Goal: Information Seeking & Learning: Learn about a topic

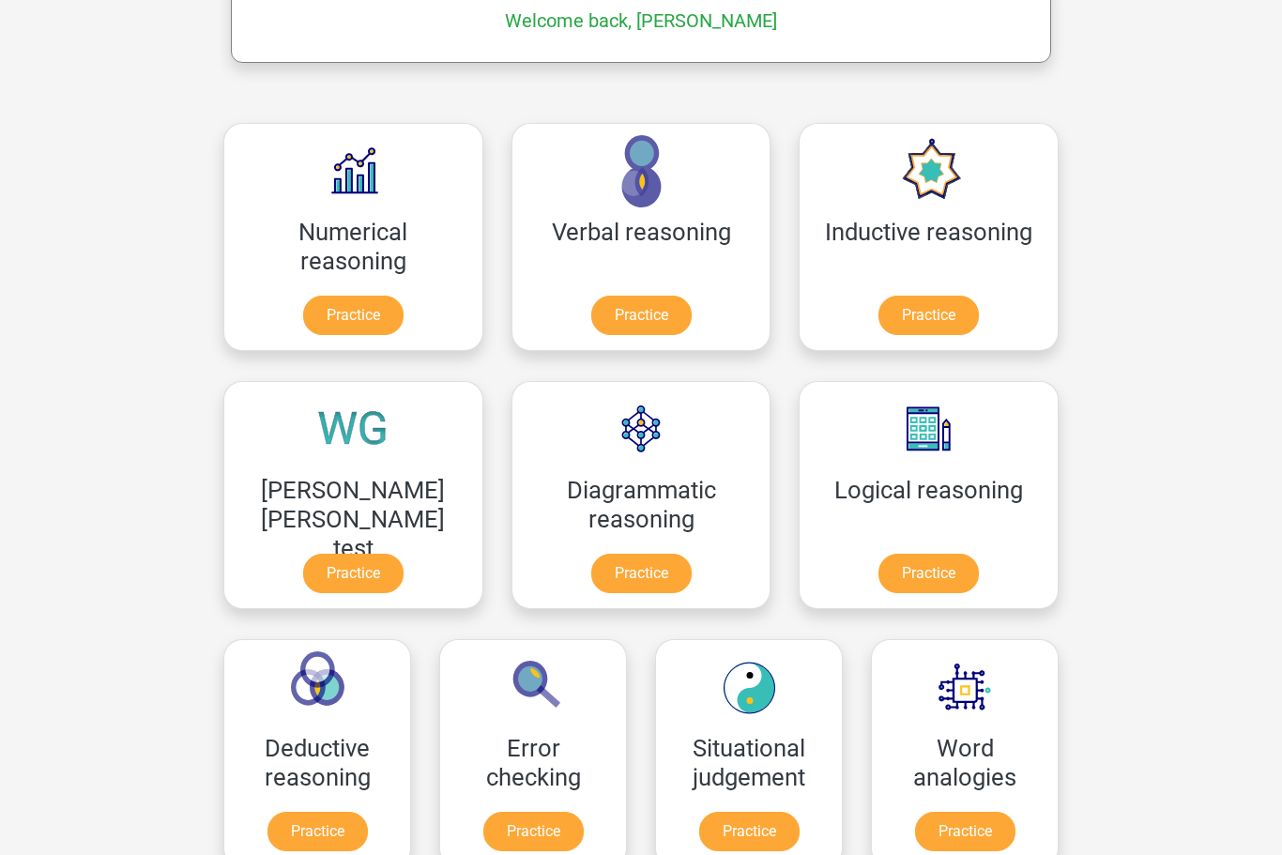
scroll to position [319, 0]
click at [405, 558] on link "Practice" at bounding box center [352, 578] width 105 height 41
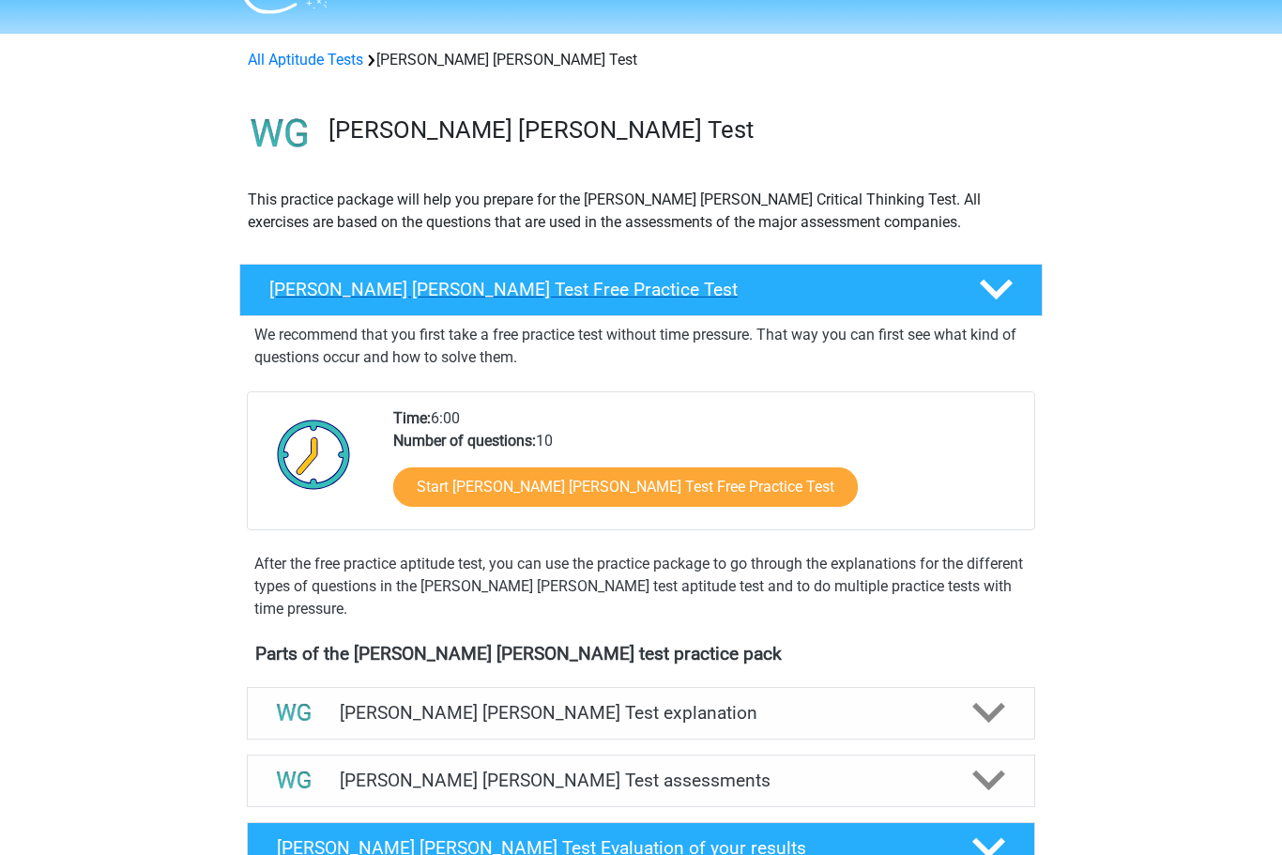
click at [988, 271] on div "Watson Glaser Test Free Practice Test" at bounding box center [640, 291] width 803 height 53
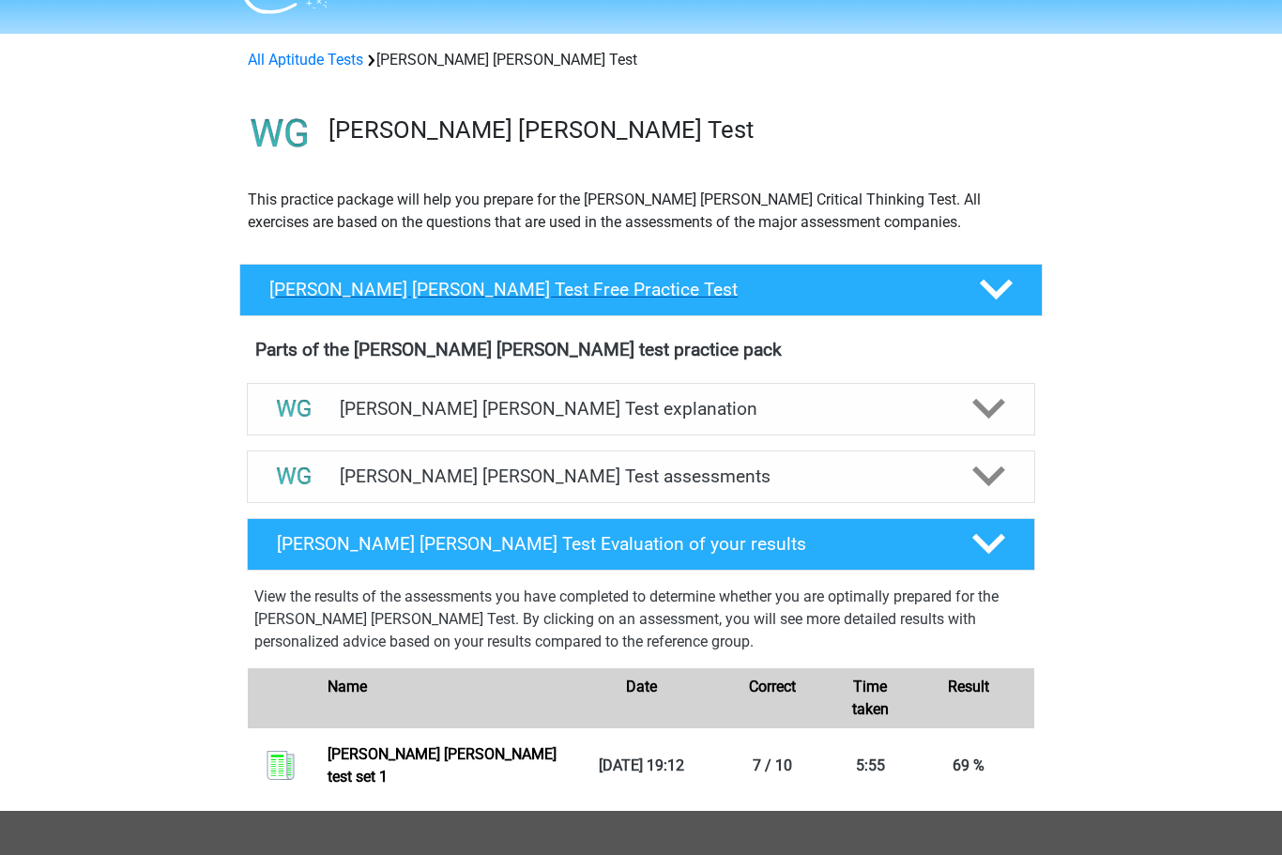
scroll to position [45, 0]
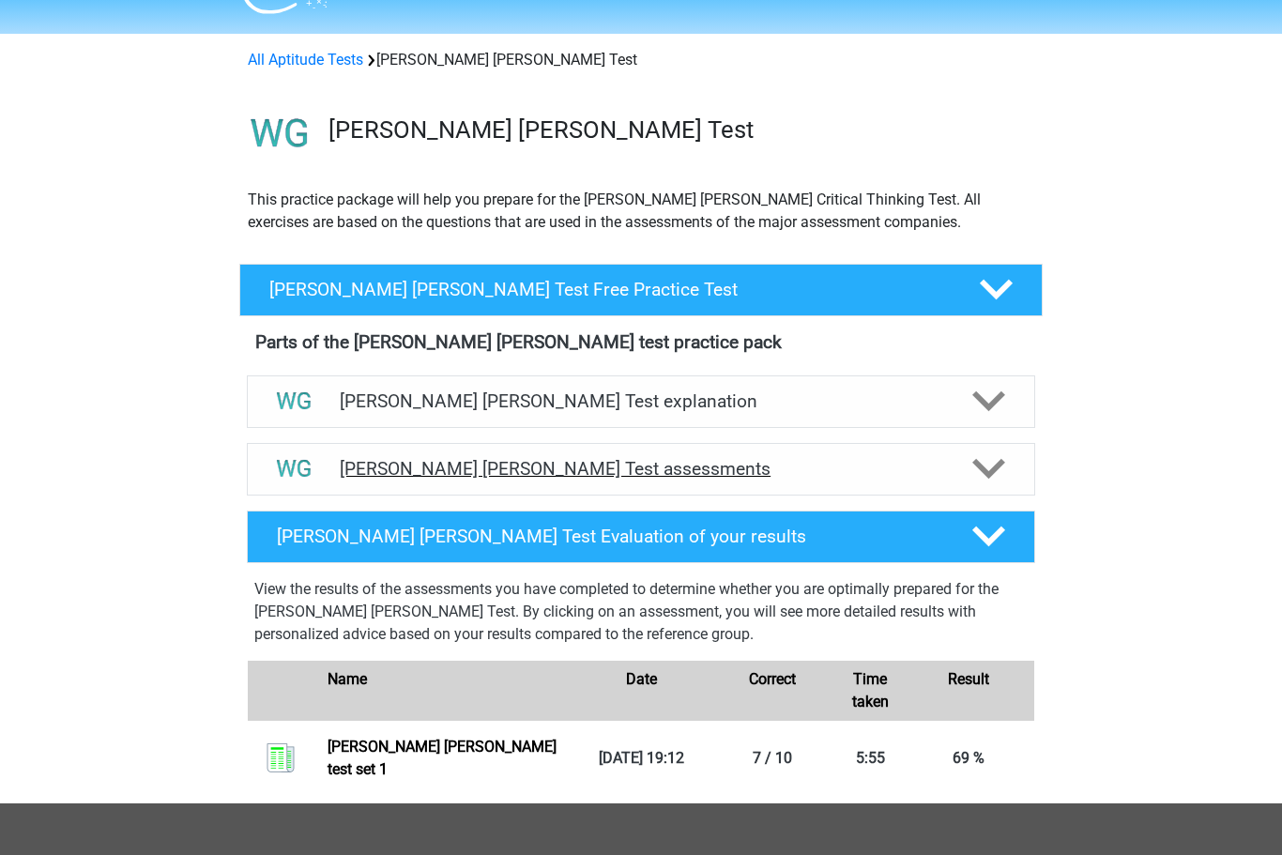
click at [989, 467] on icon at bounding box center [988, 468] width 33 height 33
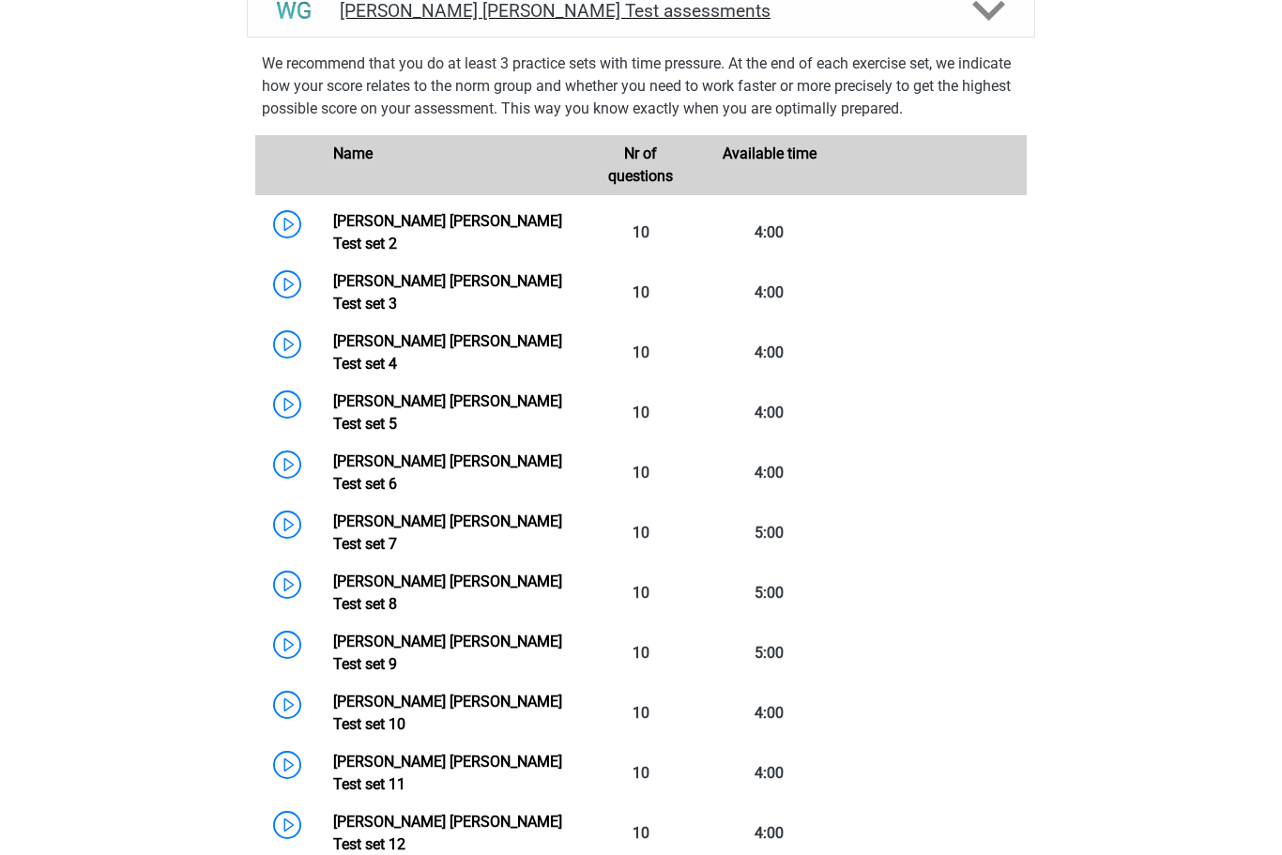
scroll to position [502, 0]
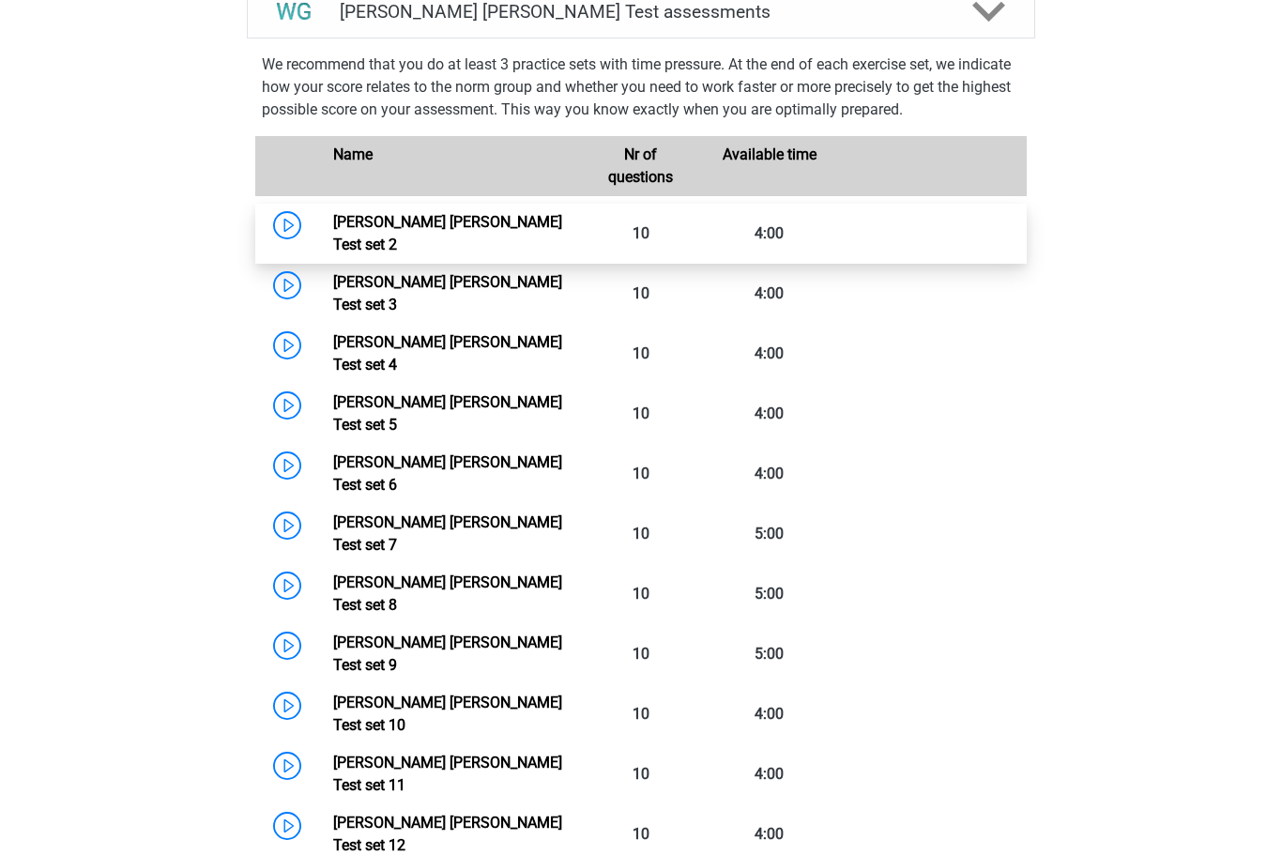
click at [333, 227] on link "Watson Glaser Test set 2" at bounding box center [447, 233] width 229 height 40
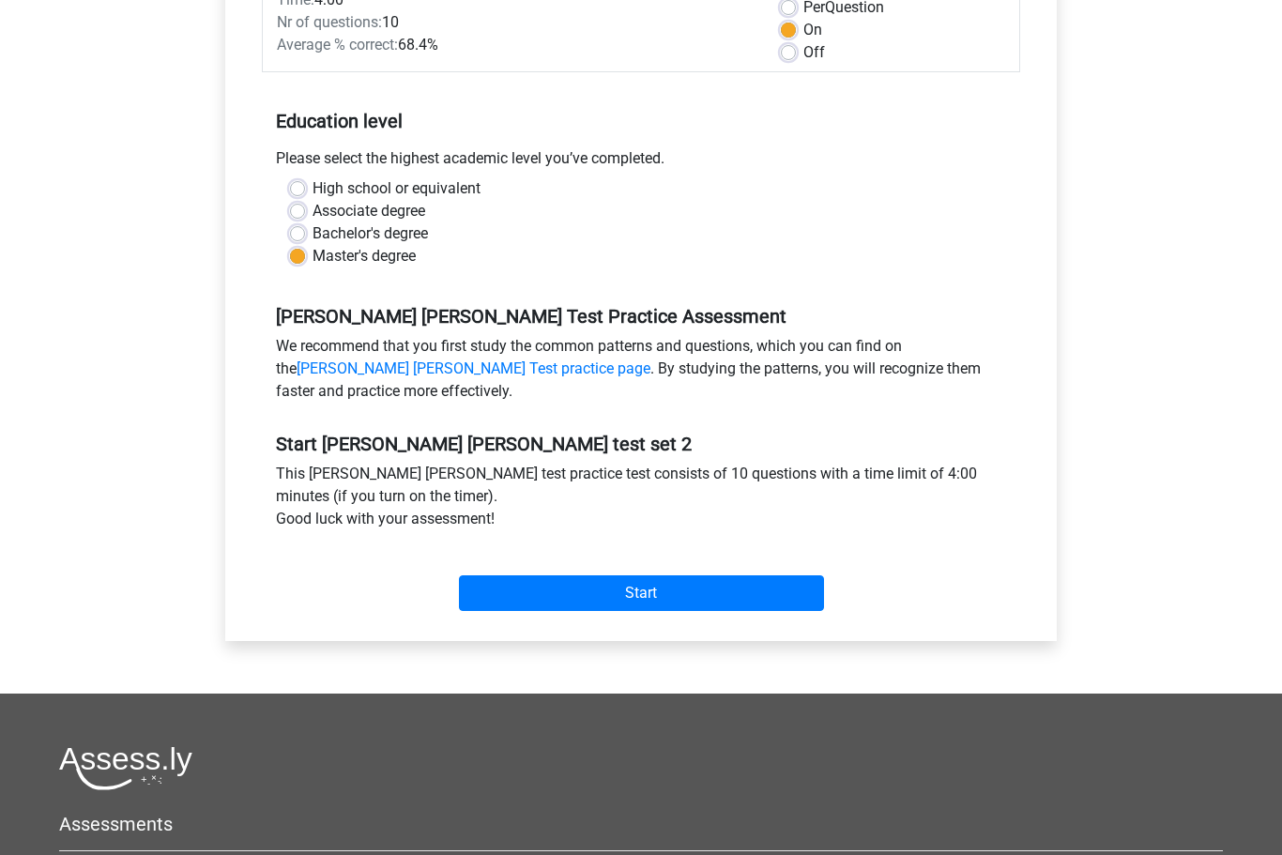
scroll to position [295, 0]
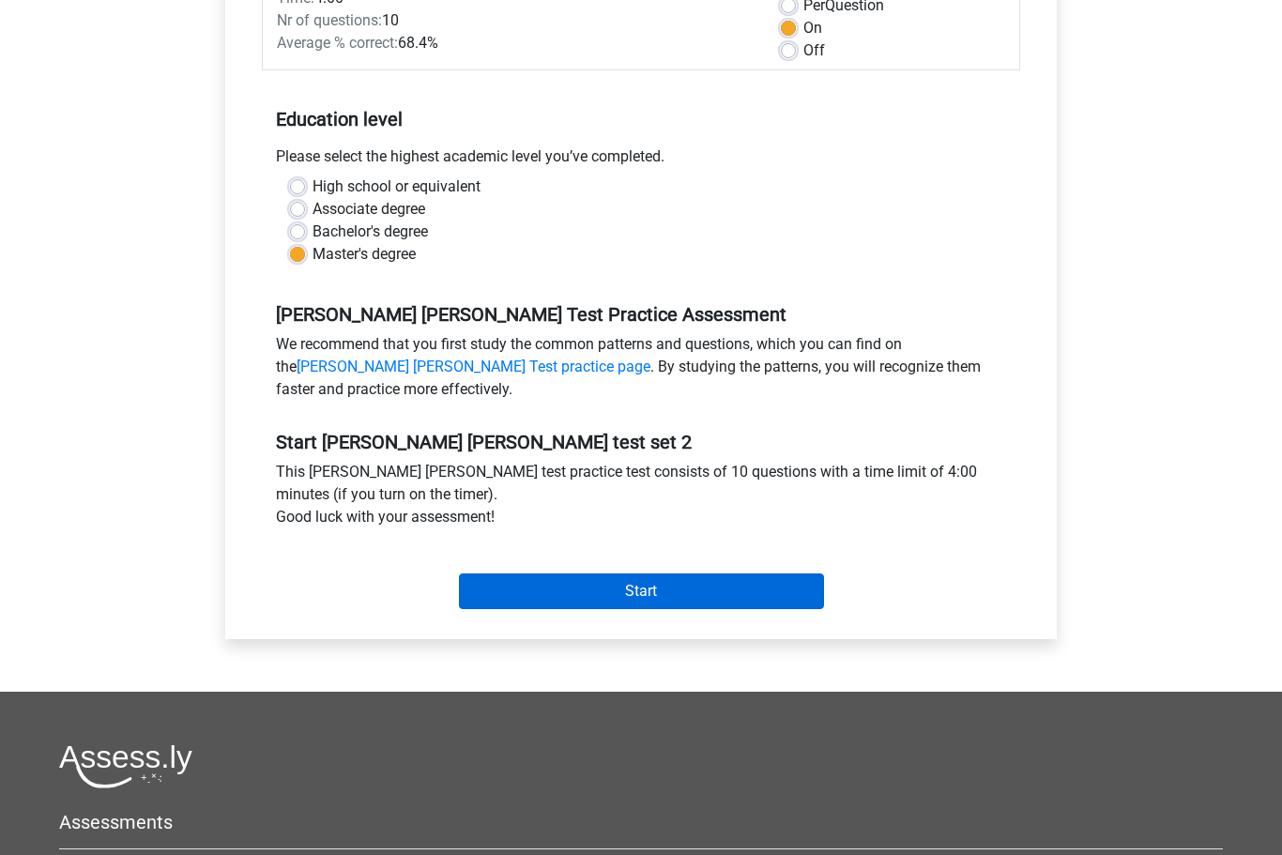
click at [659, 598] on input "Start" at bounding box center [641, 592] width 365 height 36
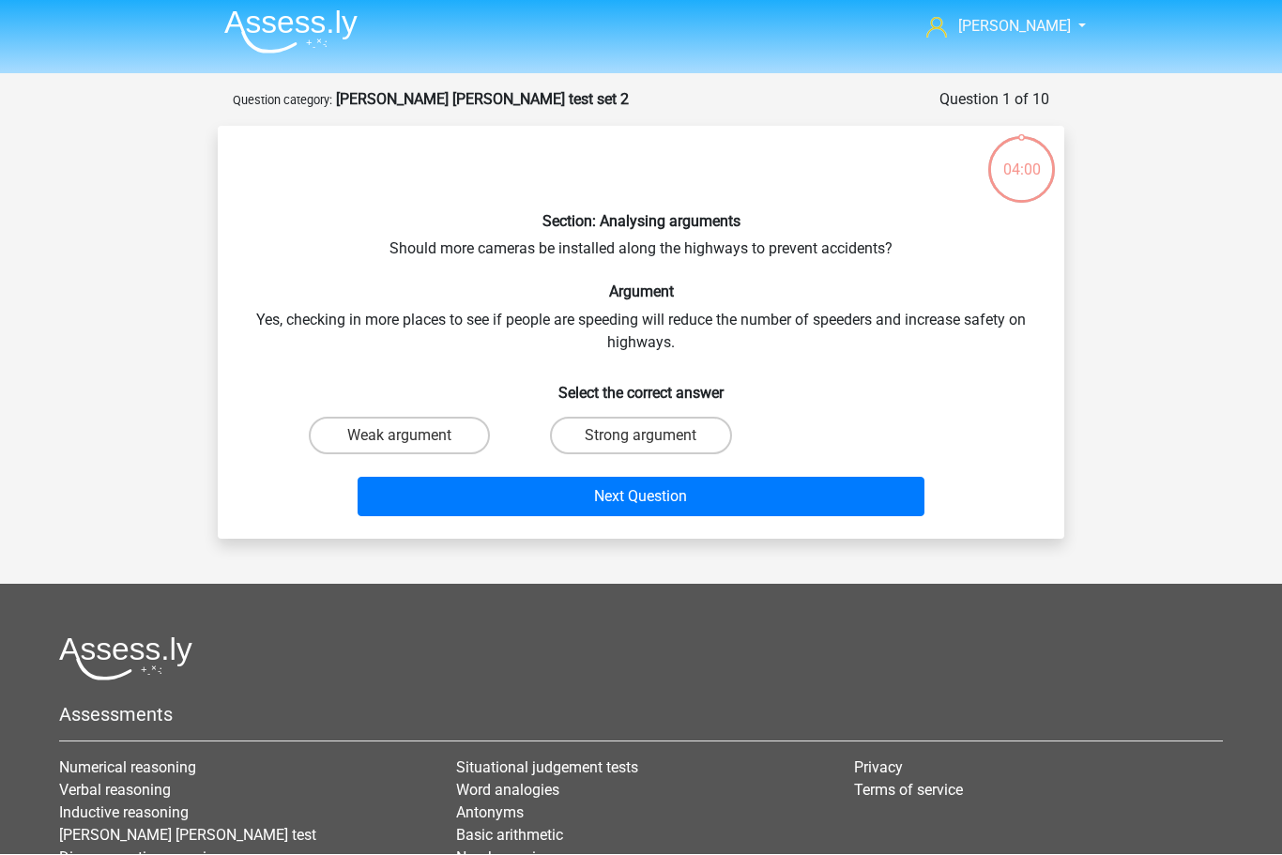
scroll to position [5, 0]
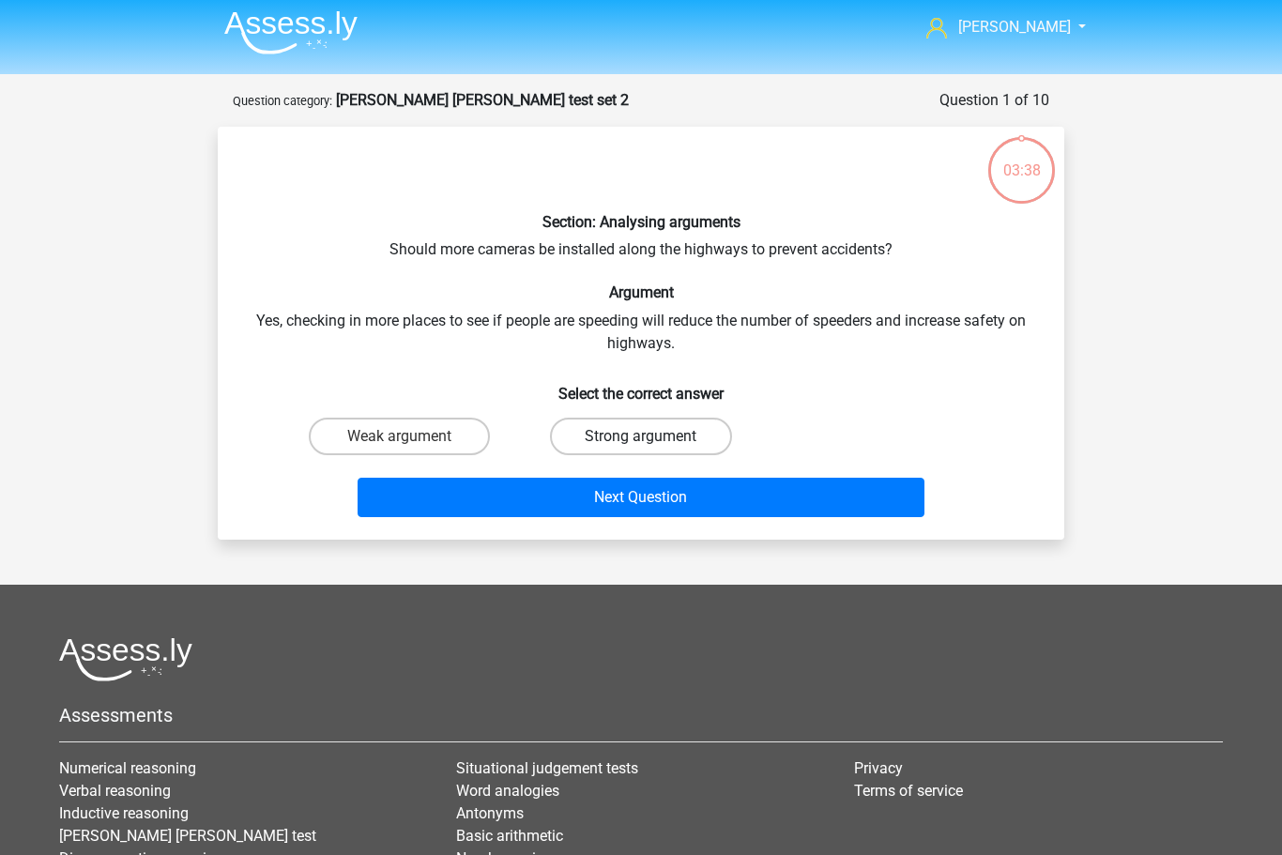
click at [663, 428] on label "Strong argument" at bounding box center [640, 437] width 181 height 38
click at [653, 436] on input "Strong argument" at bounding box center [647, 442] width 12 height 12
radio input "true"
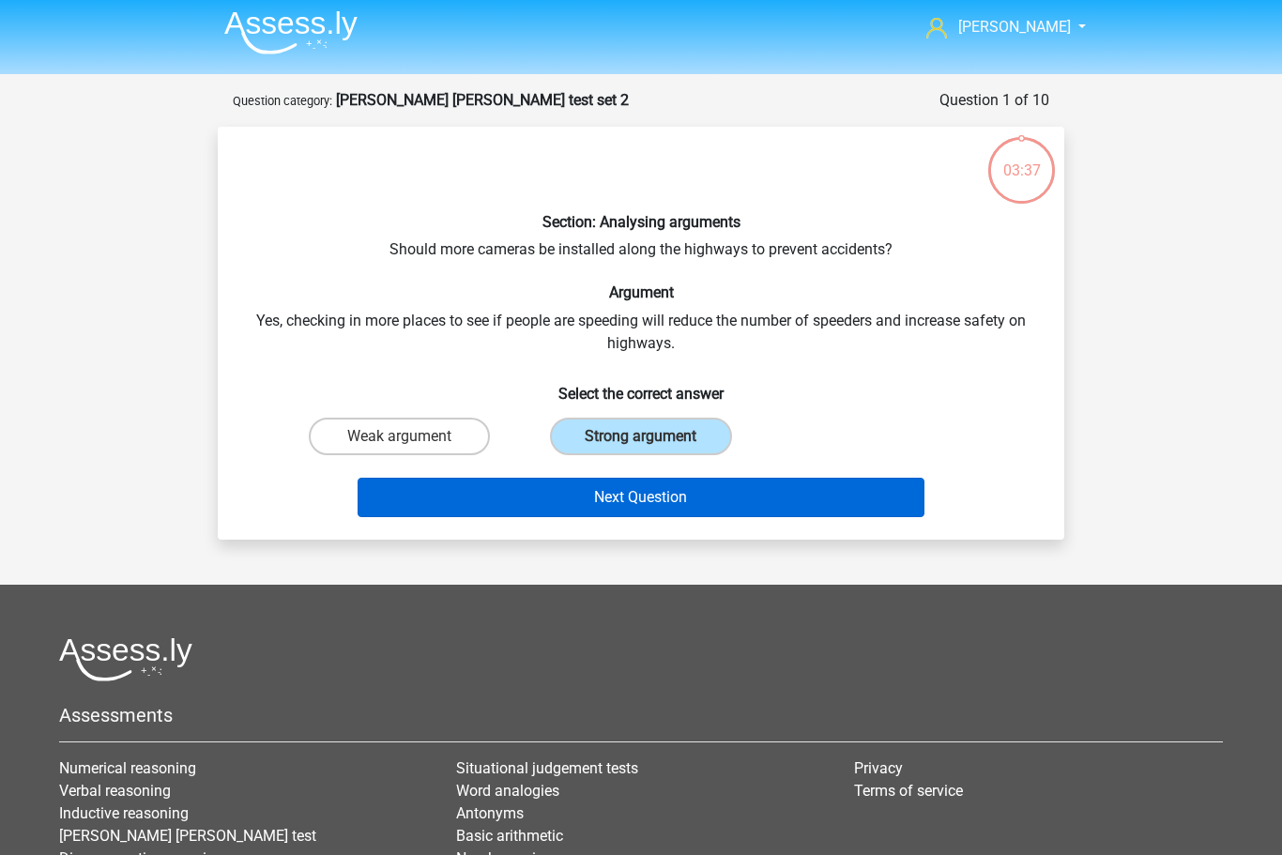
click at [707, 503] on button "Next Question" at bounding box center [642, 497] width 568 height 39
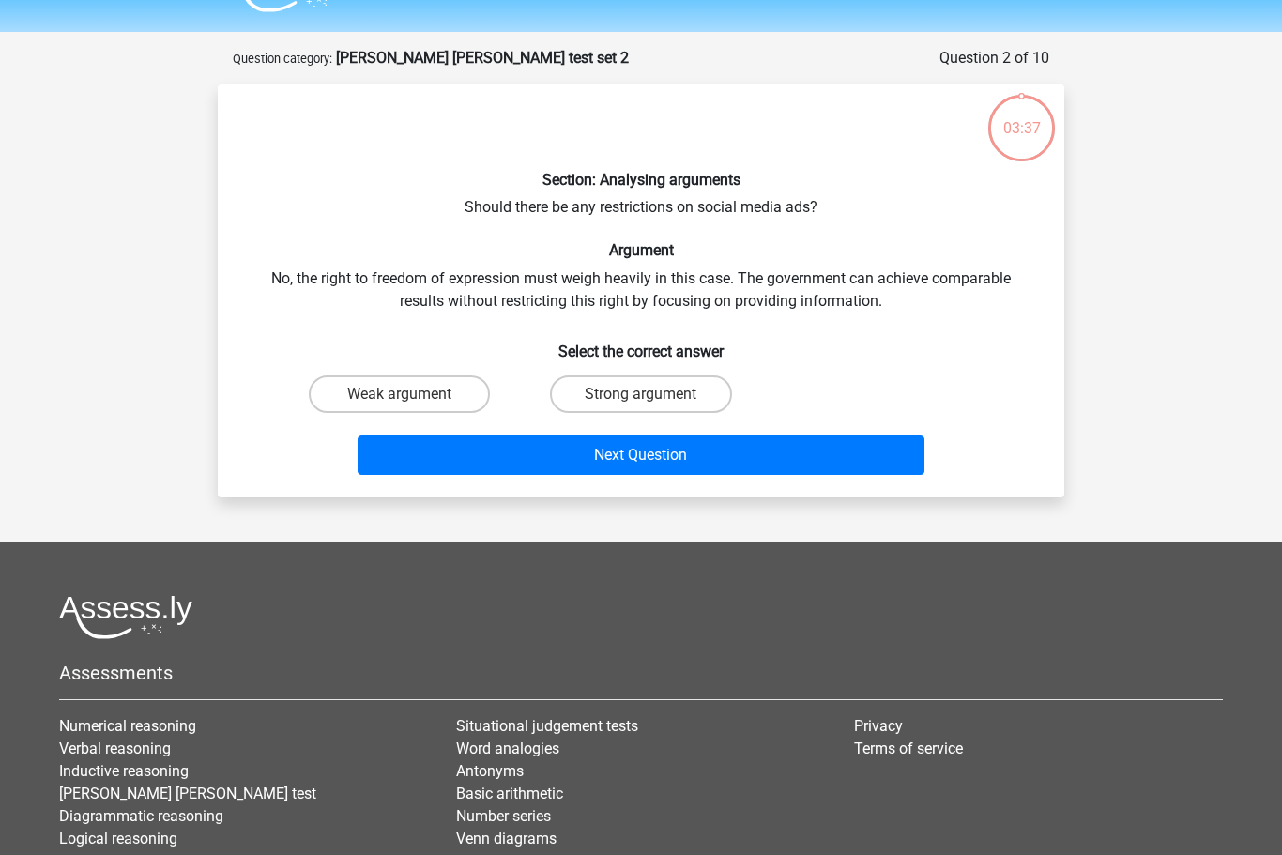
scroll to position [94, 0]
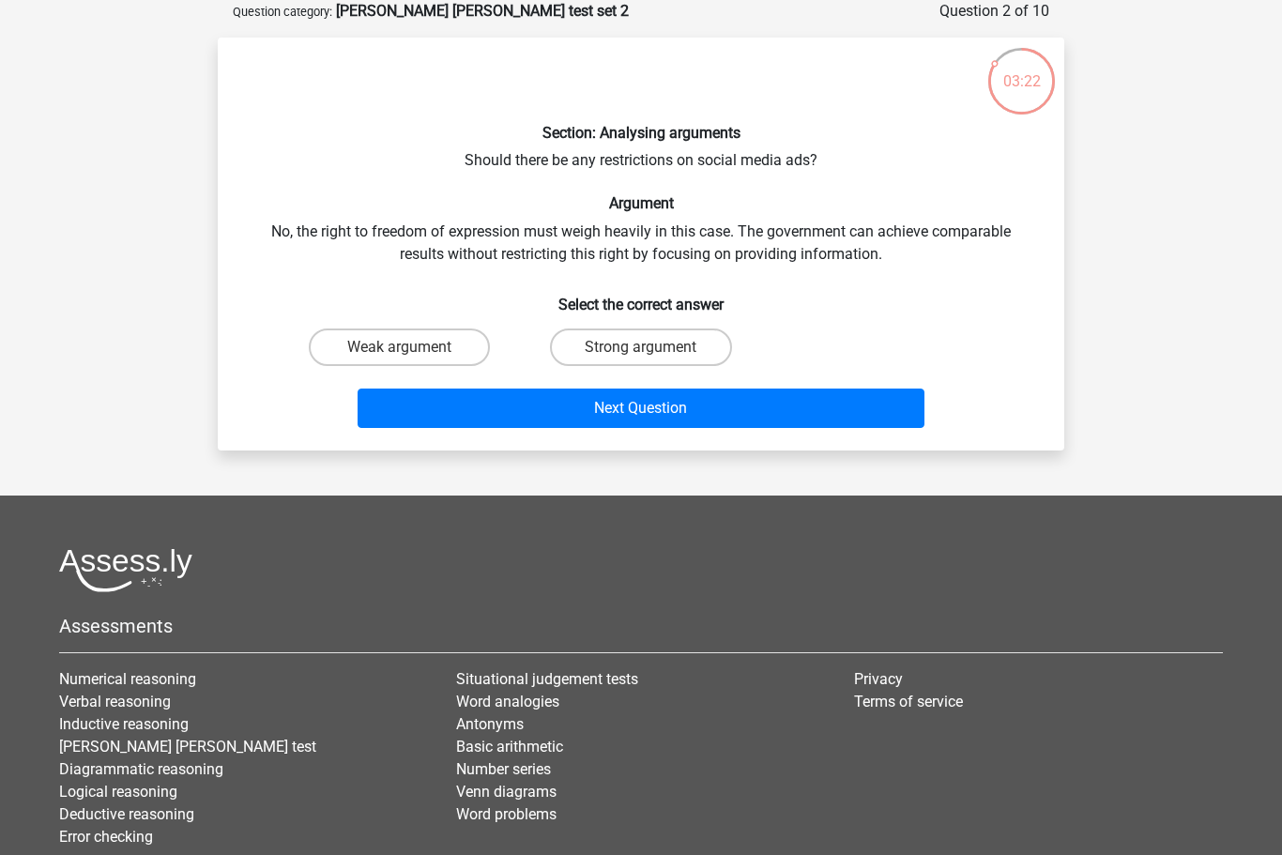
click at [409, 349] on input "Weak argument" at bounding box center [406, 353] width 12 height 12
radio input "true"
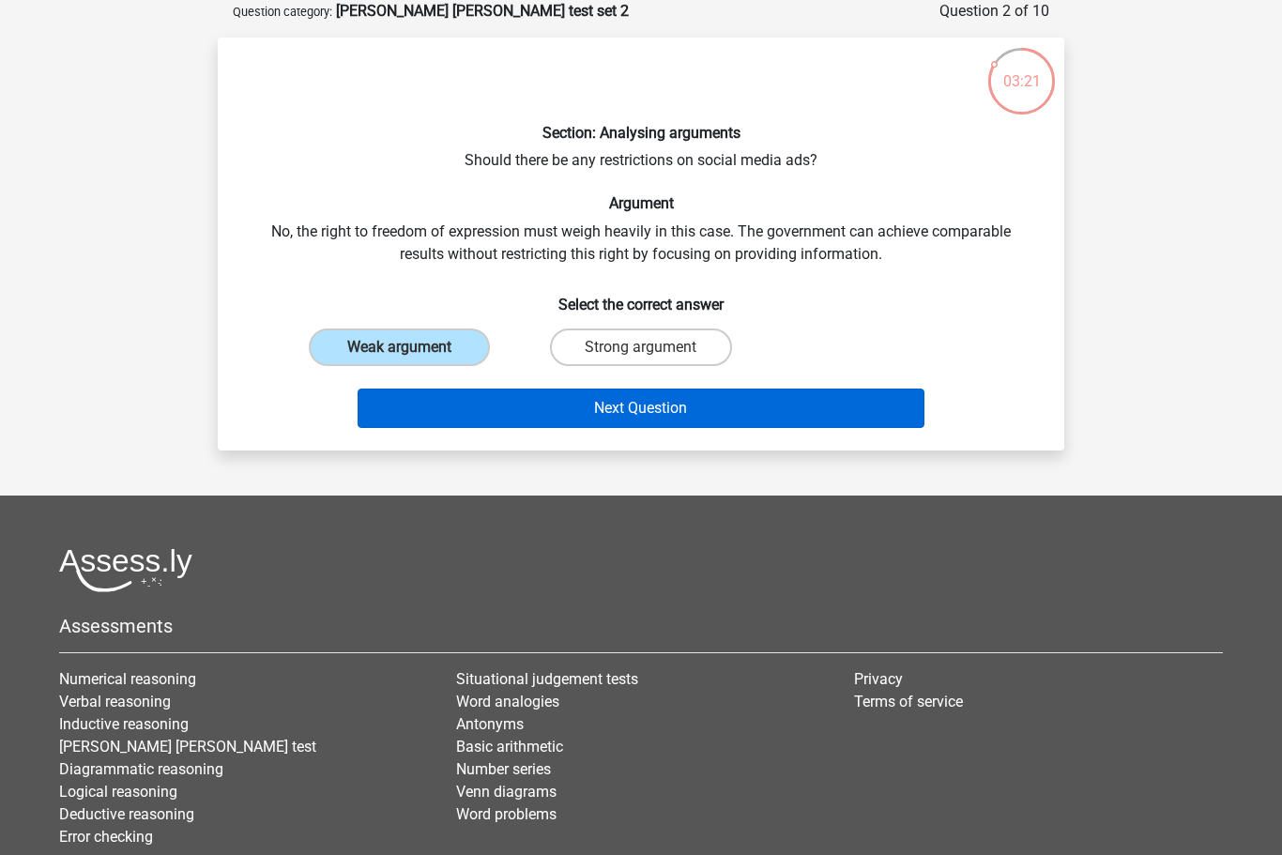
click at [626, 416] on button "Next Question" at bounding box center [642, 408] width 568 height 39
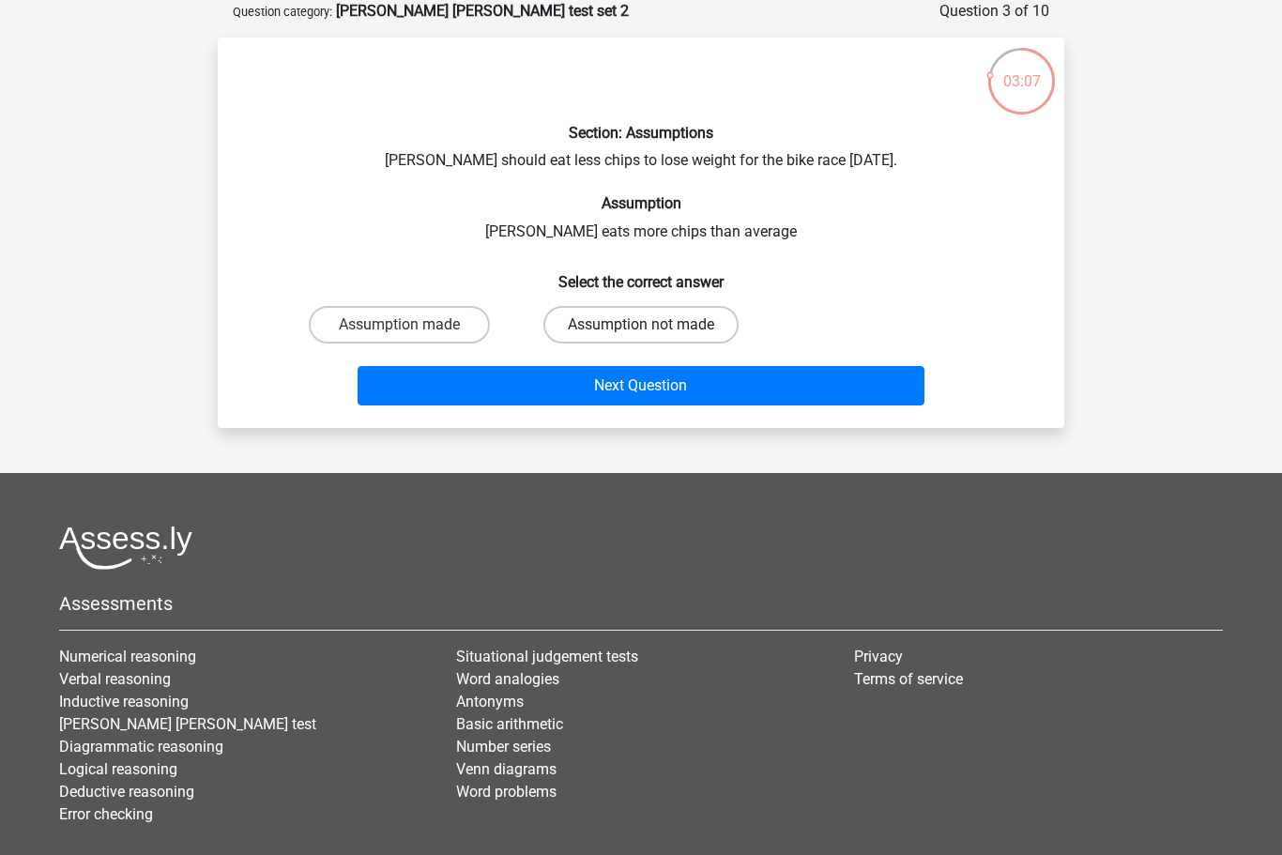
click at [700, 329] on label "Assumption not made" at bounding box center [640, 325] width 195 height 38
click at [653, 329] on input "Assumption not made" at bounding box center [647, 331] width 12 height 12
radio input "true"
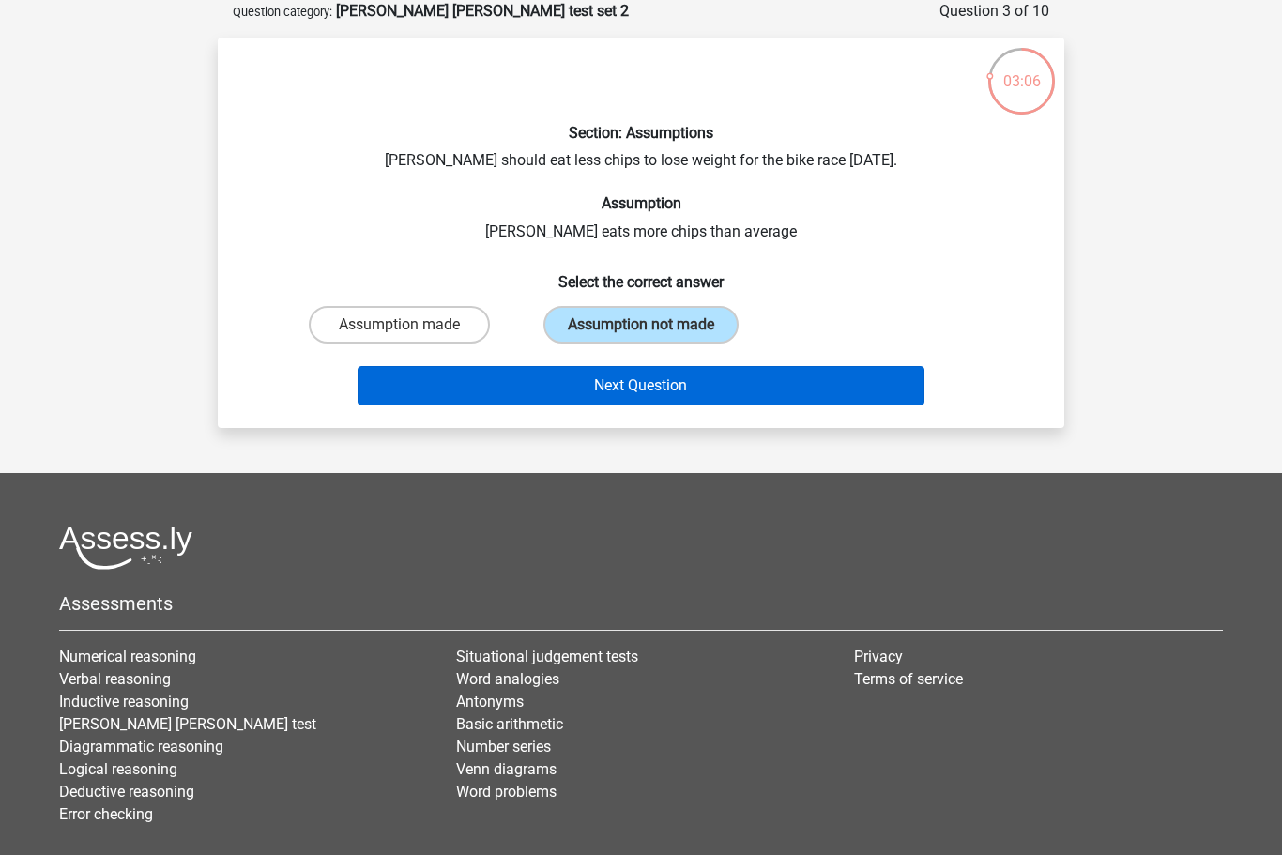
click at [714, 389] on button "Next Question" at bounding box center [642, 385] width 568 height 39
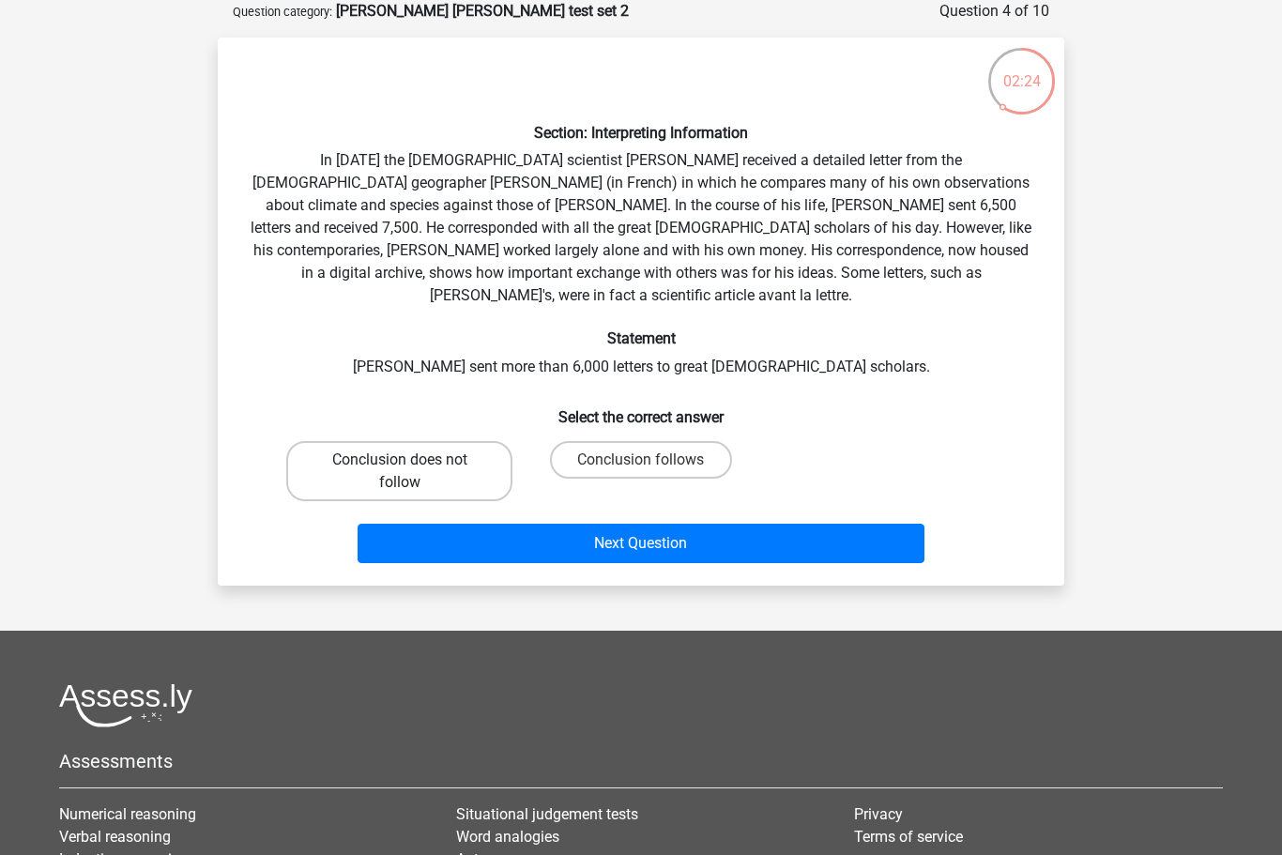
click at [431, 441] on label "Conclusion does not follow" at bounding box center [399, 471] width 226 height 60
click at [412, 460] on input "Conclusion does not follow" at bounding box center [406, 466] width 12 height 12
radio input "true"
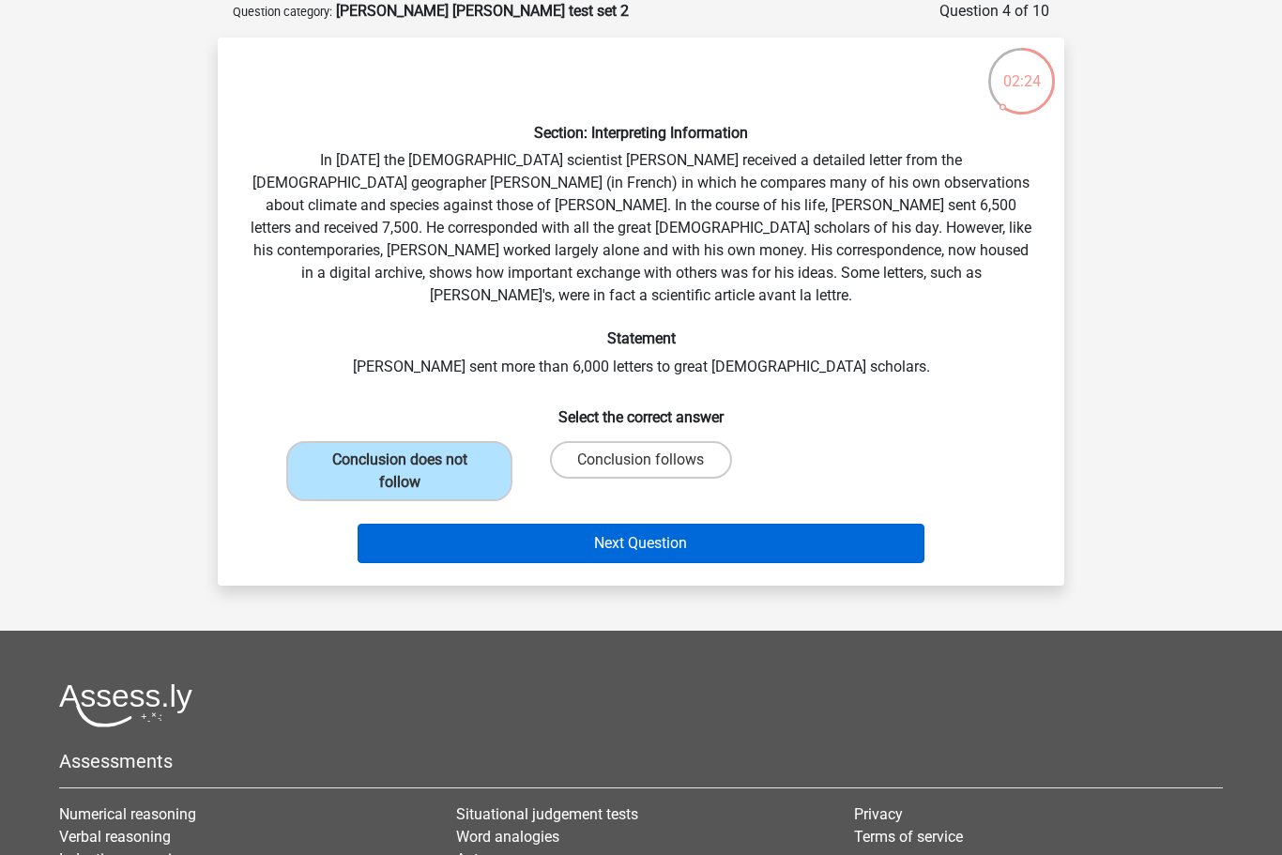
click at [645, 524] on button "Next Question" at bounding box center [642, 543] width 568 height 39
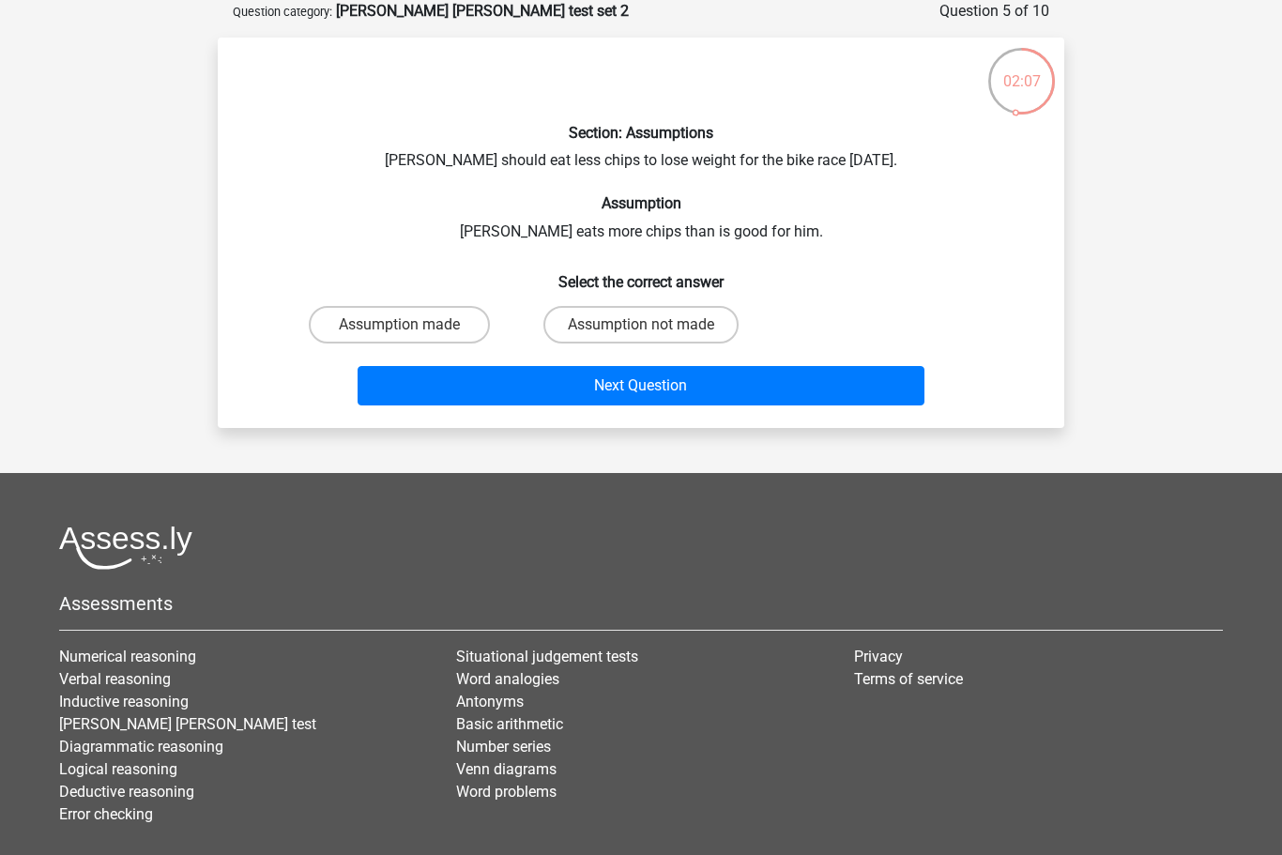
click at [643, 329] on input "Assumption not made" at bounding box center [647, 331] width 12 height 12
radio input "true"
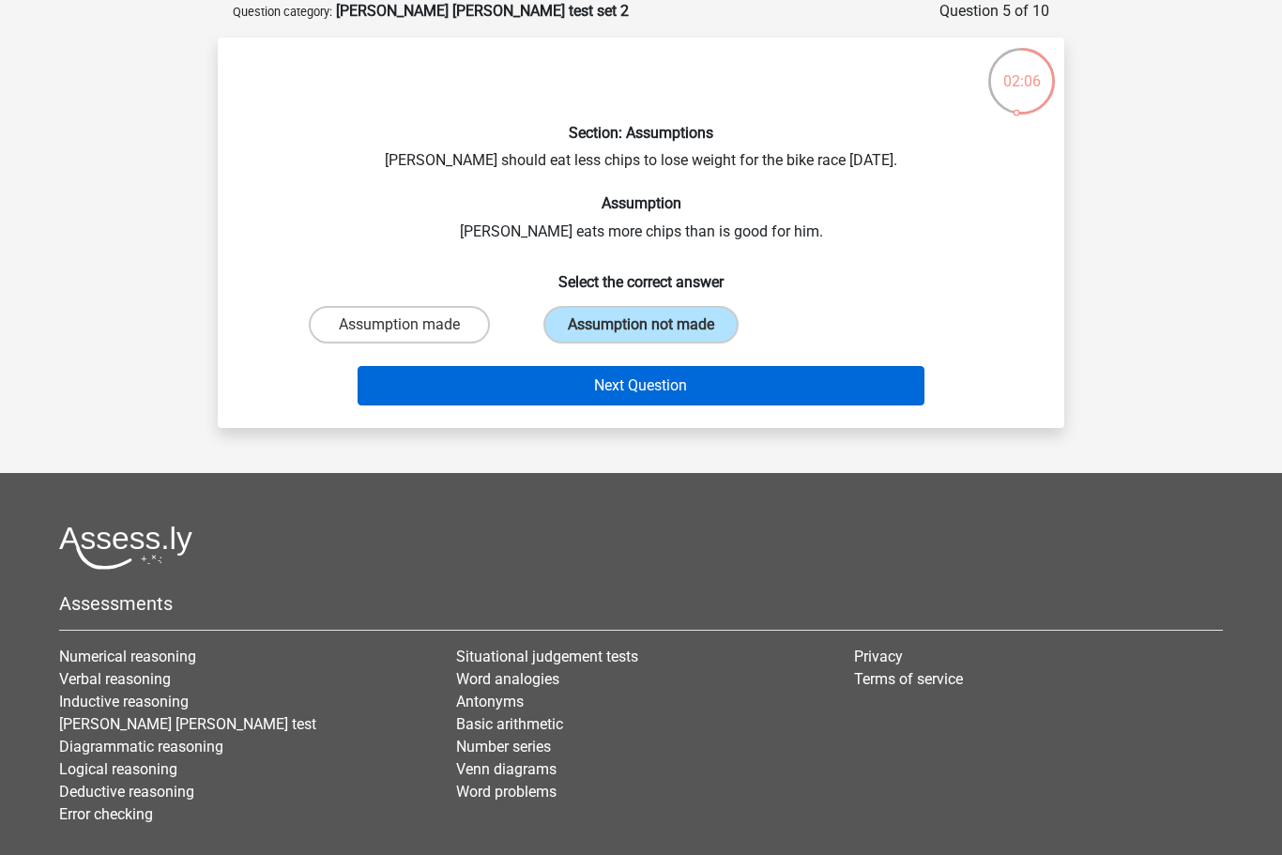
click at [683, 392] on button "Next Question" at bounding box center [642, 385] width 568 height 39
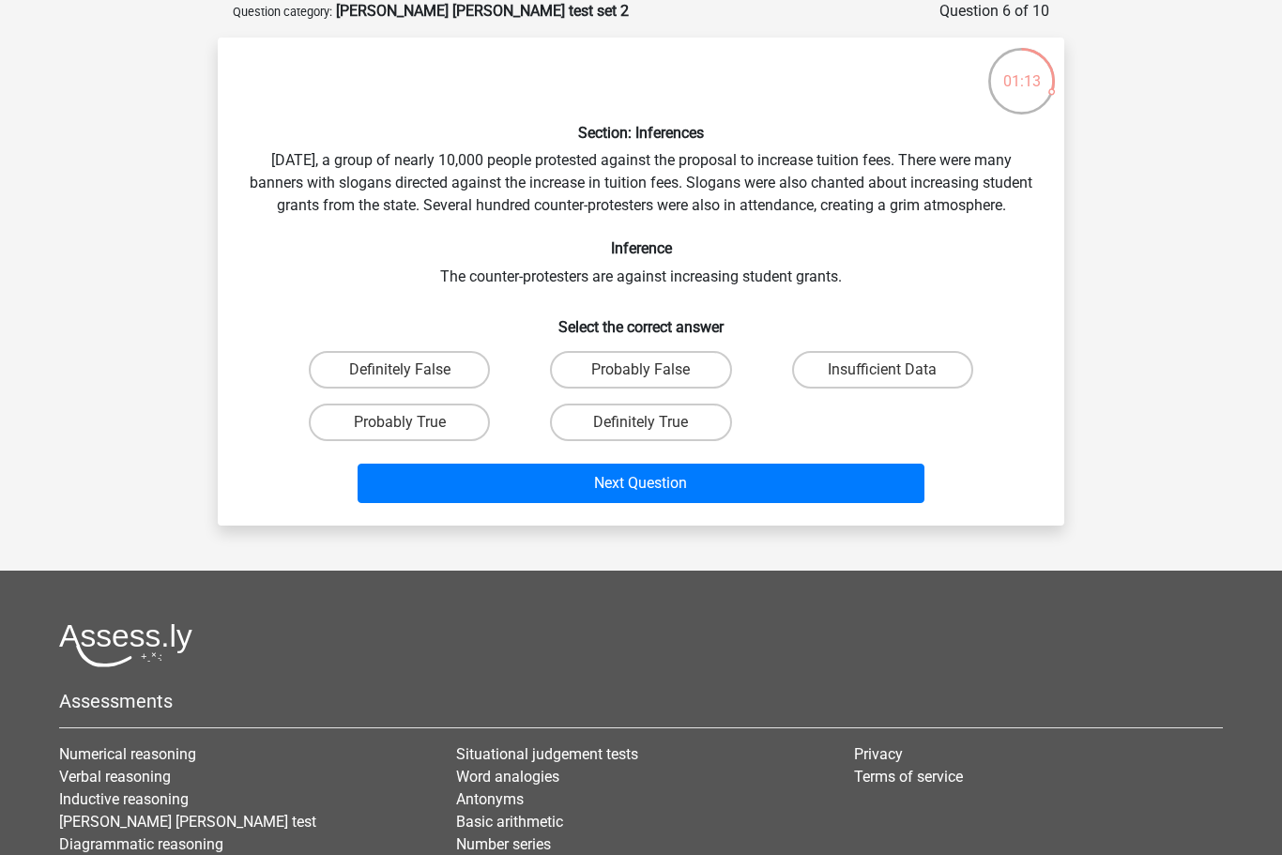
click at [412, 435] on input "Probably True" at bounding box center [406, 428] width 12 height 12
radio input "true"
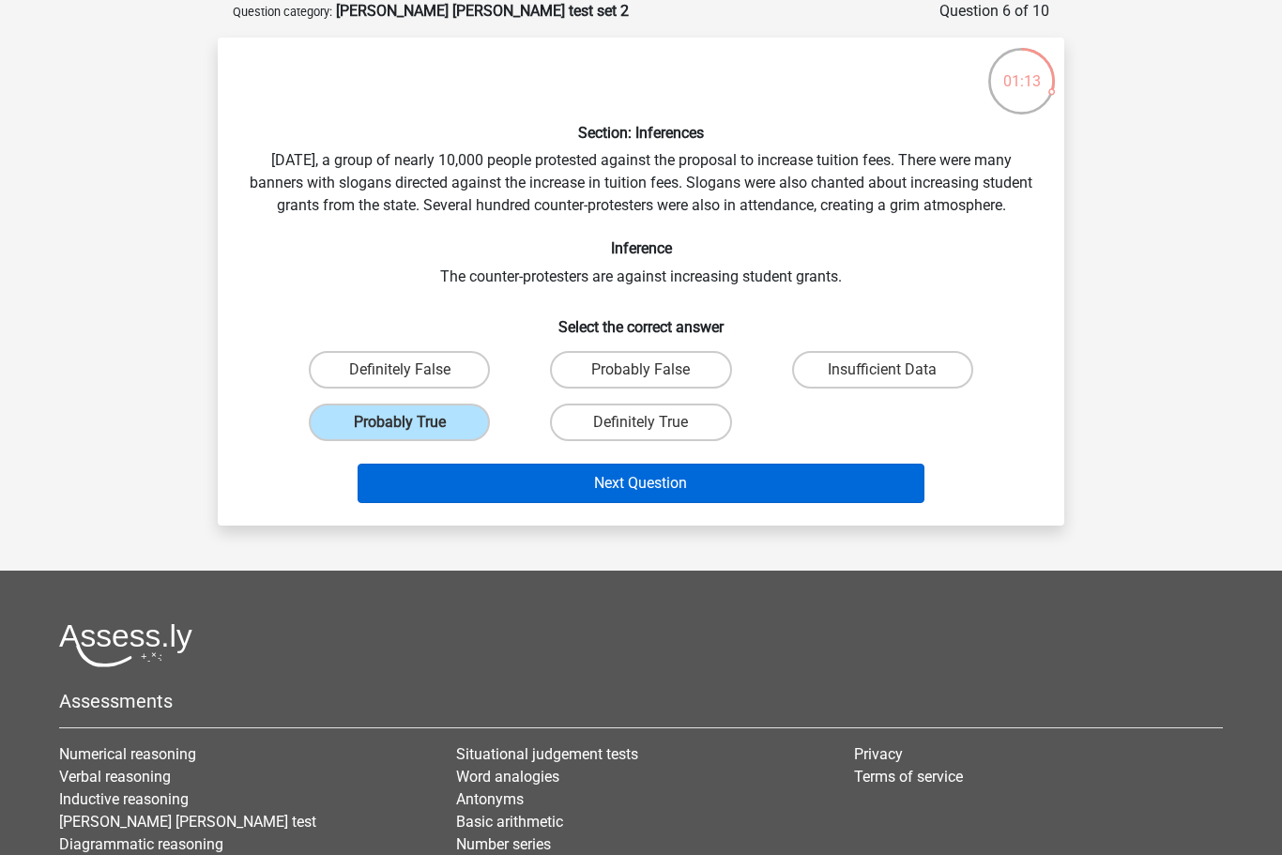
click at [648, 503] on button "Next Question" at bounding box center [642, 483] width 568 height 39
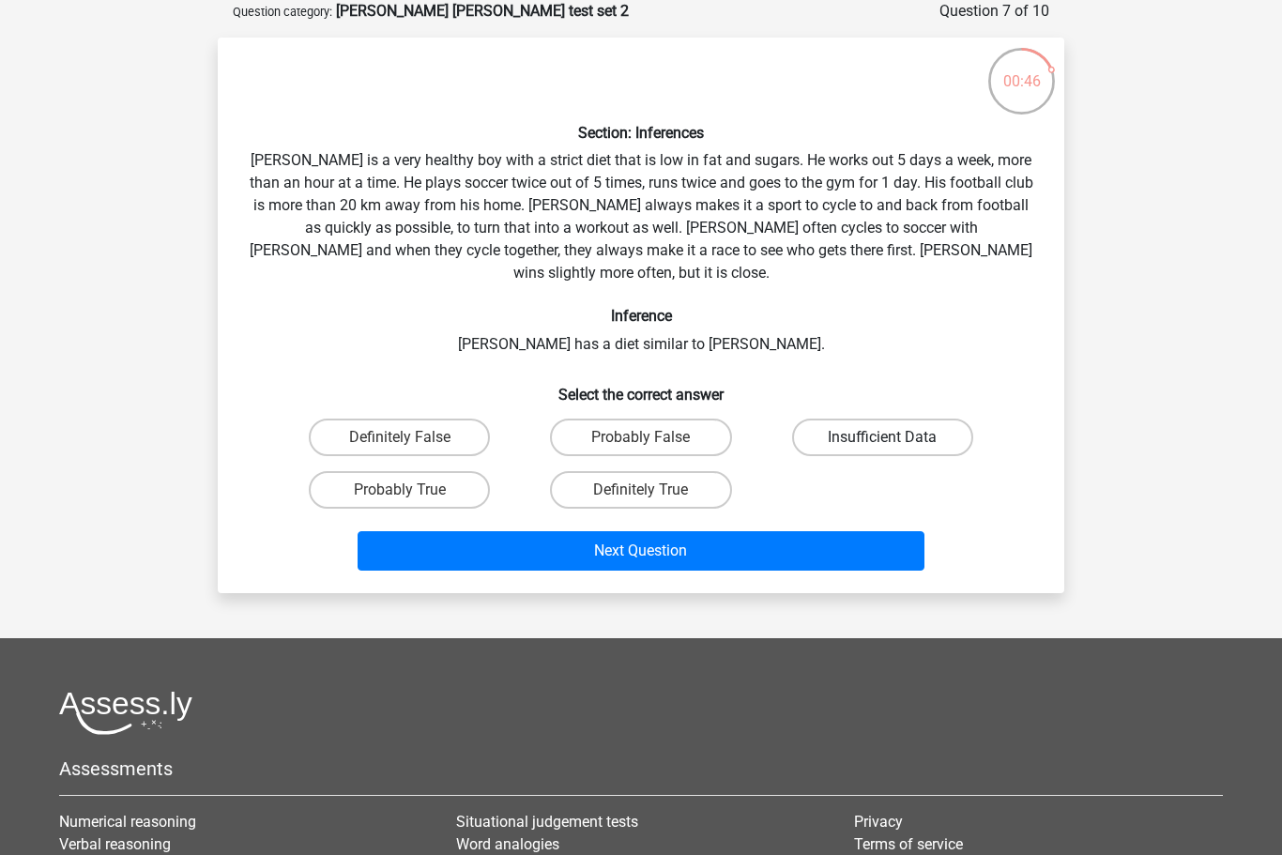
click at [893, 419] on label "Insufficient Data" at bounding box center [882, 438] width 181 height 38
click at [893, 437] on input "Insufficient Data" at bounding box center [888, 443] width 12 height 12
radio input "true"
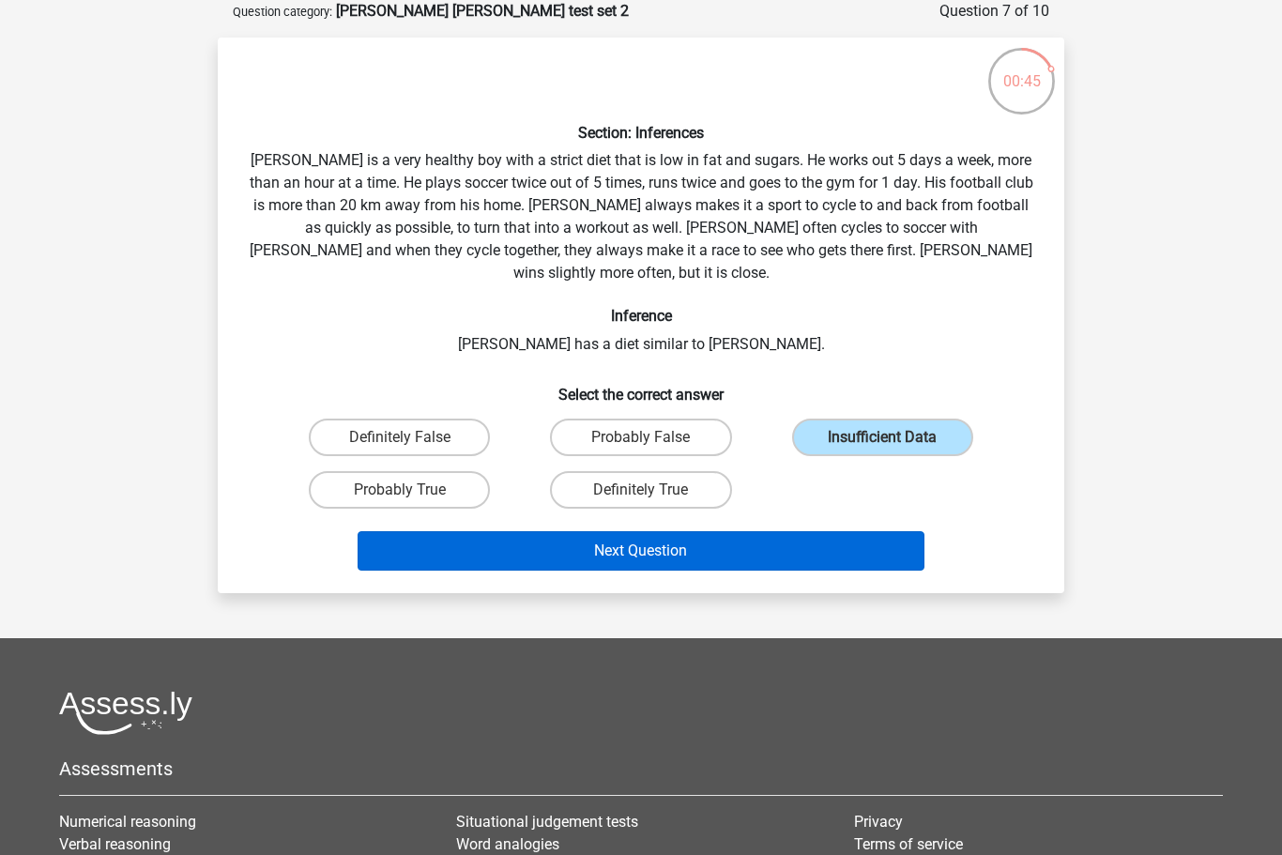
click at [755, 535] on button "Next Question" at bounding box center [642, 550] width 568 height 39
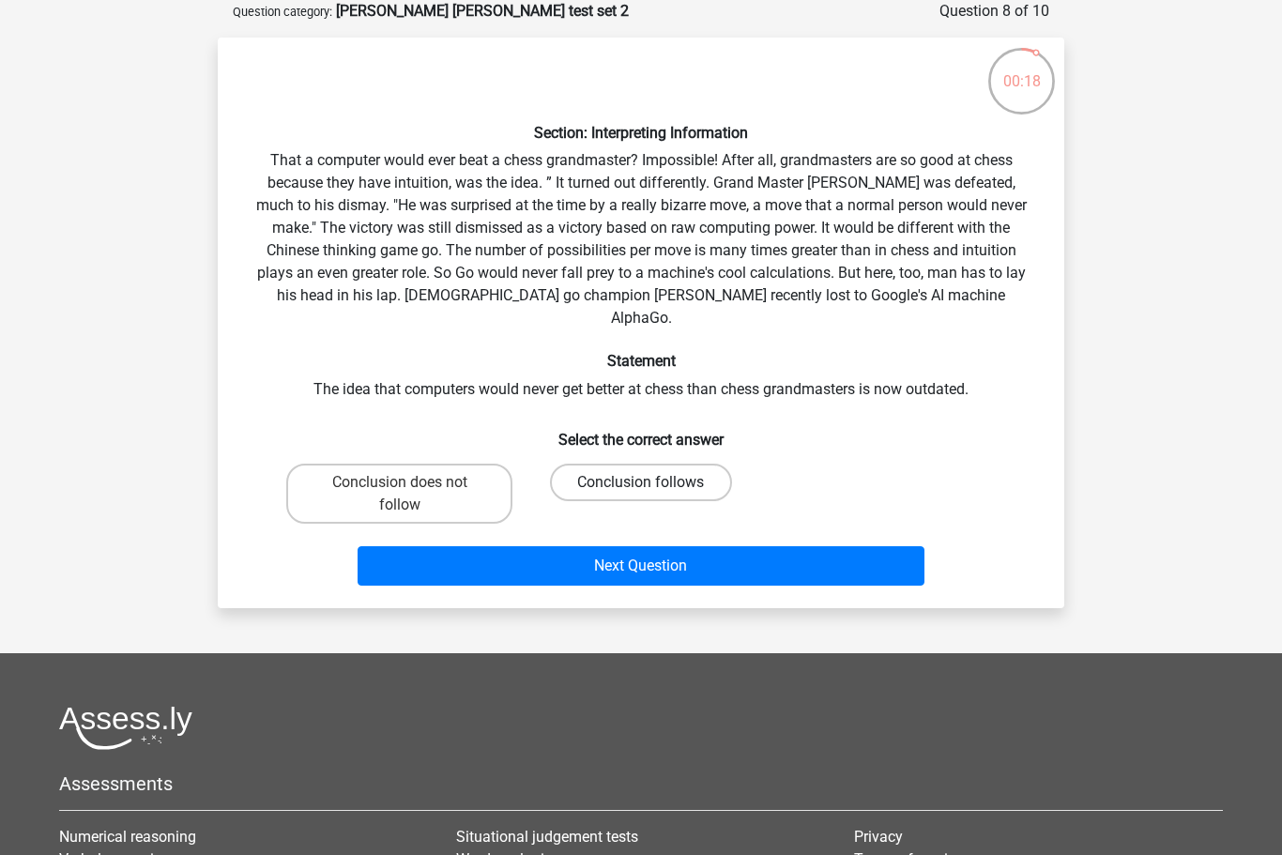
click at [621, 464] on label "Conclusion follows" at bounding box center [640, 483] width 181 height 38
click at [641, 482] on input "Conclusion follows" at bounding box center [647, 488] width 12 height 12
radio input "true"
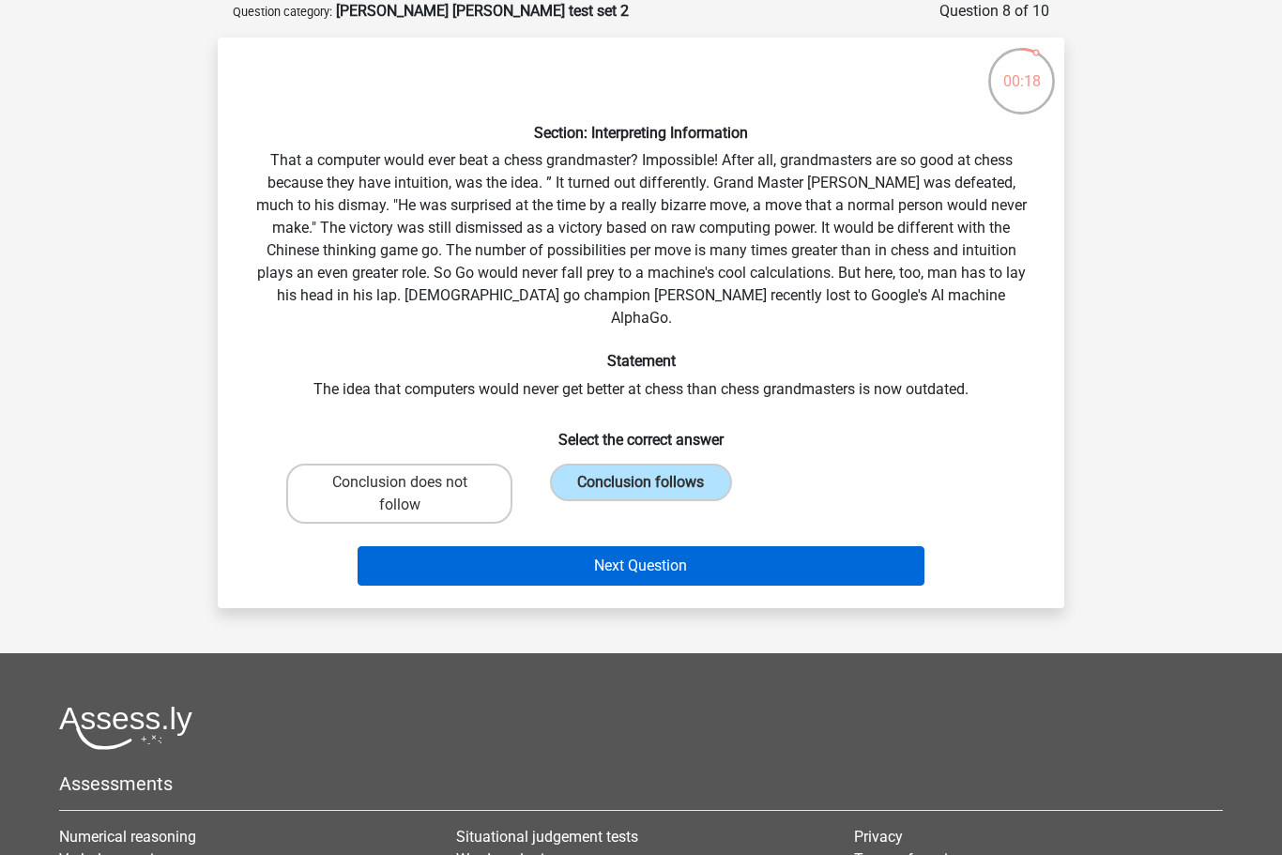
click at [624, 549] on button "Next Question" at bounding box center [642, 565] width 568 height 39
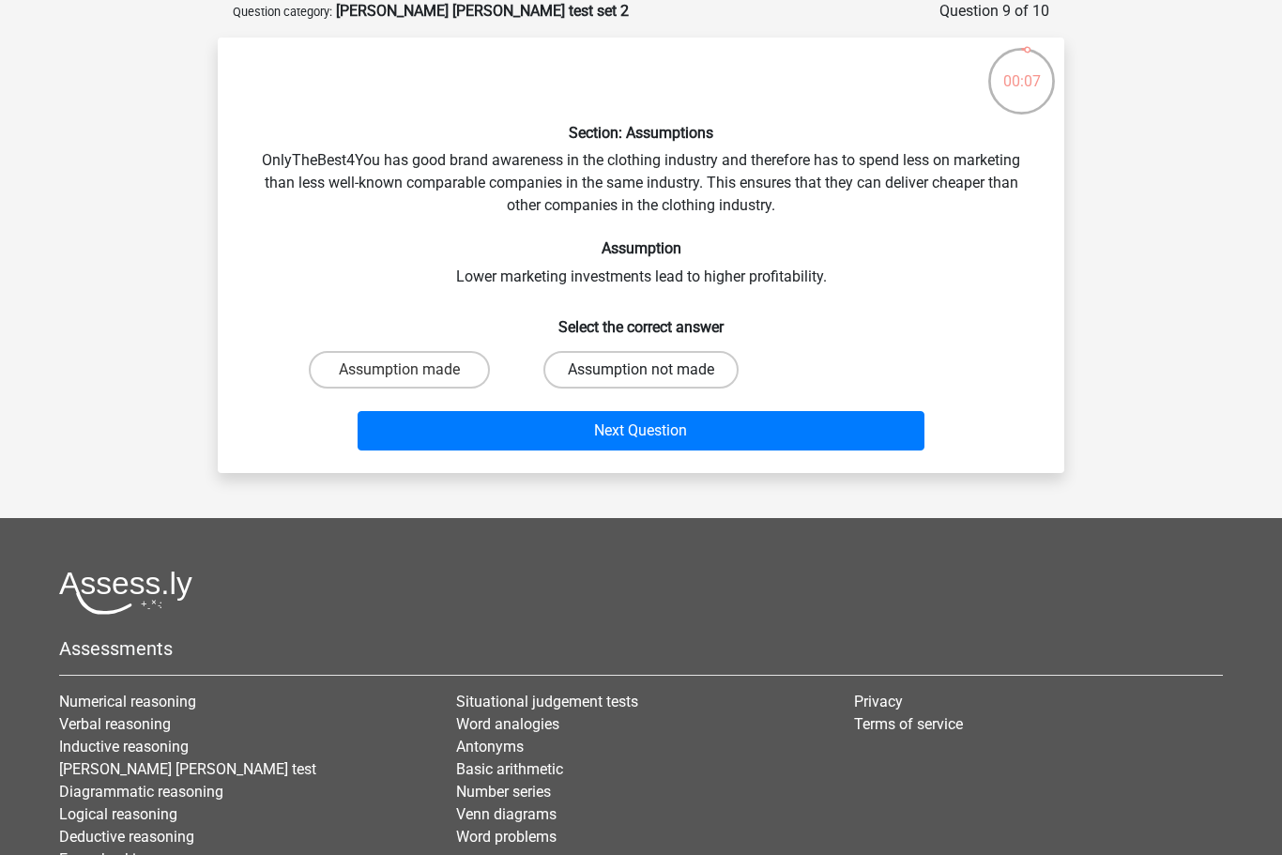
click at [616, 366] on label "Assumption not made" at bounding box center [640, 370] width 195 height 38
click at [641, 370] on input "Assumption not made" at bounding box center [647, 376] width 12 height 12
radio input "true"
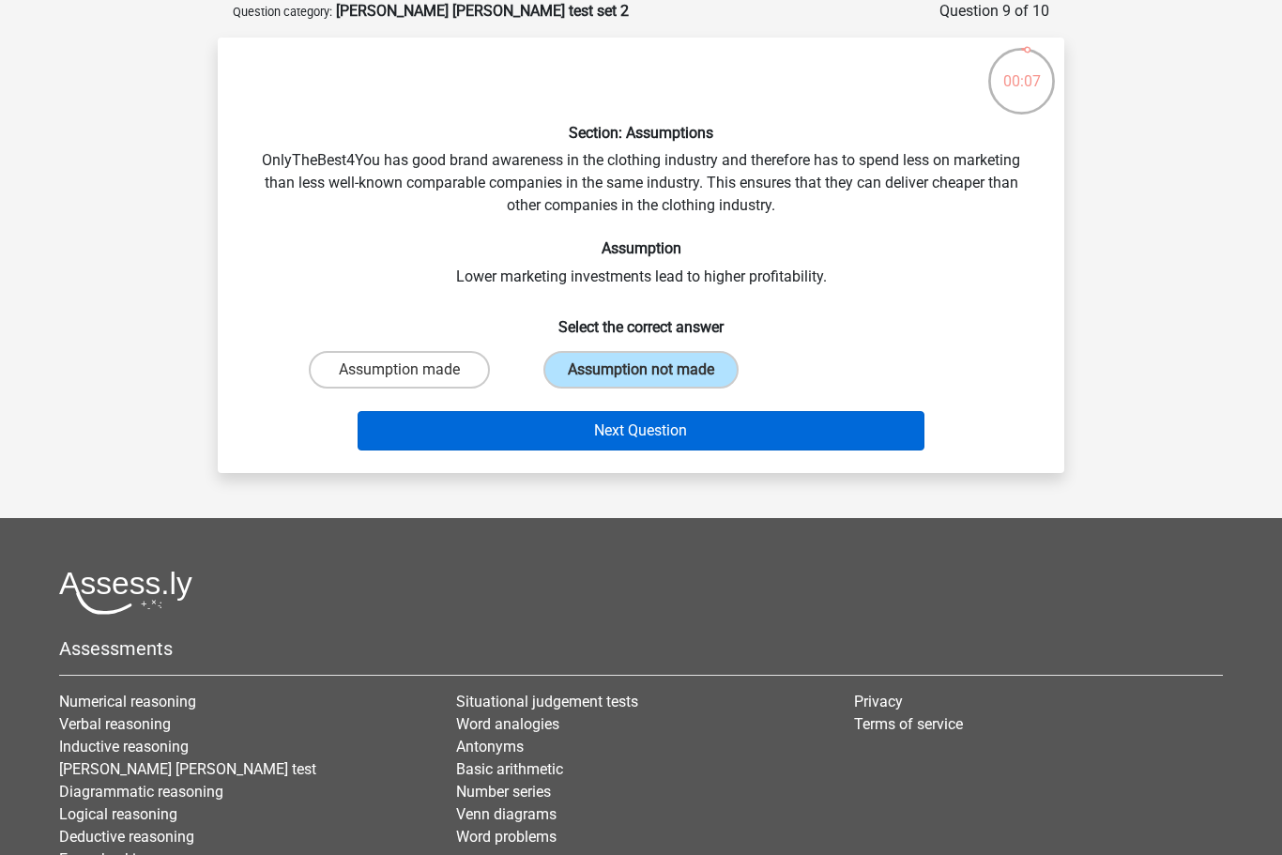
click at [643, 443] on button "Next Question" at bounding box center [642, 430] width 568 height 39
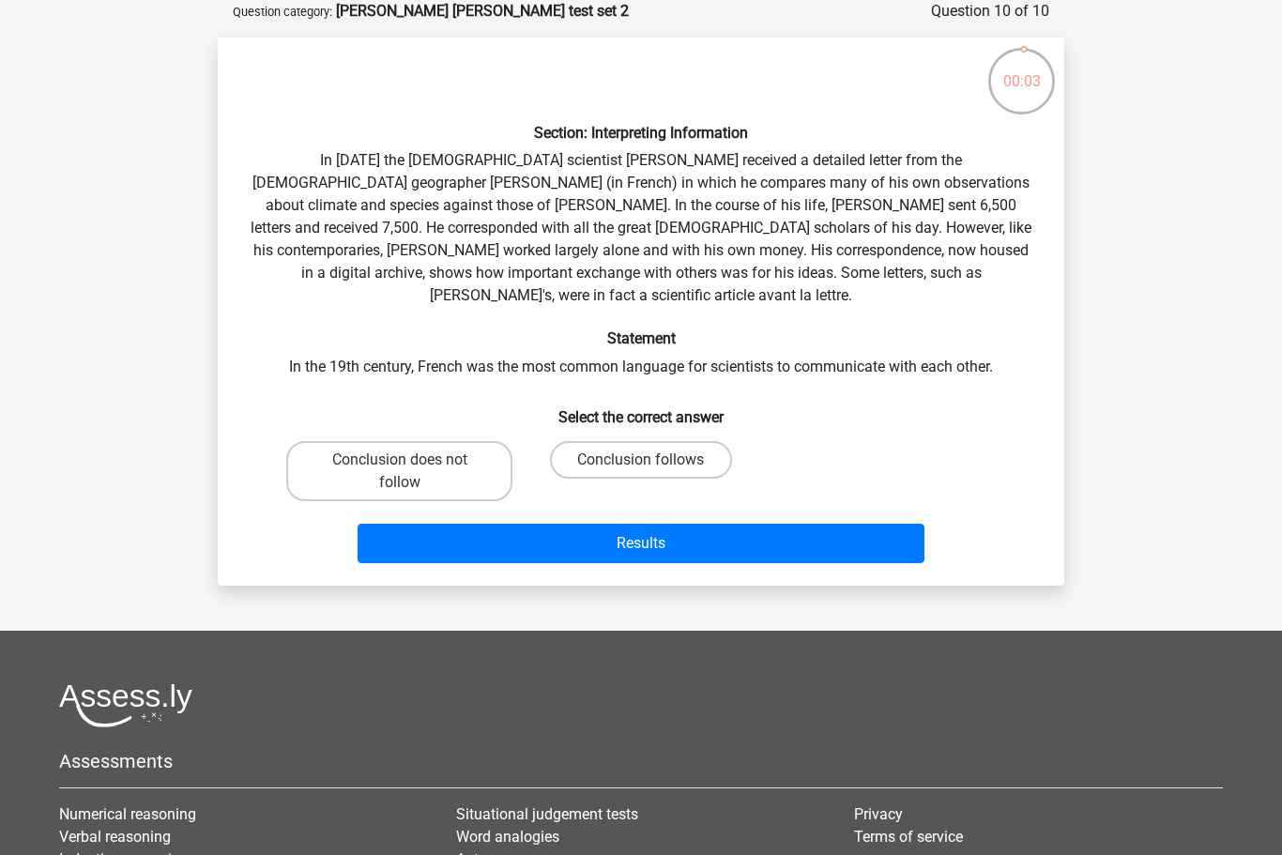
scroll to position [91, 0]
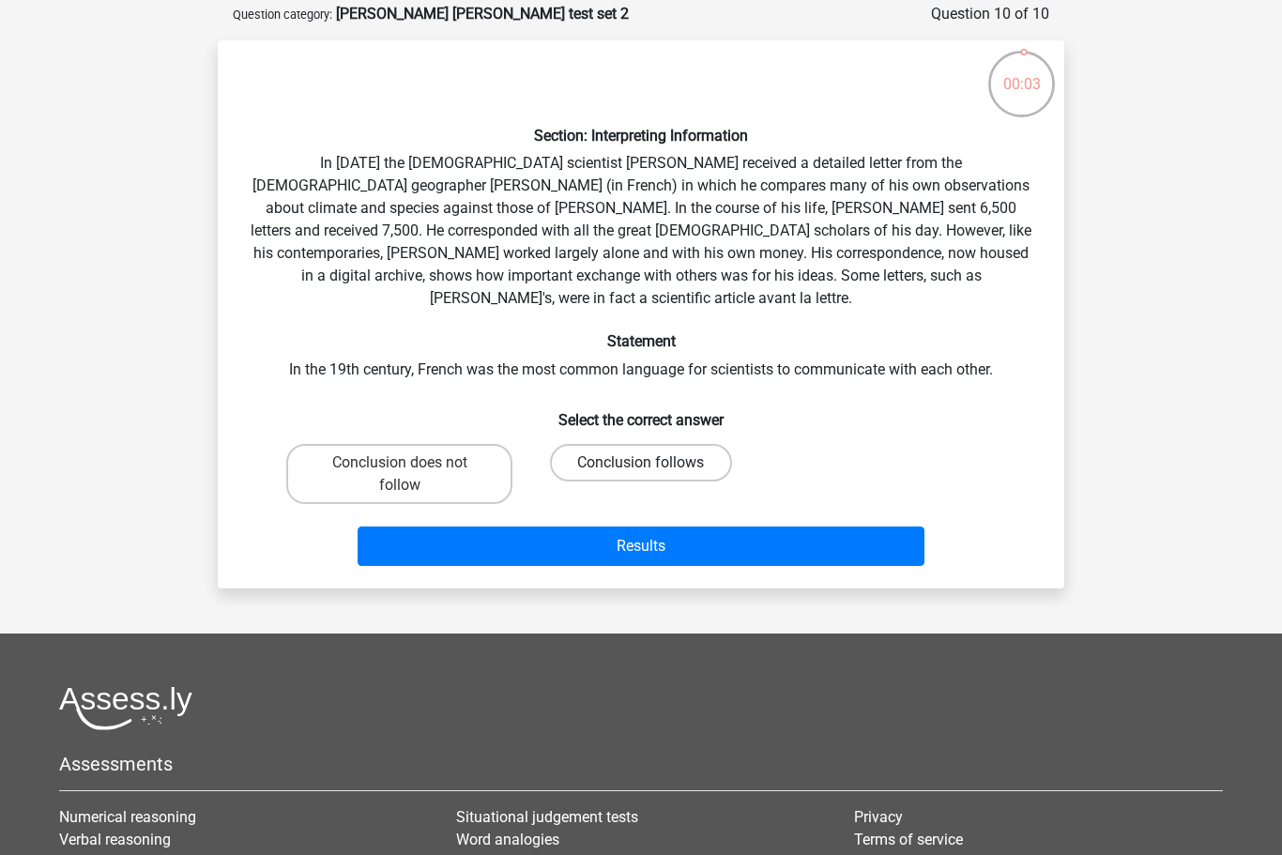
click at [650, 444] on label "Conclusion follows" at bounding box center [640, 463] width 181 height 38
click at [650, 463] on input "Conclusion follows" at bounding box center [647, 469] width 12 height 12
radio input "true"
click at [672, 446] on label "Conclusion follows" at bounding box center [640, 463] width 181 height 38
click at [653, 463] on input "Conclusion follows" at bounding box center [647, 469] width 12 height 12
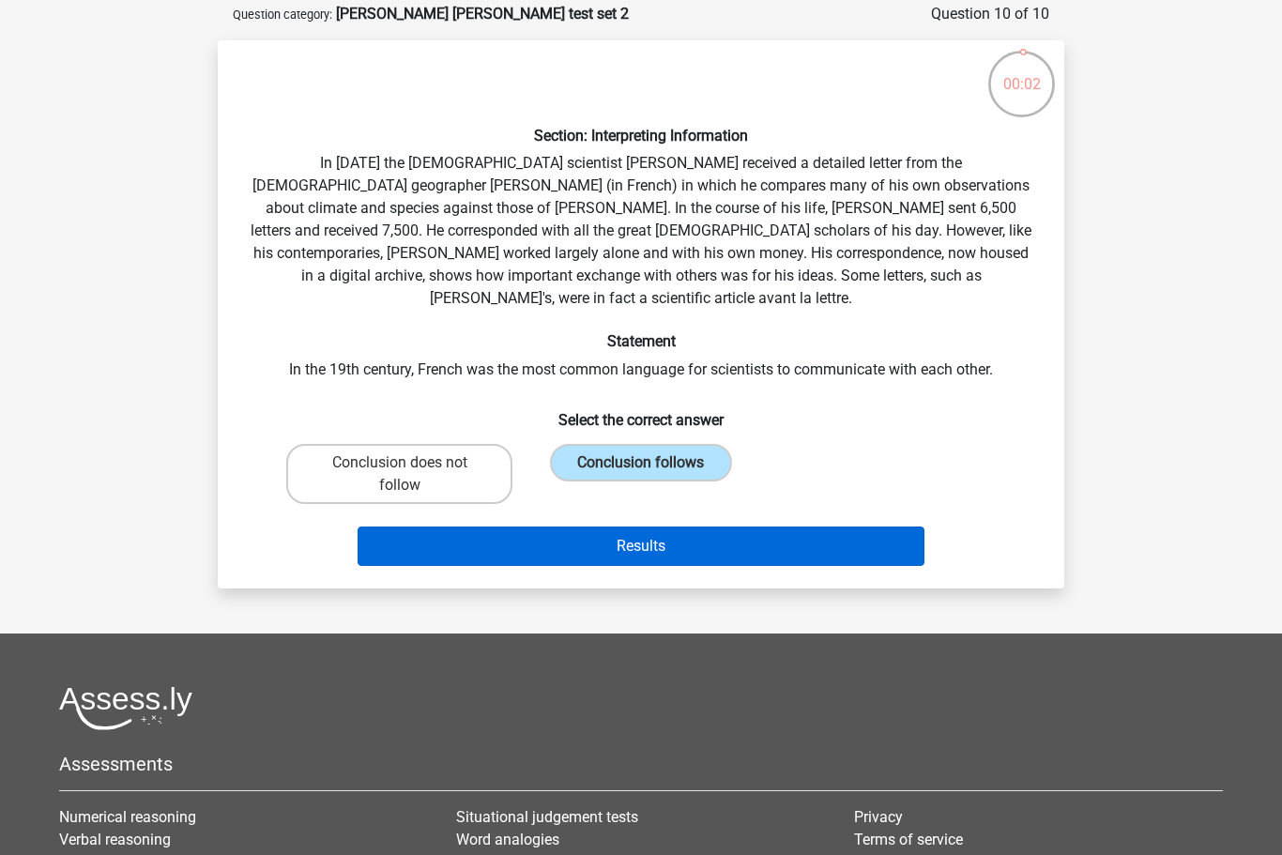
click at [637, 527] on button "Results" at bounding box center [642, 546] width 568 height 39
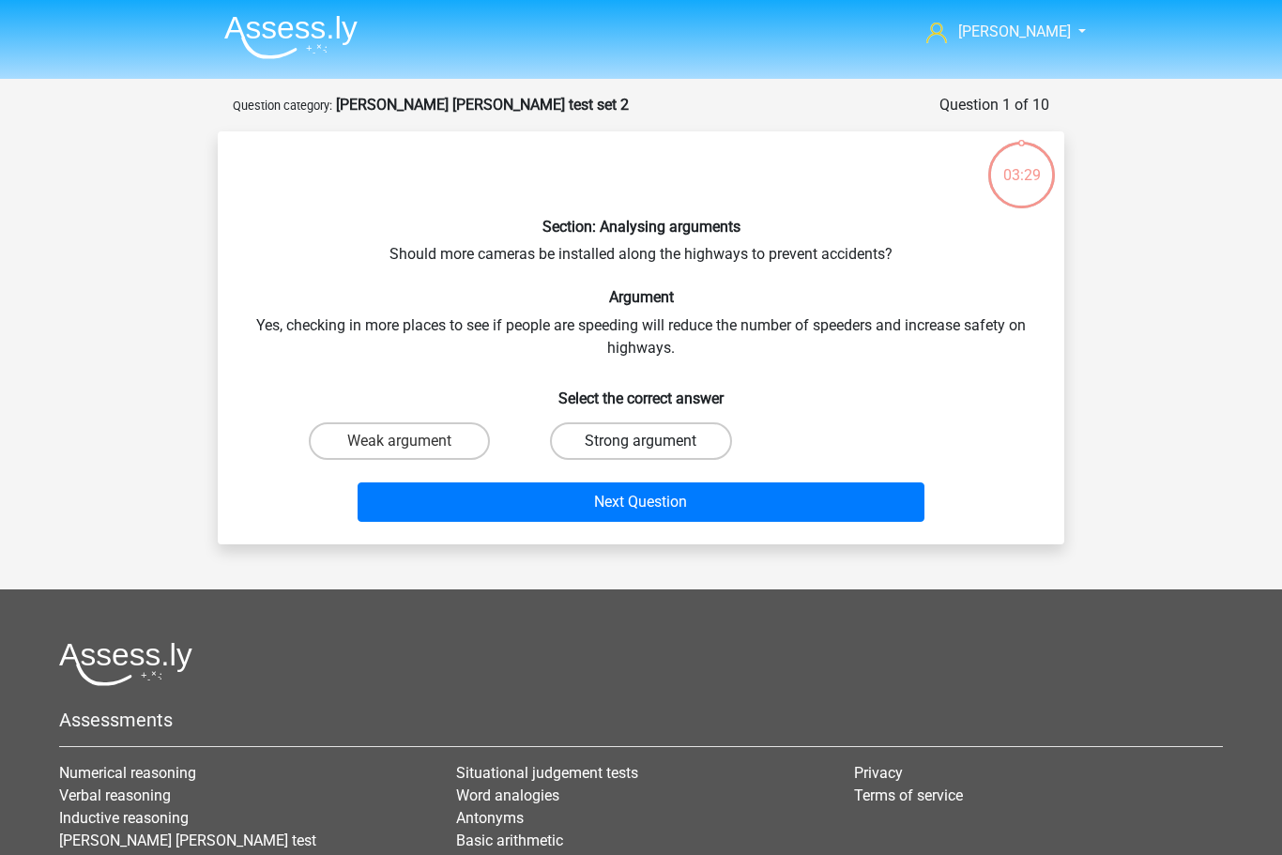
click at [678, 437] on label "Strong argument" at bounding box center [640, 441] width 181 height 38
click at [653, 441] on input "Strong argument" at bounding box center [647, 447] width 12 height 12
radio input "true"
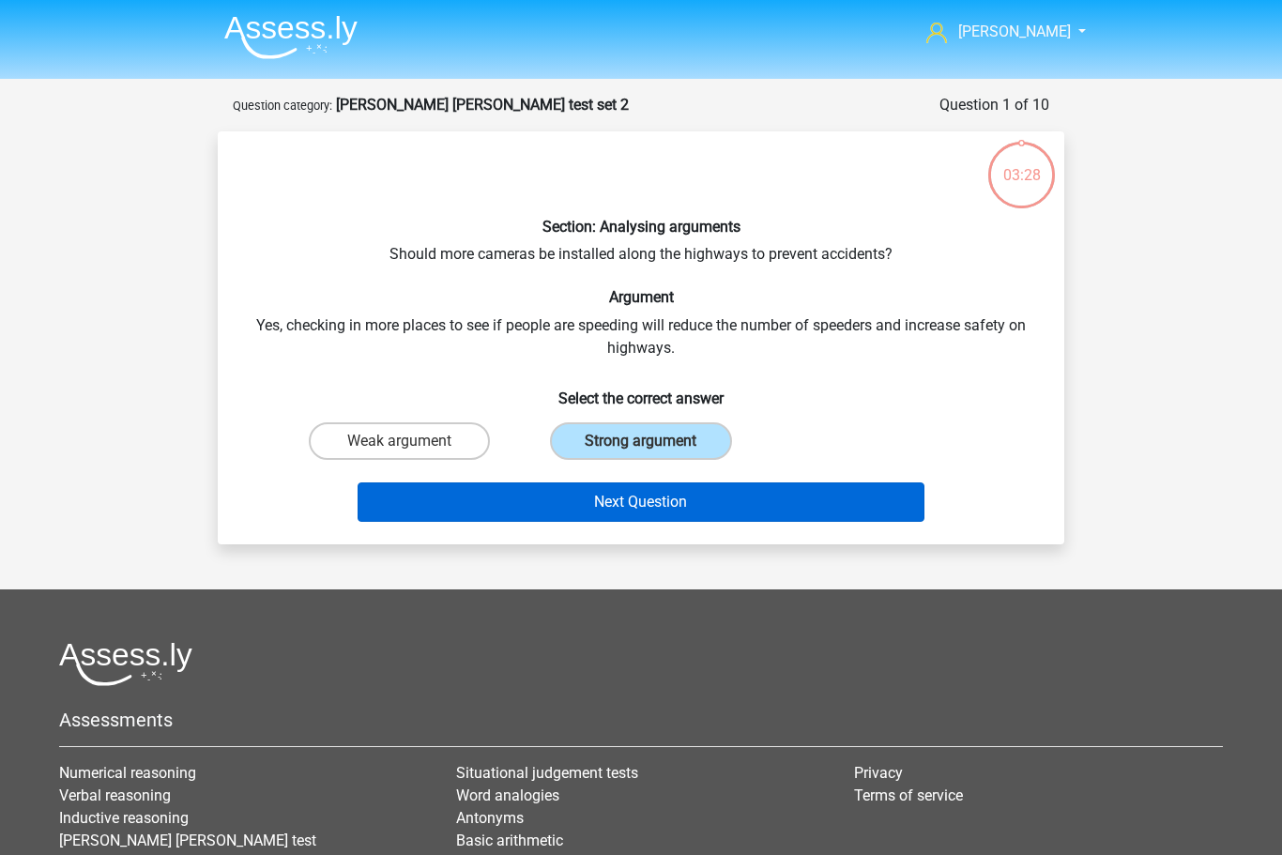
click at [685, 495] on button "Next Question" at bounding box center [642, 501] width 568 height 39
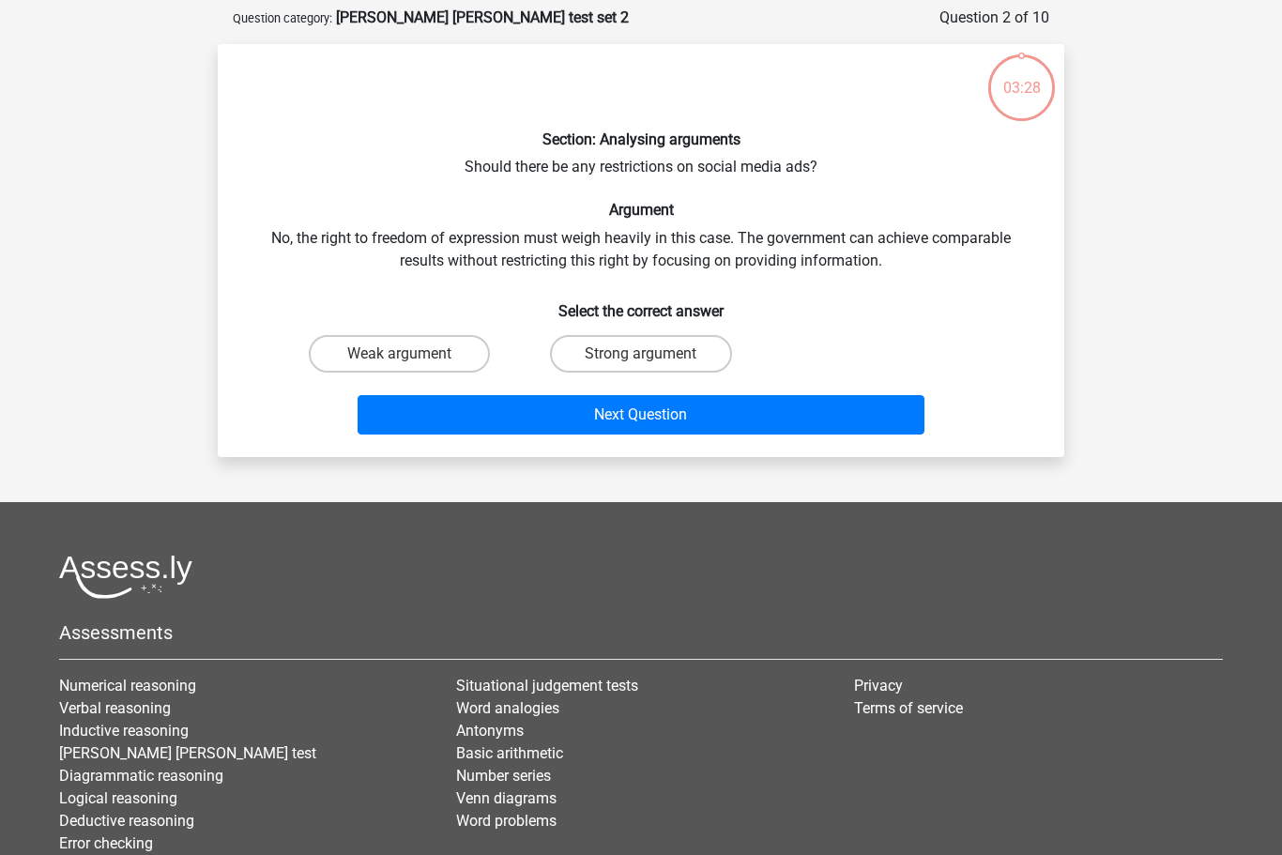
scroll to position [94, 0]
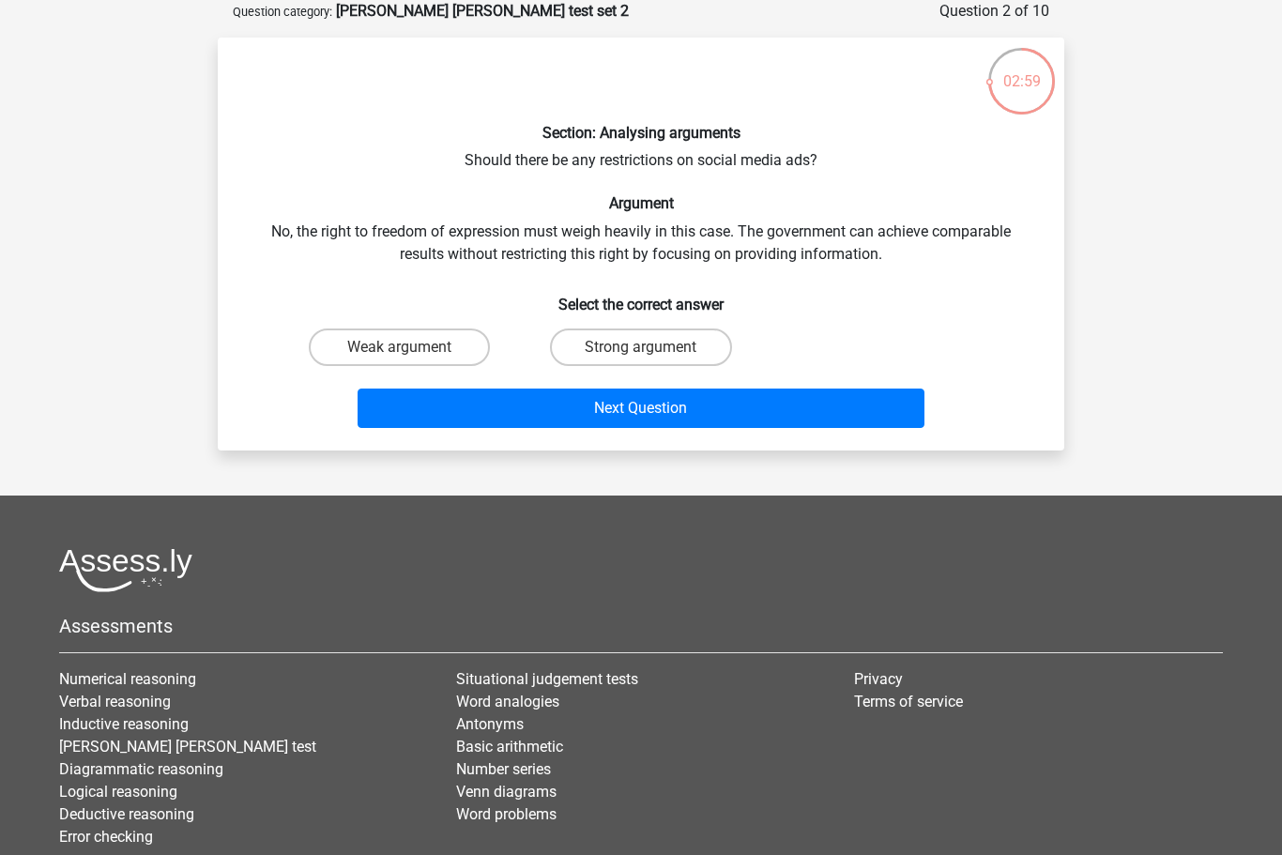
click at [650, 350] on input "Strong argument" at bounding box center [647, 353] width 12 height 12
radio input "true"
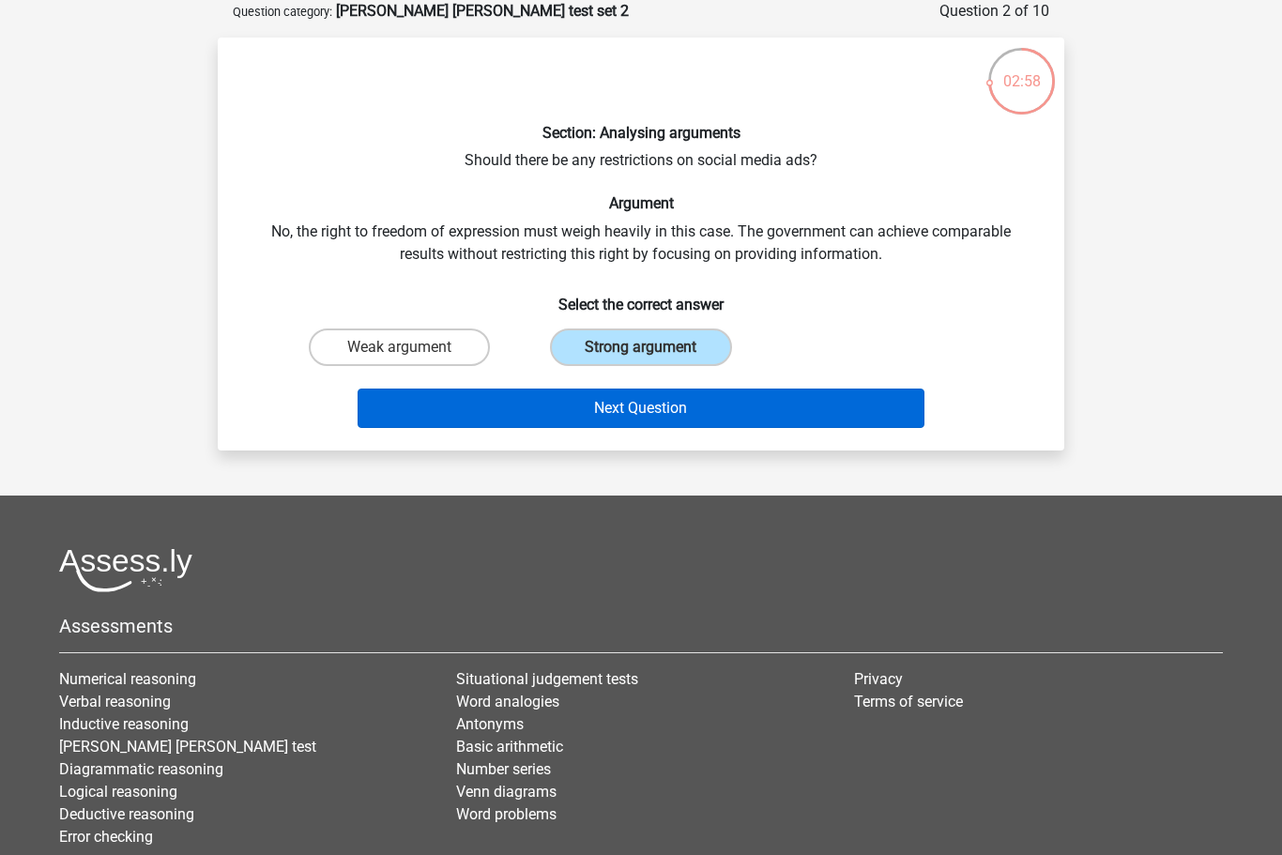
click at [640, 410] on button "Next Question" at bounding box center [642, 408] width 568 height 39
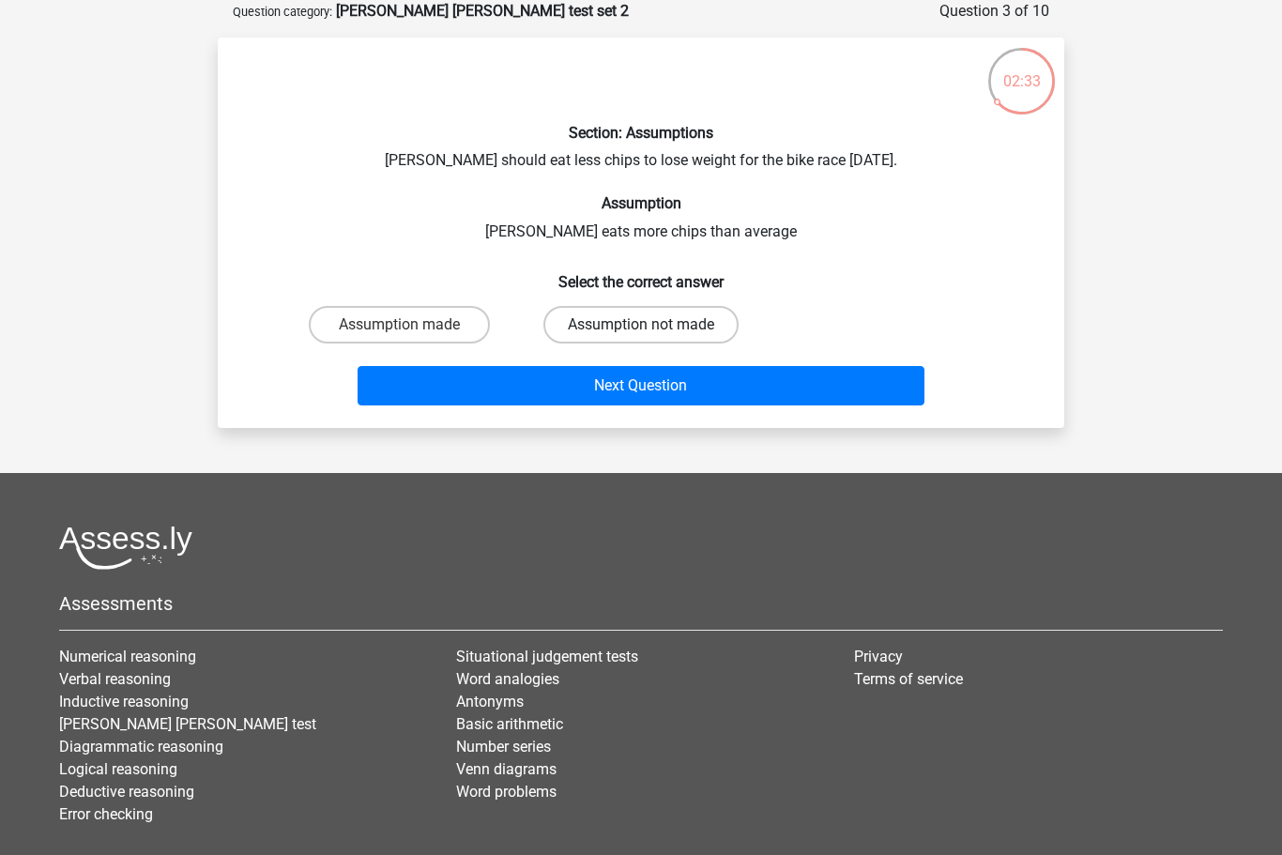
click at [660, 334] on label "Assumption not made" at bounding box center [640, 325] width 195 height 38
click at [653, 334] on input "Assumption not made" at bounding box center [647, 331] width 12 height 12
radio input "true"
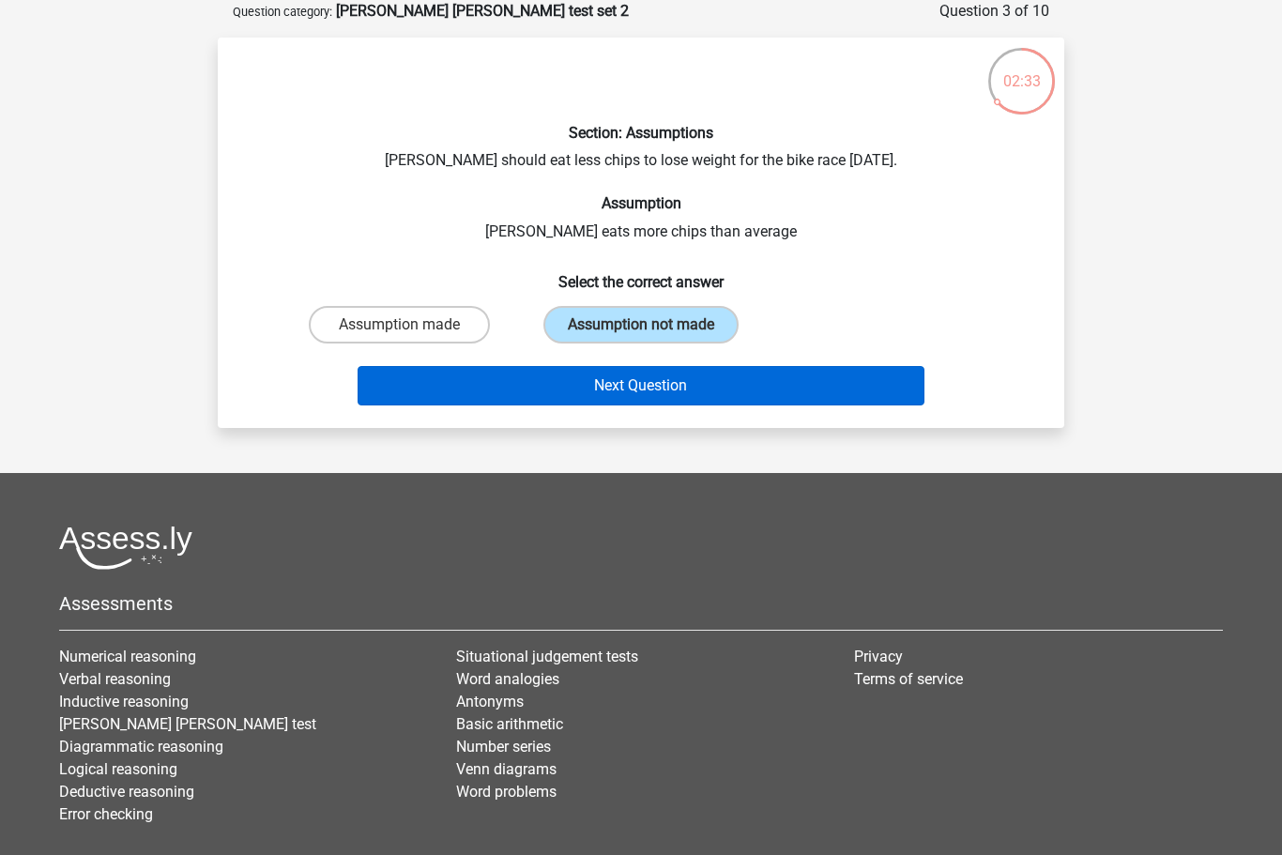
click at [657, 392] on button "Next Question" at bounding box center [642, 385] width 568 height 39
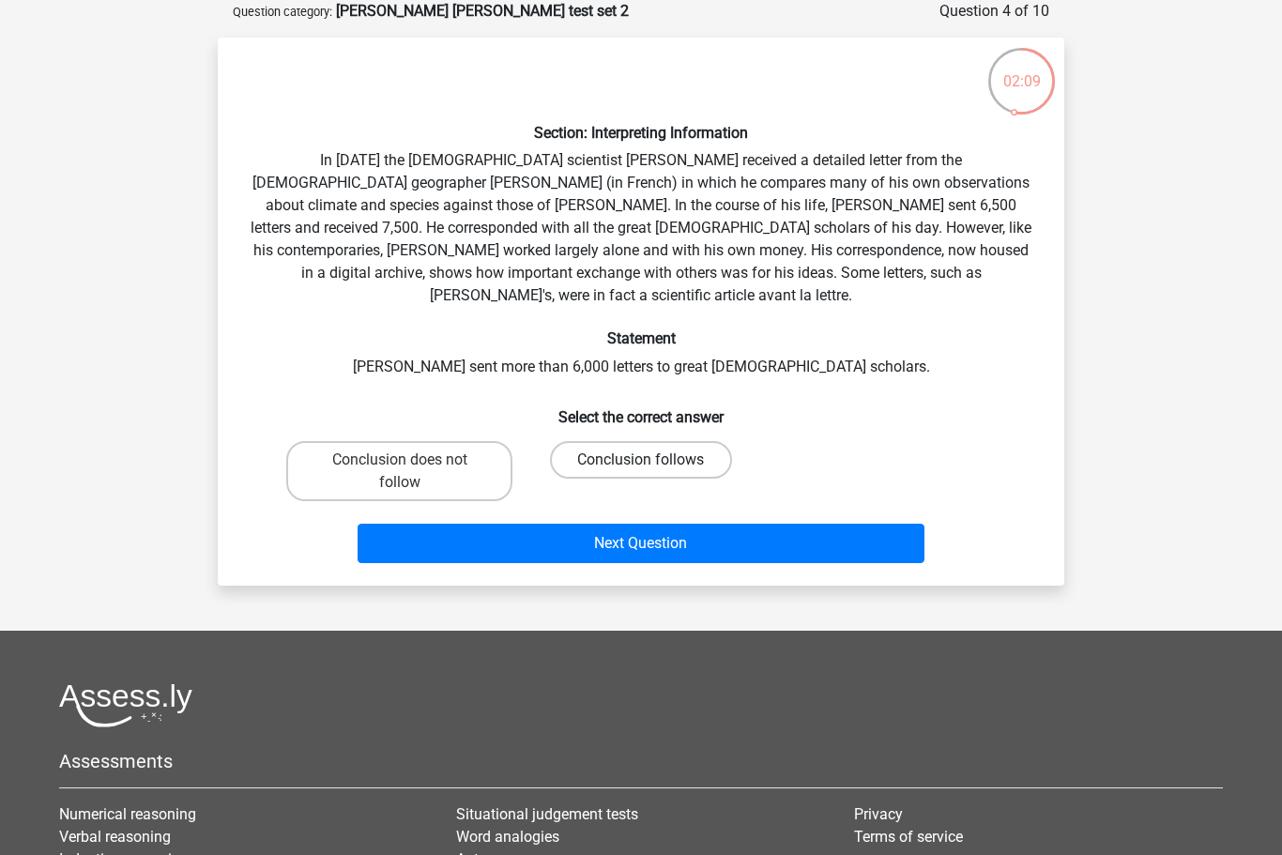
click at [635, 441] on label "Conclusion follows" at bounding box center [640, 460] width 181 height 38
click at [641, 460] on input "Conclusion follows" at bounding box center [647, 466] width 12 height 12
radio input "true"
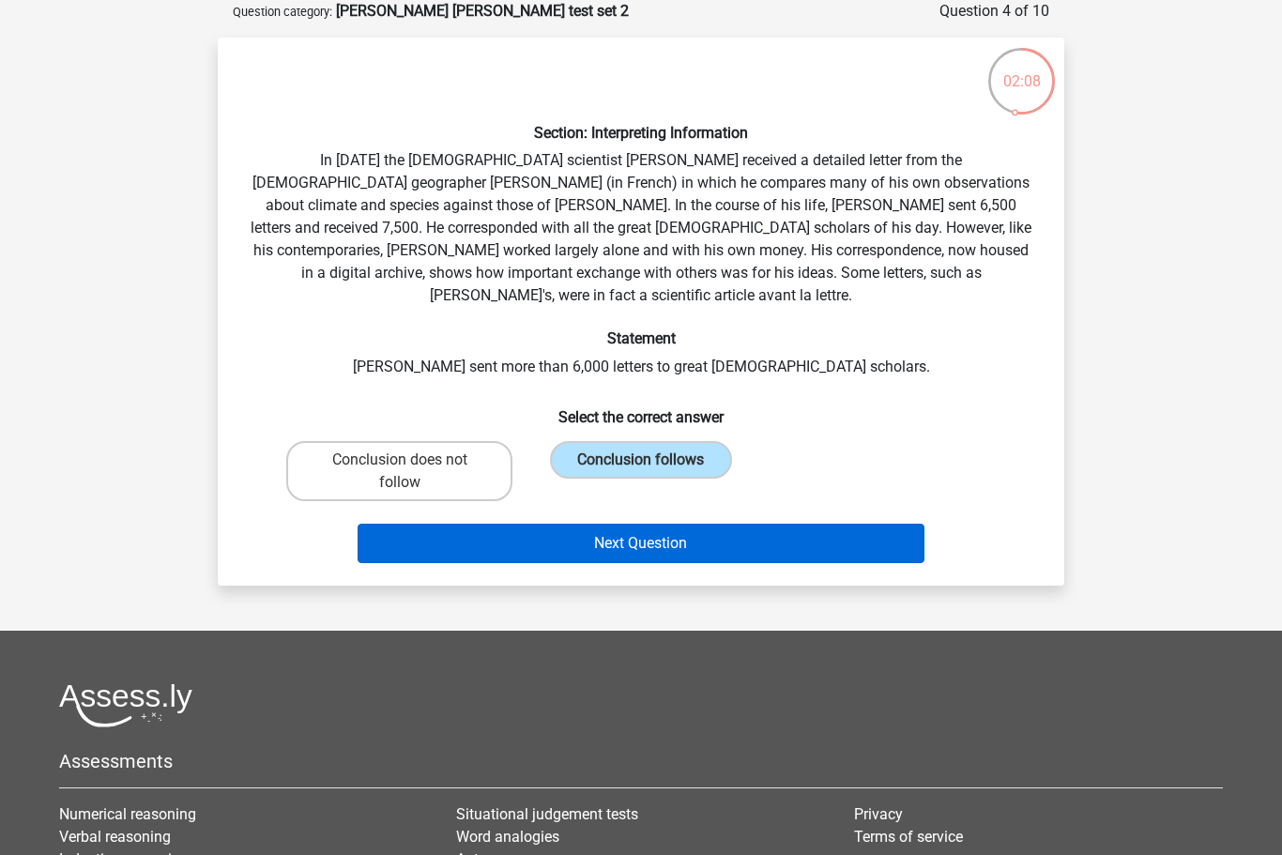
click at [647, 524] on button "Next Question" at bounding box center [642, 543] width 568 height 39
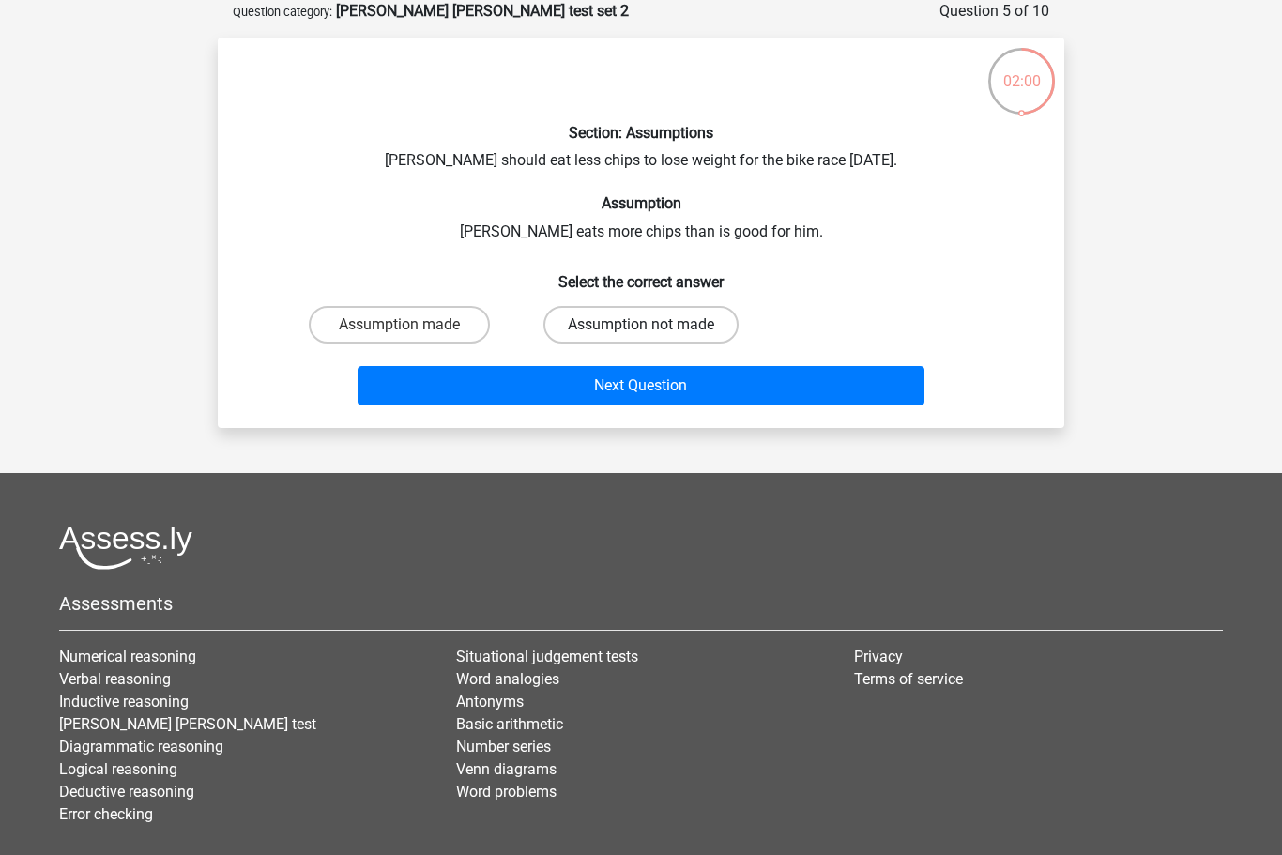
click at [628, 323] on label "Assumption not made" at bounding box center [640, 325] width 195 height 38
click at [641, 325] on input "Assumption not made" at bounding box center [647, 331] width 12 height 12
radio input "true"
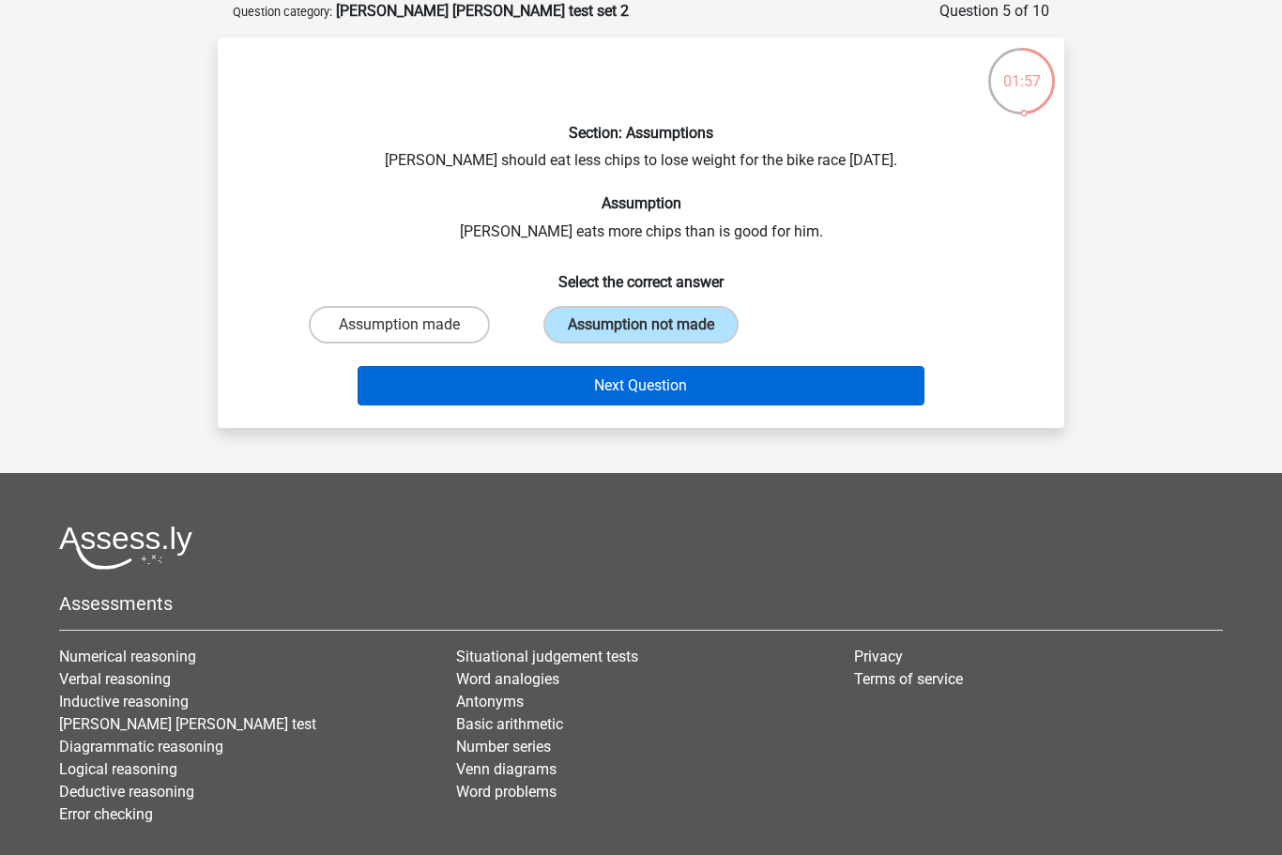
click at [638, 386] on button "Next Question" at bounding box center [642, 385] width 568 height 39
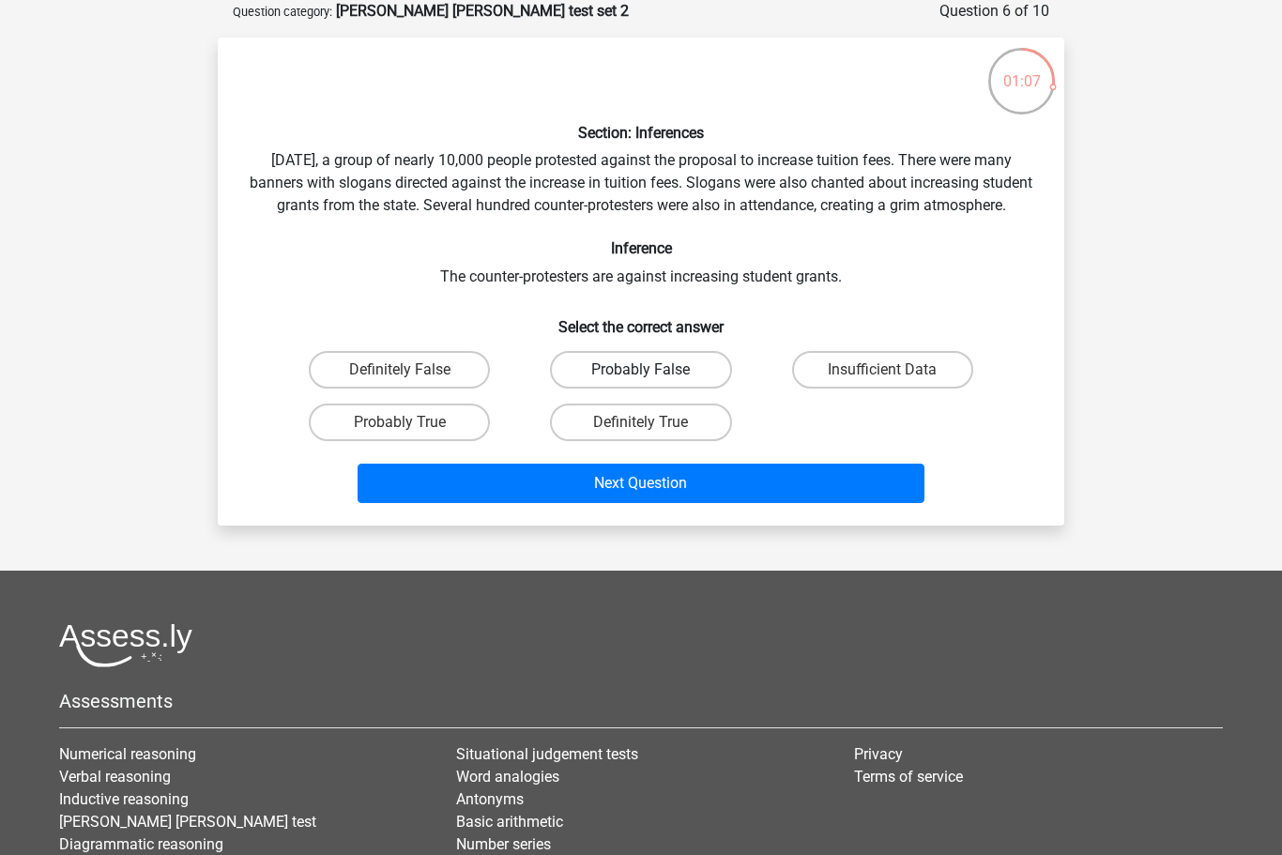
click at [605, 389] on label "Probably False" at bounding box center [640, 370] width 181 height 38
click at [641, 382] on input "Probably False" at bounding box center [647, 376] width 12 height 12
radio input "true"
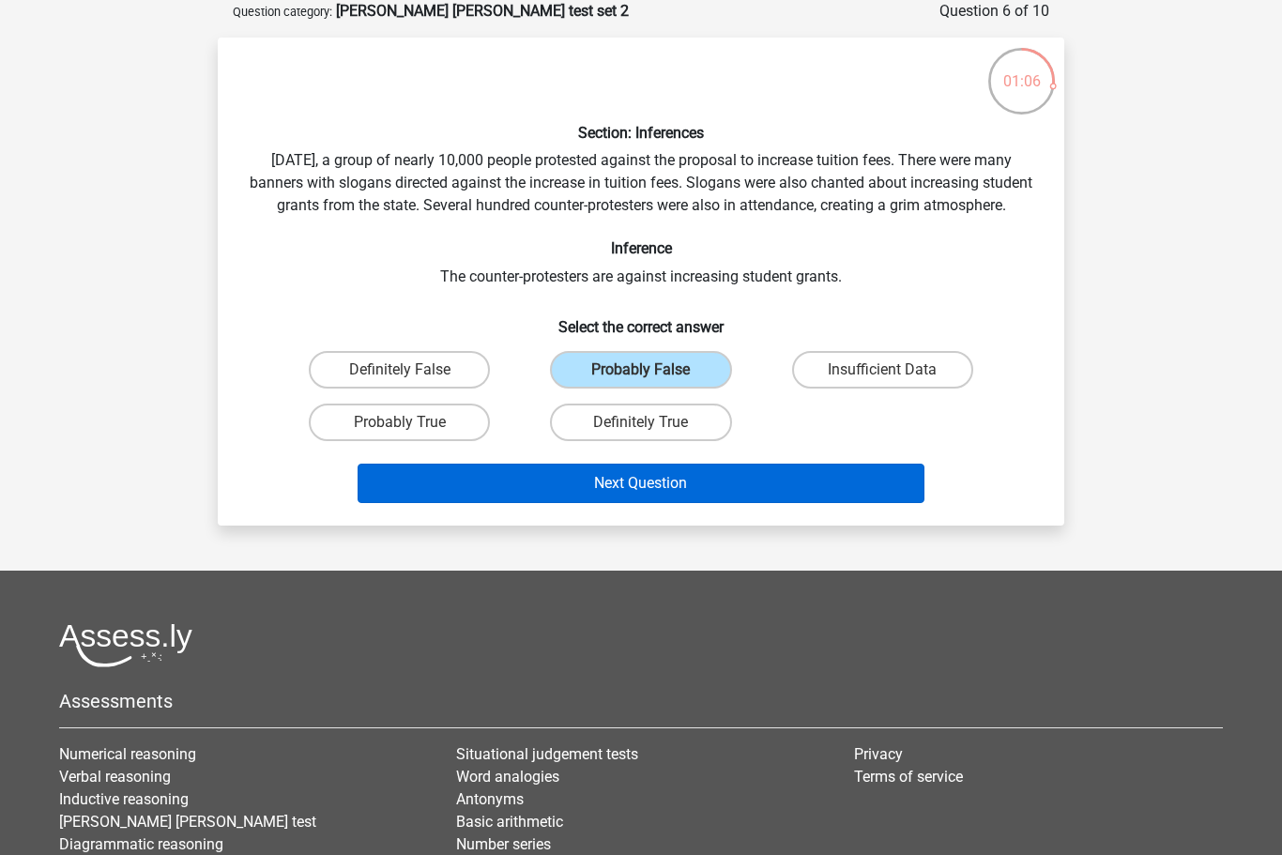
click at [595, 502] on button "Next Question" at bounding box center [642, 483] width 568 height 39
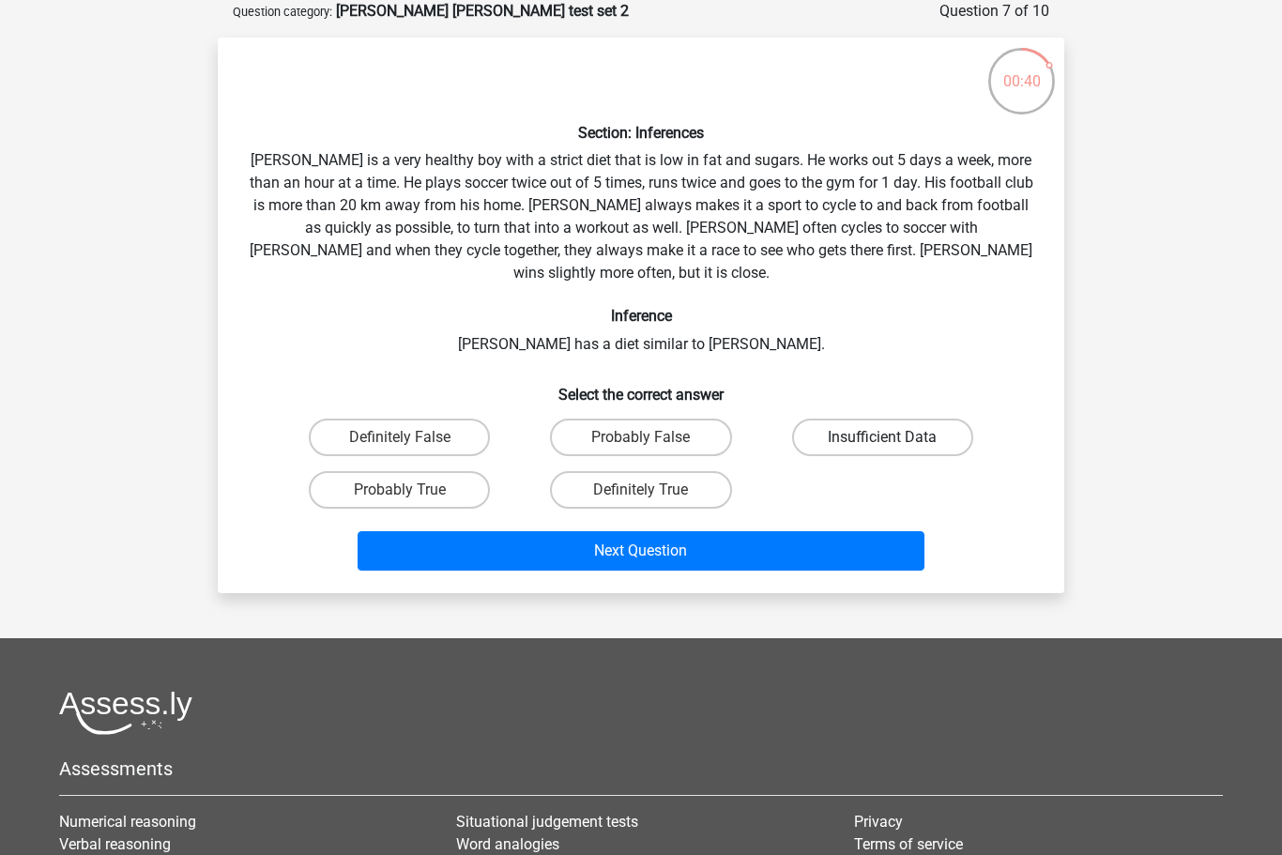
click at [911, 419] on label "Insufficient Data" at bounding box center [882, 438] width 181 height 38
click at [894, 437] on input "Insufficient Data" at bounding box center [888, 443] width 12 height 12
radio input "true"
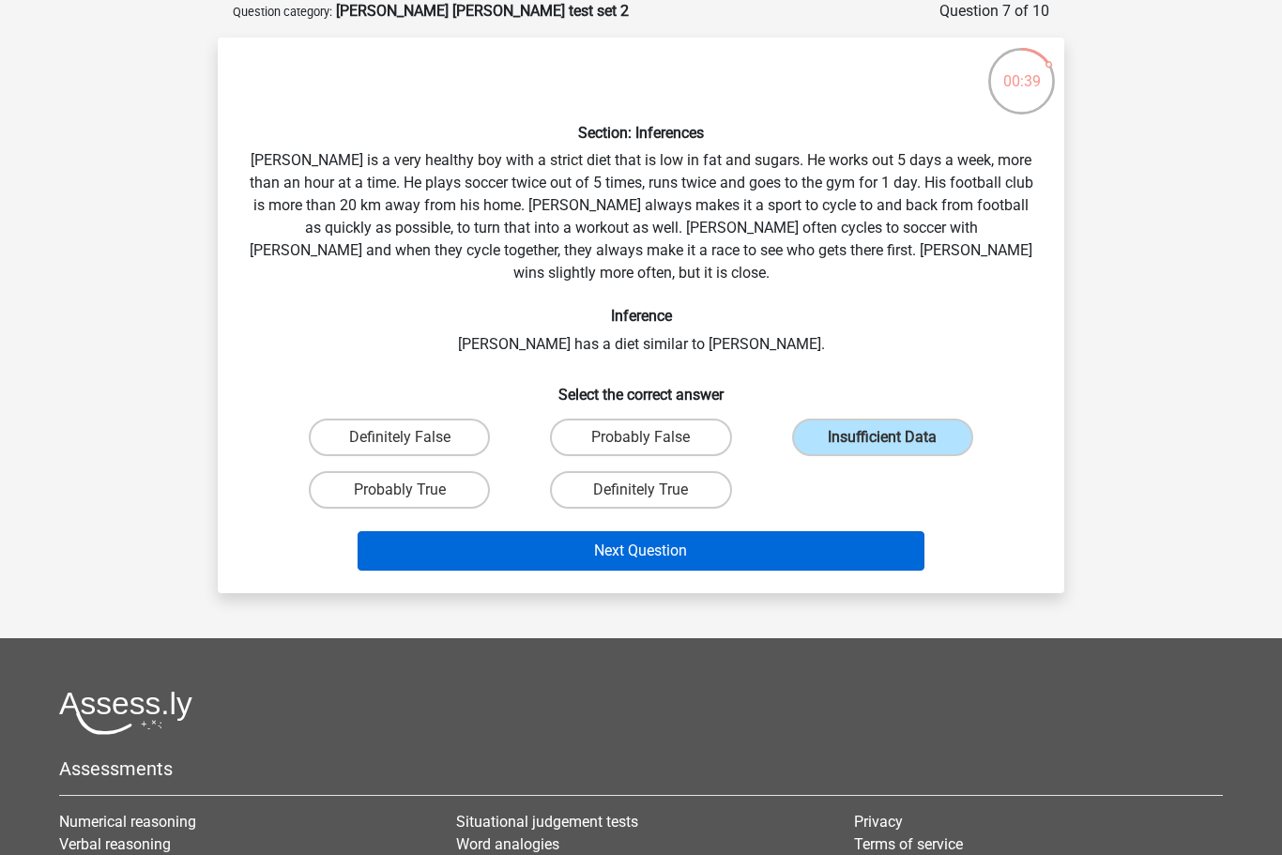
click at [818, 531] on button "Next Question" at bounding box center [642, 550] width 568 height 39
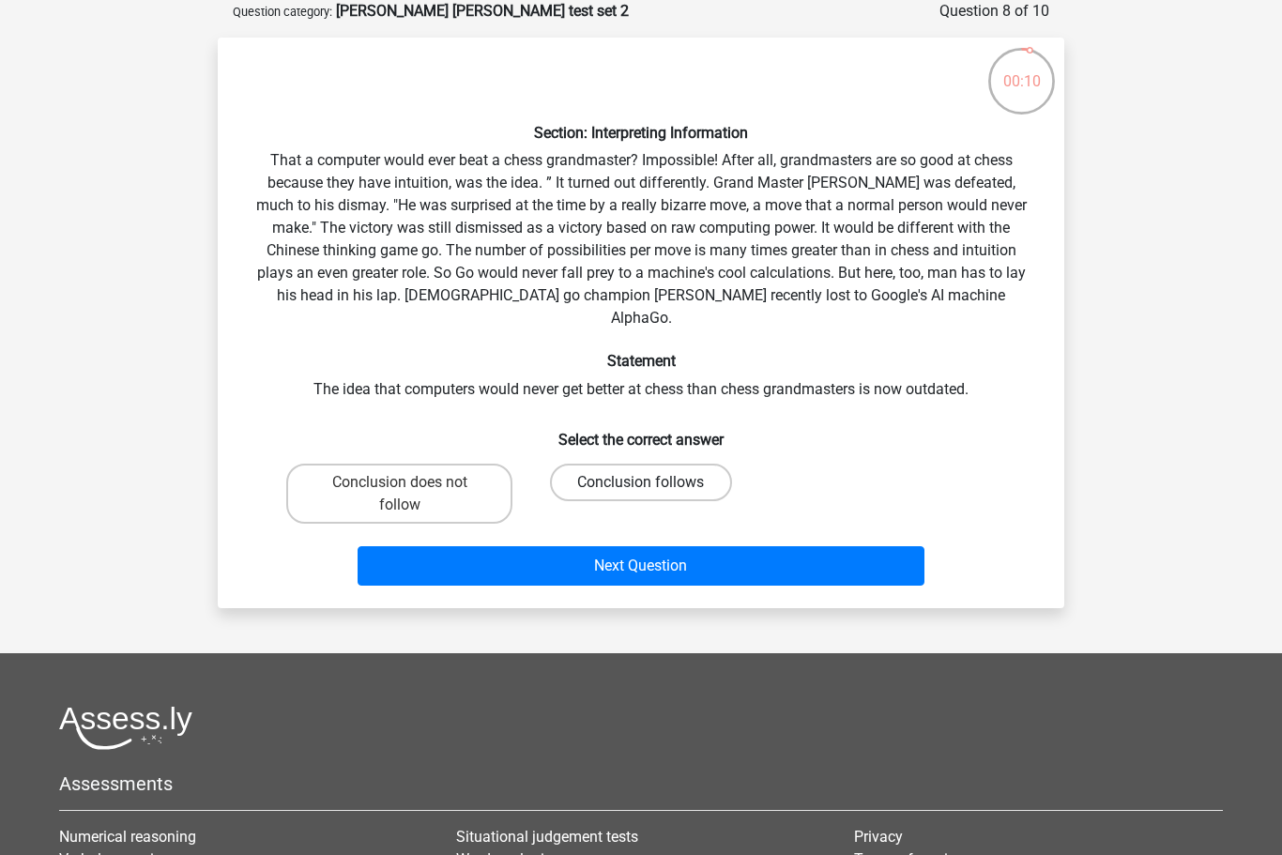
click at [656, 466] on label "Conclusion follows" at bounding box center [640, 483] width 181 height 38
click at [653, 482] on input "Conclusion follows" at bounding box center [647, 488] width 12 height 12
radio input "true"
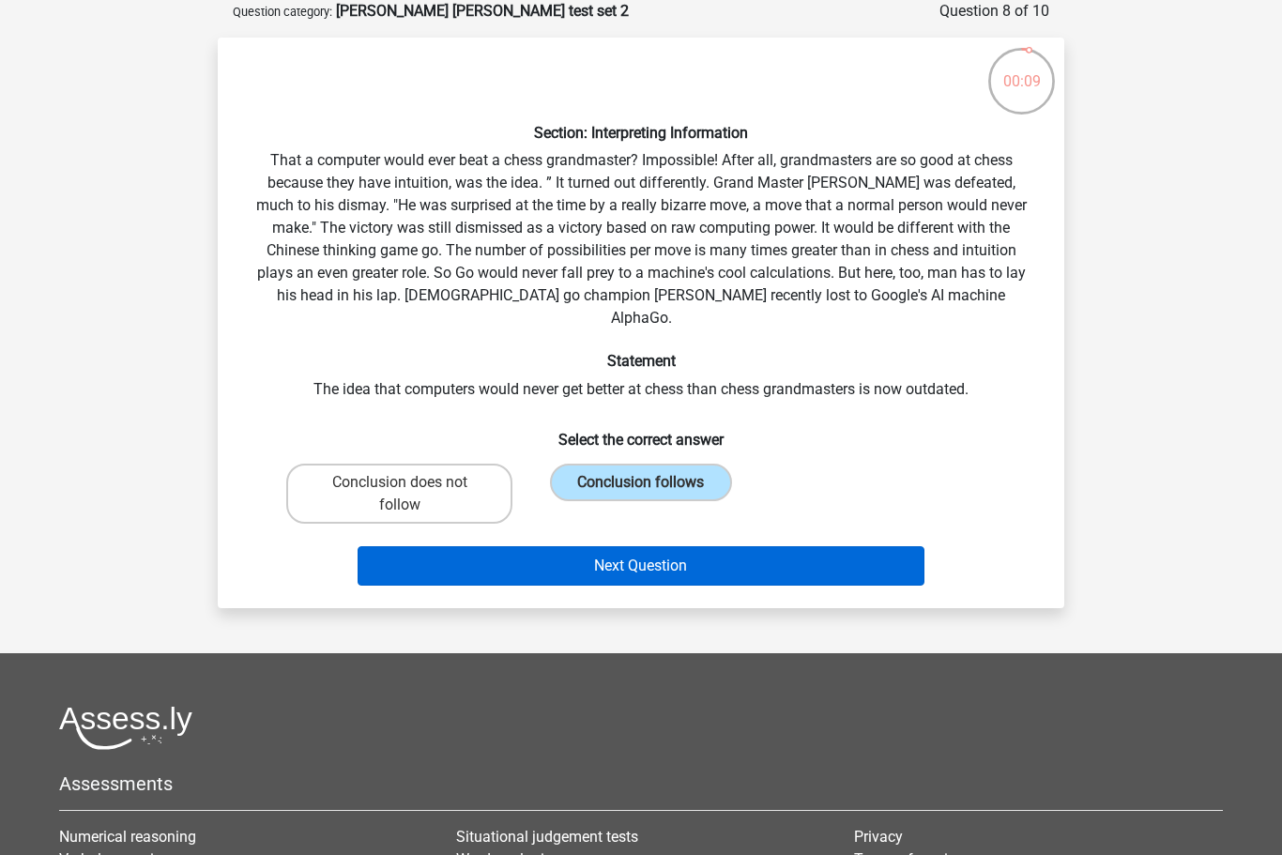
click at [639, 546] on button "Next Question" at bounding box center [642, 565] width 568 height 39
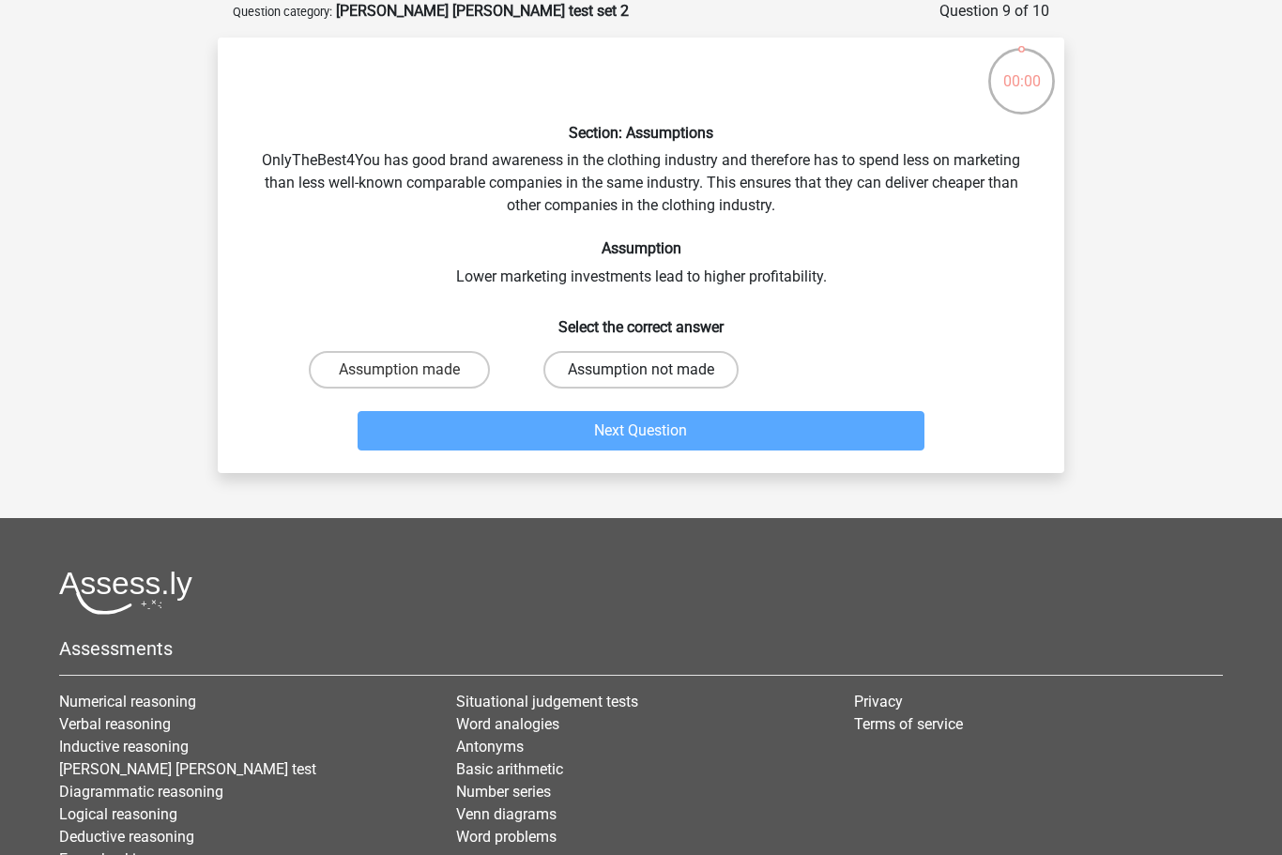
click at [627, 369] on label "Assumption not made" at bounding box center [640, 370] width 195 height 38
click at [641, 370] on input "Assumption not made" at bounding box center [647, 376] width 12 height 12
radio input "true"
click at [635, 367] on label "Assumption not made" at bounding box center [640, 370] width 195 height 38
click at [641, 370] on input "Assumption not made" at bounding box center [647, 376] width 12 height 12
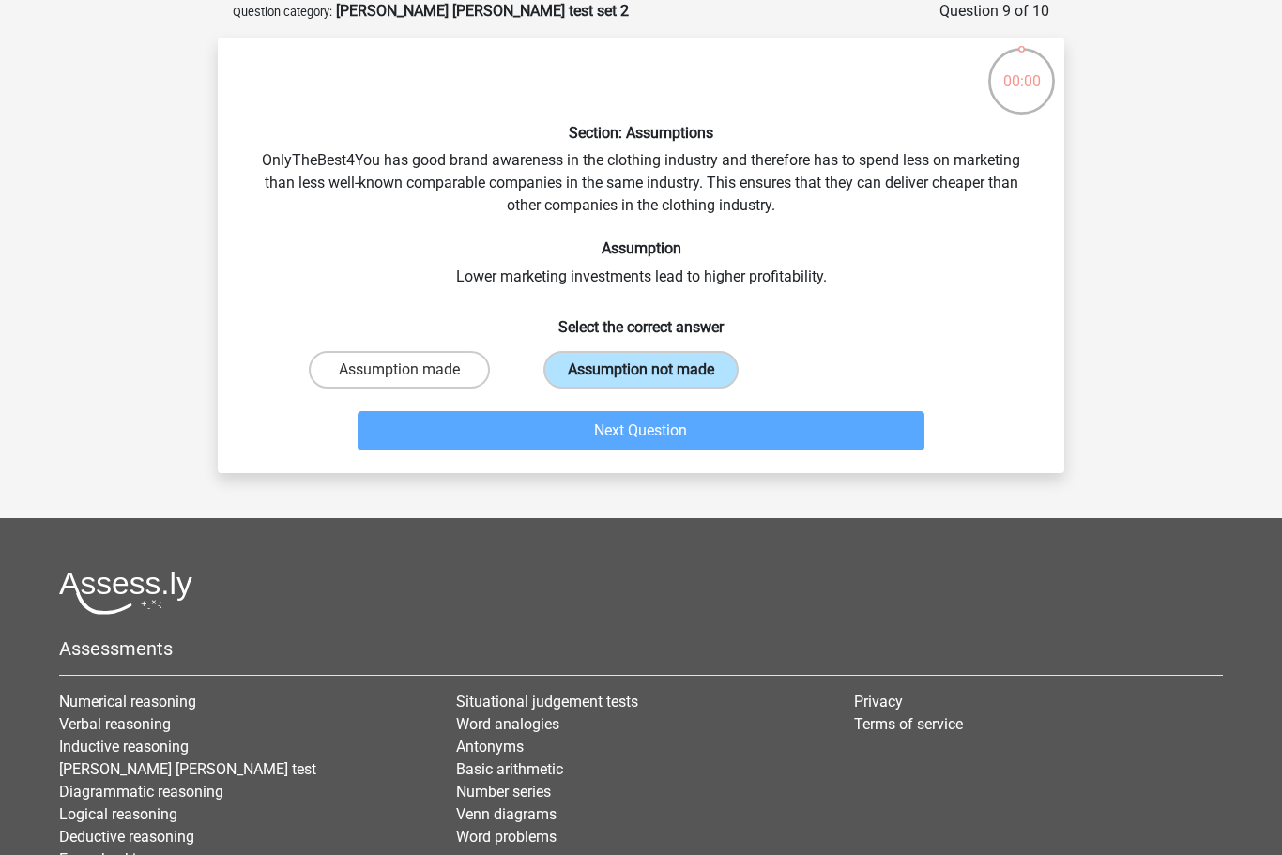
click at [649, 387] on label "Assumption not made" at bounding box center [640, 370] width 195 height 38
click at [649, 382] on input "Assumption not made" at bounding box center [647, 376] width 12 height 12
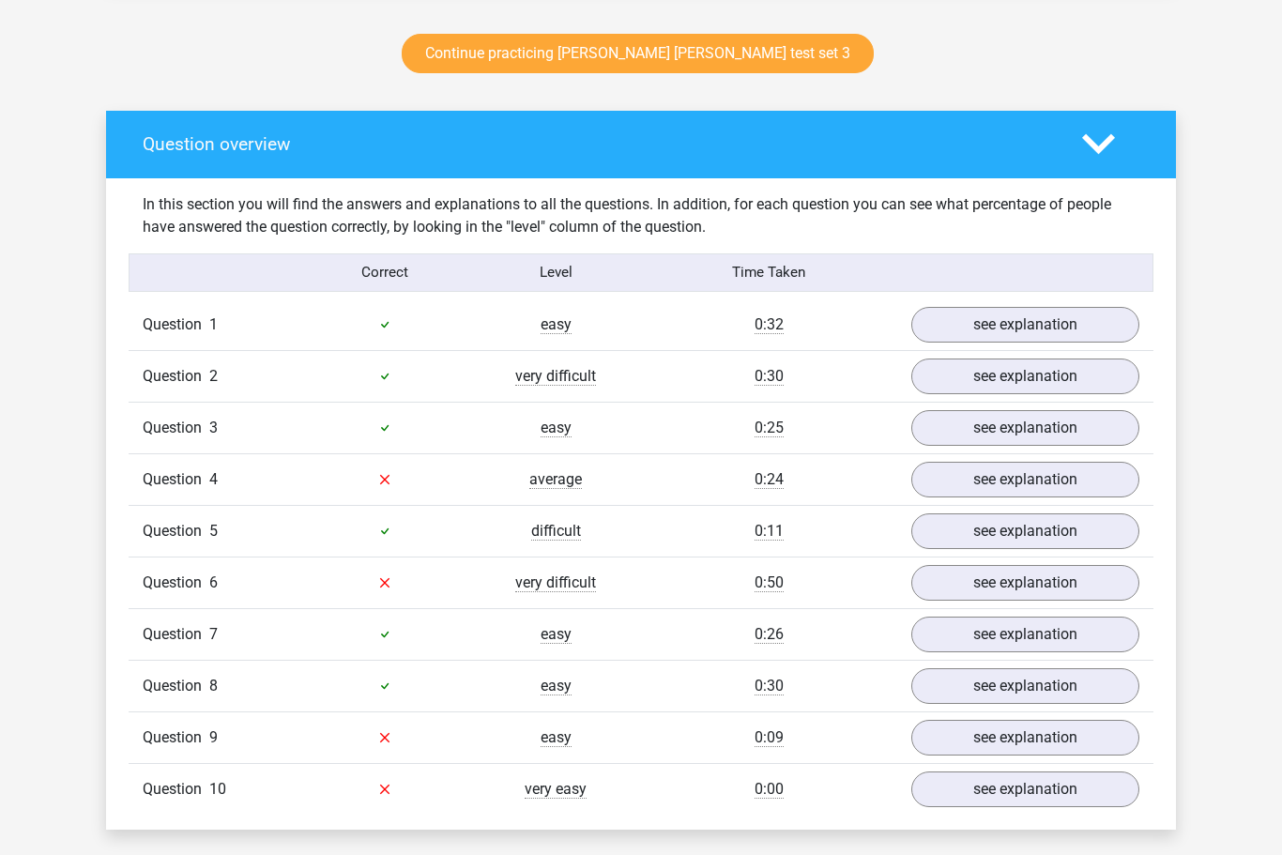
scroll to position [994, 0]
click at [1012, 489] on link "see explanation" at bounding box center [1025, 479] width 262 height 41
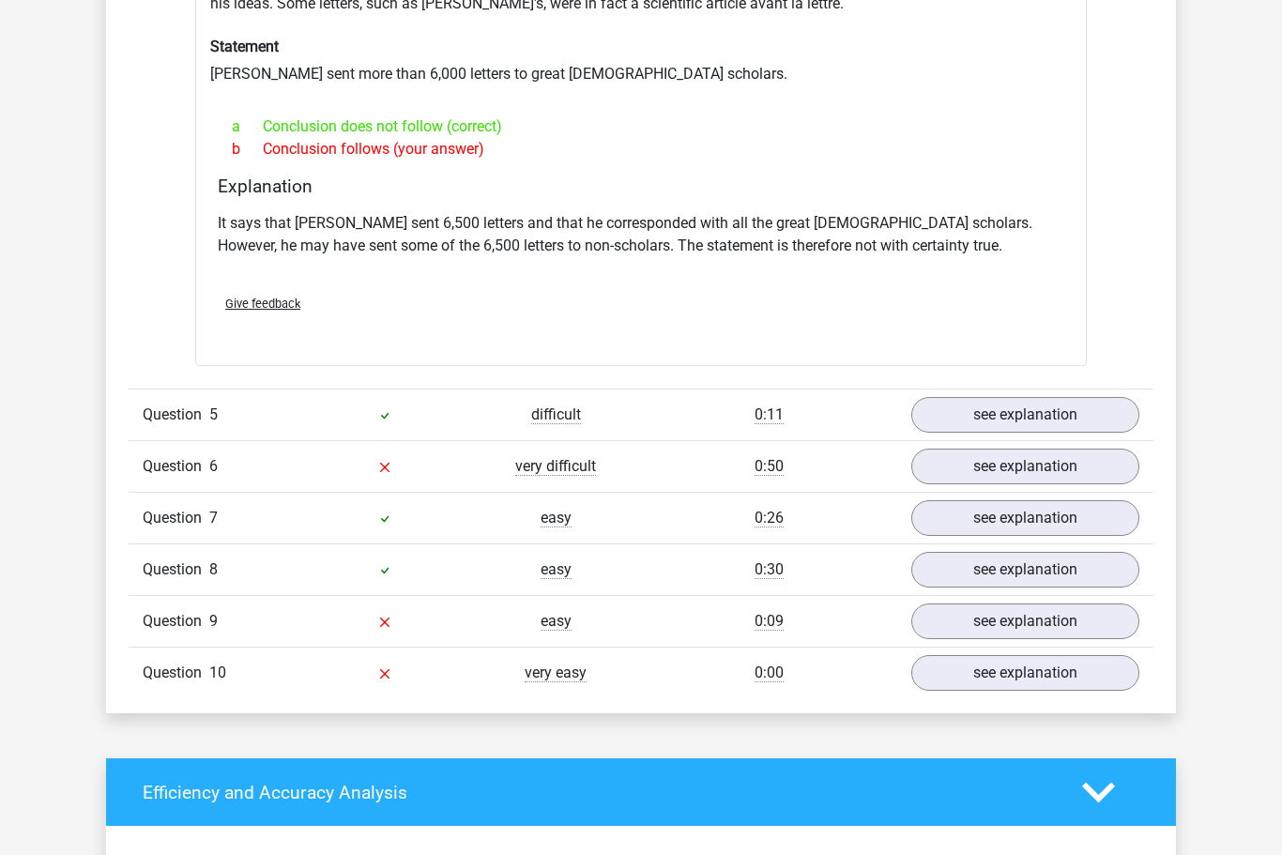
scroll to position [1659, 0]
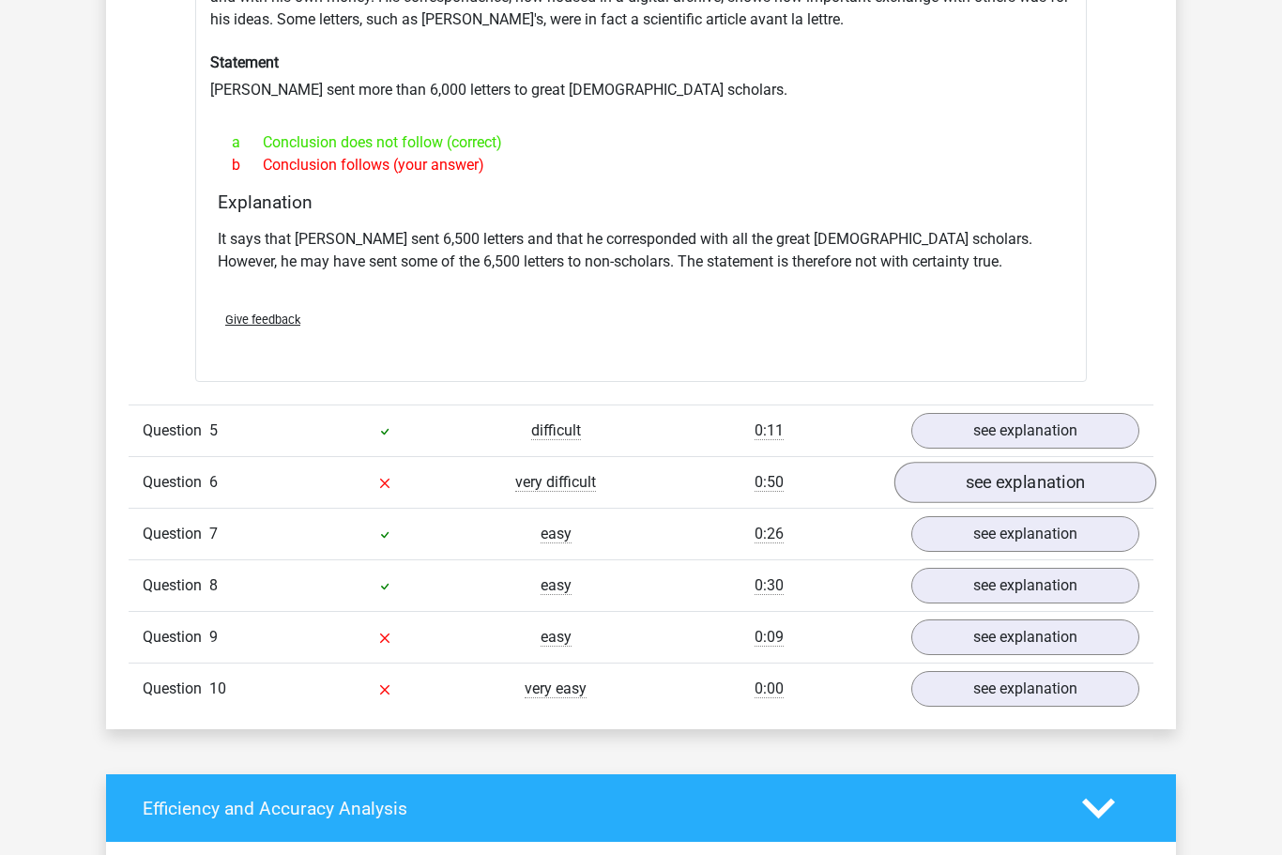
click at [1085, 480] on link "see explanation" at bounding box center [1025, 482] width 262 height 41
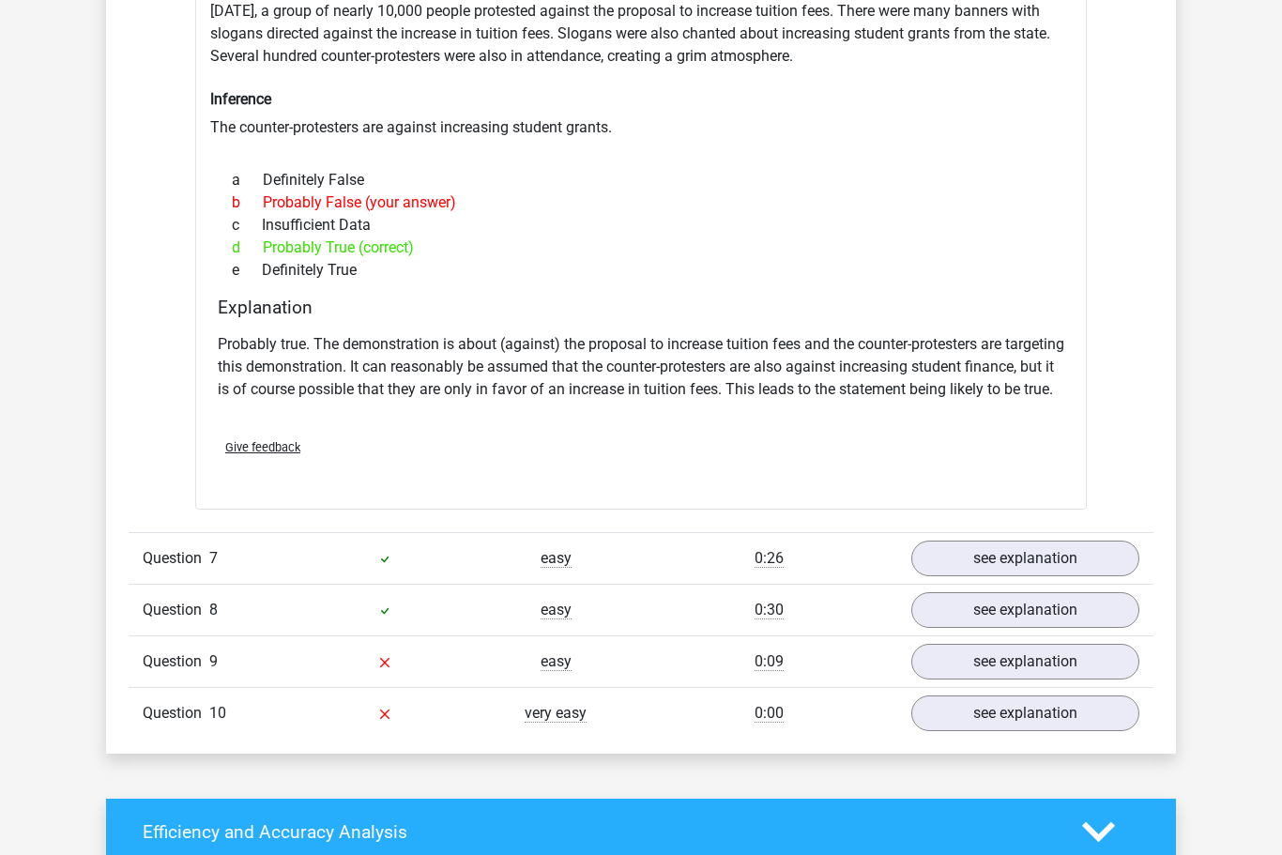
scroll to position [2224, 0]
click at [1081, 682] on link "see explanation" at bounding box center [1025, 661] width 262 height 41
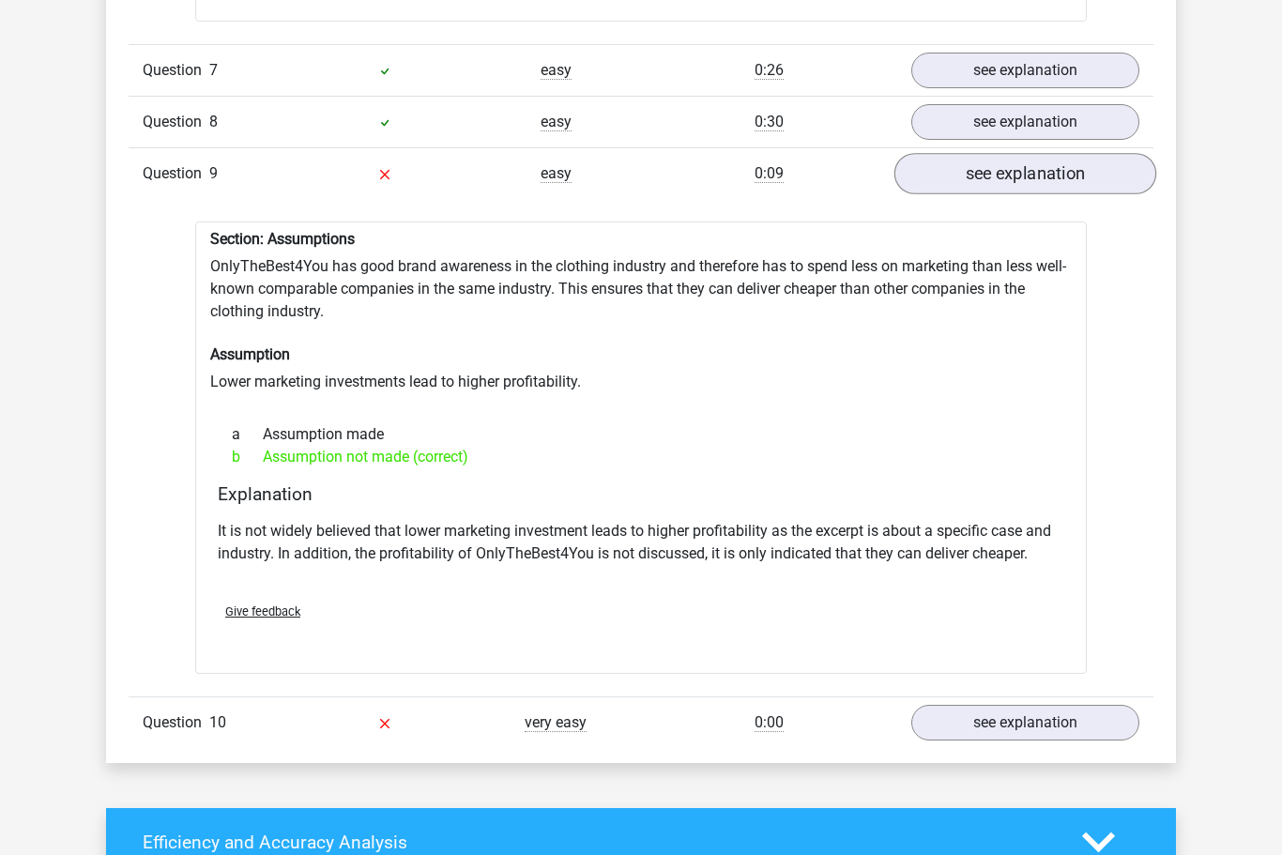
scroll to position [2711, 0]
click at [1083, 740] on link "see explanation" at bounding box center [1025, 723] width 262 height 41
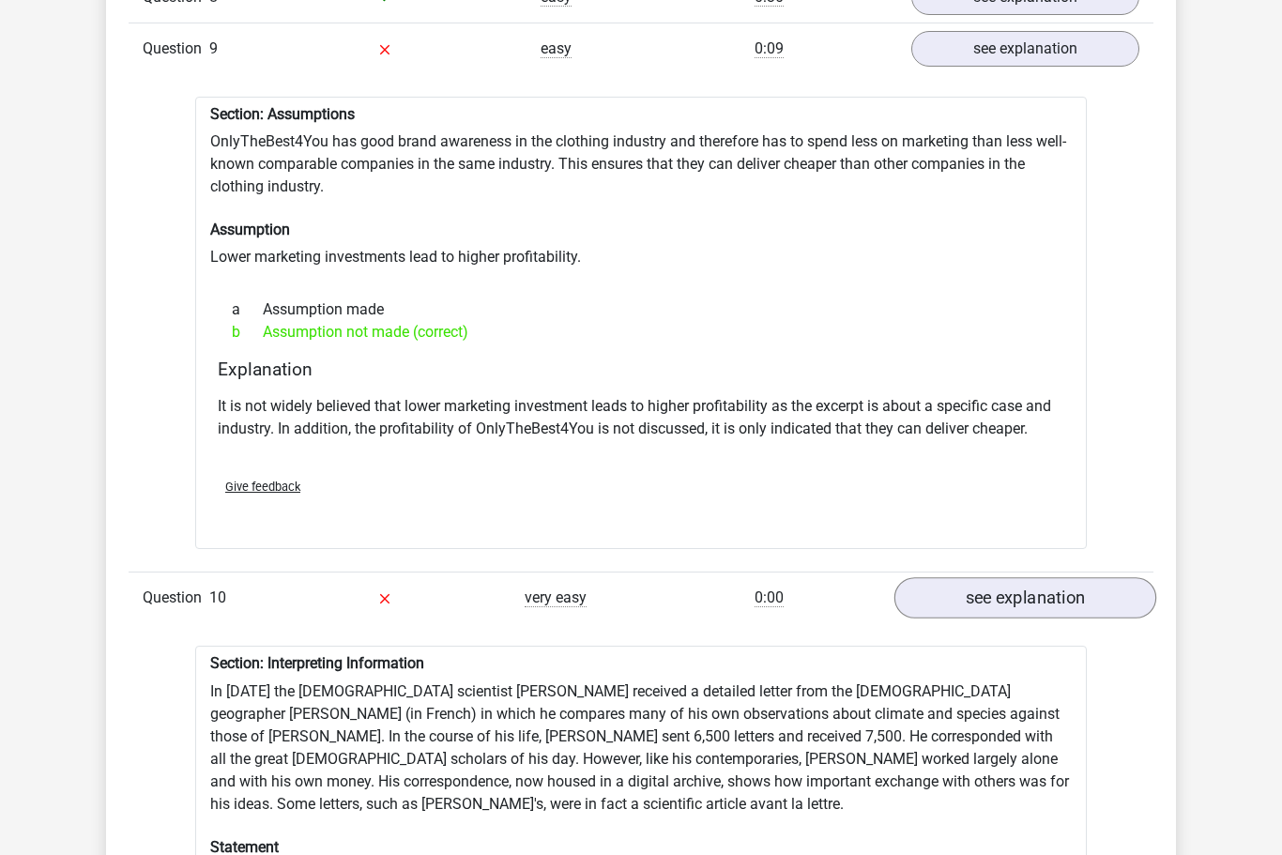
scroll to position [2815, 0]
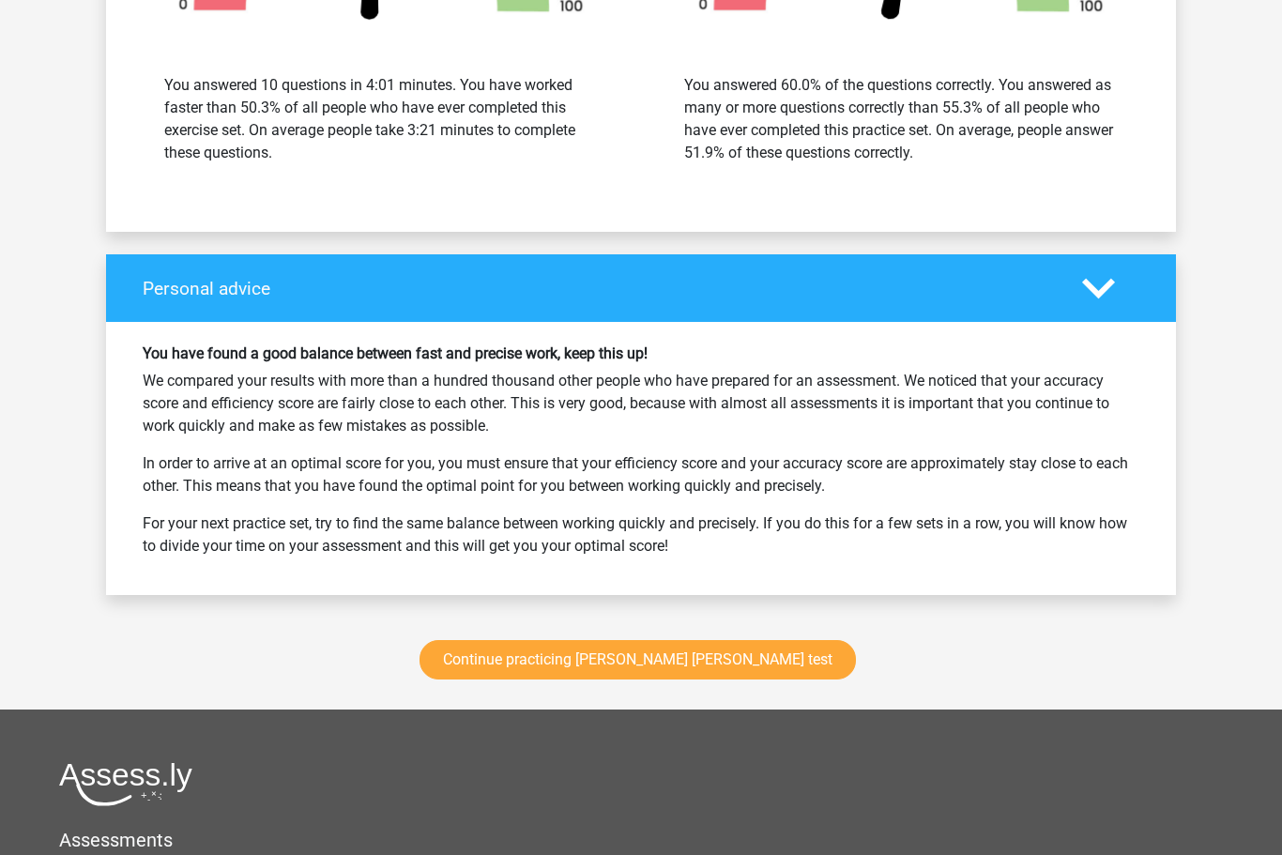
scroll to position [4440, 0]
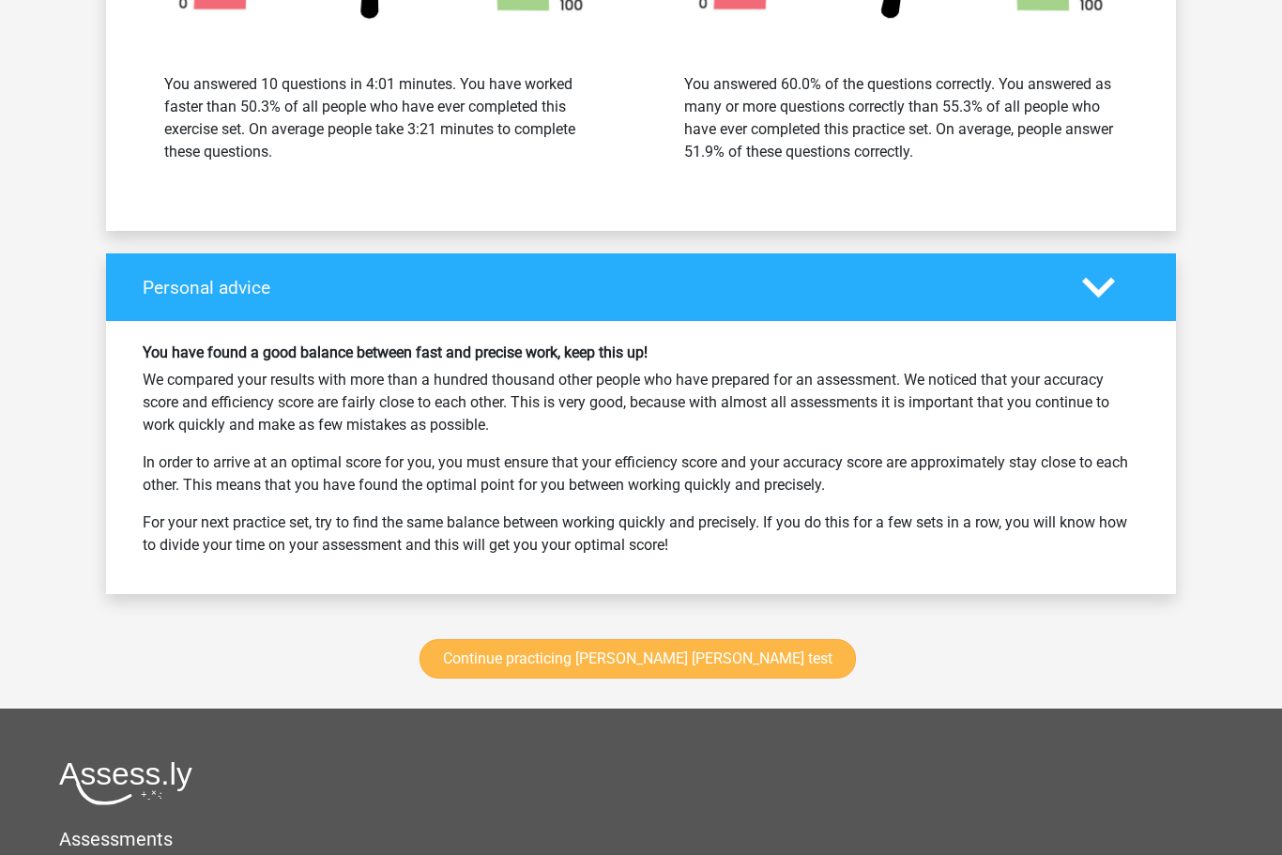
click at [649, 679] on link "Continue practicing watson glaser test" at bounding box center [638, 659] width 436 height 39
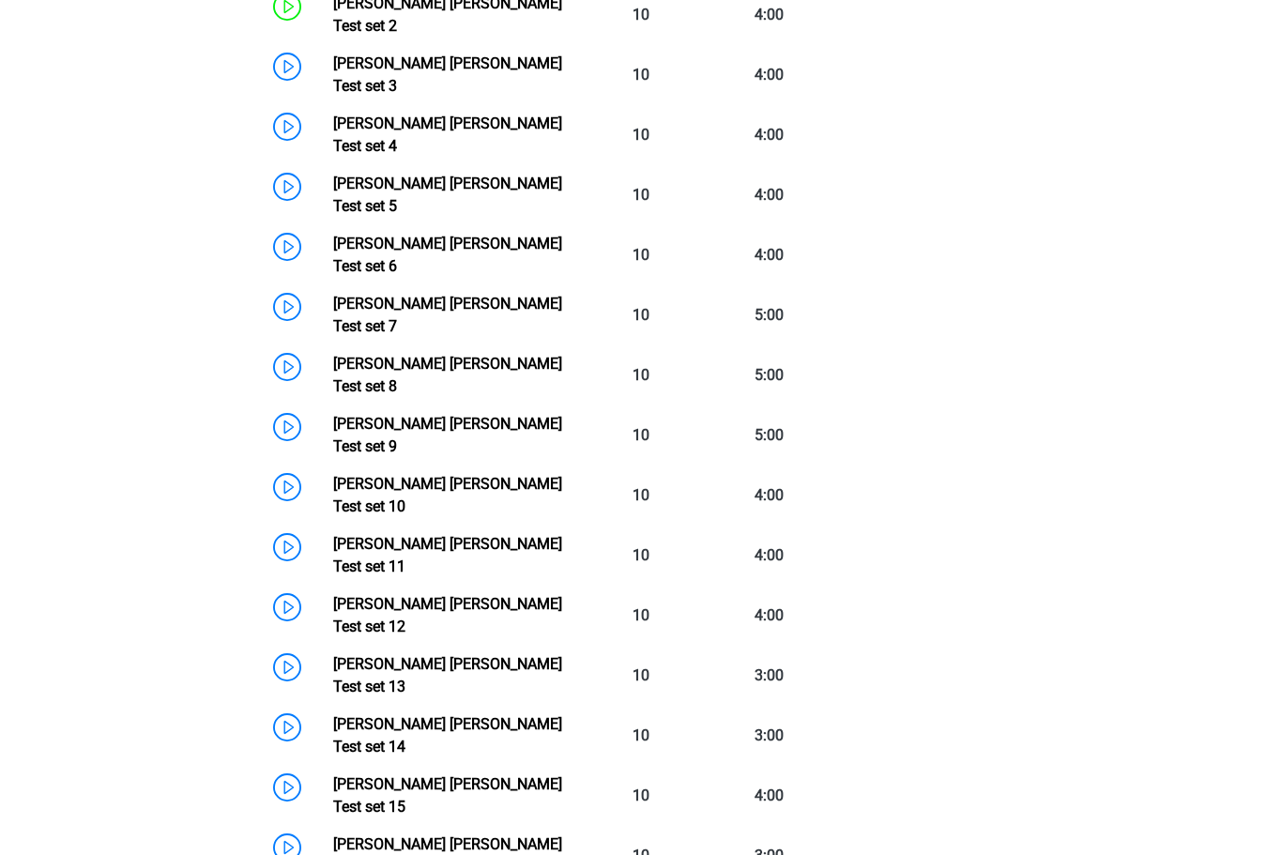
scroll to position [1002, 0]
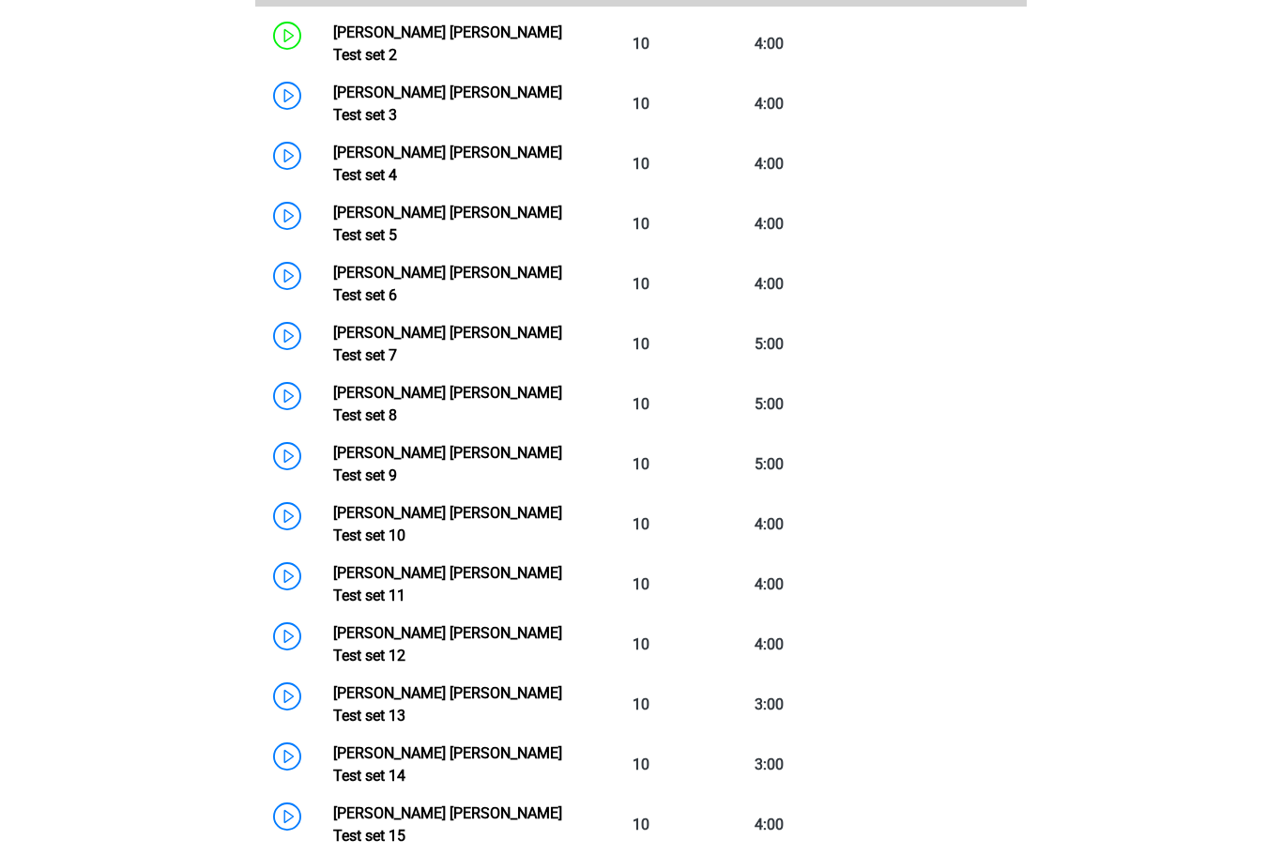
click at [1101, 632] on div "Paula Zarate misspaulazarate@yahoo.co.uk Nederlands English" at bounding box center [641, 576] width 1282 height 3157
click at [333, 84] on link "Watson Glaser Test set 3" at bounding box center [447, 104] width 229 height 40
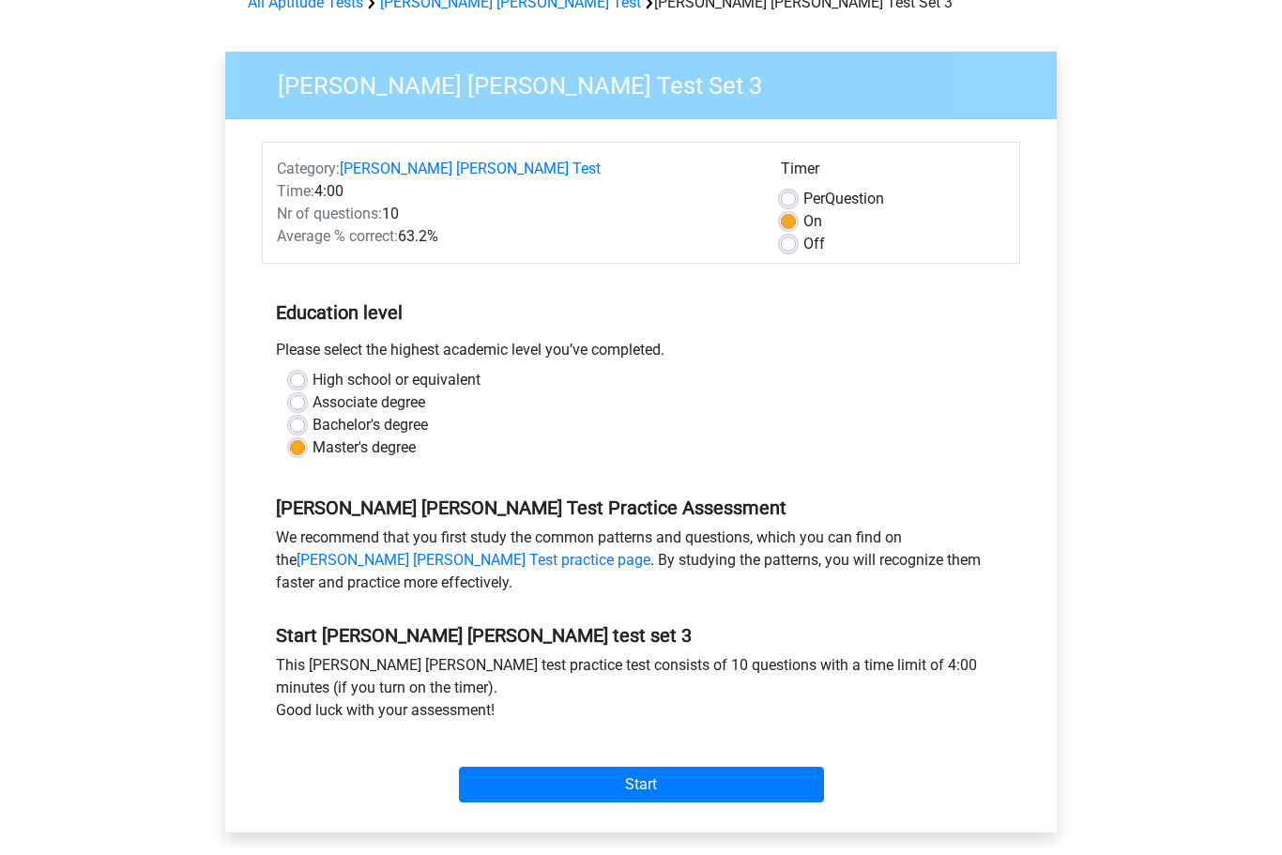
scroll to position [187, 0]
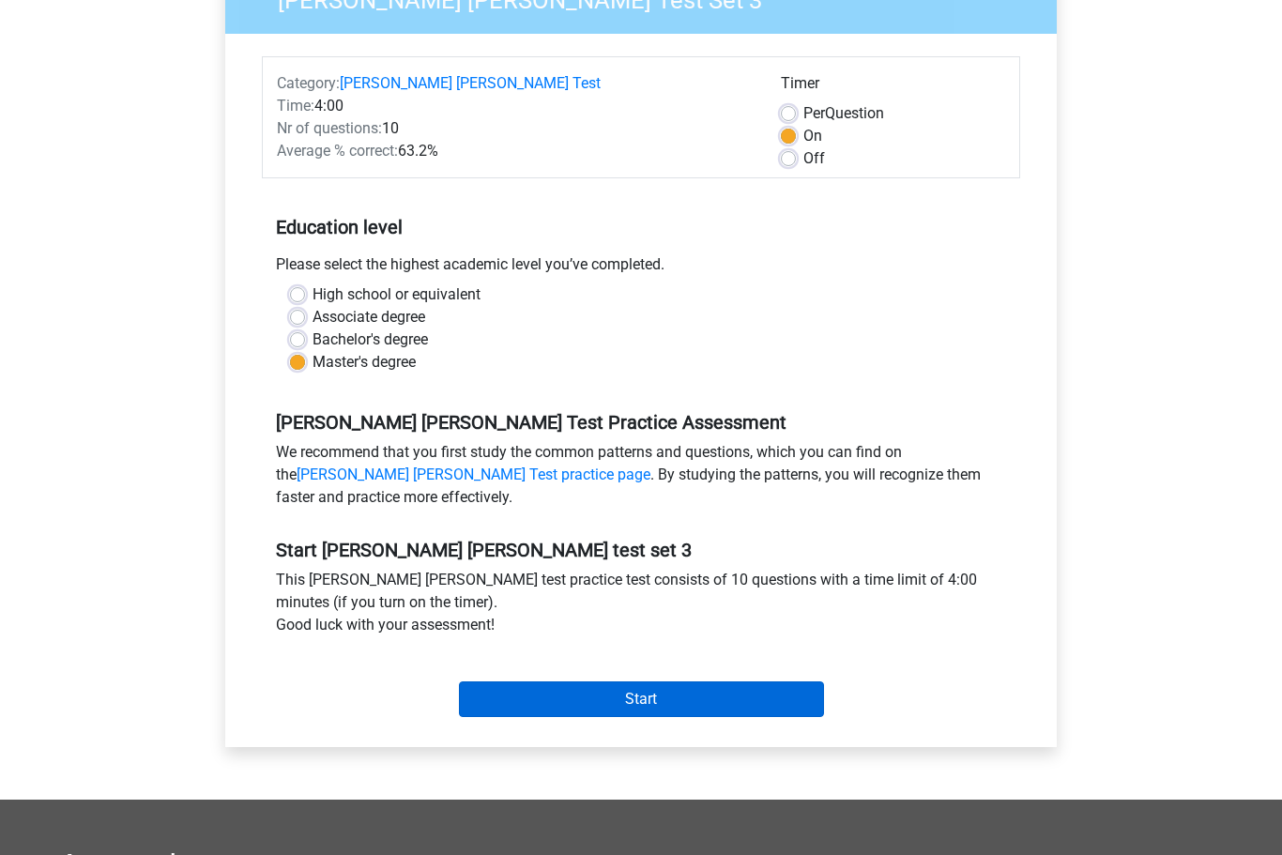
click at [651, 700] on input "Start" at bounding box center [641, 700] width 365 height 36
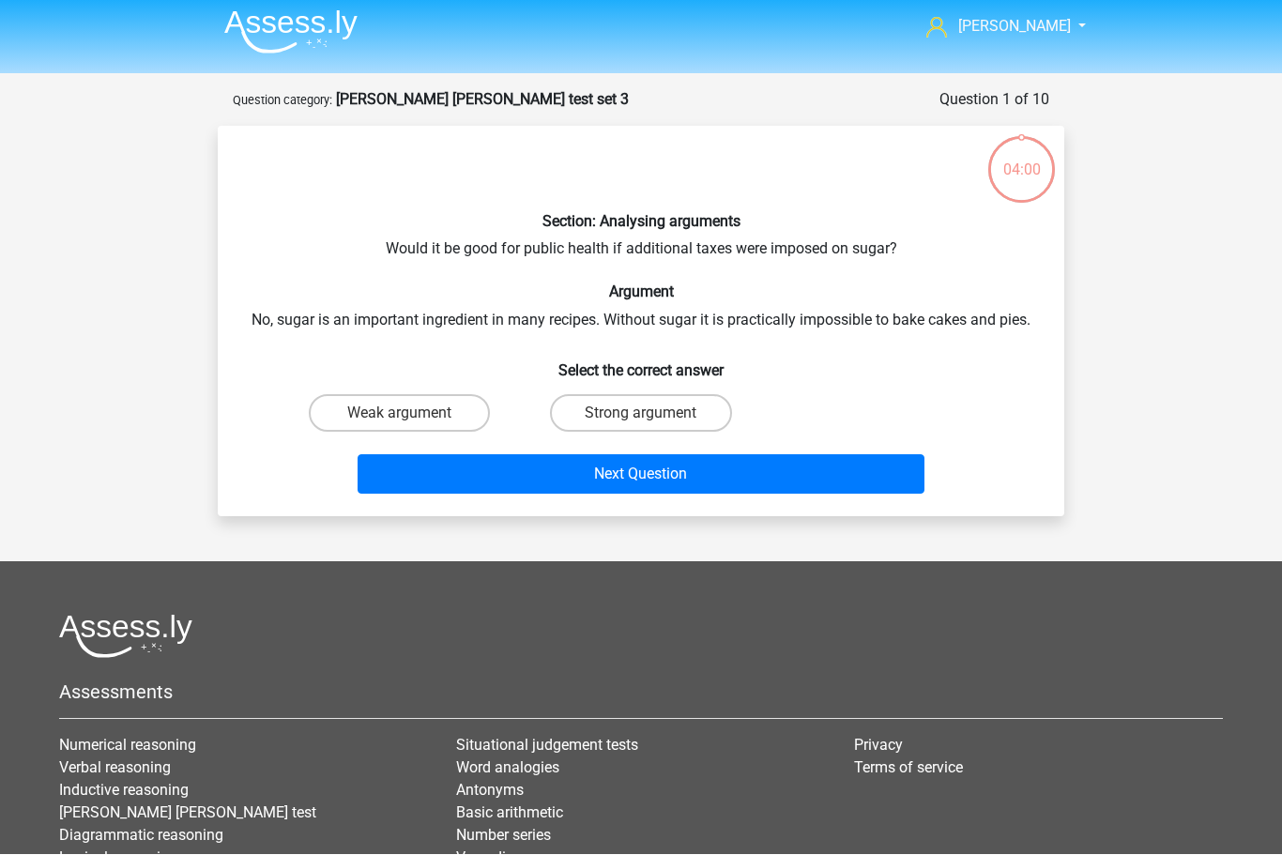
scroll to position [5, 0]
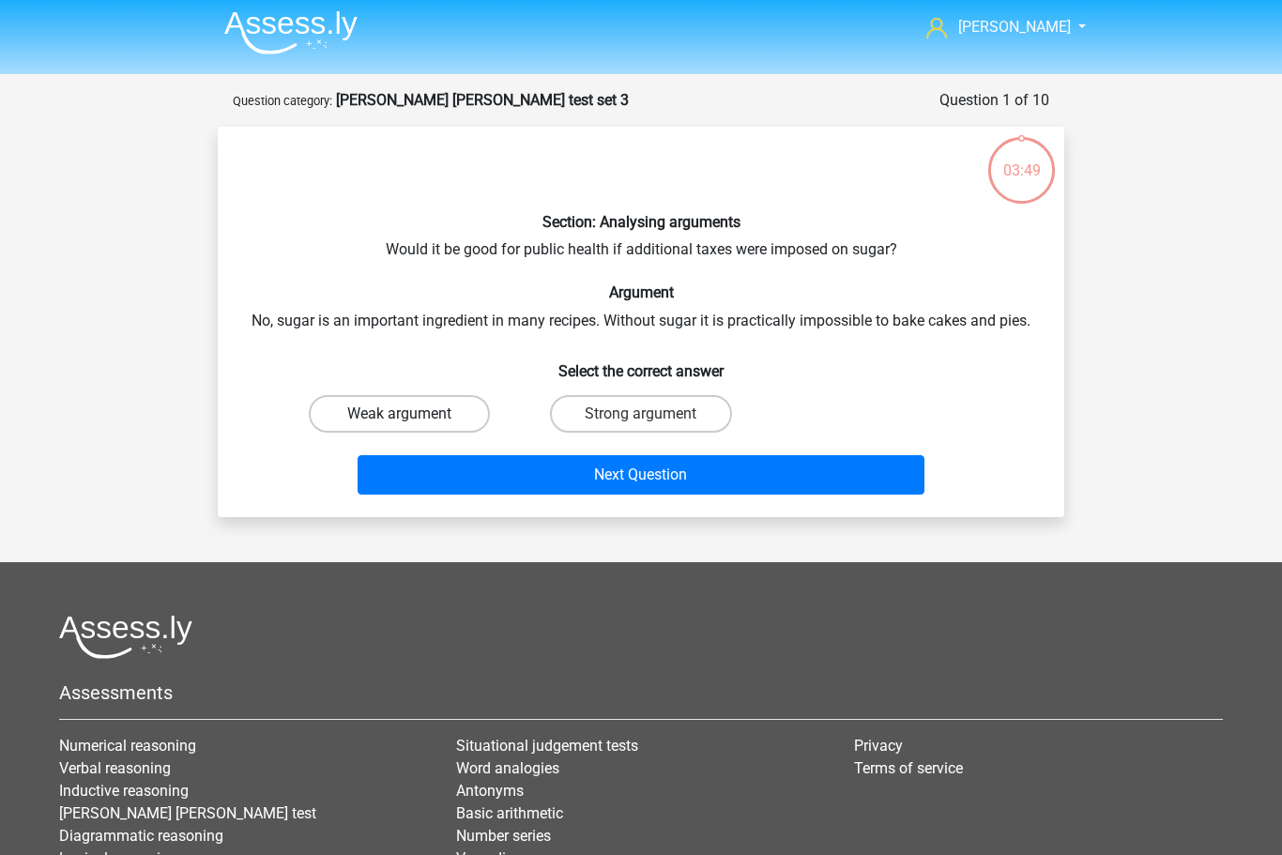
click at [406, 411] on label "Weak argument" at bounding box center [399, 414] width 181 height 38
click at [406, 414] on input "Weak argument" at bounding box center [406, 420] width 12 height 12
radio input "true"
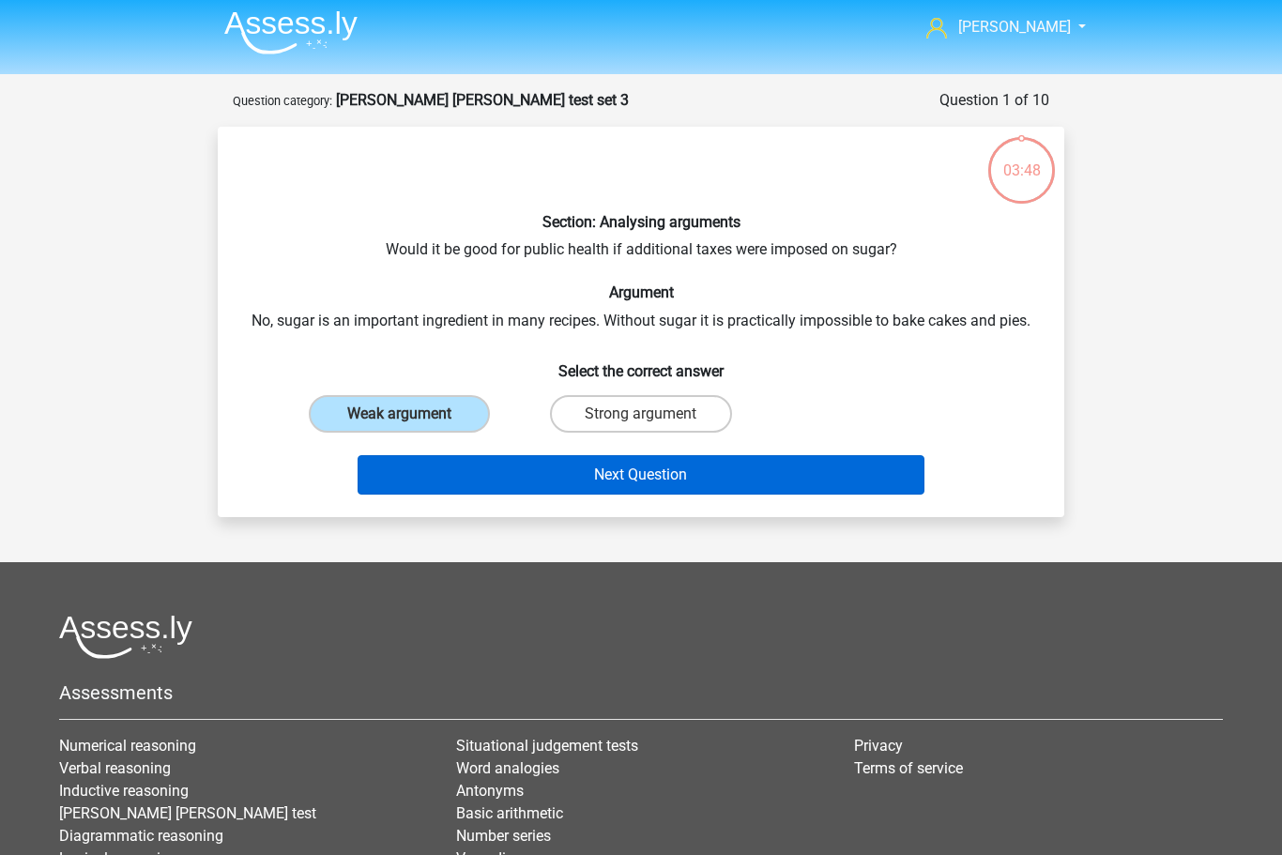
click at [567, 480] on button "Next Question" at bounding box center [642, 474] width 568 height 39
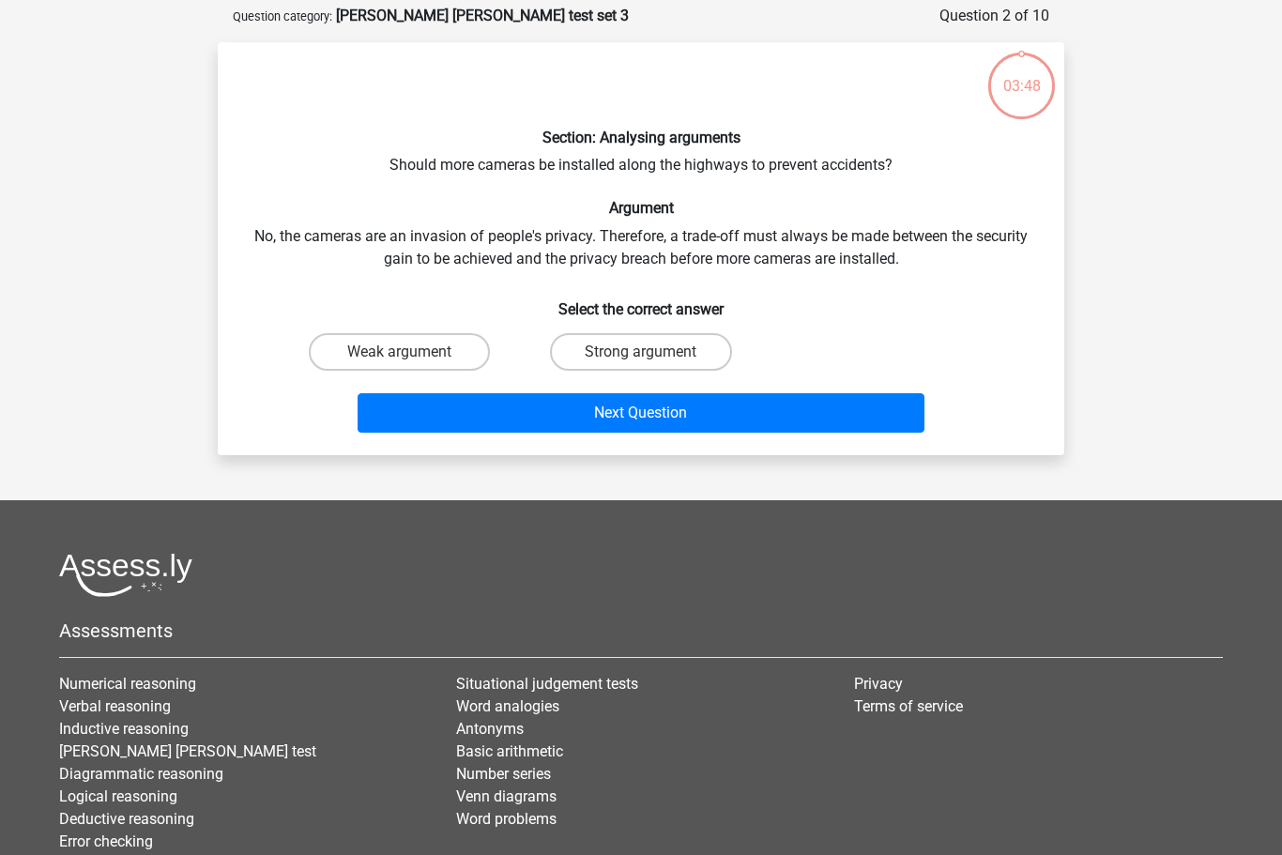
scroll to position [94, 0]
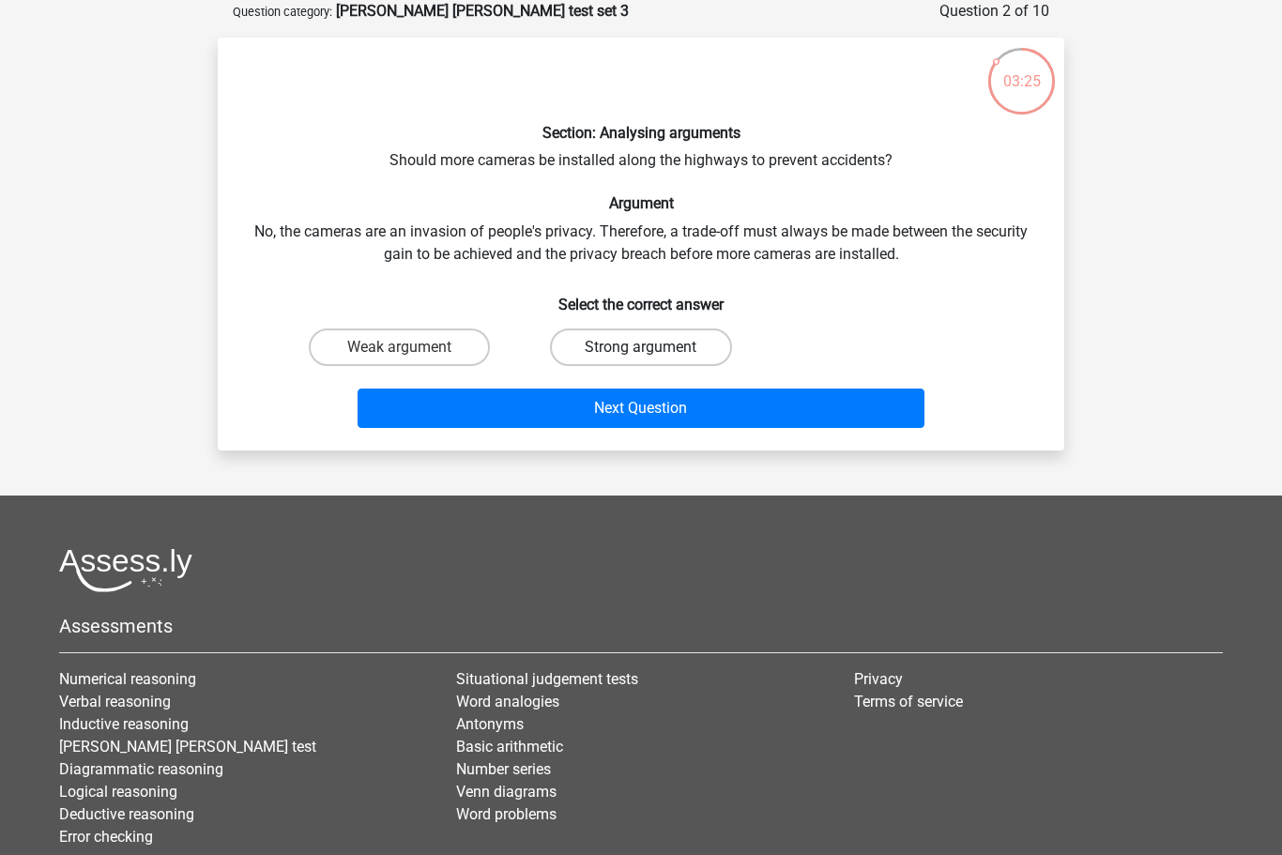
click at [654, 341] on label "Strong argument" at bounding box center [640, 348] width 181 height 38
click at [653, 347] on input "Strong argument" at bounding box center [647, 353] width 12 height 12
radio input "true"
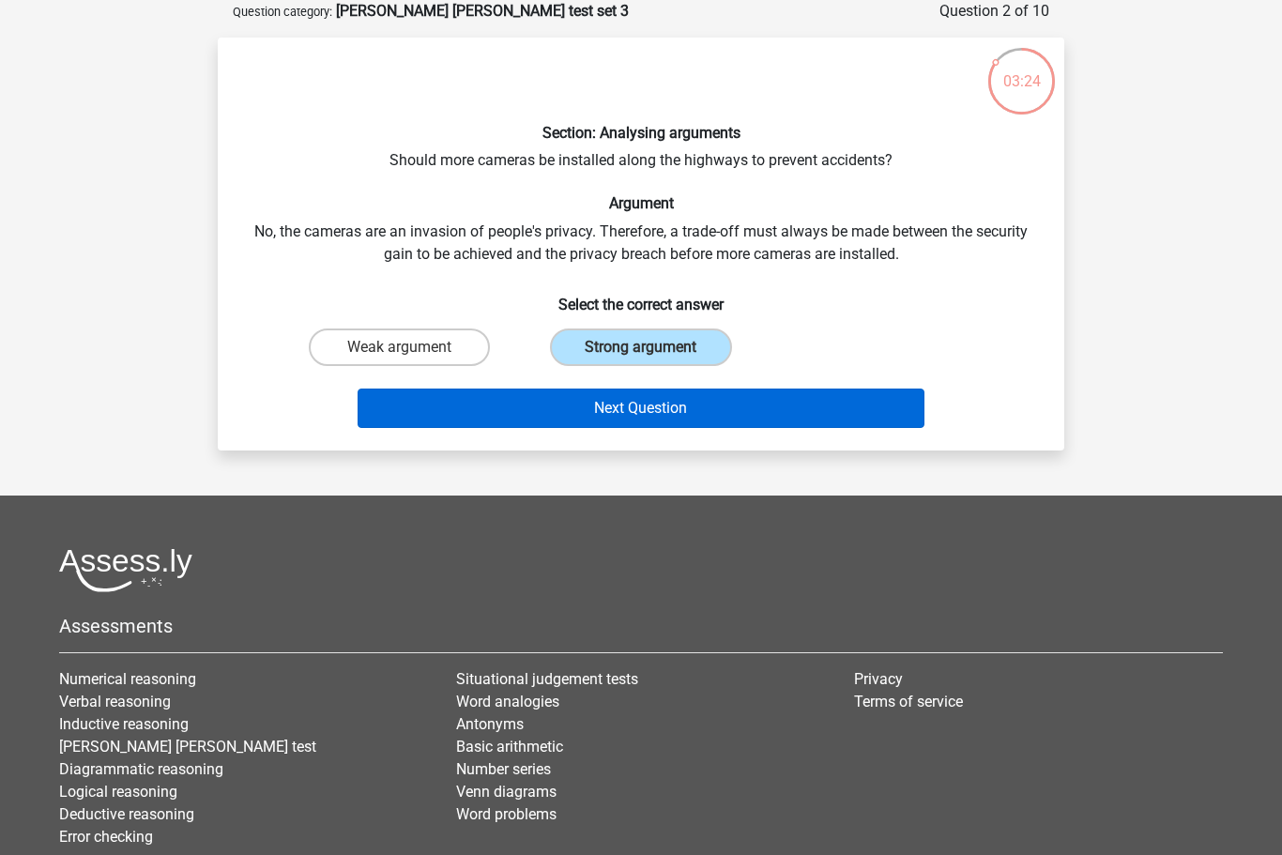
click at [700, 413] on button "Next Question" at bounding box center [642, 408] width 568 height 39
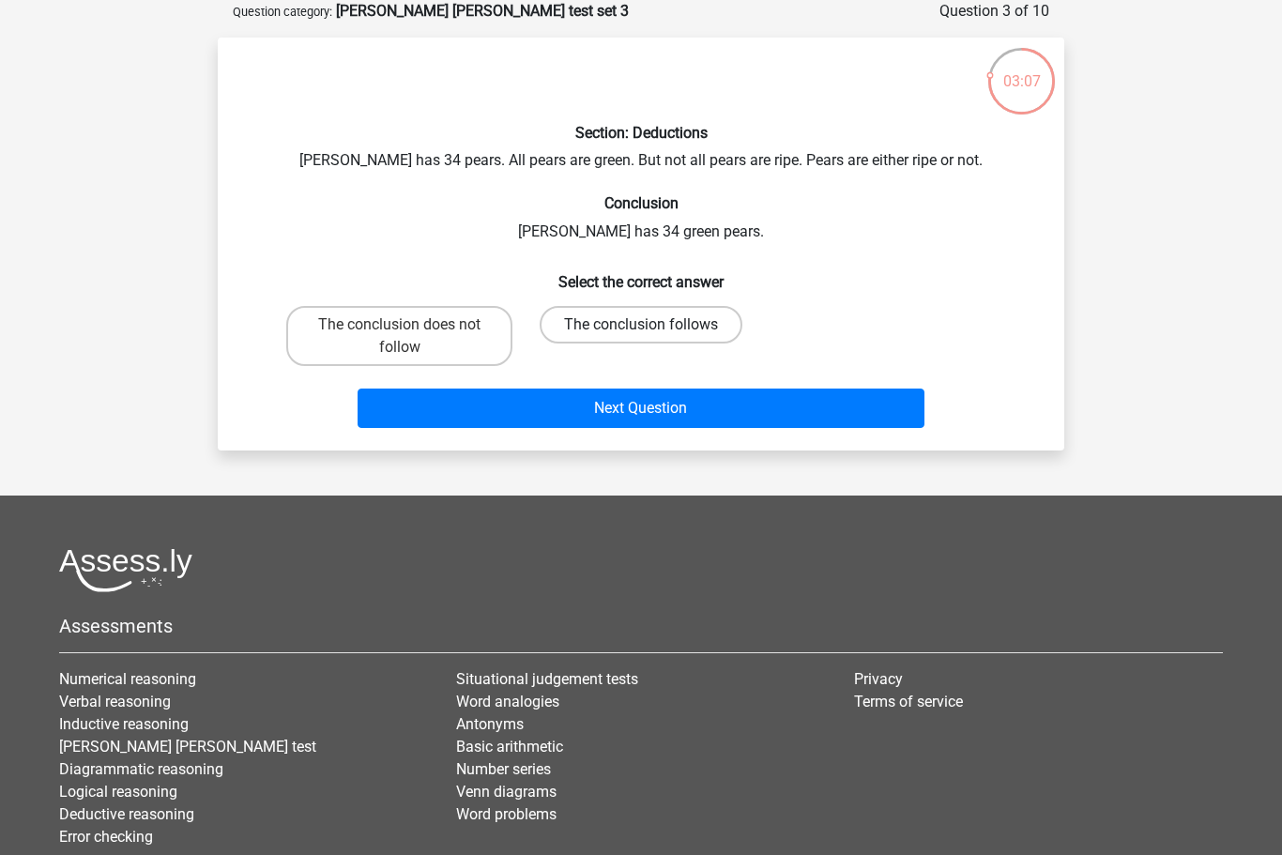
click at [659, 335] on label "The conclusion follows" at bounding box center [641, 325] width 203 height 38
click at [653, 335] on input "The conclusion follows" at bounding box center [647, 331] width 12 height 12
radio input "true"
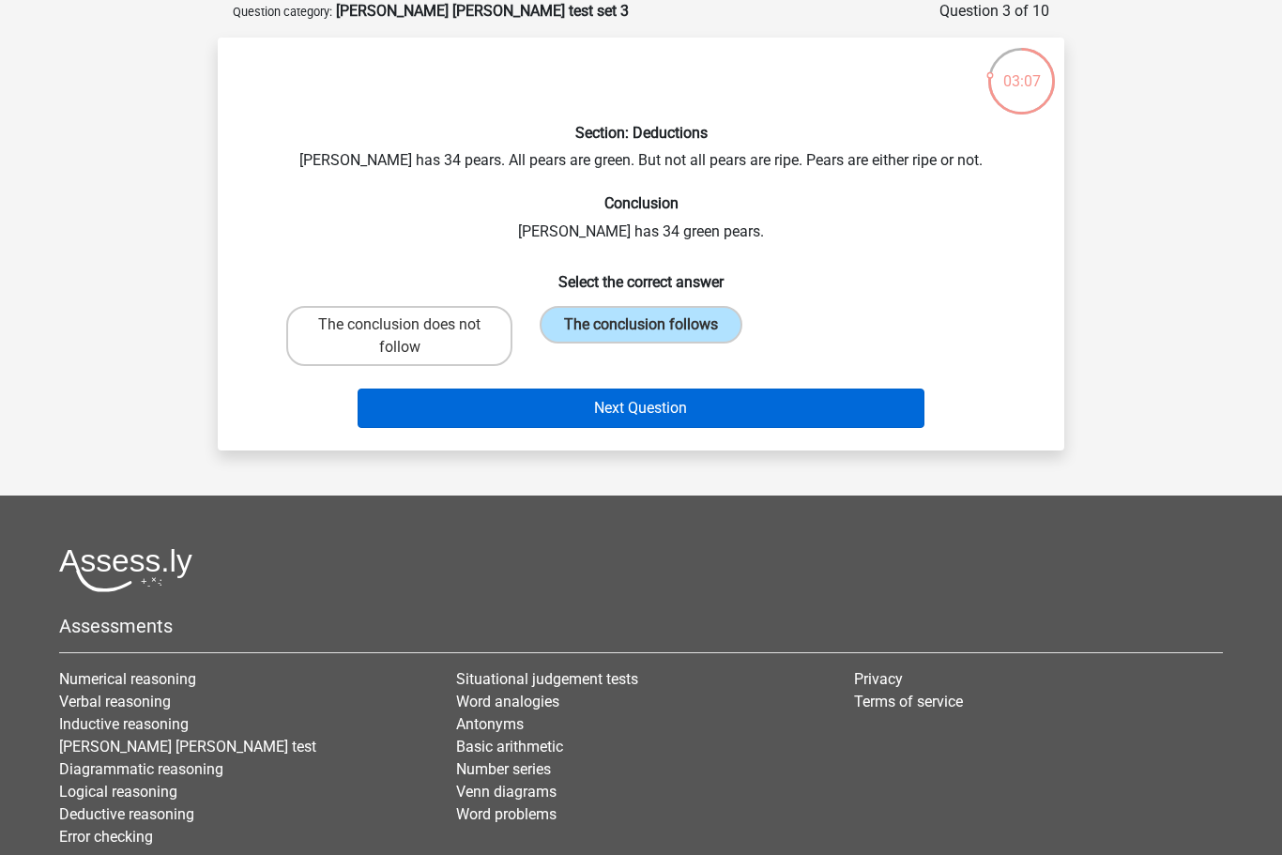
click at [698, 410] on button "Next Question" at bounding box center [642, 408] width 568 height 39
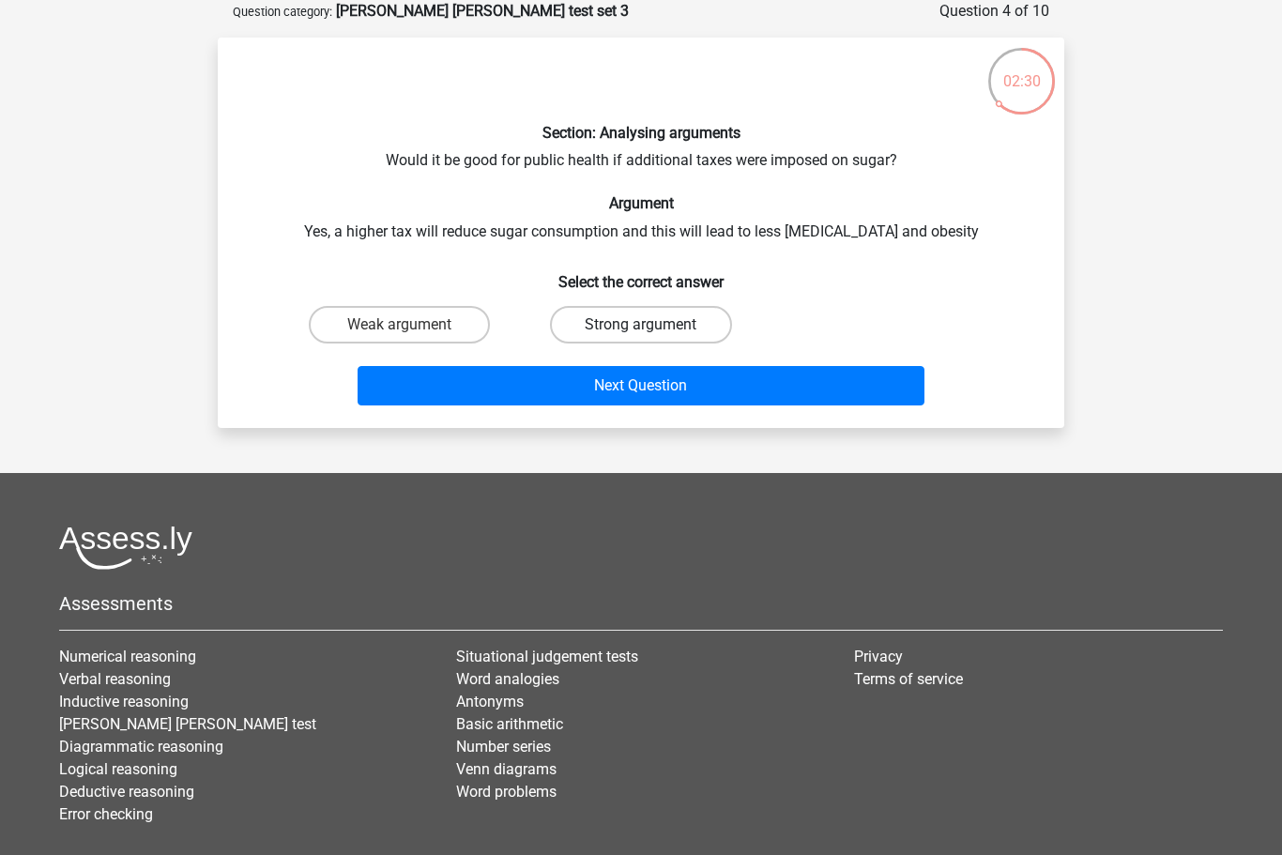
click at [666, 323] on label "Strong argument" at bounding box center [640, 325] width 181 height 38
click at [653, 325] on input "Strong argument" at bounding box center [647, 331] width 12 height 12
radio input "true"
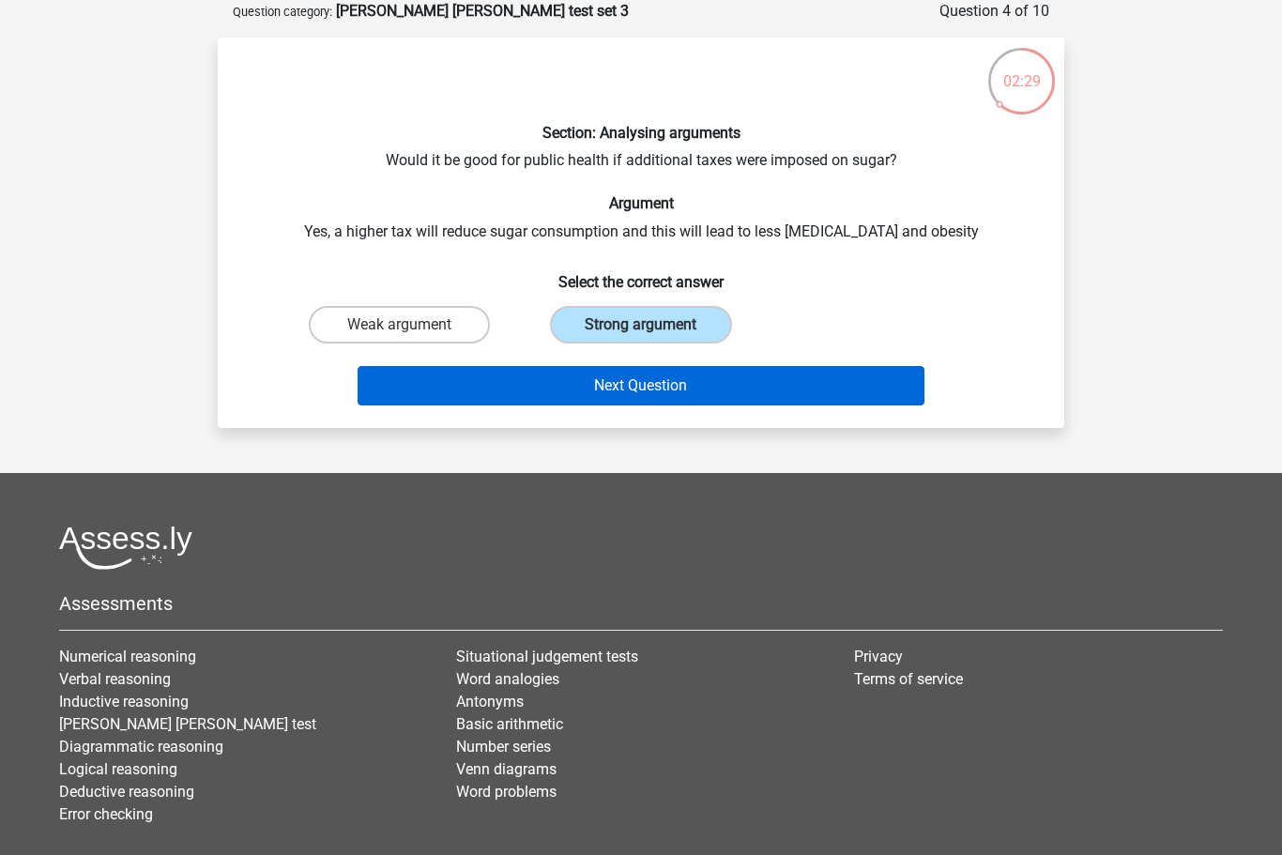
click at [661, 404] on button "Next Question" at bounding box center [642, 385] width 568 height 39
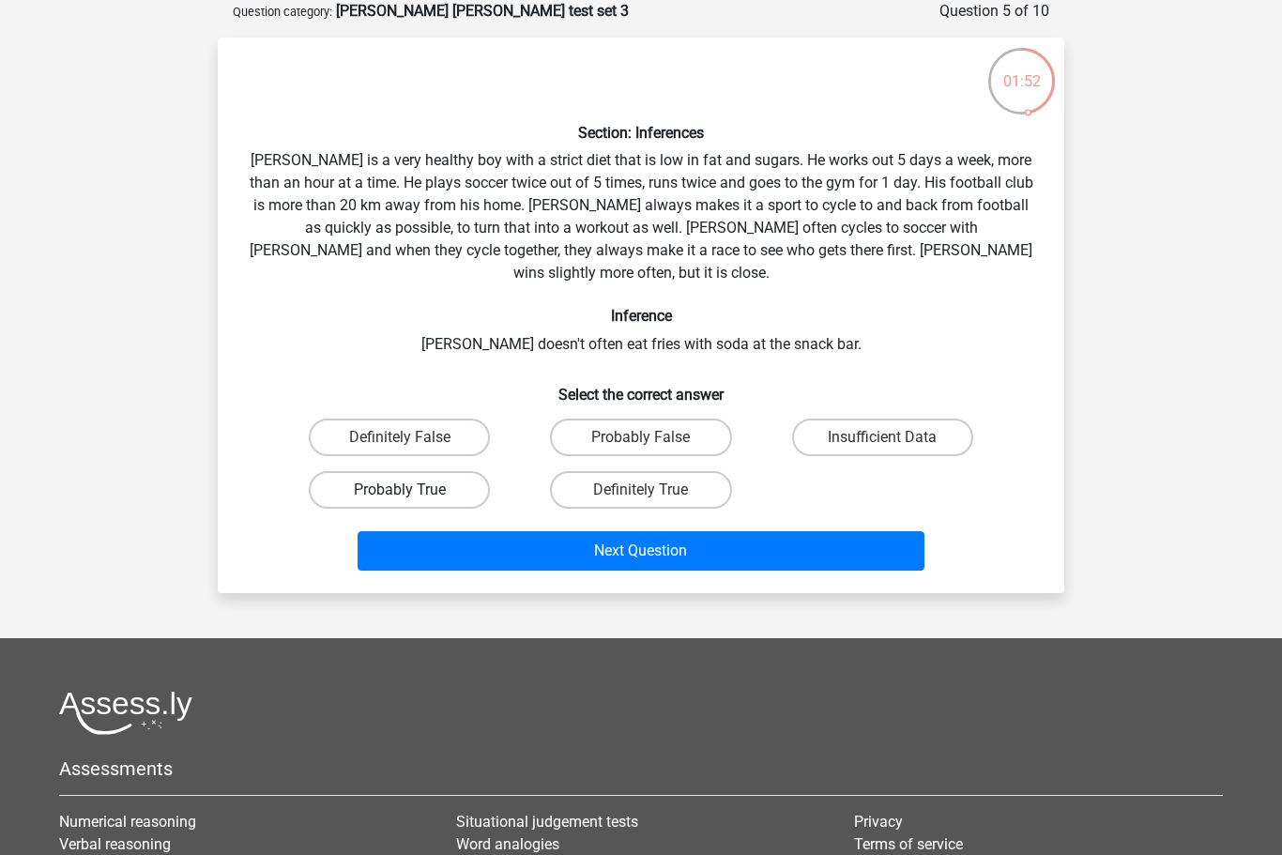
click at [369, 471] on label "Probably True" at bounding box center [399, 490] width 181 height 38
click at [400, 490] on input "Probably True" at bounding box center [406, 496] width 12 height 12
radio input "true"
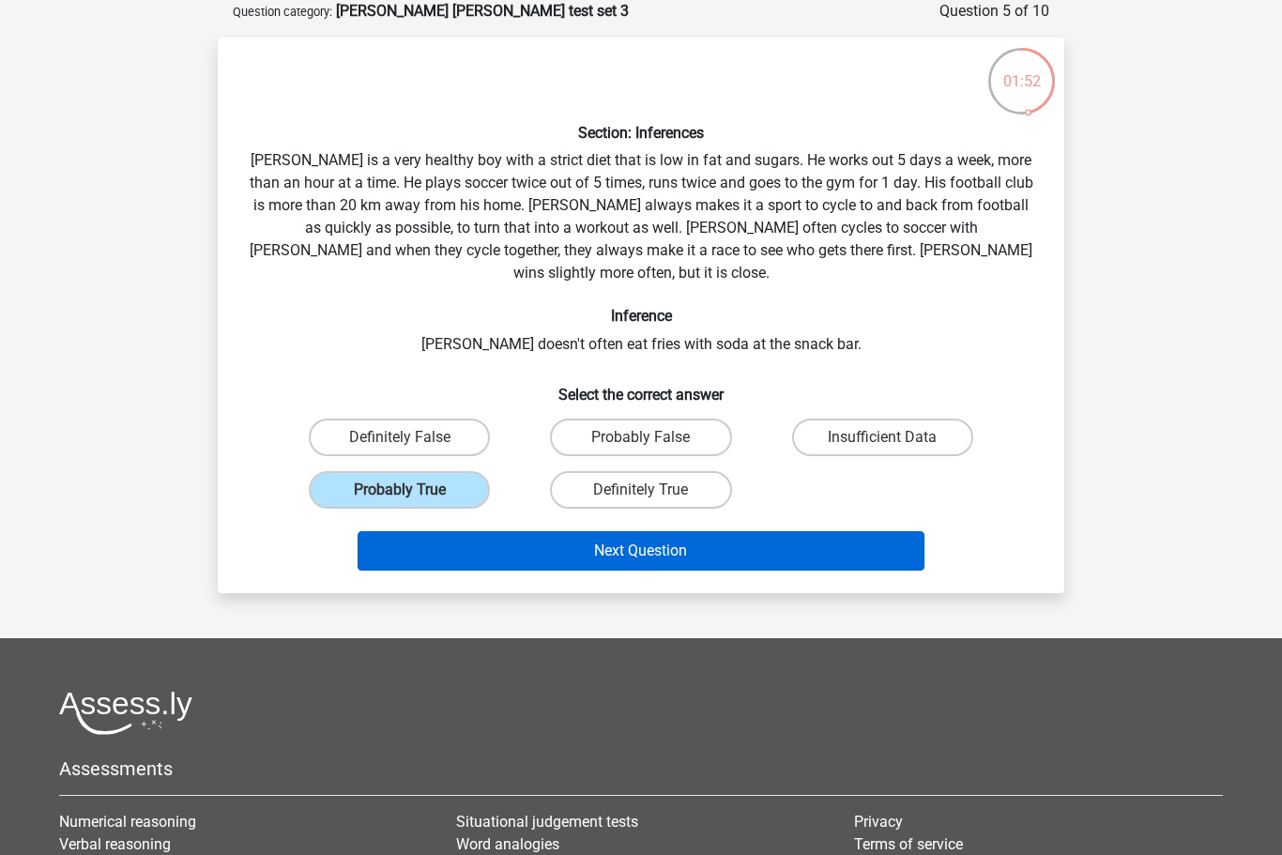
click at [505, 531] on button "Next Question" at bounding box center [642, 550] width 568 height 39
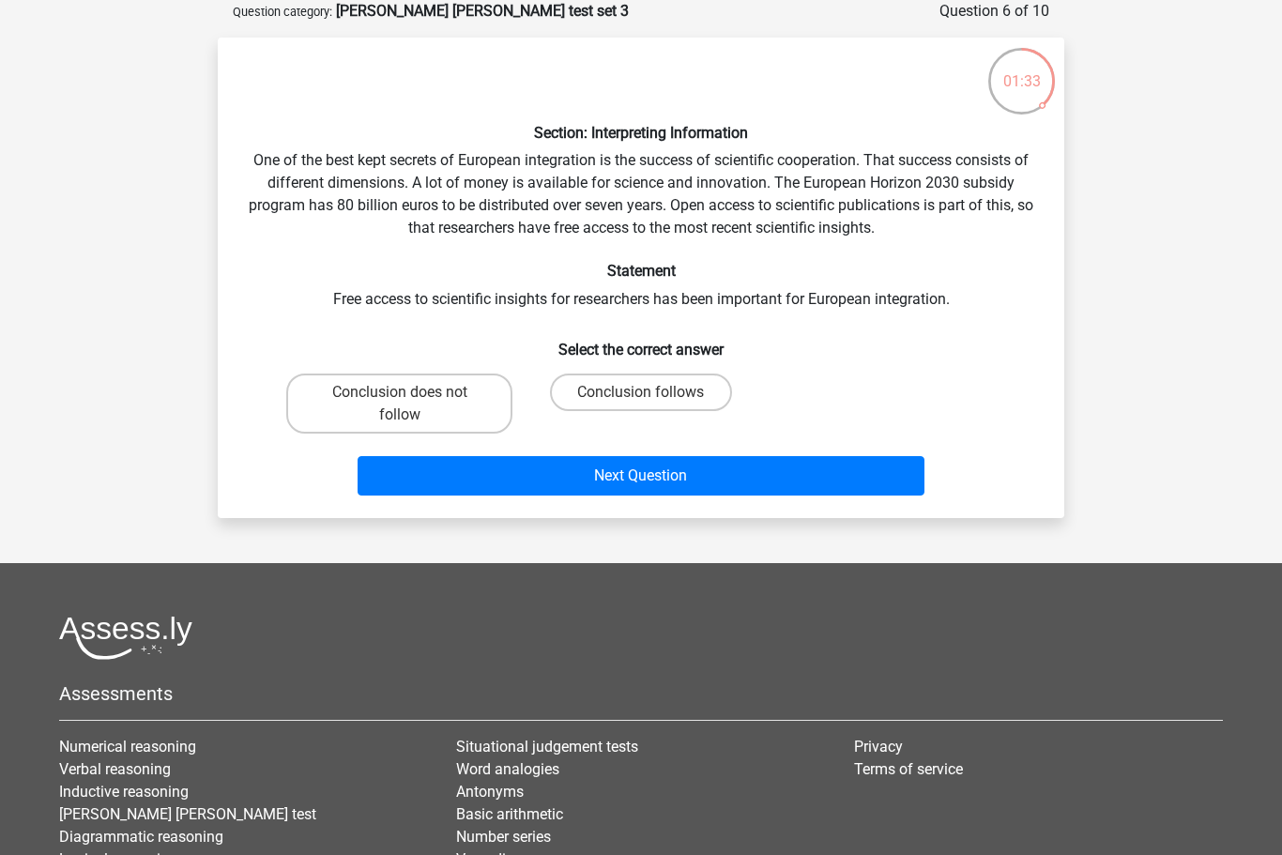
scroll to position [93, 0]
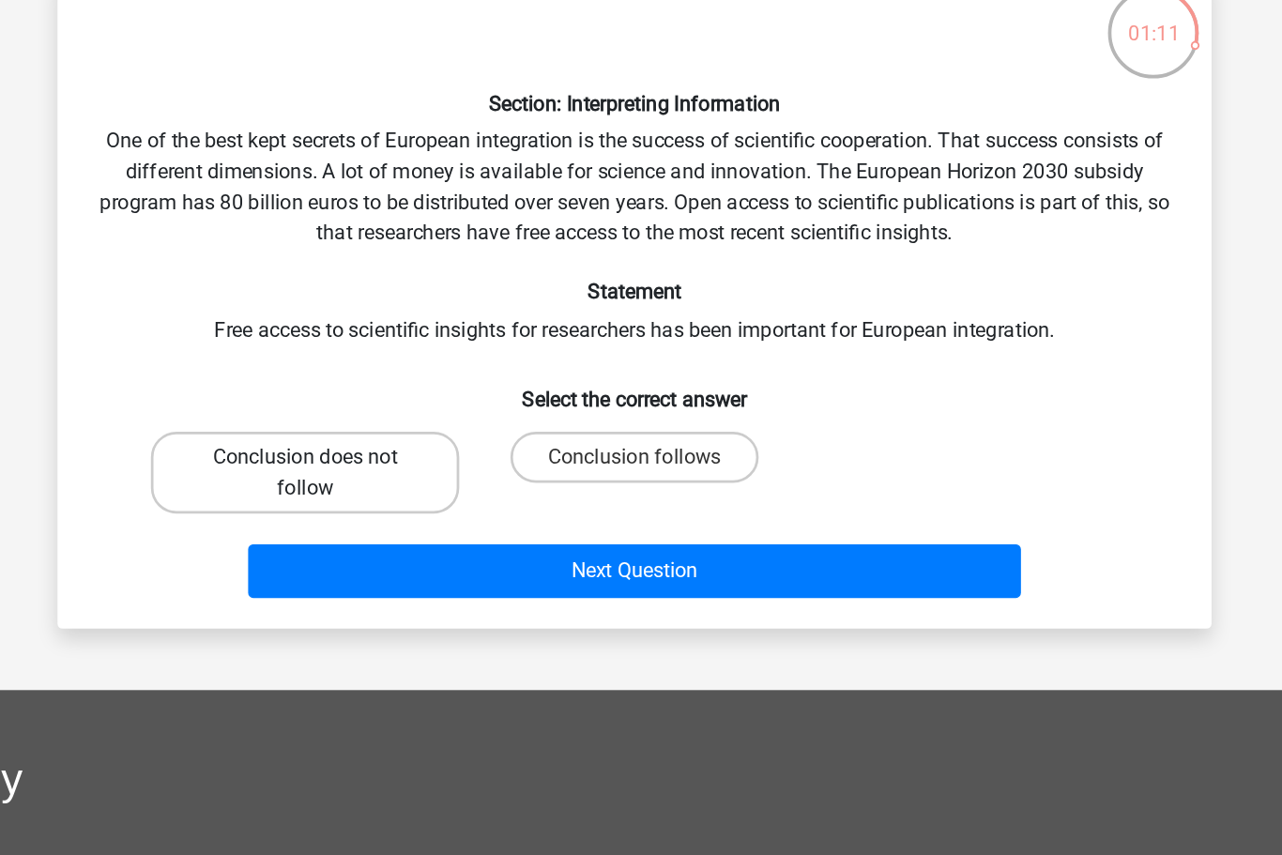
click at [286, 374] on label "Conclusion does not follow" at bounding box center [399, 404] width 226 height 60
click at [400, 393] on input "Conclusion does not follow" at bounding box center [406, 399] width 12 height 12
radio input "true"
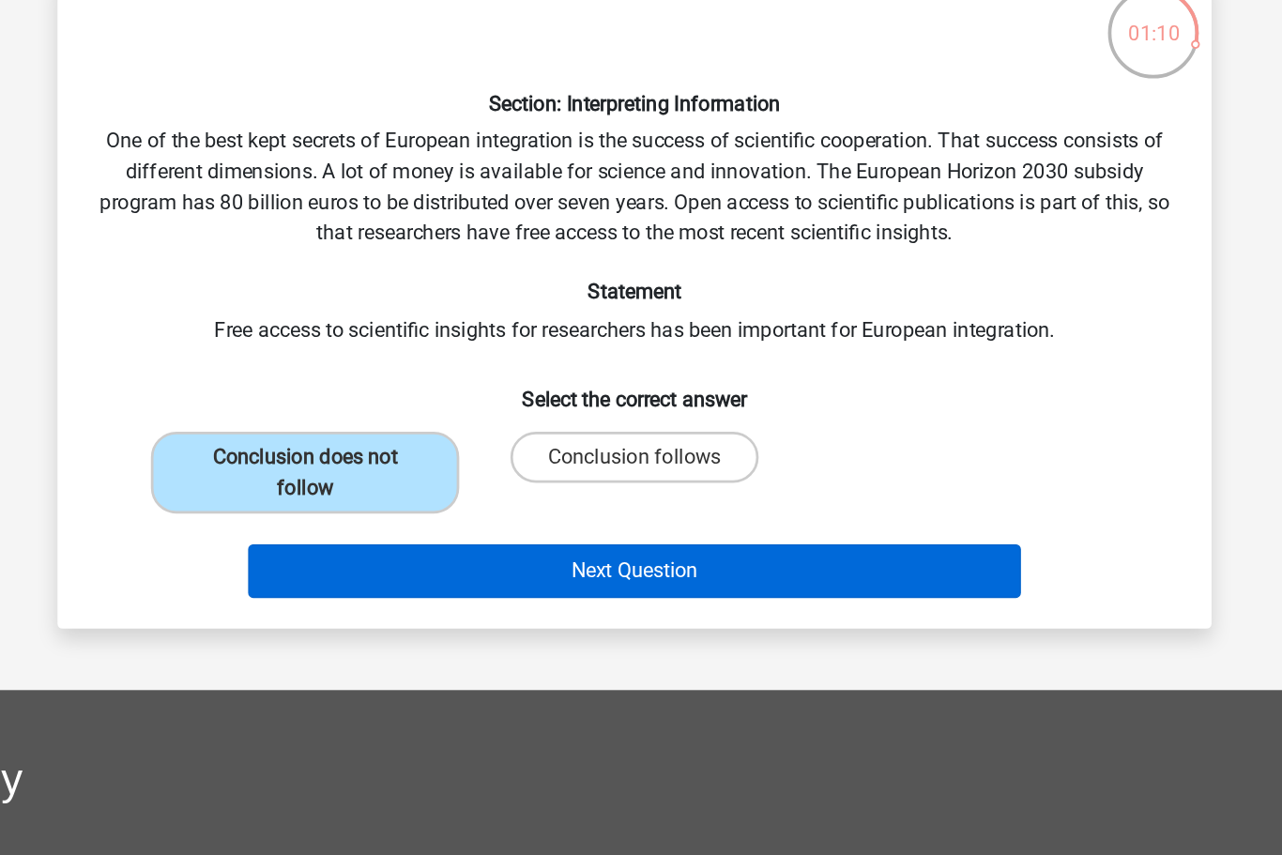
click at [377, 457] on button "Next Question" at bounding box center [642, 476] width 568 height 39
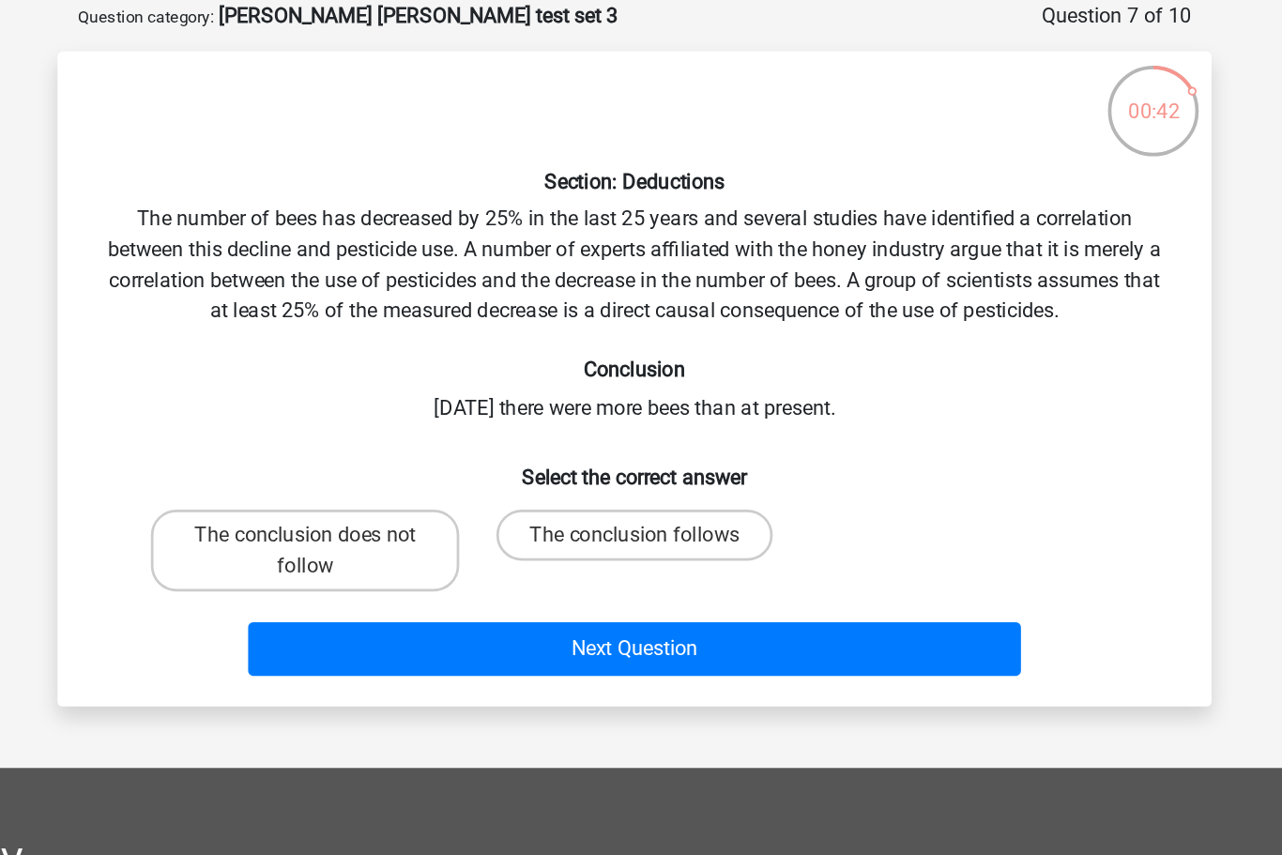
click at [641, 405] on input "The conclusion follows" at bounding box center [647, 399] width 12 height 12
radio input "true"
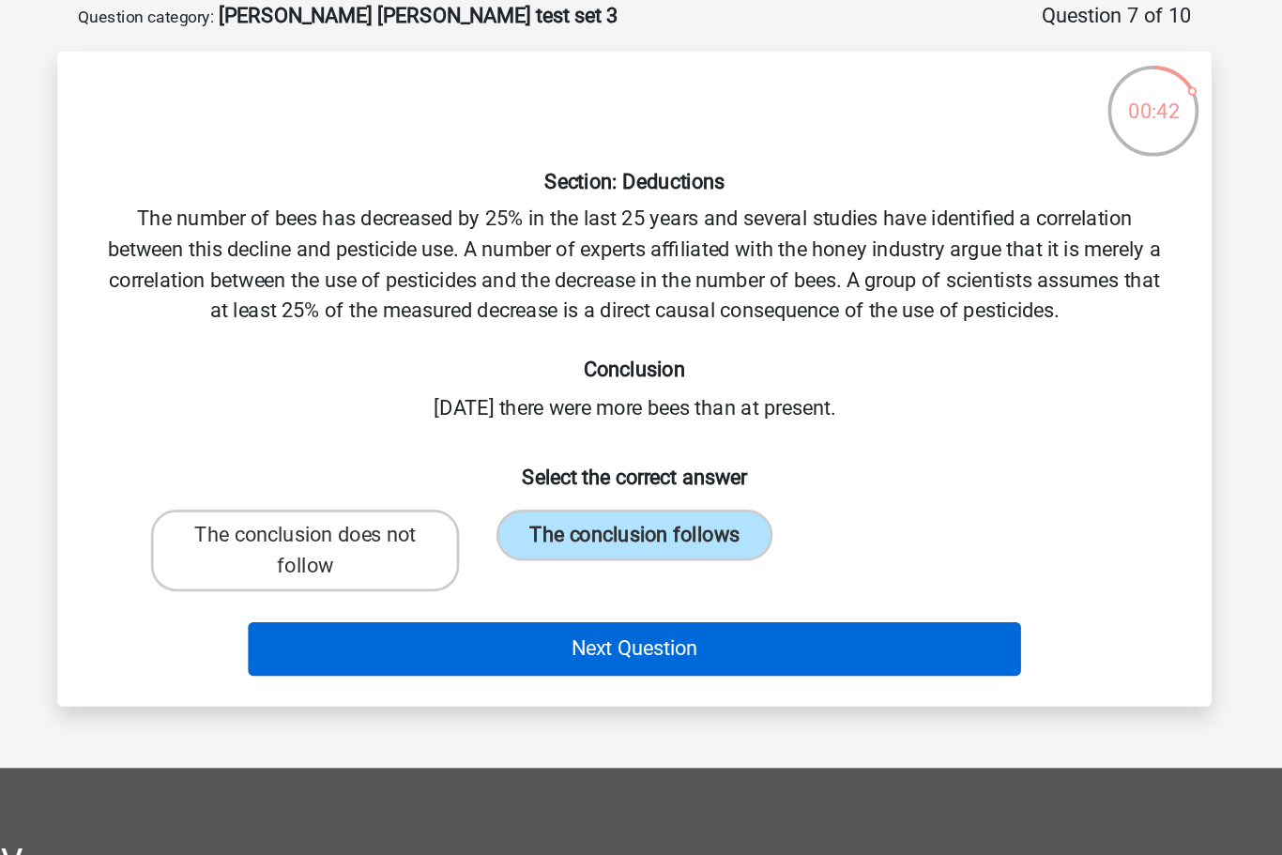
click at [474, 475] on button "Next Question" at bounding box center [642, 476] width 568 height 39
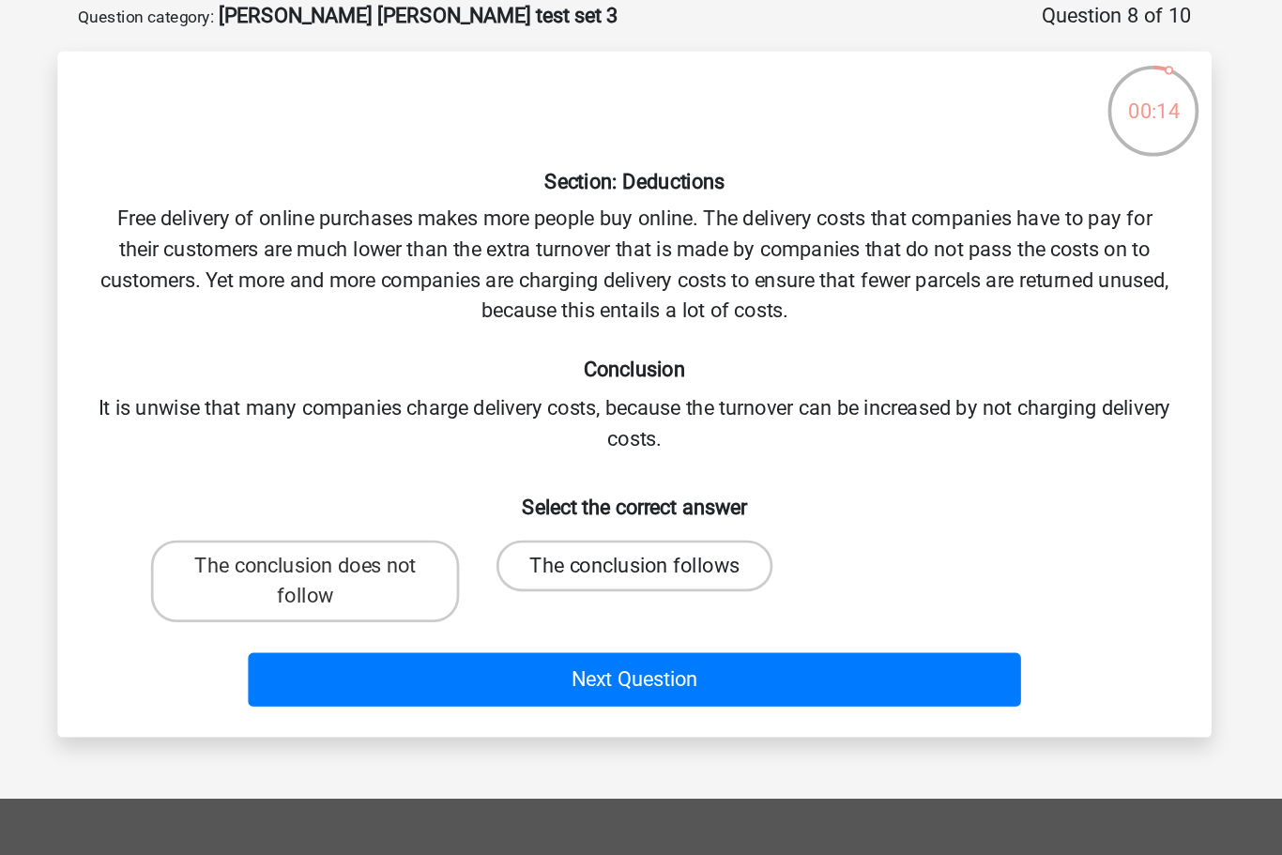
click at [540, 413] on label "The conclusion follows" at bounding box center [641, 416] width 203 height 38
click at [641, 416] on input "The conclusion follows" at bounding box center [647, 422] width 12 height 12
radio input "true"
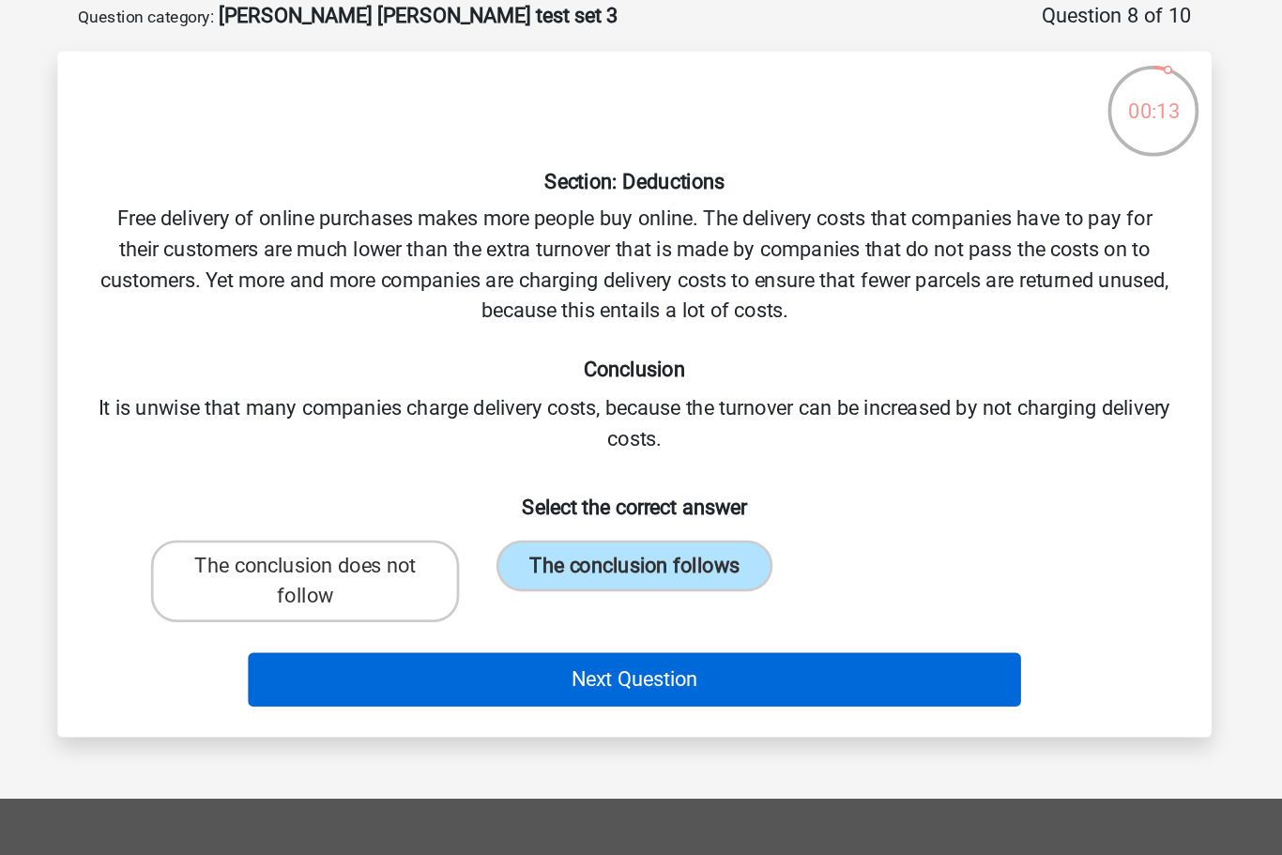
click at [527, 498] on button "Next Question" at bounding box center [642, 499] width 568 height 39
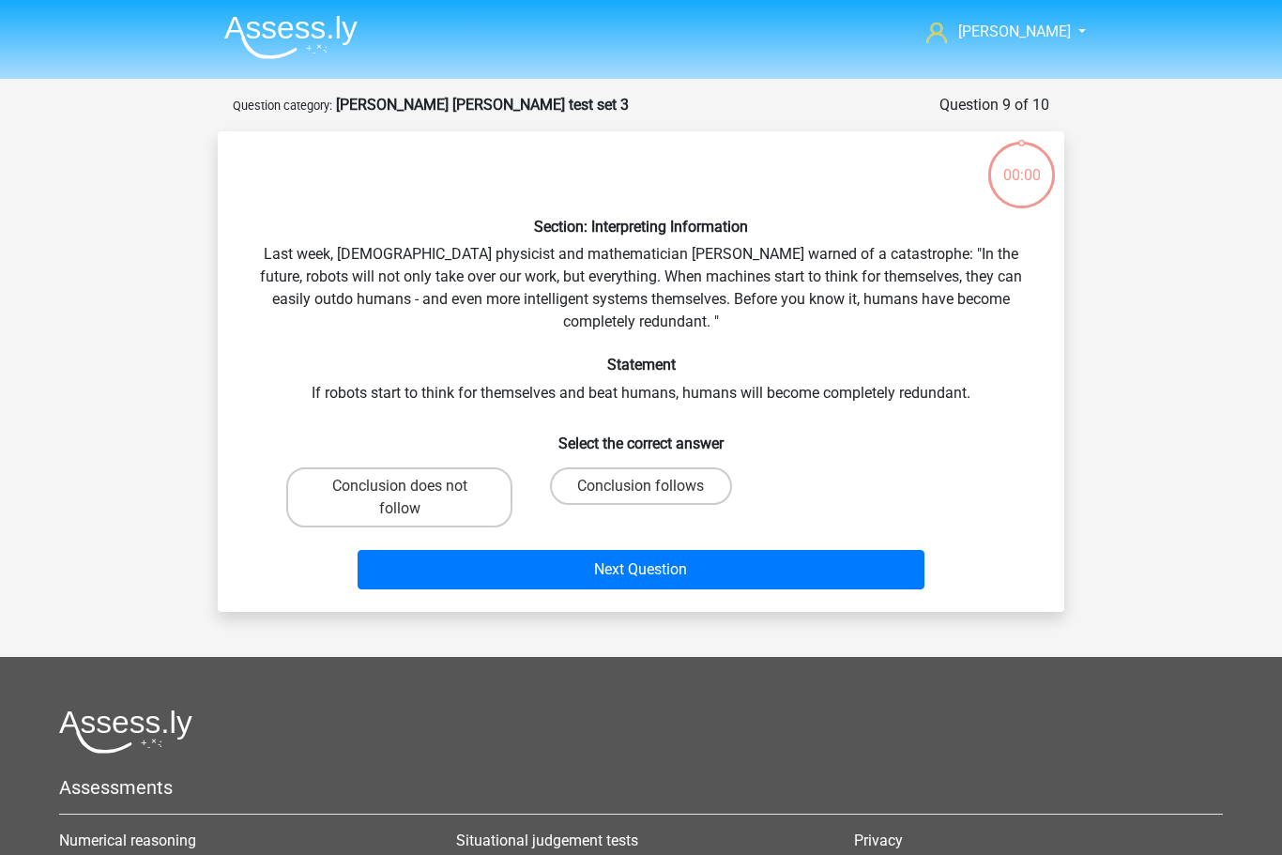
scroll to position [94, 176]
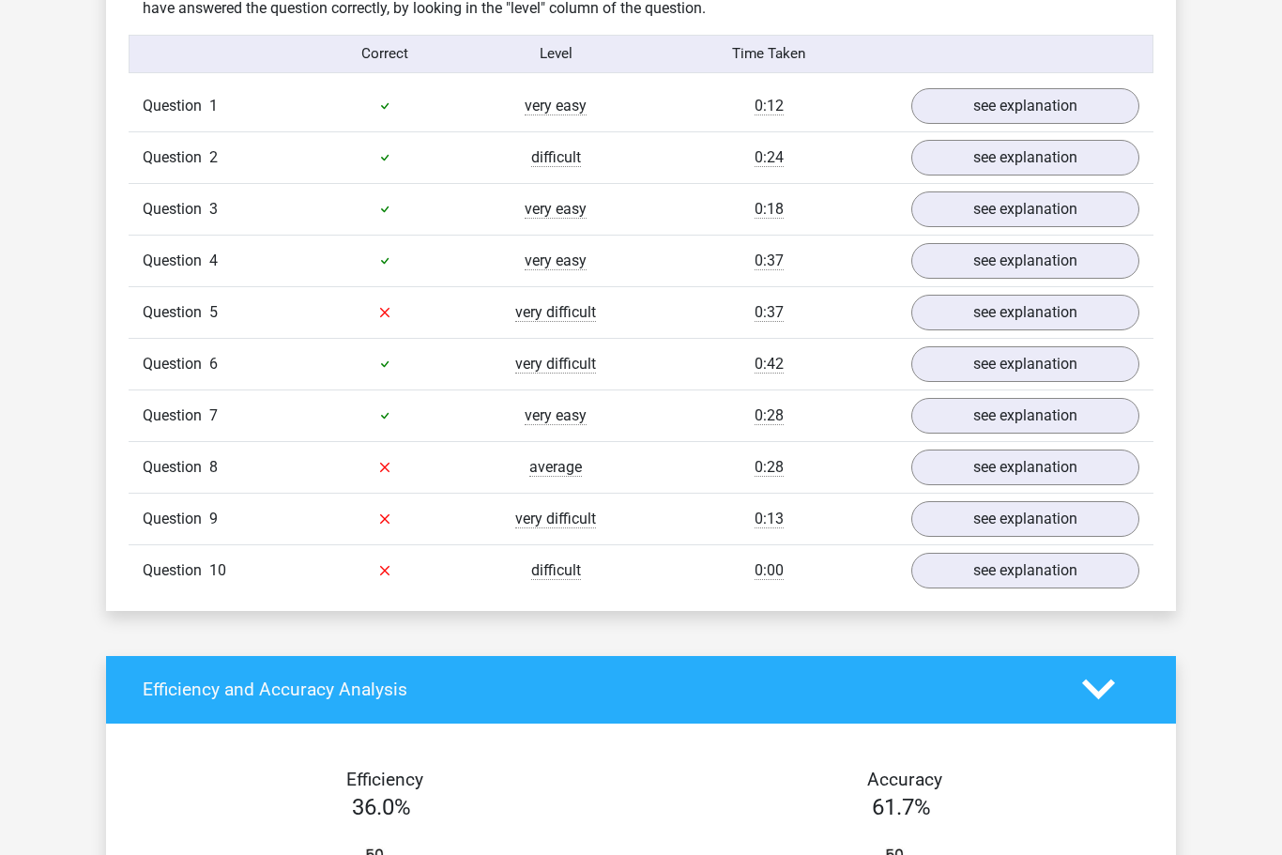
scroll to position [1187, 0]
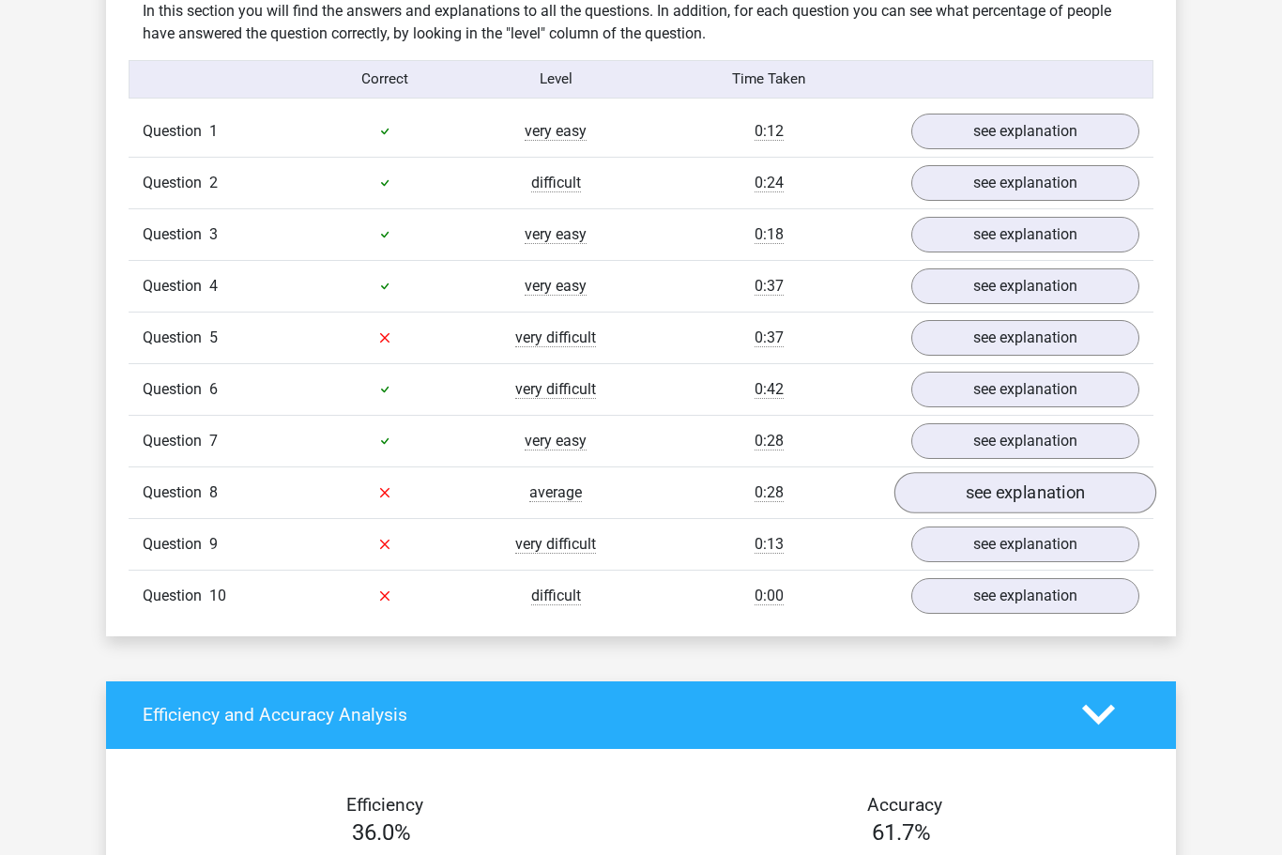
click at [1061, 487] on link "see explanation" at bounding box center [1025, 492] width 262 height 41
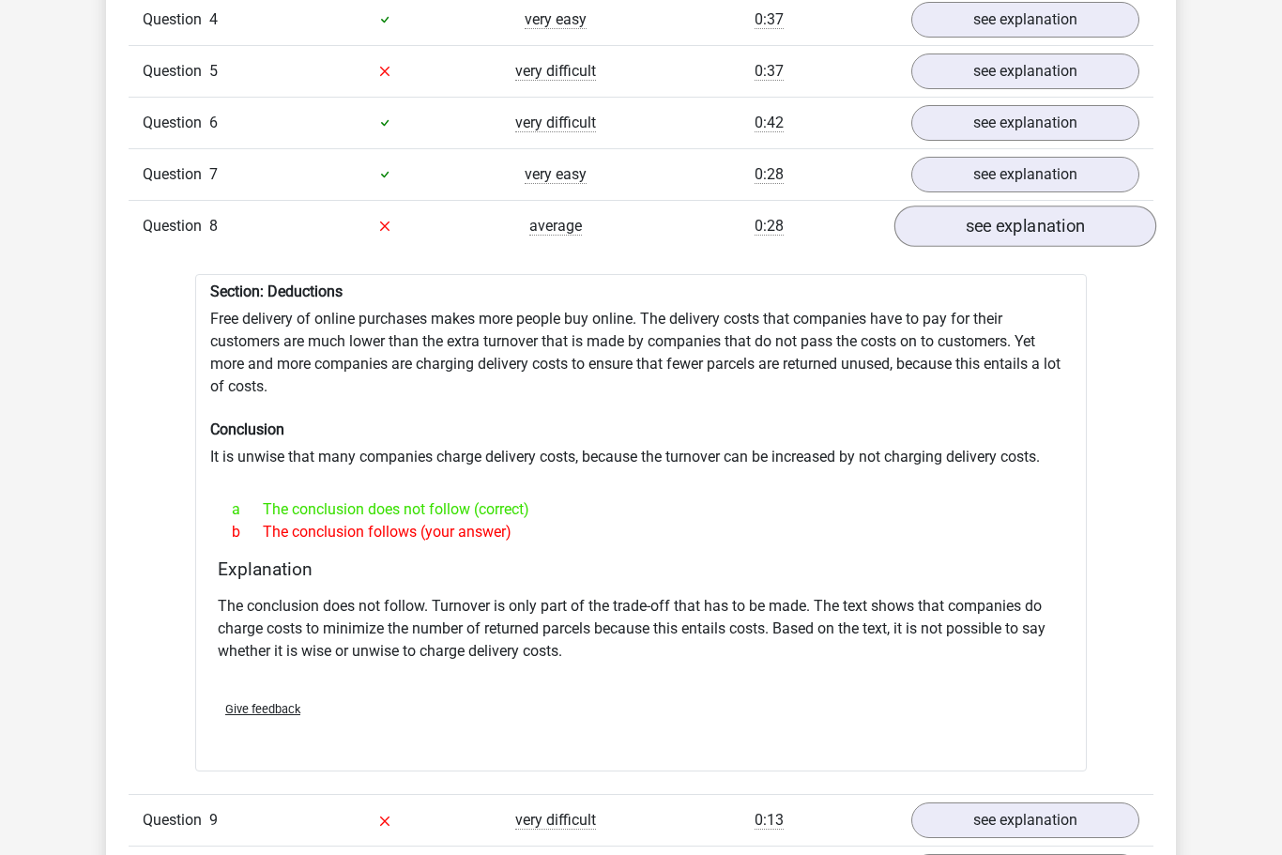
scroll to position [1454, 0]
click at [1085, 817] on link "see explanation" at bounding box center [1025, 820] width 262 height 41
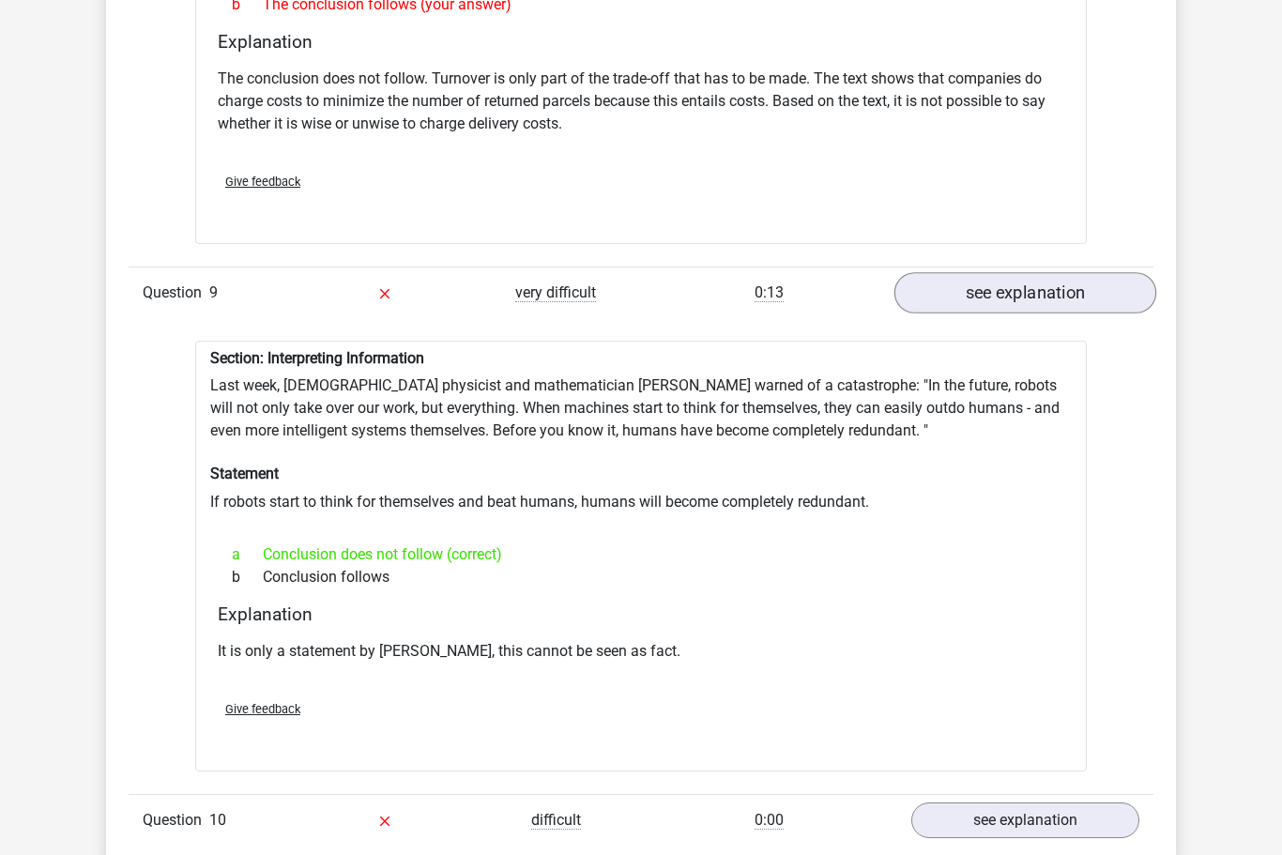
scroll to position [1981, 0]
click at [1053, 817] on link "see explanation" at bounding box center [1025, 820] width 262 height 41
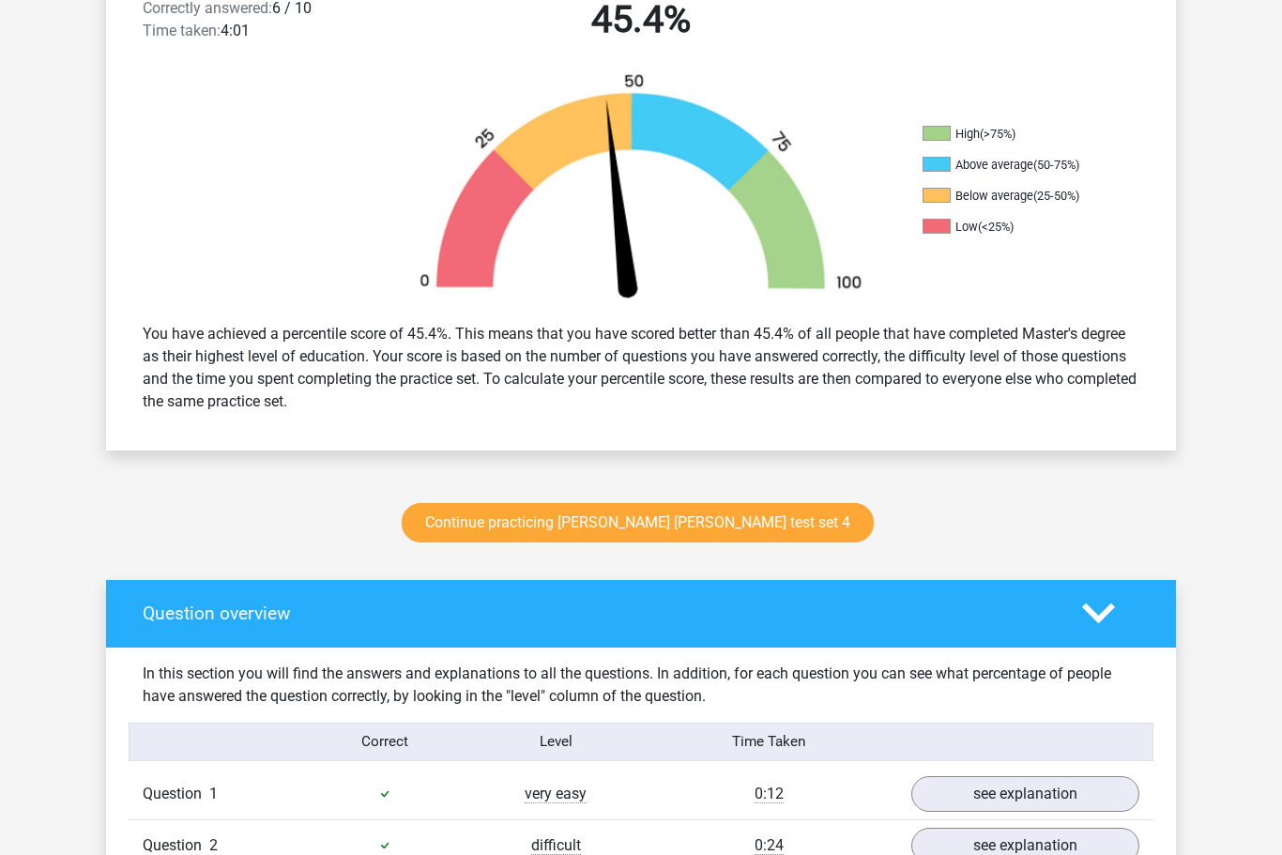
scroll to position [532, 0]
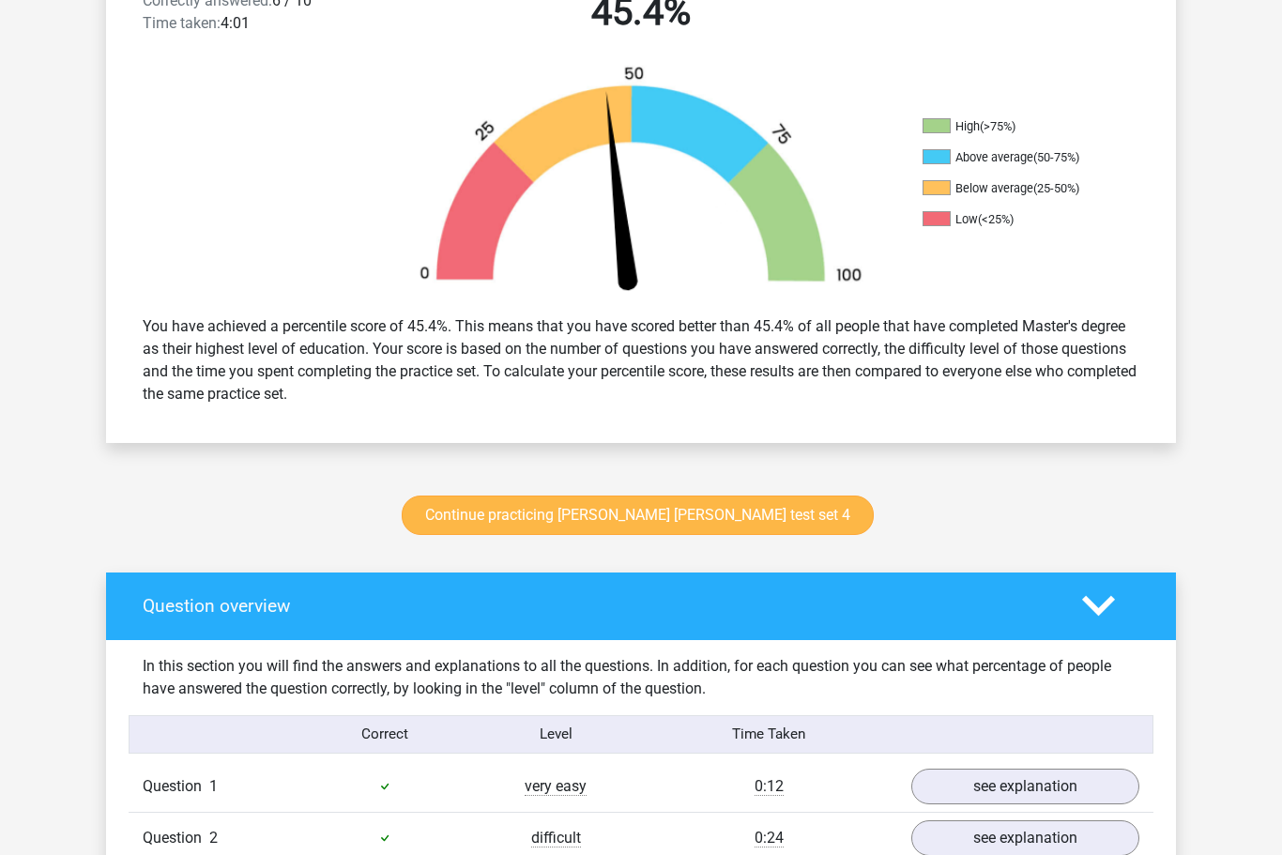
click at [719, 524] on link "Continue practicing watson glaser test set 4" at bounding box center [638, 515] width 472 height 39
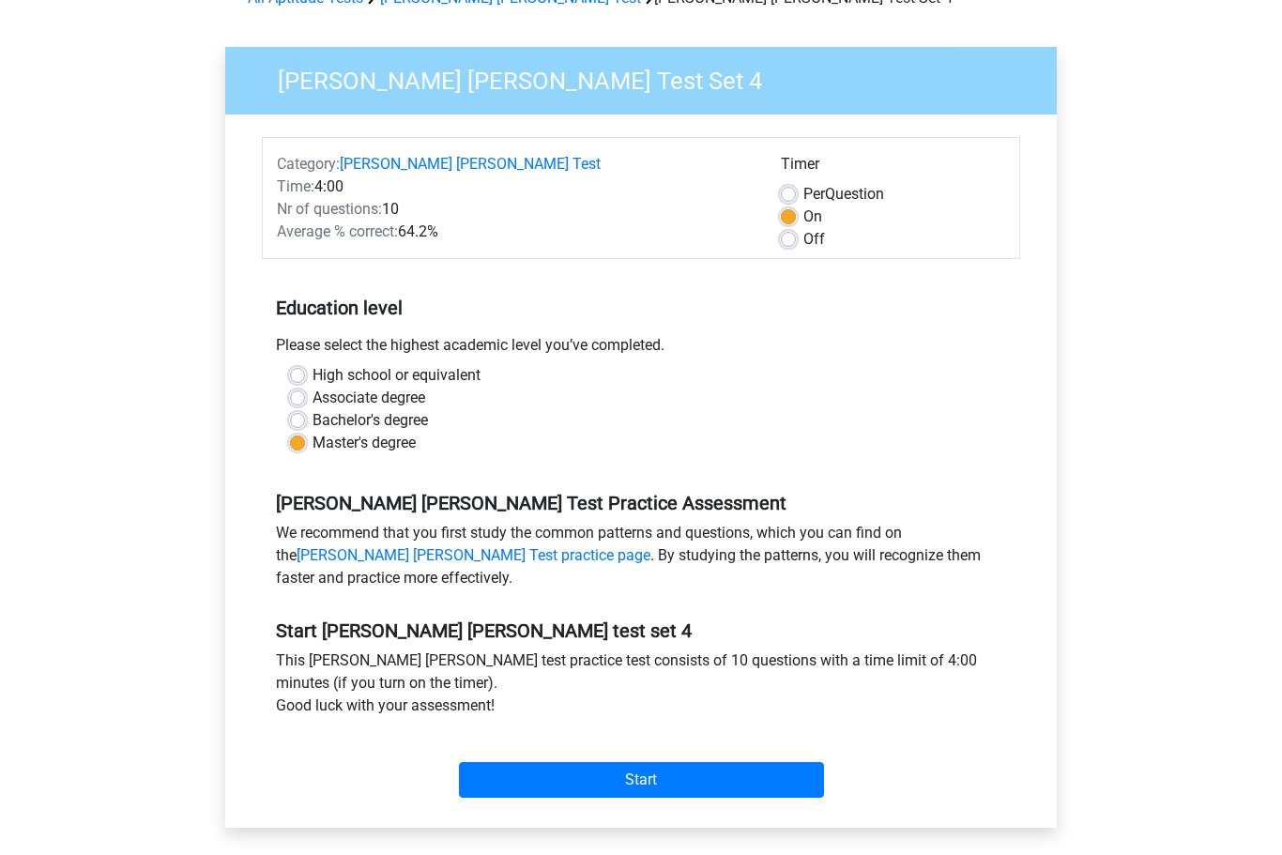
scroll to position [107, 0]
click at [770, 250] on div "Timer Per Question On Off" at bounding box center [893, 202] width 252 height 98
click at [803, 239] on label "Off" at bounding box center [814, 239] width 22 height 23
click at [792, 239] on input "Off" at bounding box center [788, 237] width 15 height 19
radio input "true"
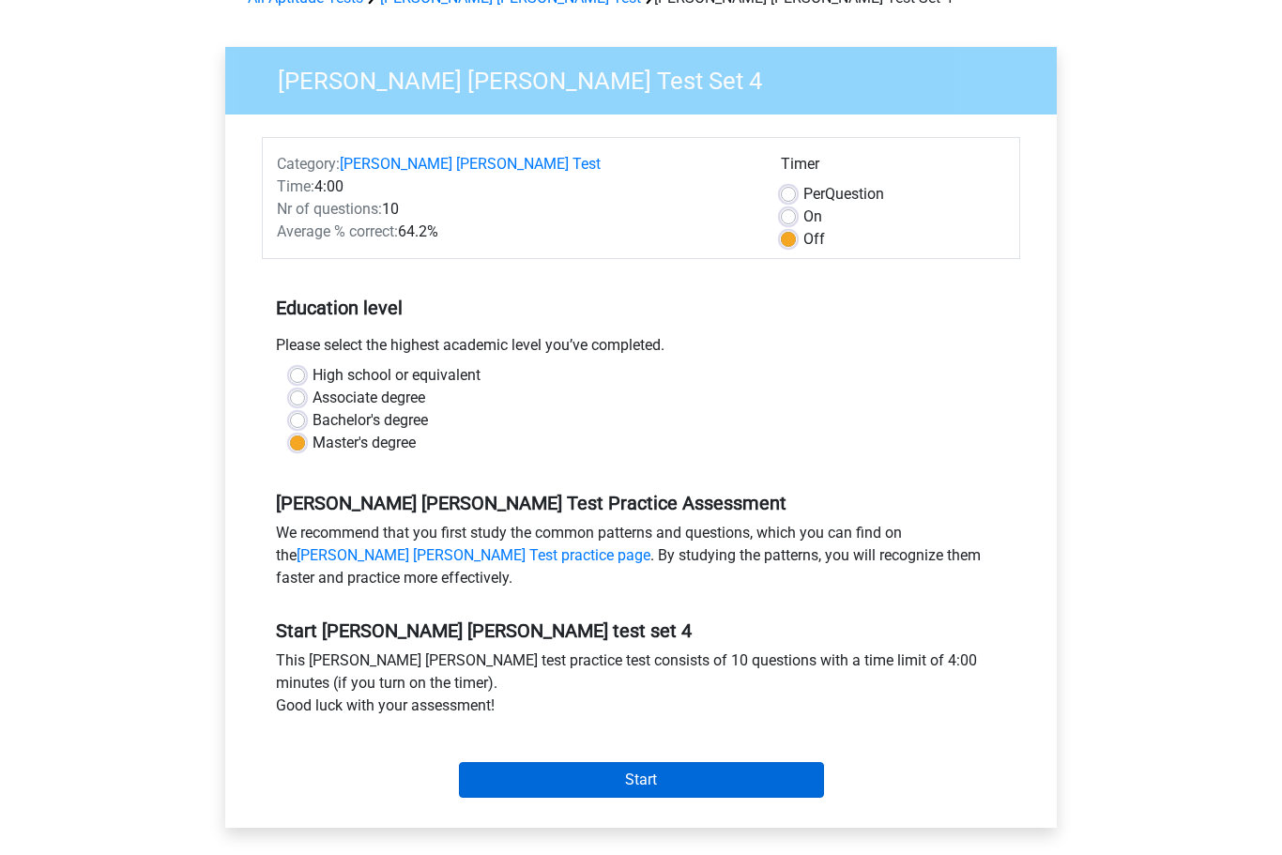
click at [579, 787] on input "Start" at bounding box center [641, 780] width 365 height 36
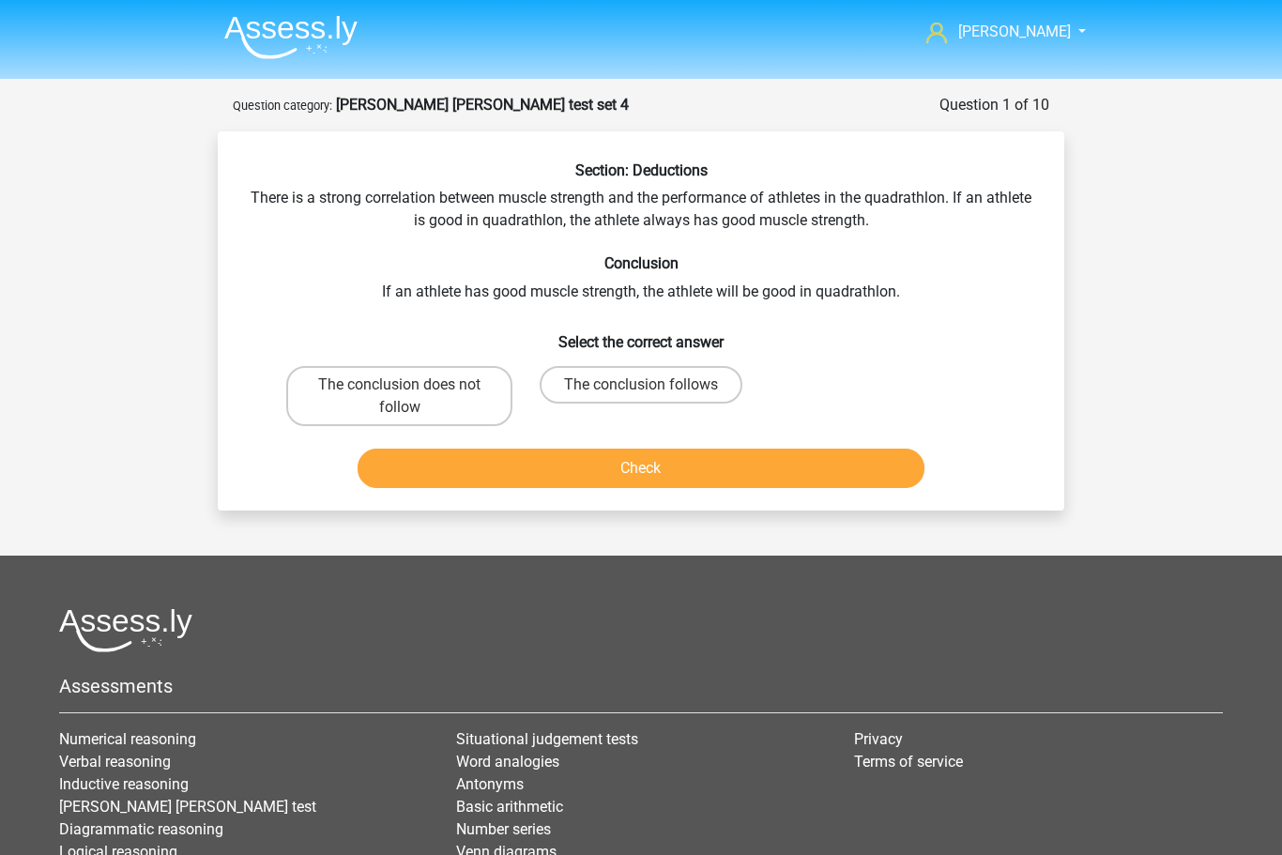
scroll to position [1, 0]
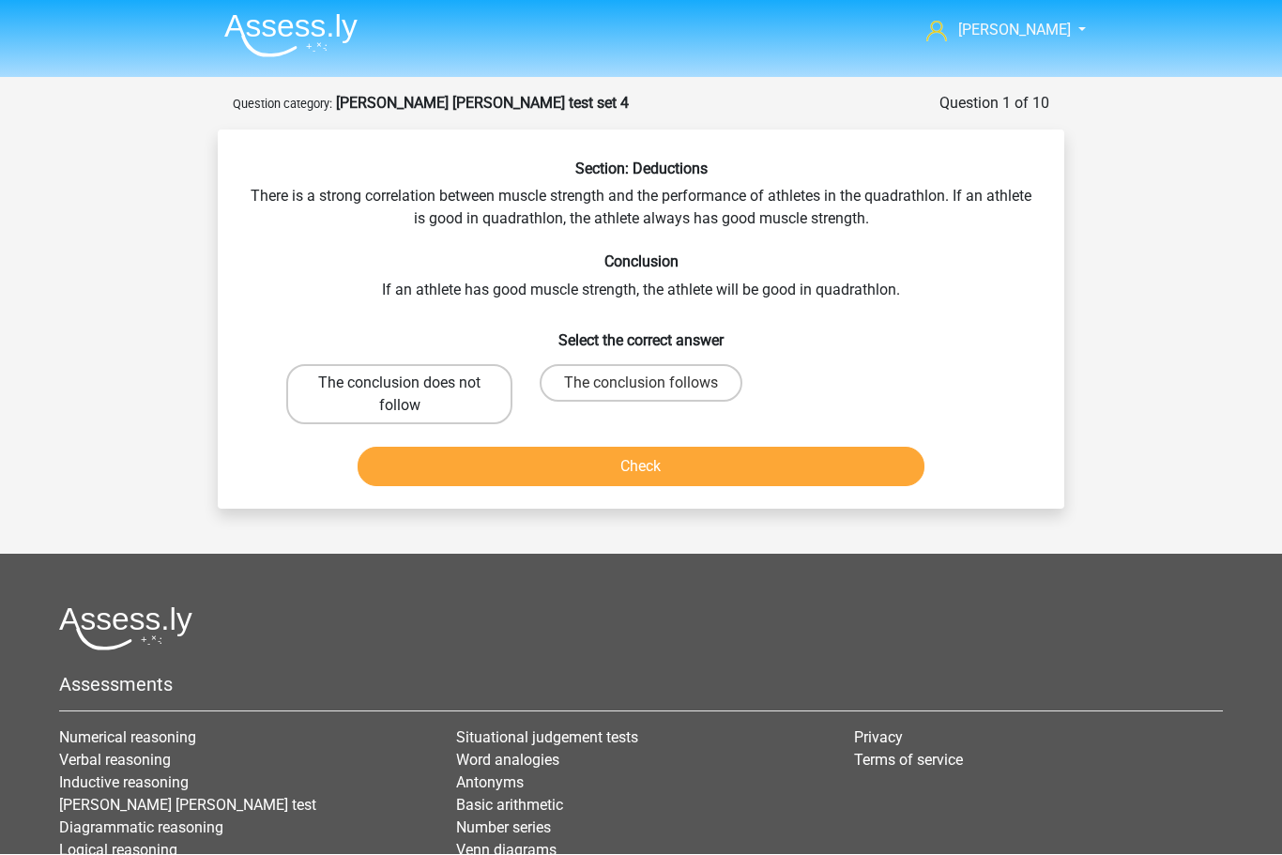
click at [441, 402] on label "The conclusion does not follow" at bounding box center [399, 395] width 226 height 60
click at [412, 396] on input "The conclusion does not follow" at bounding box center [406, 390] width 12 height 12
radio input "true"
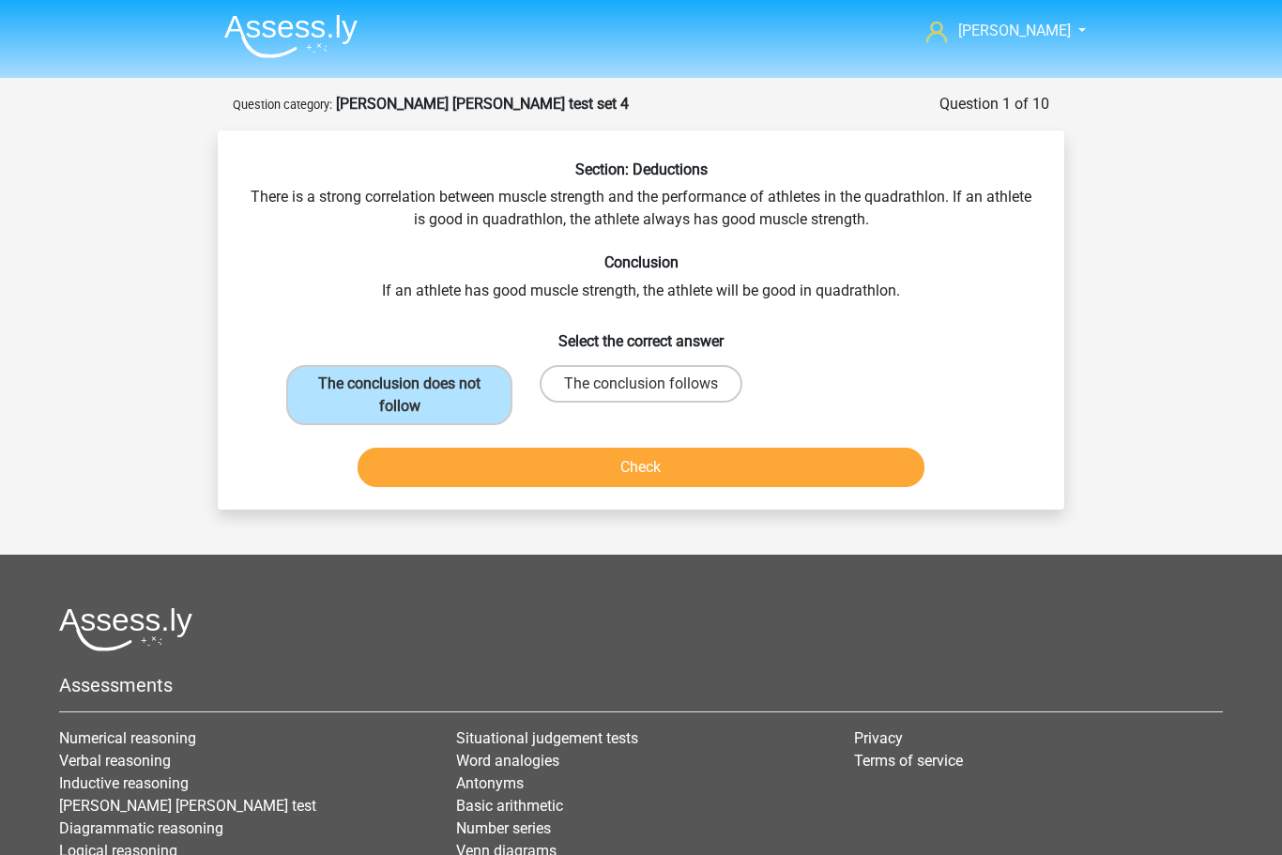
click at [595, 476] on button "Check" at bounding box center [642, 467] width 568 height 39
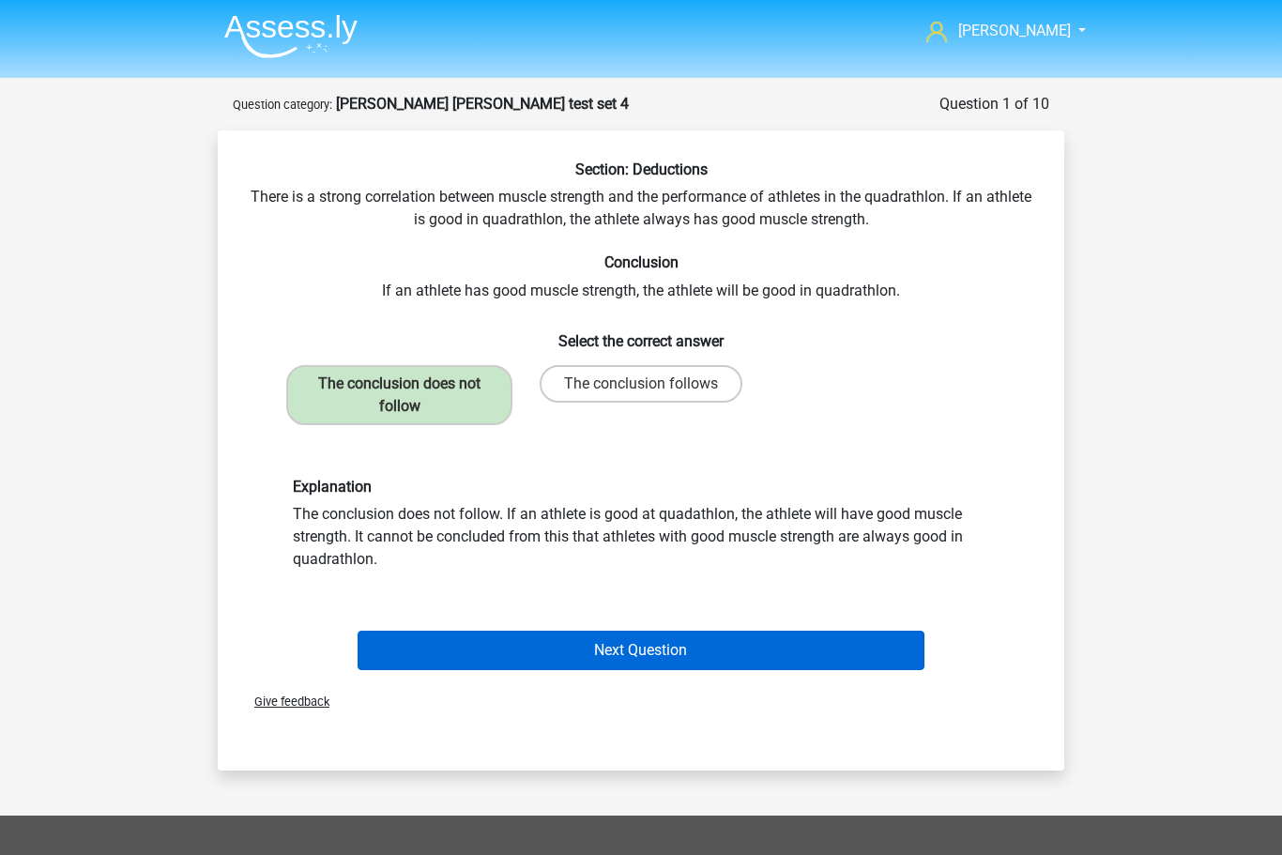
click at [729, 660] on button "Next Question" at bounding box center [642, 650] width 568 height 39
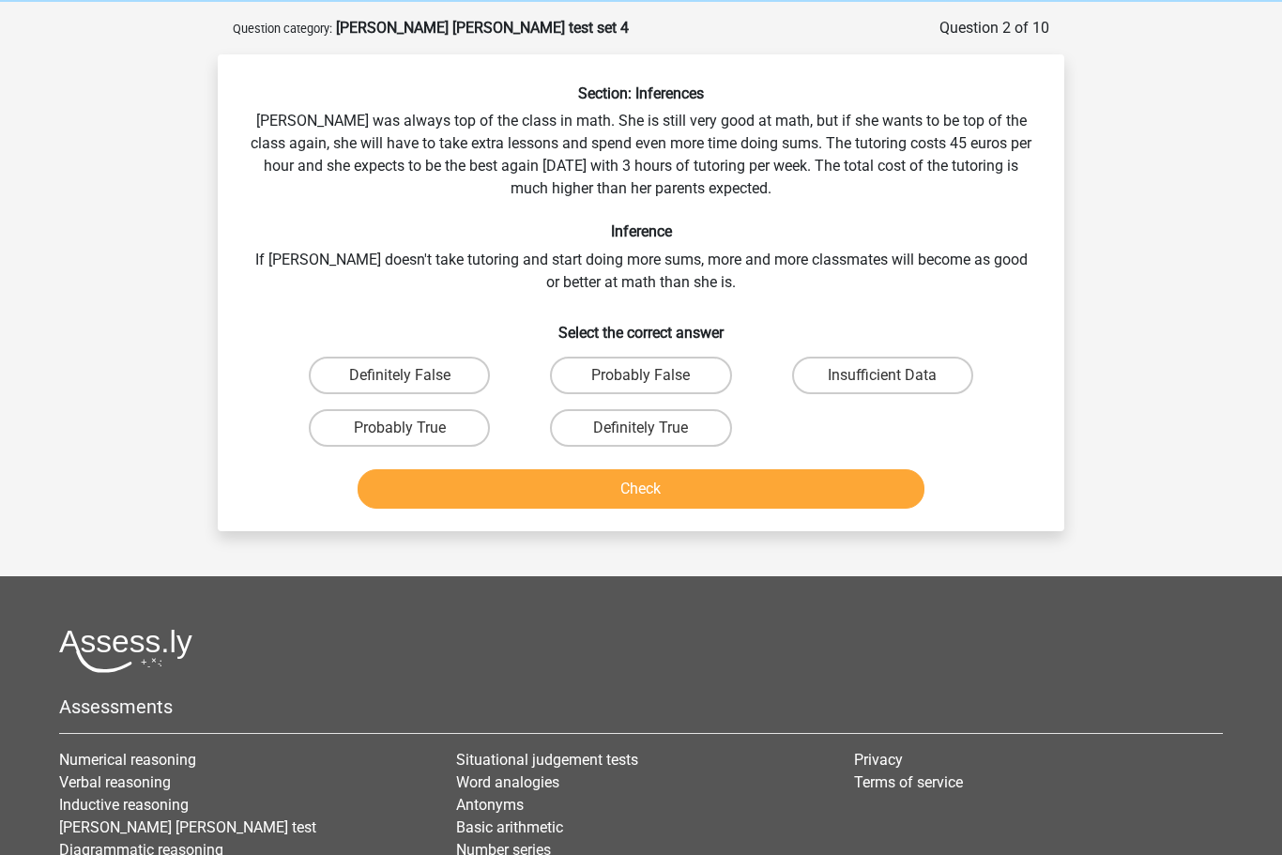
scroll to position [93, 0]
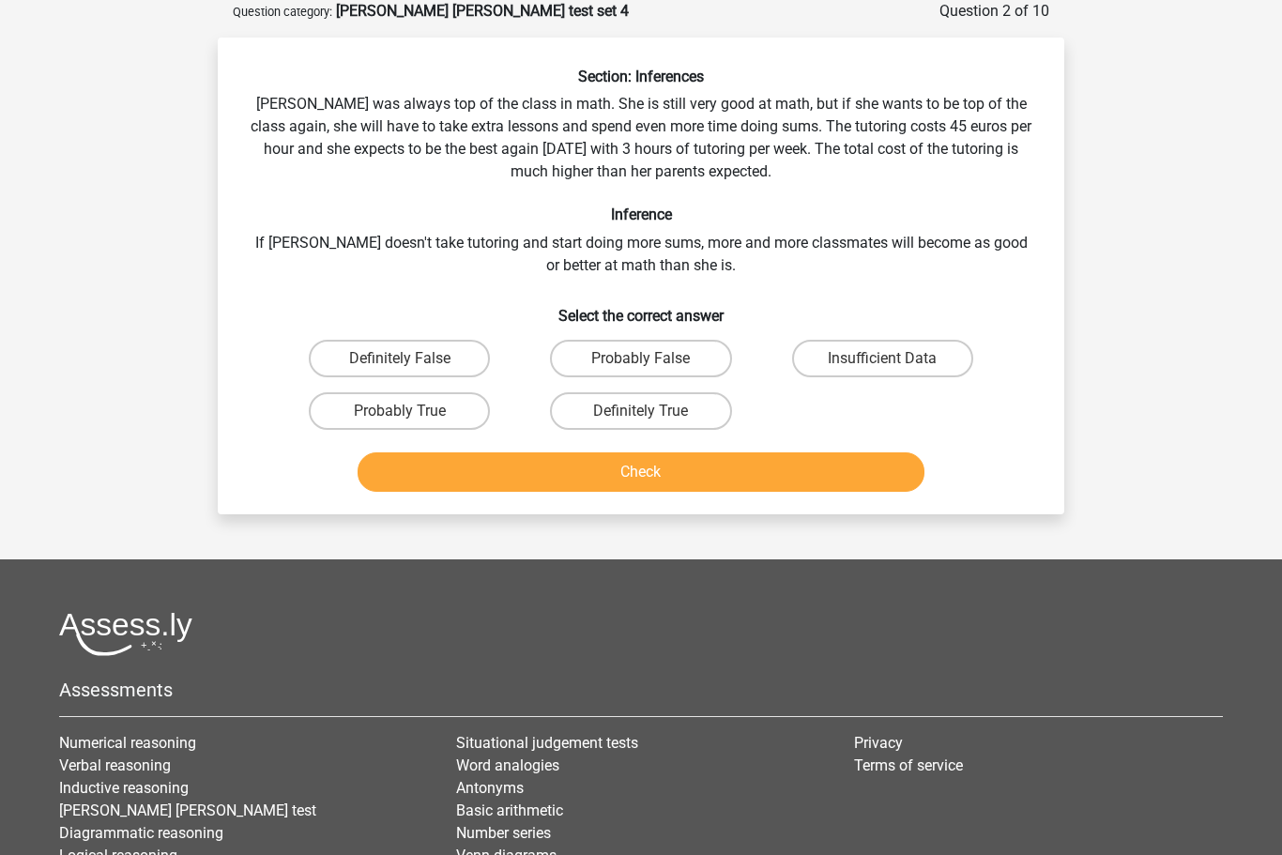
click at [886, 362] on input "Insufficient Data" at bounding box center [888, 365] width 12 height 12
radio input "true"
click at [763, 466] on button "Check" at bounding box center [642, 471] width 568 height 39
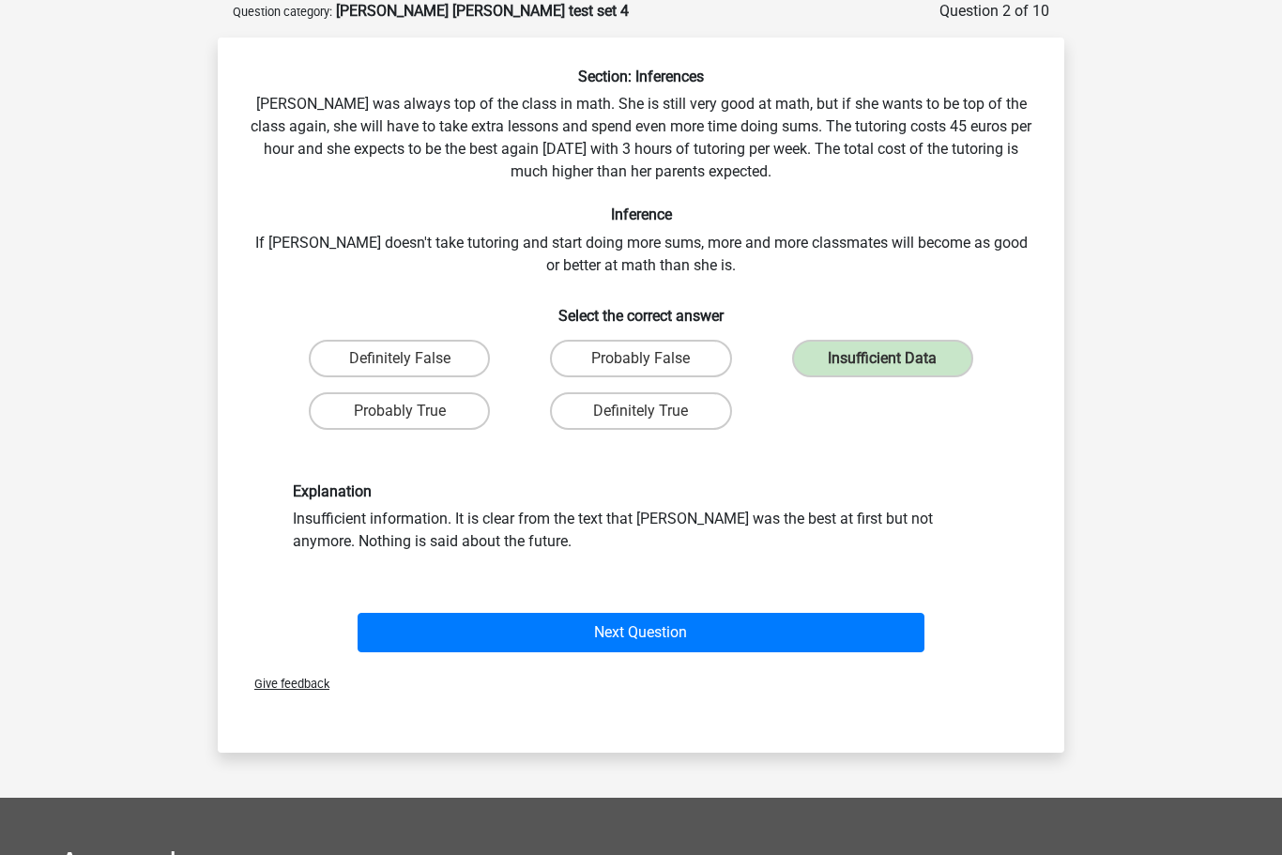
scroll to position [93, 0]
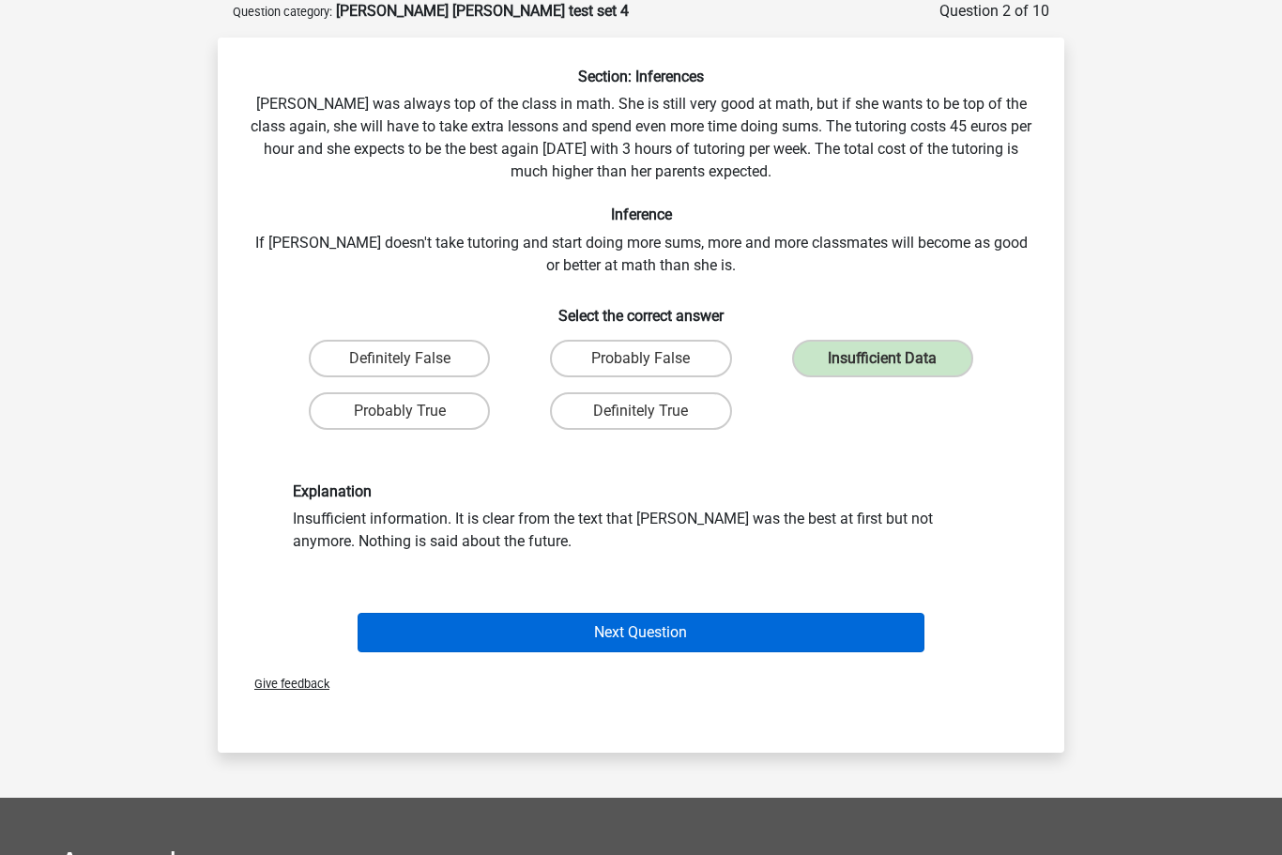
click at [900, 634] on button "Next Question" at bounding box center [642, 633] width 568 height 39
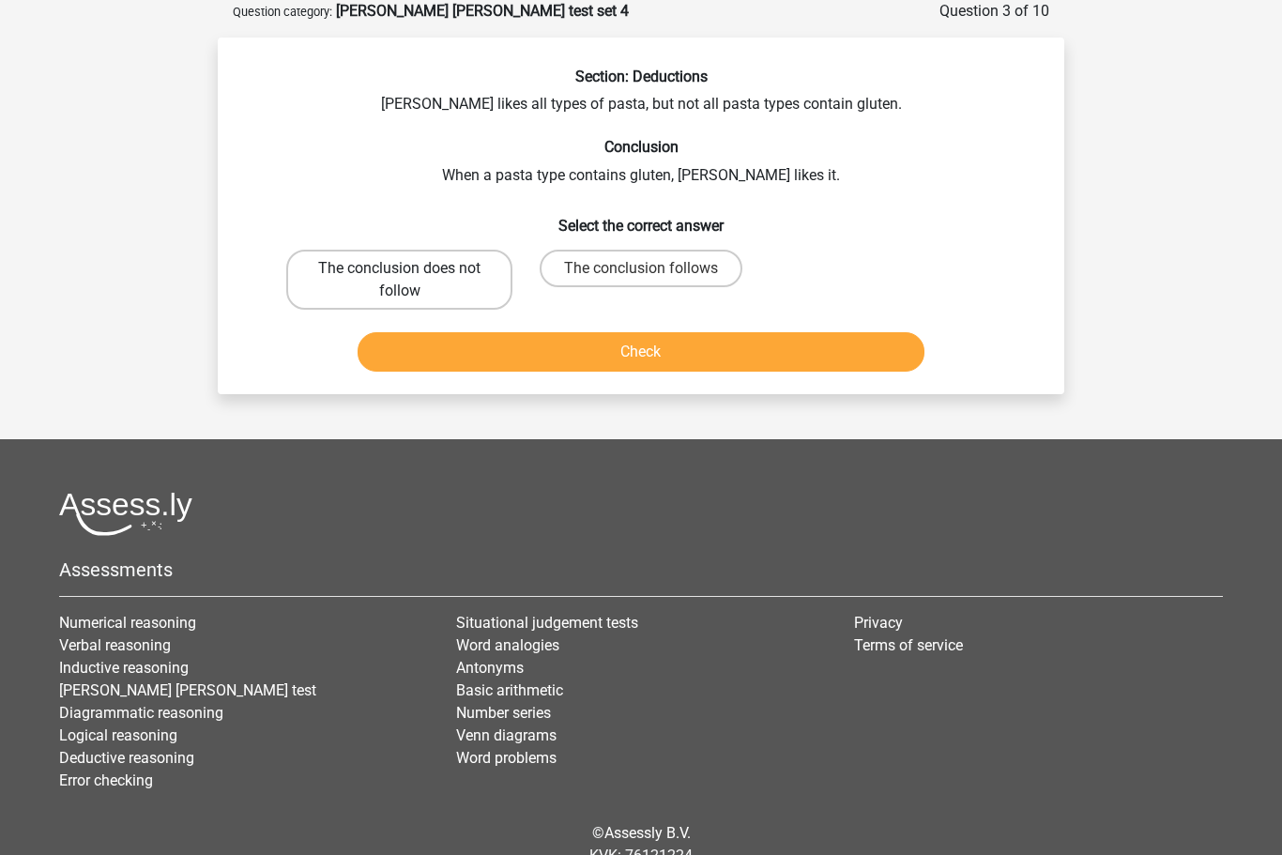
click at [450, 274] on label "The conclusion does not follow" at bounding box center [399, 280] width 226 height 60
click at [412, 274] on input "The conclusion does not follow" at bounding box center [406, 274] width 12 height 12
radio input "true"
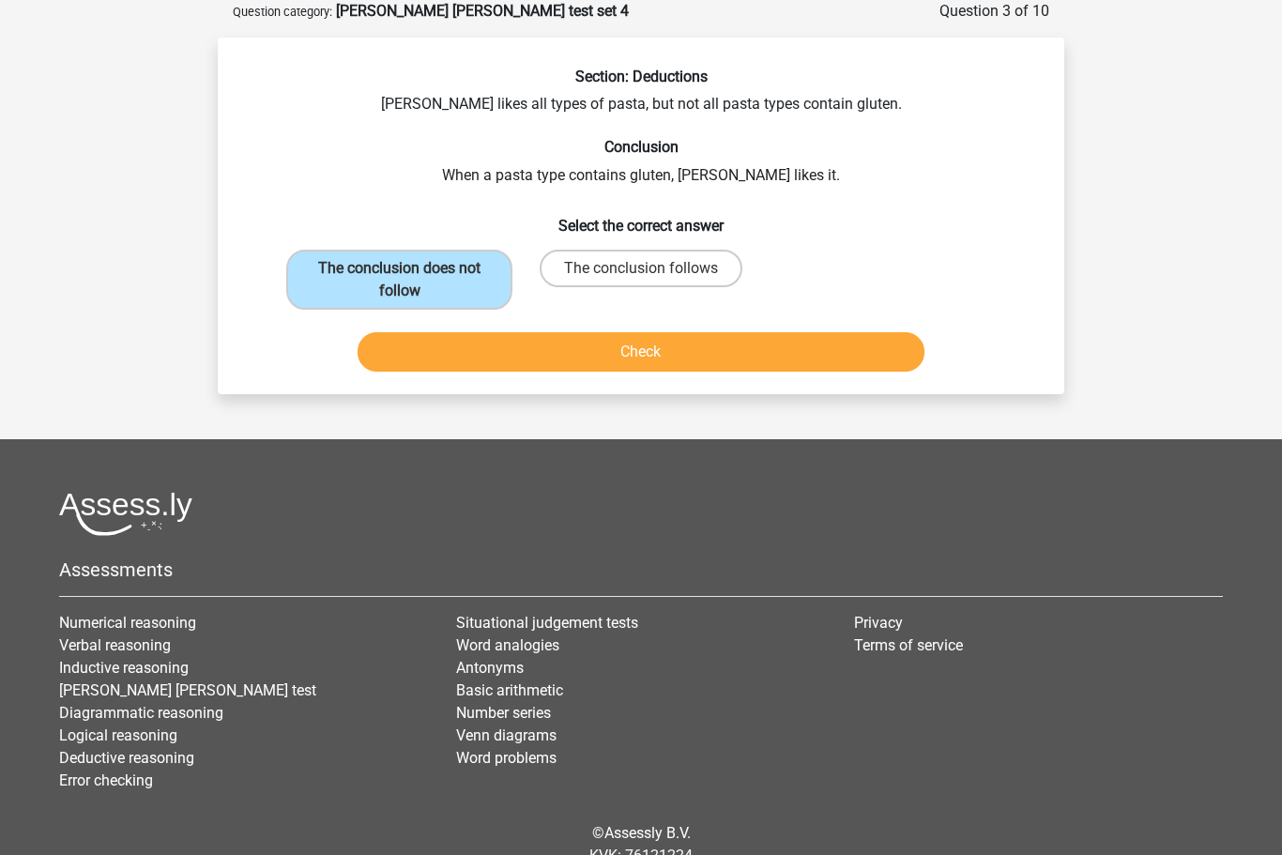
click at [679, 358] on button "Check" at bounding box center [642, 351] width 568 height 39
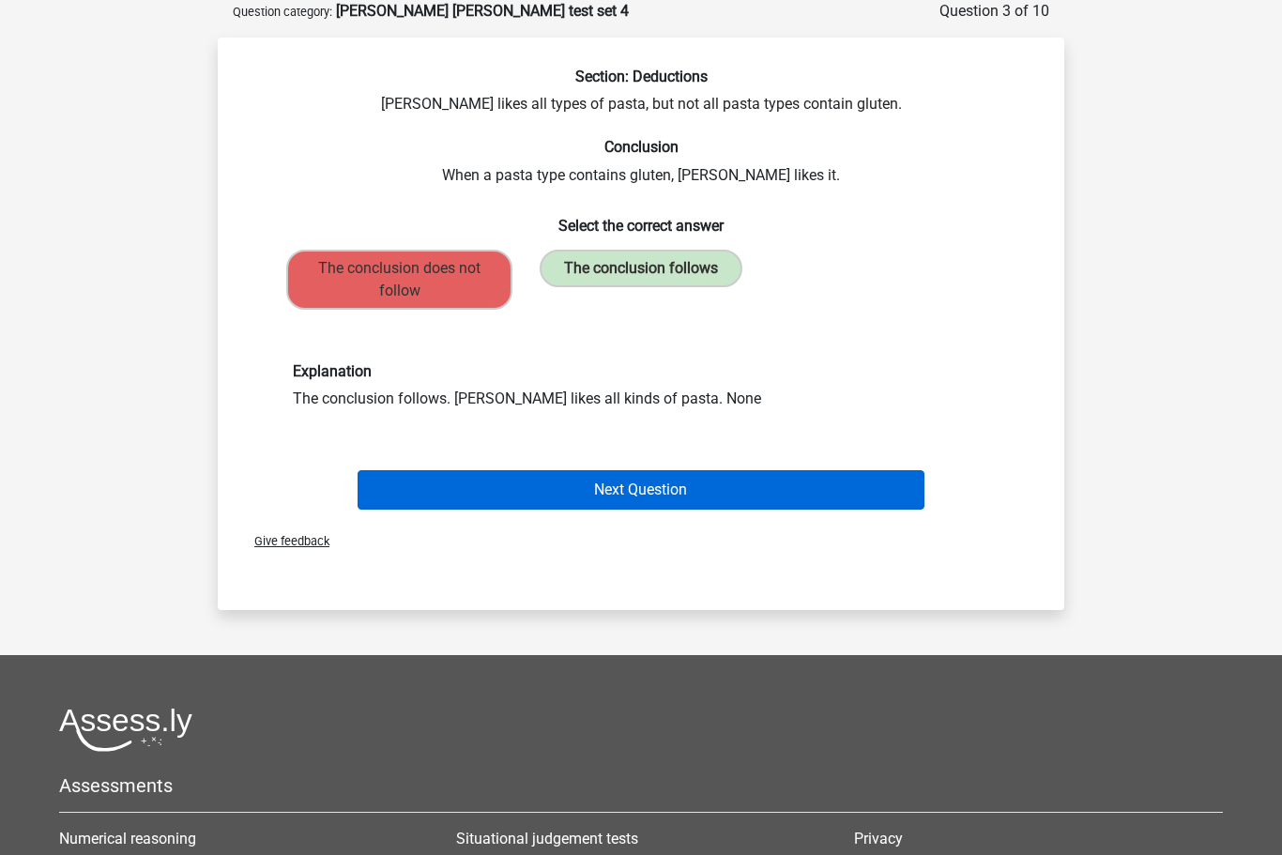
click at [858, 489] on button "Next Question" at bounding box center [642, 489] width 568 height 39
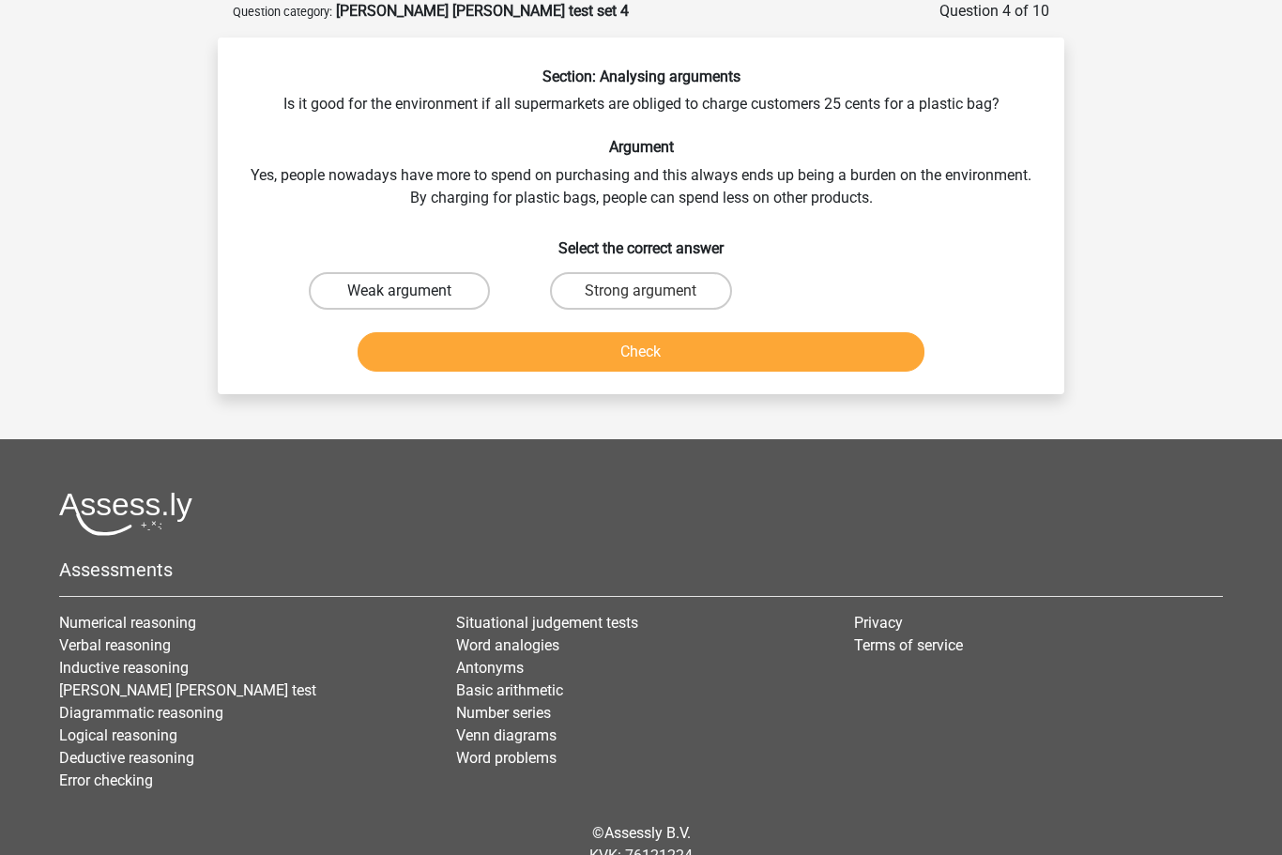
click at [405, 286] on label "Weak argument" at bounding box center [399, 291] width 181 height 38
click at [405, 291] on input "Weak argument" at bounding box center [406, 297] width 12 height 12
radio input "true"
click at [760, 350] on button "Check" at bounding box center [642, 351] width 568 height 39
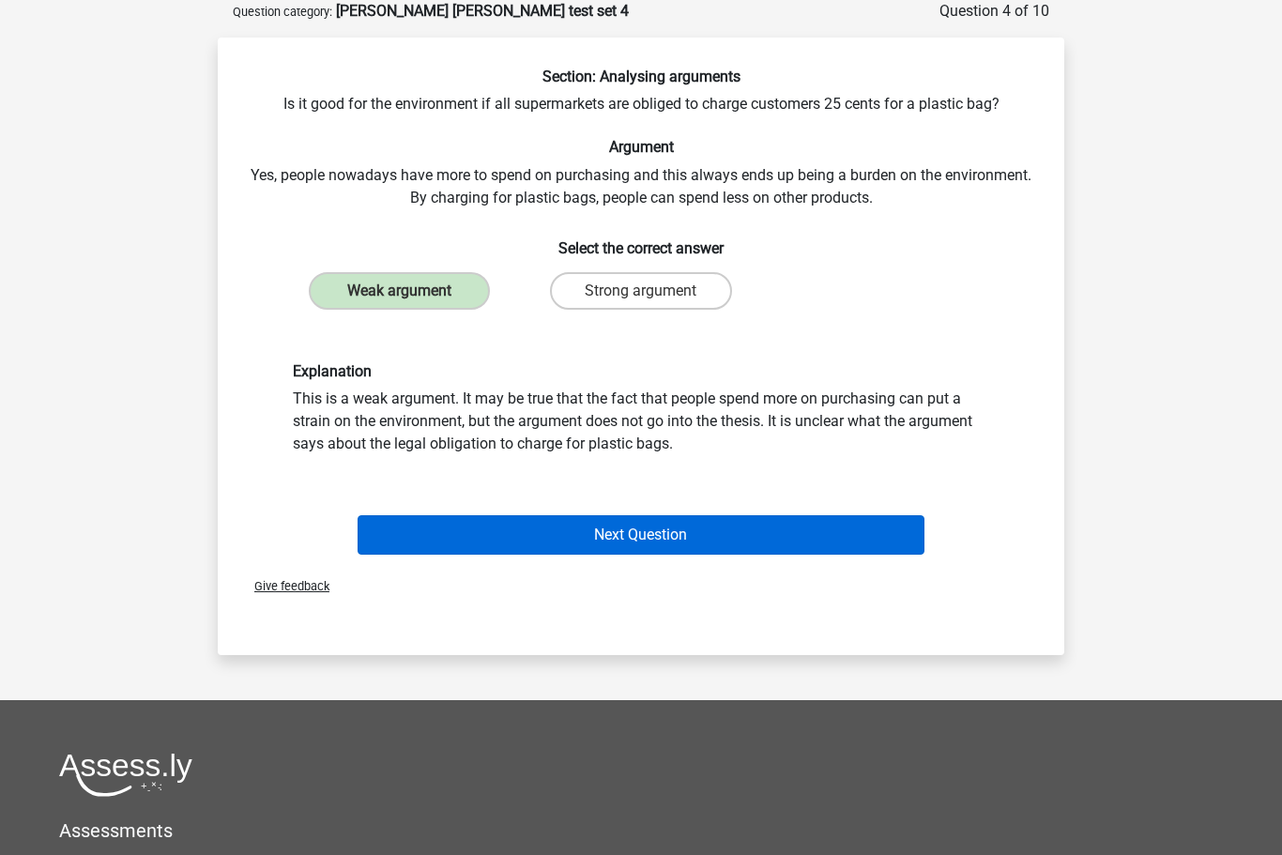
click at [828, 530] on button "Next Question" at bounding box center [642, 534] width 568 height 39
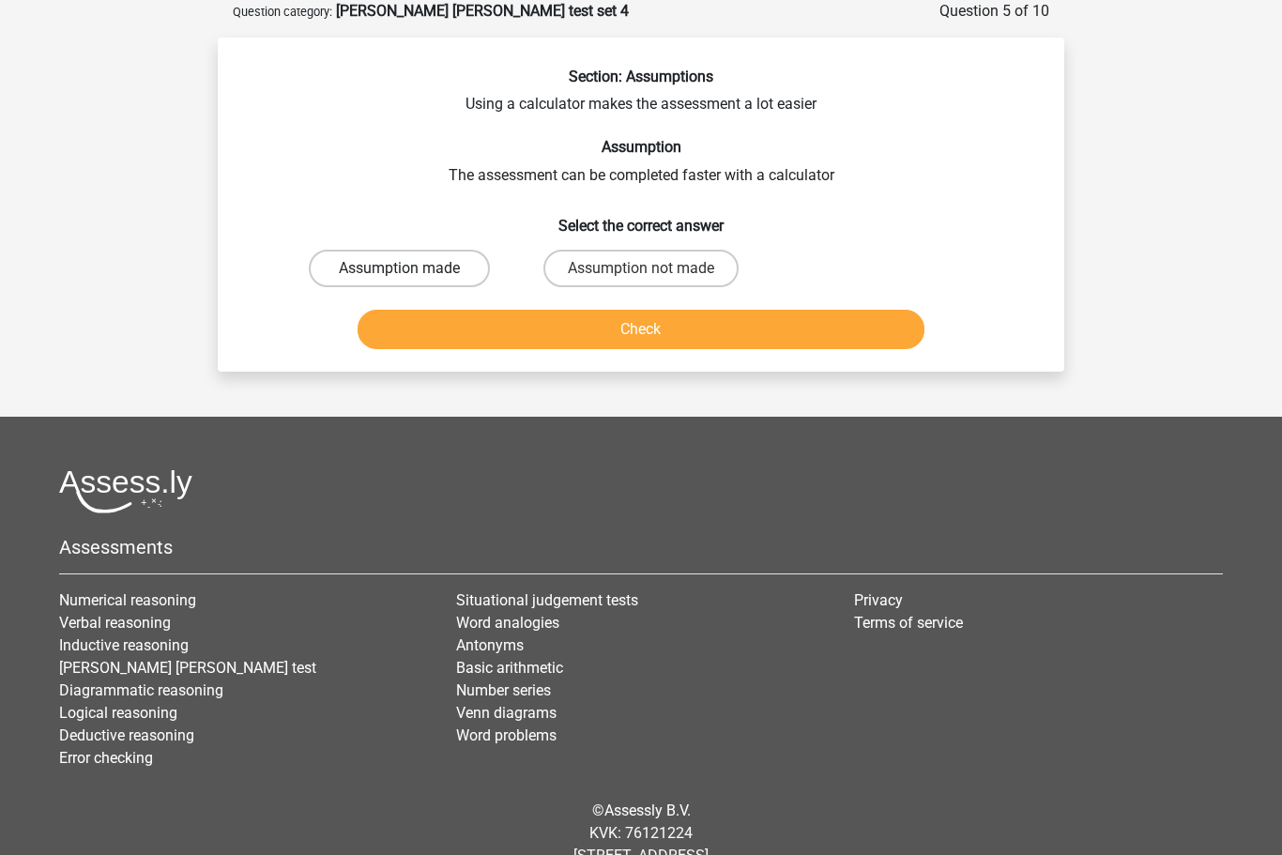
click at [429, 272] on label "Assumption made" at bounding box center [399, 269] width 181 height 38
click at [412, 272] on input "Assumption made" at bounding box center [406, 274] width 12 height 12
radio input "true"
click at [647, 333] on button "Check" at bounding box center [642, 329] width 568 height 39
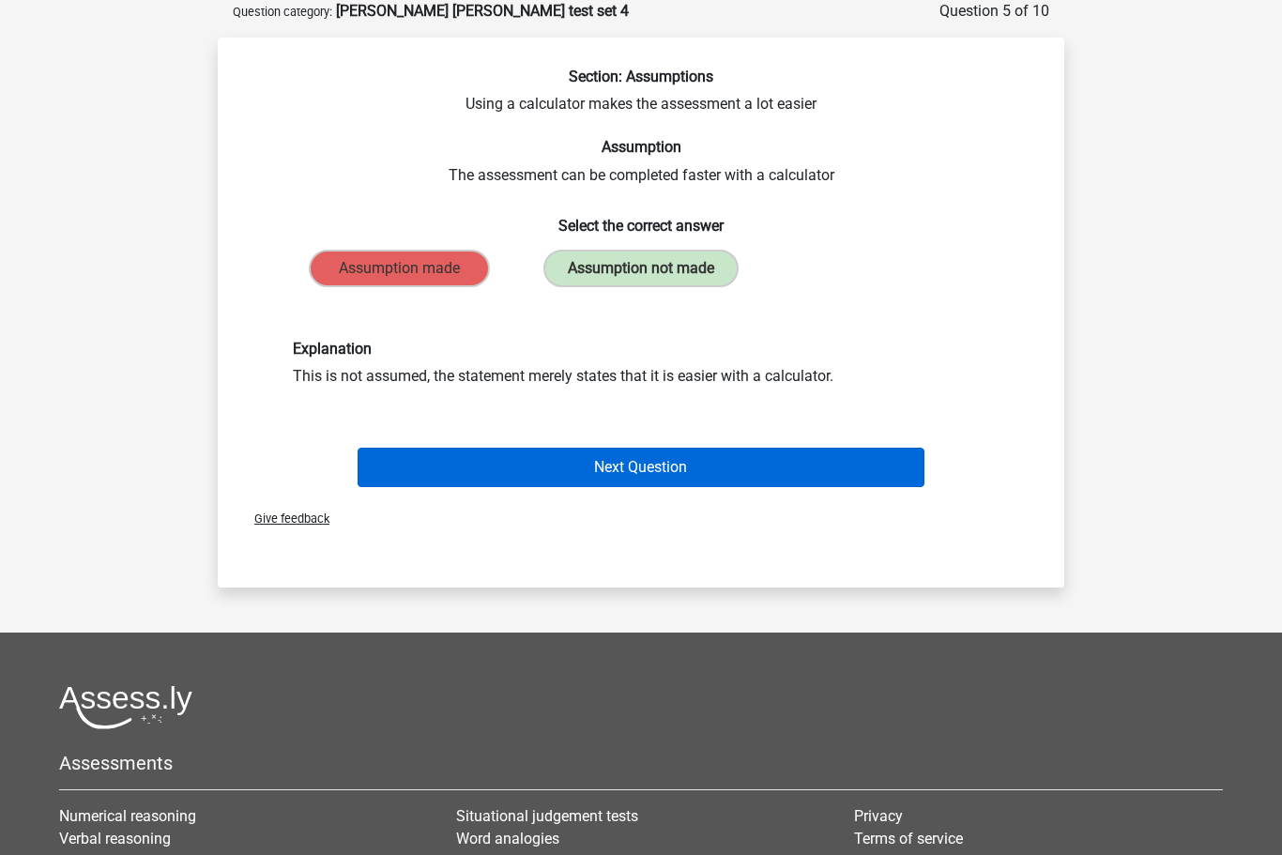
click at [905, 459] on button "Next Question" at bounding box center [642, 467] width 568 height 39
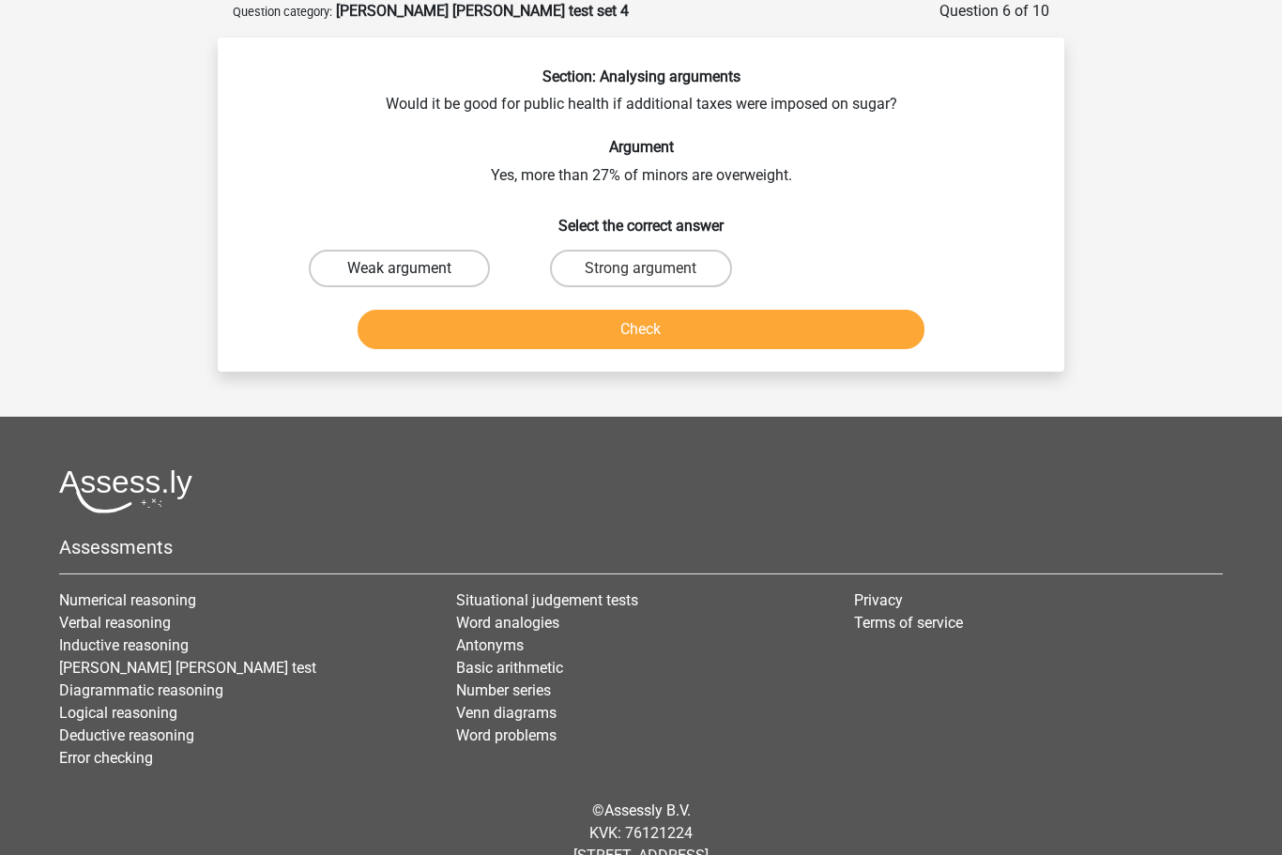
click at [390, 259] on label "Weak argument" at bounding box center [399, 269] width 181 height 38
click at [400, 268] on input "Weak argument" at bounding box center [406, 274] width 12 height 12
radio input "true"
click at [541, 319] on button "Check" at bounding box center [642, 329] width 568 height 39
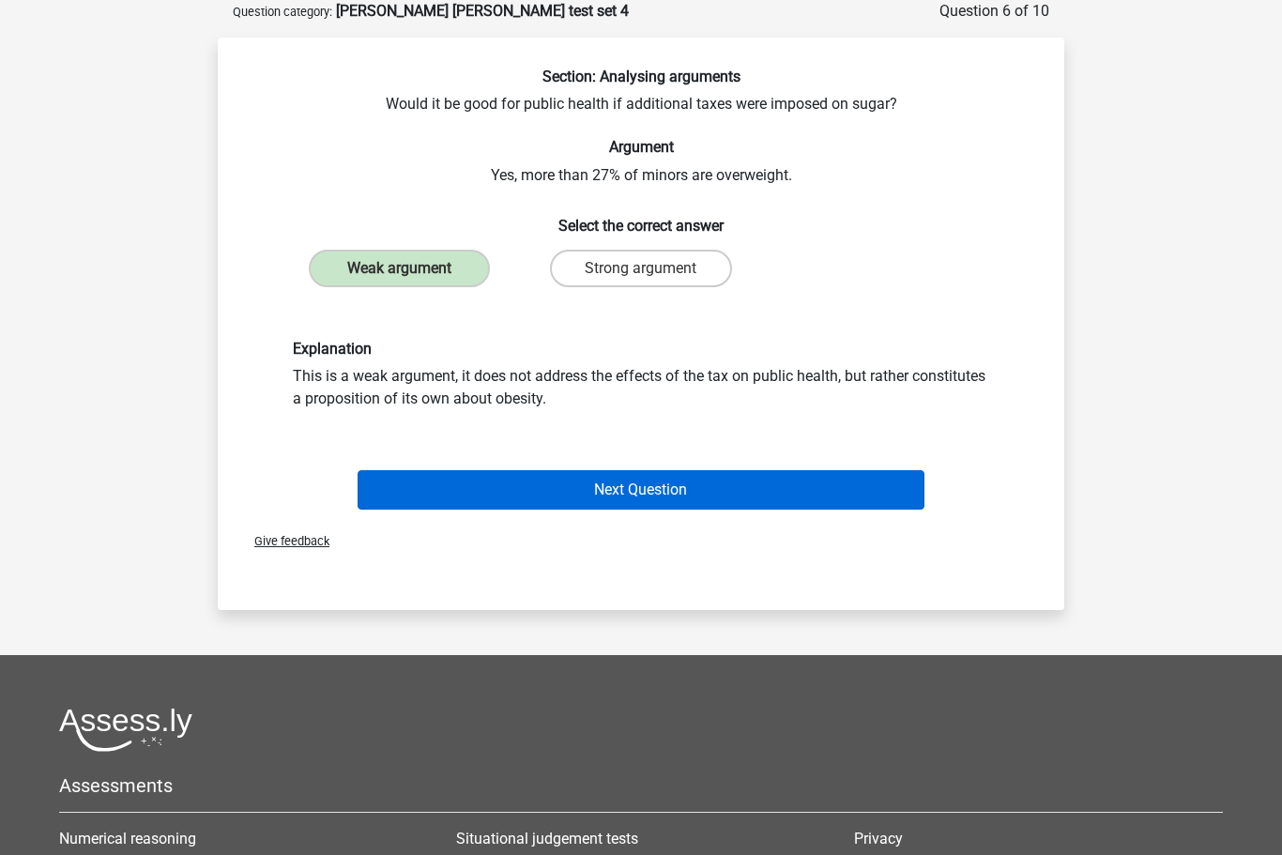
click at [737, 489] on button "Next Question" at bounding box center [642, 489] width 568 height 39
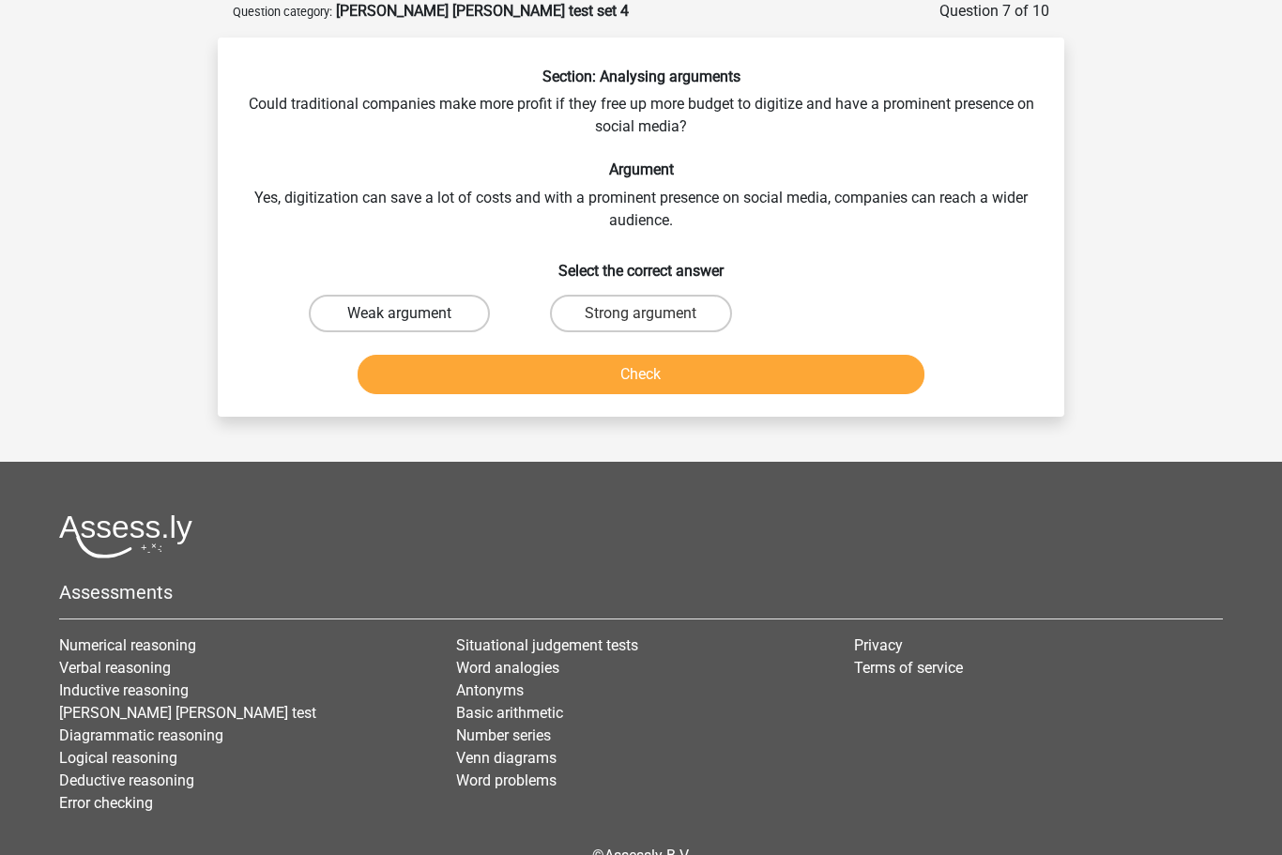
click at [424, 312] on label "Weak argument" at bounding box center [399, 314] width 181 height 38
click at [412, 313] on input "Weak argument" at bounding box center [406, 319] width 12 height 12
radio input "true"
click at [535, 370] on button "Check" at bounding box center [642, 374] width 568 height 39
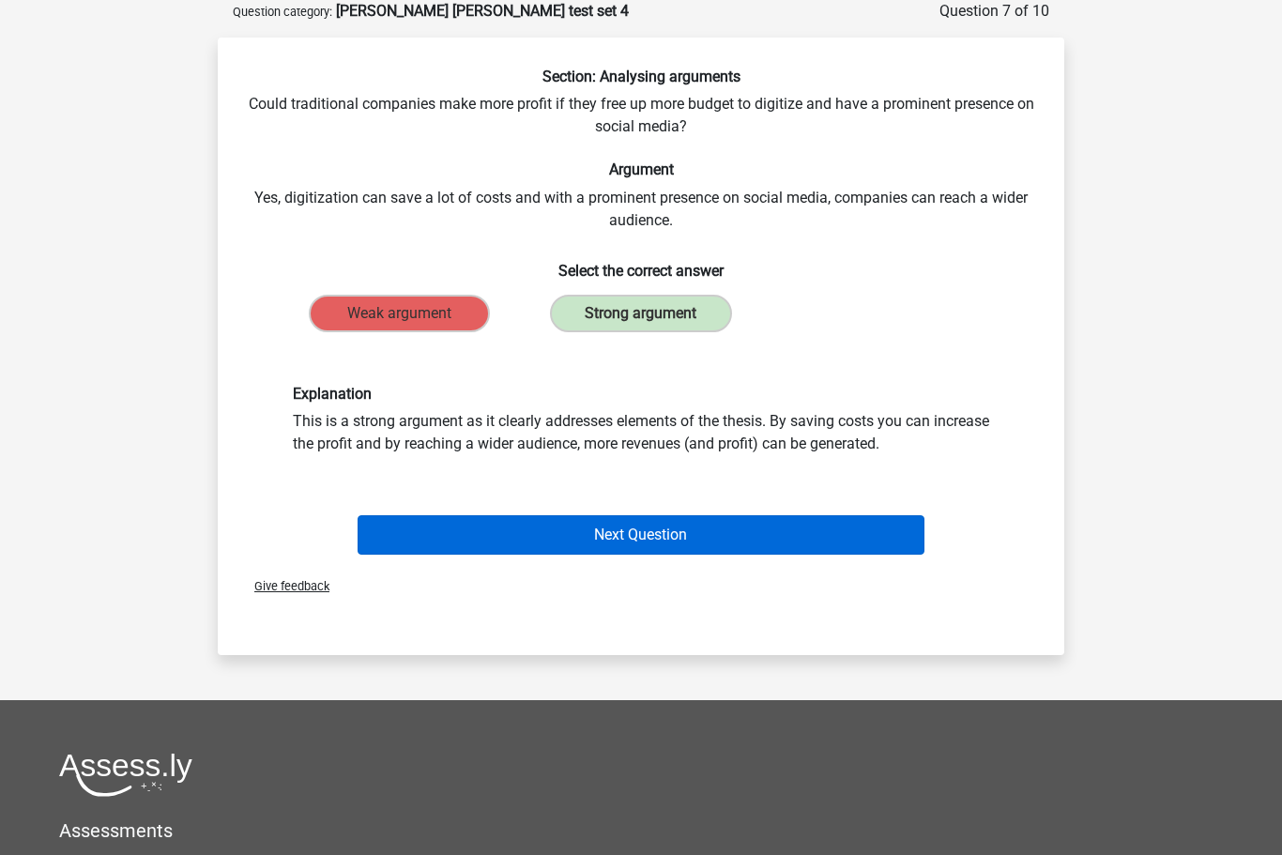
click at [845, 527] on button "Next Question" at bounding box center [642, 534] width 568 height 39
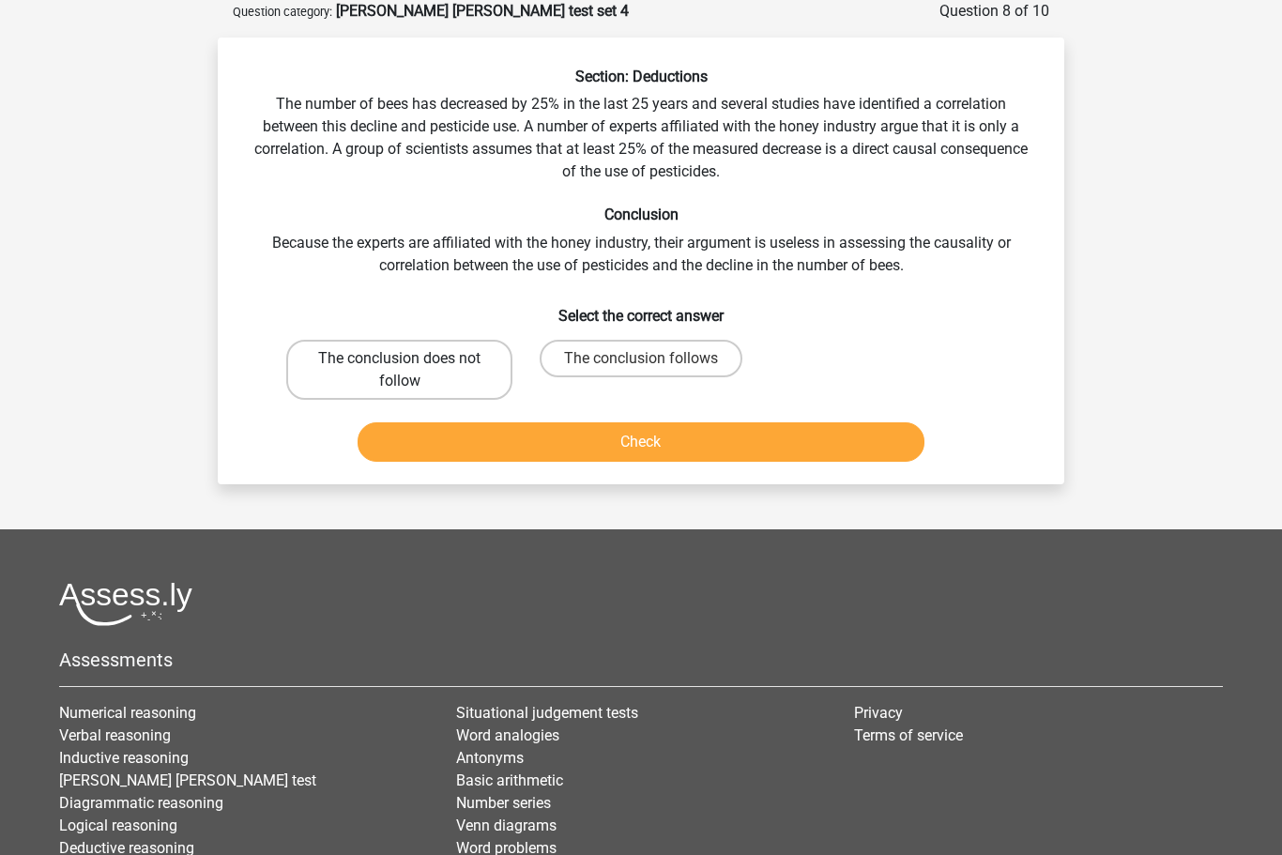
click at [423, 370] on label "The conclusion does not follow" at bounding box center [399, 370] width 226 height 60
click at [412, 370] on input "The conclusion does not follow" at bounding box center [406, 365] width 12 height 12
radio input "true"
click at [657, 447] on button "Check" at bounding box center [642, 441] width 568 height 39
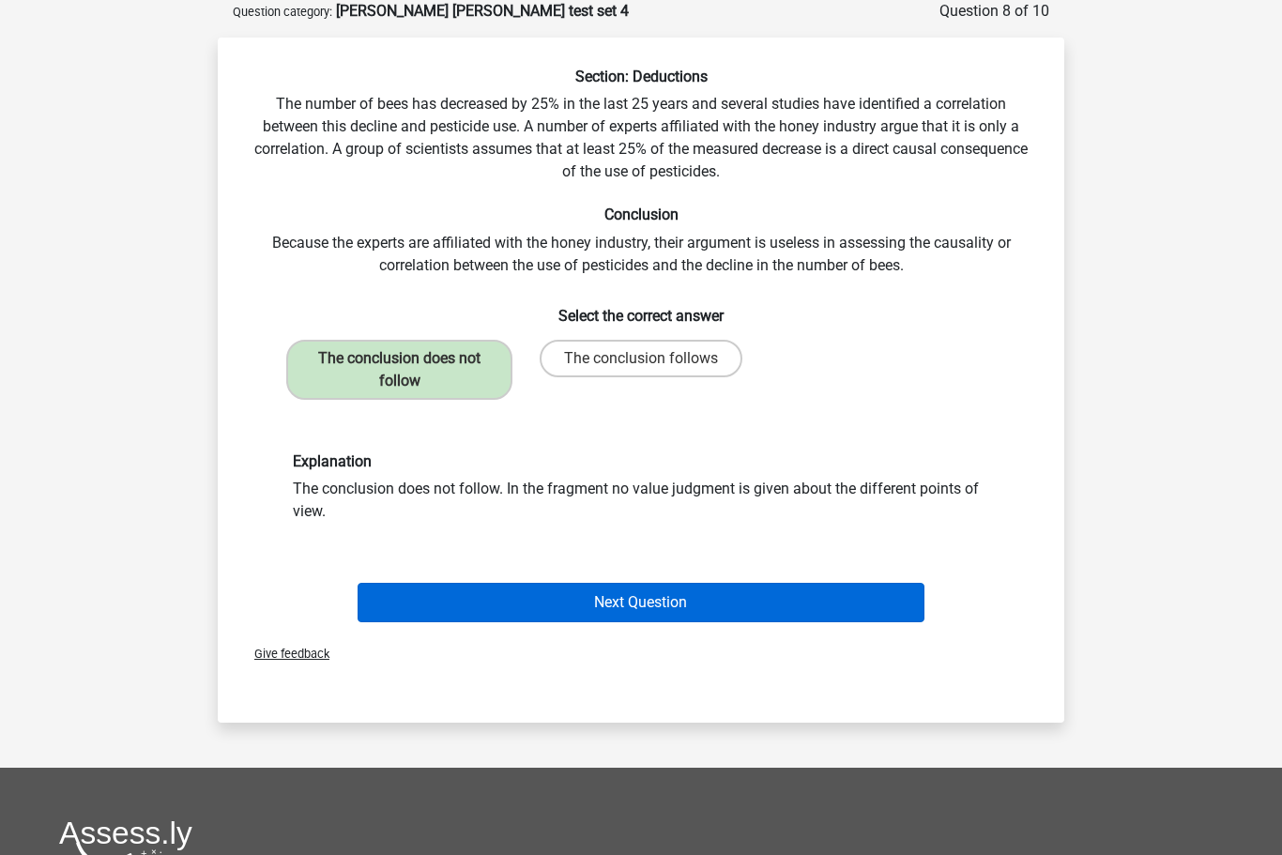
click at [843, 592] on button "Next Question" at bounding box center [642, 602] width 568 height 39
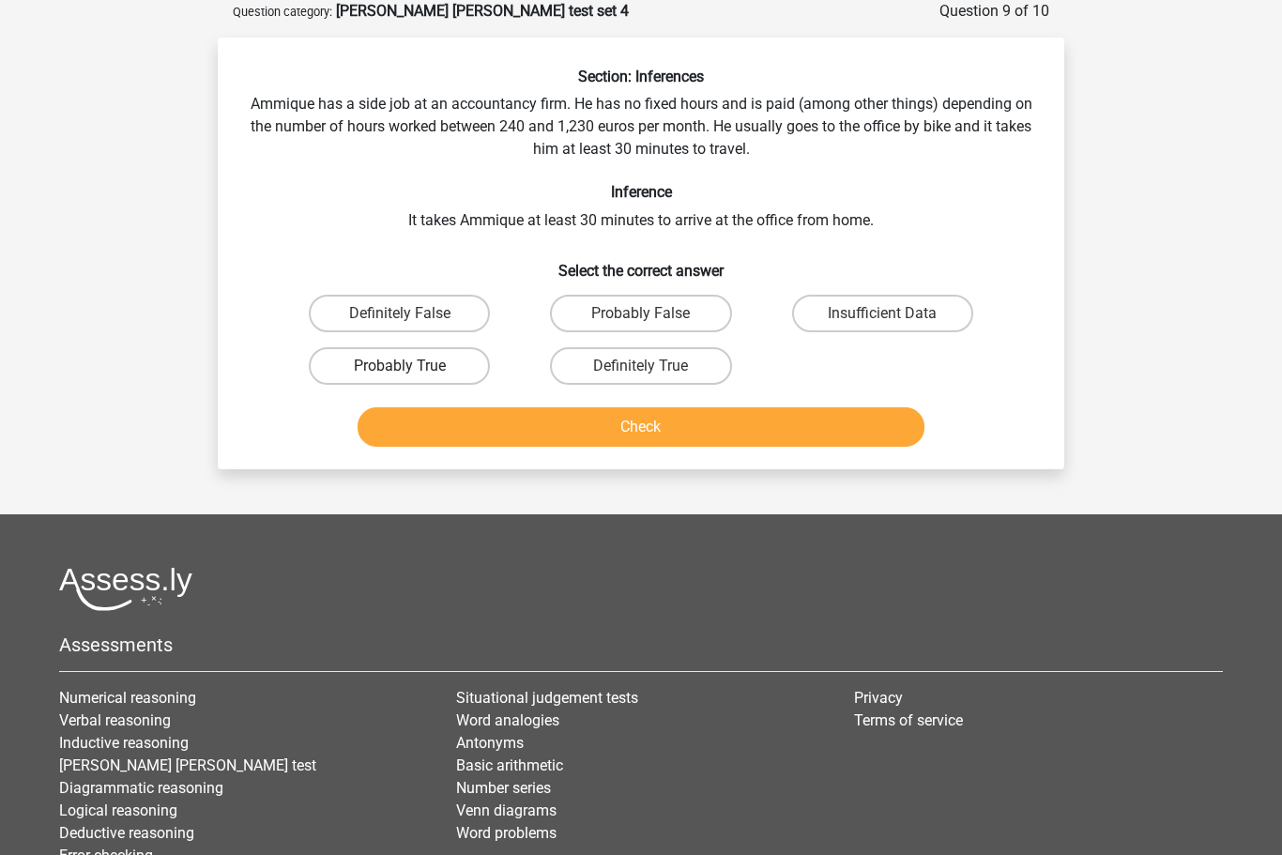
click at [407, 351] on label "Probably True" at bounding box center [399, 366] width 181 height 38
click at [407, 366] on input "Probably True" at bounding box center [406, 372] width 12 height 12
radio input "true"
click at [611, 429] on button "Check" at bounding box center [642, 426] width 568 height 39
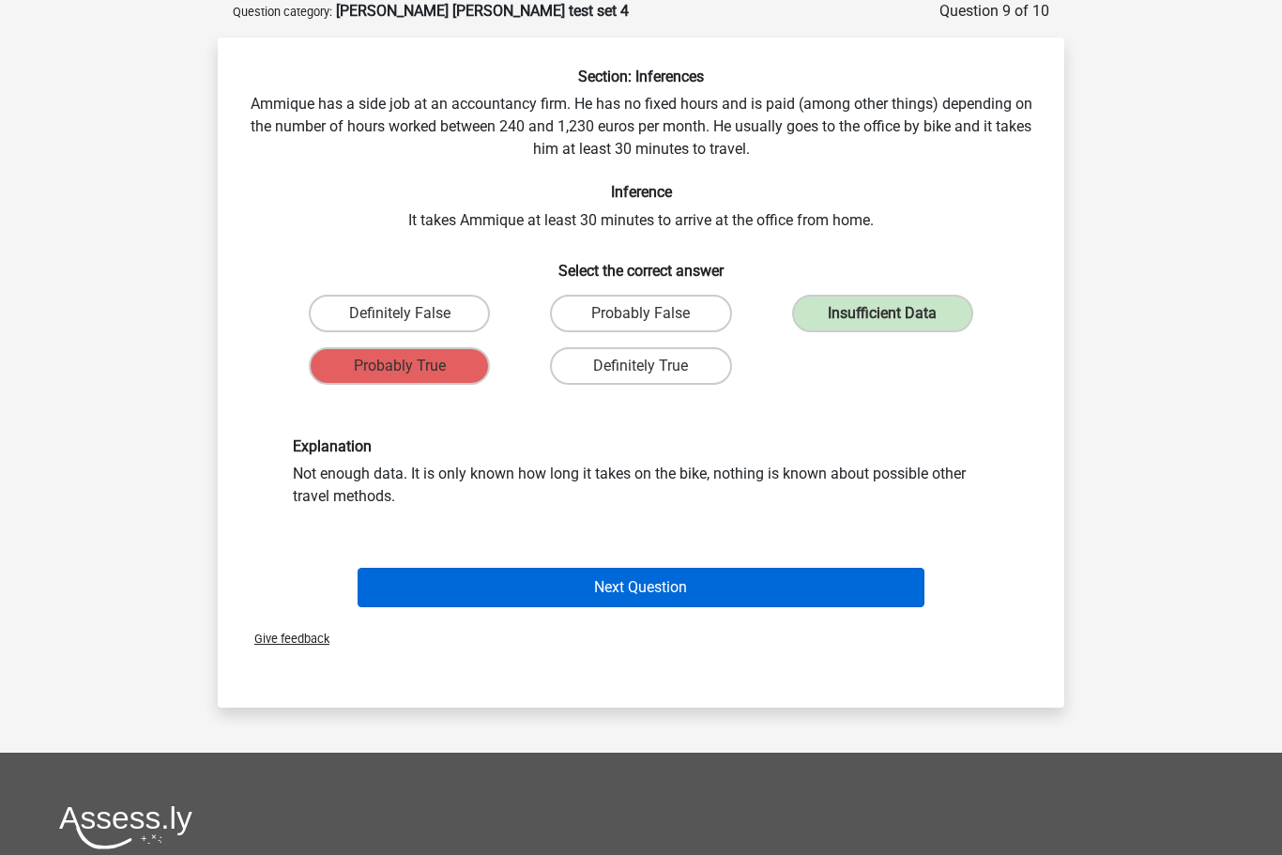
click at [873, 582] on button "Next Question" at bounding box center [642, 587] width 568 height 39
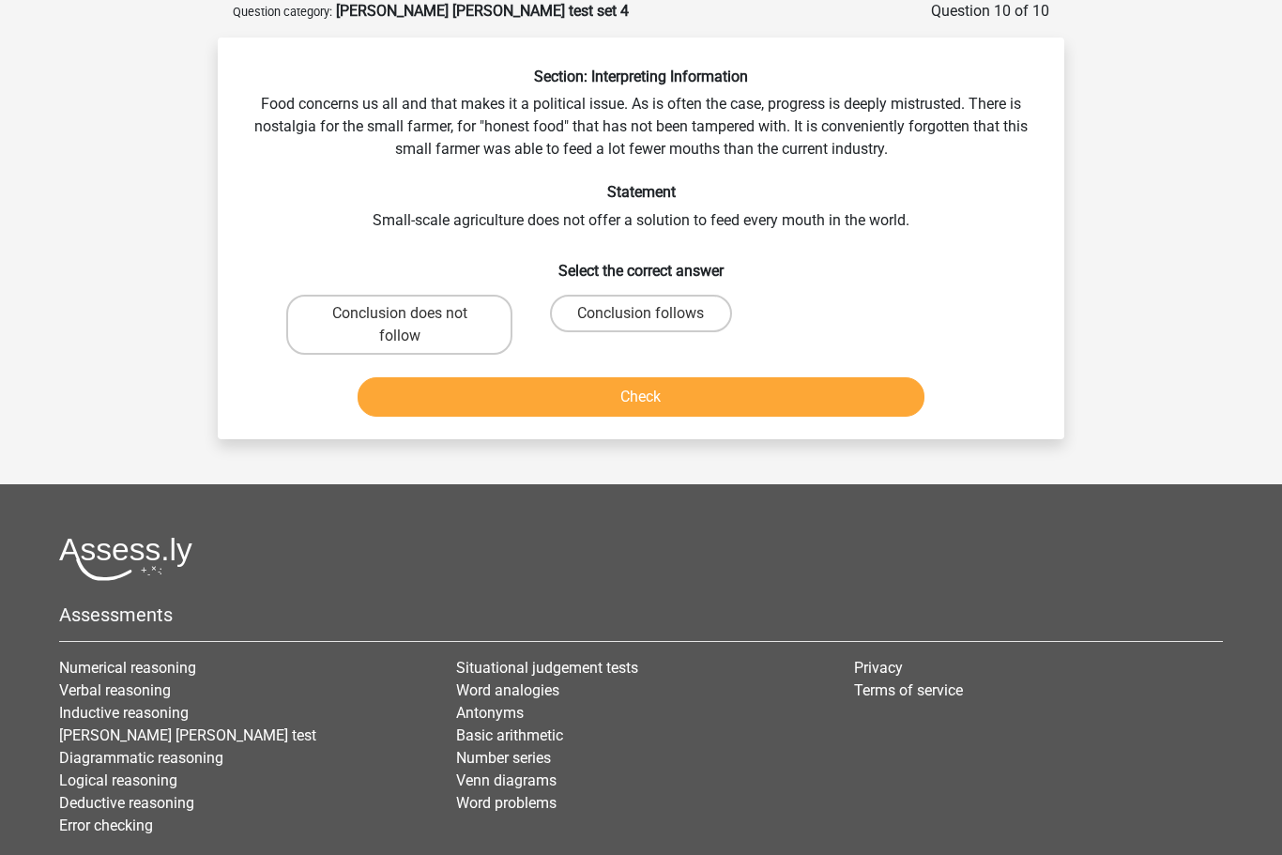
scroll to position [93, 0]
click at [678, 318] on label "Conclusion follows" at bounding box center [640, 315] width 181 height 38
click at [653, 318] on input "Conclusion follows" at bounding box center [647, 320] width 12 height 12
radio input "true"
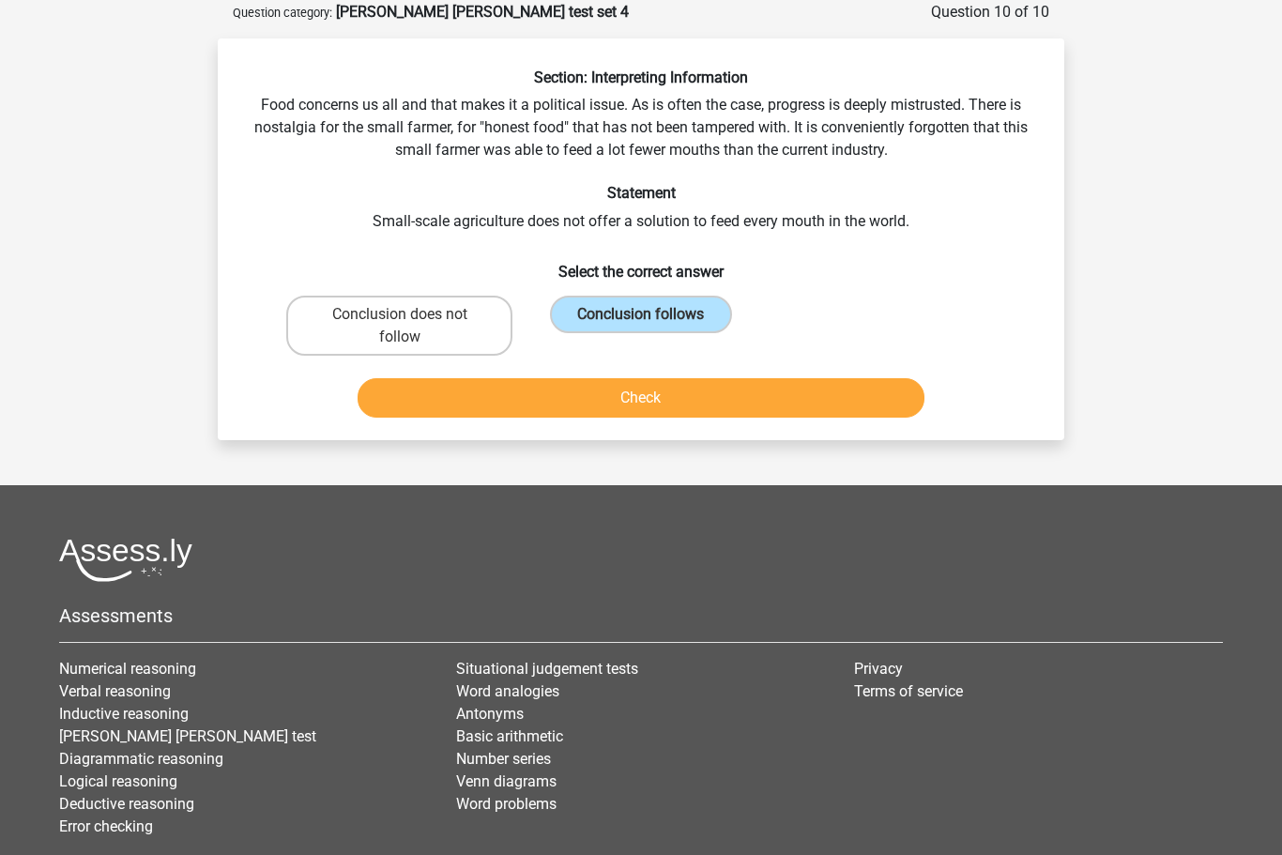
click at [685, 396] on button "Check" at bounding box center [642, 397] width 568 height 39
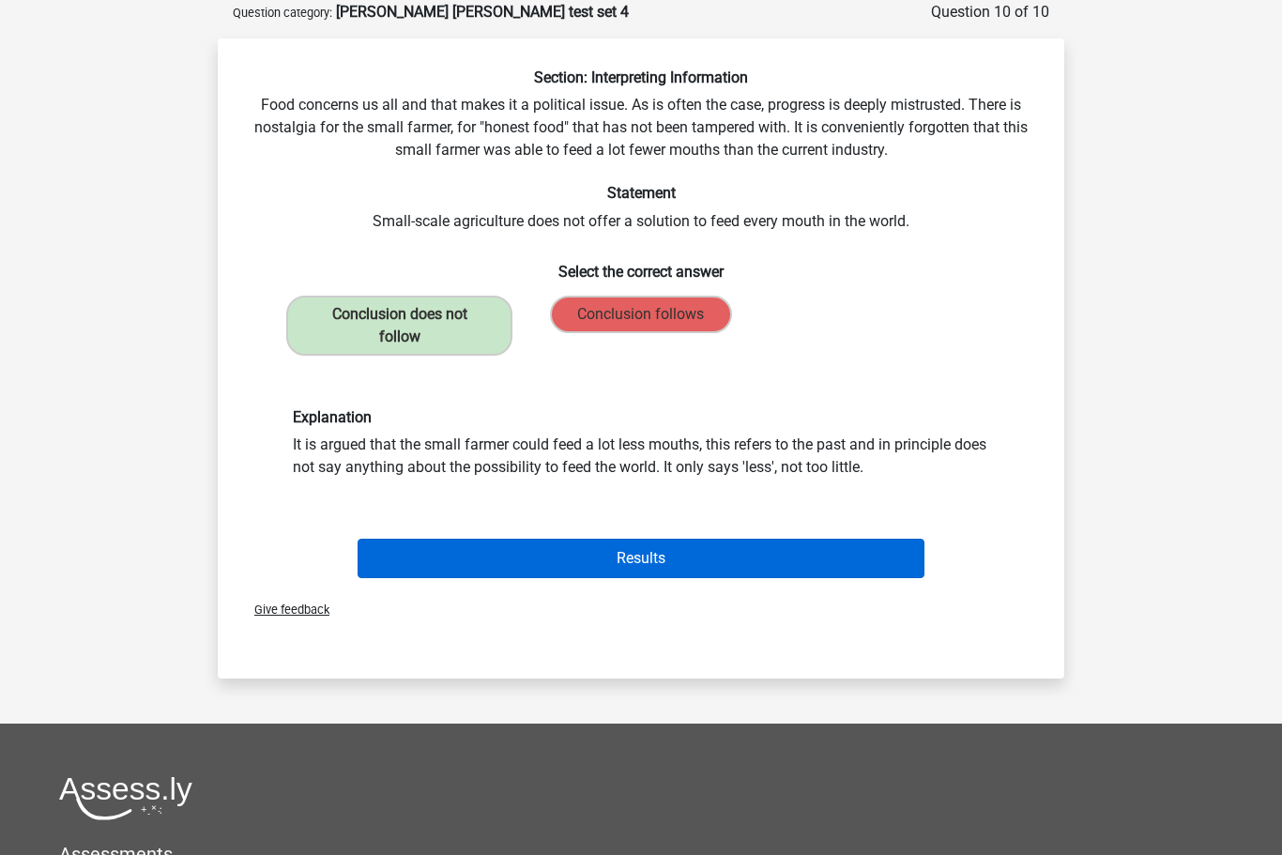
click at [757, 566] on button "Results" at bounding box center [642, 558] width 568 height 39
click at [747, 561] on button "Results" at bounding box center [642, 558] width 568 height 39
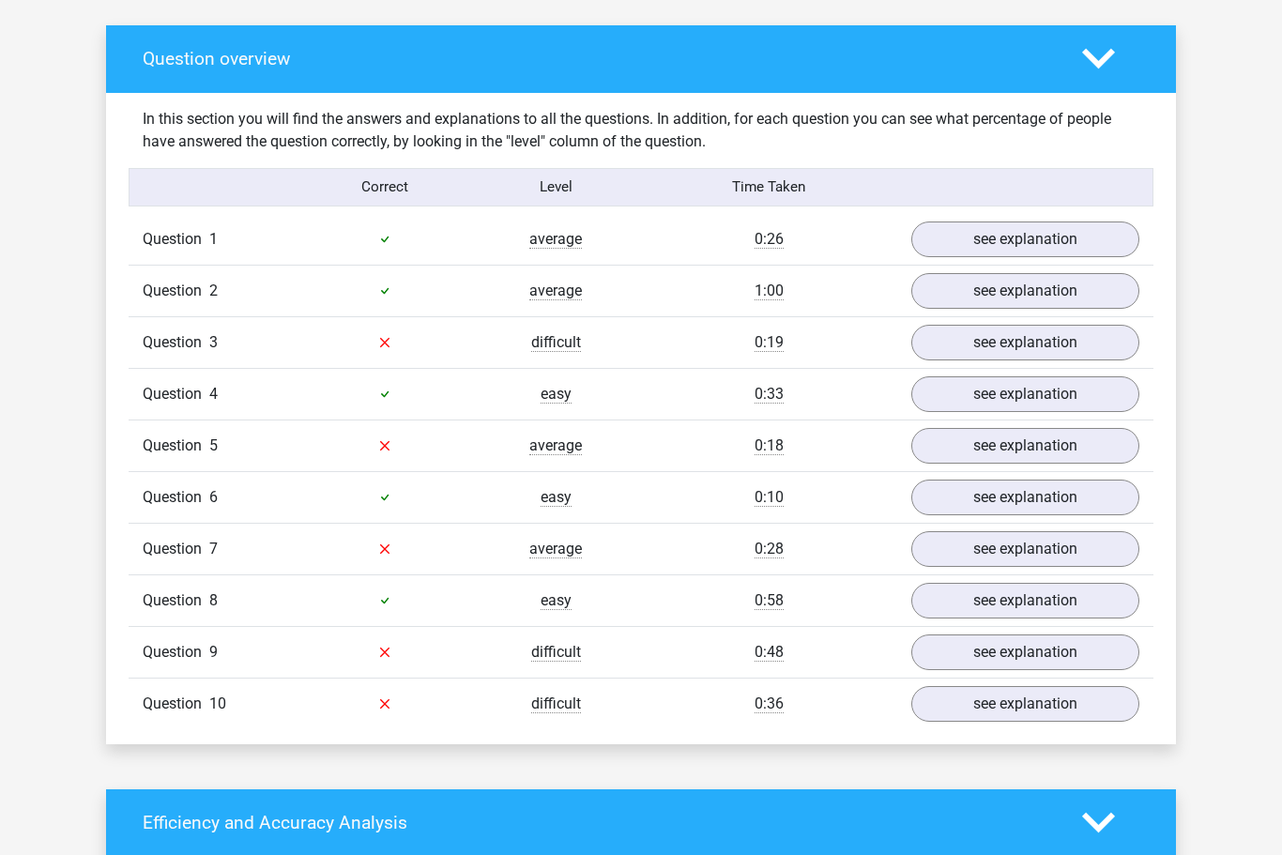
scroll to position [1077, 0]
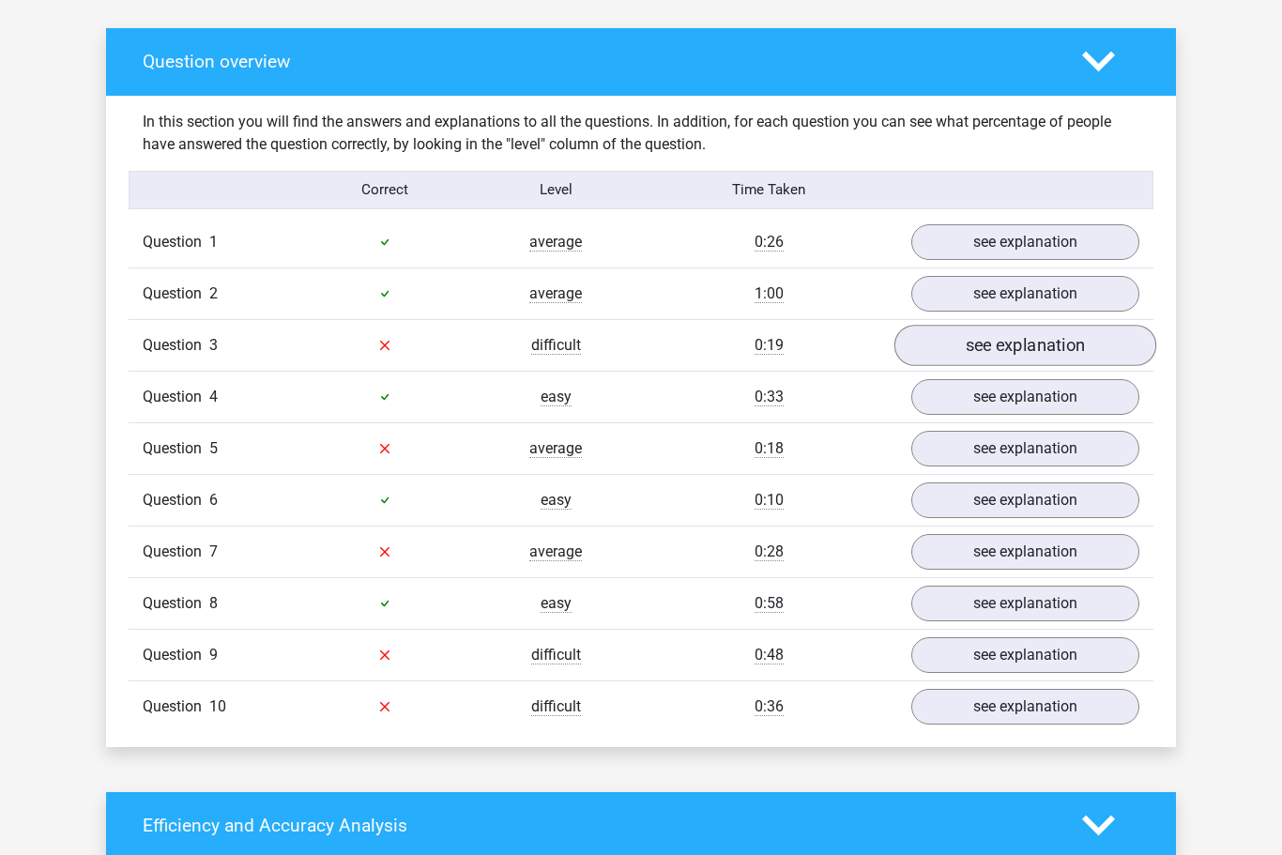
click at [1091, 347] on link "see explanation" at bounding box center [1025, 345] width 262 height 41
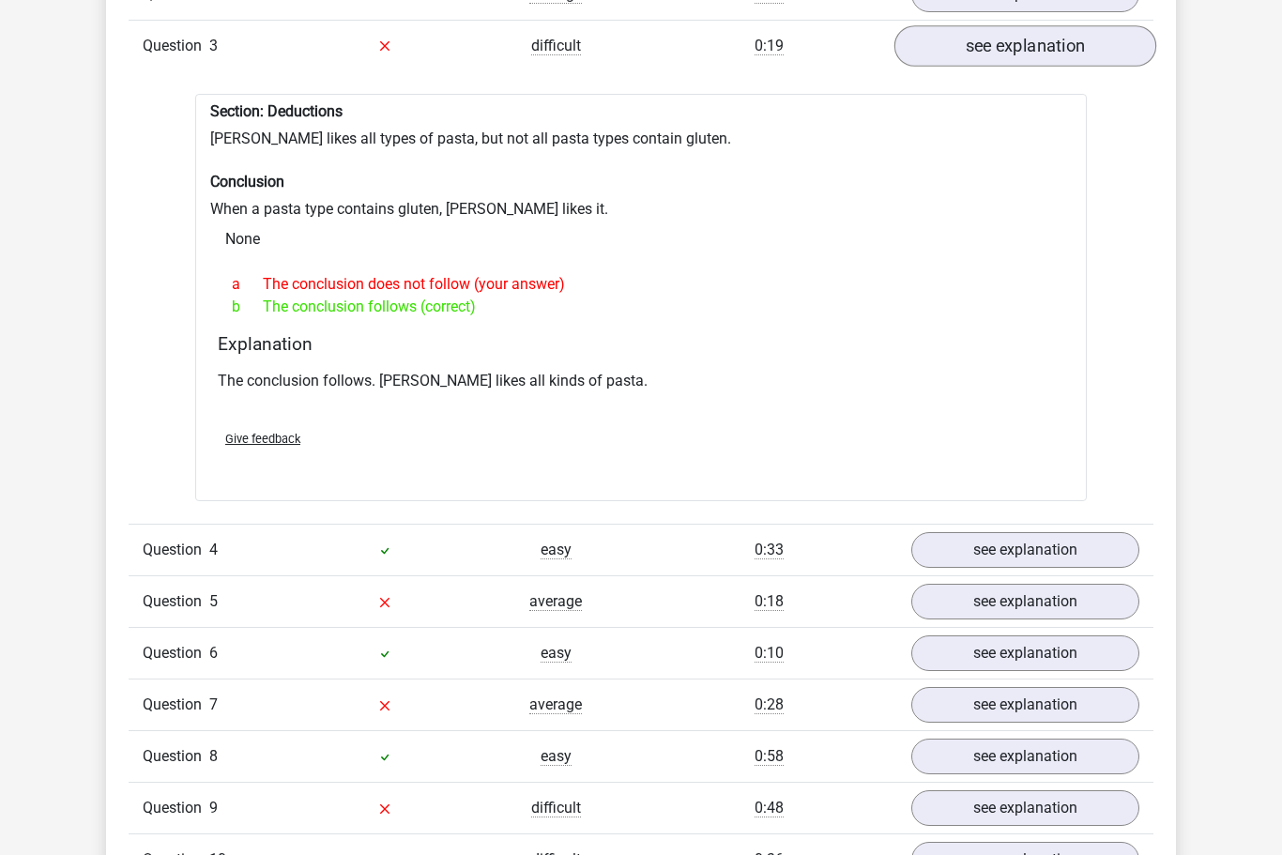
scroll to position [1379, 0]
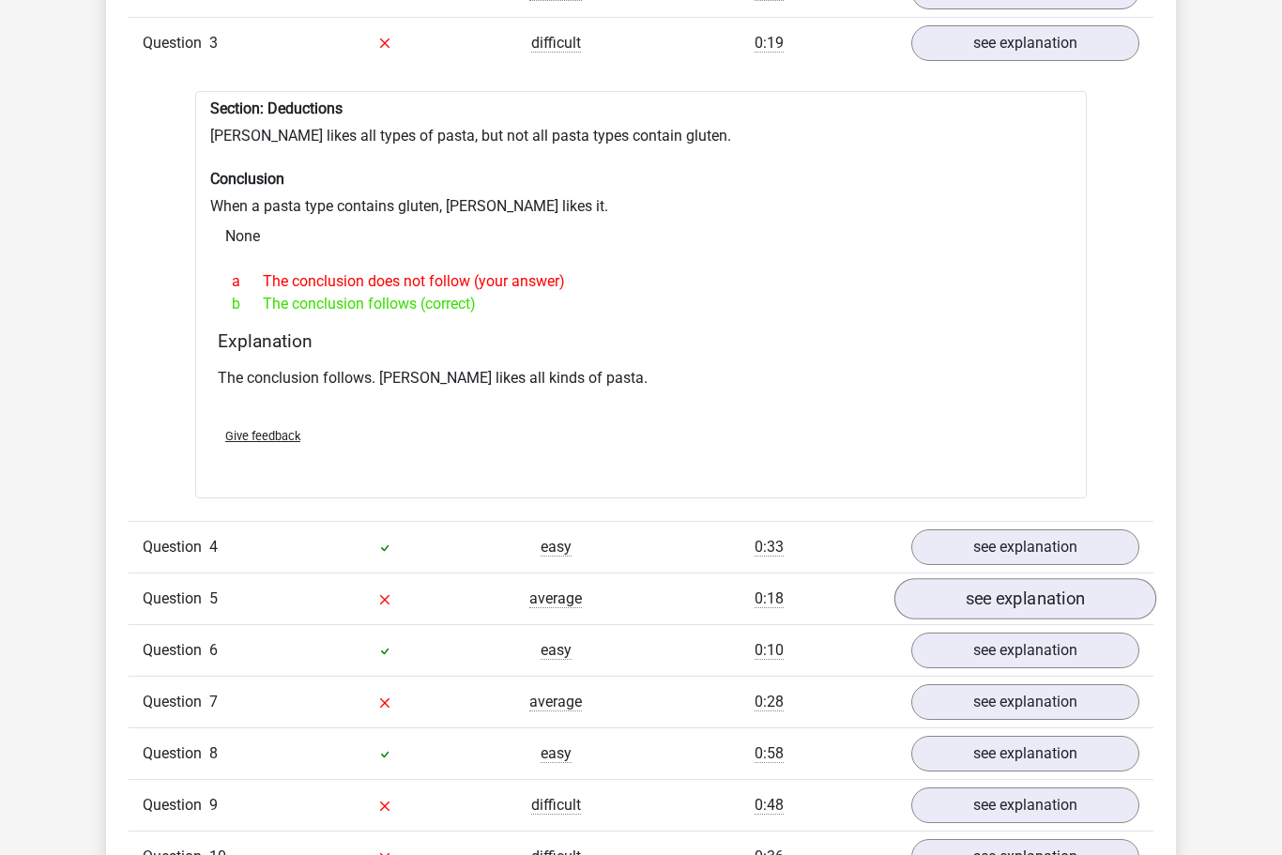
click at [1101, 603] on link "see explanation" at bounding box center [1025, 598] width 262 height 41
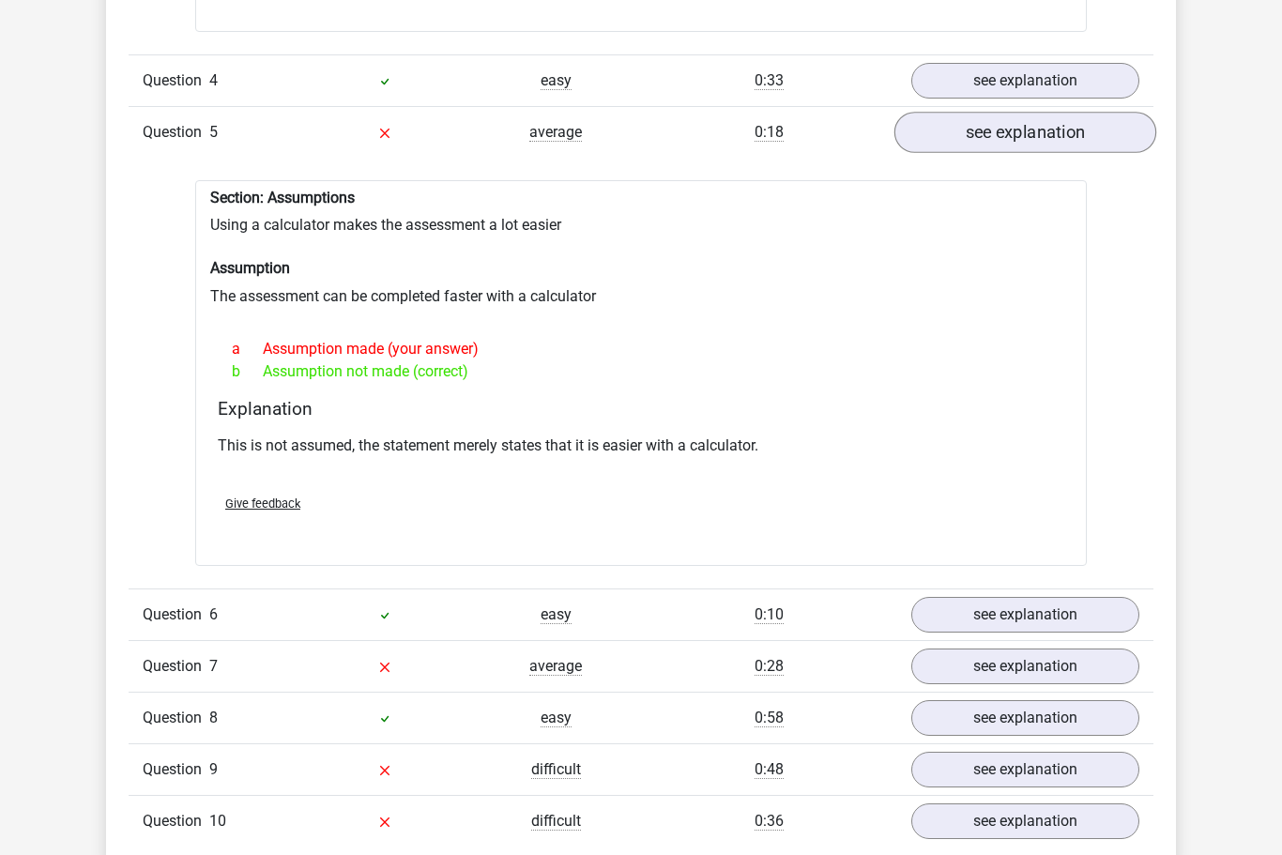
scroll to position [1845, 0]
click at [1111, 669] on link "see explanation" at bounding box center [1025, 666] width 262 height 41
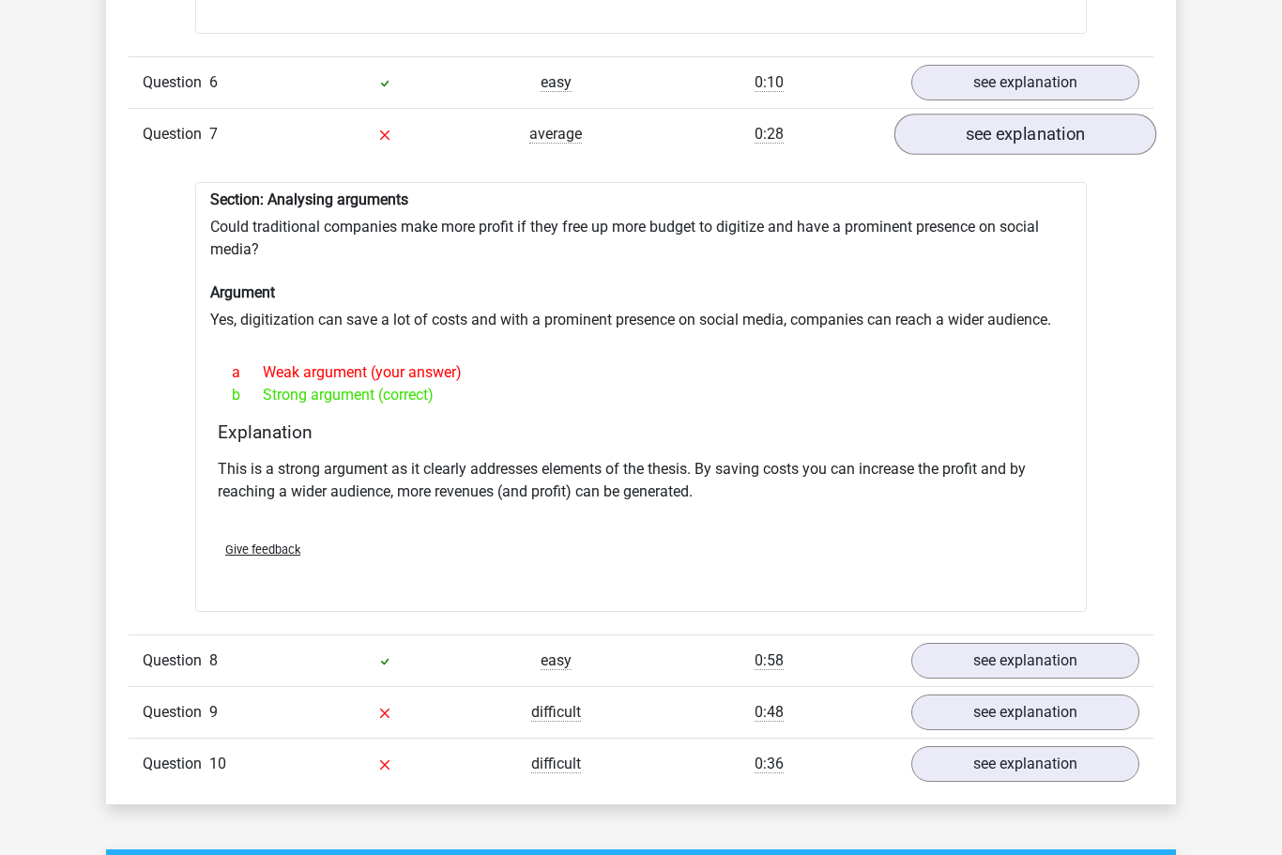
scroll to position [2390, 0]
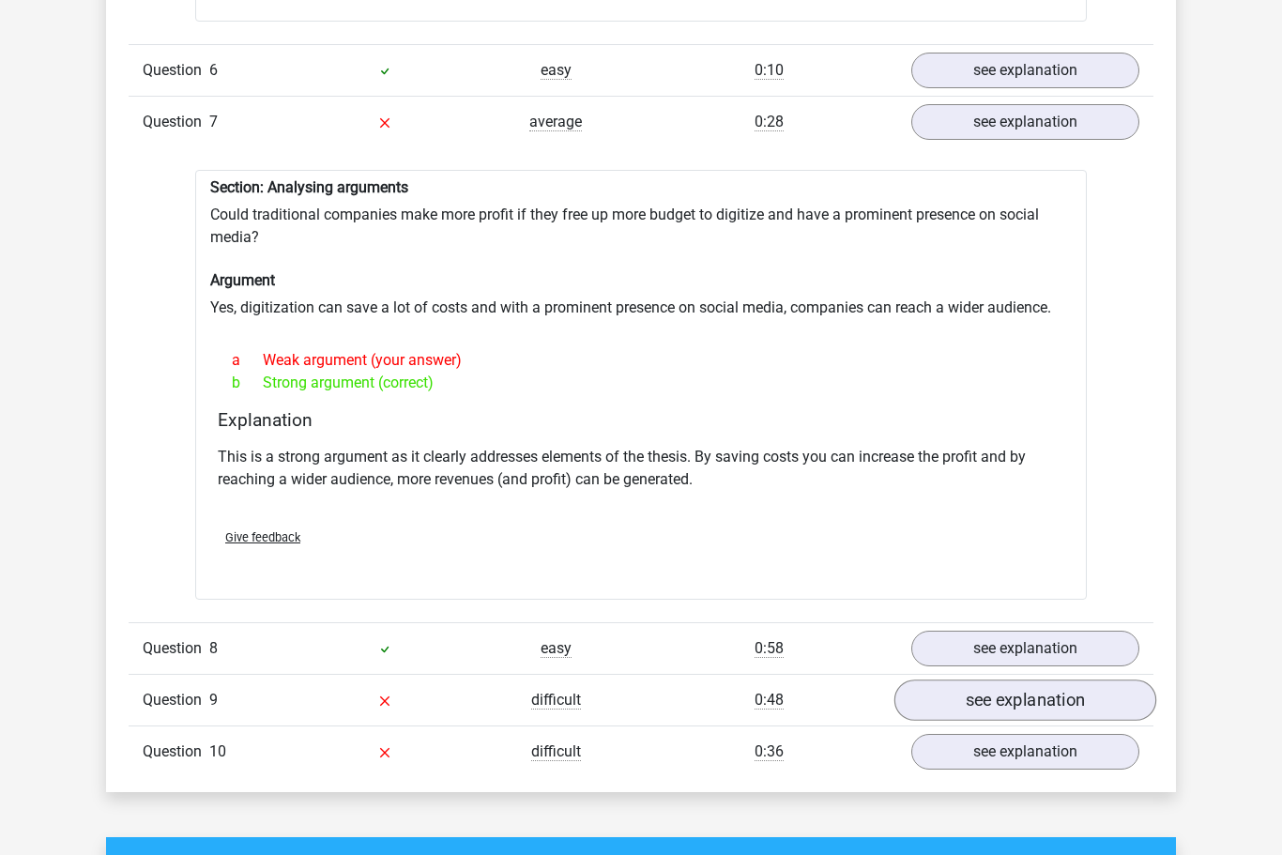
click at [1118, 703] on link "see explanation" at bounding box center [1025, 700] width 262 height 41
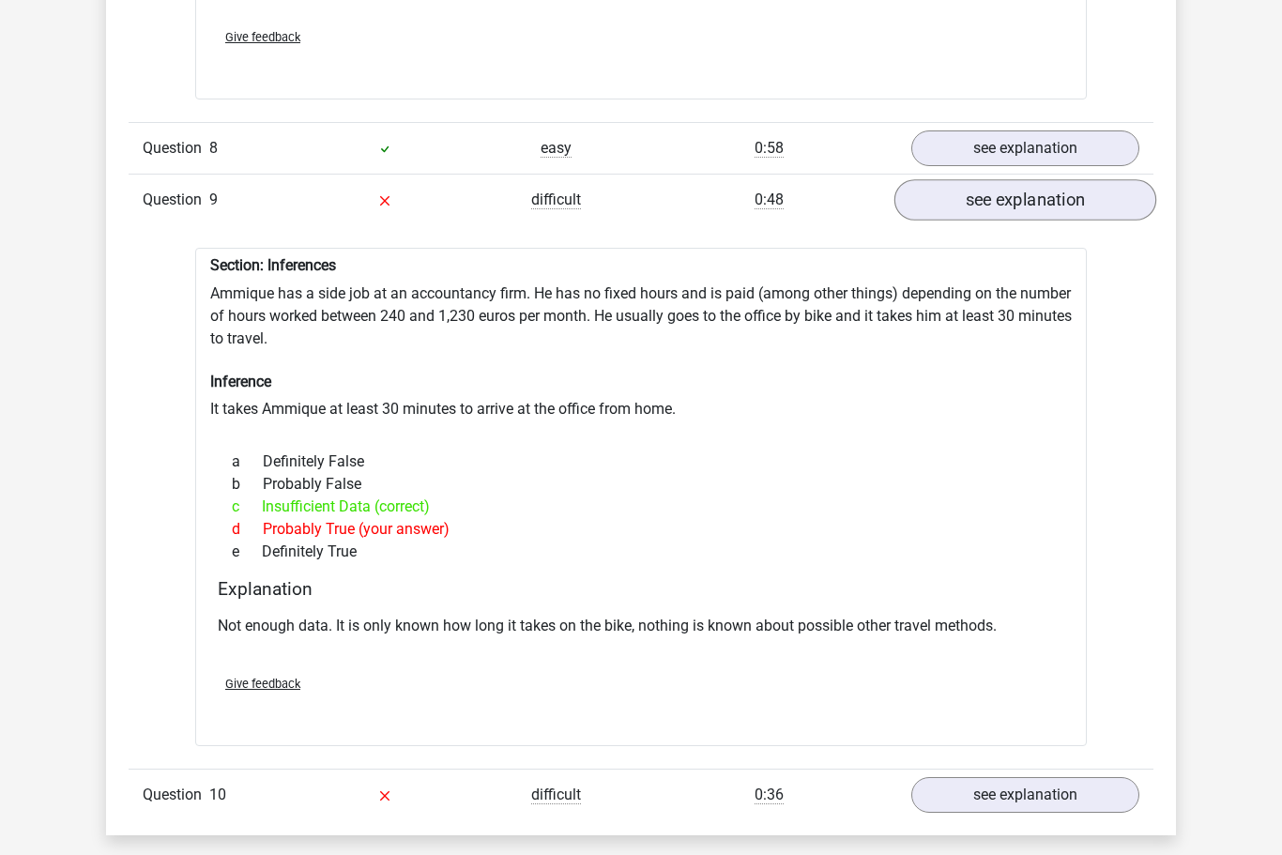
scroll to position [2896, 0]
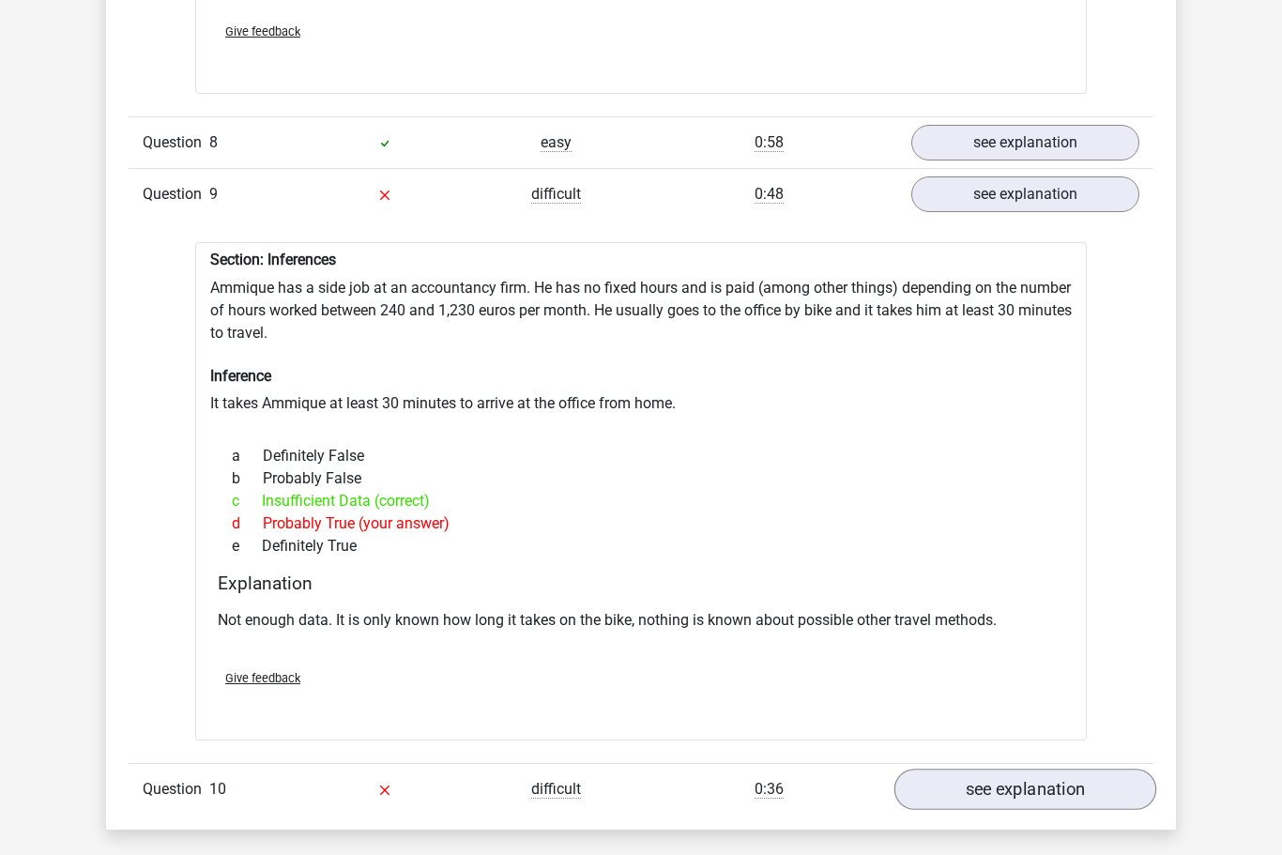
click at [1108, 787] on link "see explanation" at bounding box center [1025, 789] width 262 height 41
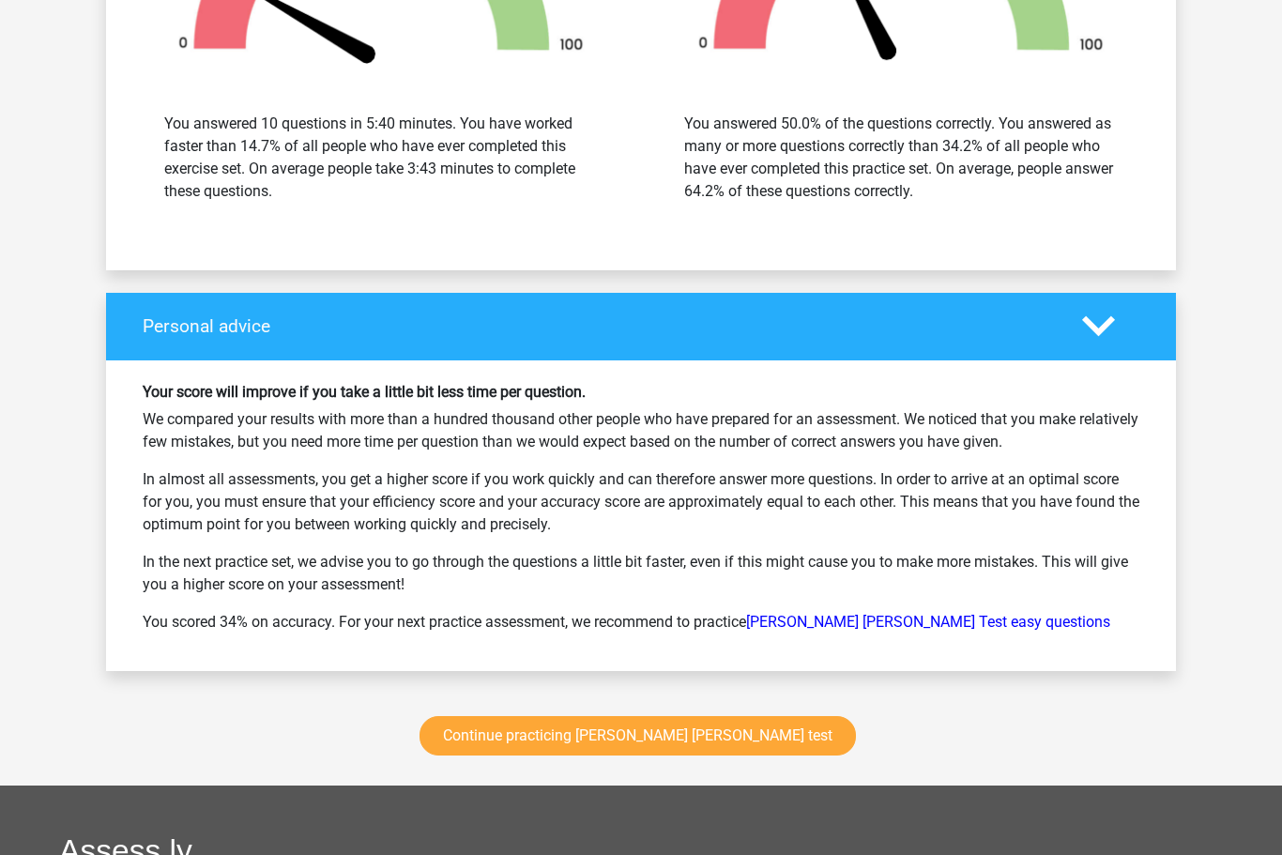
scroll to position [4638, 0]
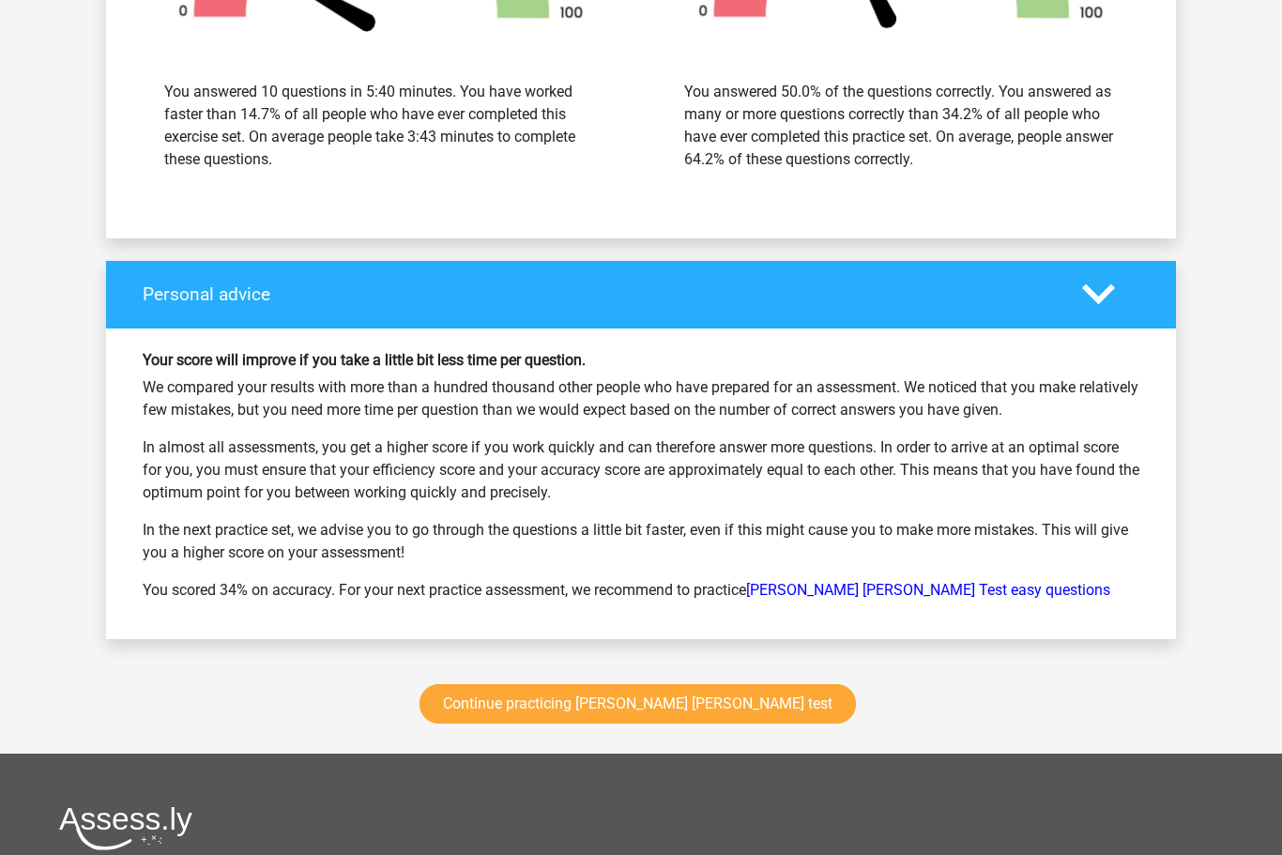
click at [679, 708] on link "Continue practicing watson glaser test" at bounding box center [638, 703] width 436 height 39
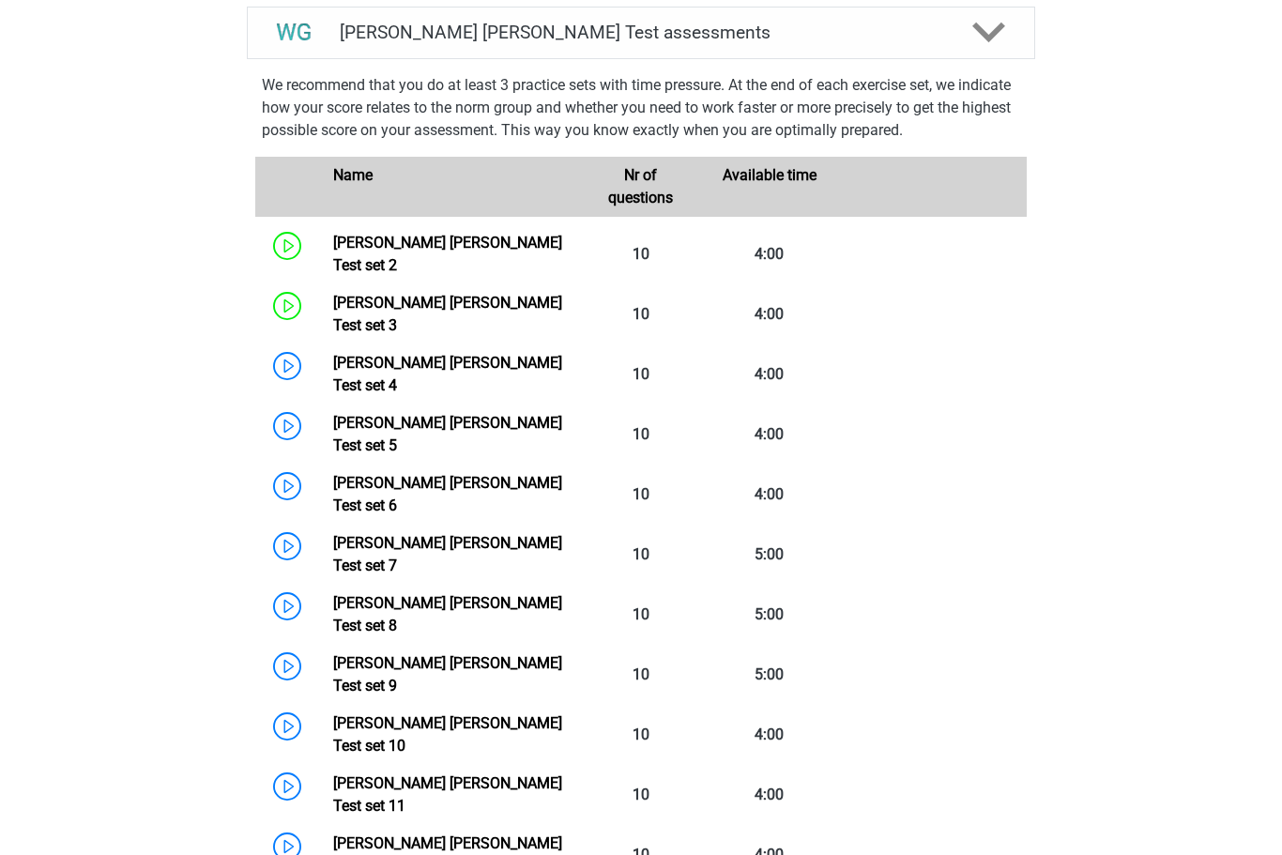
scroll to position [792, 0]
click at [333, 355] on link "[PERSON_NAME] [PERSON_NAME] Test set 4" at bounding box center [447, 375] width 229 height 40
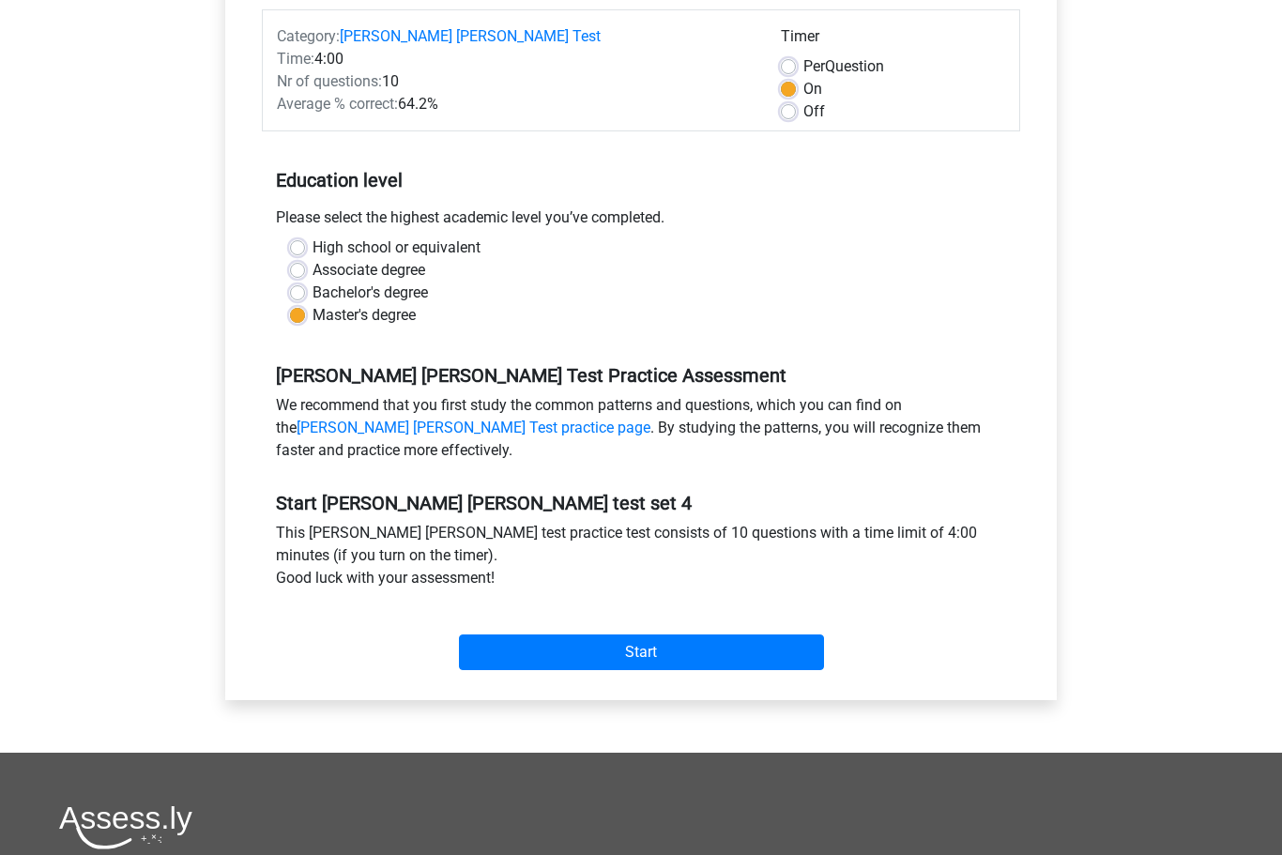
scroll to position [235, 0]
click at [647, 653] on input "Start" at bounding box center [641, 652] width 365 height 36
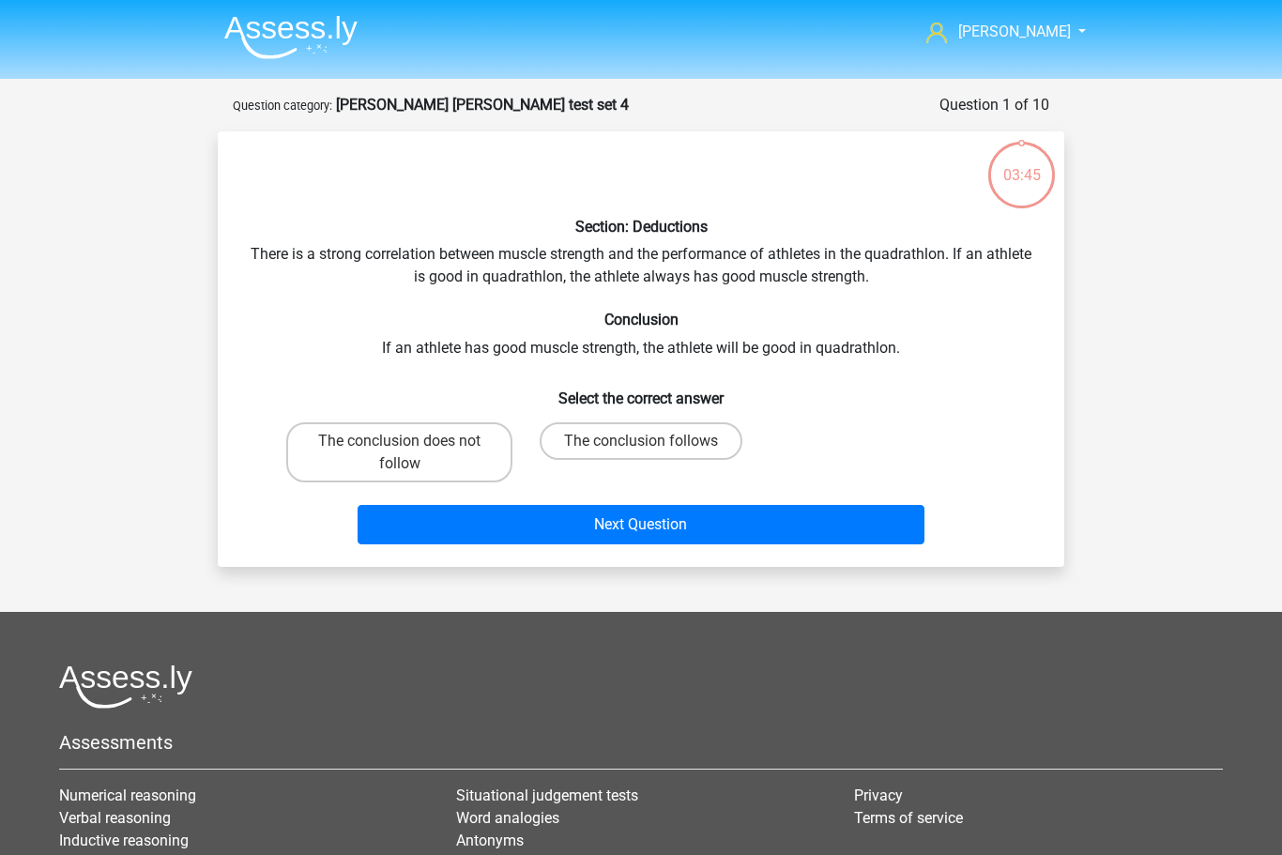
click at [417, 455] on label "The conclusion does not follow" at bounding box center [399, 452] width 226 height 60
click at [412, 453] on input "The conclusion does not follow" at bounding box center [406, 447] width 12 height 12
radio input "true"
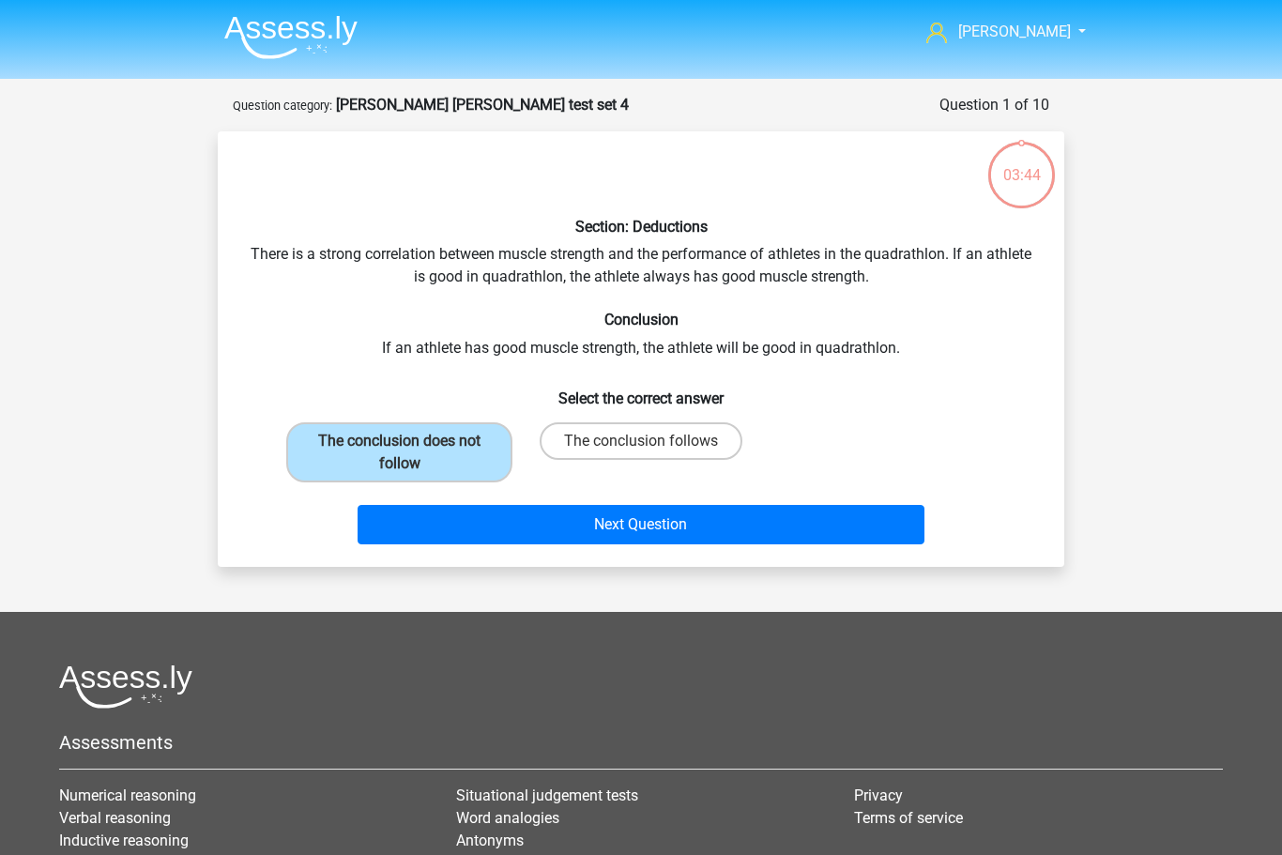
click at [639, 533] on button "Next Question" at bounding box center [642, 524] width 568 height 39
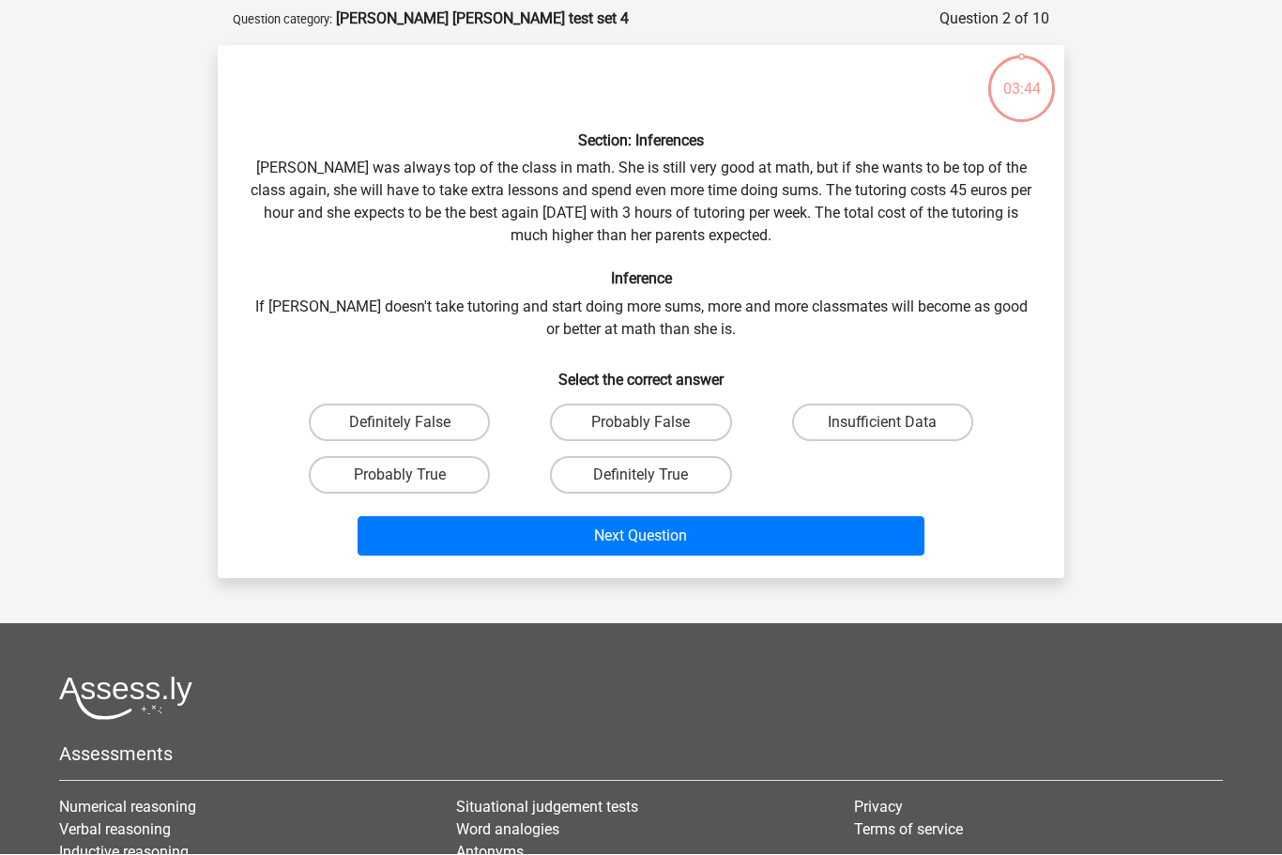
scroll to position [94, 0]
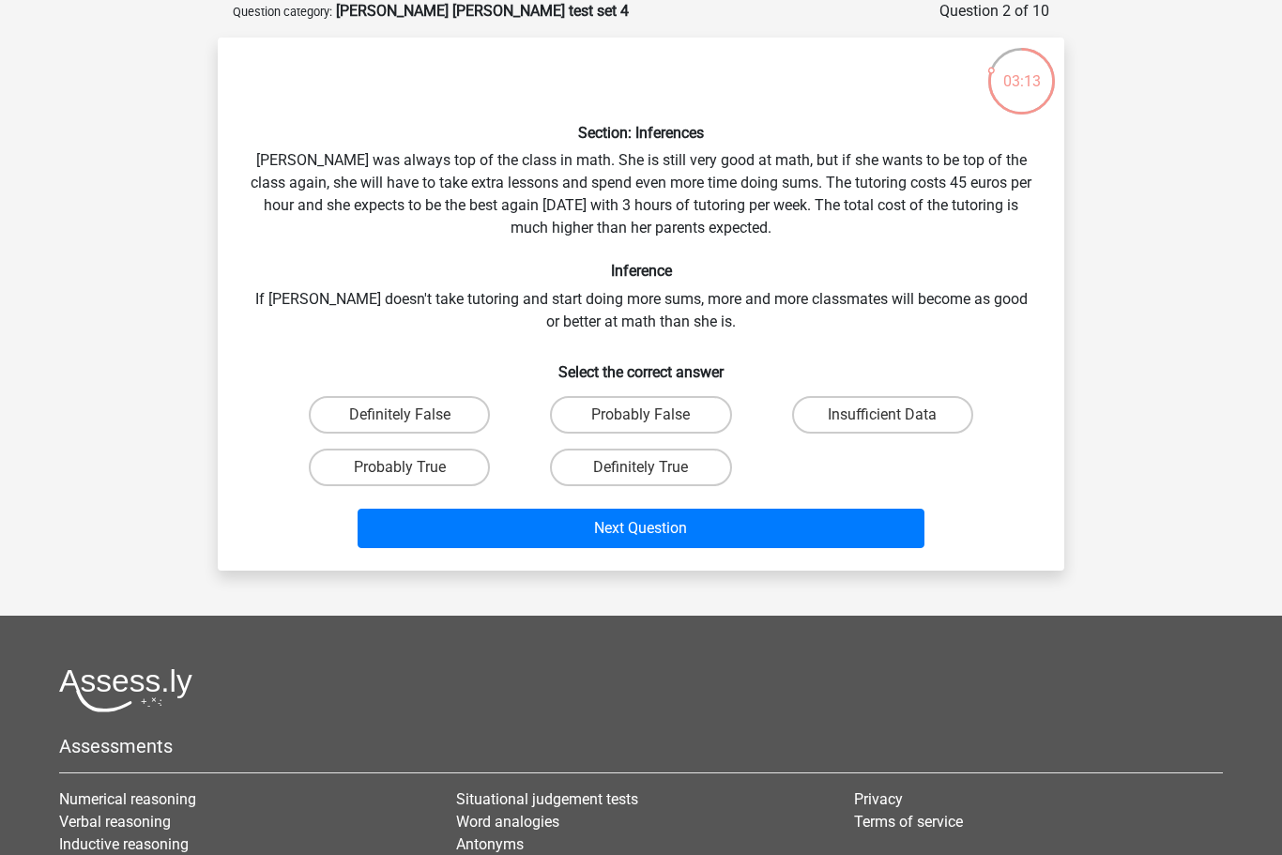
click at [864, 415] on label "Insufficient Data" at bounding box center [882, 415] width 181 height 38
click at [882, 415] on input "Insufficient Data" at bounding box center [888, 421] width 12 height 12
radio input "true"
click at [784, 527] on button "Next Question" at bounding box center [642, 528] width 568 height 39
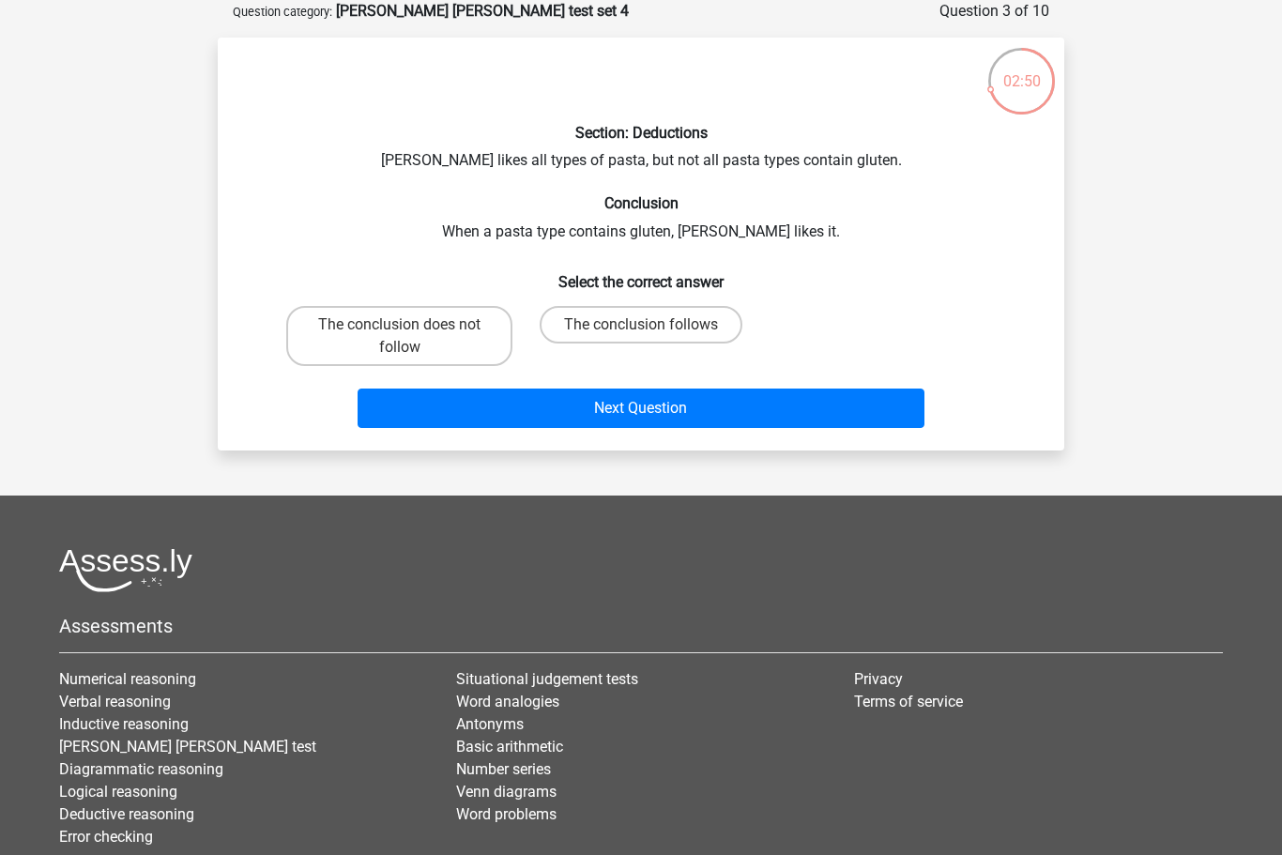
click at [651, 326] on input "The conclusion follows" at bounding box center [647, 331] width 12 height 12
radio input "true"
click at [688, 407] on button "Next Question" at bounding box center [642, 408] width 568 height 39
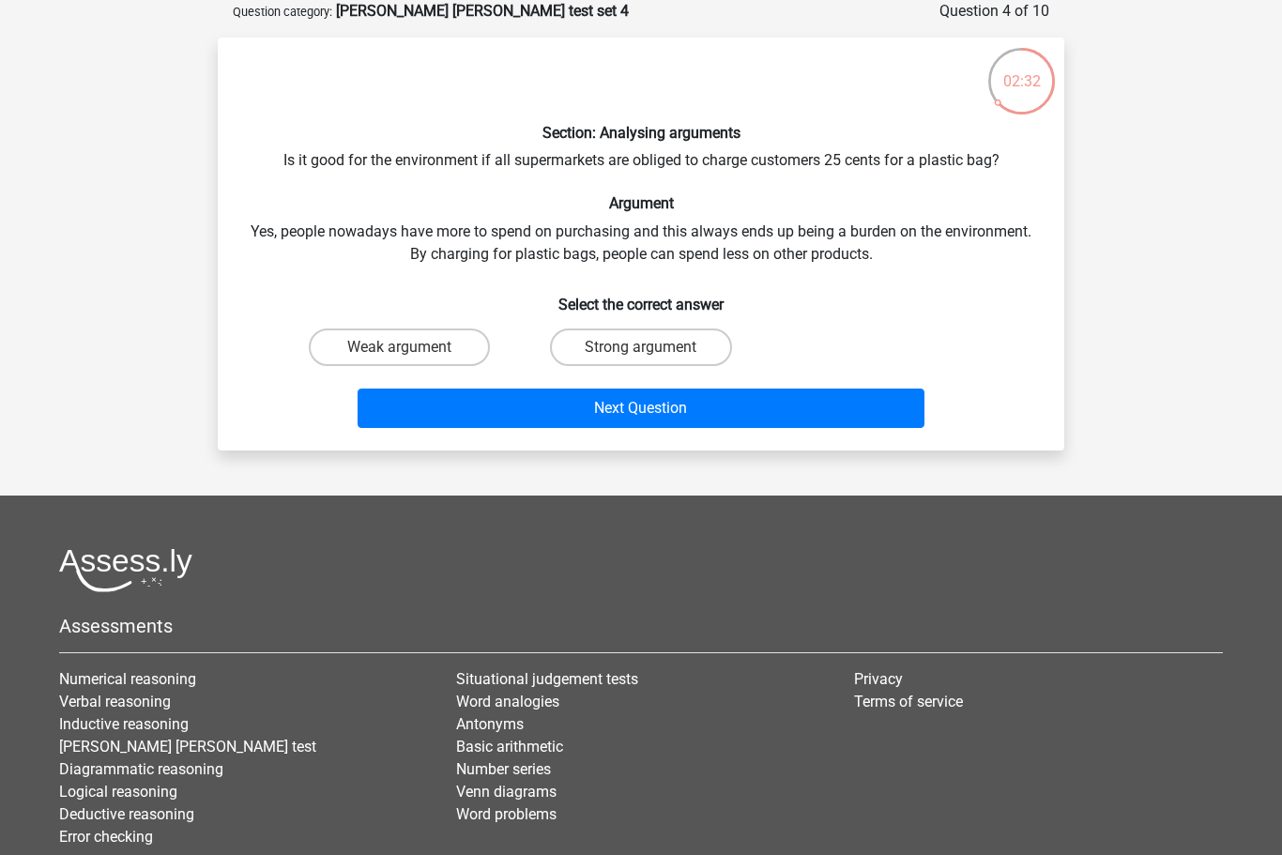
click at [404, 355] on input "Weak argument" at bounding box center [406, 353] width 12 height 12
radio input "true"
click at [662, 414] on button "Next Question" at bounding box center [642, 408] width 568 height 39
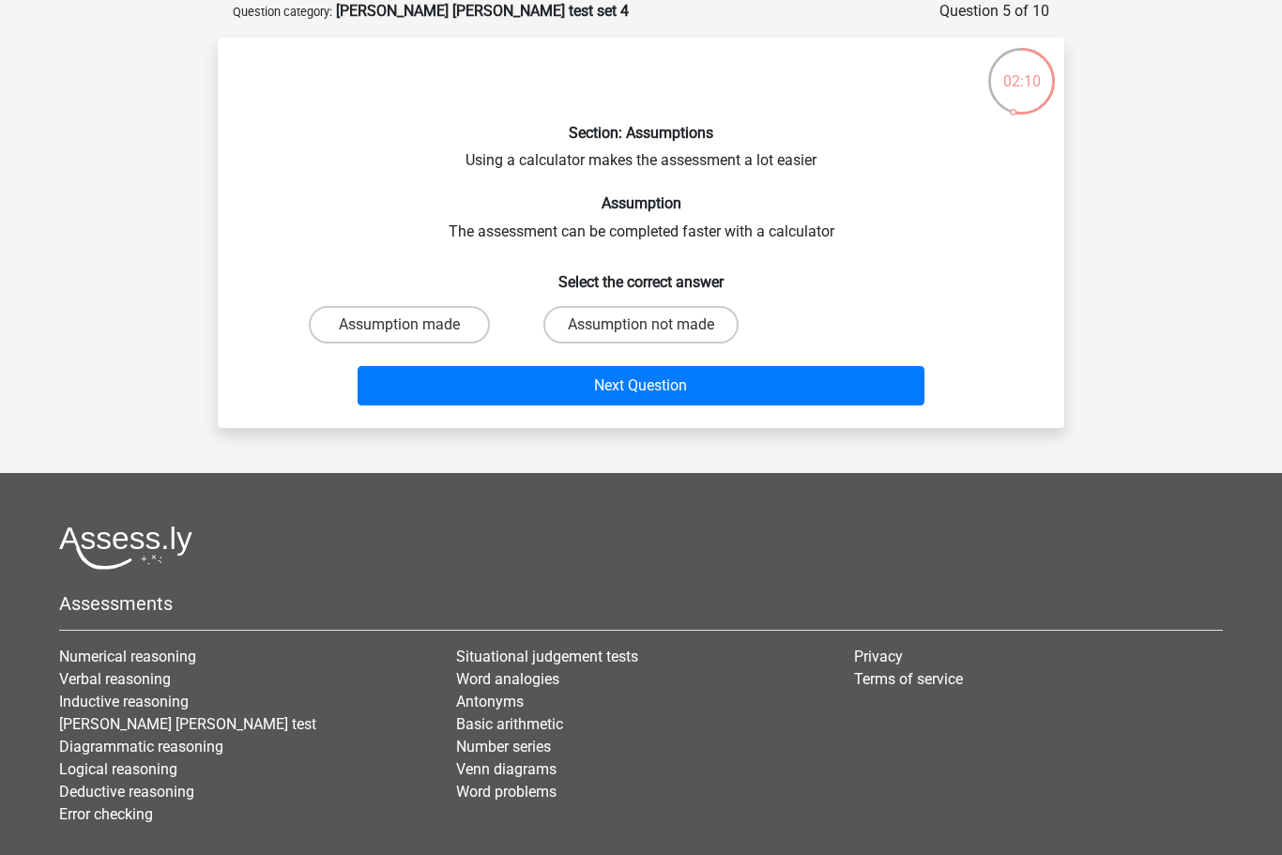
click at [369, 326] on label "Assumption made" at bounding box center [399, 325] width 181 height 38
click at [400, 326] on input "Assumption made" at bounding box center [406, 331] width 12 height 12
radio input "true"
click at [618, 388] on button "Next Question" at bounding box center [642, 385] width 568 height 39
click at [407, 325] on input "Weak argument" at bounding box center [406, 331] width 12 height 12
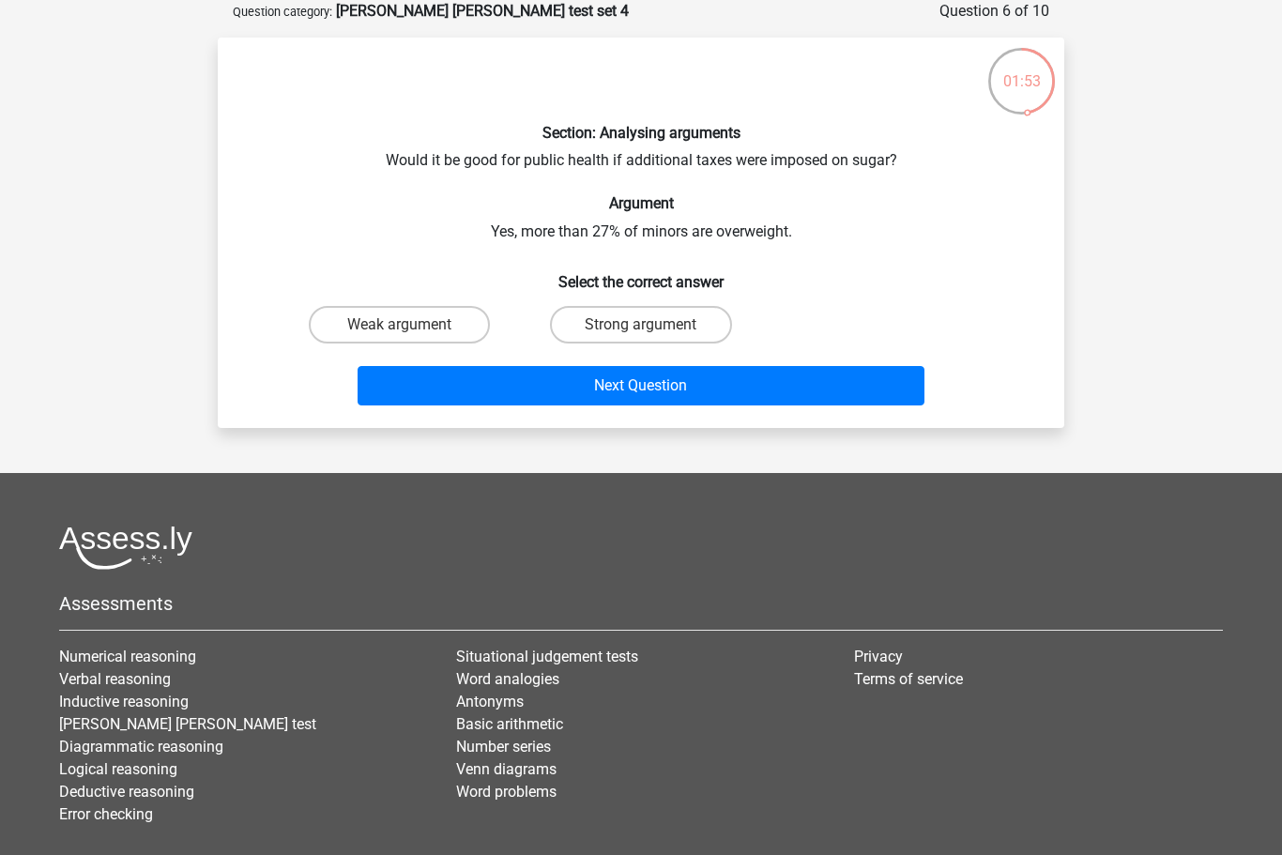
radio input "true"
click at [617, 381] on button "Next Question" at bounding box center [642, 385] width 568 height 39
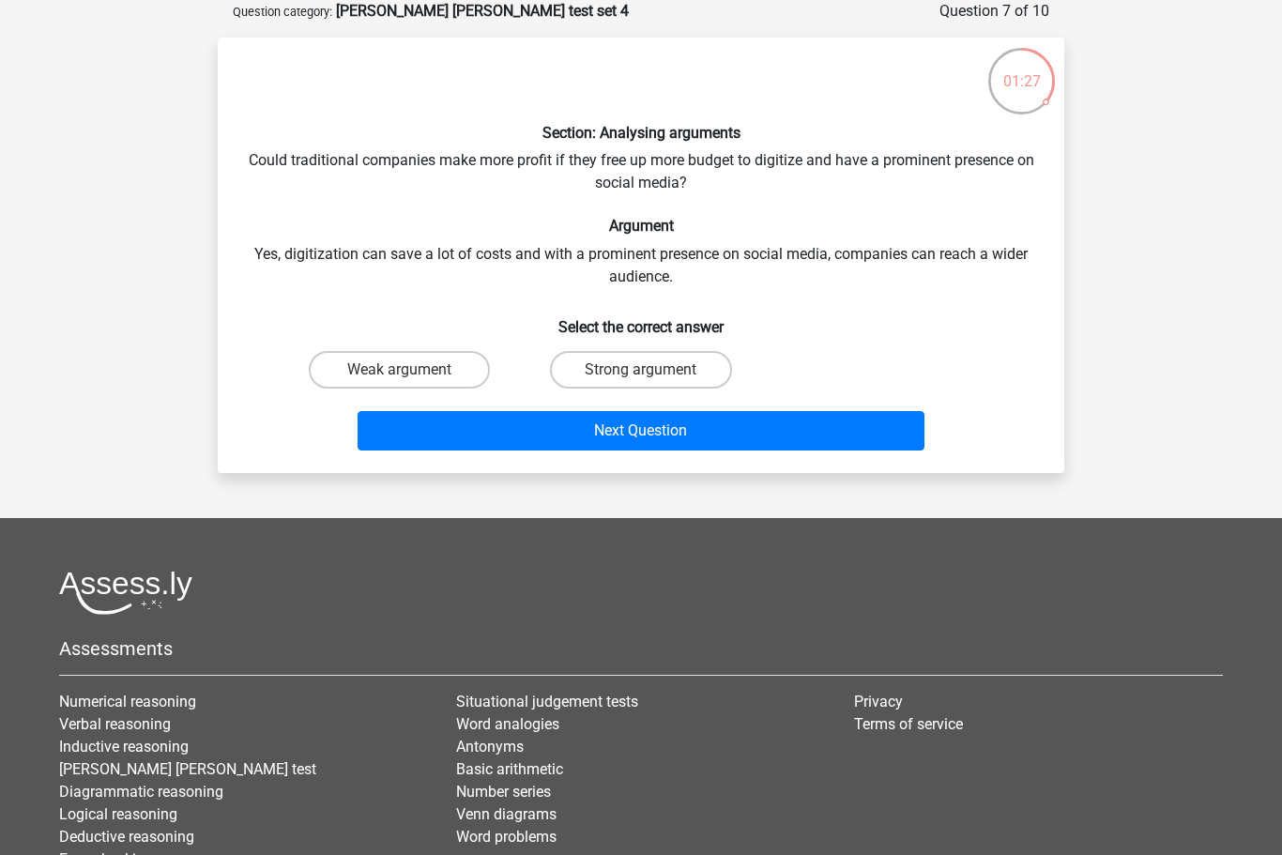
click at [633, 370] on label "Strong argument" at bounding box center [640, 370] width 181 height 38
click at [641, 370] on input "Strong argument" at bounding box center [647, 376] width 12 height 12
radio input "true"
click at [680, 431] on button "Next Question" at bounding box center [642, 430] width 568 height 39
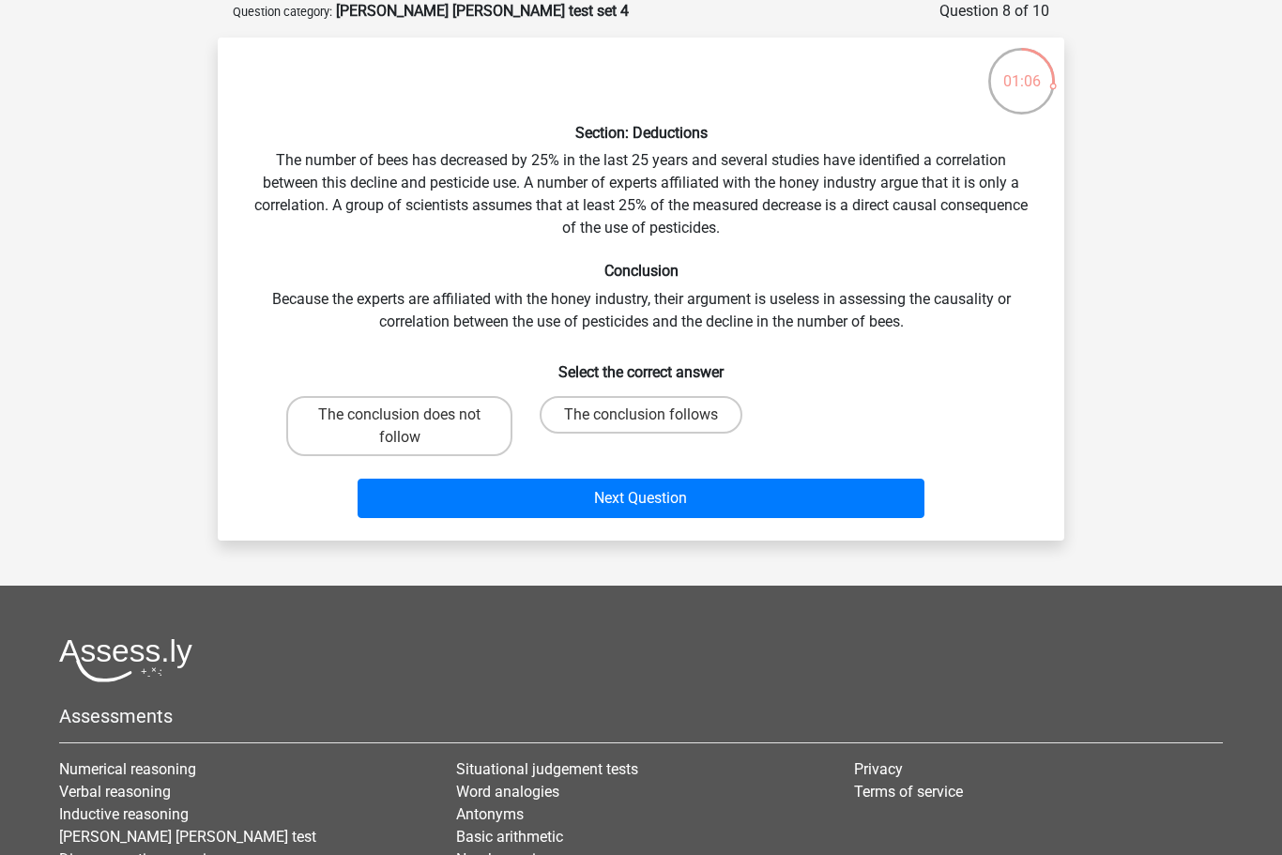
click at [416, 427] on label "The conclusion does not follow" at bounding box center [399, 426] width 226 height 60
click at [412, 427] on input "The conclusion does not follow" at bounding box center [406, 421] width 12 height 12
radio input "true"
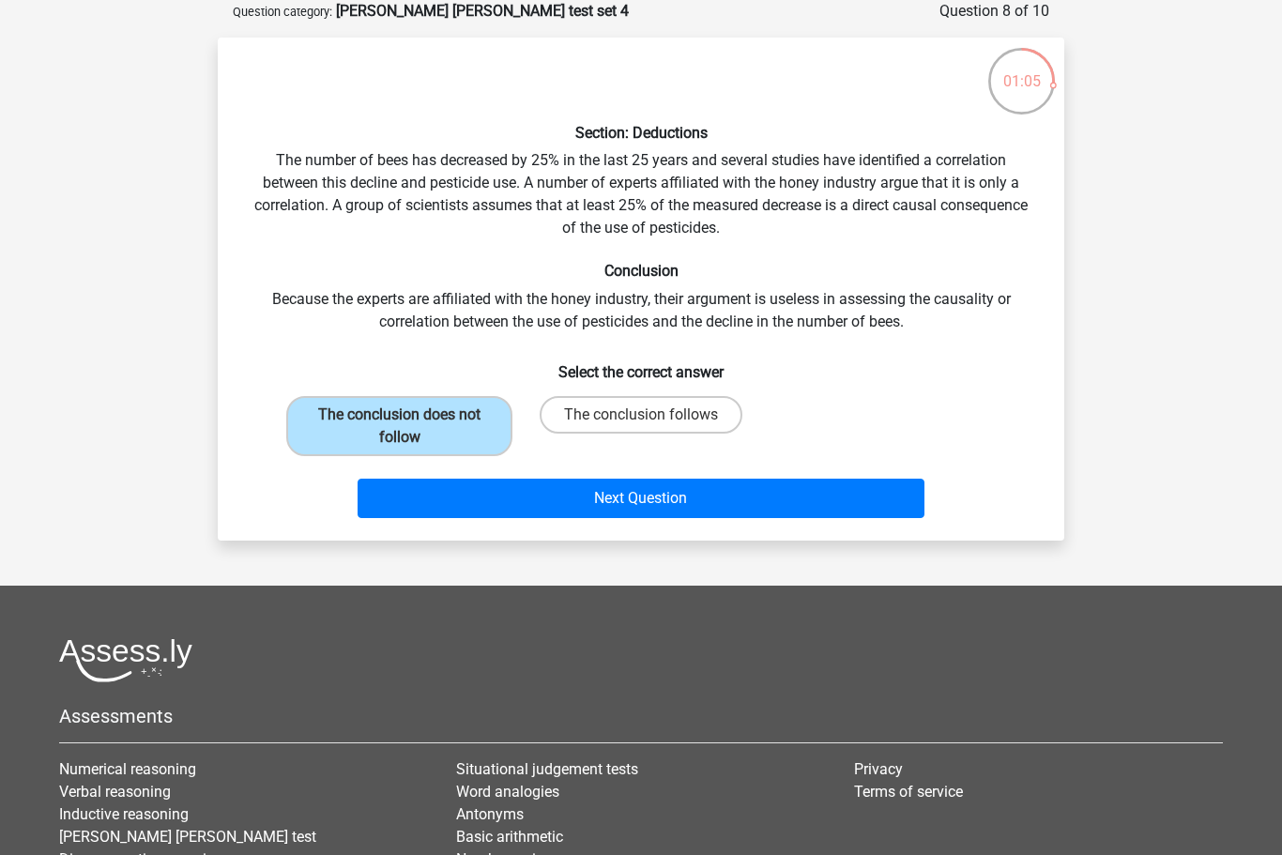
click at [607, 492] on button "Next Question" at bounding box center [642, 498] width 568 height 39
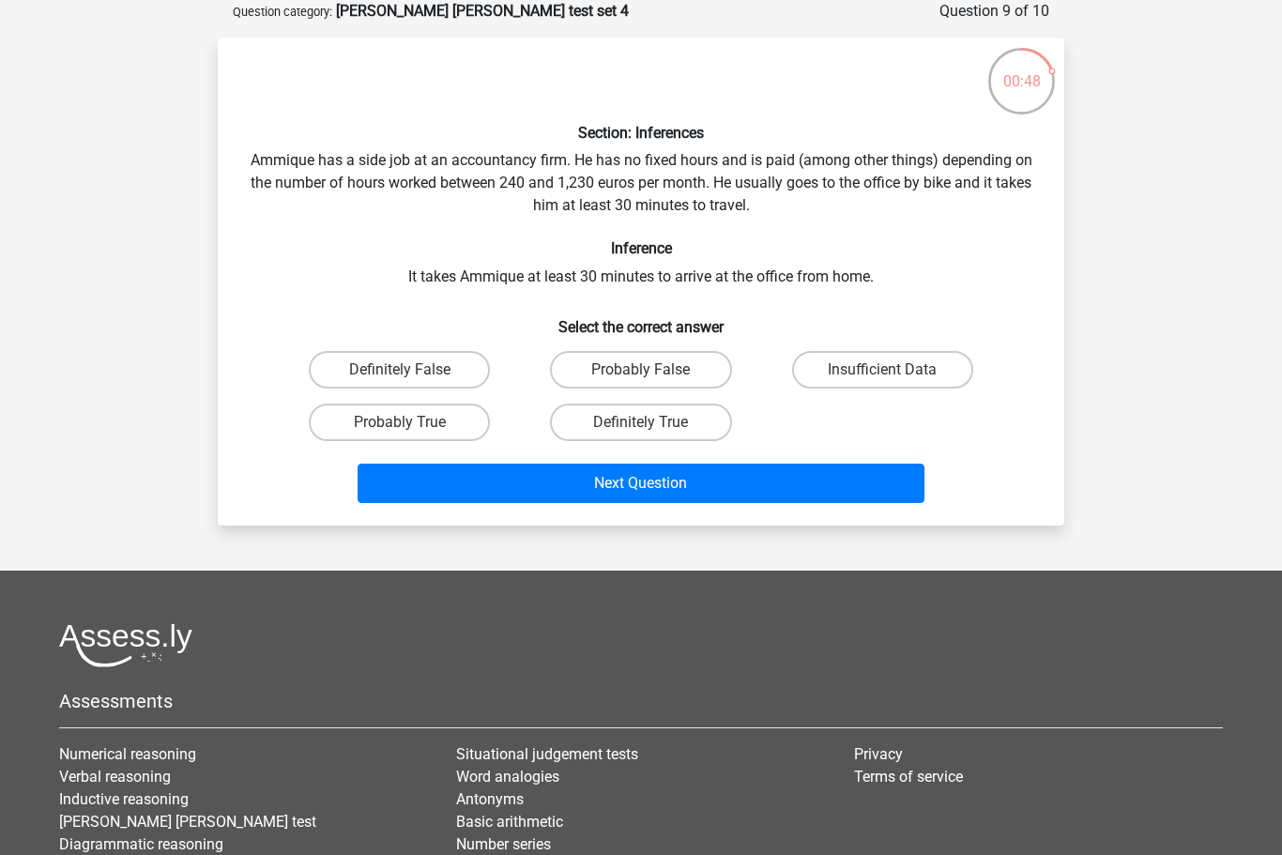
click at [894, 370] on input "Insufficient Data" at bounding box center [888, 376] width 12 height 12
radio input "true"
click at [692, 482] on button "Next Question" at bounding box center [642, 483] width 568 height 39
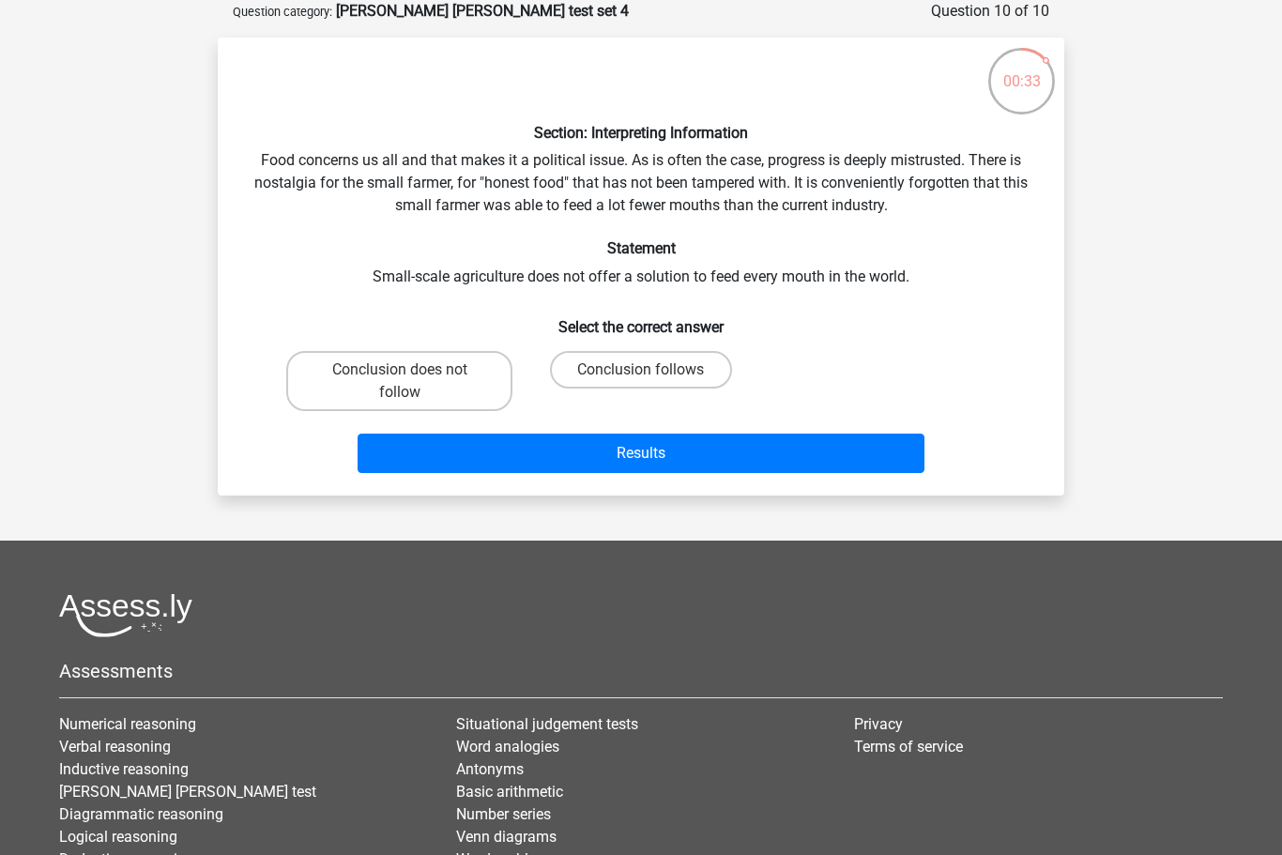
click at [430, 378] on label "Conclusion does not follow" at bounding box center [399, 381] width 226 height 60
click at [412, 378] on input "Conclusion does not follow" at bounding box center [406, 376] width 12 height 12
radio input "true"
click at [641, 449] on button "Results" at bounding box center [642, 453] width 568 height 39
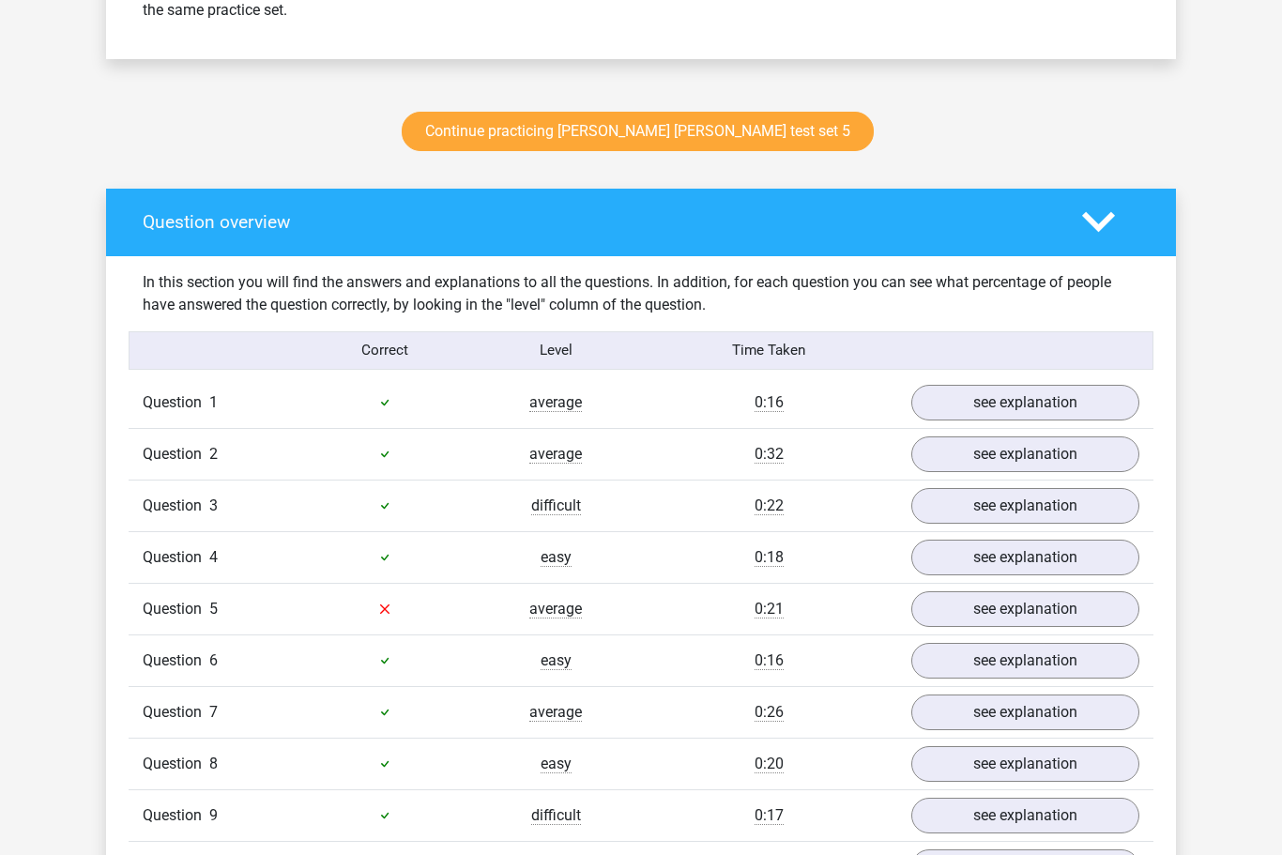
scroll to position [915, 0]
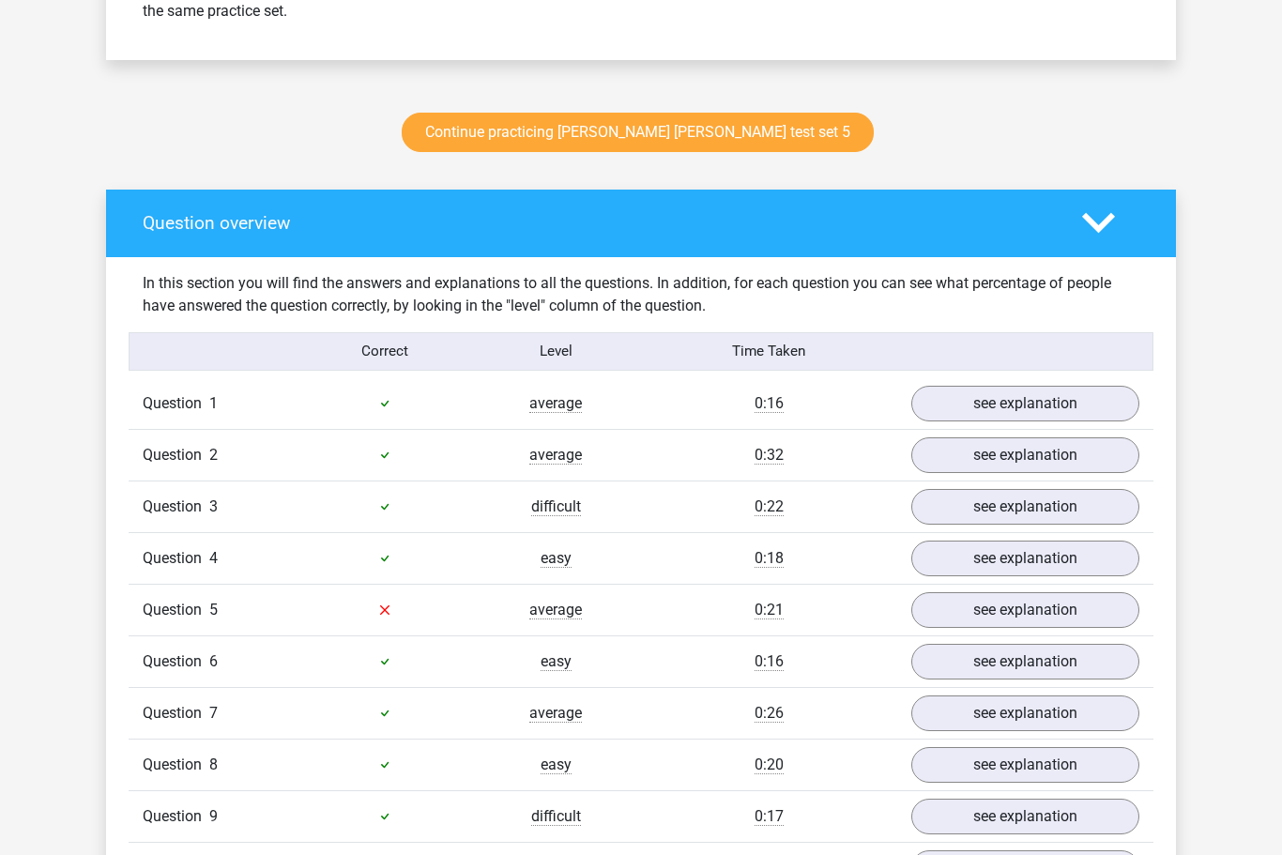
click at [1009, 614] on link "see explanation" at bounding box center [1025, 610] width 228 height 36
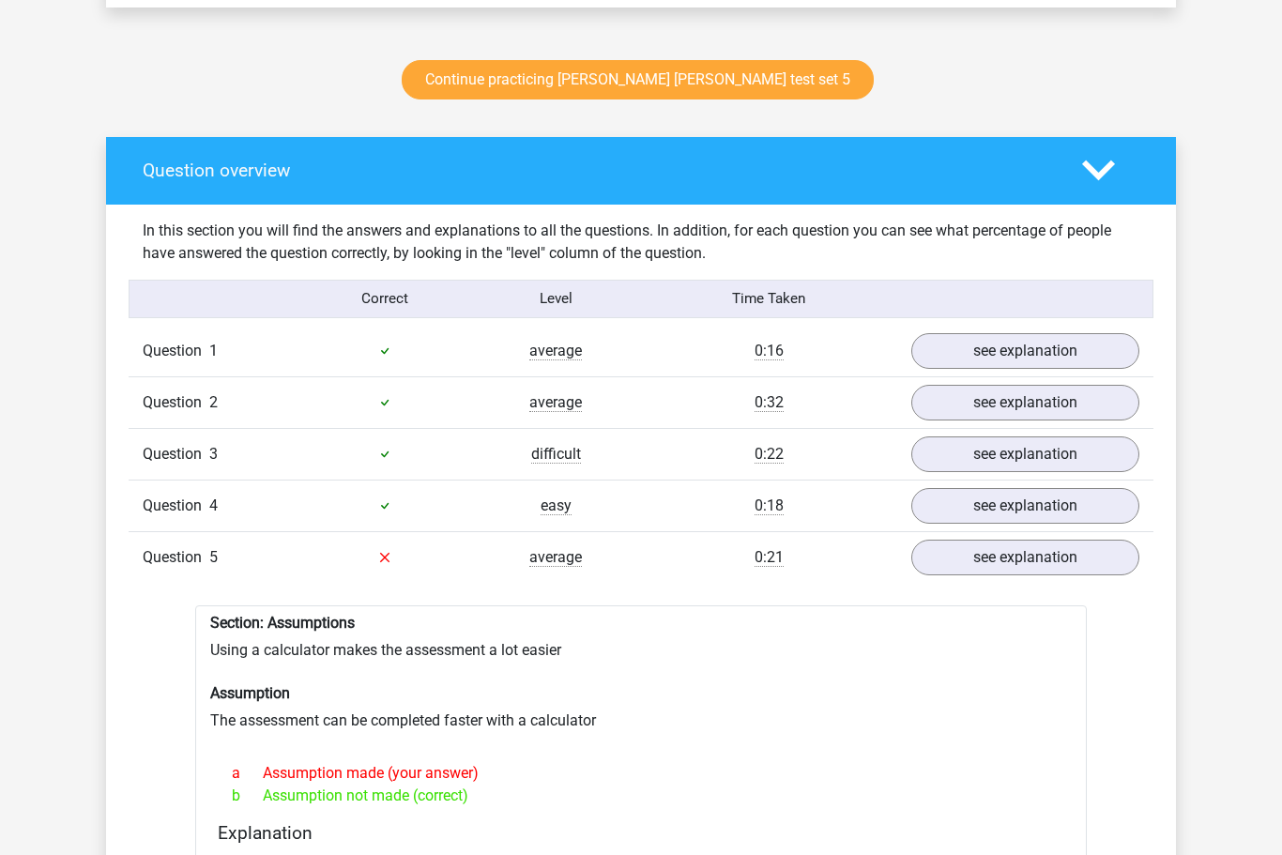
scroll to position [978, 0]
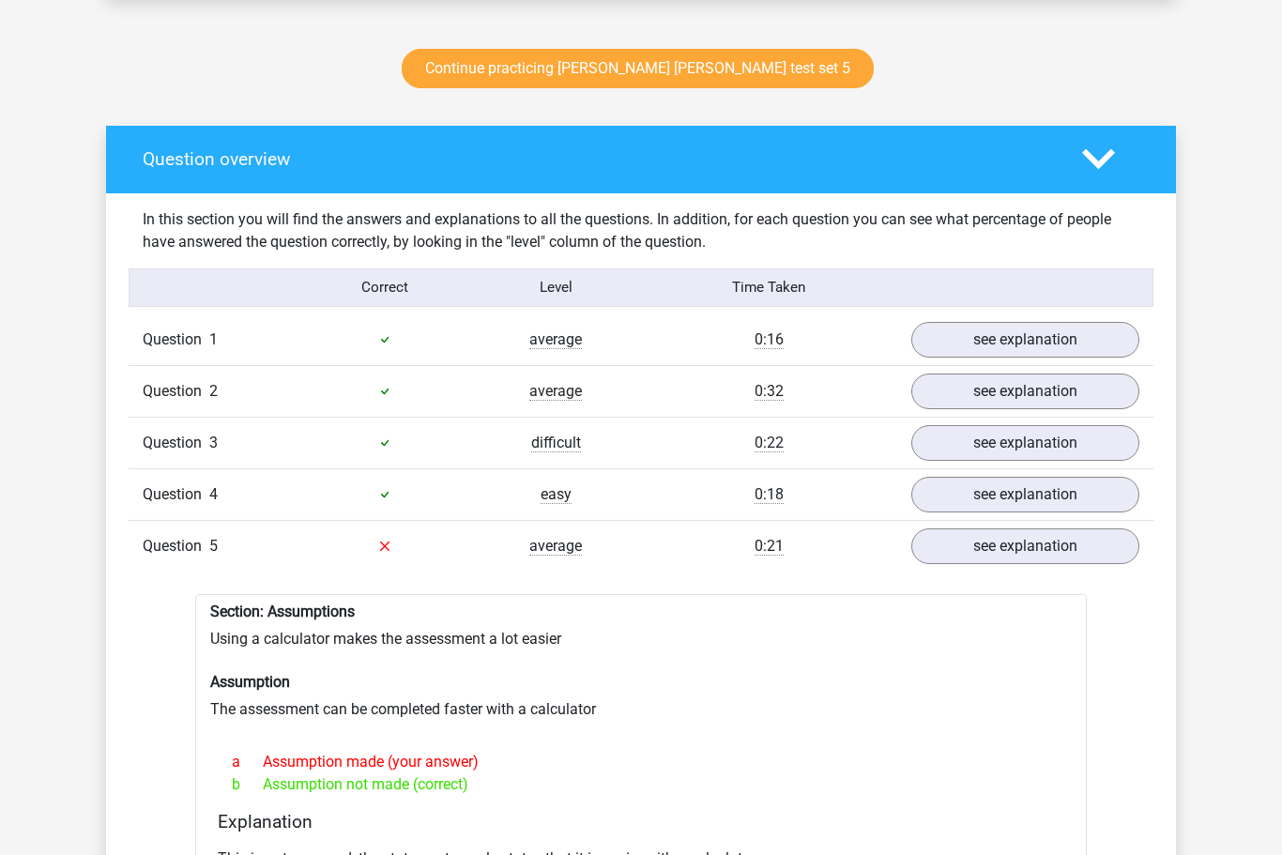
click at [666, 62] on link "Continue practicing watson glaser test set 5" at bounding box center [638, 69] width 472 height 39
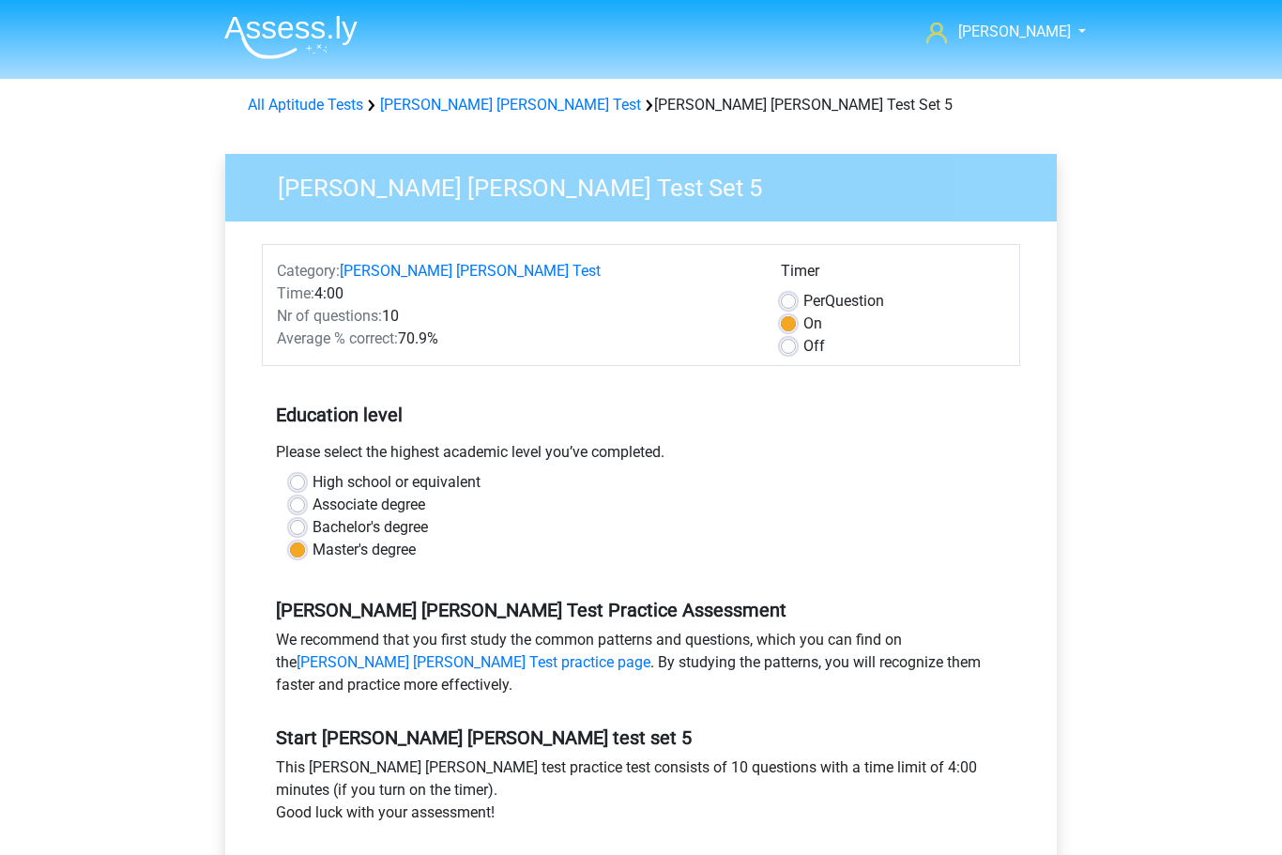
click at [803, 353] on label "Off" at bounding box center [814, 346] width 22 height 23
click at [784, 353] on input "Off" at bounding box center [788, 344] width 15 height 19
radio input "true"
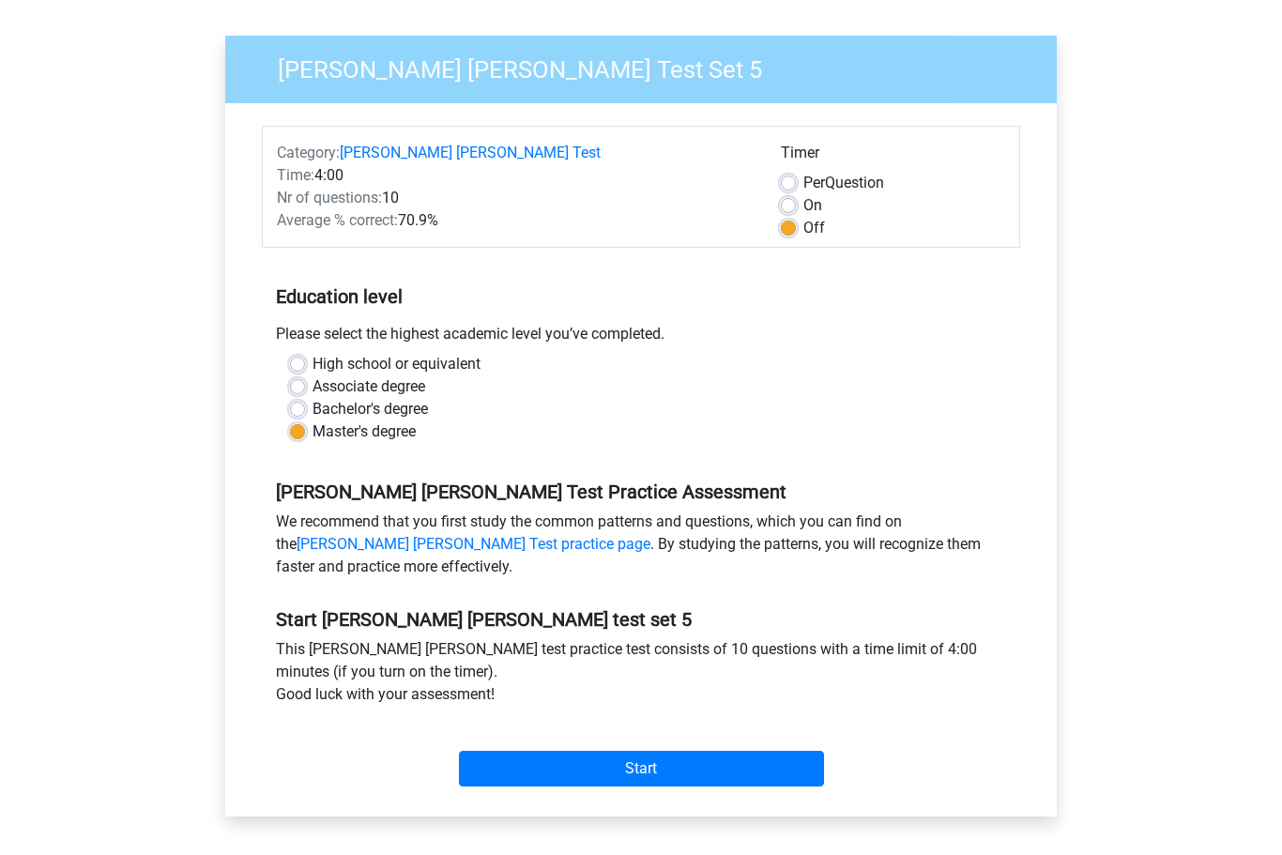
scroll to position [137, 0]
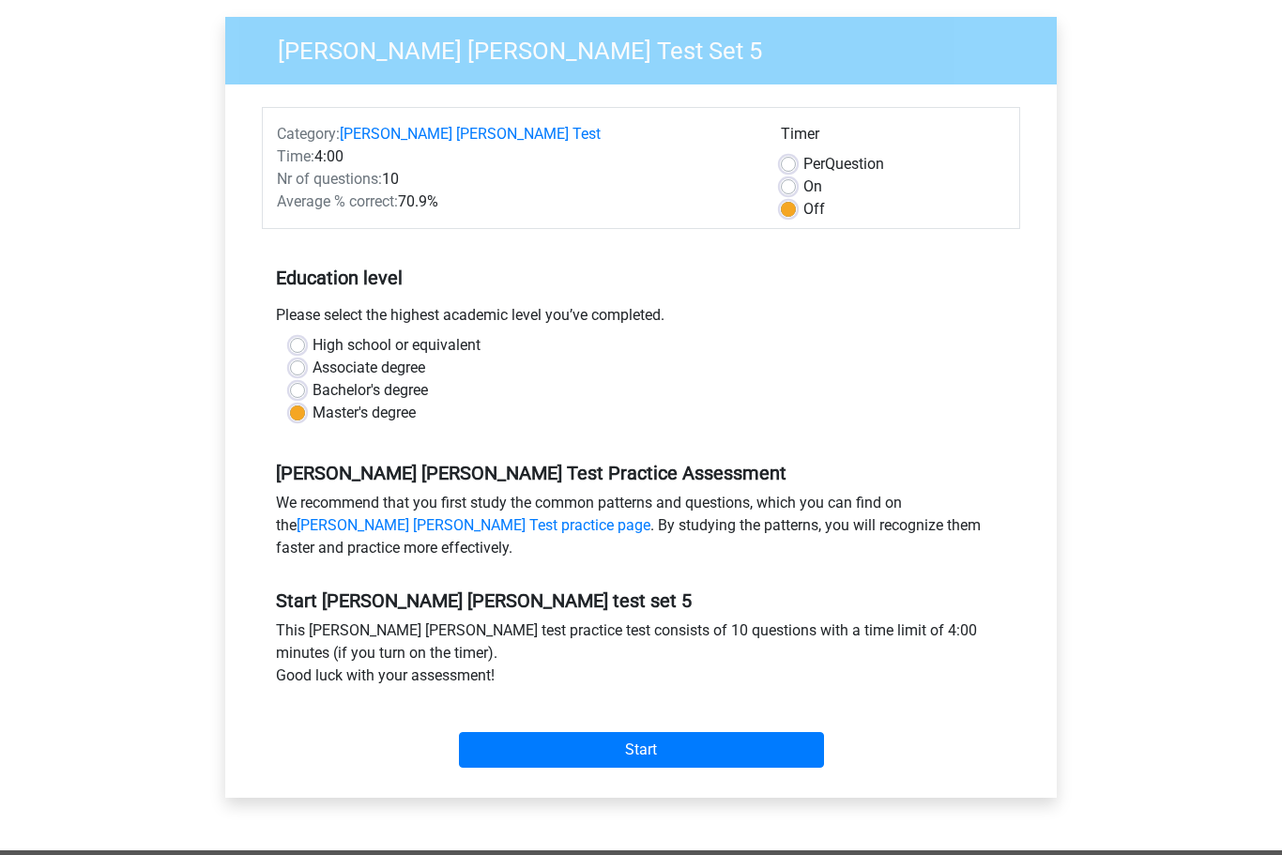
click at [649, 745] on input "Start" at bounding box center [641, 750] width 365 height 36
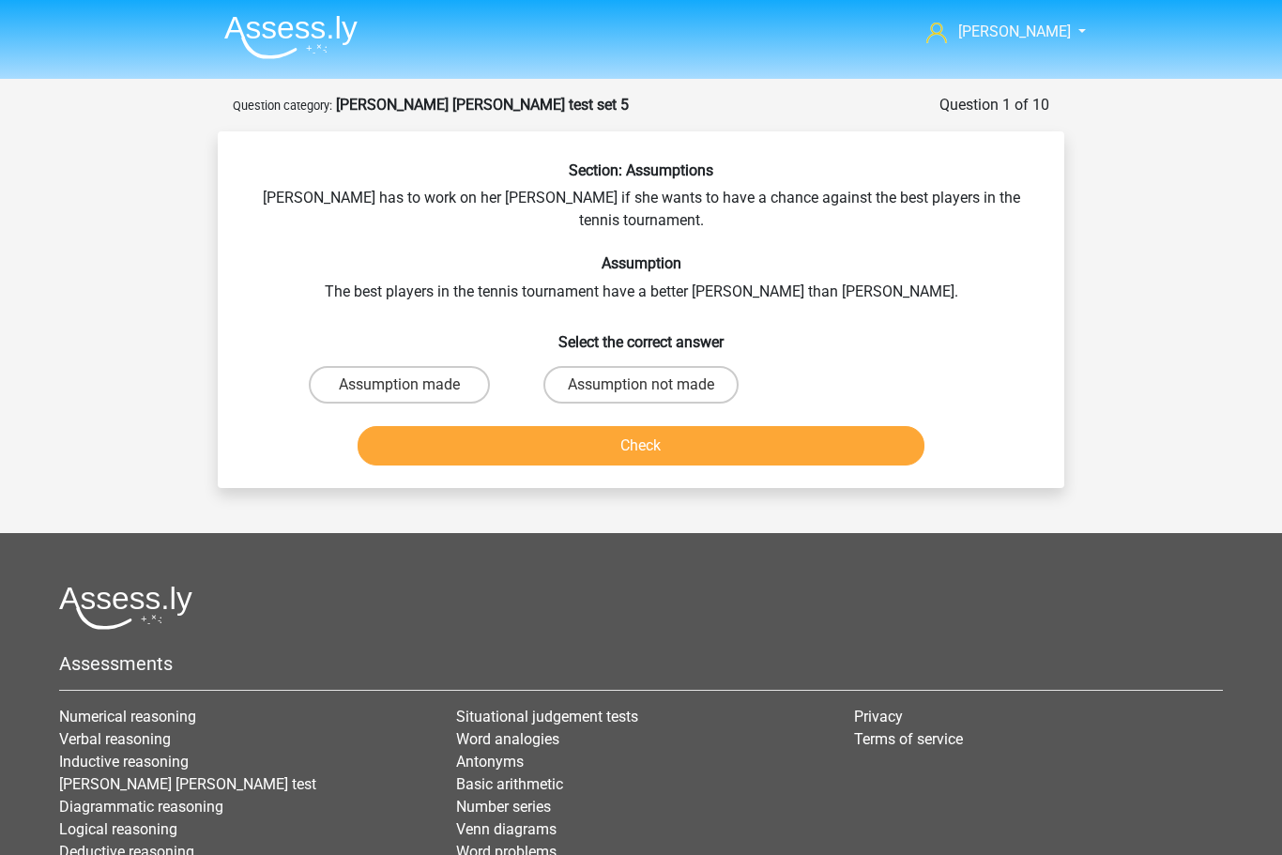
click at [627, 366] on label "Assumption not made" at bounding box center [640, 385] width 195 height 38
click at [641, 385] on input "Assumption not made" at bounding box center [647, 391] width 12 height 12
radio input "true"
click at [665, 426] on button "Check" at bounding box center [642, 445] width 568 height 39
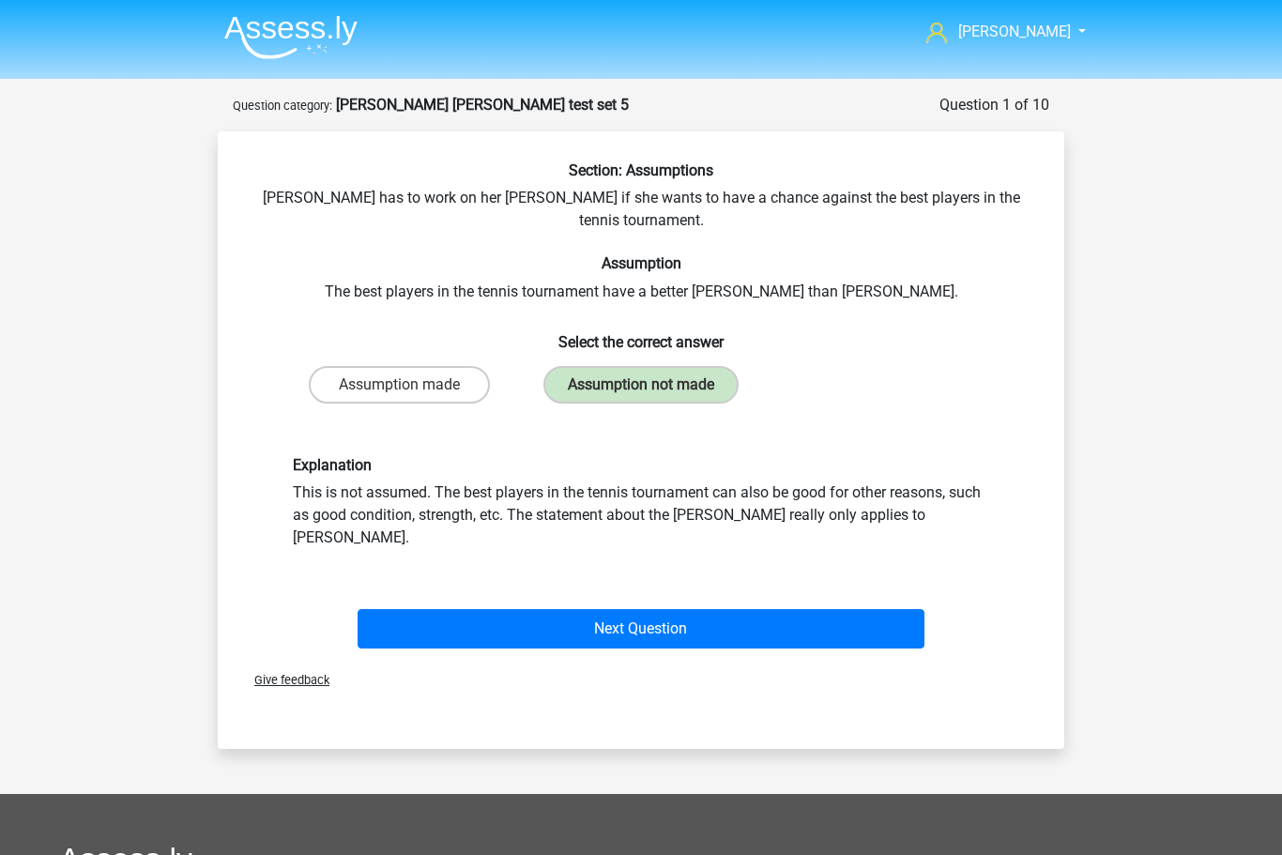
click at [655, 609] on button "Next Question" at bounding box center [642, 628] width 568 height 39
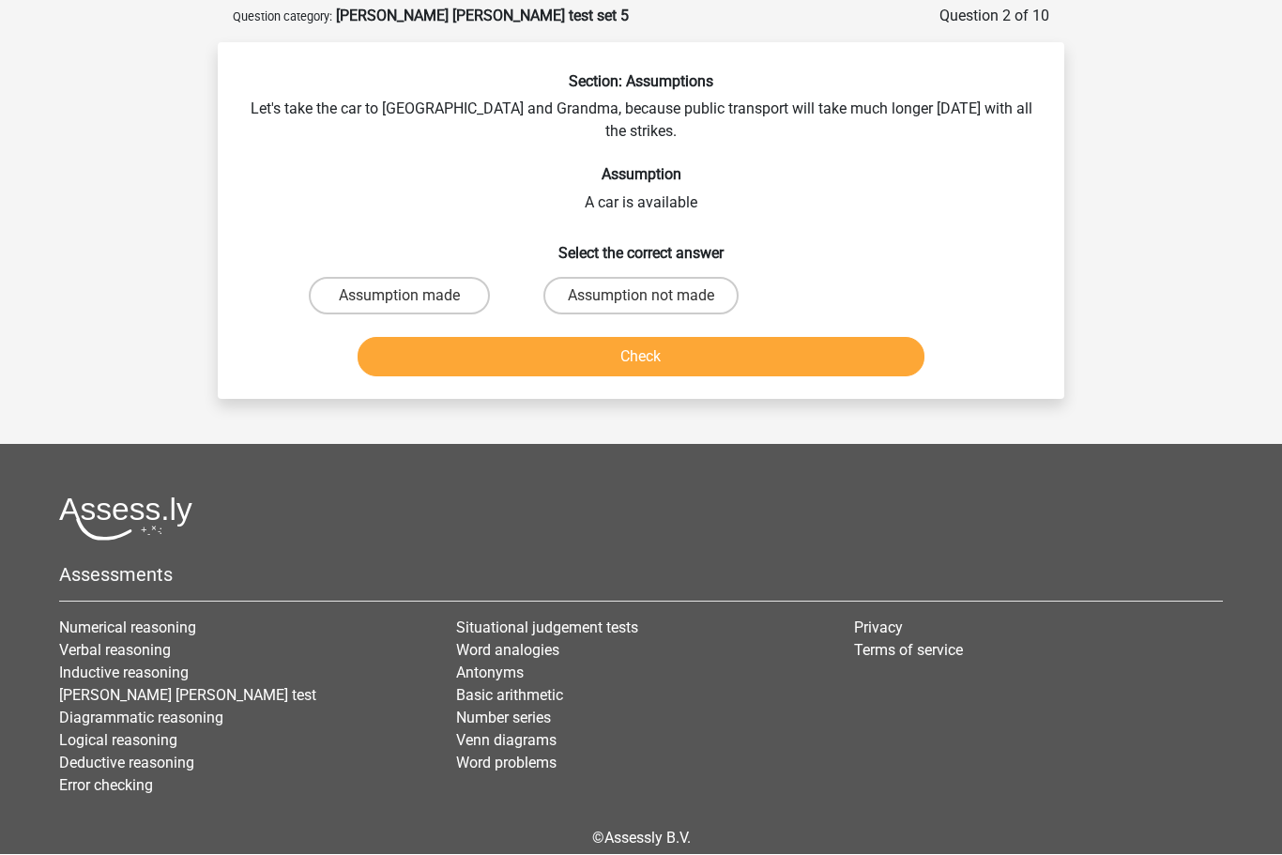
scroll to position [93, 0]
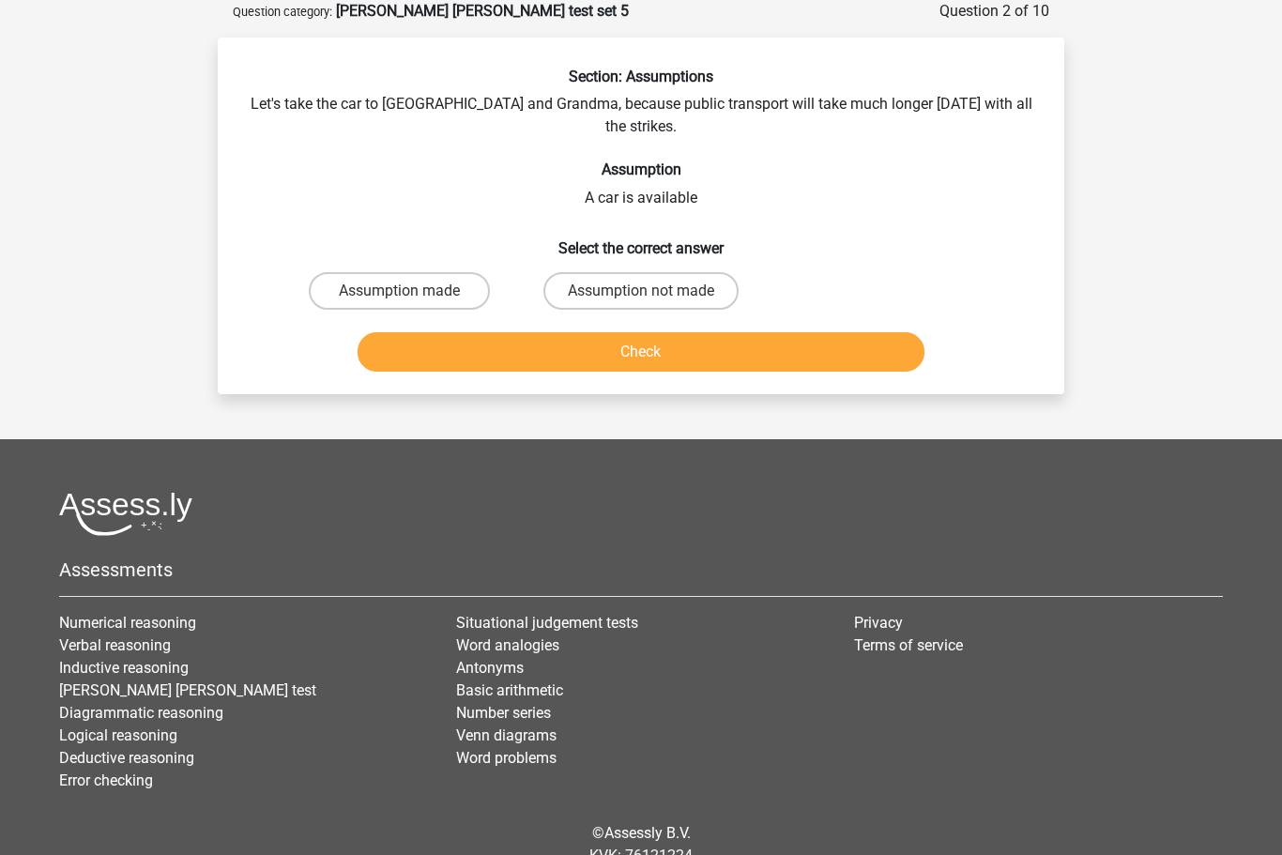
click at [387, 273] on label "Assumption made" at bounding box center [399, 292] width 181 height 38
click at [400, 292] on input "Assumption made" at bounding box center [406, 298] width 12 height 12
radio input "true"
click at [653, 337] on button "Check" at bounding box center [642, 351] width 568 height 39
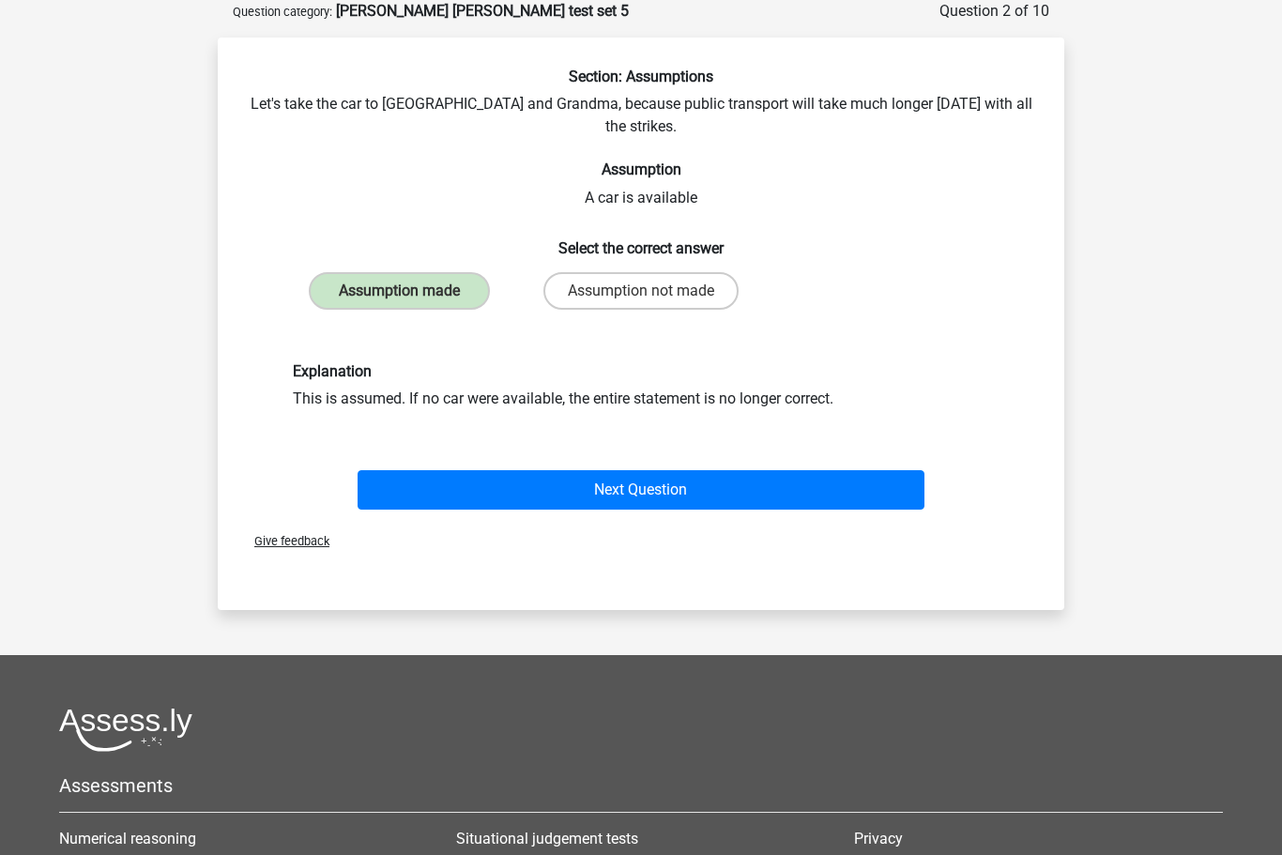
click at [654, 471] on button "Next Question" at bounding box center [642, 489] width 568 height 39
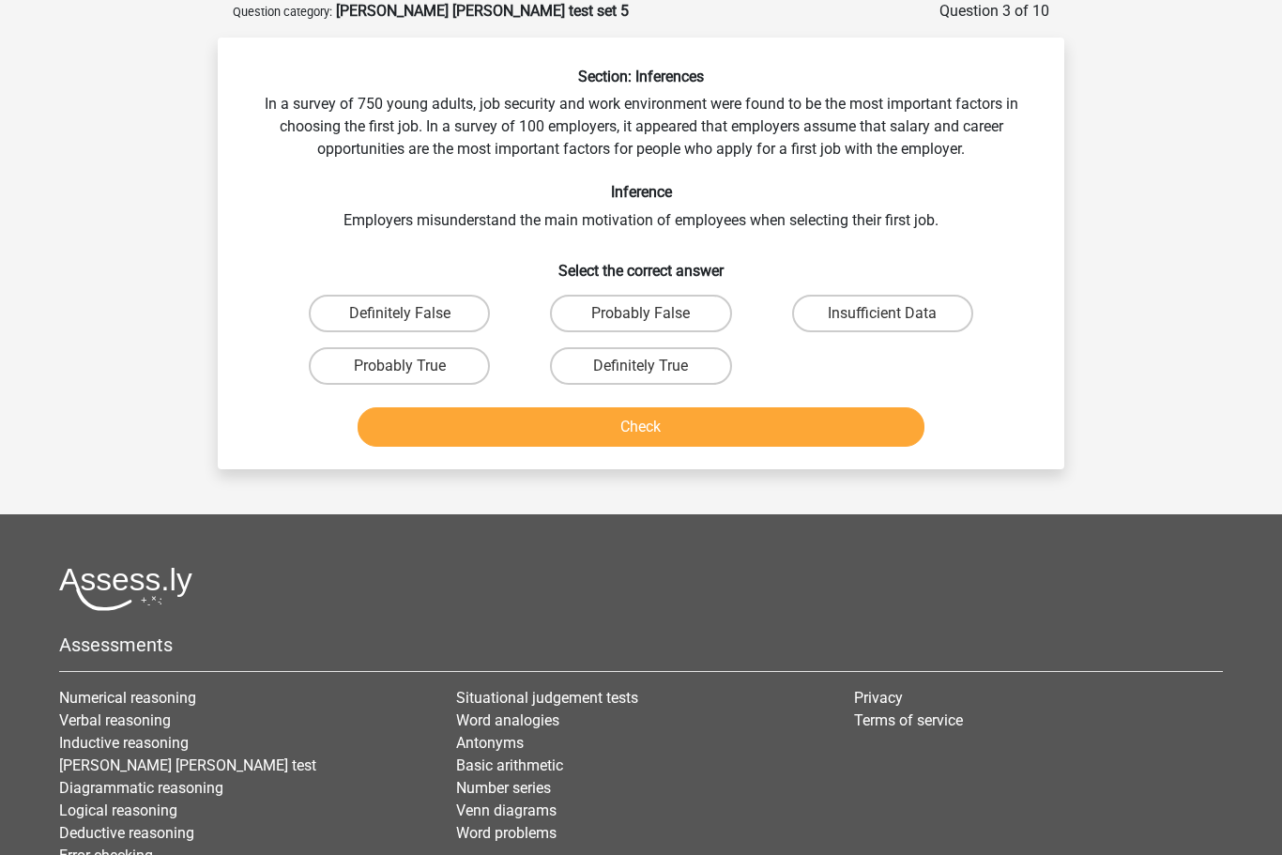
click at [390, 350] on label "Probably True" at bounding box center [399, 366] width 181 height 38
click at [400, 366] on input "Probably True" at bounding box center [406, 372] width 12 height 12
radio input "true"
click at [639, 425] on button "Check" at bounding box center [642, 426] width 568 height 39
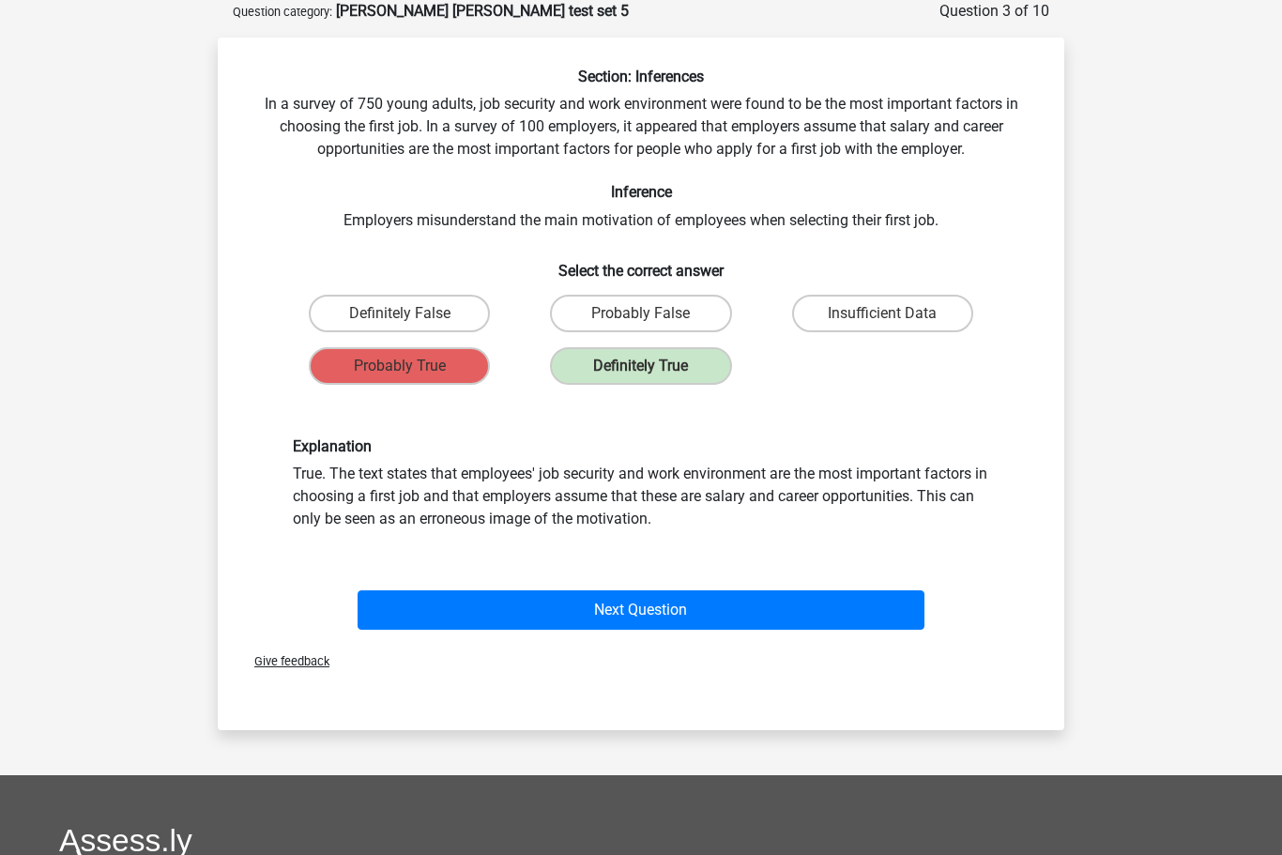
click at [650, 615] on button "Next Question" at bounding box center [642, 609] width 568 height 39
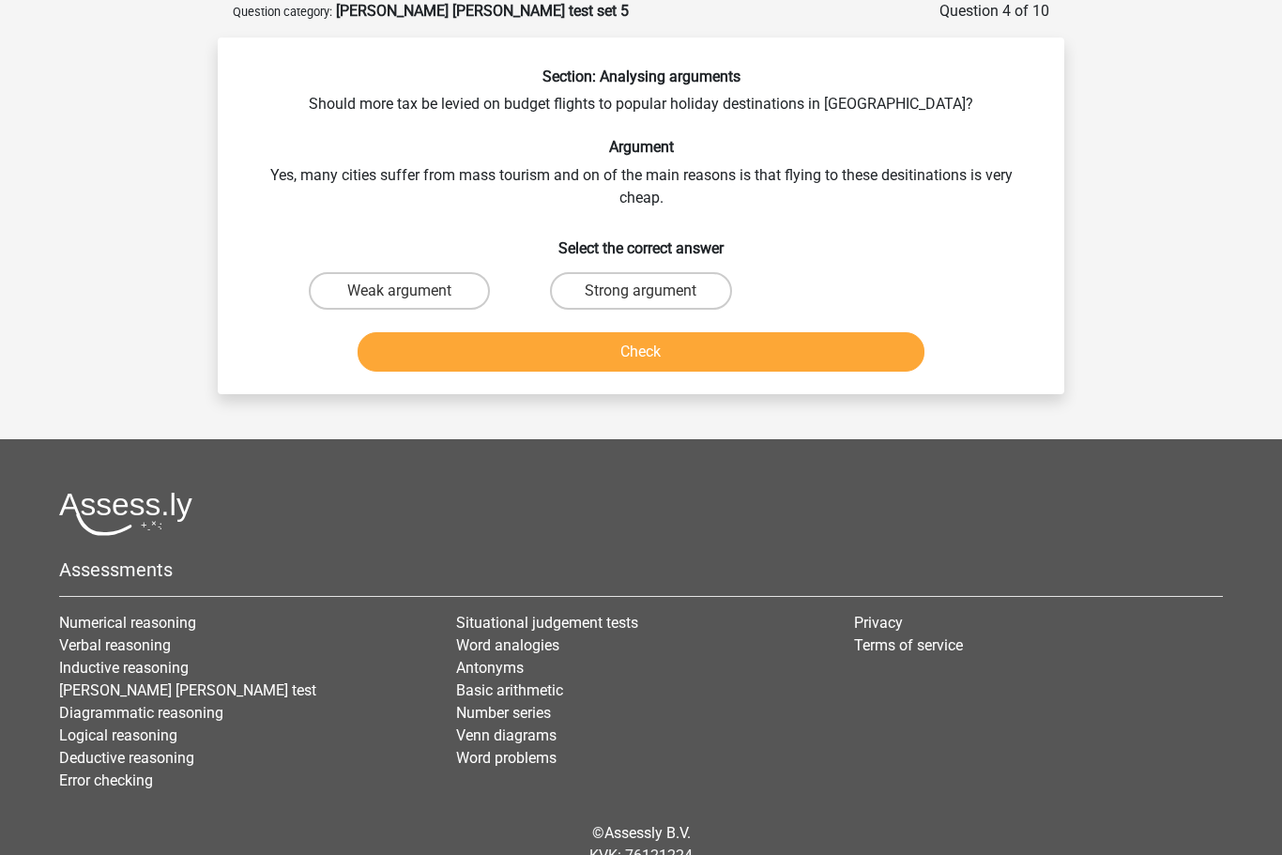
click at [409, 294] on input "Weak argument" at bounding box center [406, 297] width 12 height 12
radio input "true"
click at [607, 353] on button "Check" at bounding box center [642, 351] width 568 height 39
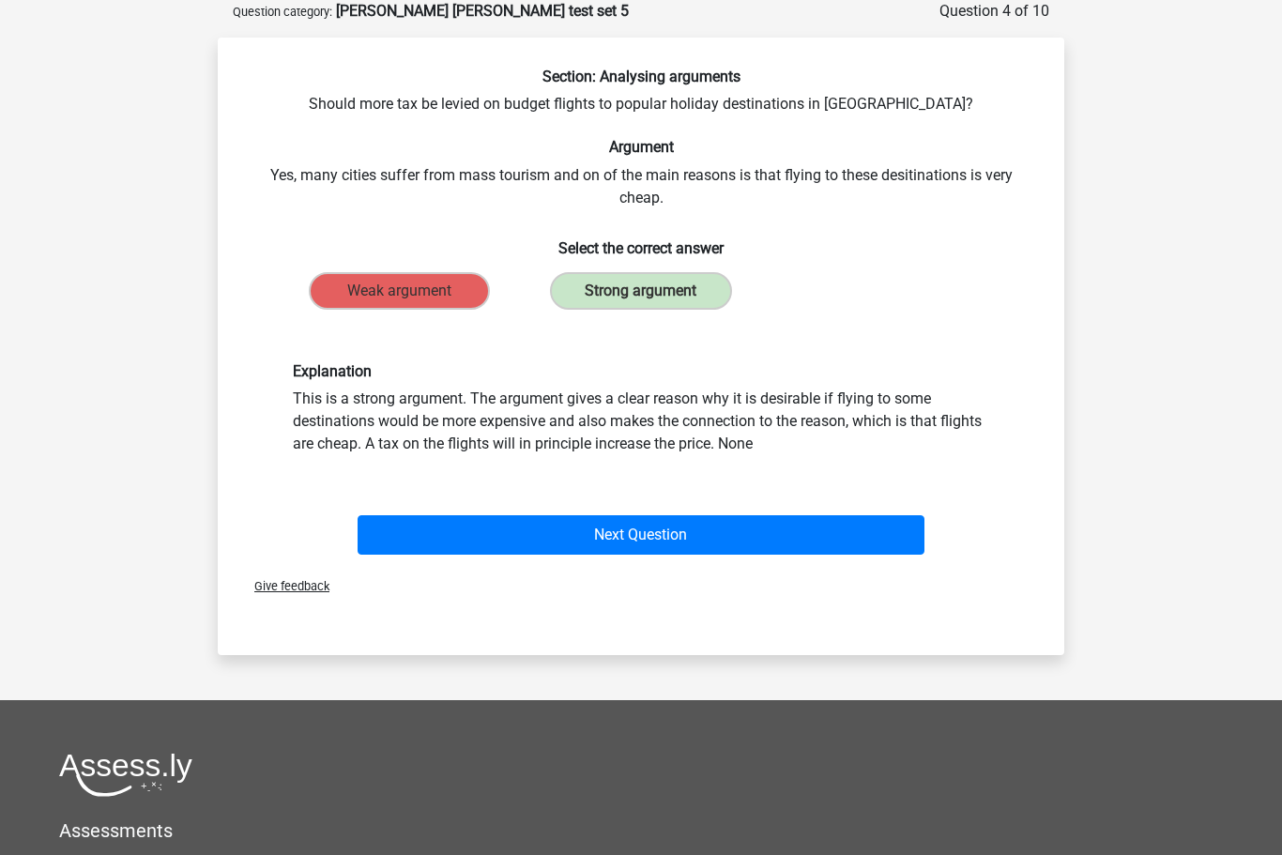
click at [671, 541] on button "Next Question" at bounding box center [642, 534] width 568 height 39
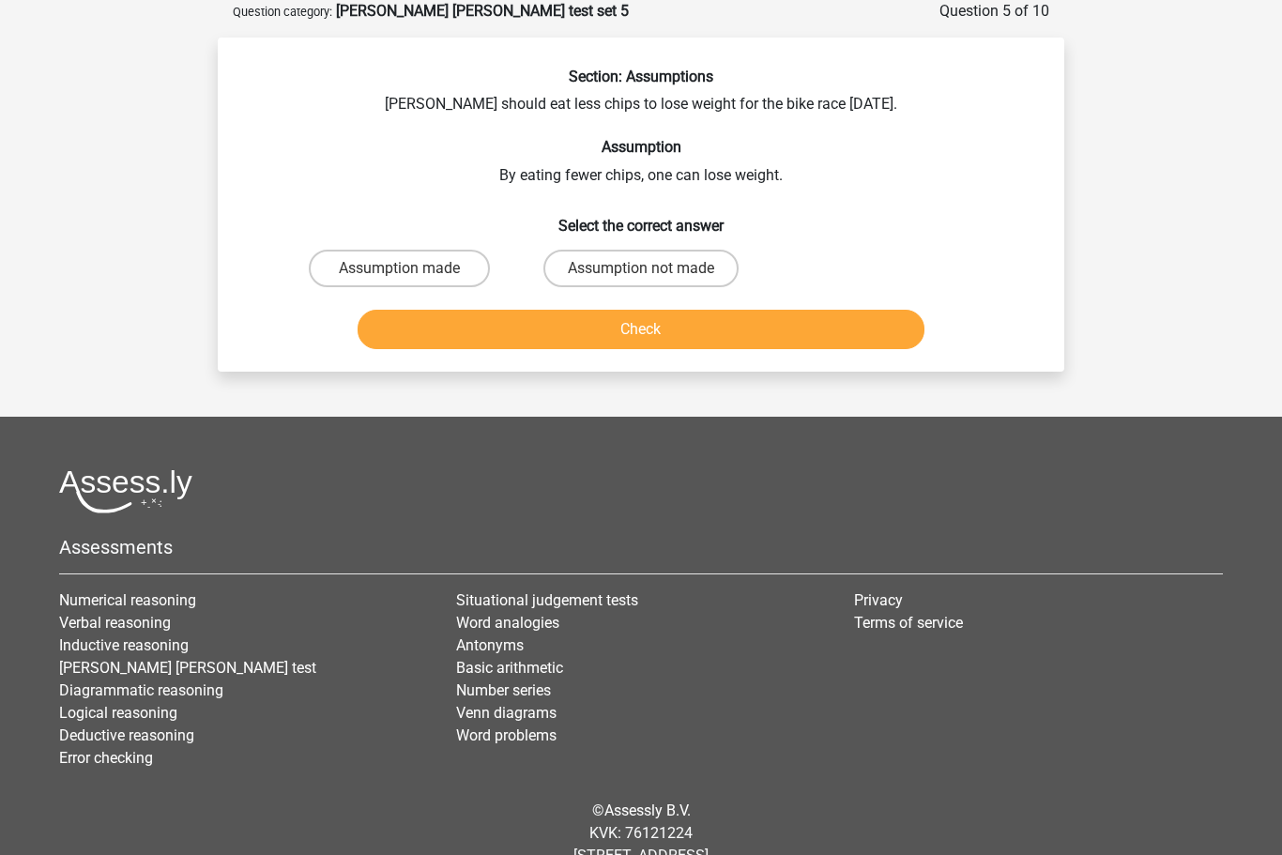
click at [634, 269] on label "Assumption not made" at bounding box center [640, 269] width 195 height 38
click at [641, 269] on input "Assumption not made" at bounding box center [647, 274] width 12 height 12
radio input "true"
click at [672, 334] on button "Check" at bounding box center [642, 329] width 568 height 39
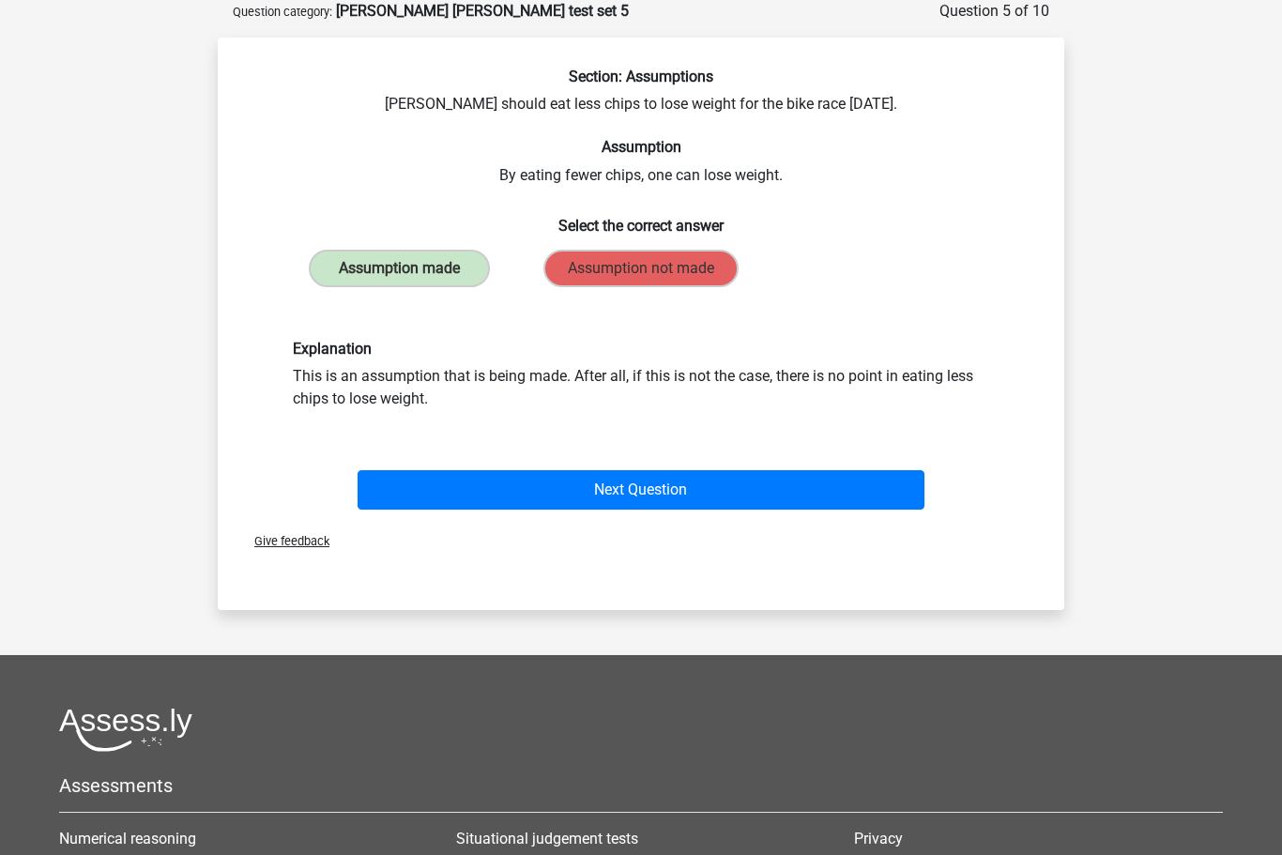
click at [637, 495] on button "Next Question" at bounding box center [642, 489] width 568 height 39
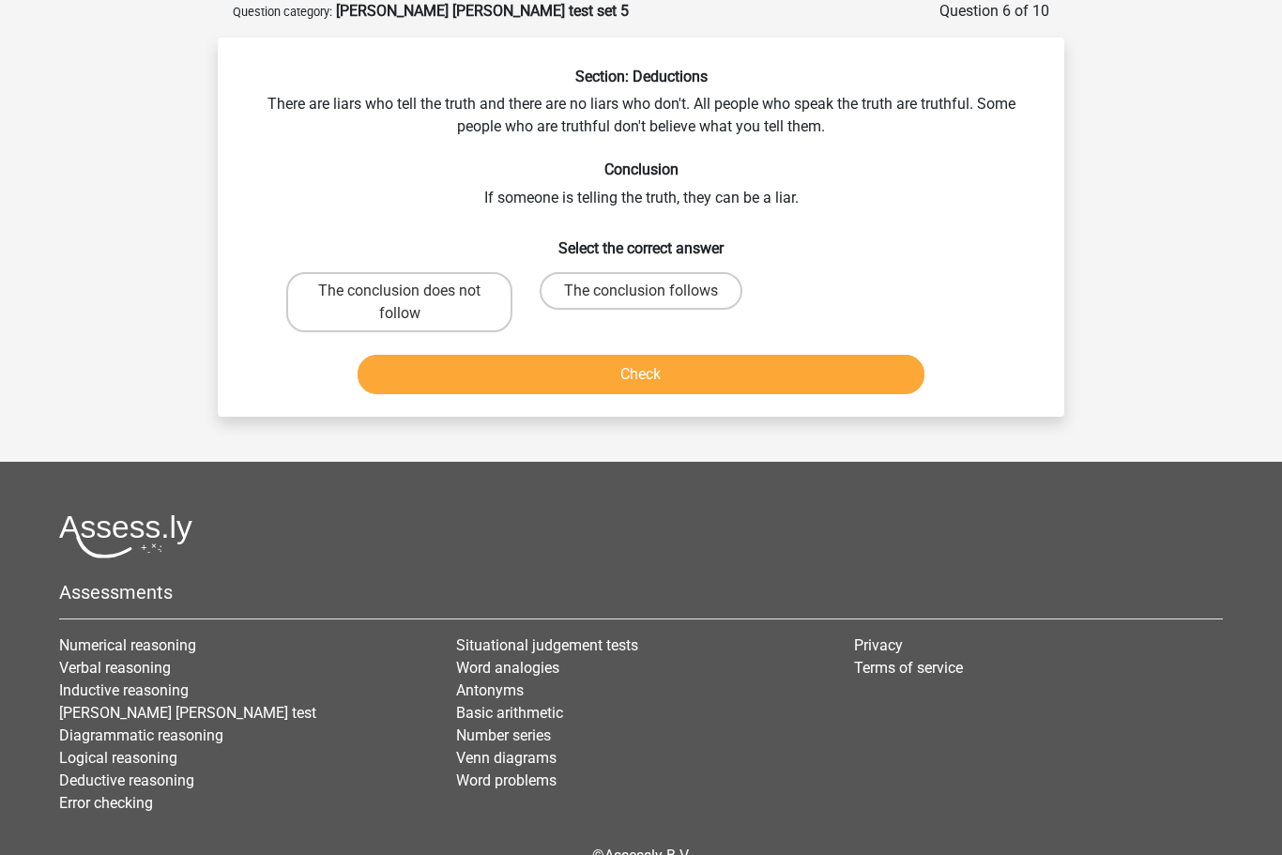
click at [392, 292] on label "The conclusion does not follow" at bounding box center [399, 302] width 226 height 60
click at [400, 292] on input "The conclusion does not follow" at bounding box center [406, 297] width 12 height 12
radio input "true"
click at [639, 375] on button "Check" at bounding box center [642, 374] width 568 height 39
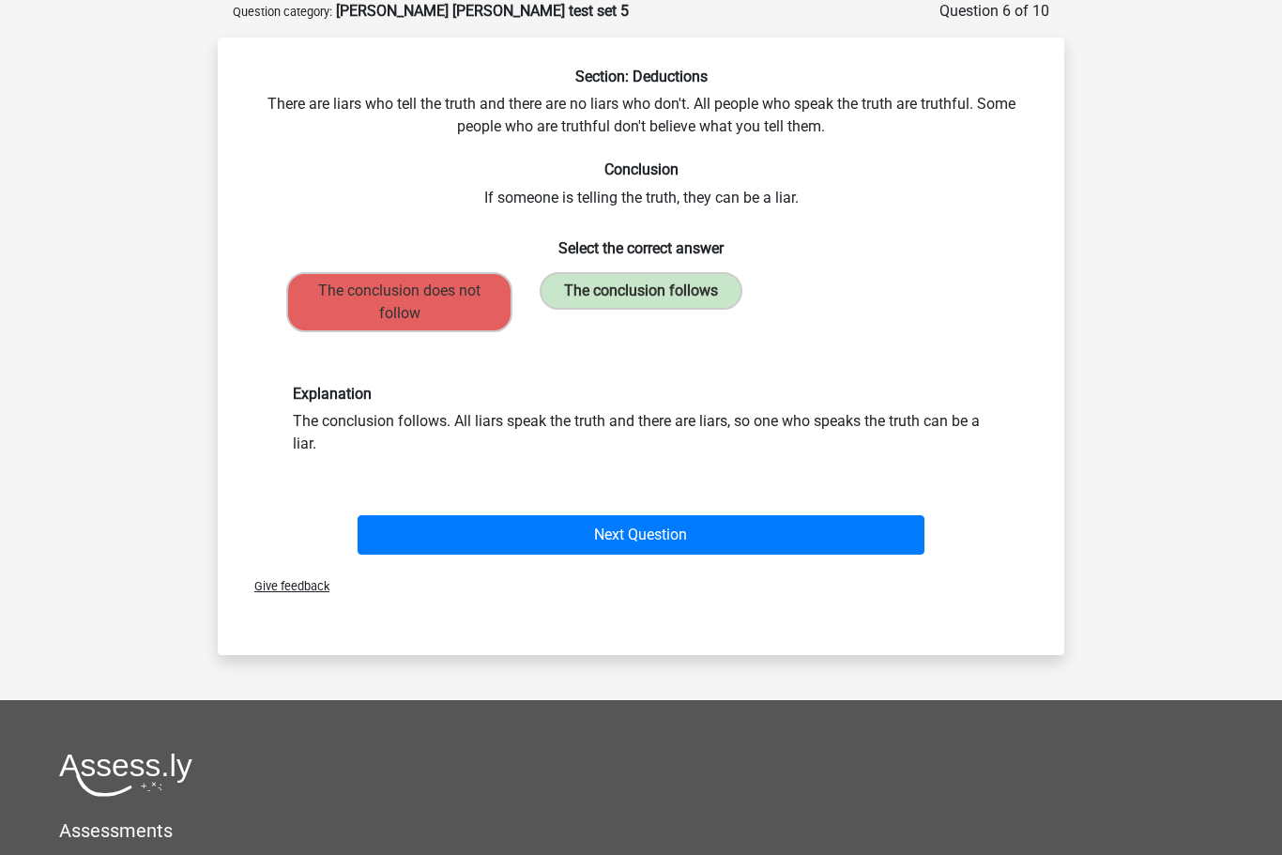
click at [684, 542] on button "Next Question" at bounding box center [642, 534] width 568 height 39
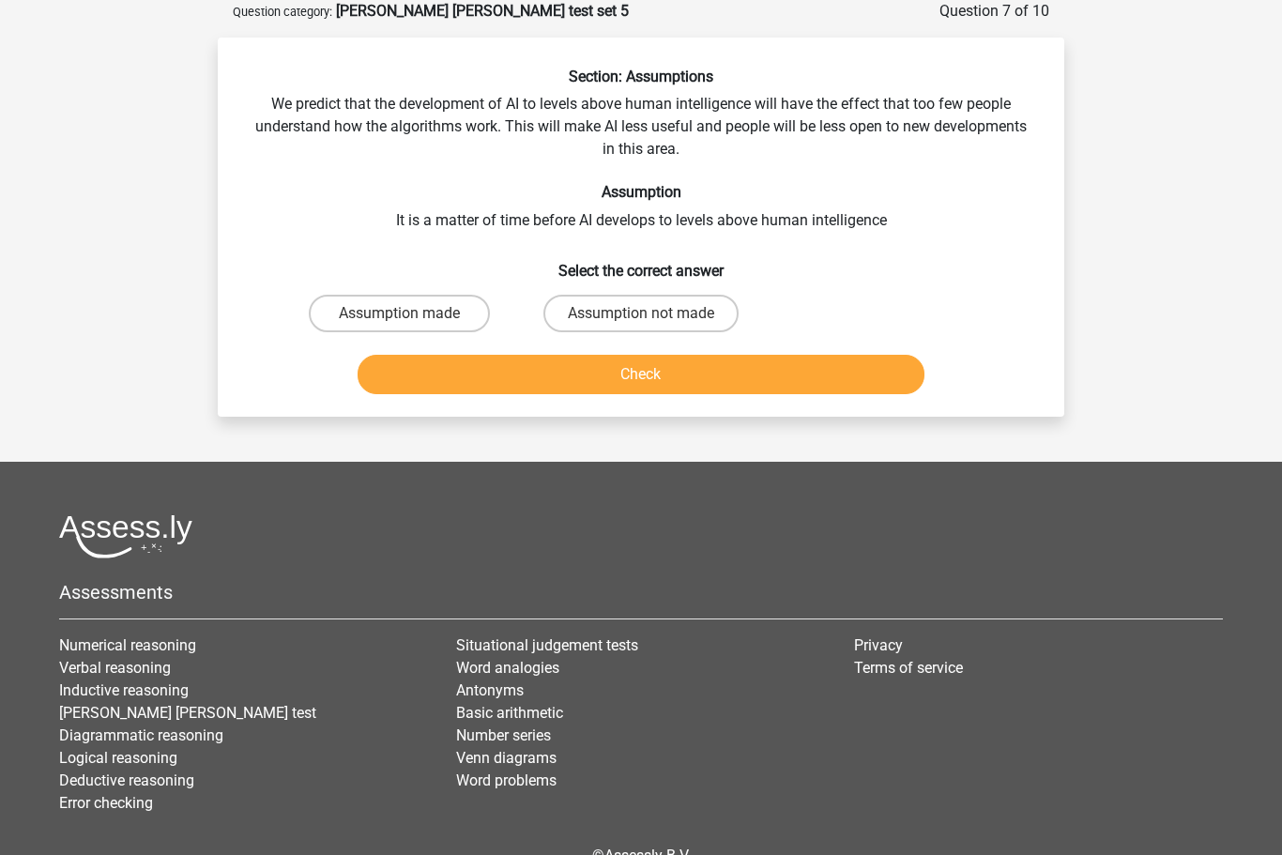
click at [373, 307] on label "Assumption made" at bounding box center [399, 314] width 181 height 38
click at [400, 313] on input "Assumption made" at bounding box center [406, 319] width 12 height 12
radio input "true"
click at [653, 370] on button "Check" at bounding box center [642, 374] width 568 height 39
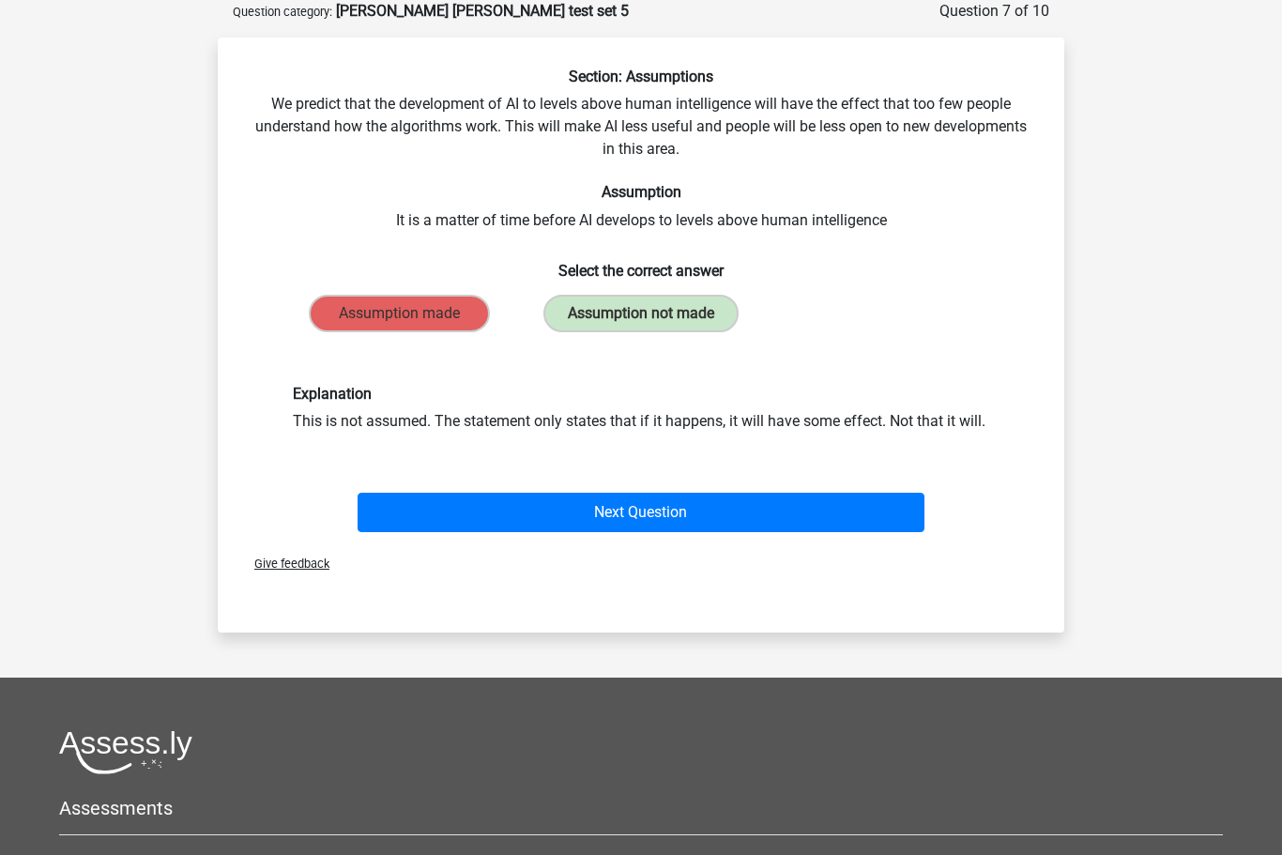
click at [665, 522] on button "Next Question" at bounding box center [642, 512] width 568 height 39
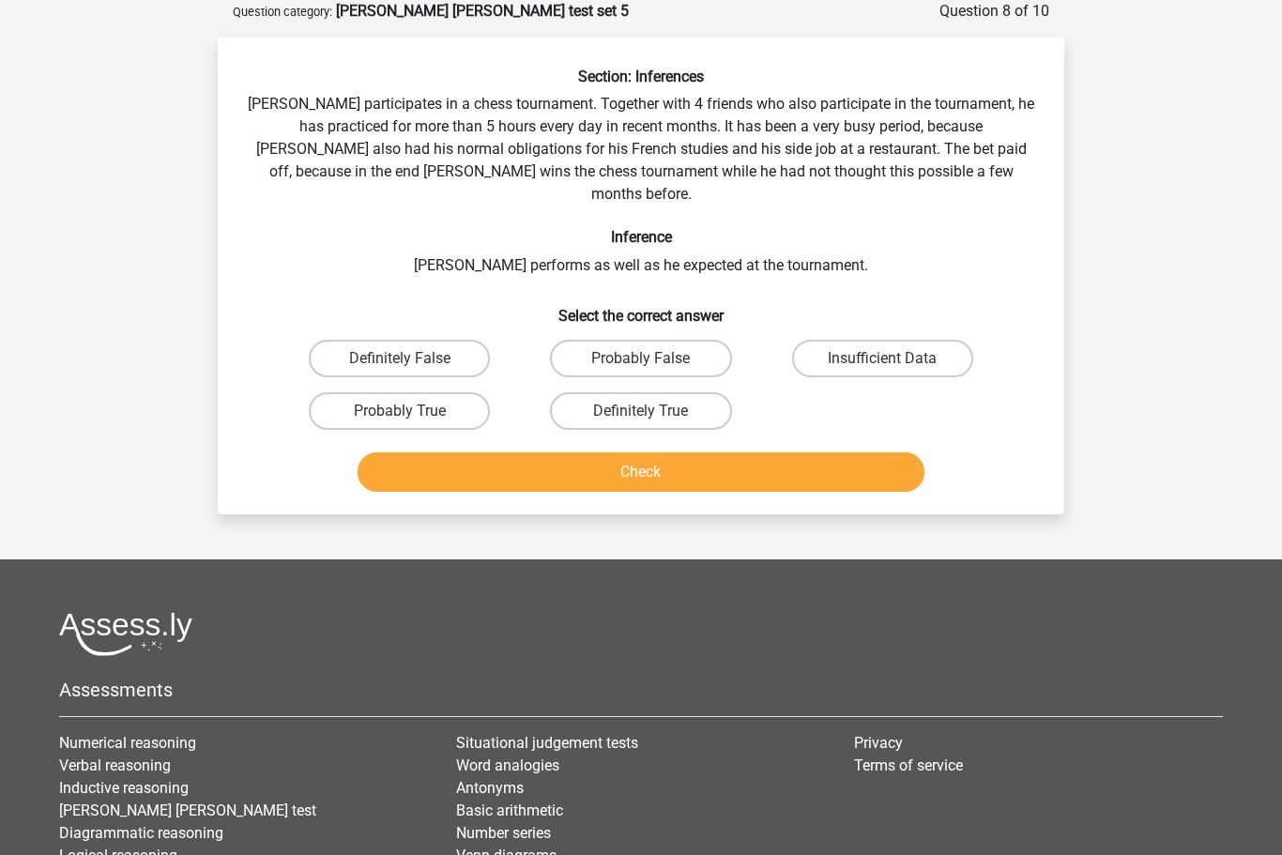
click at [389, 340] on label "Definitely False" at bounding box center [399, 359] width 181 height 38
click at [400, 359] on input "Definitely False" at bounding box center [406, 365] width 12 height 12
radio input "true"
click at [665, 459] on button "Check" at bounding box center [642, 471] width 568 height 39
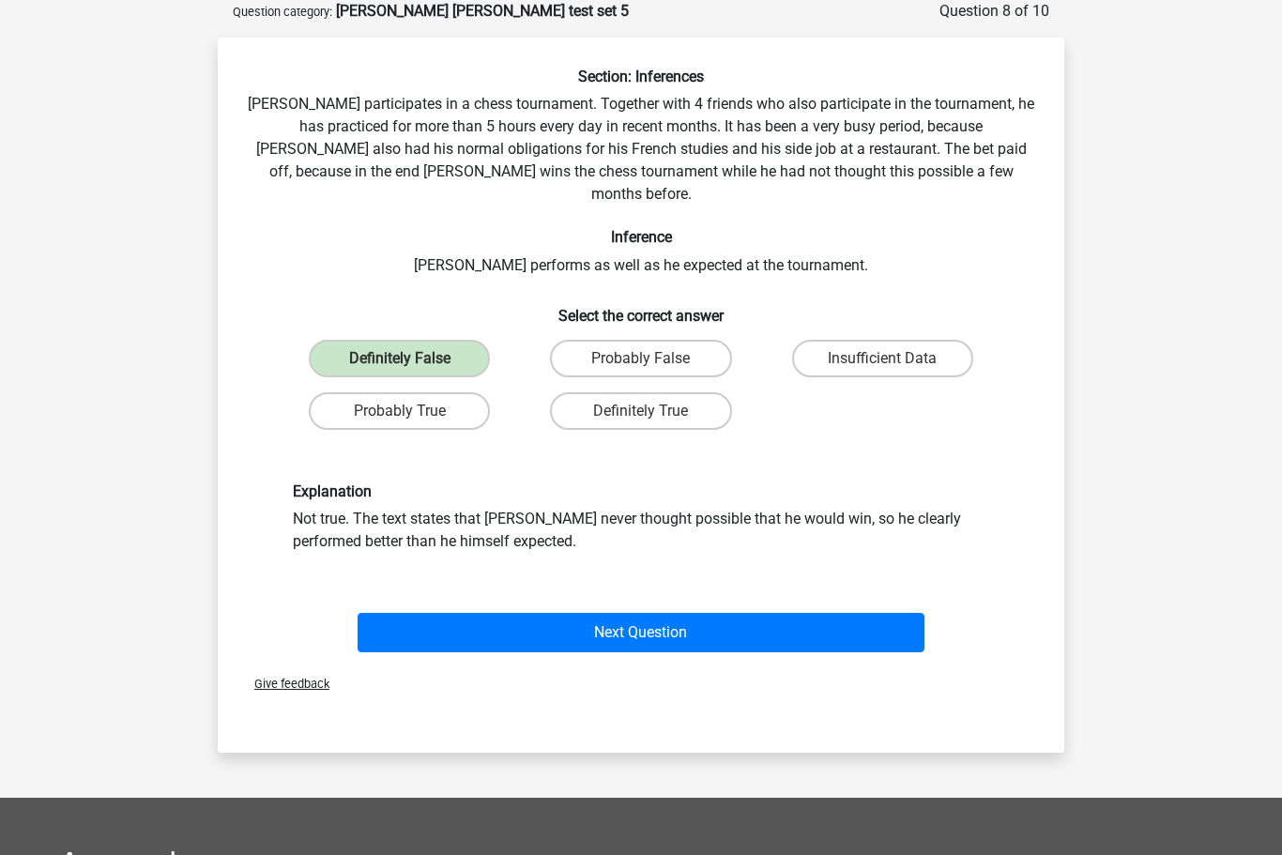
click at [674, 613] on button "Next Question" at bounding box center [642, 632] width 568 height 39
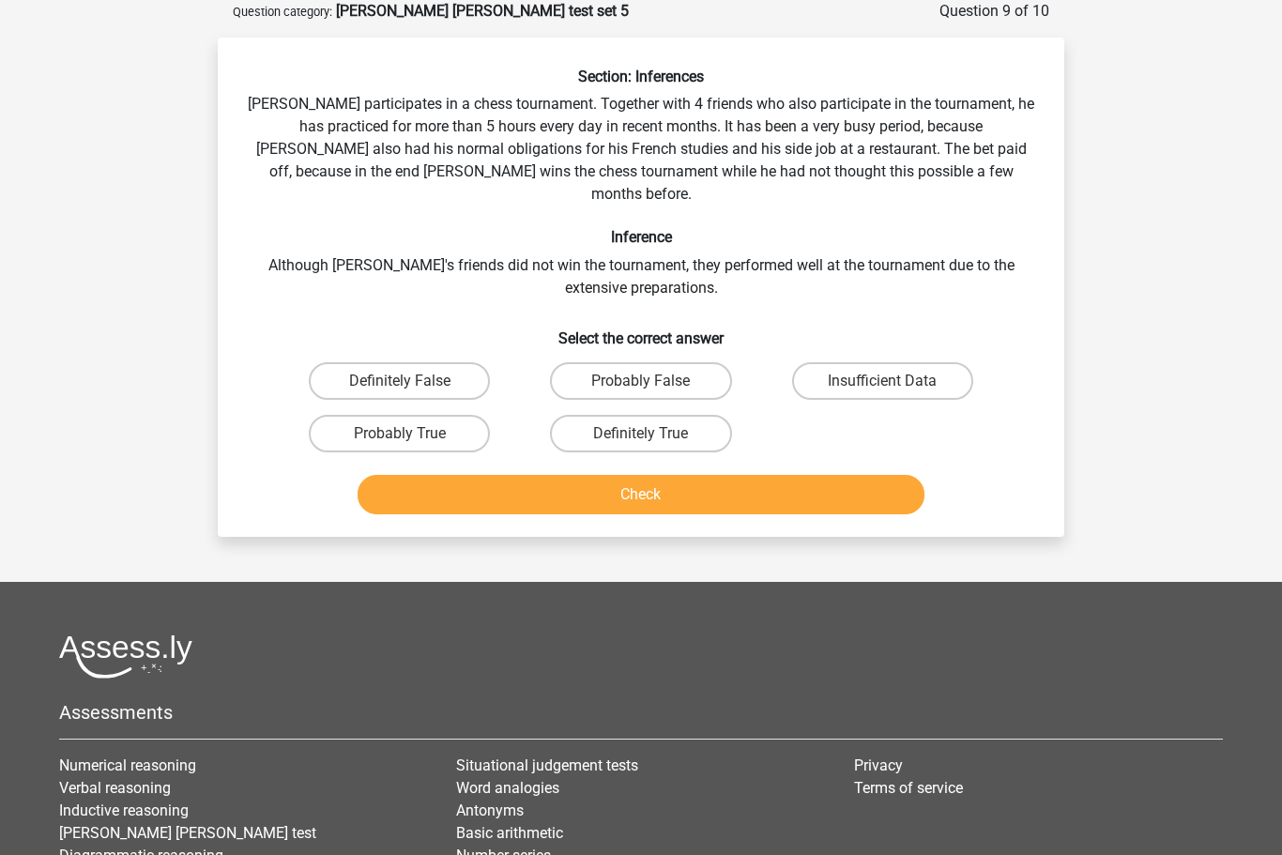
click at [901, 362] on label "Insufficient Data" at bounding box center [882, 381] width 181 height 38
click at [894, 381] on input "Insufficient Data" at bounding box center [888, 387] width 12 height 12
radio input "true"
click at [734, 475] on button "Check" at bounding box center [642, 494] width 568 height 39
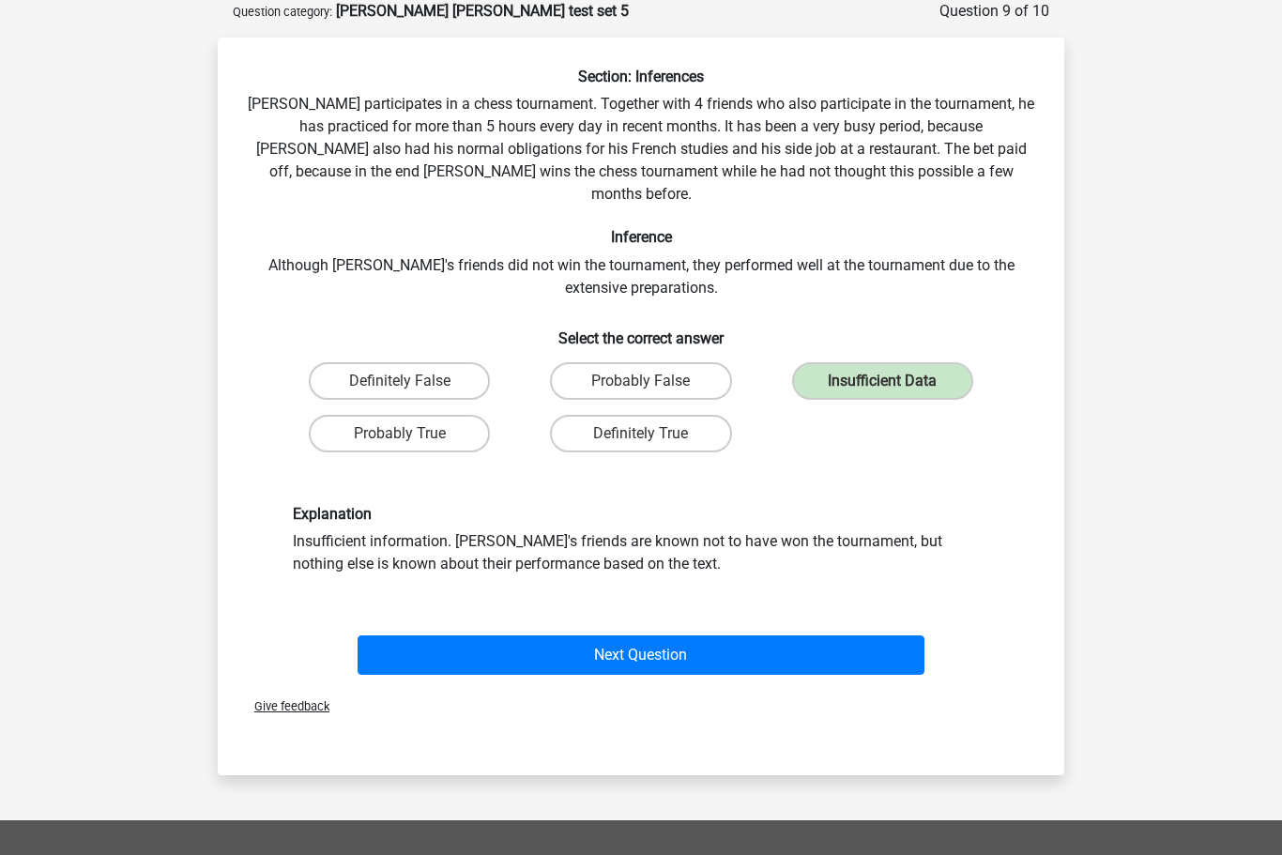
click at [660, 635] on button "Next Question" at bounding box center [642, 654] width 568 height 39
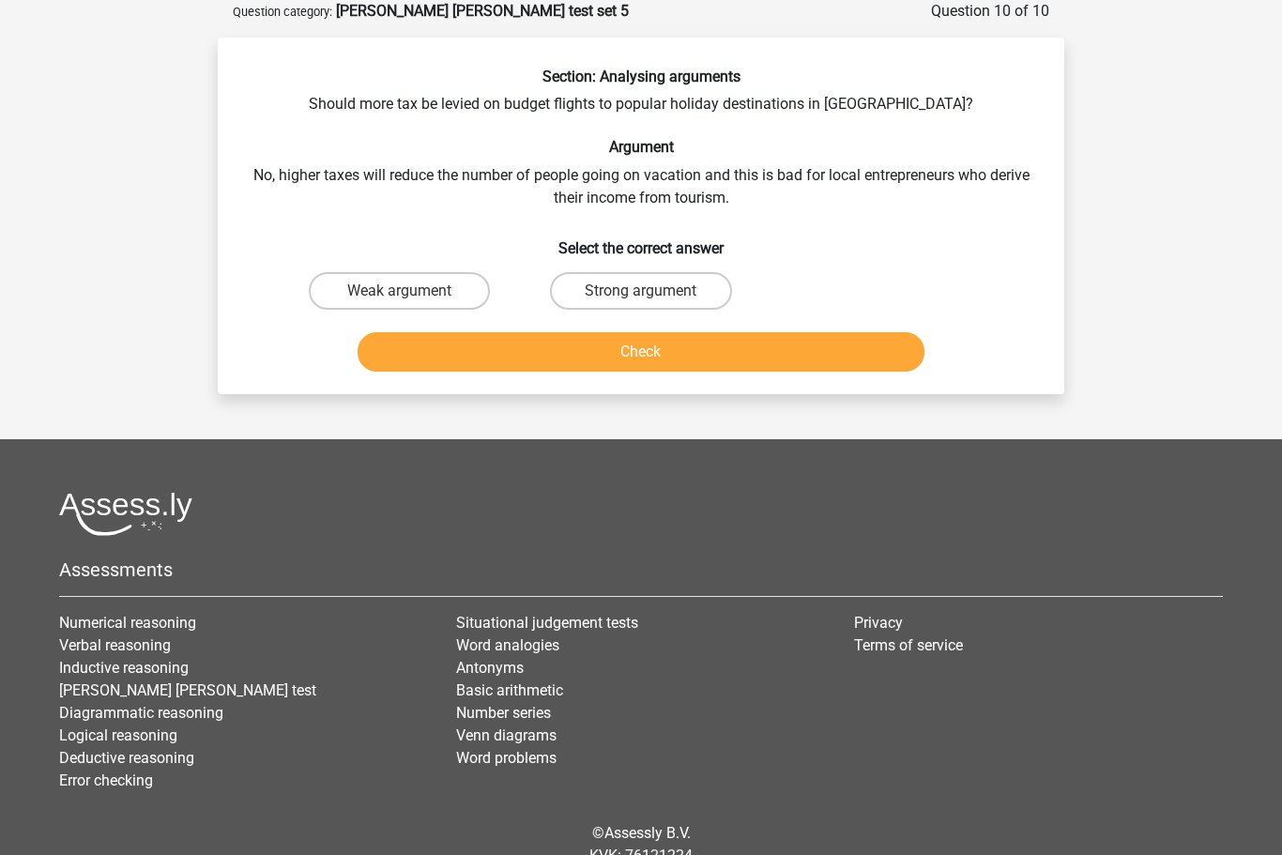
click at [398, 285] on label "Weak argument" at bounding box center [399, 291] width 181 height 38
click at [400, 291] on input "Weak argument" at bounding box center [406, 297] width 12 height 12
radio input "true"
click at [567, 346] on button "Check" at bounding box center [642, 351] width 568 height 39
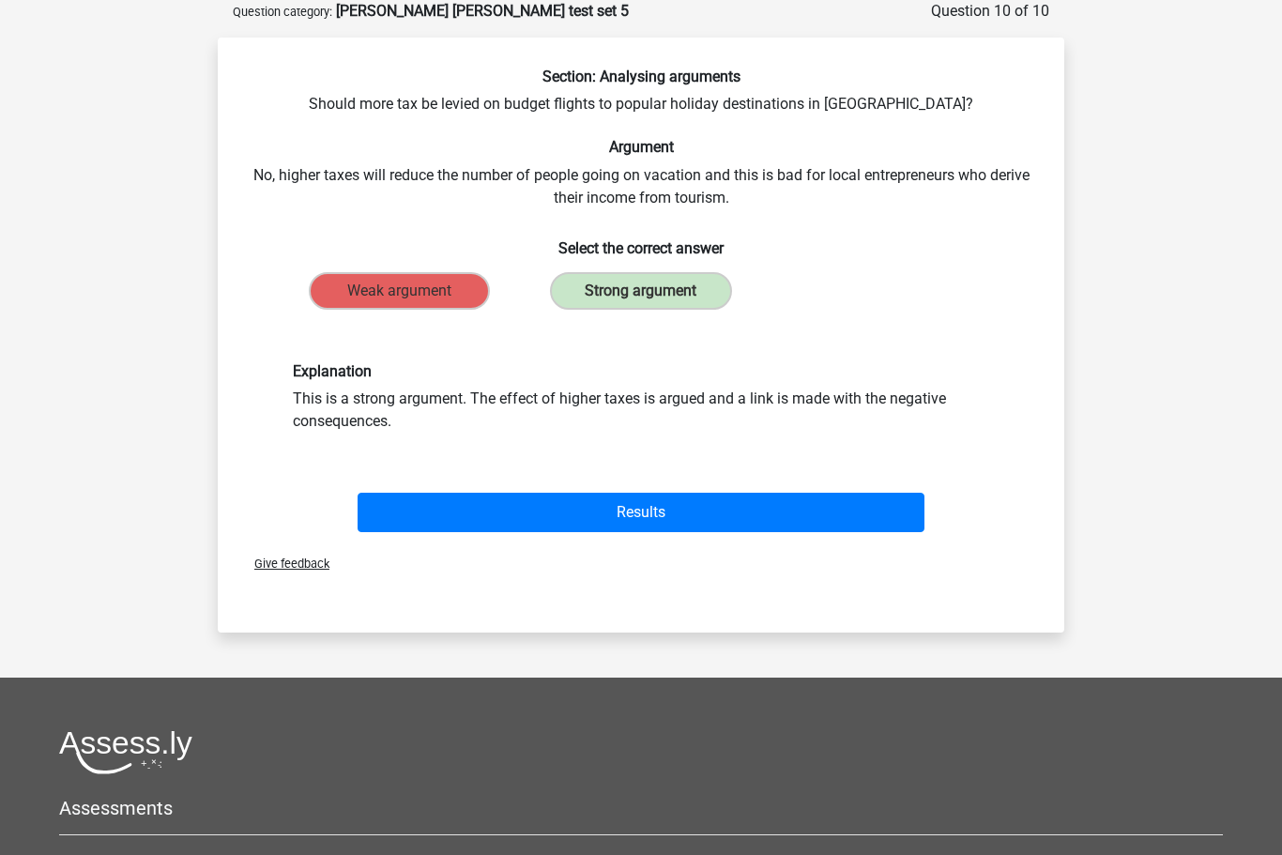
click at [670, 511] on button "Results" at bounding box center [642, 512] width 568 height 39
click at [671, 515] on button "Results" at bounding box center [642, 512] width 568 height 39
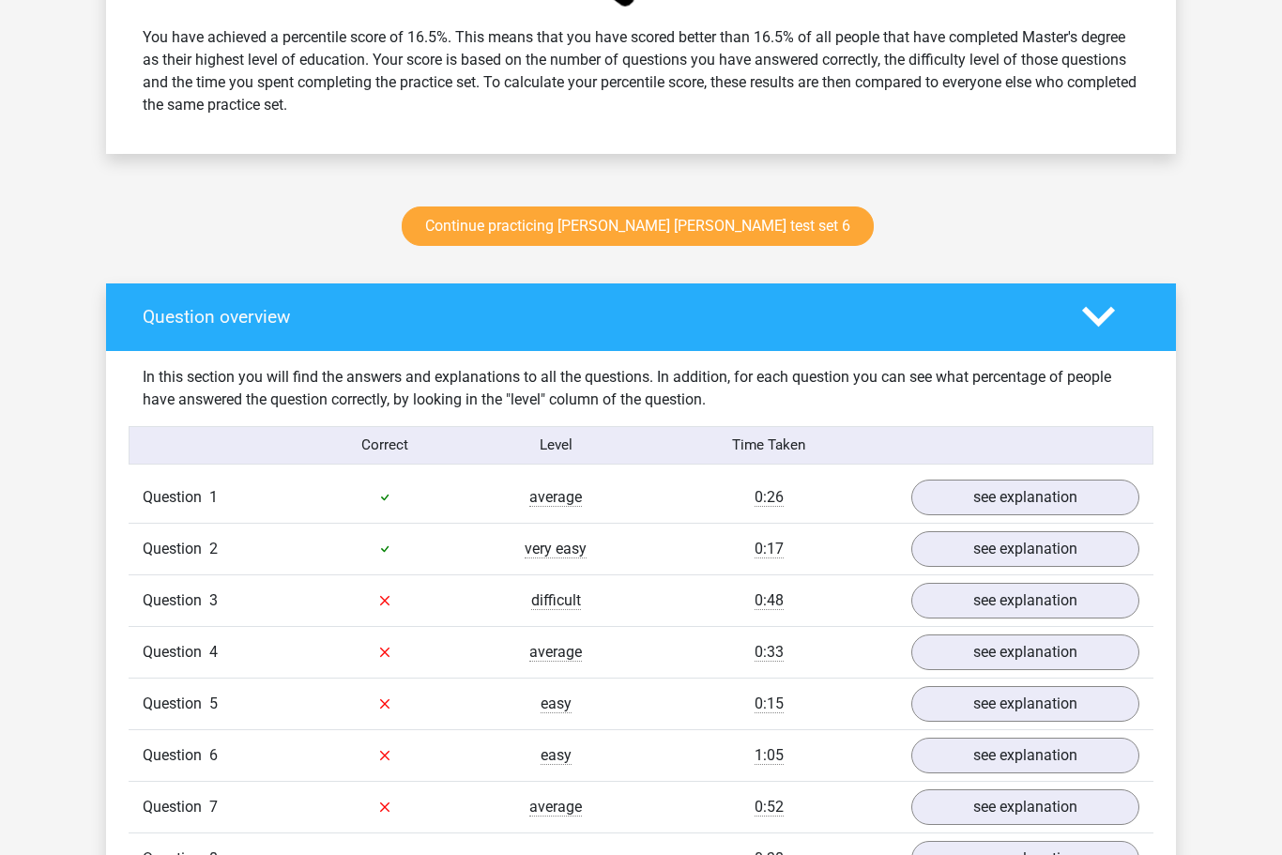
scroll to position [821, 0]
click at [1038, 605] on link "see explanation" at bounding box center [1025, 601] width 228 height 36
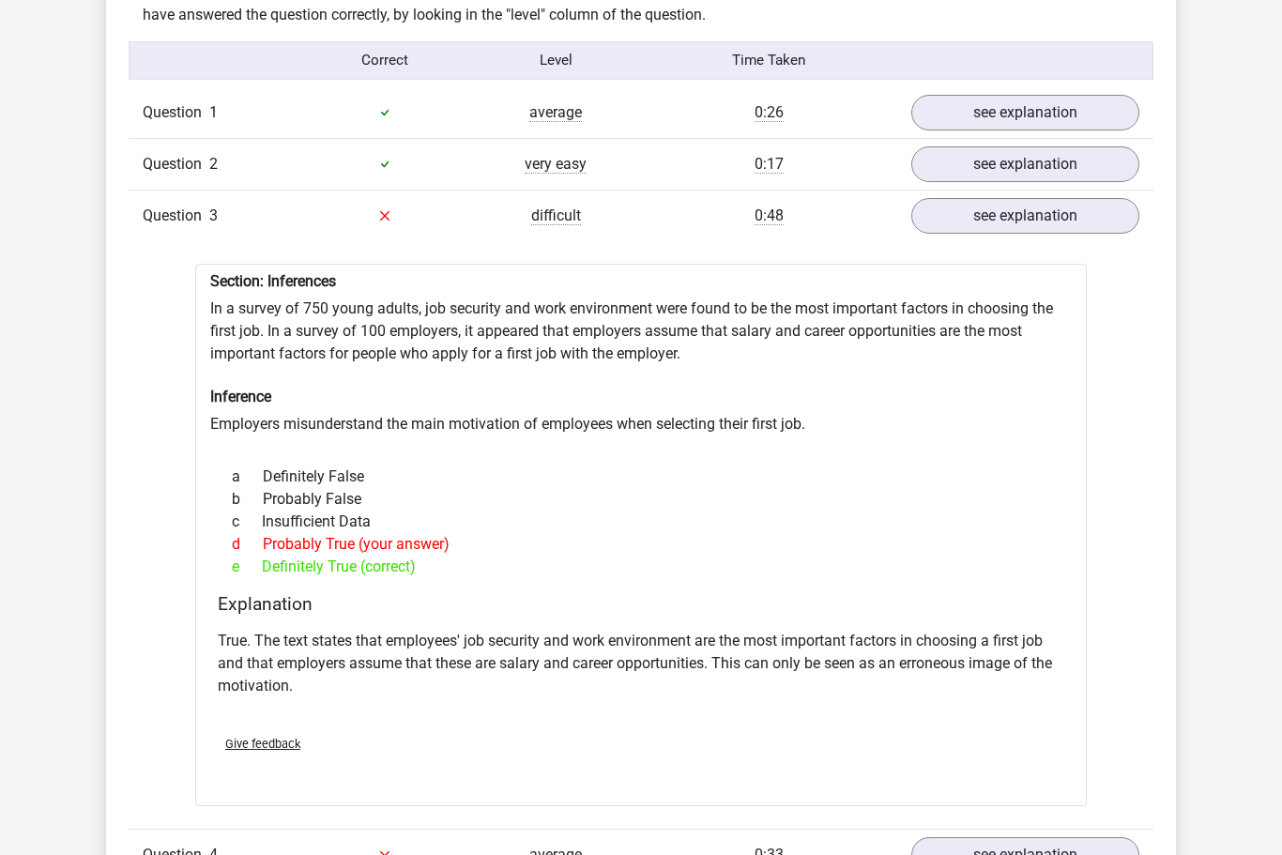
scroll to position [1240, 0]
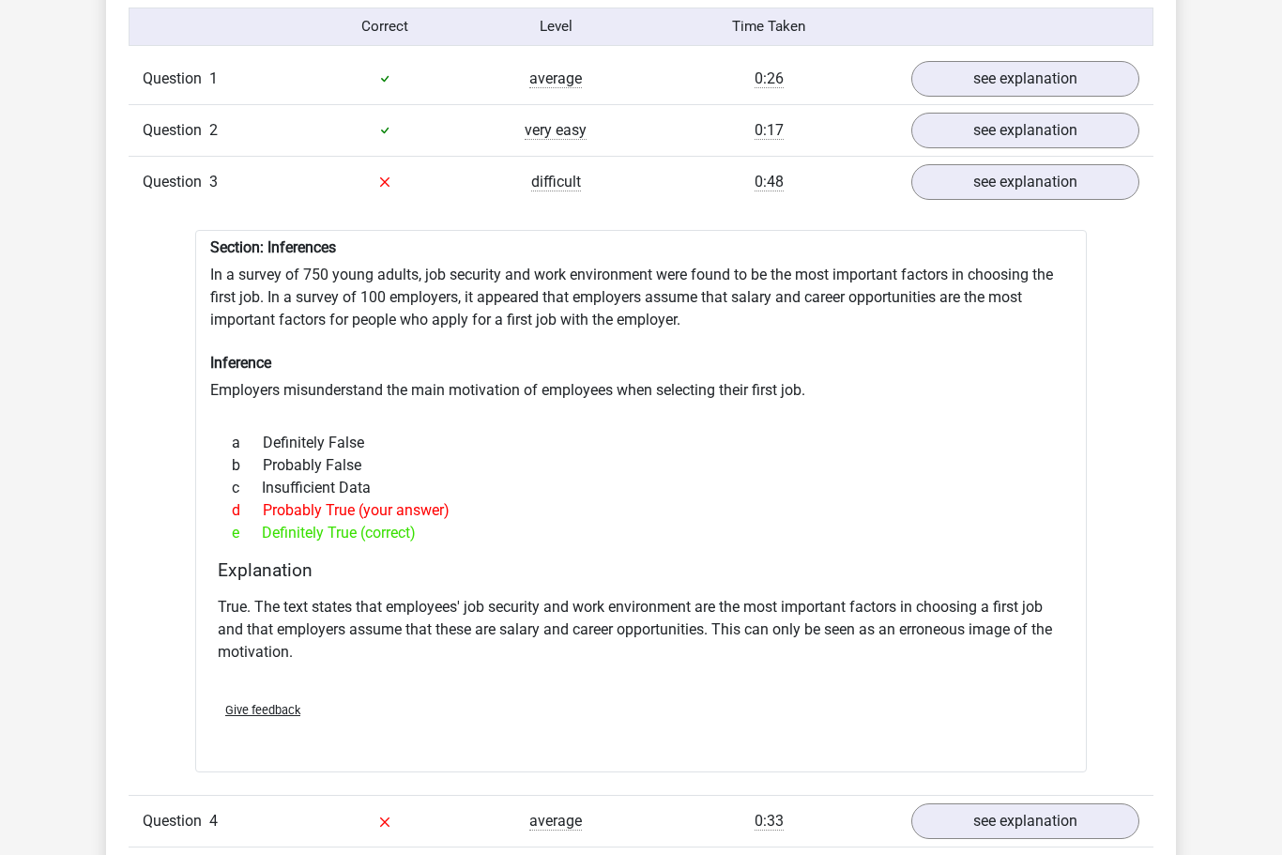
click at [1032, 821] on link "see explanation" at bounding box center [1025, 821] width 228 height 36
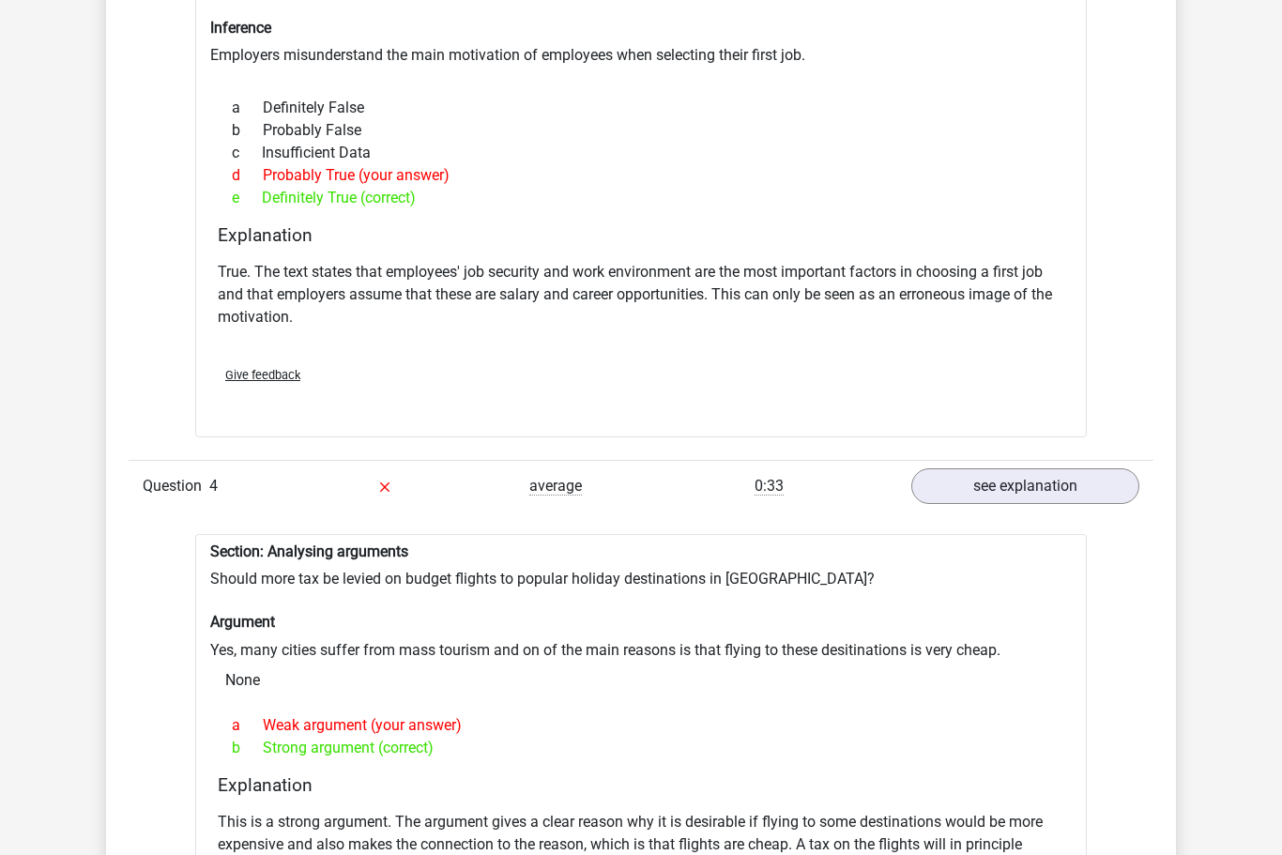
scroll to position [1575, 0]
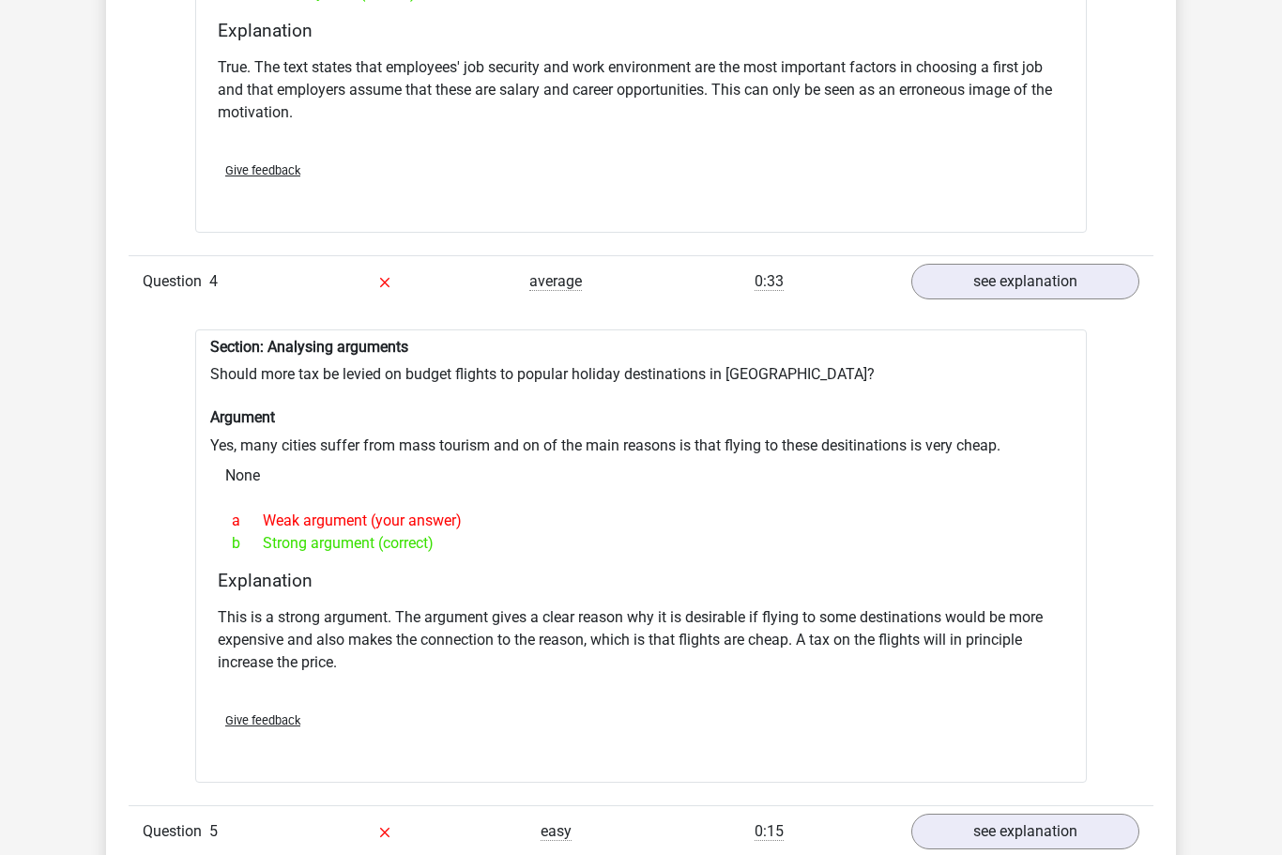
click at [1056, 826] on link "see explanation" at bounding box center [1025, 832] width 228 height 36
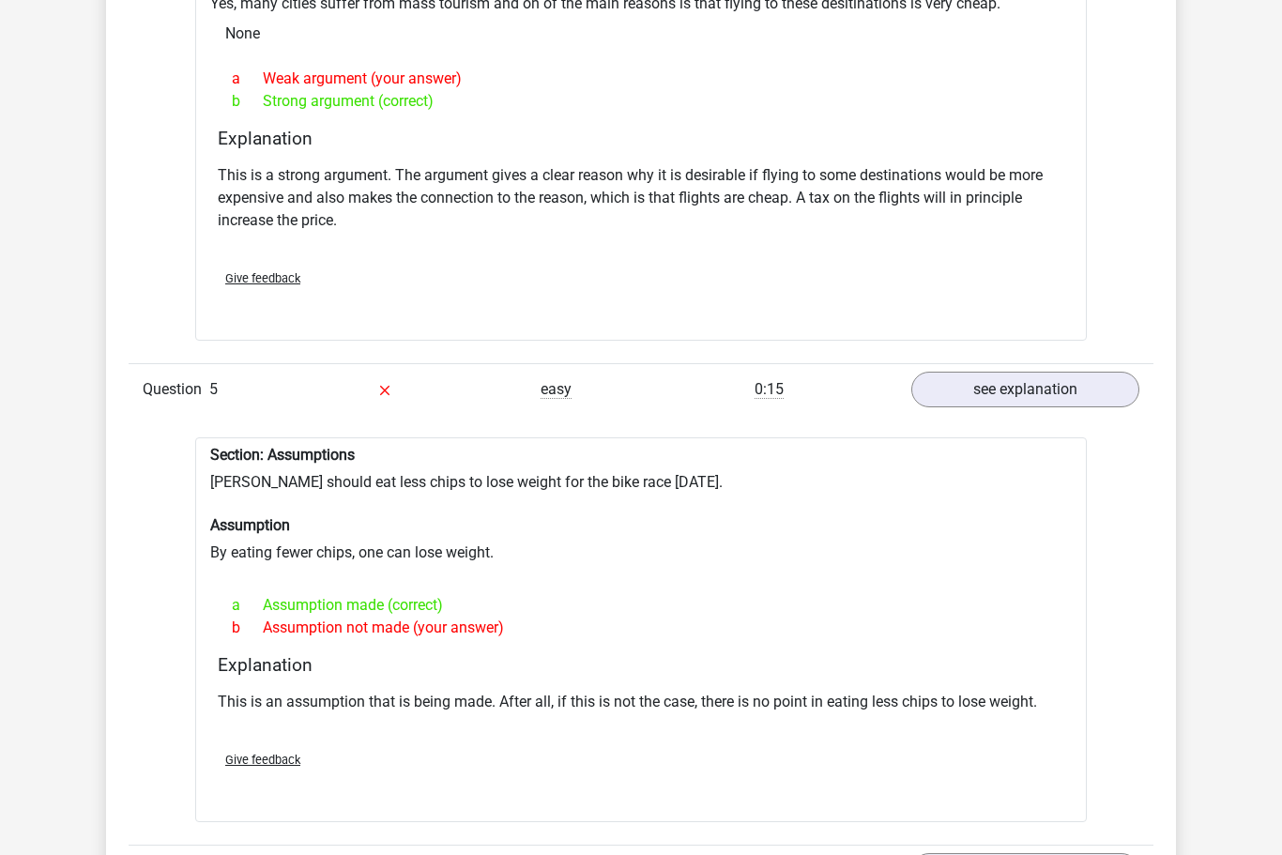
scroll to position [2222, 0]
click at [1043, 854] on link "see explanation" at bounding box center [1025, 871] width 228 height 36
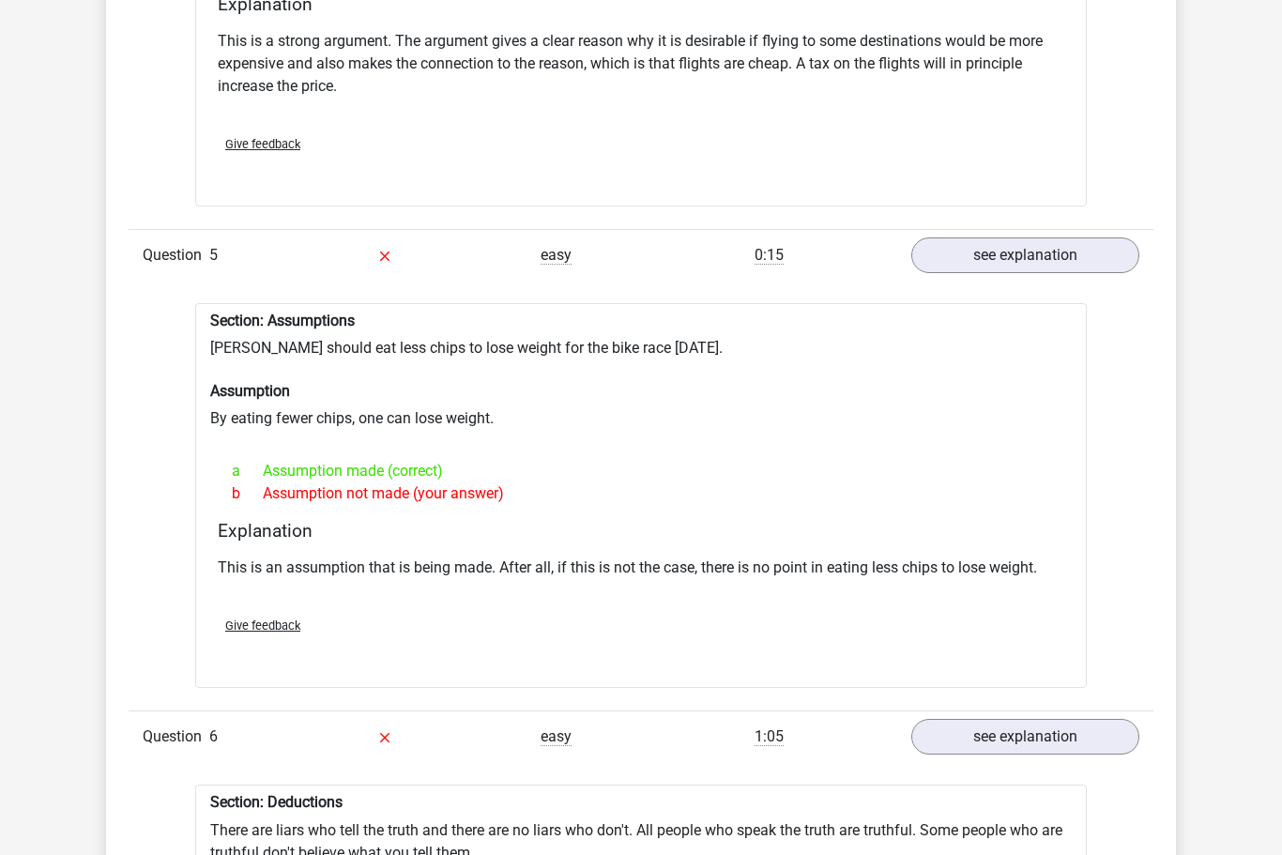
scroll to position [2355, 0]
click at [1215, 725] on div "[PERSON_NAME] [EMAIL_ADDRESS][DOMAIN_NAME]" at bounding box center [641, 373] width 1282 height 5457
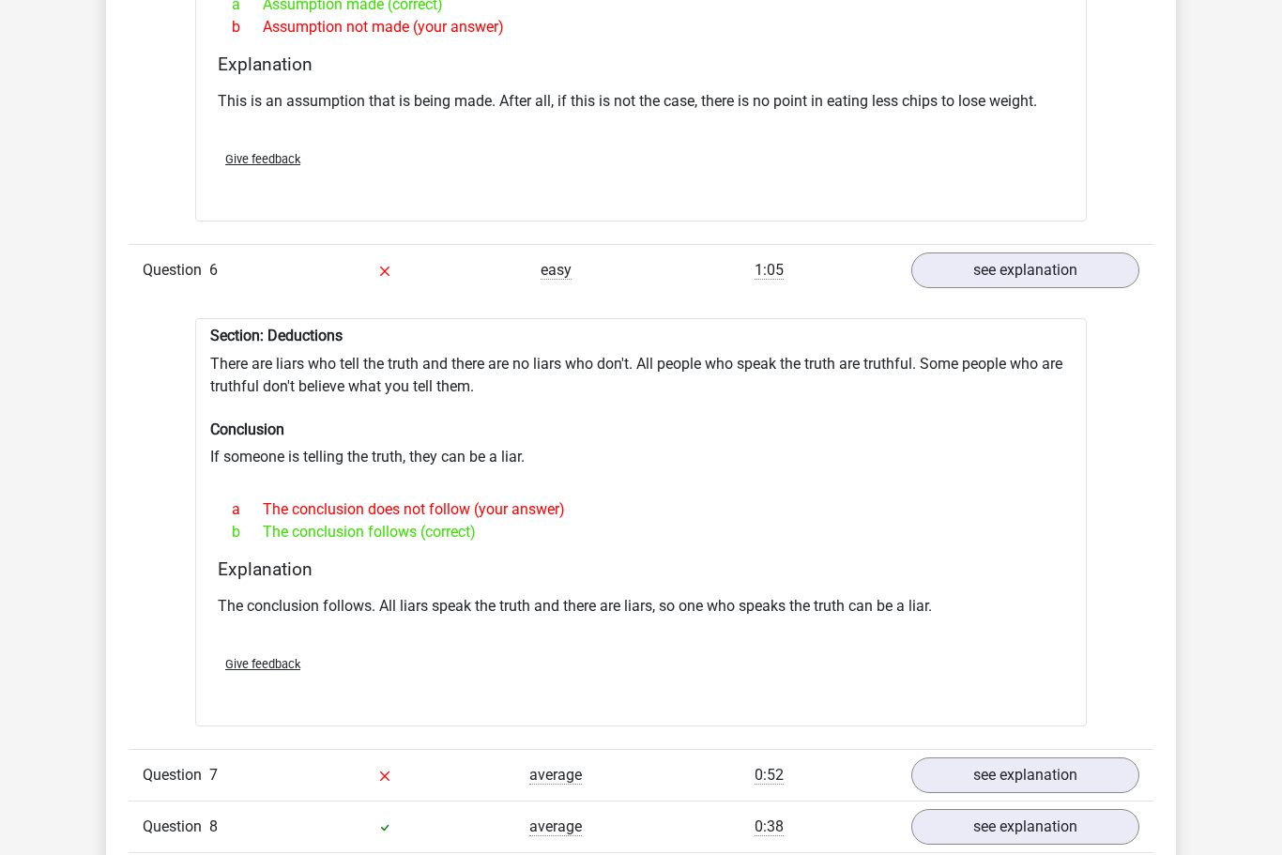
scroll to position [2811, 0]
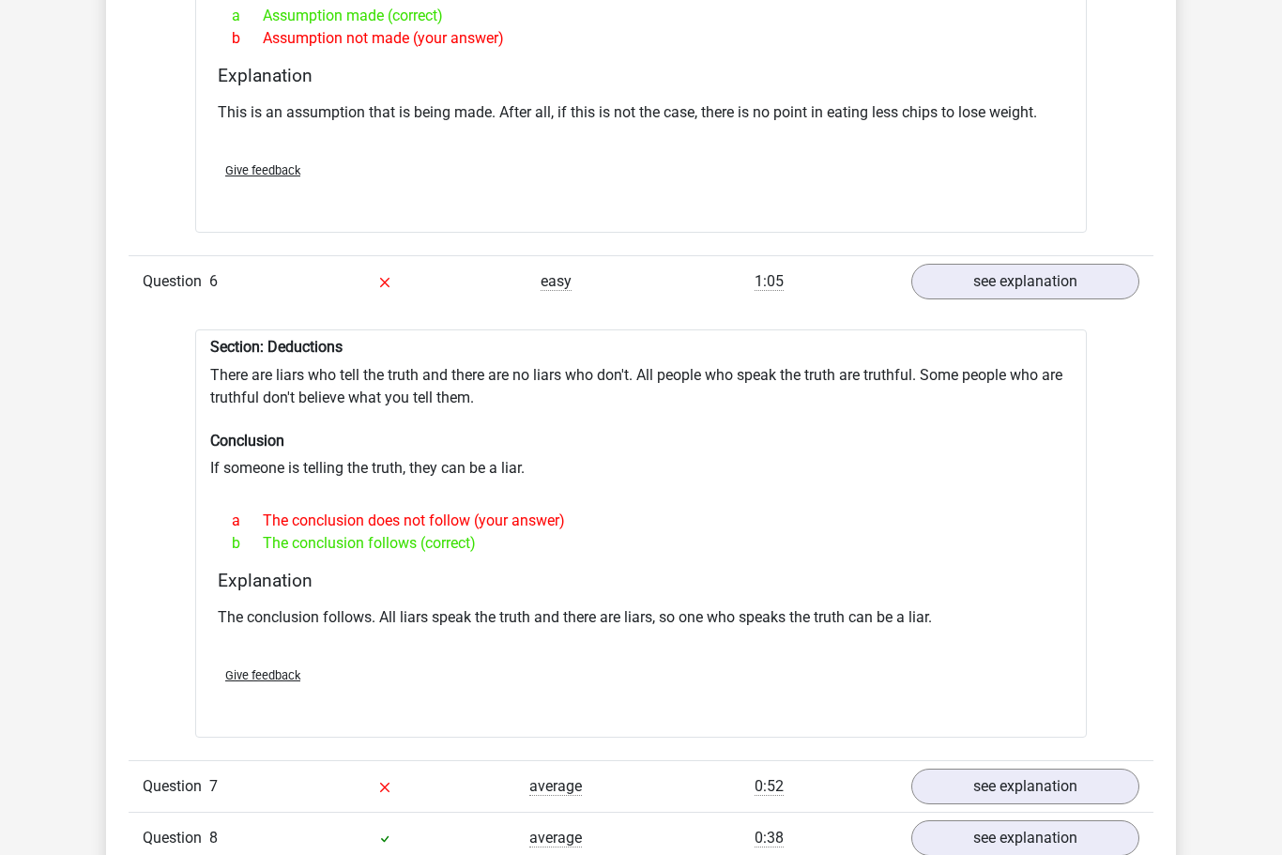
click at [1063, 787] on link "see explanation" at bounding box center [1025, 787] width 228 height 36
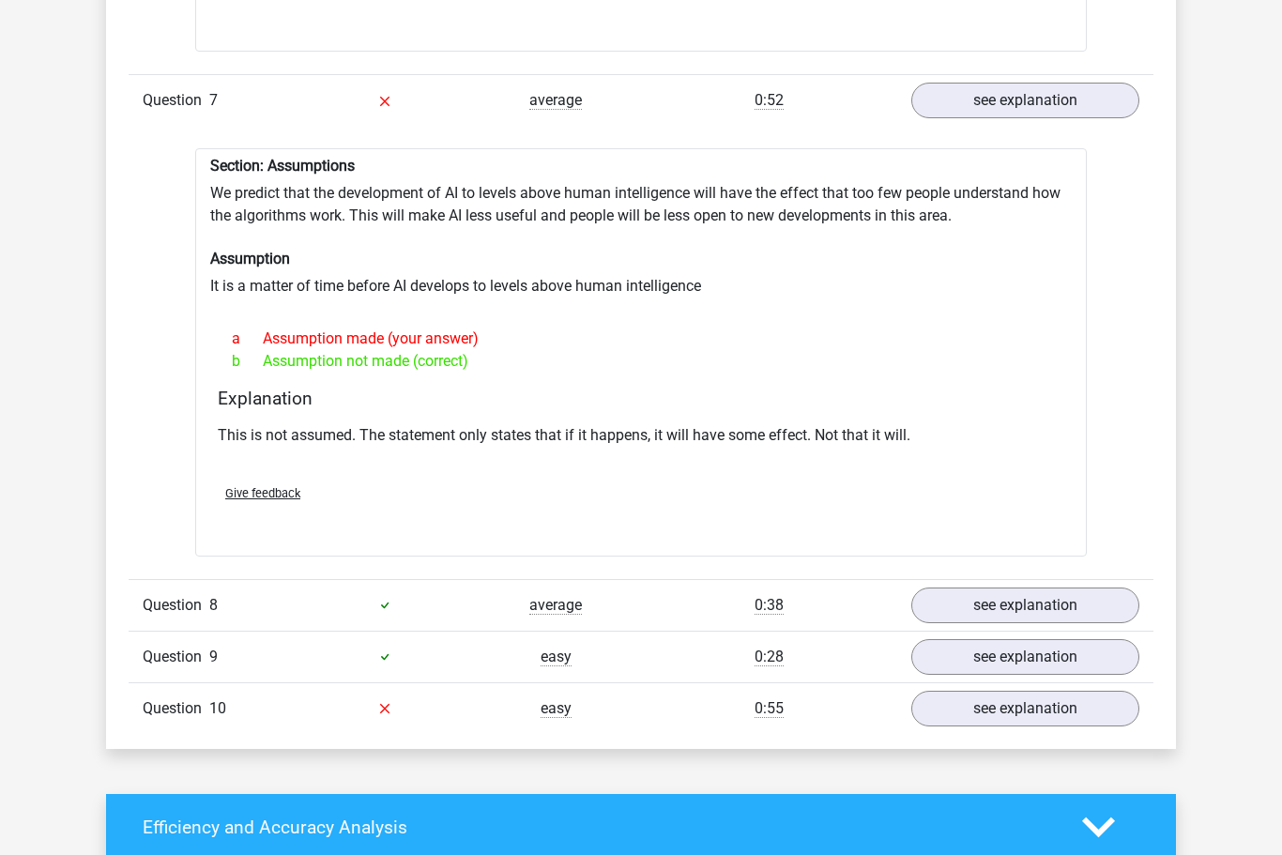
scroll to position [3497, 0]
click at [1042, 714] on link "see explanation" at bounding box center [1025, 709] width 228 height 36
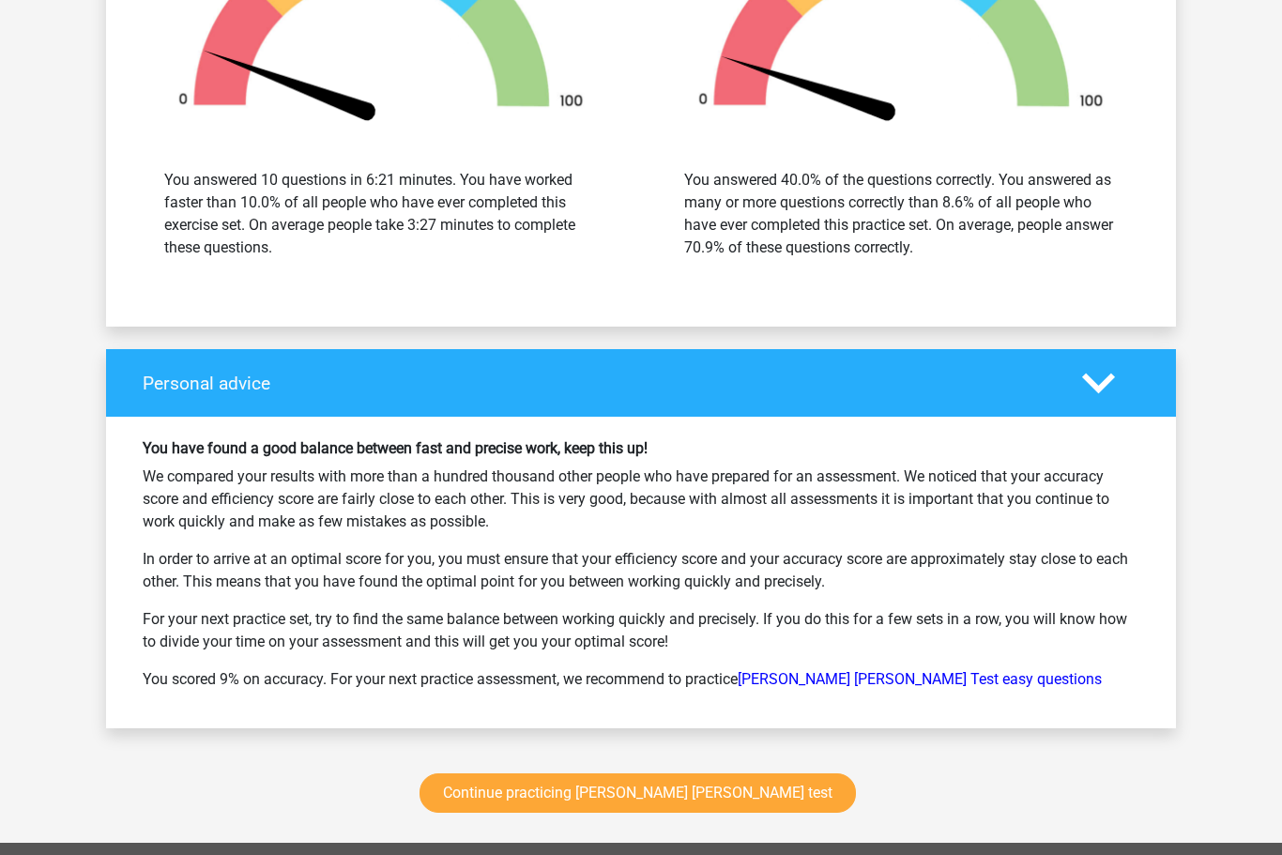
scroll to position [5026, 0]
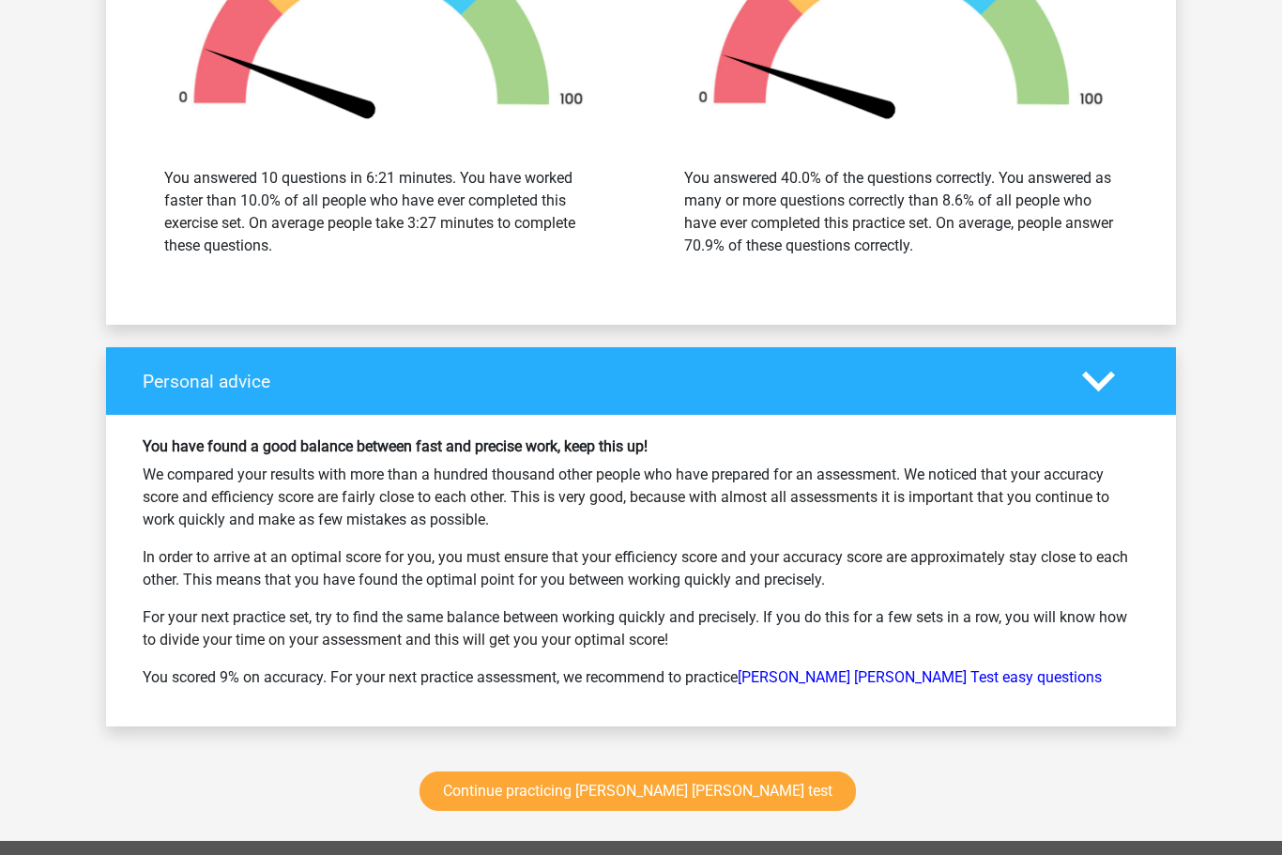
click at [640, 789] on link "Continue practicing [PERSON_NAME] [PERSON_NAME] test" at bounding box center [638, 791] width 436 height 39
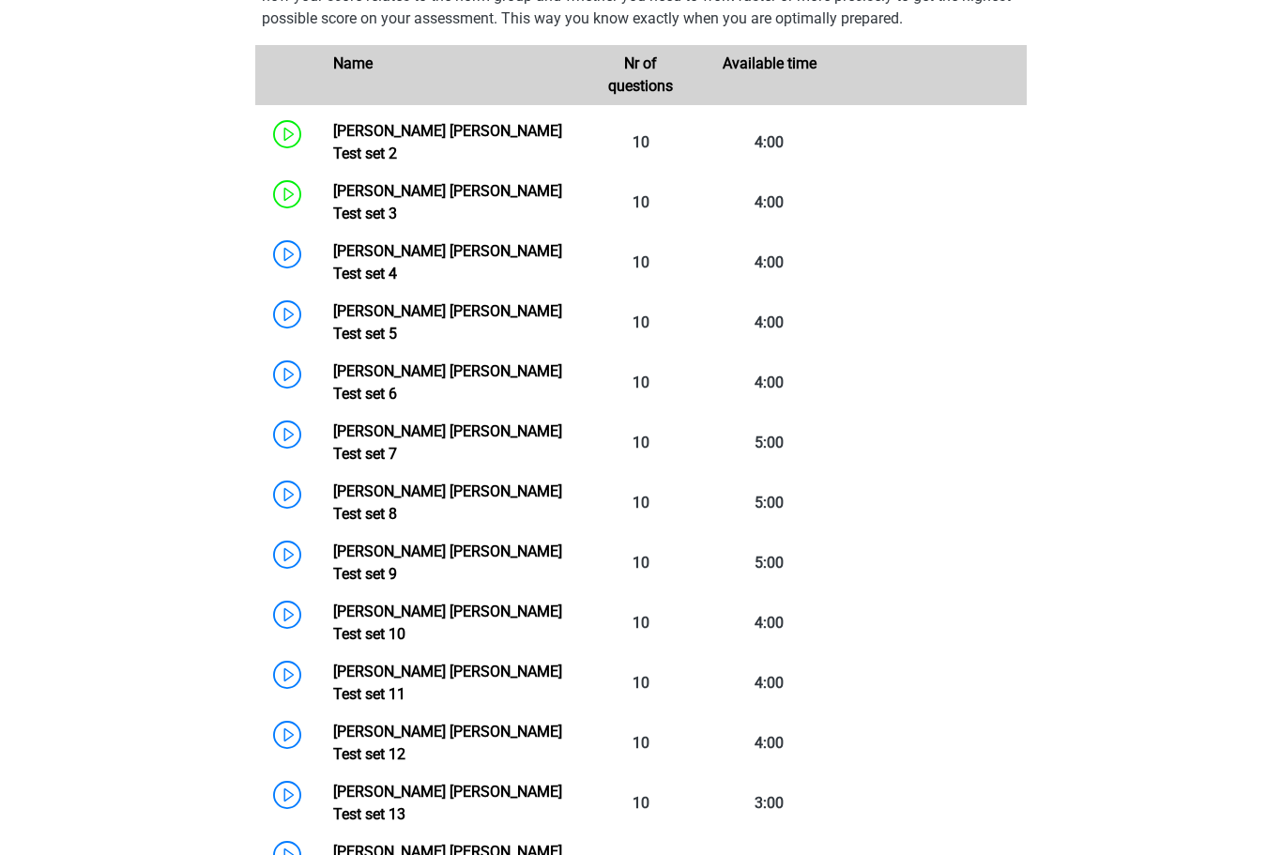
scroll to position [865, 0]
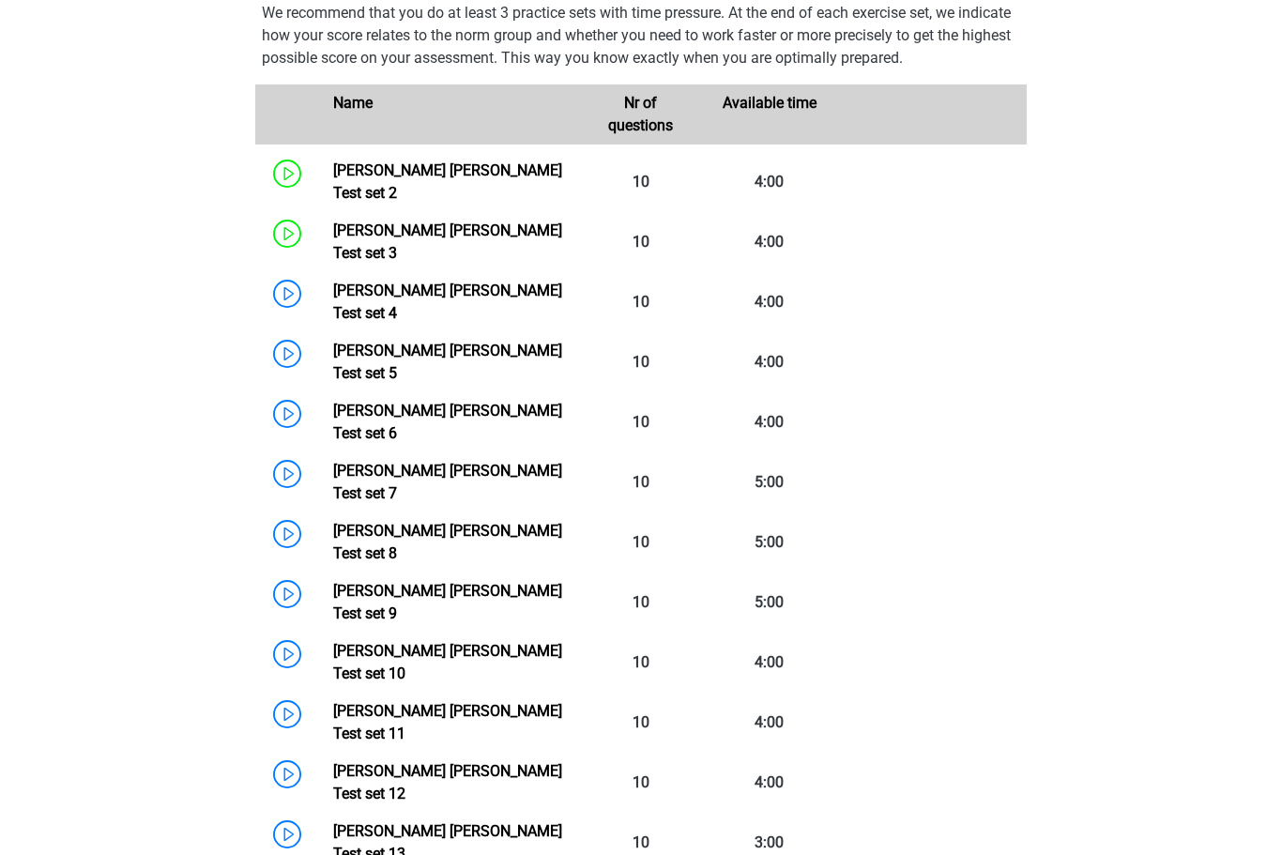
click at [333, 282] on link "[PERSON_NAME] [PERSON_NAME] Test set 4" at bounding box center [447, 302] width 229 height 40
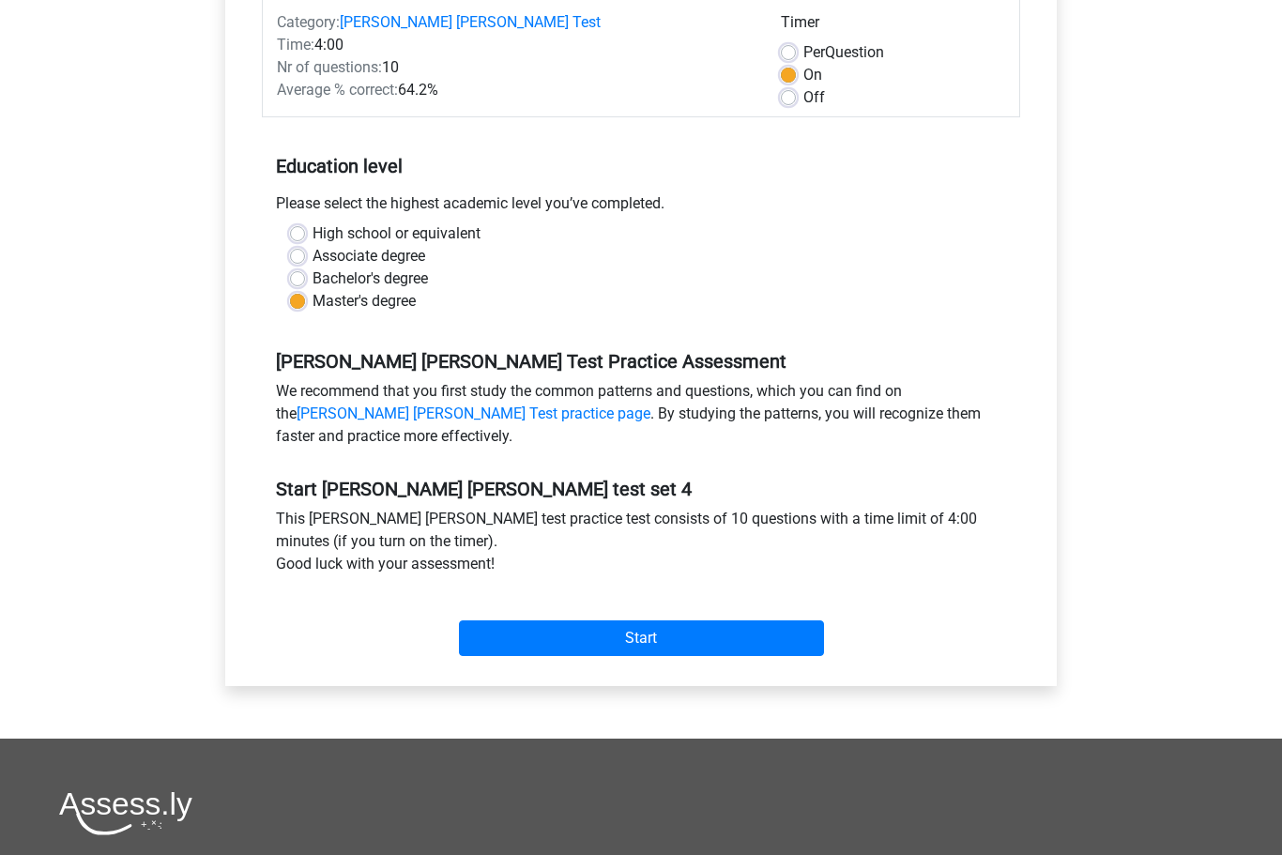
scroll to position [237, 0]
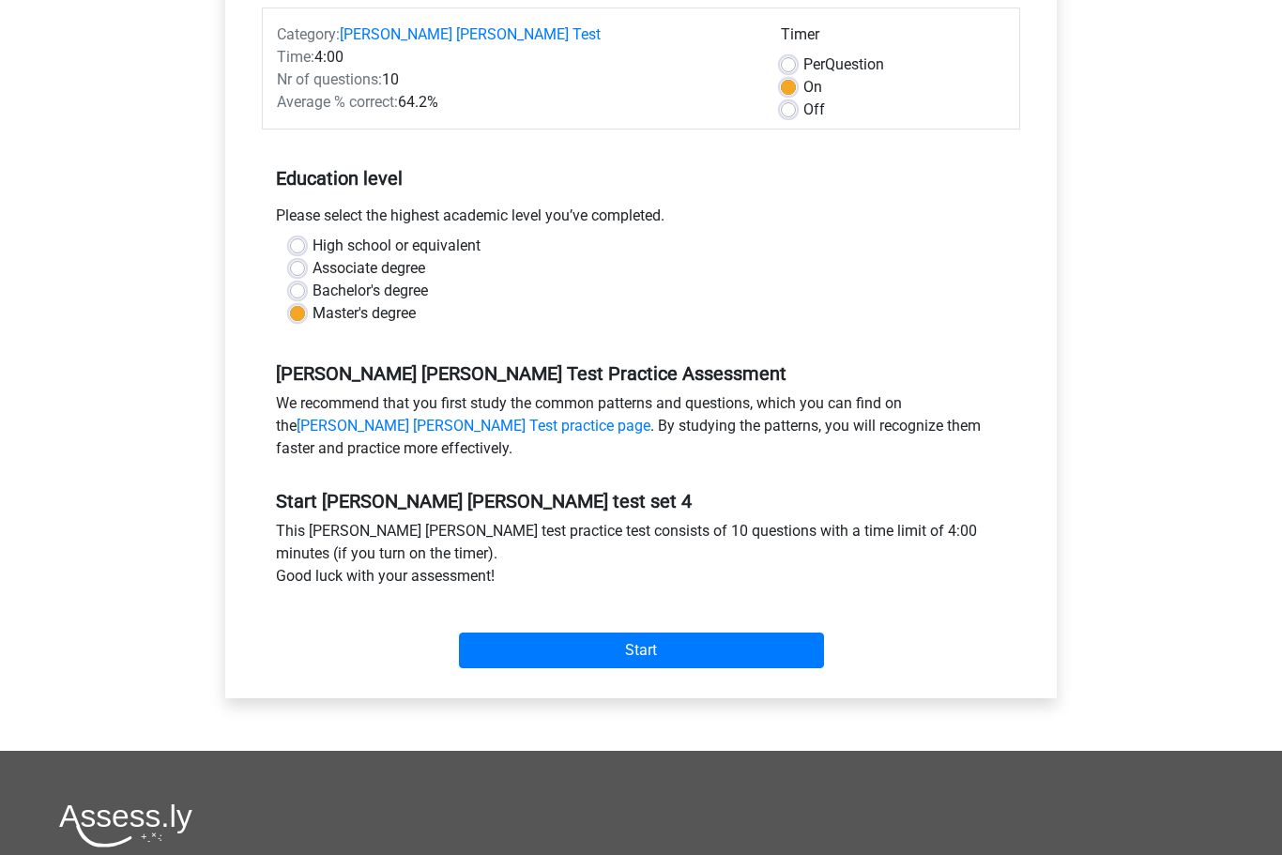
click at [652, 653] on input "Start" at bounding box center [641, 651] width 365 height 36
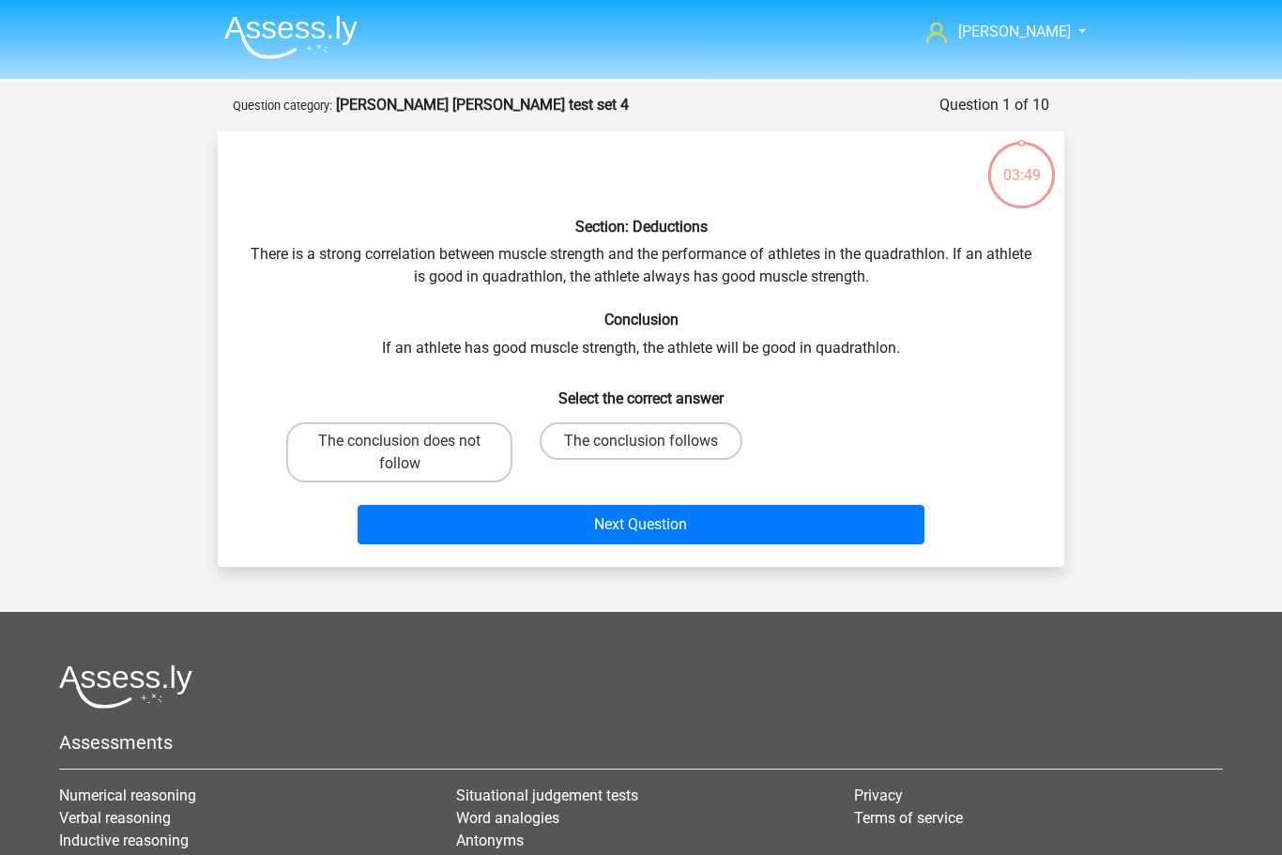
click at [441, 465] on label "The conclusion does not follow" at bounding box center [399, 452] width 226 height 60
click at [412, 453] on input "The conclusion does not follow" at bounding box center [406, 447] width 12 height 12
radio input "true"
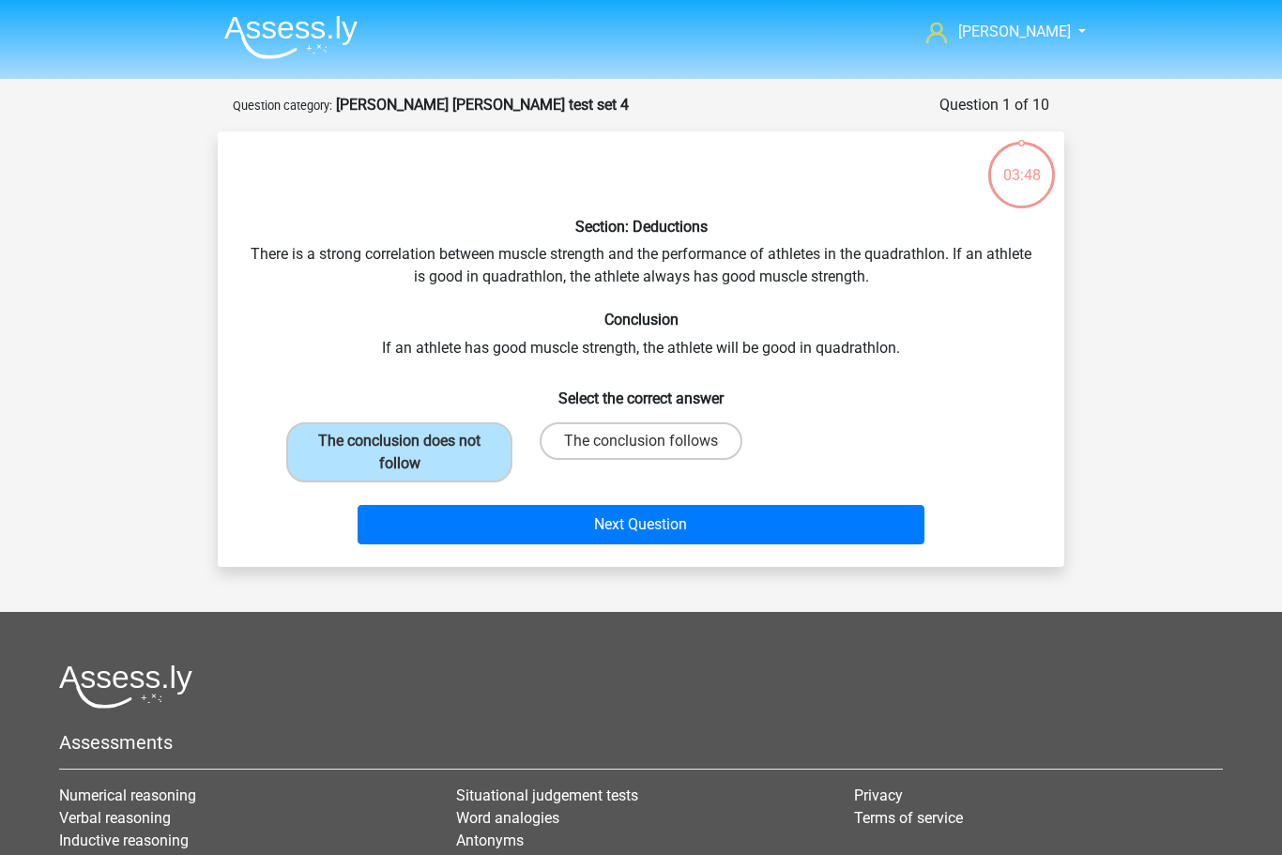
click at [533, 536] on button "Next Question" at bounding box center [642, 524] width 568 height 39
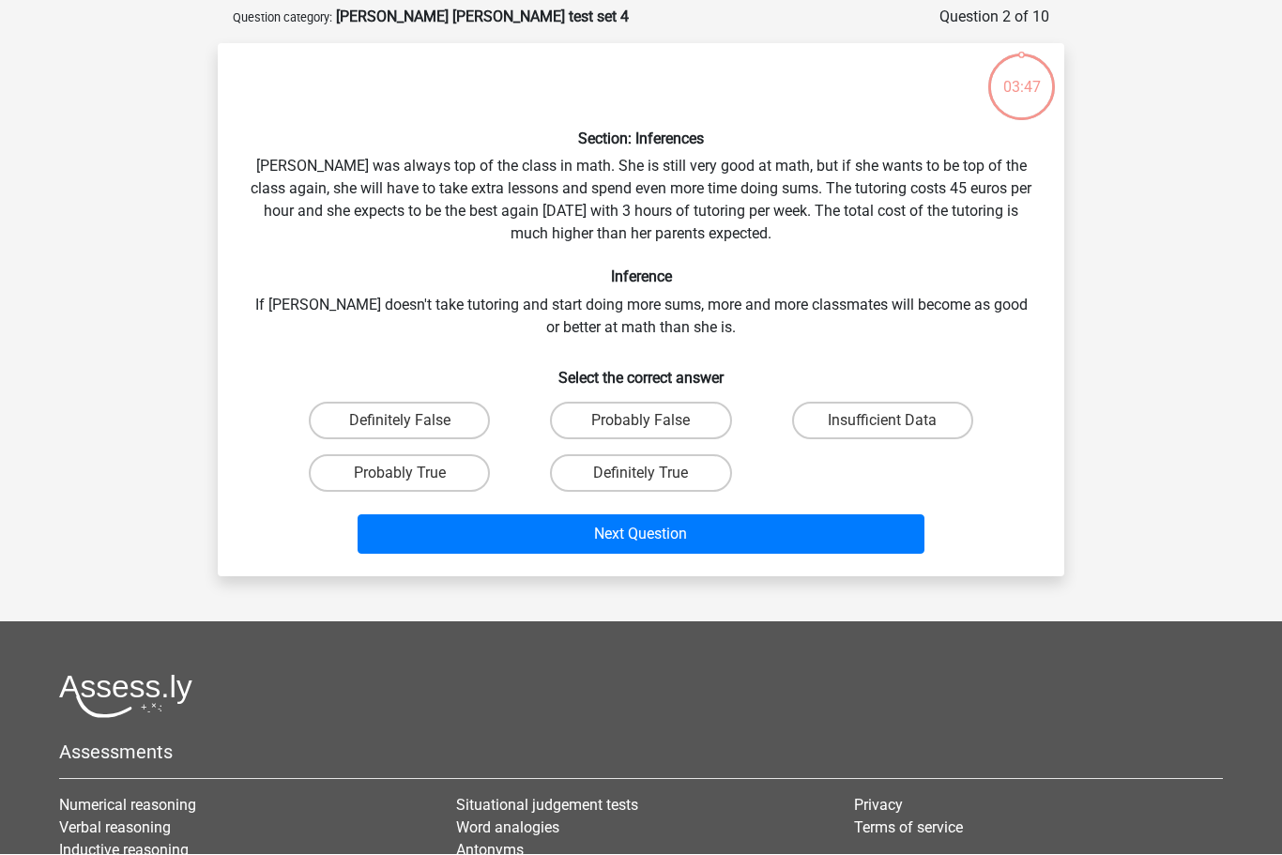
scroll to position [94, 0]
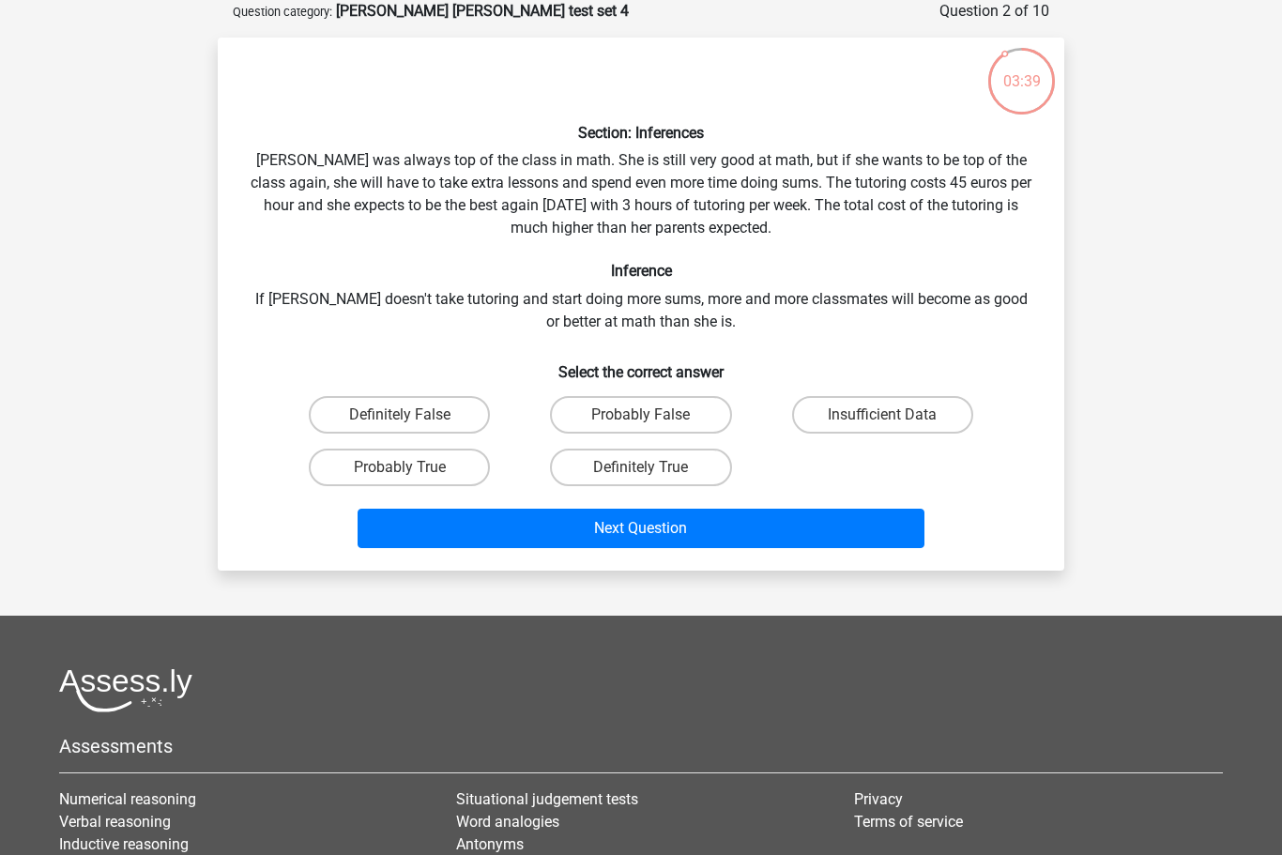
click at [844, 406] on label "Insufficient Data" at bounding box center [882, 415] width 181 height 38
click at [882, 415] on input "Insufficient Data" at bounding box center [888, 421] width 12 height 12
radio input "true"
click at [750, 521] on button "Next Question" at bounding box center [642, 528] width 568 height 39
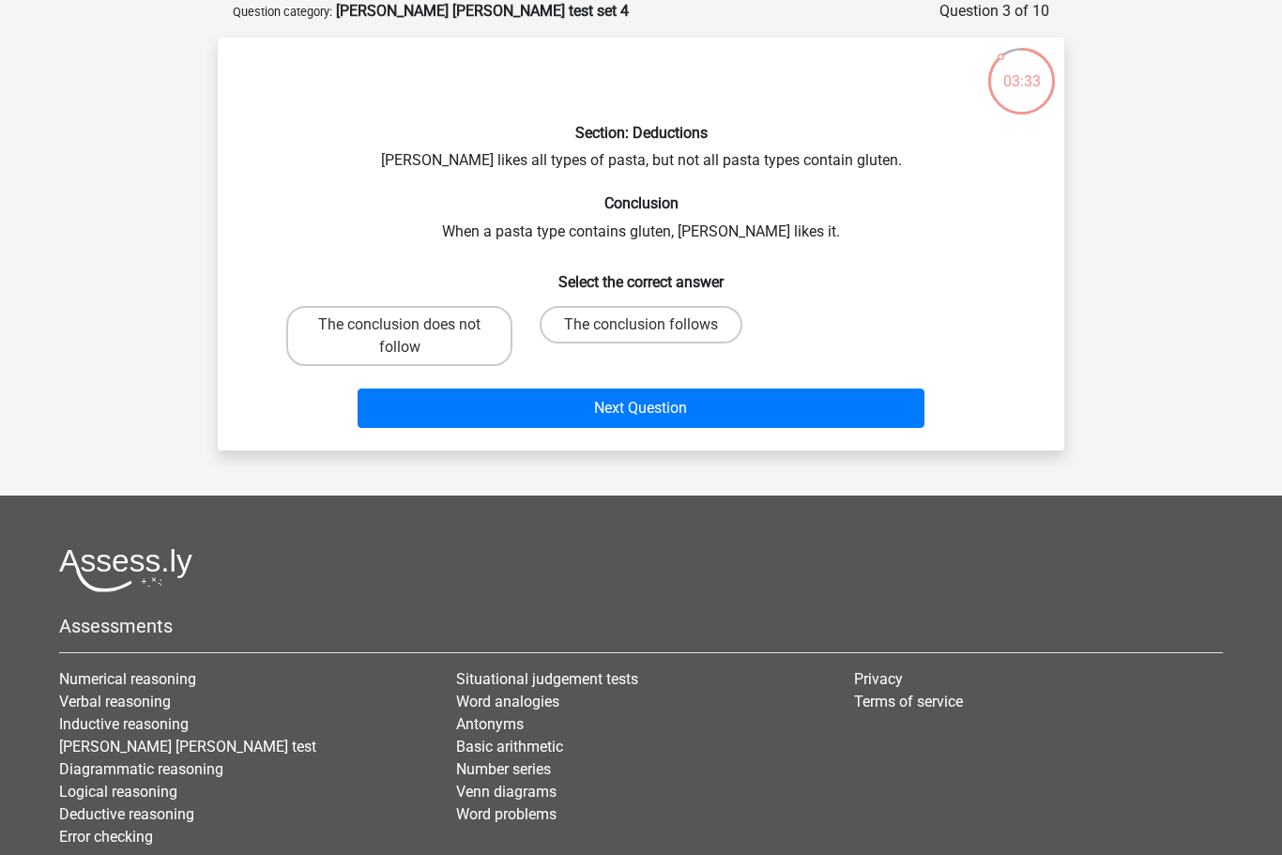
click at [640, 324] on label "The conclusion follows" at bounding box center [641, 325] width 203 height 38
click at [641, 325] on input "The conclusion follows" at bounding box center [647, 331] width 12 height 12
radio input "true"
click at [668, 423] on button "Next Question" at bounding box center [642, 408] width 568 height 39
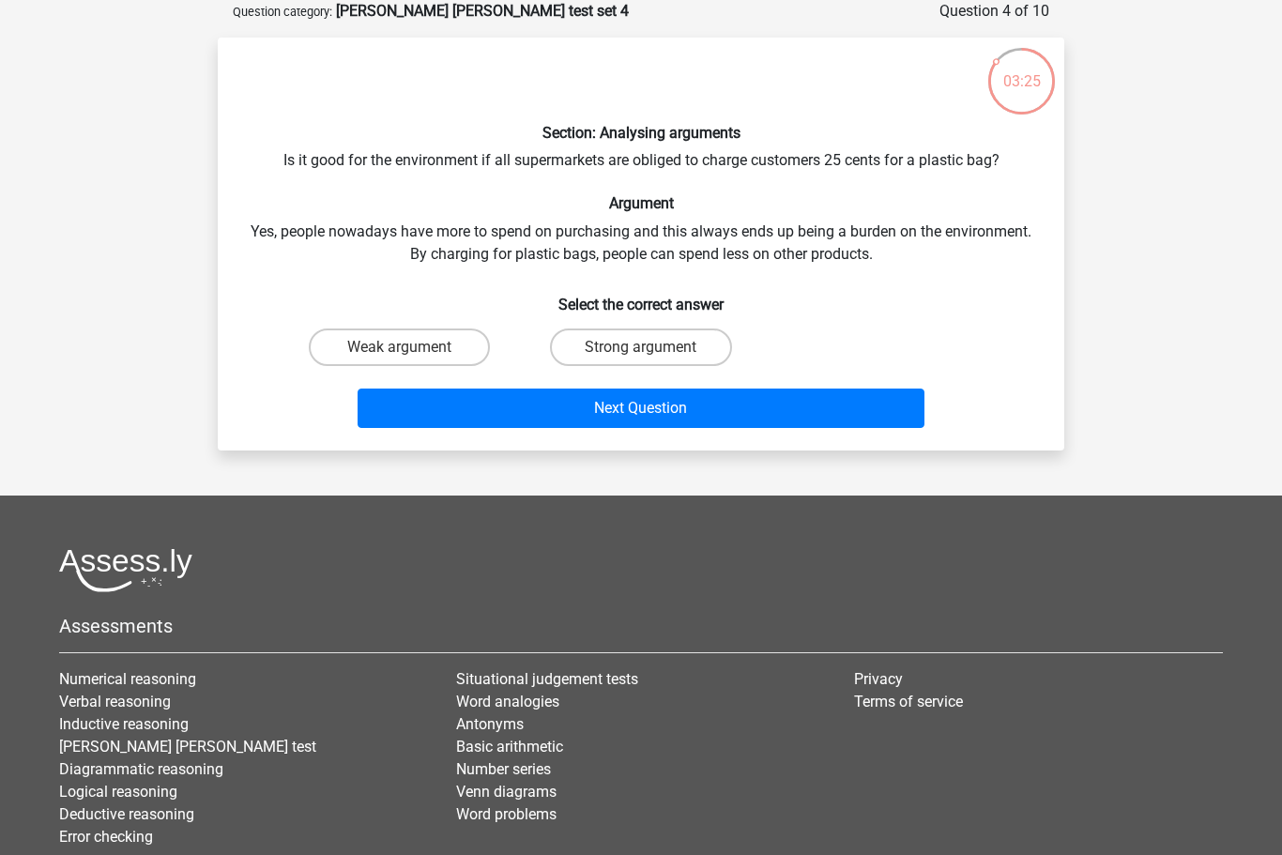
click at [418, 358] on label "Weak argument" at bounding box center [399, 348] width 181 height 38
click at [412, 358] on input "Weak argument" at bounding box center [406, 353] width 12 height 12
radio input "true"
click at [634, 408] on button "Next Question" at bounding box center [642, 408] width 568 height 39
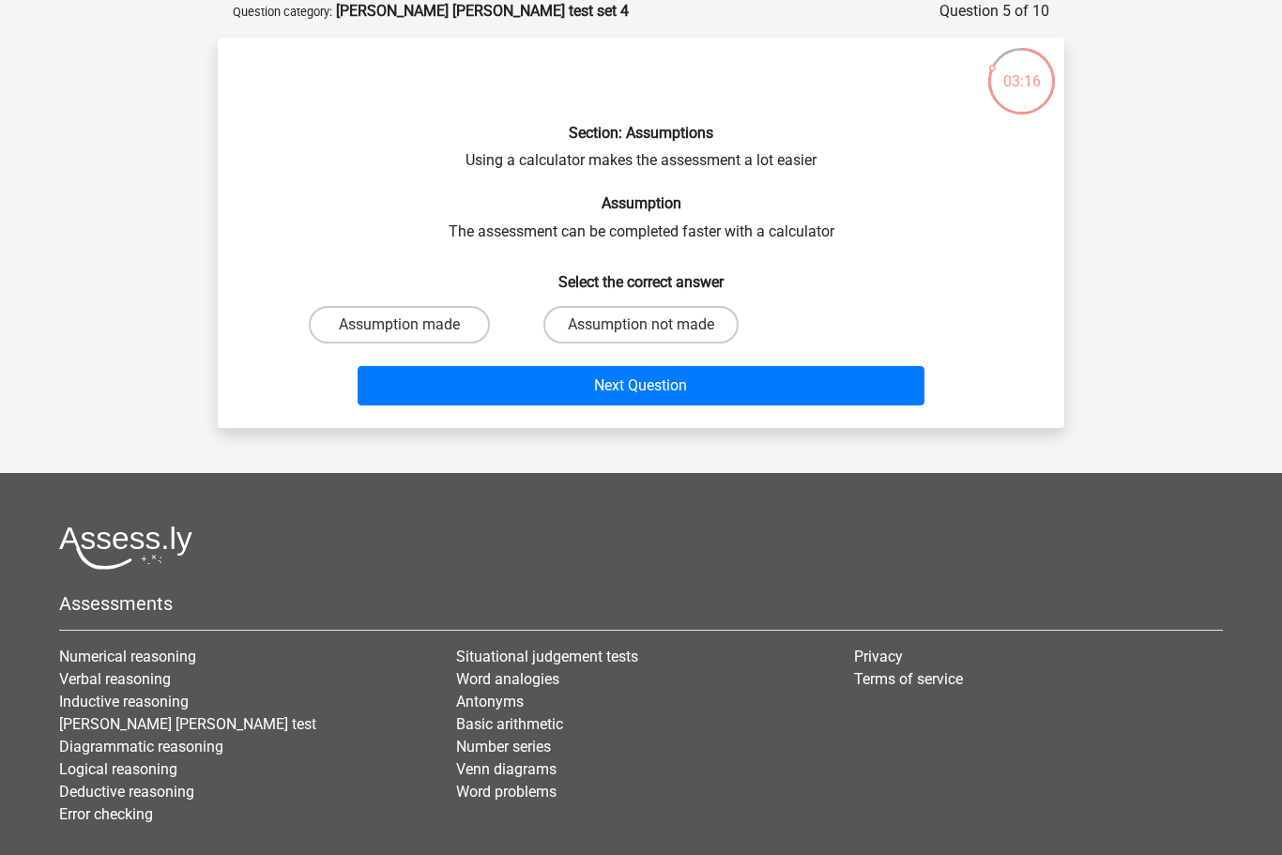
click at [608, 328] on label "Assumption not made" at bounding box center [640, 325] width 195 height 38
click at [641, 328] on input "Assumption not made" at bounding box center [647, 331] width 12 height 12
radio input "true"
click at [650, 394] on button "Next Question" at bounding box center [642, 385] width 568 height 39
click at [410, 325] on input "Weak argument" at bounding box center [406, 331] width 12 height 12
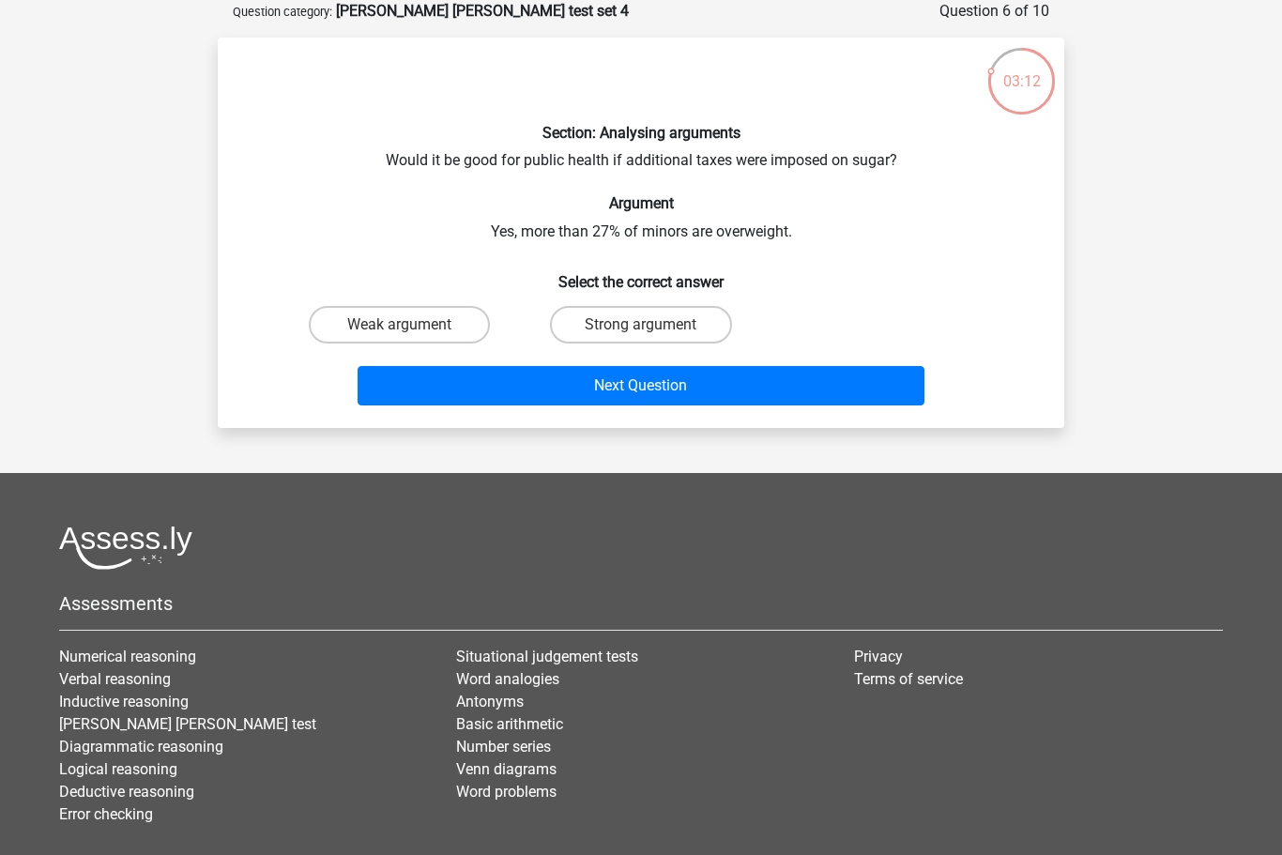
radio input "true"
click at [612, 381] on button "Next Question" at bounding box center [642, 385] width 568 height 39
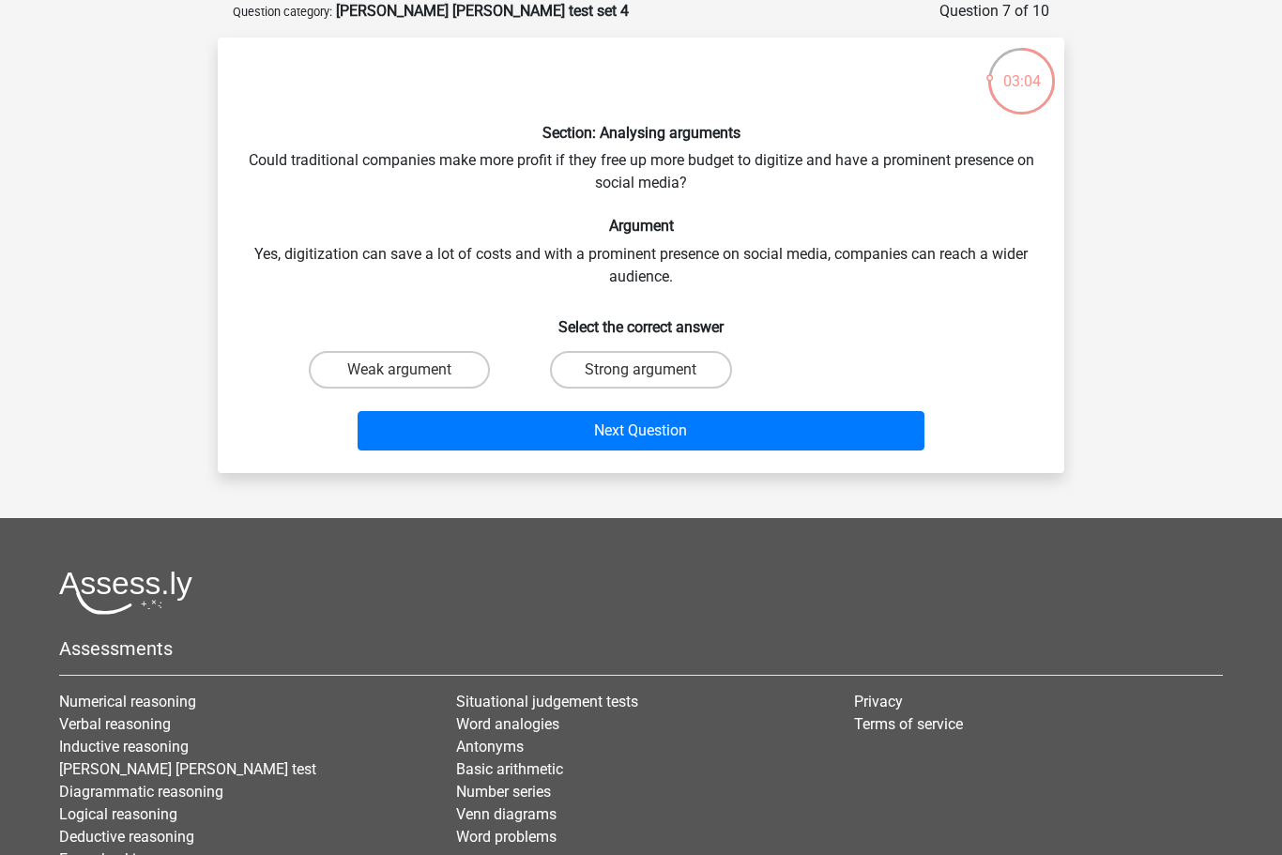
click at [616, 369] on label "Strong argument" at bounding box center [640, 370] width 181 height 38
click at [641, 370] on input "Strong argument" at bounding box center [647, 376] width 12 height 12
radio input "true"
click at [626, 426] on button "Next Question" at bounding box center [642, 430] width 568 height 39
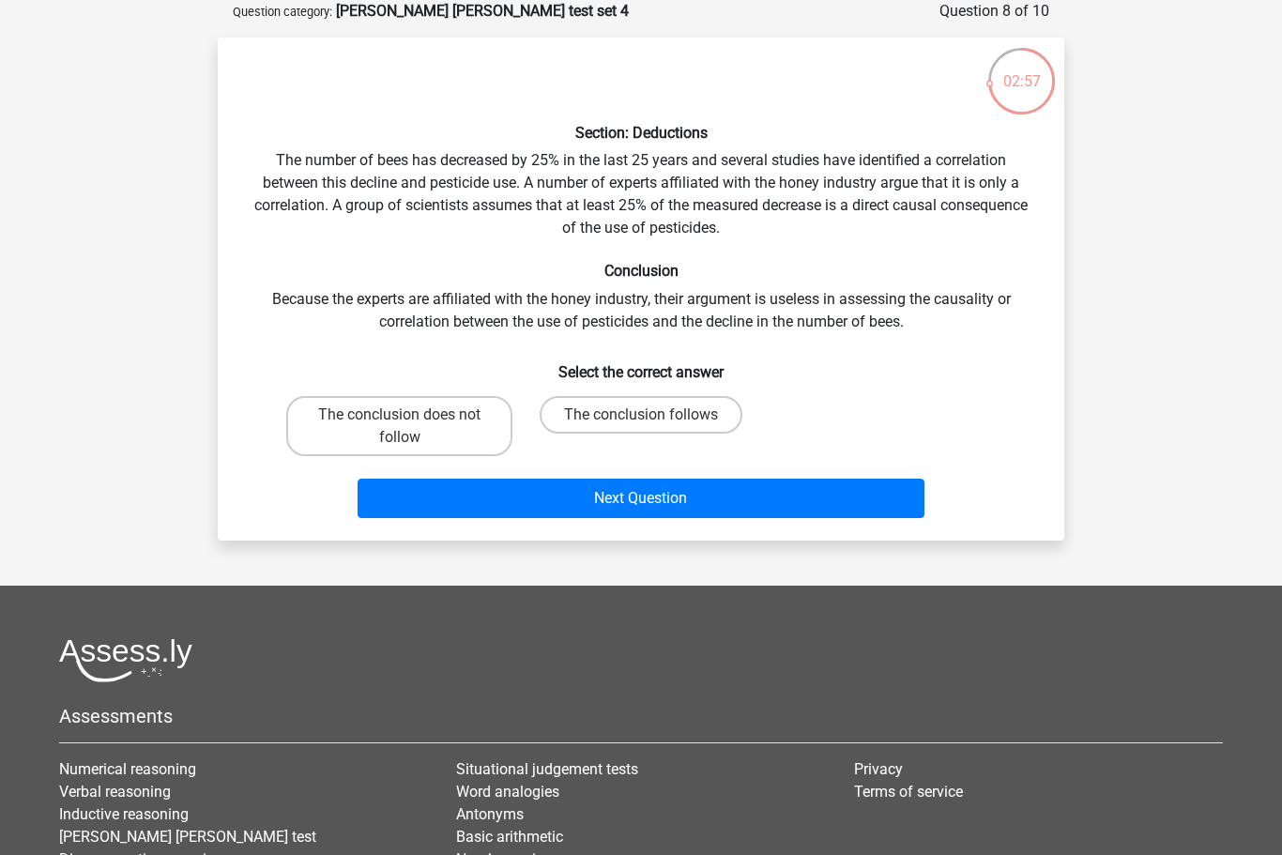
click at [452, 423] on label "The conclusion does not follow" at bounding box center [399, 426] width 226 height 60
click at [412, 423] on input "The conclusion does not follow" at bounding box center [406, 421] width 12 height 12
radio input "true"
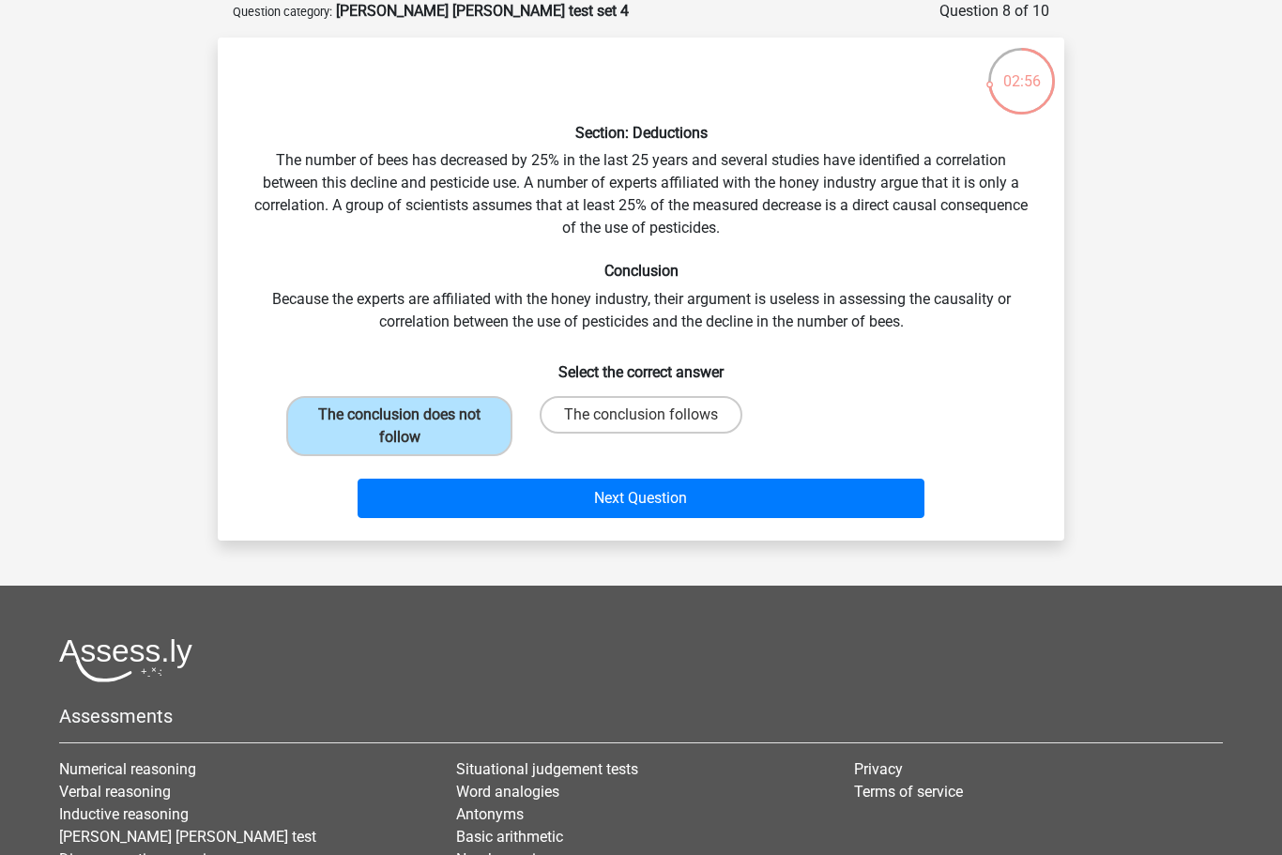
click at [533, 508] on button "Next Question" at bounding box center [642, 498] width 568 height 39
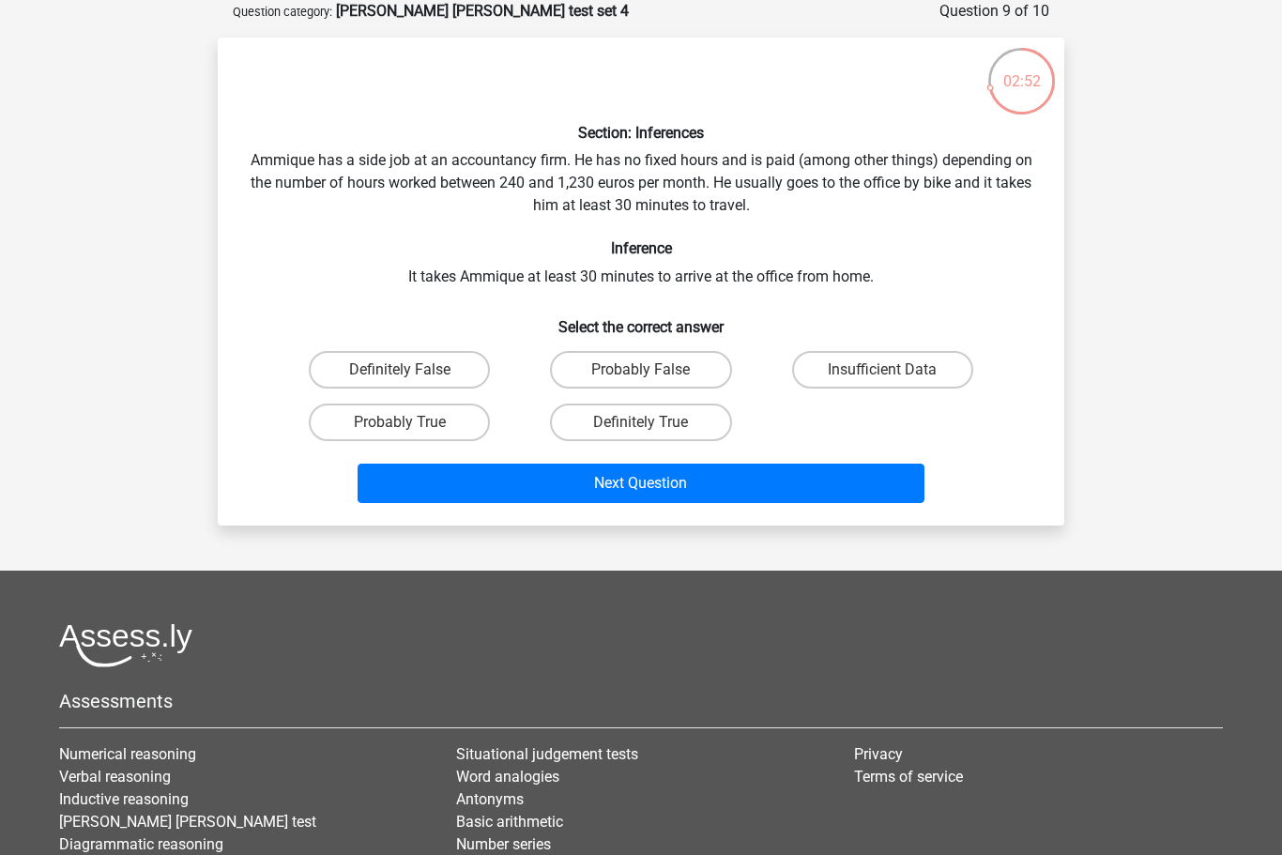
click at [897, 364] on label "Insufficient Data" at bounding box center [882, 370] width 181 height 38
click at [894, 370] on input "Insufficient Data" at bounding box center [888, 376] width 12 height 12
radio input "true"
click at [702, 488] on button "Next Question" at bounding box center [642, 483] width 568 height 39
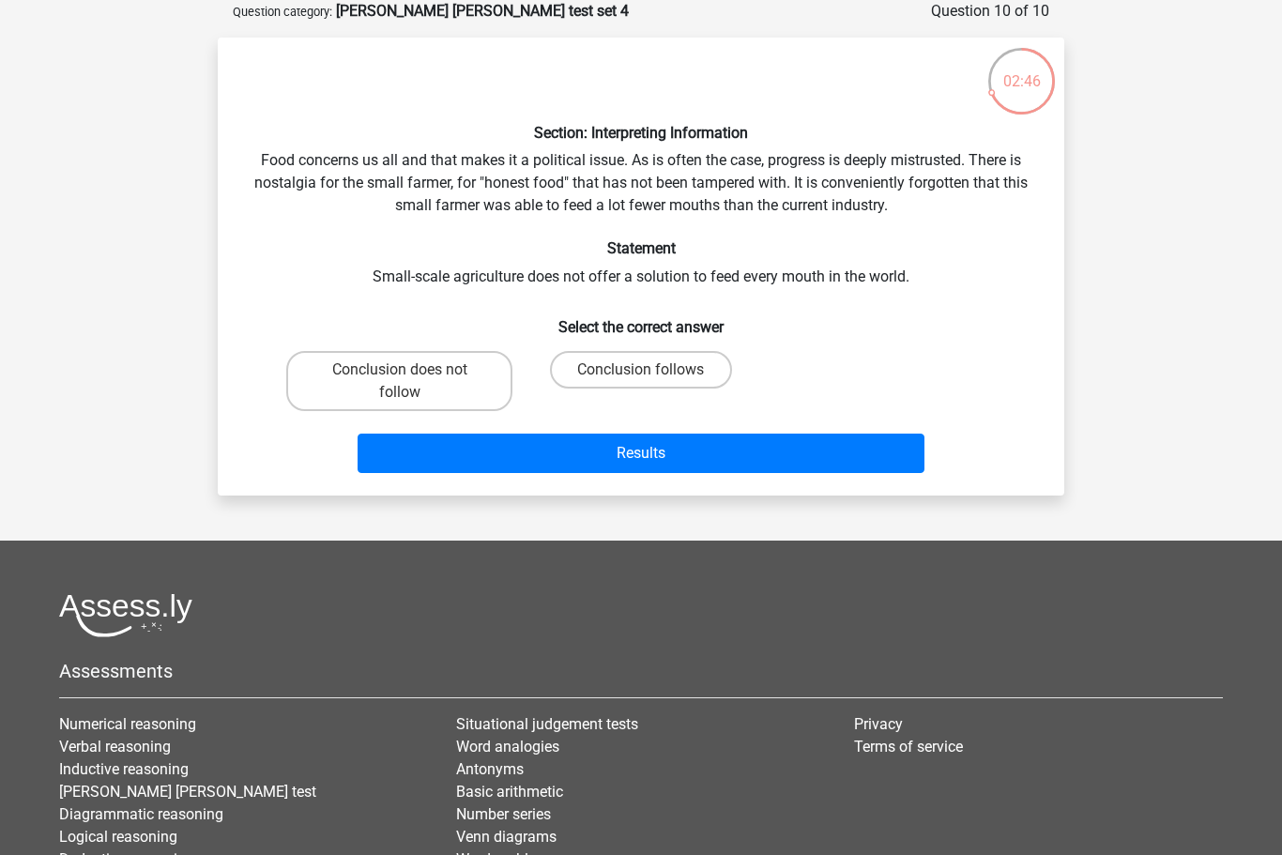
click at [438, 390] on label "Conclusion does not follow" at bounding box center [399, 381] width 226 height 60
click at [412, 382] on input "Conclusion does not follow" at bounding box center [406, 376] width 12 height 12
radio input "true"
click at [560, 447] on button "Results" at bounding box center [642, 453] width 568 height 39
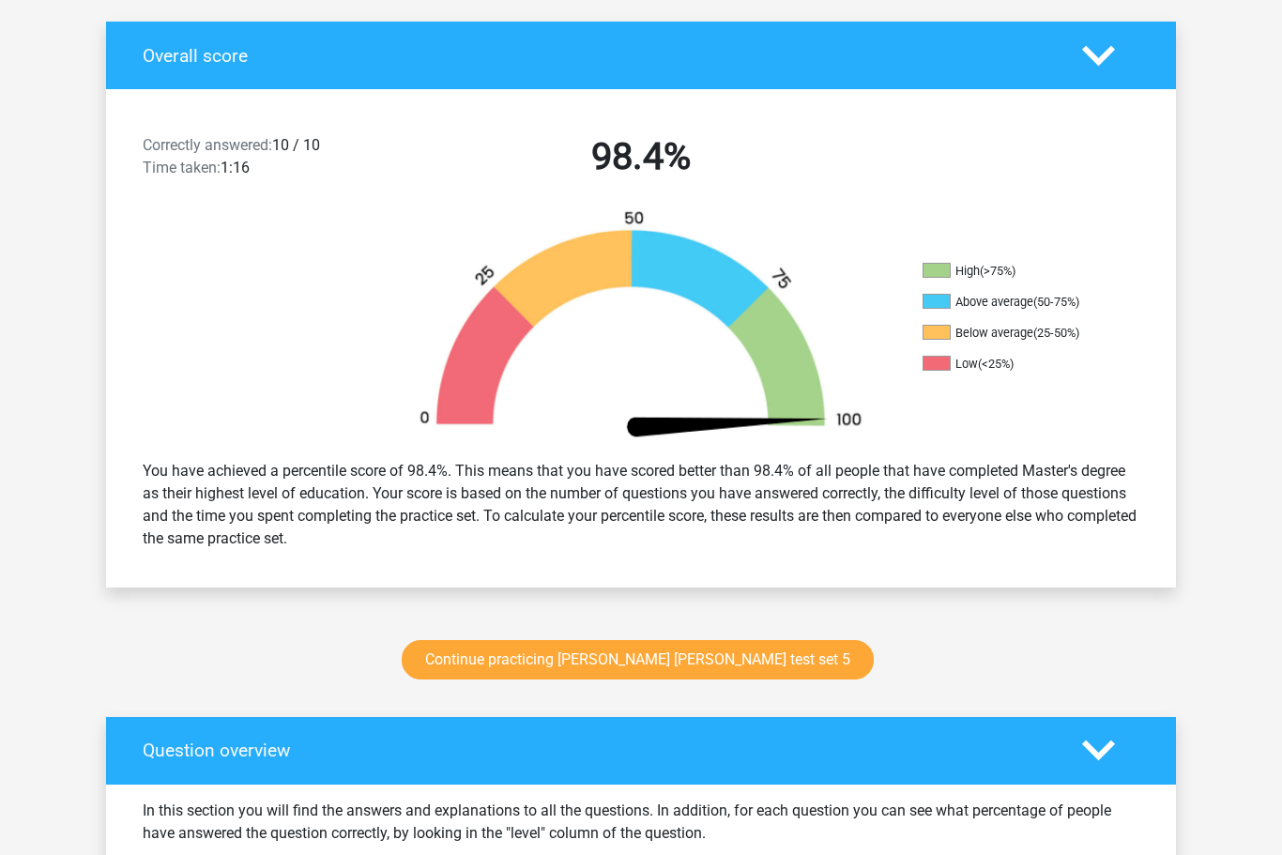
scroll to position [388, 0]
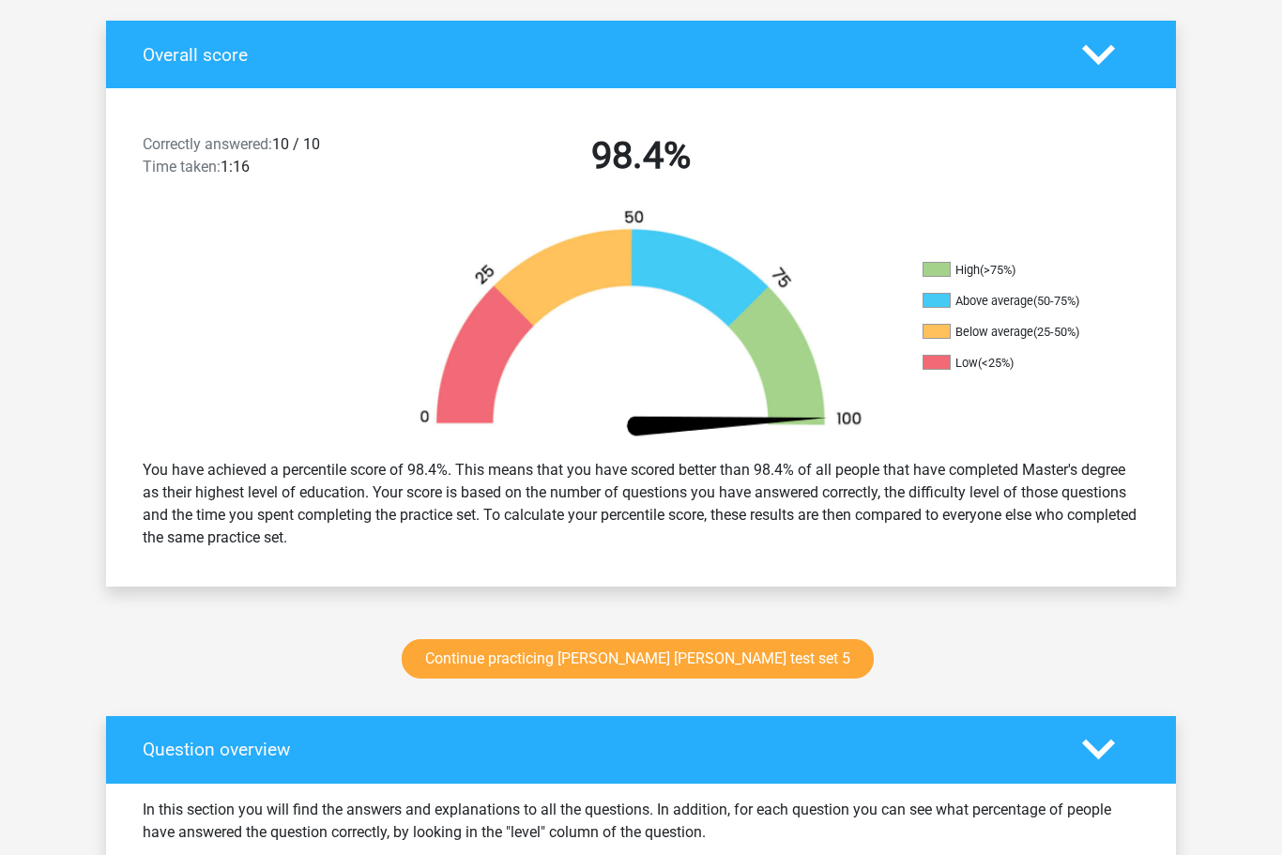
click at [689, 659] on link "Continue practicing [PERSON_NAME] [PERSON_NAME] test set 5" at bounding box center [638, 659] width 472 height 39
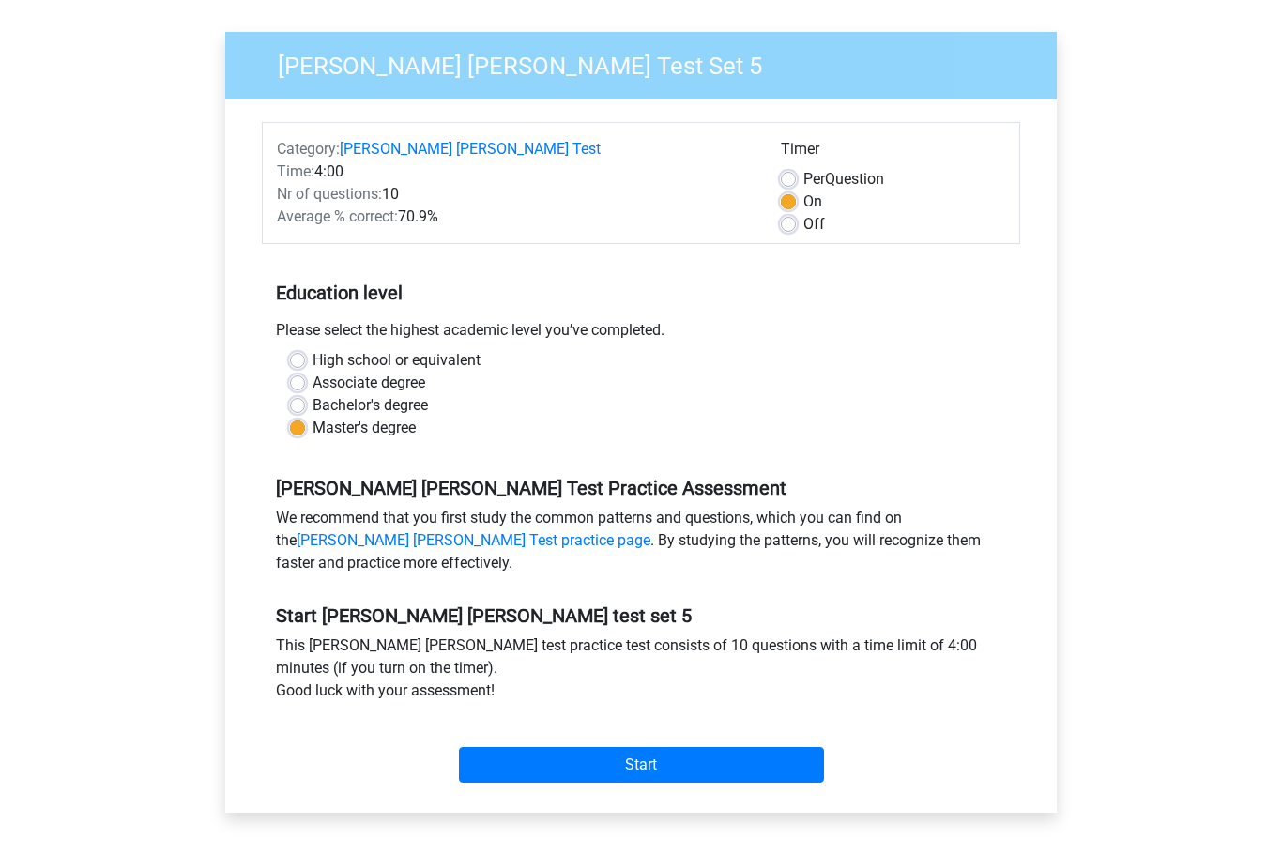
scroll to position [122, 0]
click at [650, 767] on input "Start" at bounding box center [641, 765] width 365 height 36
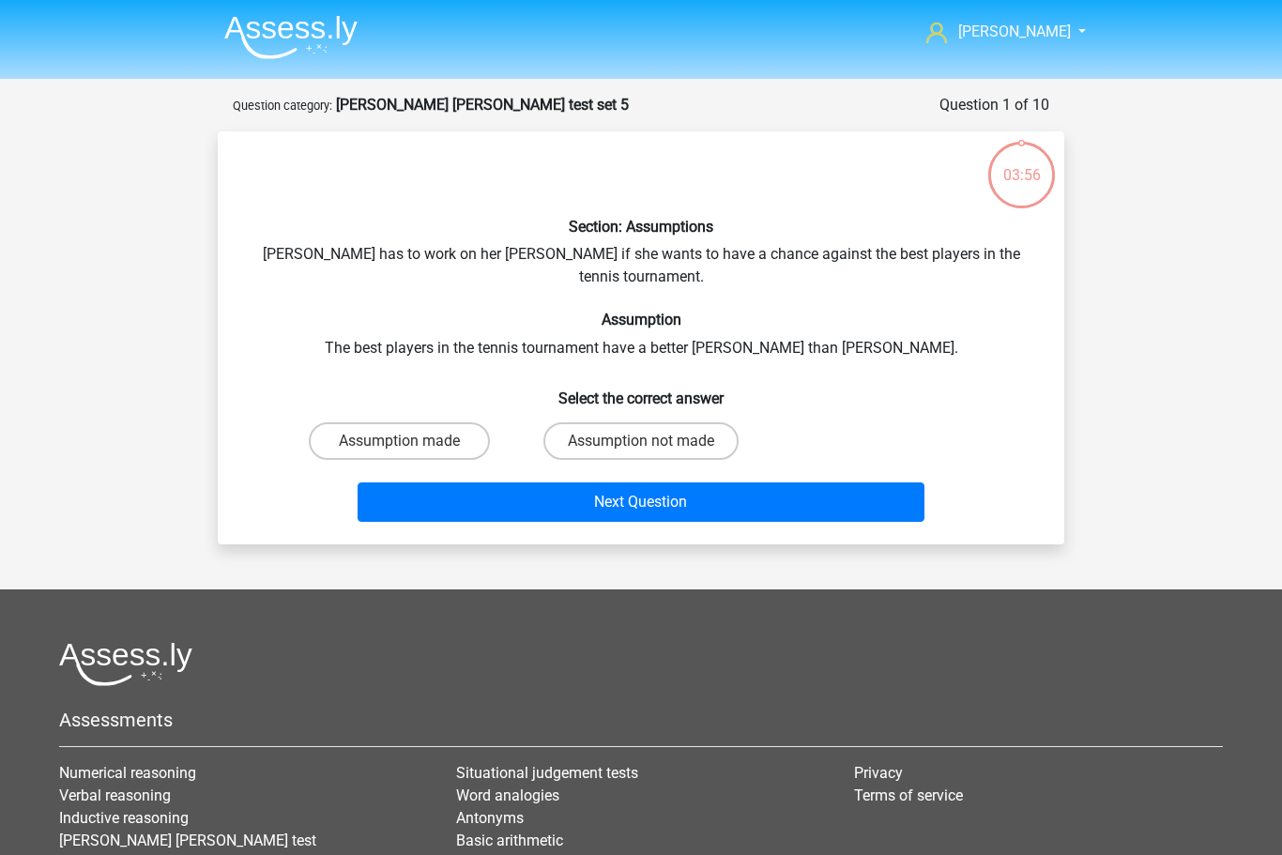
click at [633, 422] on label "Assumption not made" at bounding box center [640, 441] width 195 height 38
click at [641, 441] on input "Assumption not made" at bounding box center [647, 447] width 12 height 12
radio input "true"
click at [680, 489] on button "Next Question" at bounding box center [642, 501] width 568 height 39
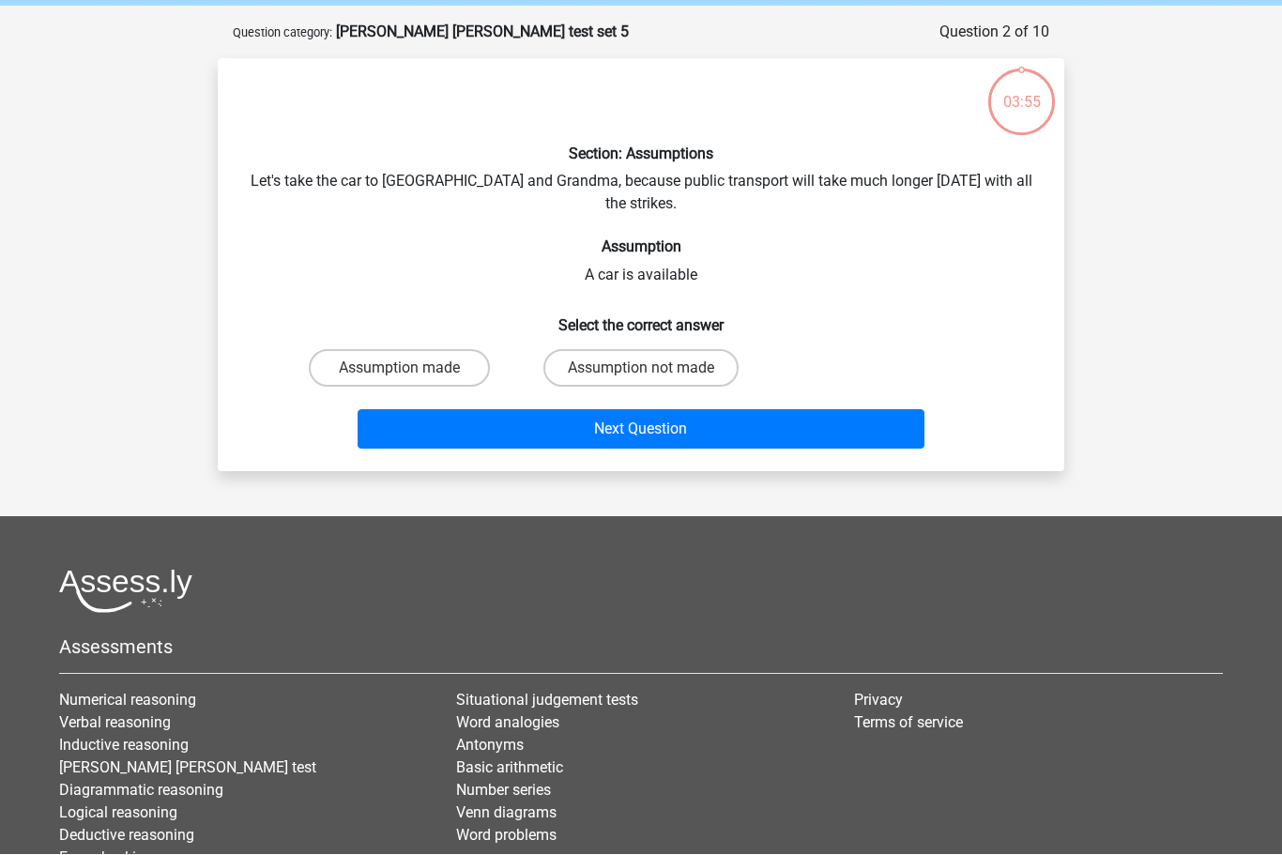
scroll to position [94, 0]
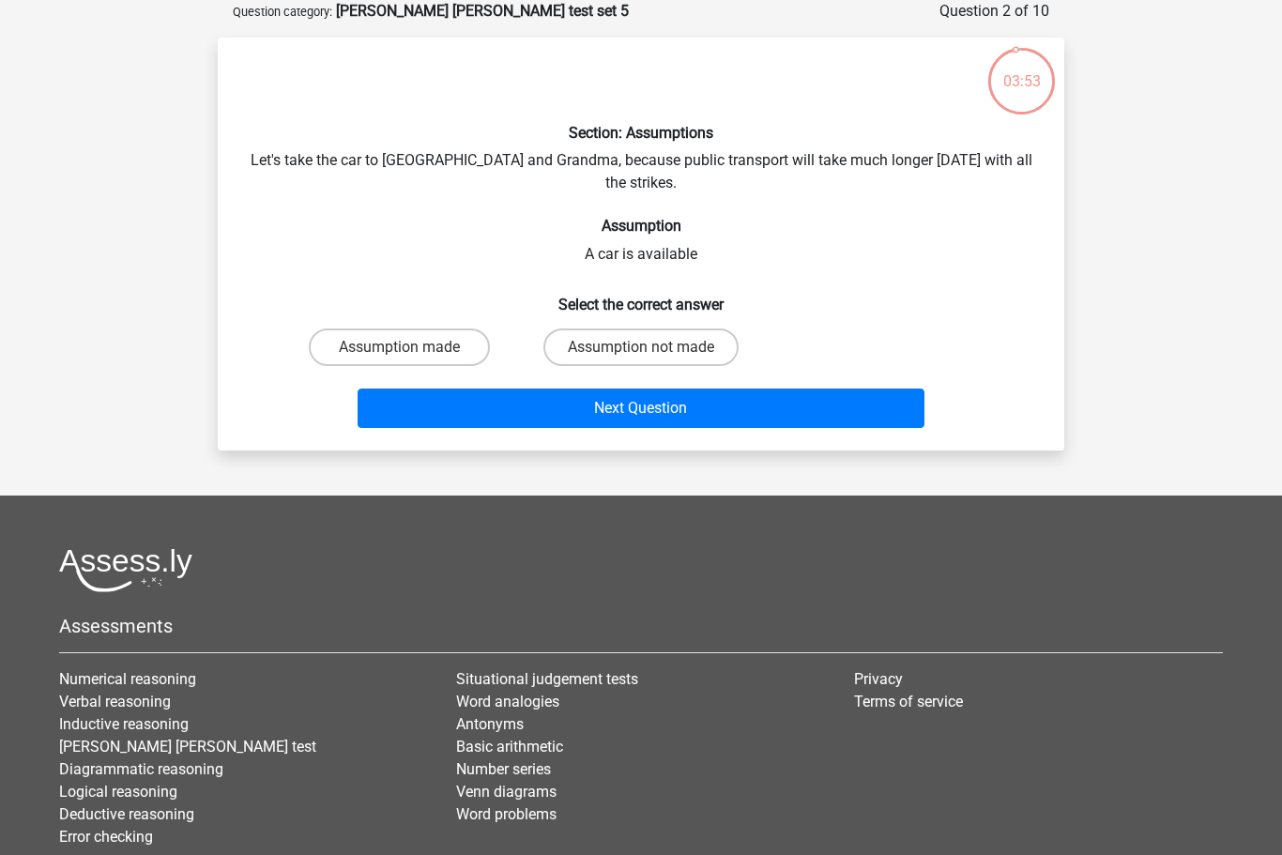
click at [389, 330] on label "Assumption made" at bounding box center [399, 348] width 181 height 38
click at [400, 347] on input "Assumption made" at bounding box center [406, 353] width 12 height 12
radio input "true"
click at [583, 389] on button "Next Question" at bounding box center [642, 408] width 568 height 39
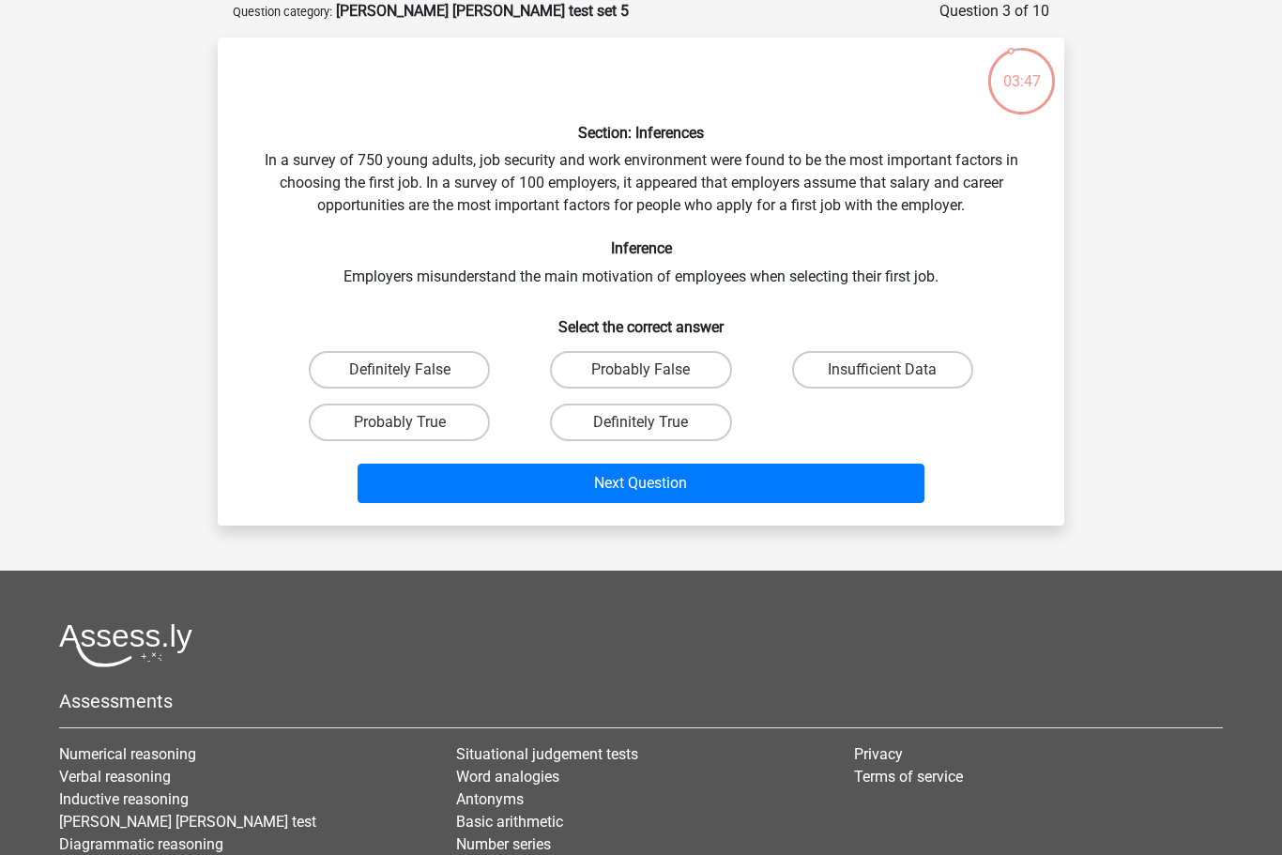
click at [388, 427] on label "Probably True" at bounding box center [399, 423] width 181 height 38
click at [400, 427] on input "Probably True" at bounding box center [406, 428] width 12 height 12
radio input "true"
click at [674, 478] on button "Next Question" at bounding box center [642, 483] width 568 height 39
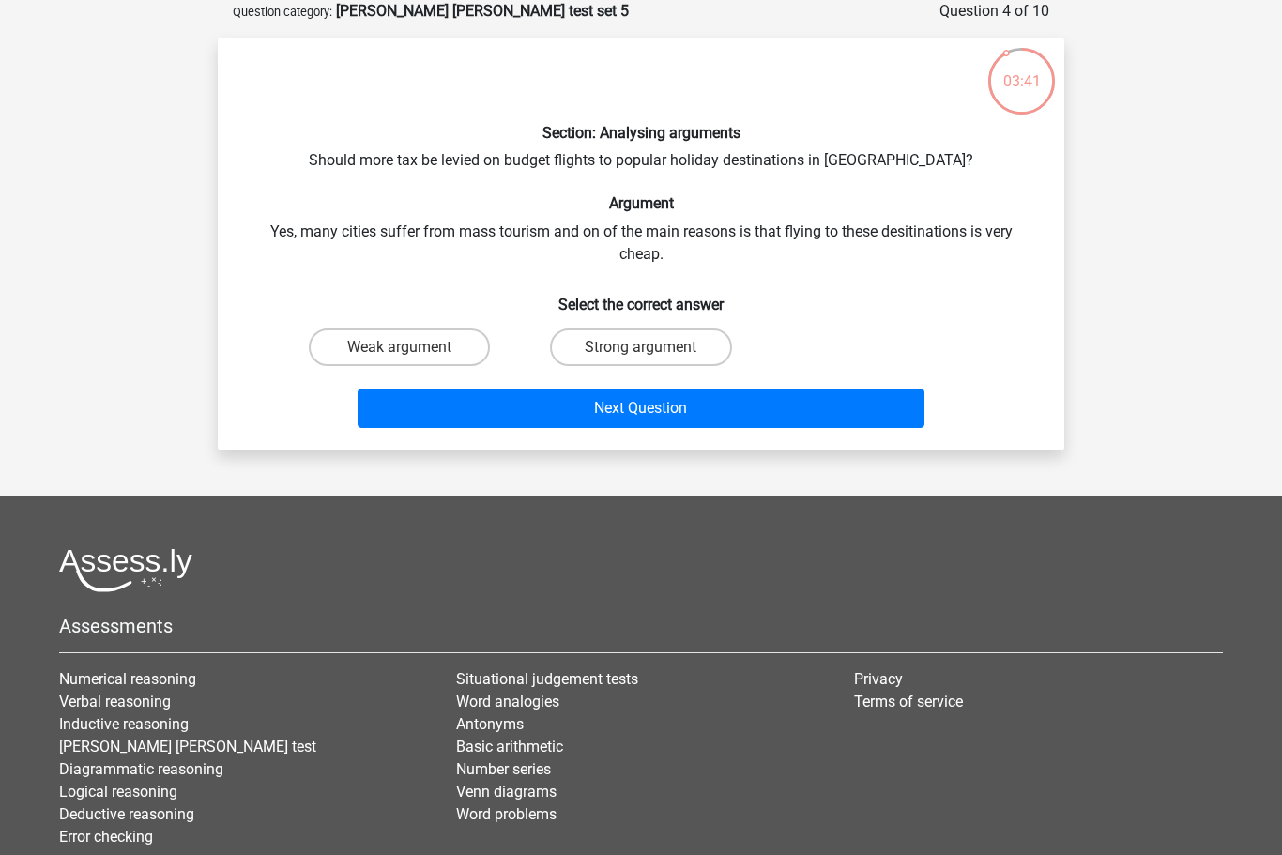
click at [612, 352] on label "Strong argument" at bounding box center [640, 348] width 181 height 38
click at [641, 352] on input "Strong argument" at bounding box center [647, 353] width 12 height 12
radio input "true"
click at [645, 405] on button "Next Question" at bounding box center [642, 408] width 568 height 39
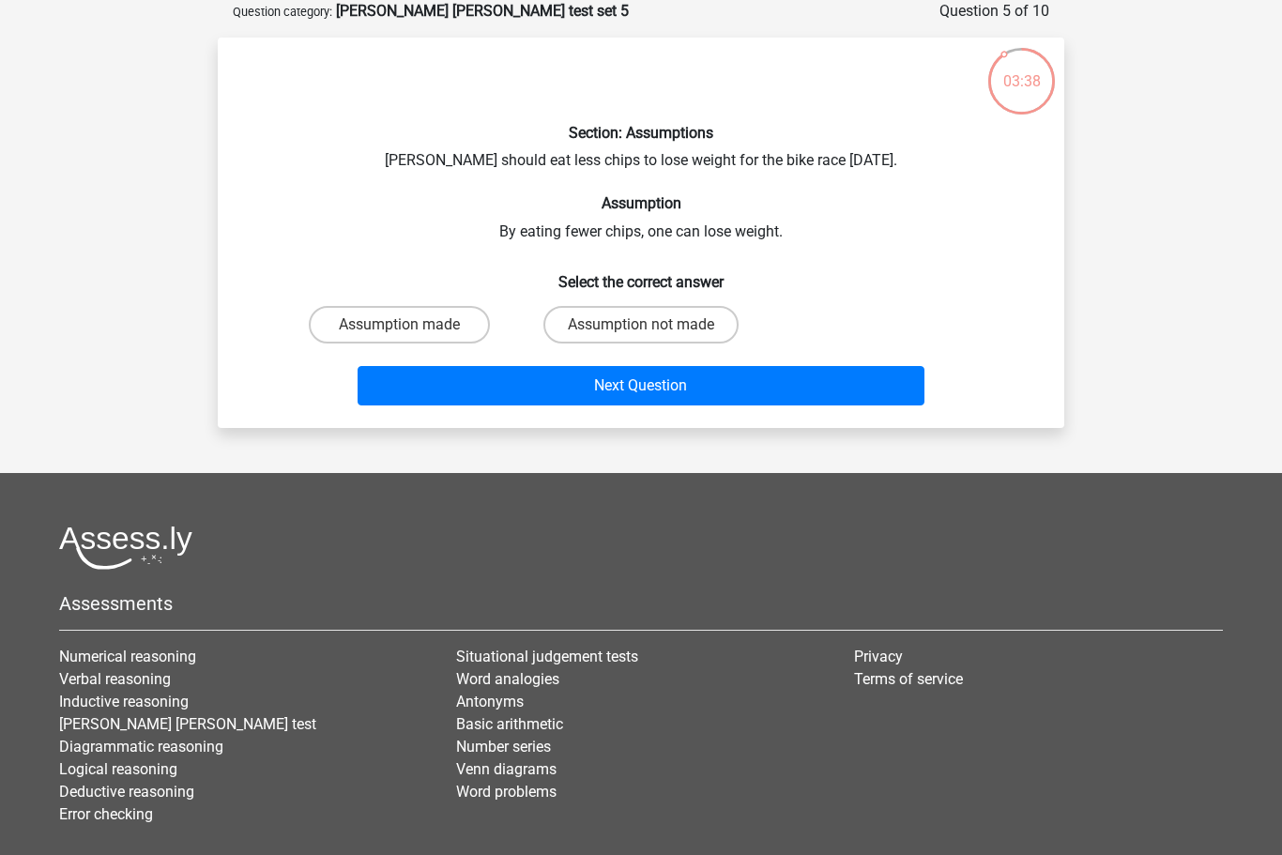
click at [404, 321] on label "Assumption made" at bounding box center [399, 325] width 181 height 38
click at [404, 325] on input "Assumption made" at bounding box center [406, 331] width 12 height 12
radio input "true"
click at [543, 390] on button "Next Question" at bounding box center [642, 385] width 568 height 39
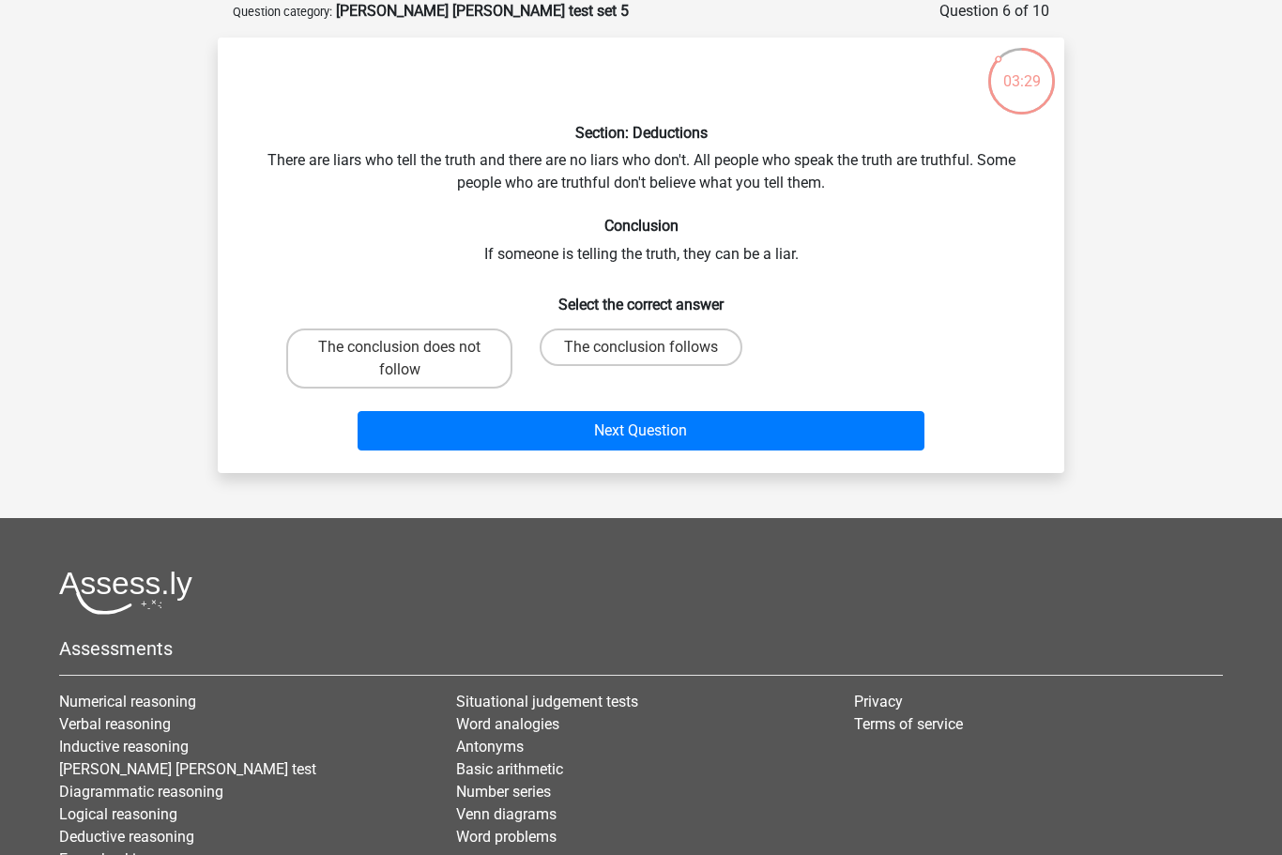
click at [412, 351] on input "The conclusion does not follow" at bounding box center [406, 353] width 12 height 12
radio input "true"
click at [560, 432] on button "Next Question" at bounding box center [642, 430] width 568 height 39
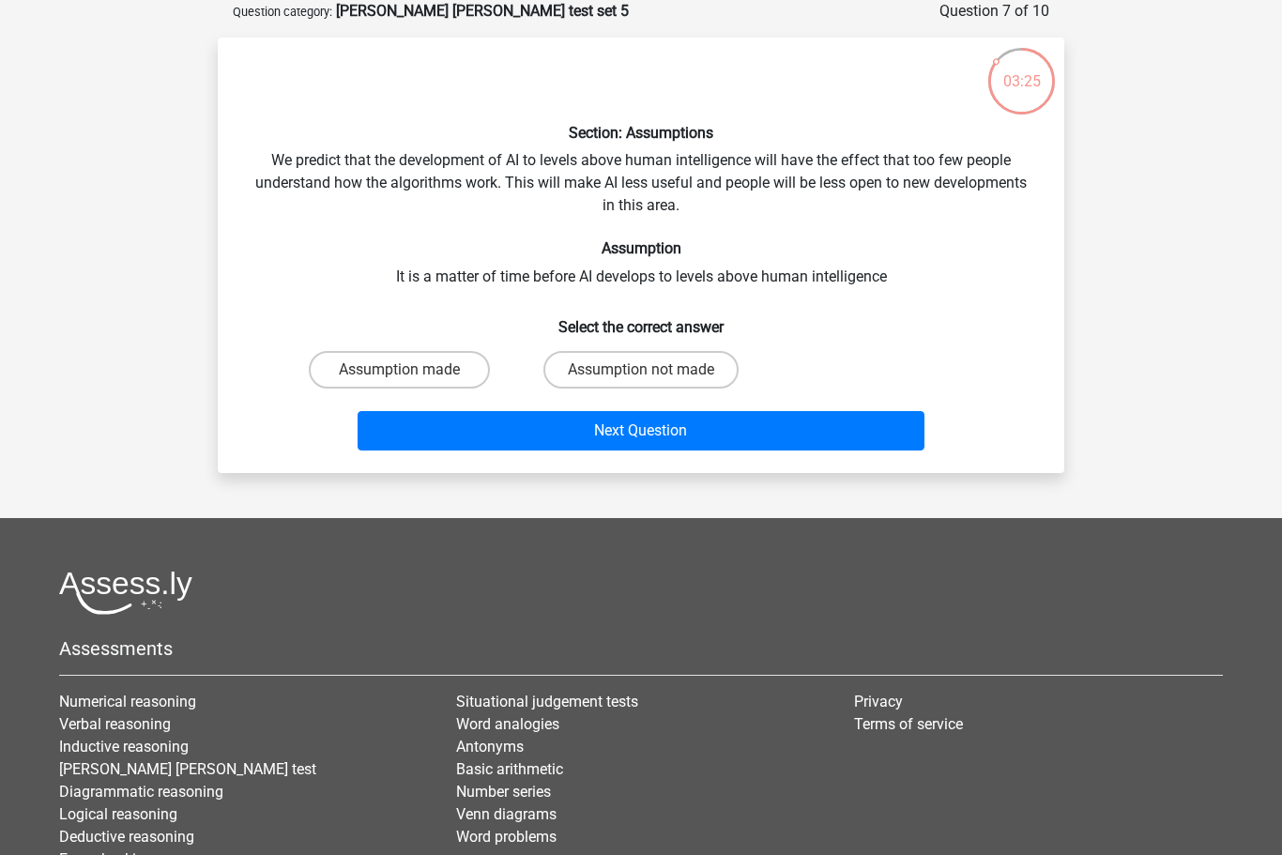
click at [633, 357] on label "Assumption not made" at bounding box center [640, 370] width 195 height 38
click at [641, 370] on input "Assumption not made" at bounding box center [647, 376] width 12 height 12
radio input "true"
click at [656, 430] on button "Next Question" at bounding box center [642, 430] width 568 height 39
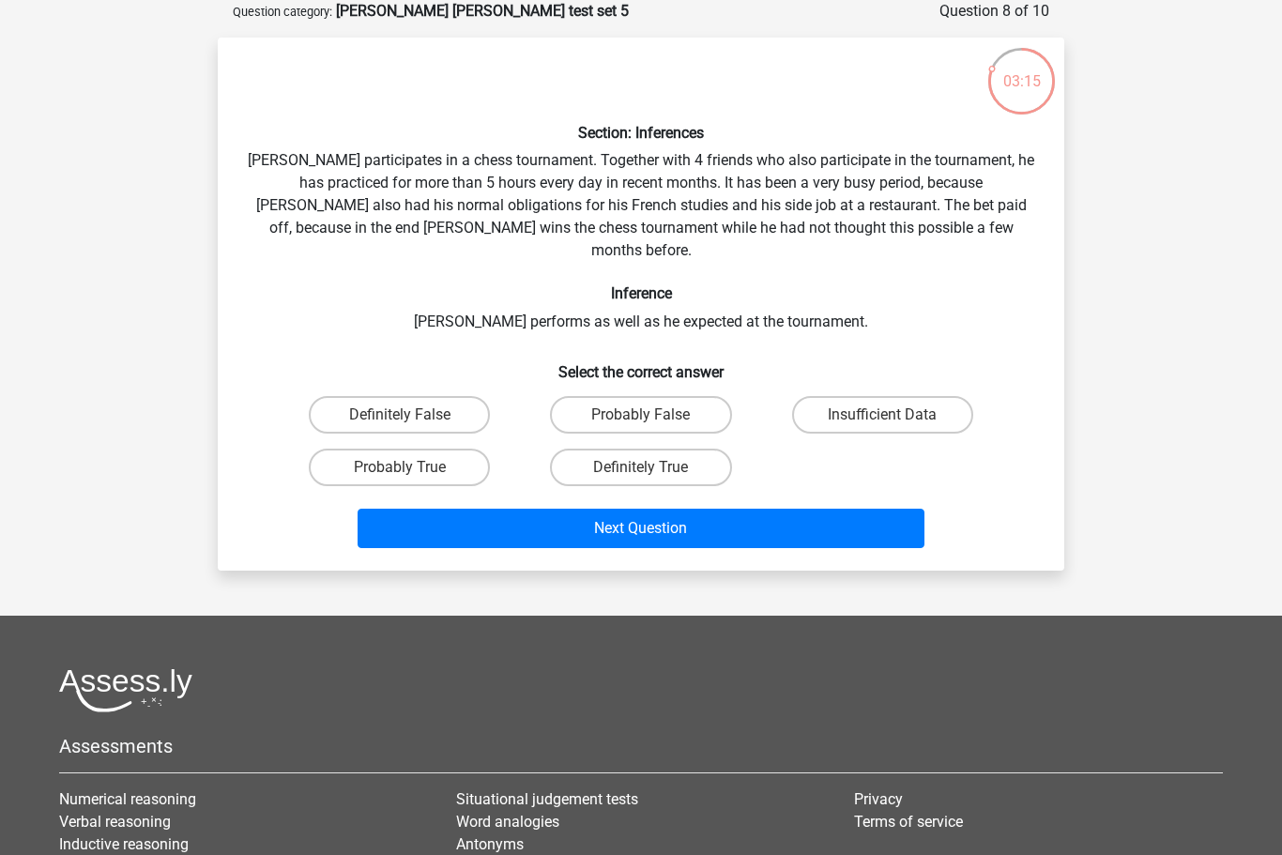
click at [403, 396] on label "Definitely False" at bounding box center [399, 415] width 181 height 38
click at [403, 415] on input "Definitely False" at bounding box center [406, 421] width 12 height 12
radio input "true"
click at [630, 513] on button "Next Question" at bounding box center [642, 528] width 568 height 39
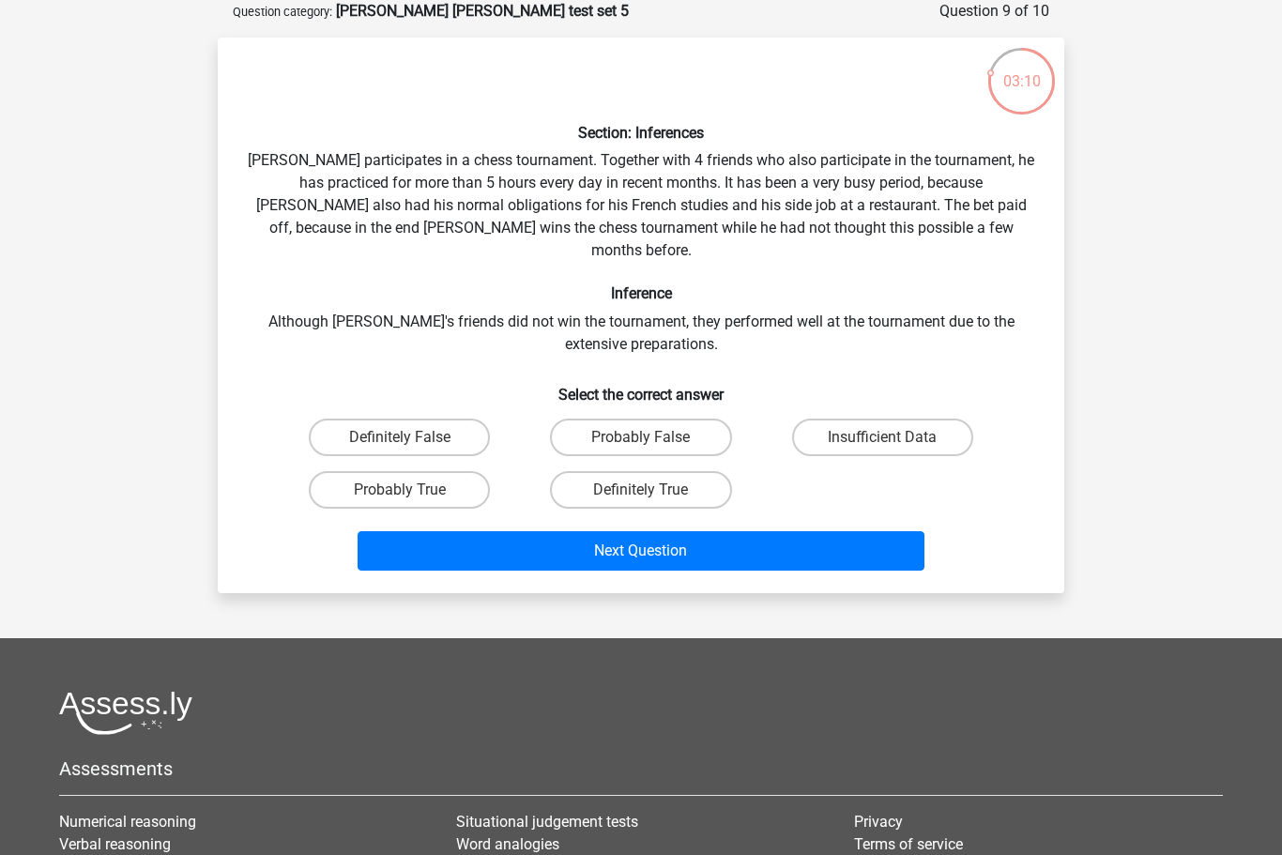
click at [854, 419] on label "Insufficient Data" at bounding box center [882, 438] width 181 height 38
click at [882, 437] on input "Insufficient Data" at bounding box center [888, 443] width 12 height 12
radio input "true"
click at [777, 531] on button "Next Question" at bounding box center [642, 550] width 568 height 39
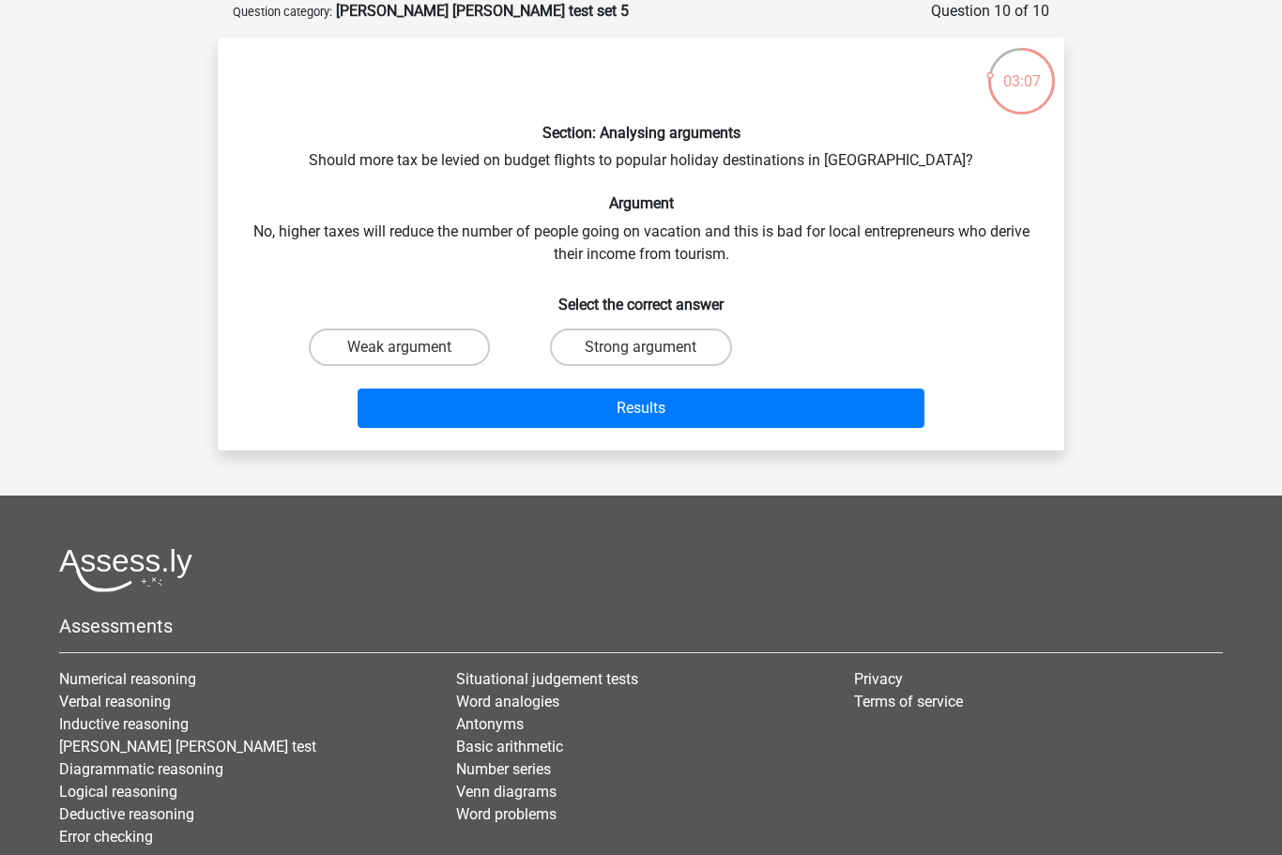
click at [623, 344] on label "Strong argument" at bounding box center [640, 348] width 181 height 38
click at [641, 347] on input "Strong argument" at bounding box center [647, 353] width 12 height 12
radio input "true"
click at [655, 413] on button "Results" at bounding box center [642, 408] width 568 height 39
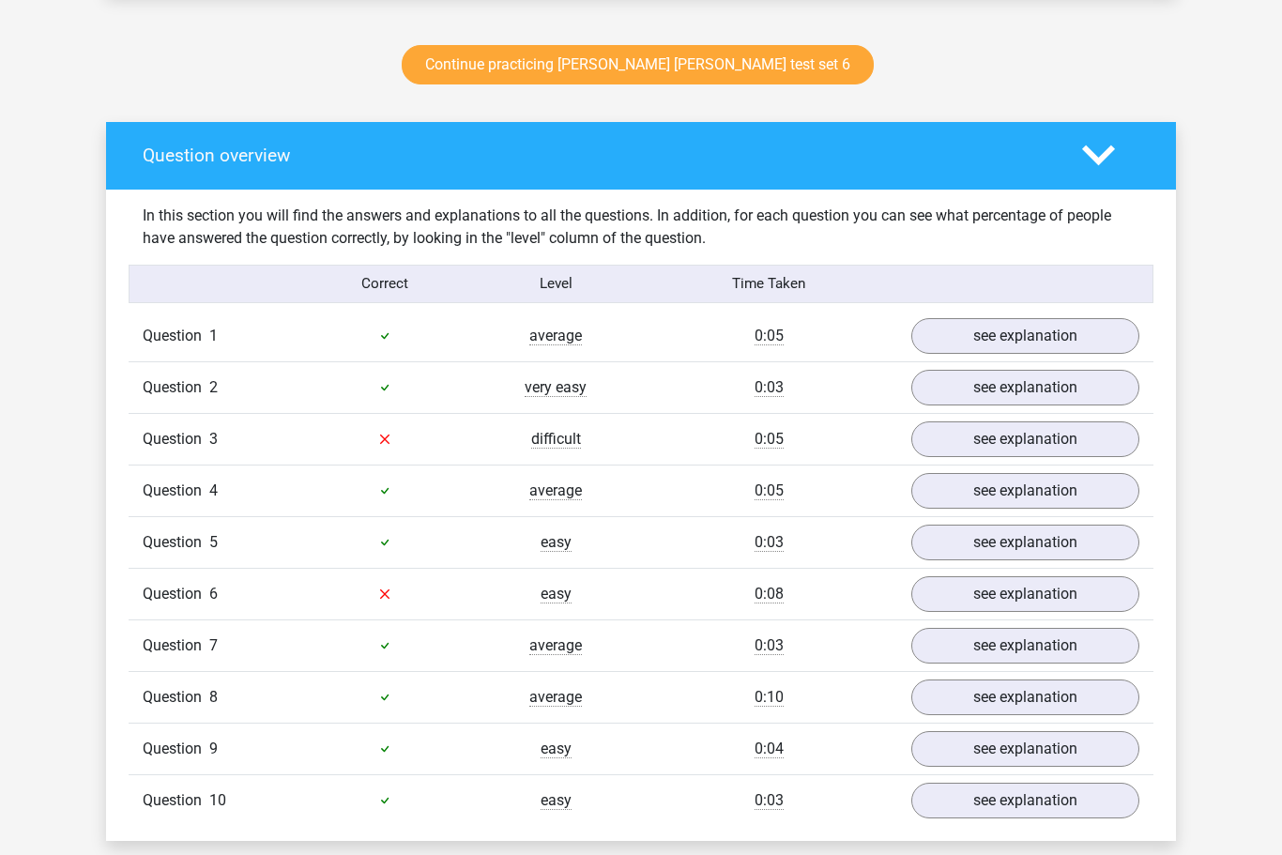
scroll to position [969, 0]
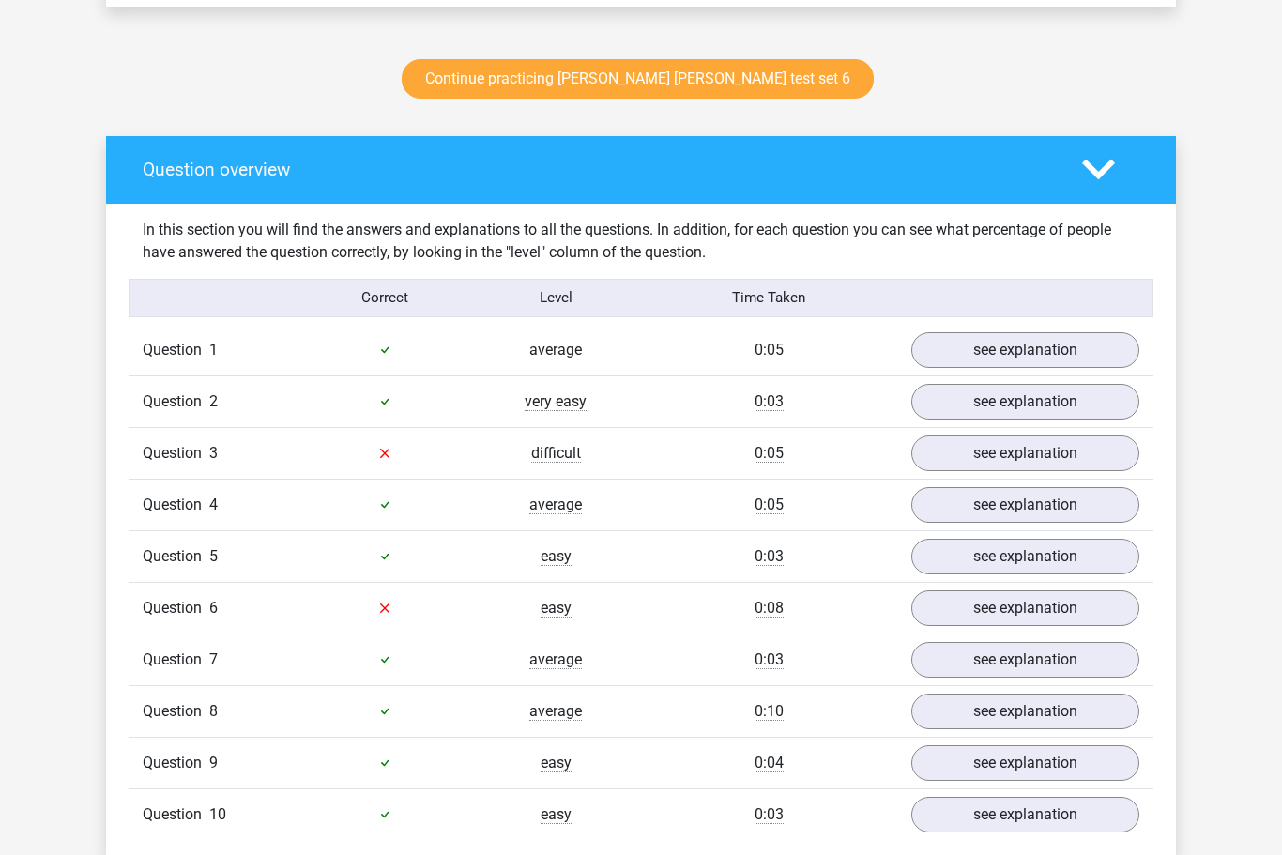
click at [984, 452] on link "see explanation" at bounding box center [1025, 454] width 228 height 36
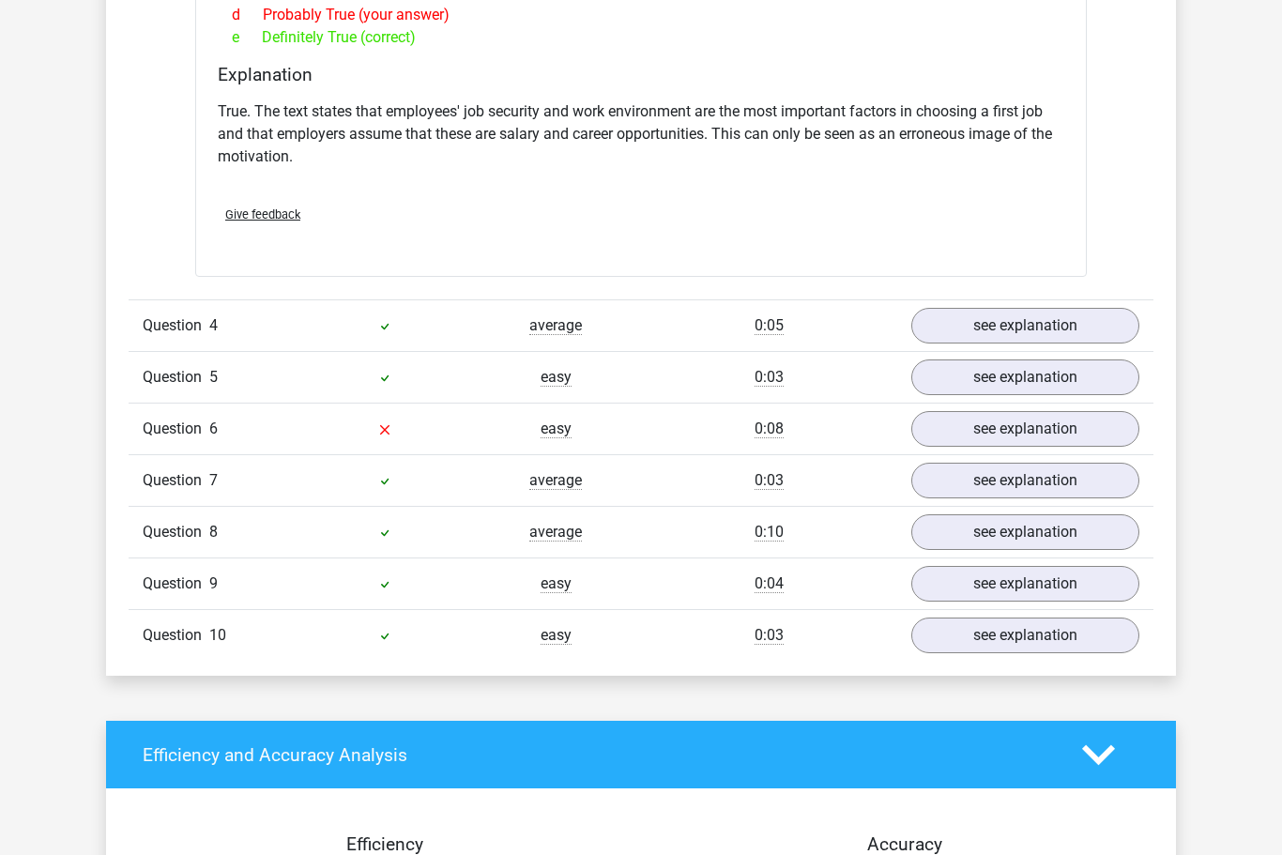
scroll to position [1735, 0]
click at [971, 426] on link "see explanation" at bounding box center [1025, 429] width 228 height 36
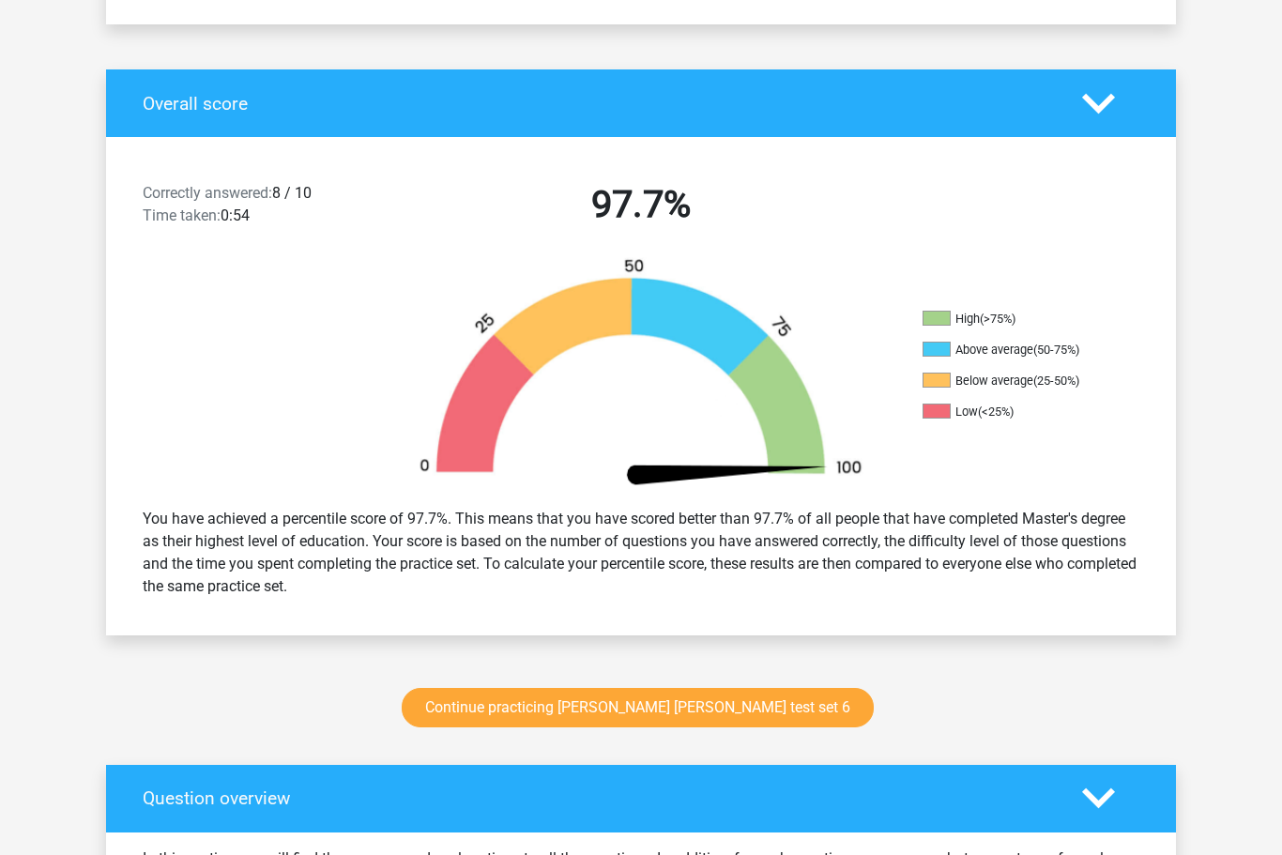
scroll to position [343, 0]
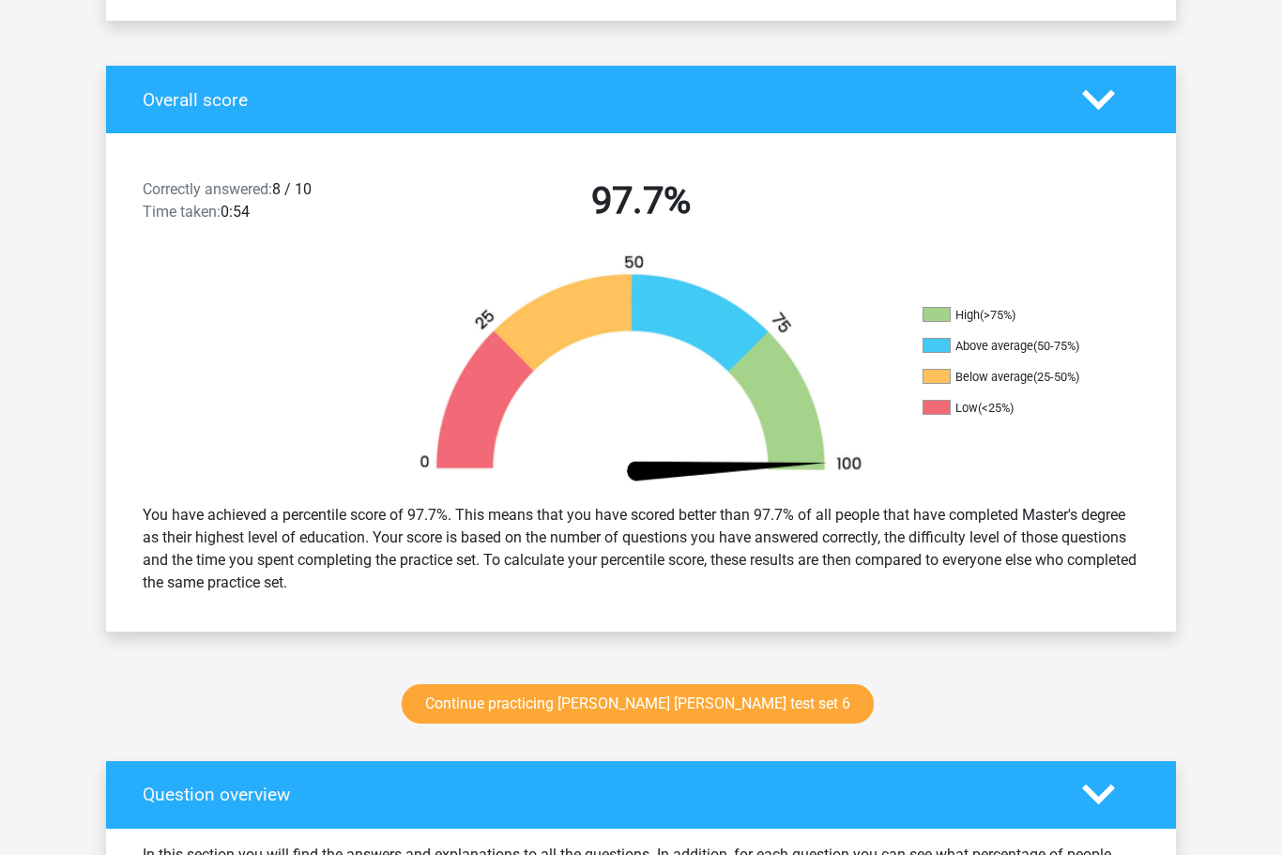
click at [703, 709] on link "Continue practicing [PERSON_NAME] [PERSON_NAME] test set 6" at bounding box center [638, 704] width 472 height 39
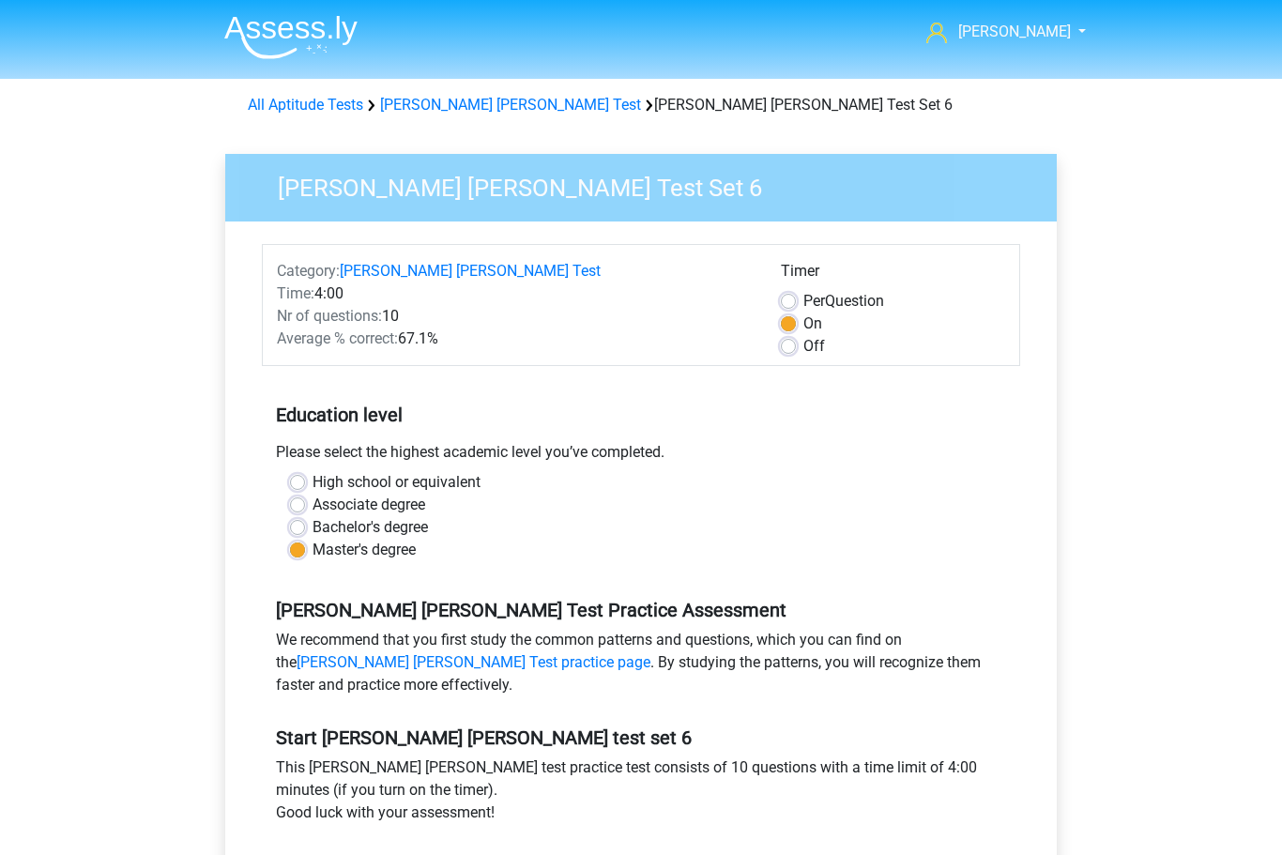
click at [450, 97] on link "[PERSON_NAME] [PERSON_NAME] Test" at bounding box center [510, 105] width 261 height 18
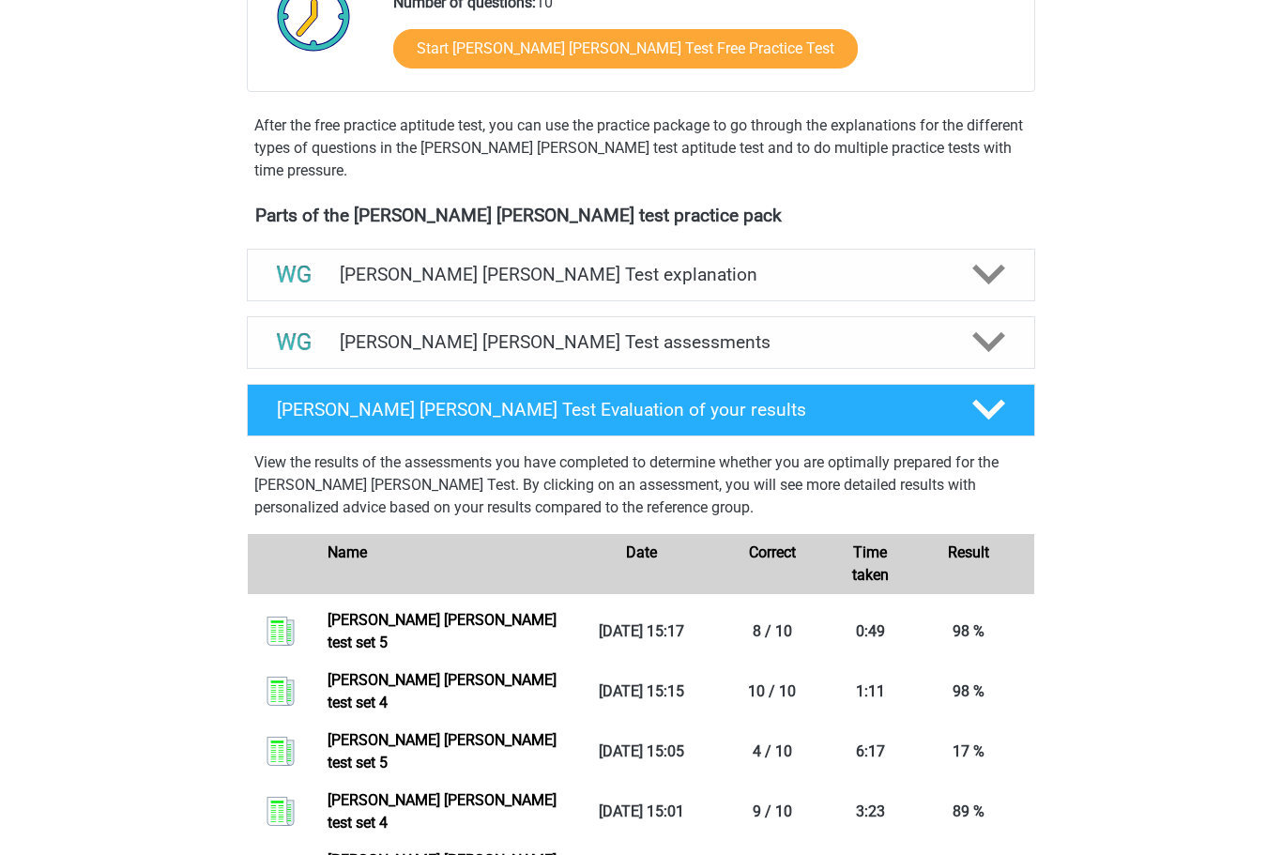
scroll to position [464, 0]
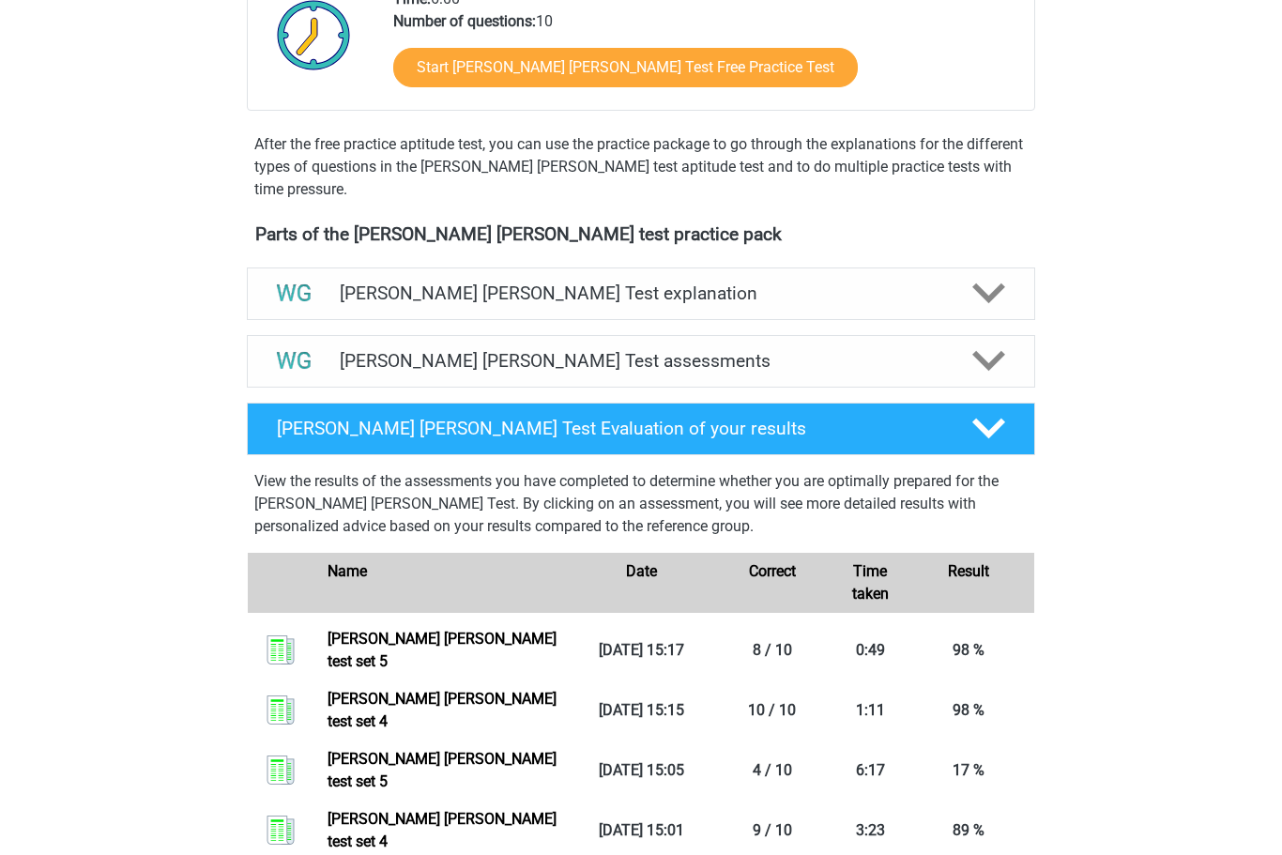
click at [985, 350] on icon at bounding box center [988, 361] width 33 height 33
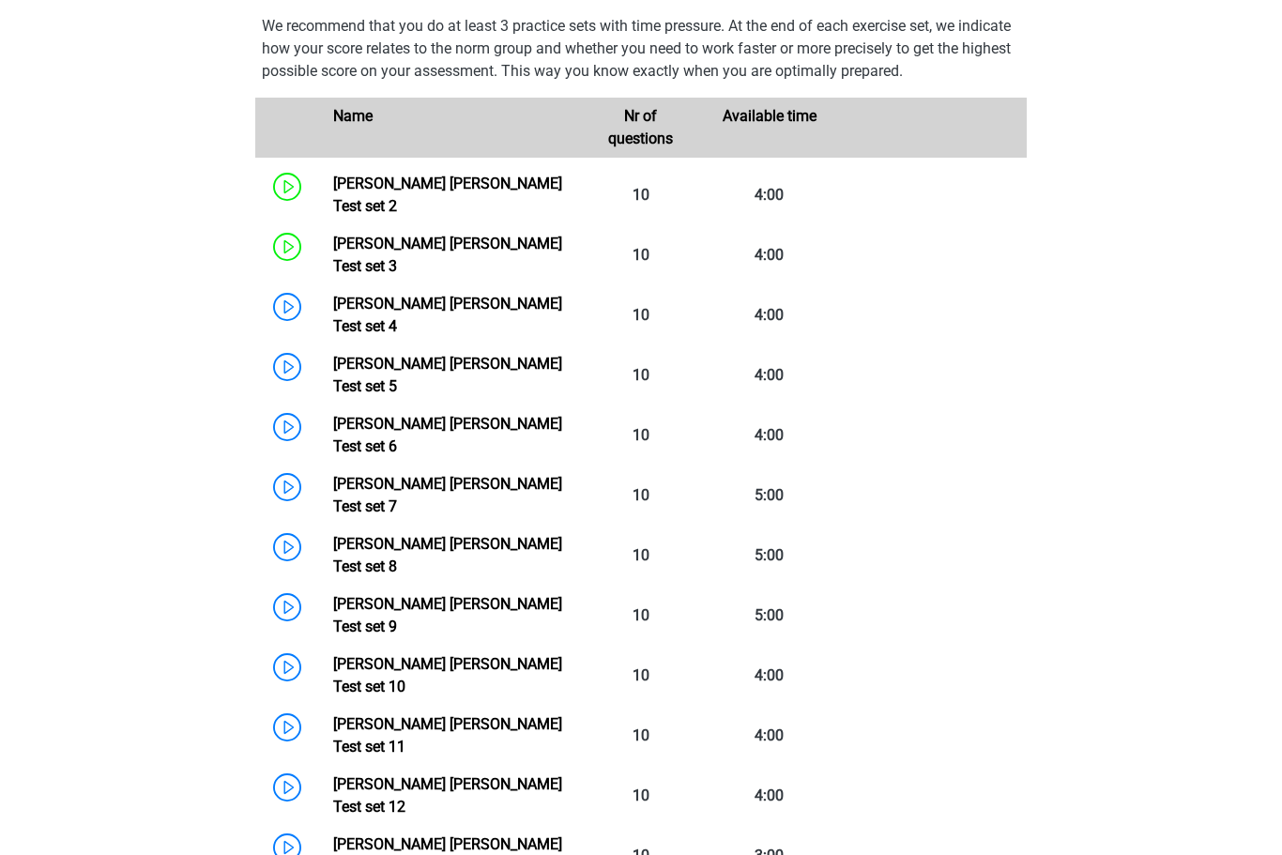
scroll to position [852, 0]
click at [333, 415] on link "Watson Glaser Test set 6" at bounding box center [447, 435] width 229 height 40
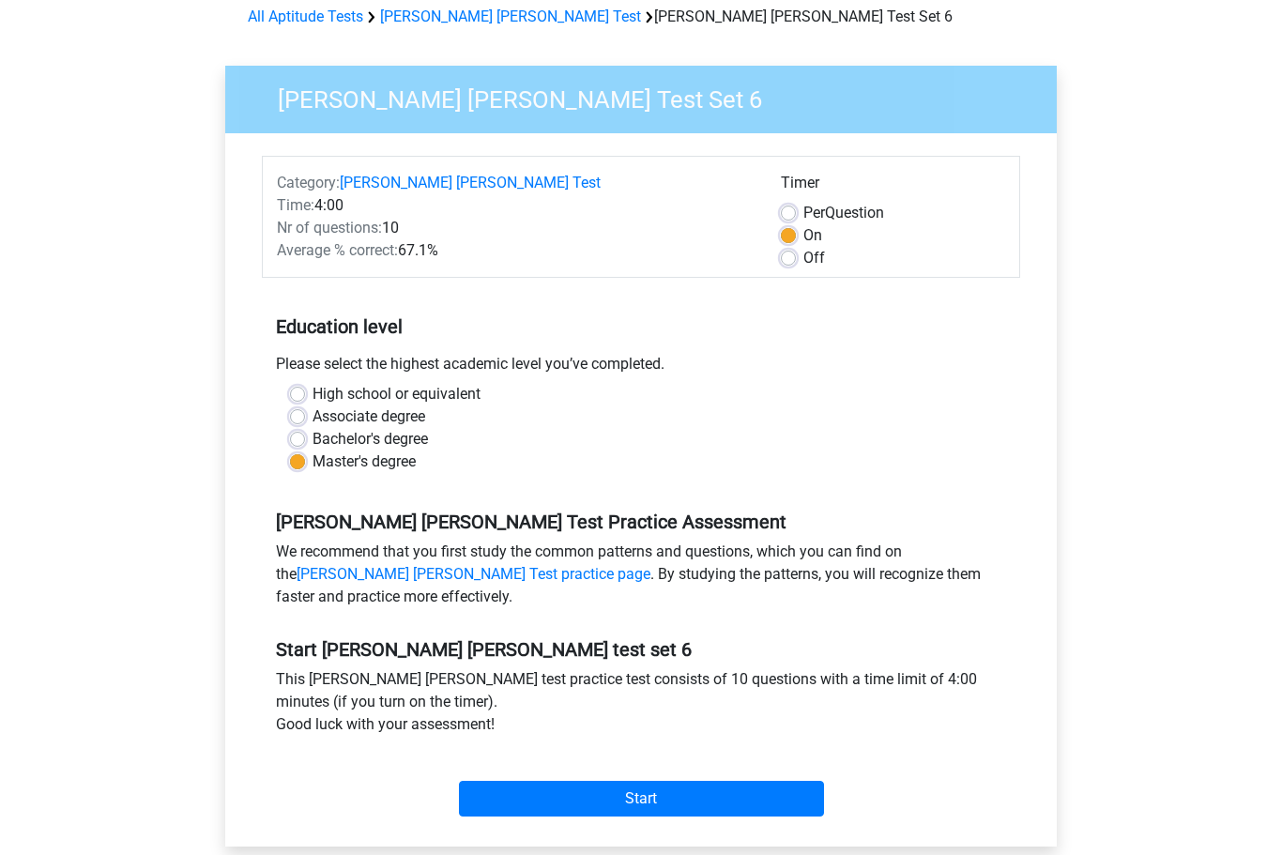
scroll to position [119, 0]
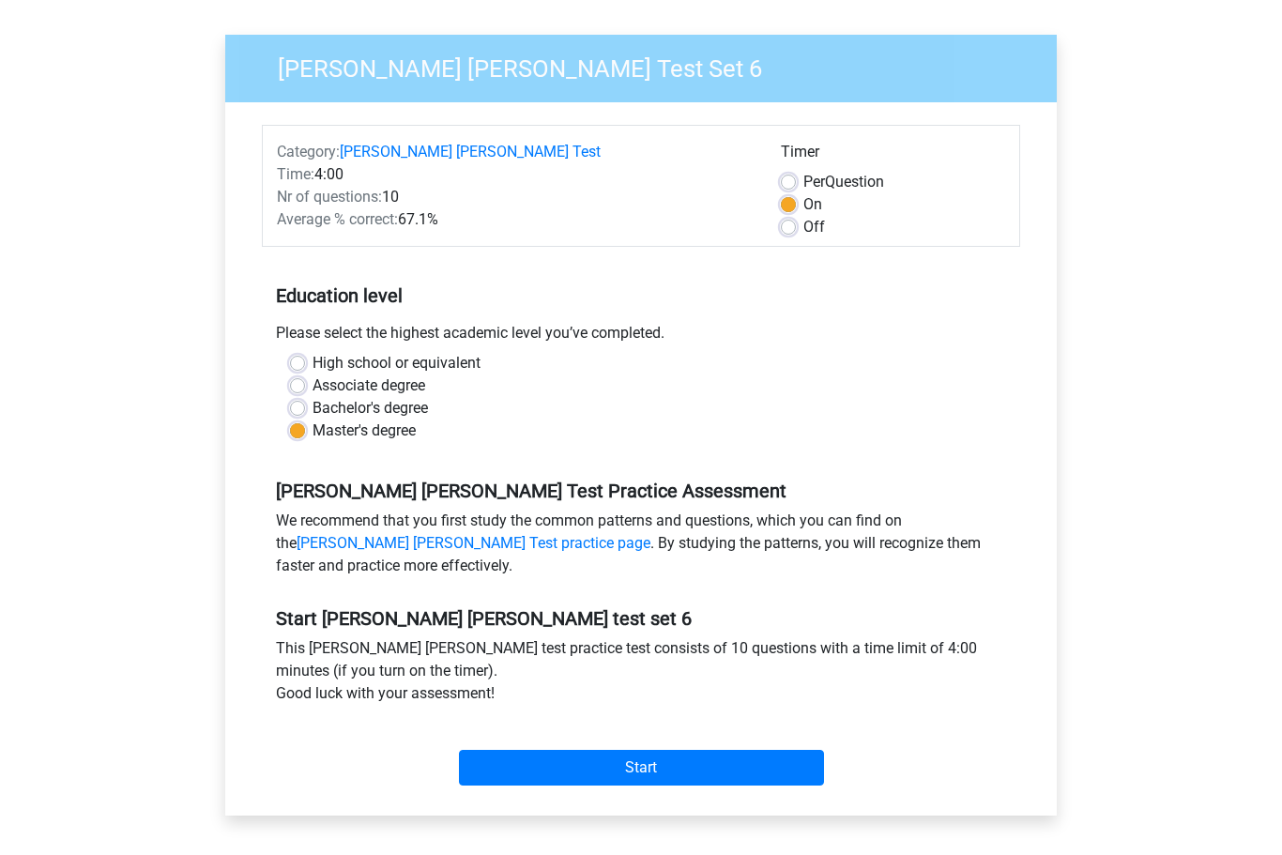
click at [803, 233] on label "Off" at bounding box center [814, 227] width 22 height 23
click at [790, 233] on input "Off" at bounding box center [788, 225] width 15 height 19
radio input "true"
click at [615, 769] on input "Start" at bounding box center [641, 768] width 365 height 36
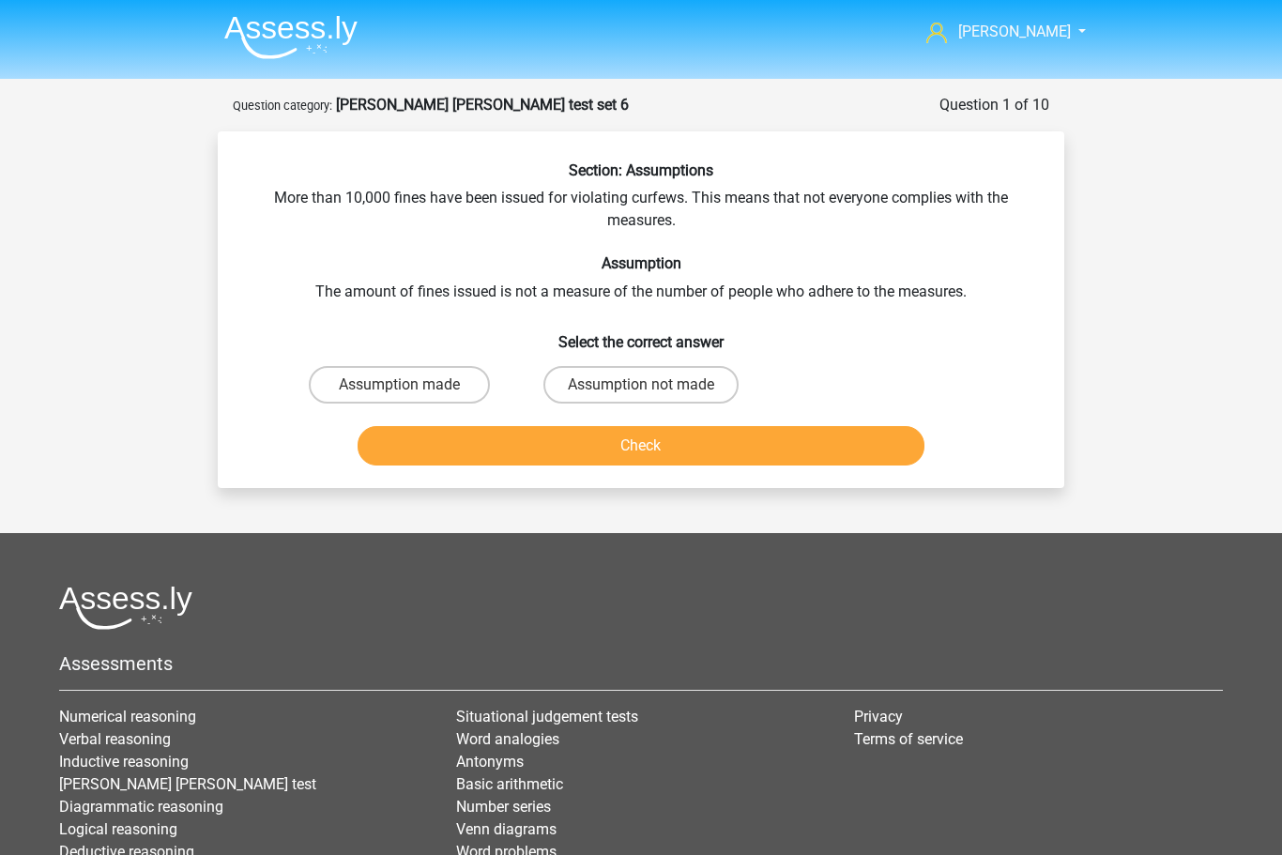
click at [615, 387] on label "Assumption not made" at bounding box center [640, 385] width 195 height 38
click at [641, 387] on input "Assumption not made" at bounding box center [647, 391] width 12 height 12
radio input "true"
click at [681, 444] on button "Check" at bounding box center [642, 445] width 568 height 39
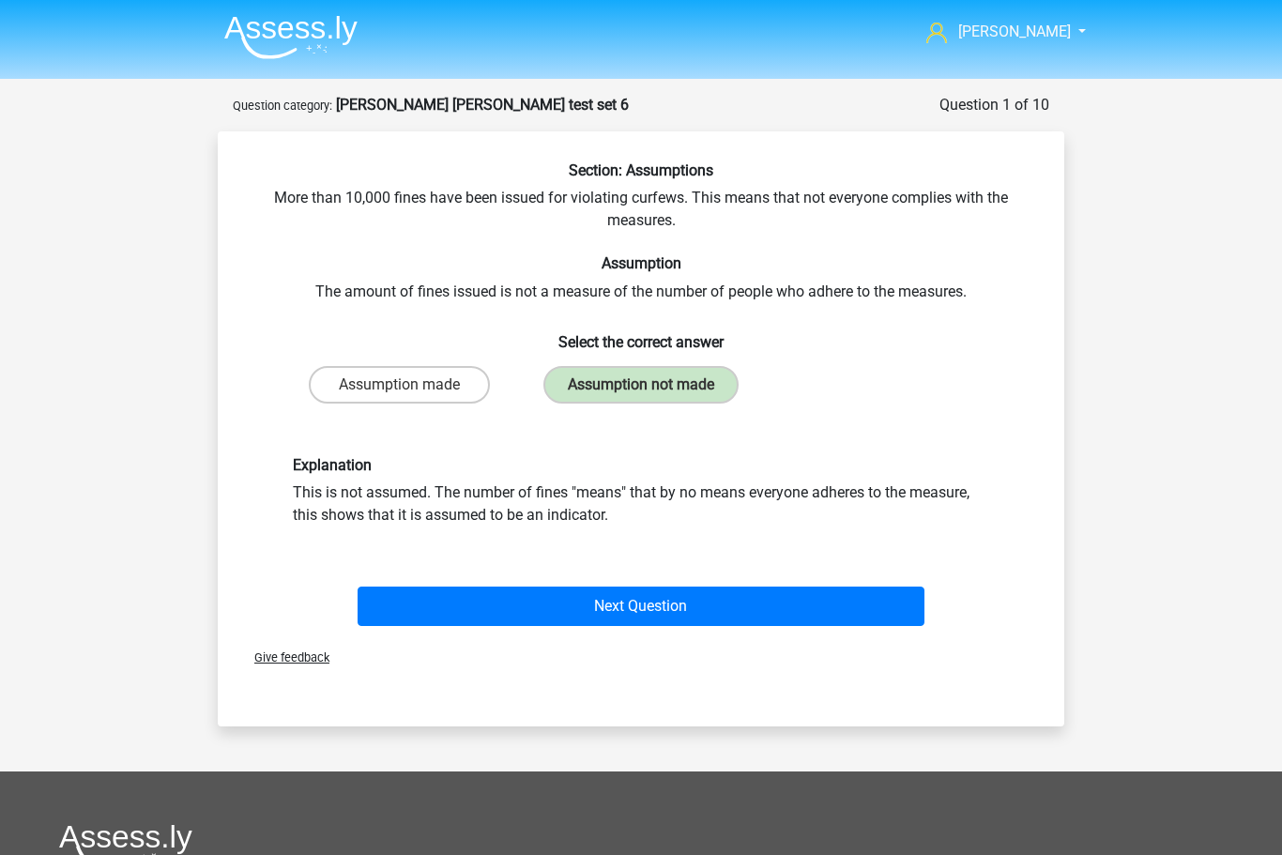
click at [673, 618] on button "Next Question" at bounding box center [642, 606] width 568 height 39
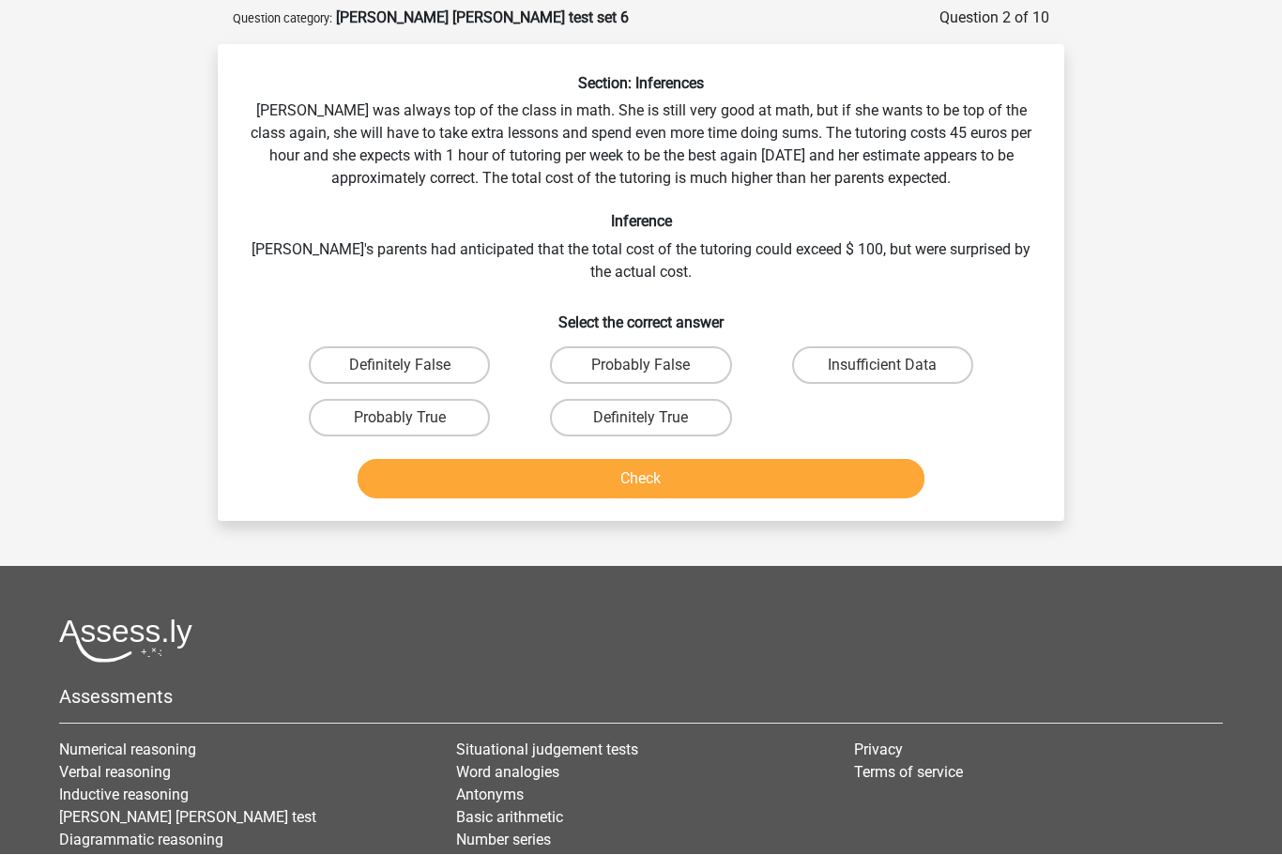
scroll to position [93, 0]
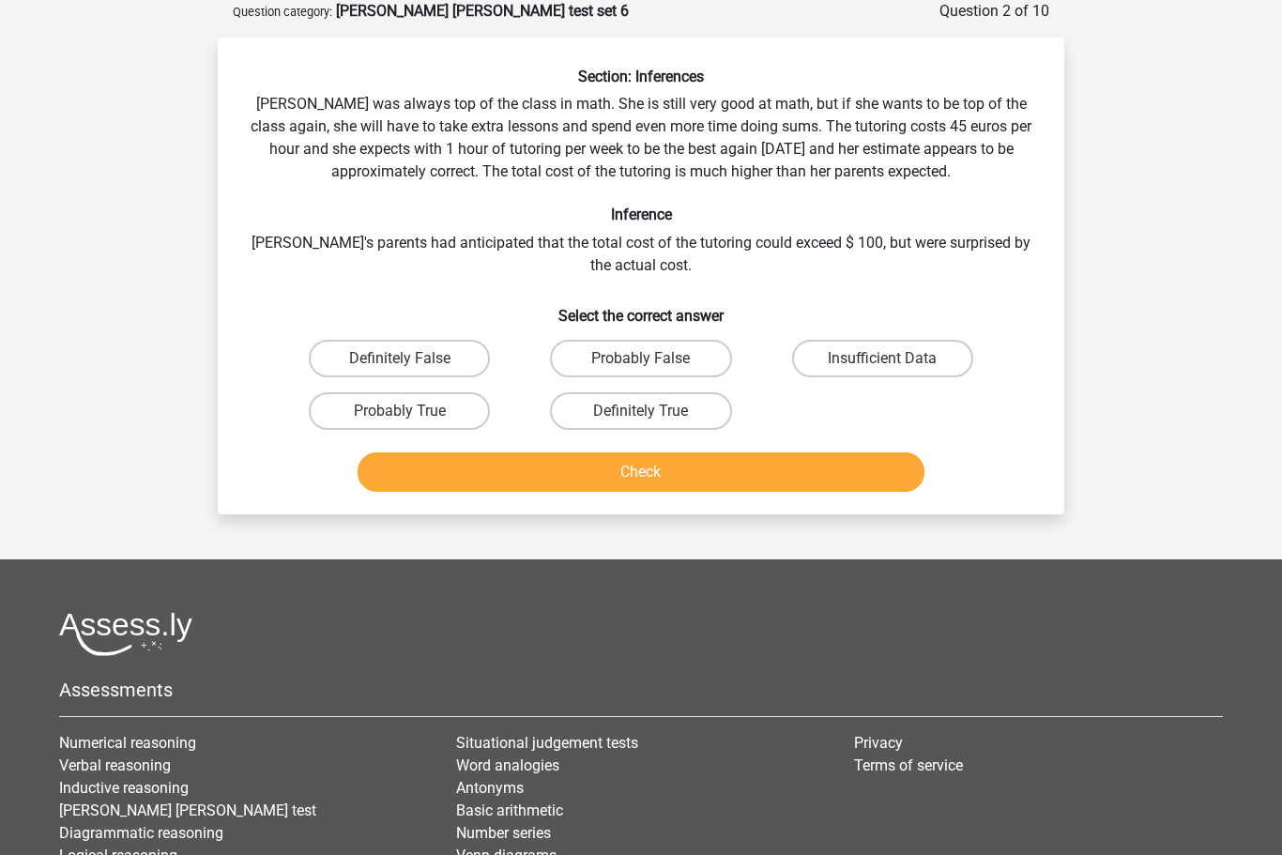
click at [616, 355] on label "Probably False" at bounding box center [640, 360] width 181 height 38
click at [641, 359] on input "Probably False" at bounding box center [647, 365] width 12 height 12
radio input "true"
click at [660, 481] on button "Check" at bounding box center [642, 471] width 568 height 39
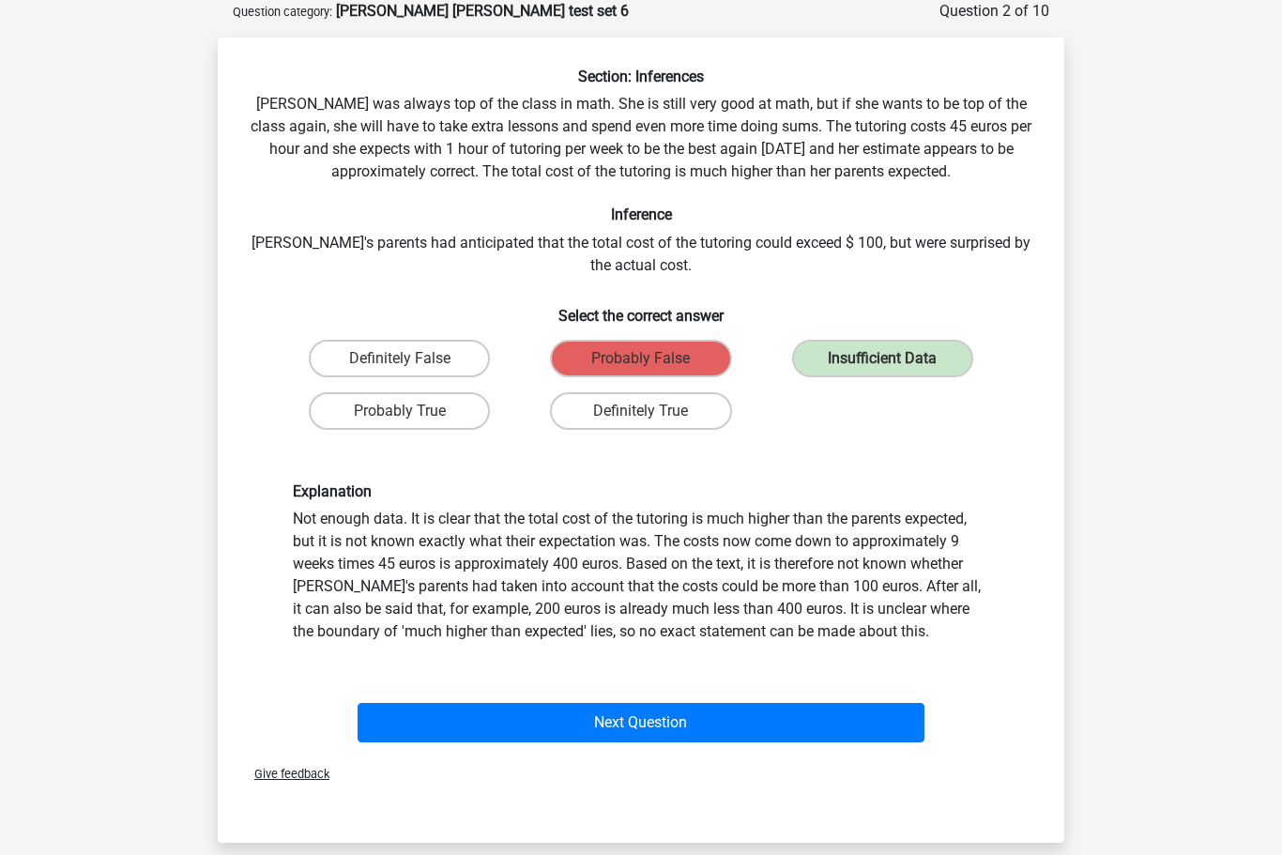
click at [653, 727] on button "Next Question" at bounding box center [642, 723] width 568 height 39
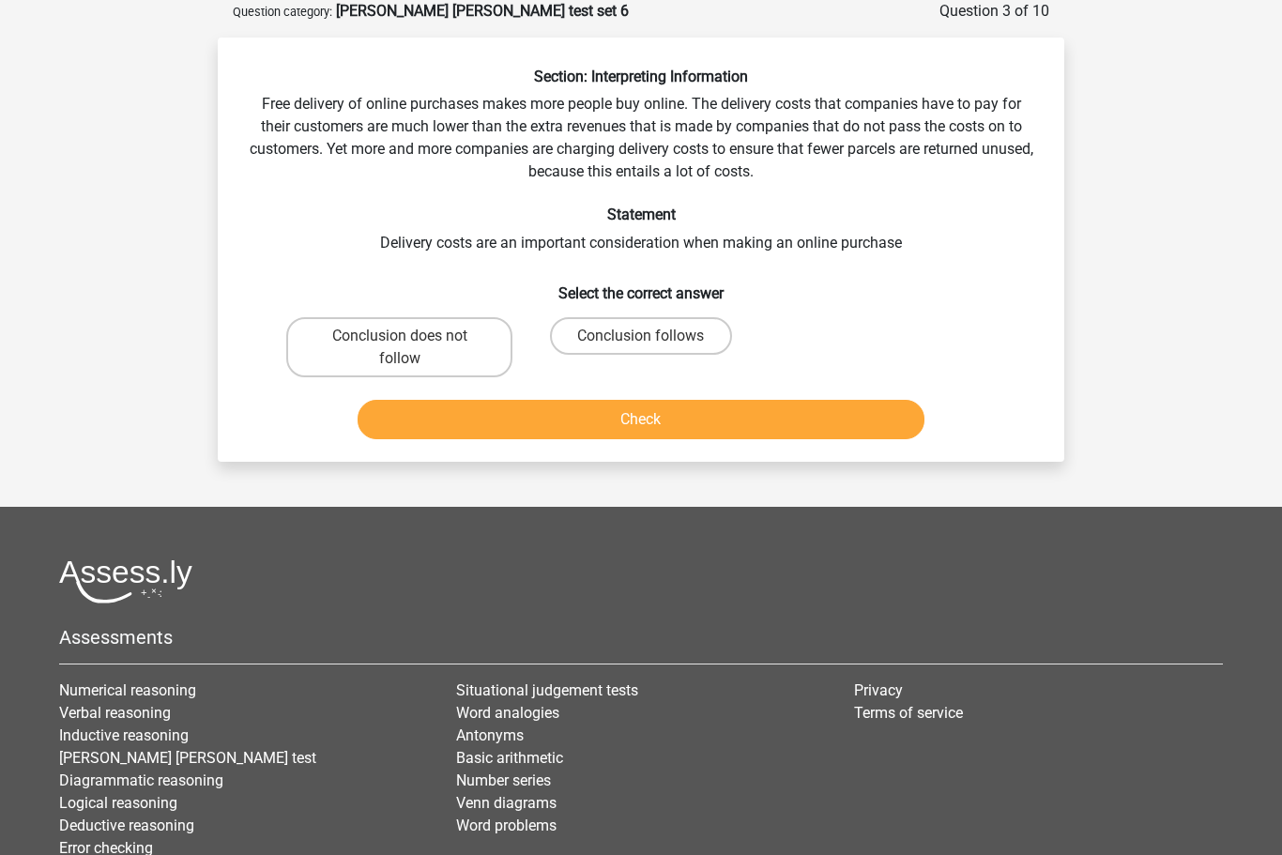
click at [611, 331] on label "Conclusion follows" at bounding box center [640, 336] width 181 height 38
click at [641, 336] on input "Conclusion follows" at bounding box center [647, 342] width 12 height 12
radio input "true"
click at [654, 422] on button "Check" at bounding box center [642, 419] width 568 height 39
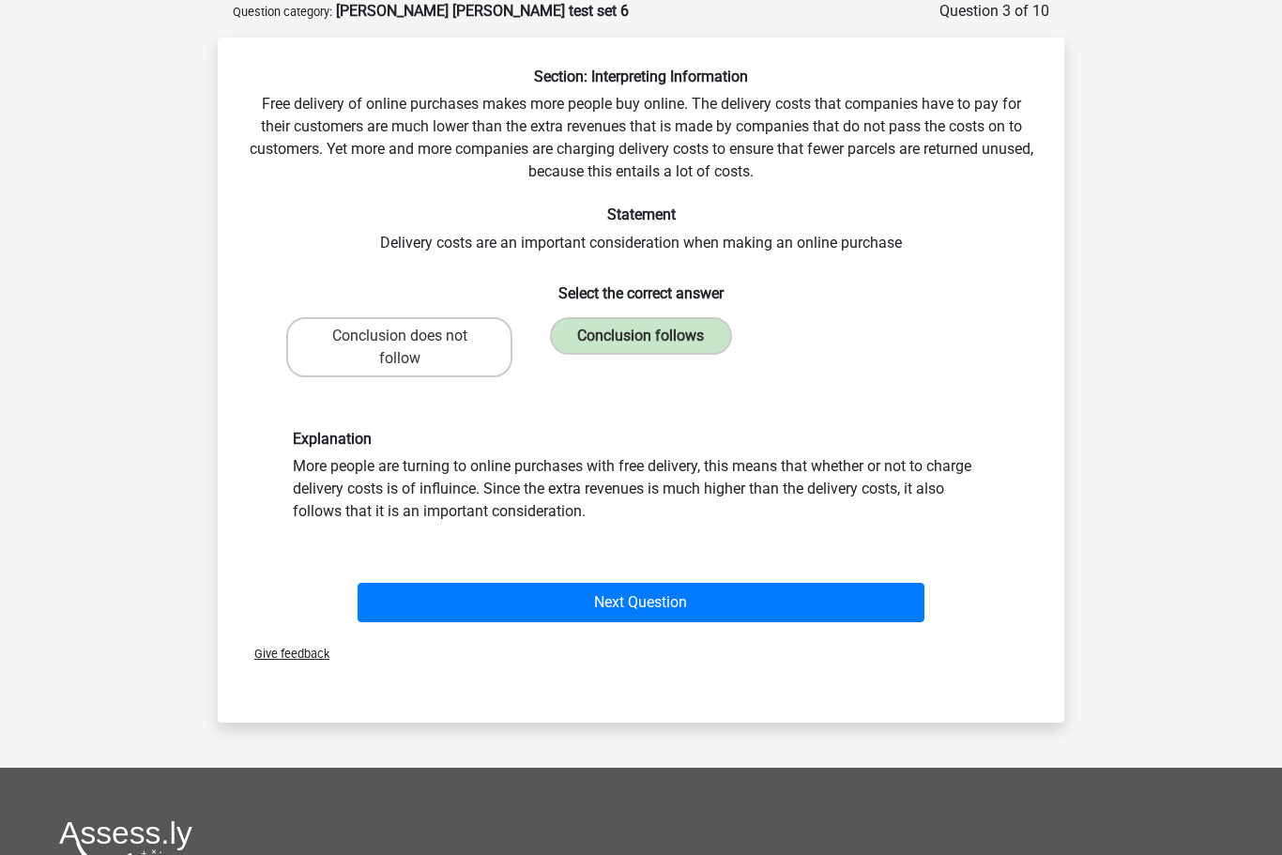
click at [650, 600] on button "Next Question" at bounding box center [642, 602] width 568 height 39
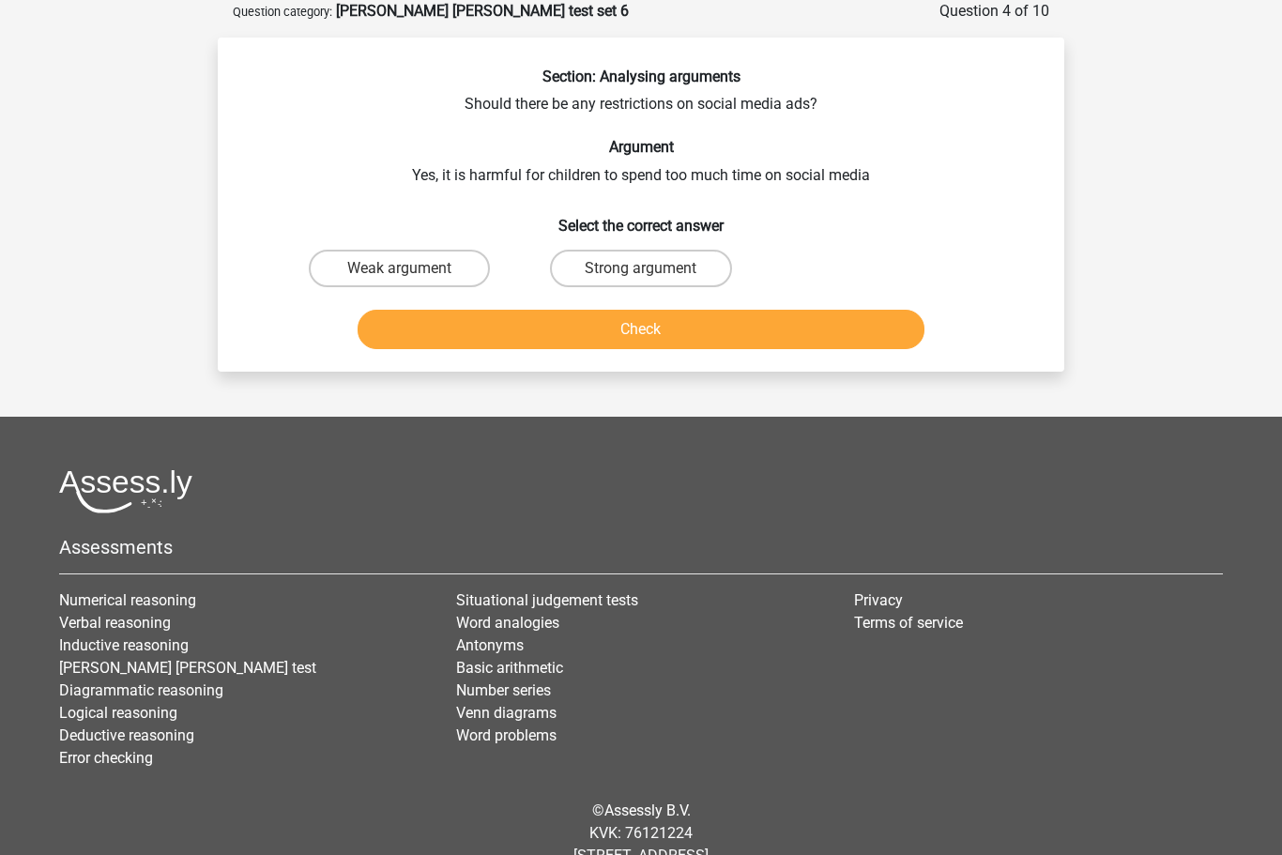
click at [628, 271] on label "Strong argument" at bounding box center [640, 269] width 181 height 38
click at [641, 271] on input "Strong argument" at bounding box center [647, 274] width 12 height 12
radio input "true"
click at [665, 325] on button "Check" at bounding box center [642, 329] width 568 height 39
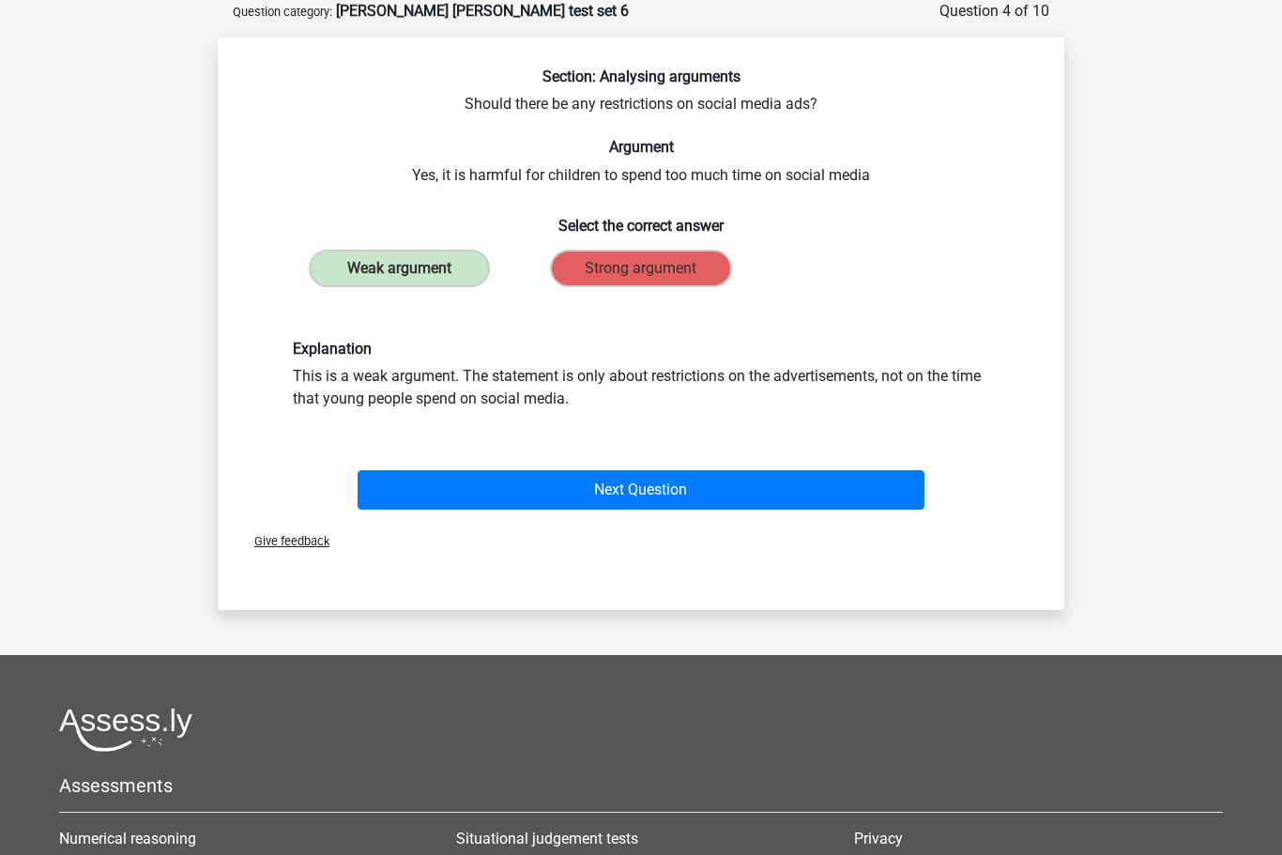
click at [676, 497] on button "Next Question" at bounding box center [642, 489] width 568 height 39
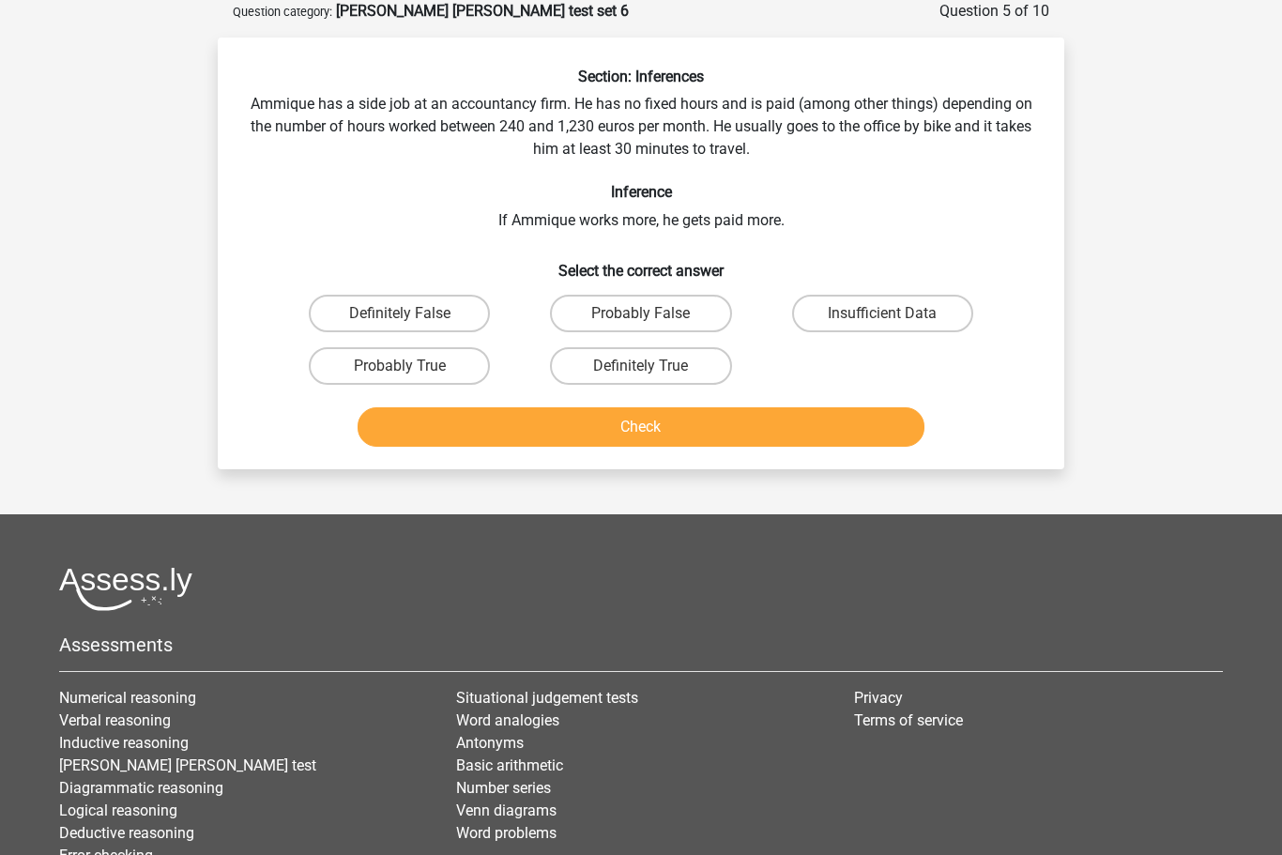
click at [630, 367] on label "Definitely True" at bounding box center [640, 366] width 181 height 38
click at [641, 367] on input "Definitely True" at bounding box center [647, 372] width 12 height 12
radio input "true"
click at [657, 432] on button "Check" at bounding box center [642, 426] width 568 height 39
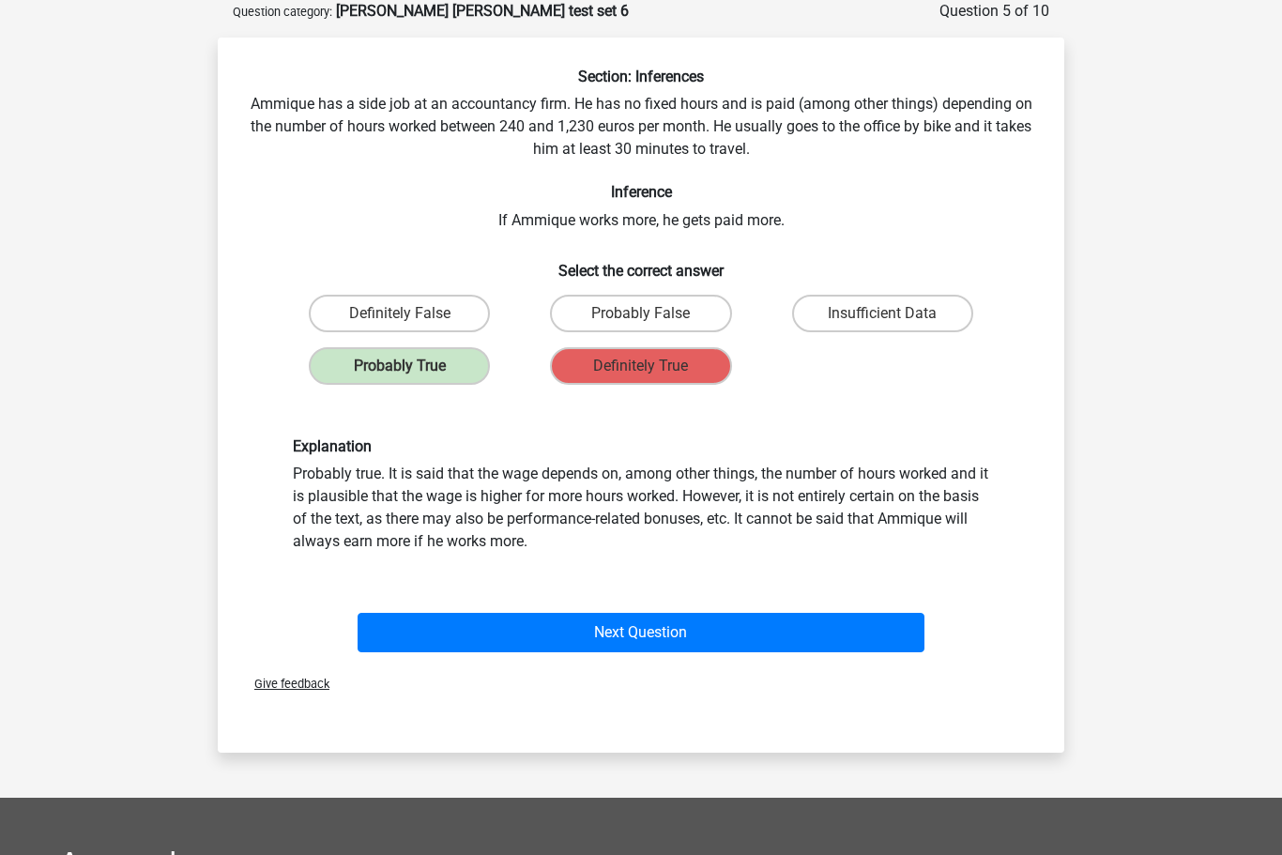
click at [655, 634] on button "Next Question" at bounding box center [642, 632] width 568 height 39
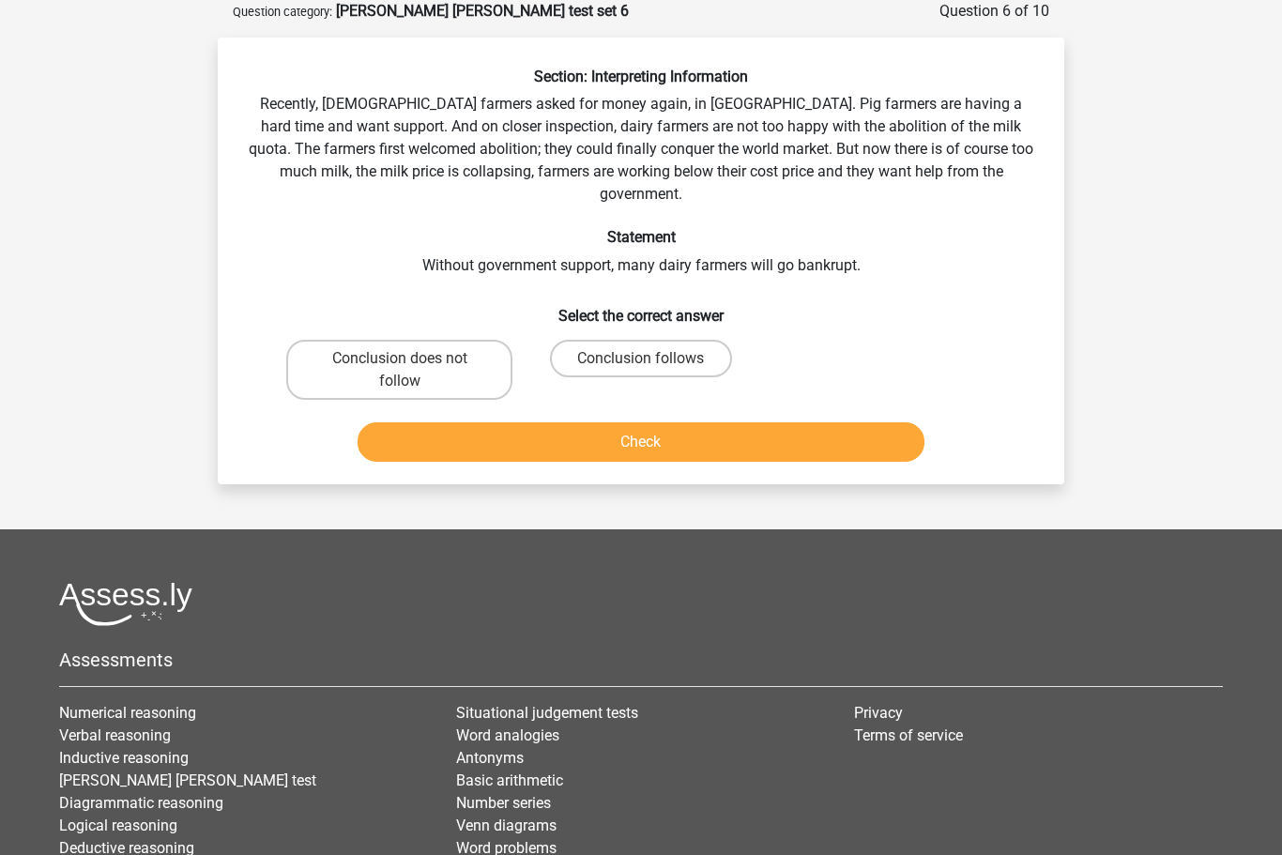
click at [406, 359] on input "Conclusion does not follow" at bounding box center [406, 365] width 12 height 12
radio input "true"
click at [638, 422] on button "Check" at bounding box center [642, 441] width 568 height 39
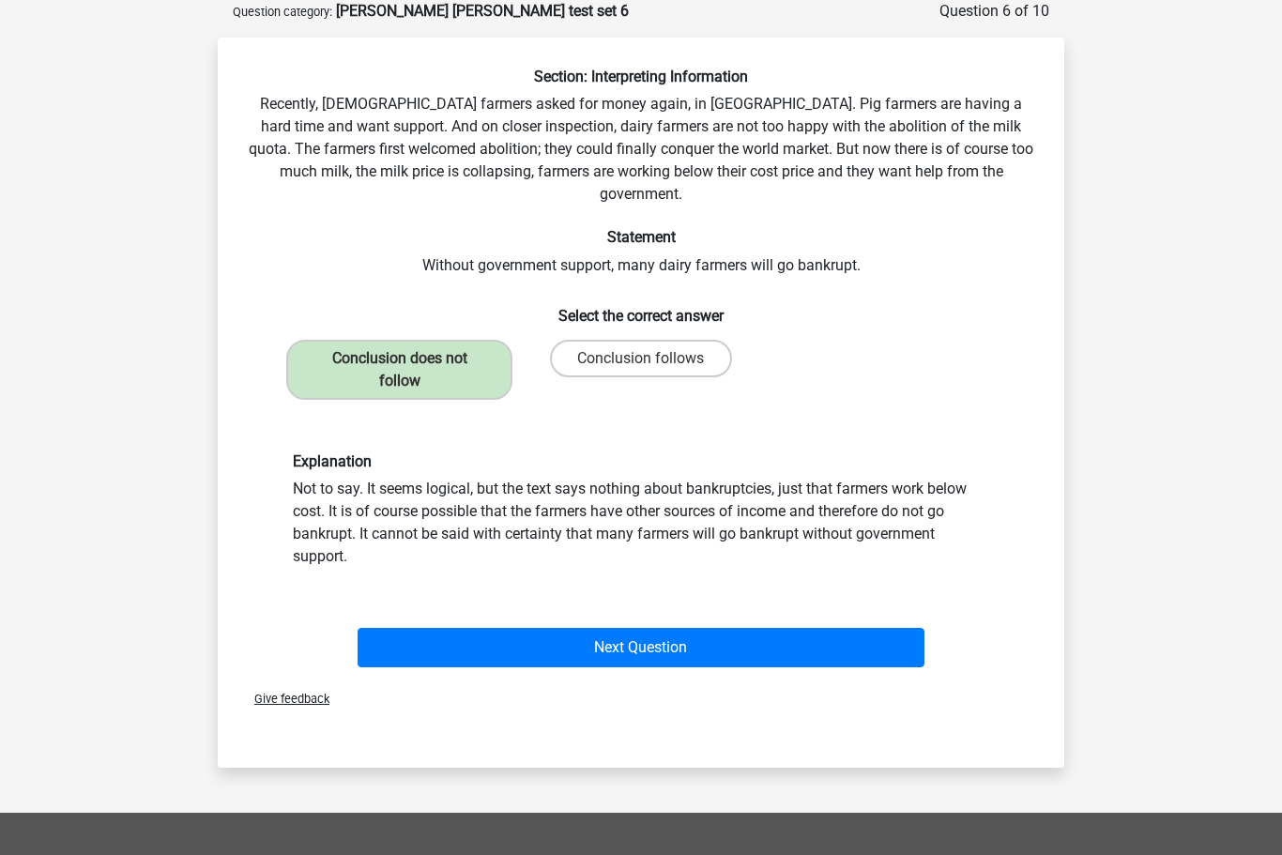
click at [661, 629] on button "Next Question" at bounding box center [642, 647] width 568 height 39
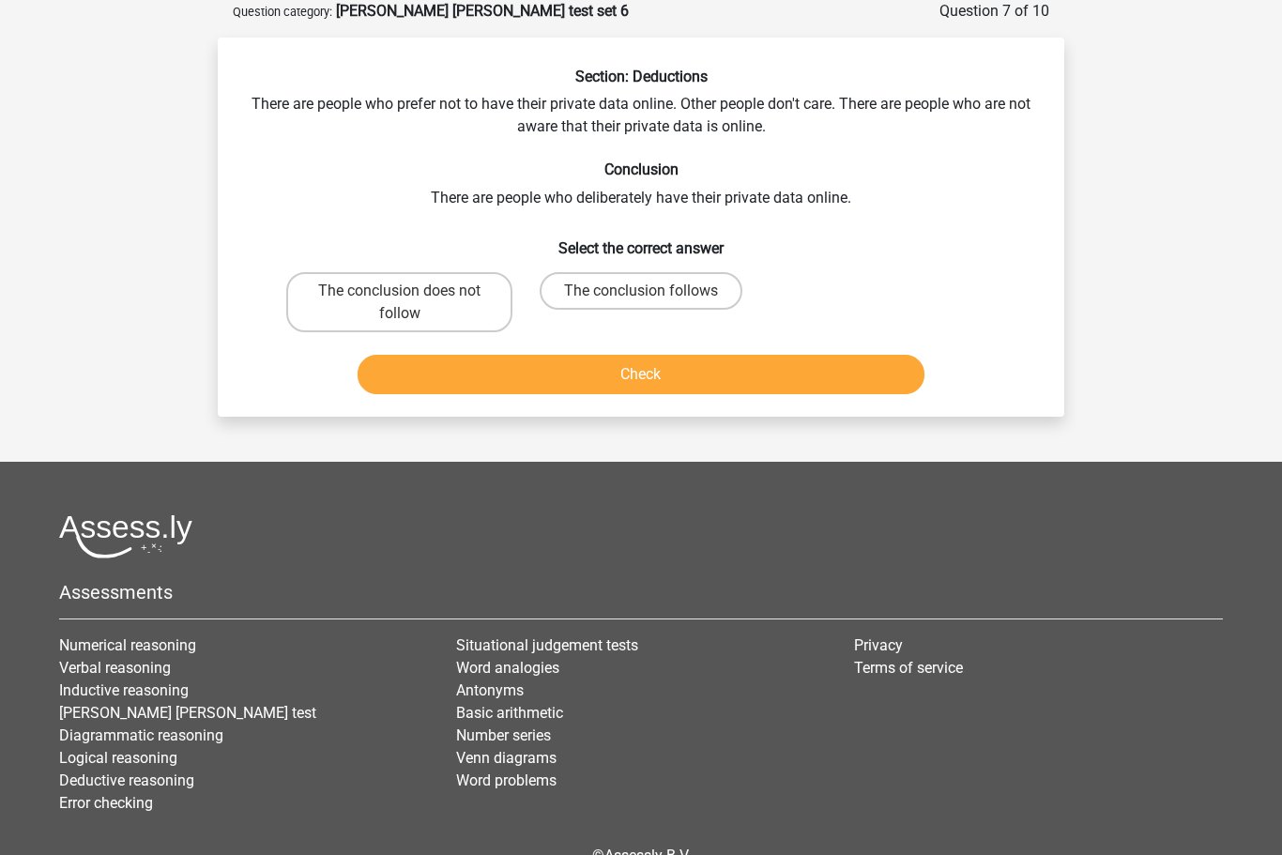
click at [398, 292] on label "The conclusion does not follow" at bounding box center [399, 302] width 226 height 60
click at [400, 292] on input "The conclusion does not follow" at bounding box center [406, 297] width 12 height 12
radio input "true"
click at [633, 377] on button "Check" at bounding box center [642, 374] width 568 height 39
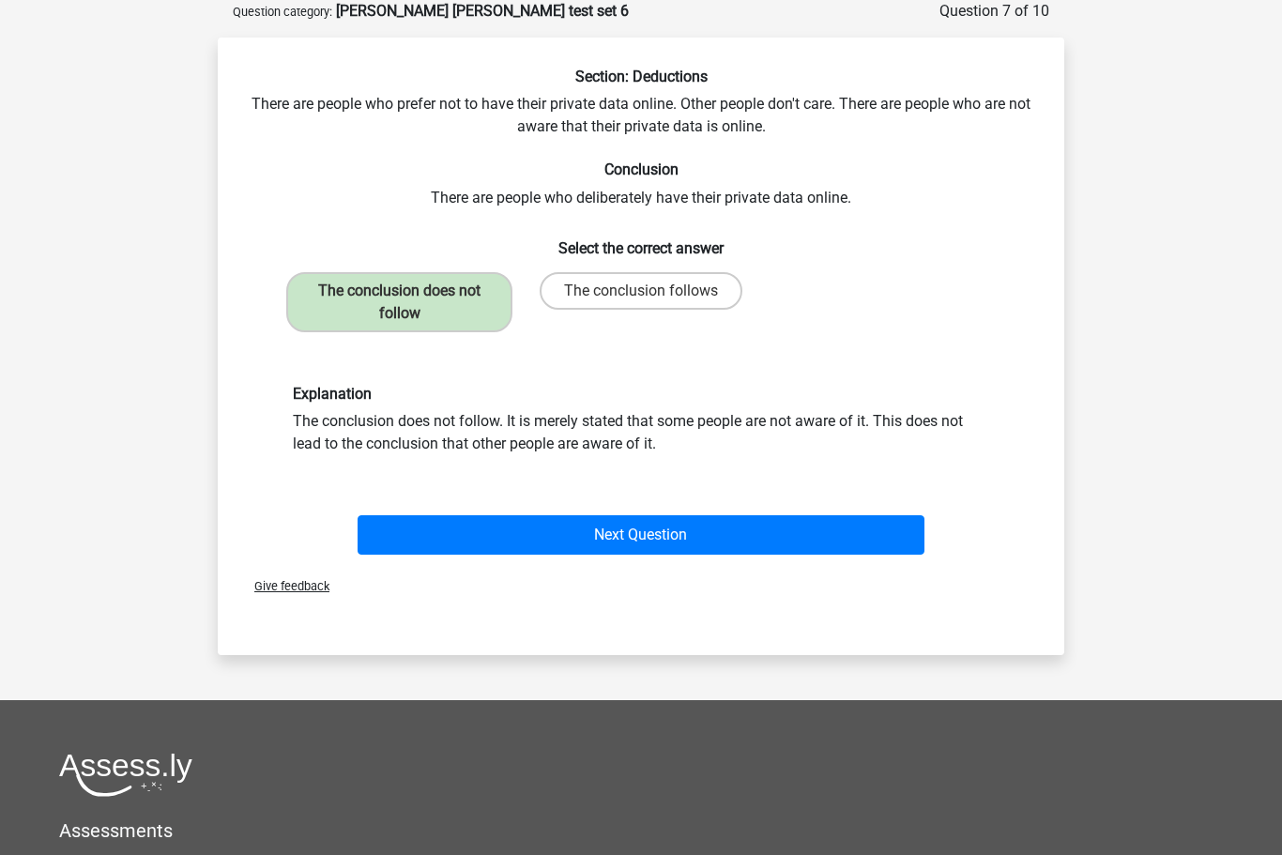
click at [658, 524] on button "Next Question" at bounding box center [642, 534] width 568 height 39
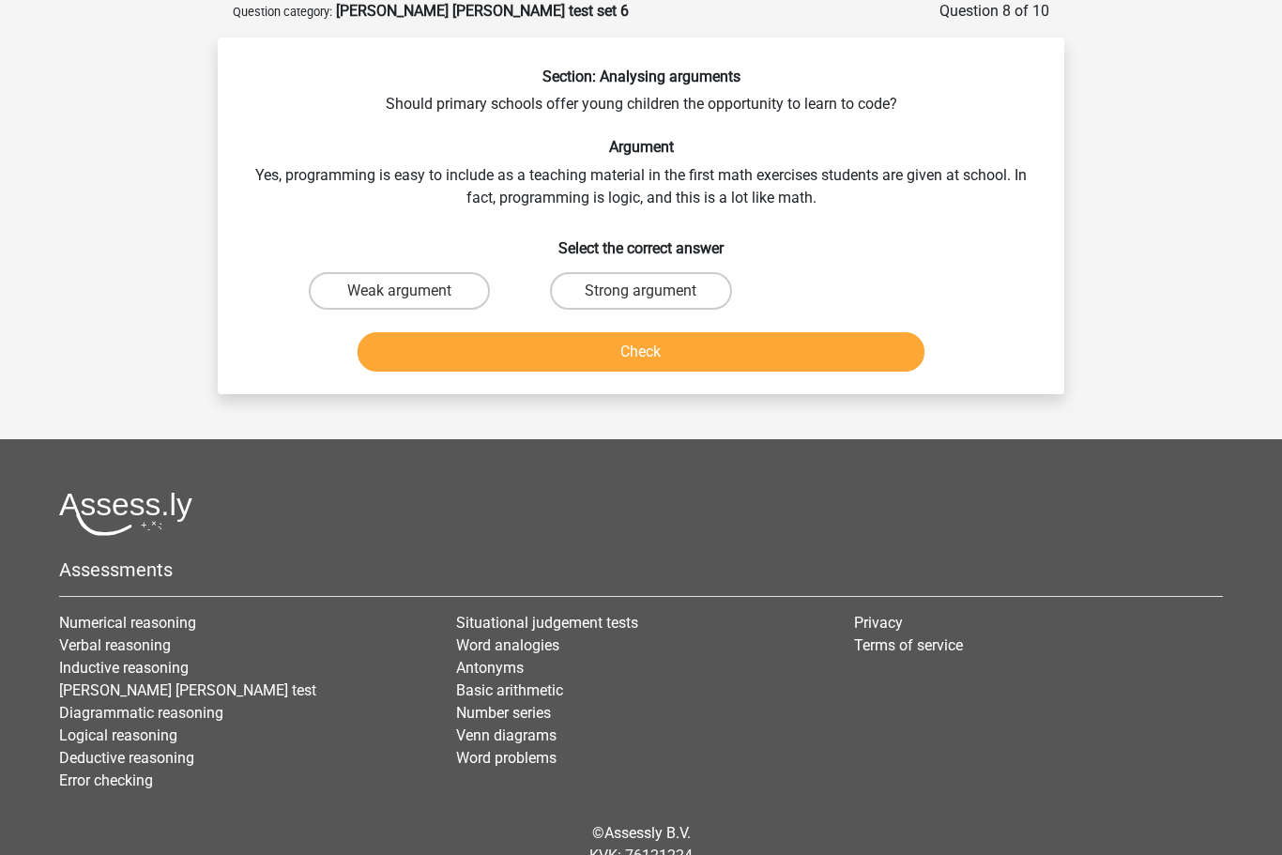
click at [641, 287] on label "Strong argument" at bounding box center [640, 291] width 181 height 38
click at [641, 291] on input "Strong argument" at bounding box center [647, 297] width 12 height 12
radio input "true"
click at [700, 348] on button "Check" at bounding box center [642, 351] width 568 height 39
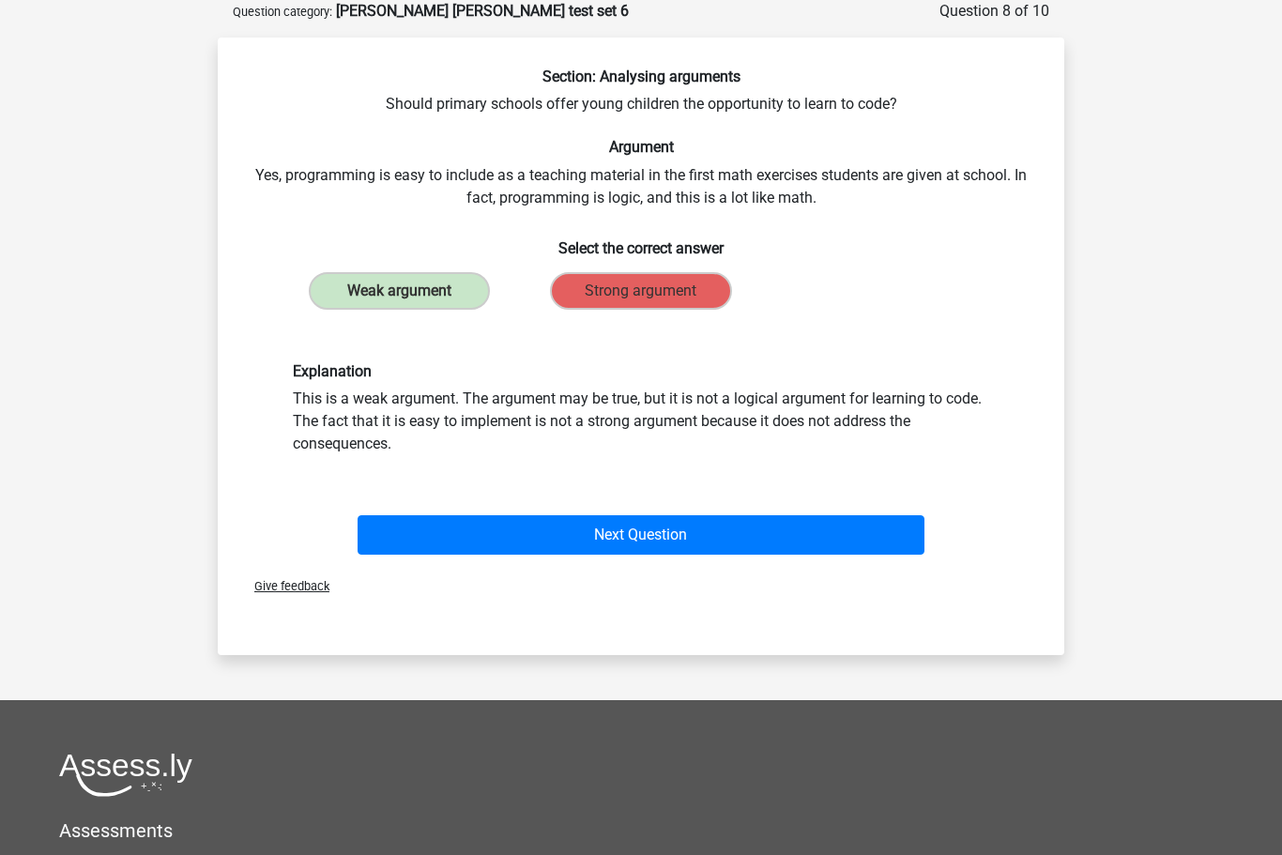
click at [680, 533] on button "Next Question" at bounding box center [642, 534] width 568 height 39
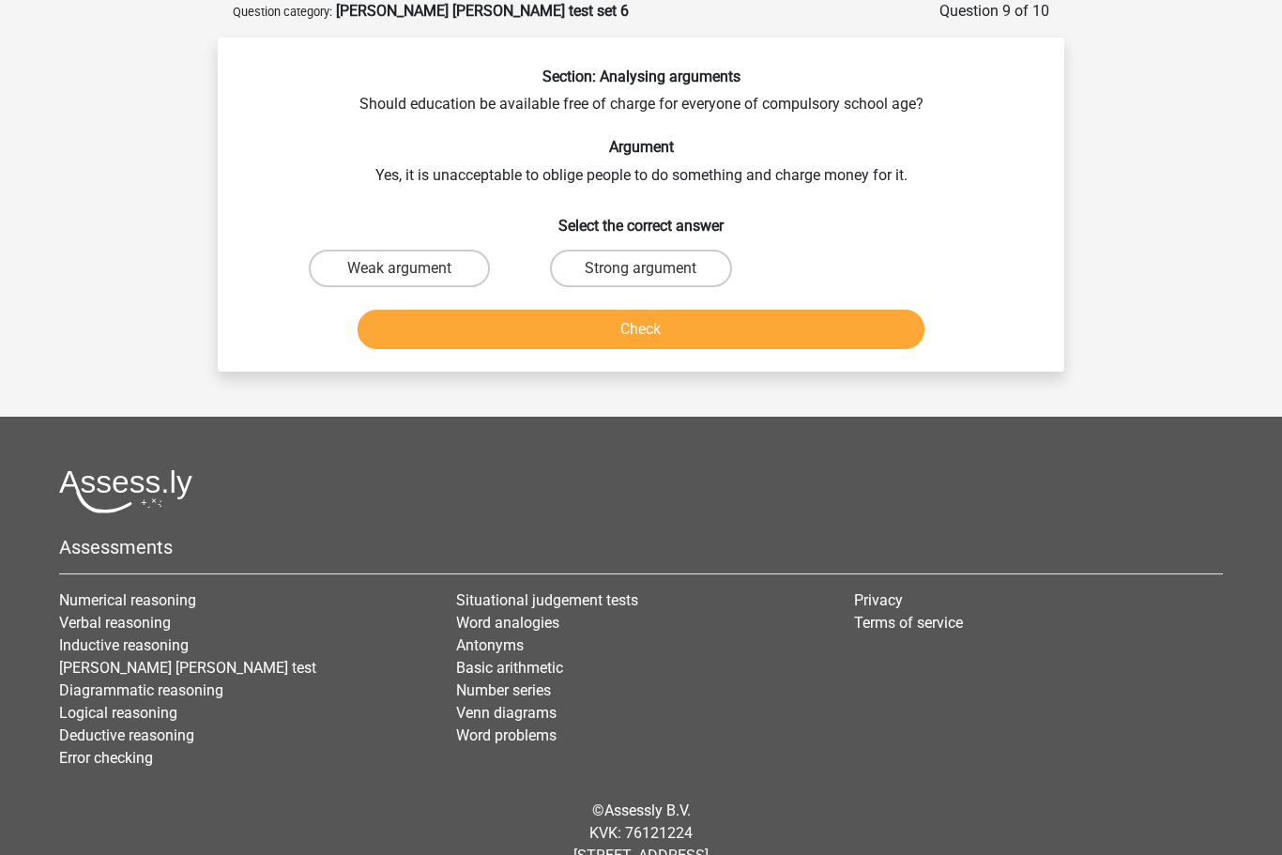
click at [634, 265] on label "Strong argument" at bounding box center [640, 269] width 181 height 38
click at [641, 268] on input "Strong argument" at bounding box center [647, 274] width 12 height 12
radio input "true"
click at [684, 314] on button "Check" at bounding box center [642, 329] width 568 height 39
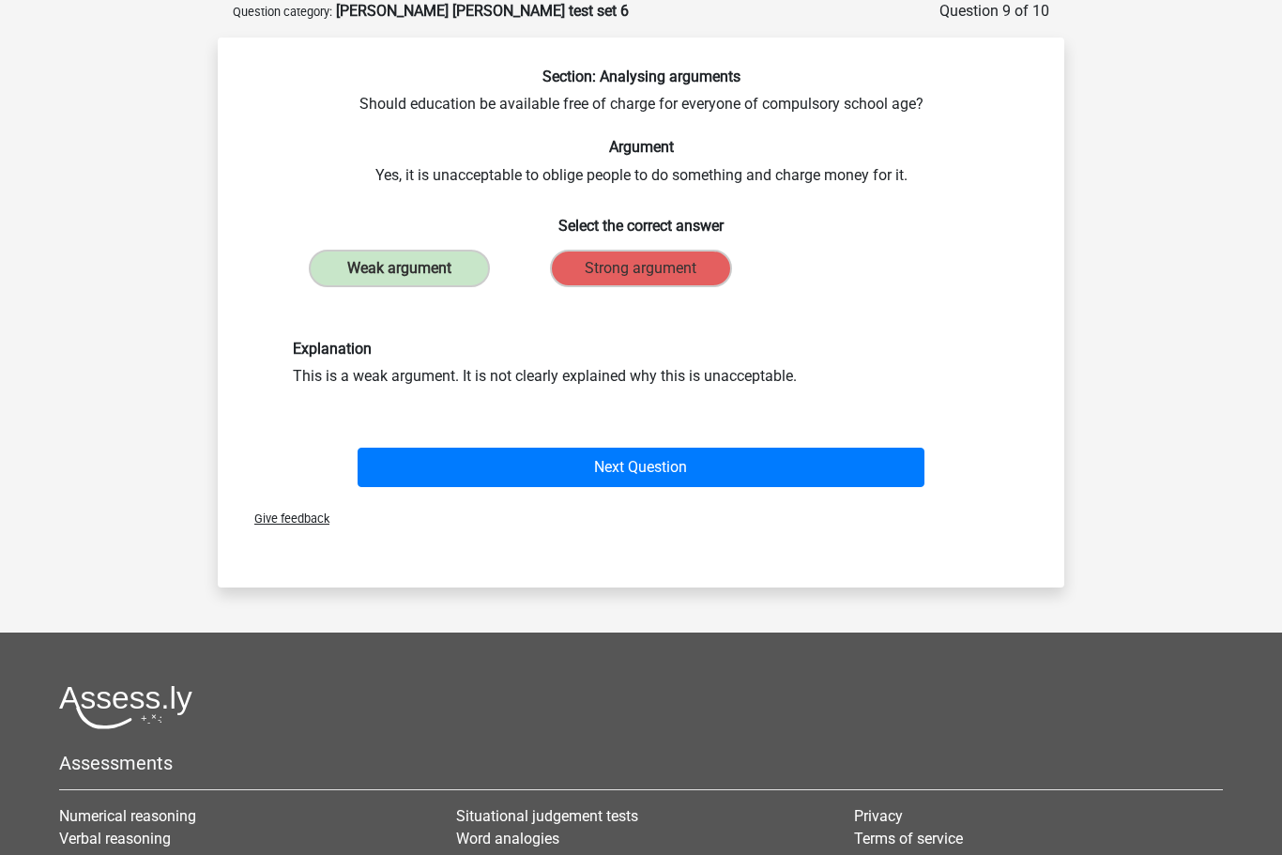
click at [683, 464] on button "Next Question" at bounding box center [642, 467] width 568 height 39
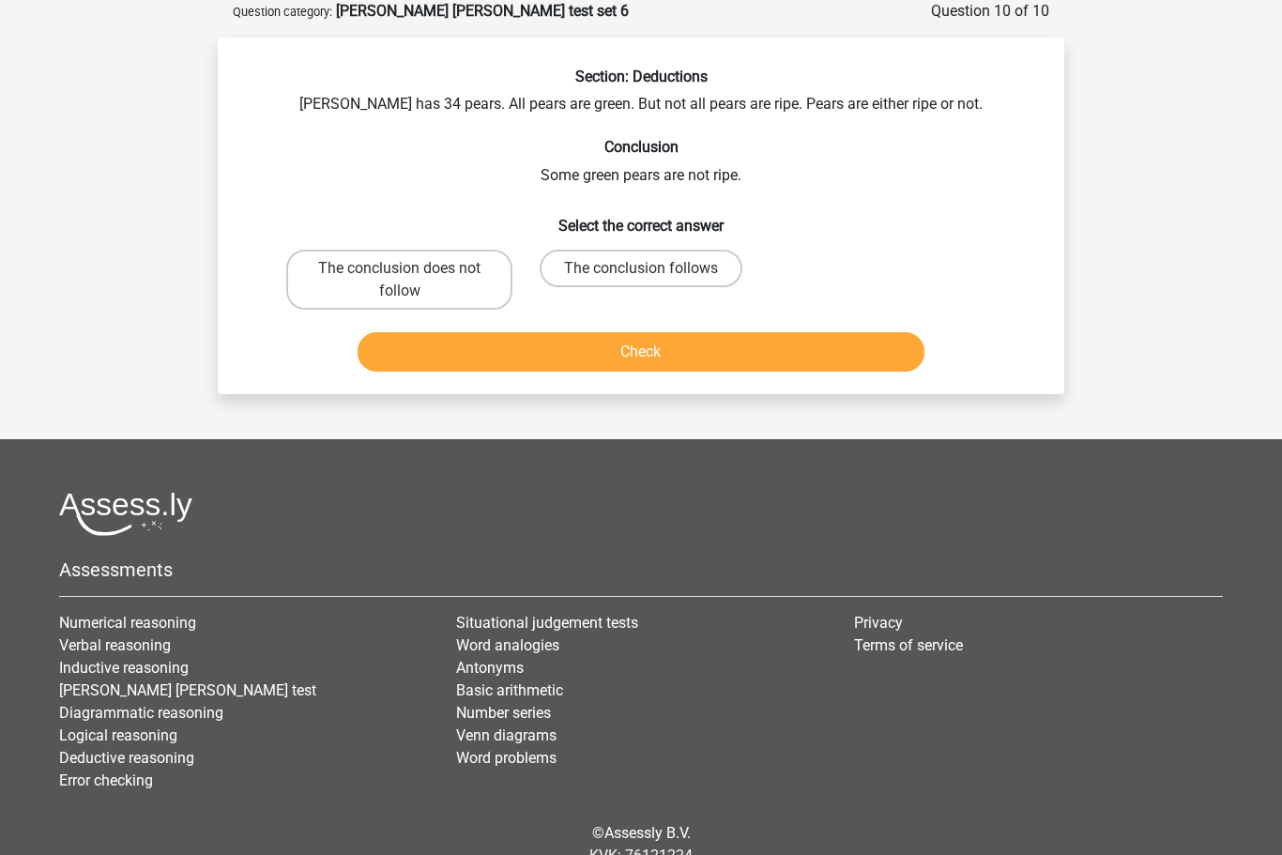
click at [633, 262] on label "The conclusion follows" at bounding box center [641, 269] width 203 height 38
click at [641, 268] on input "The conclusion follows" at bounding box center [647, 274] width 12 height 12
radio input "true"
click at [682, 356] on button "Check" at bounding box center [642, 351] width 568 height 39
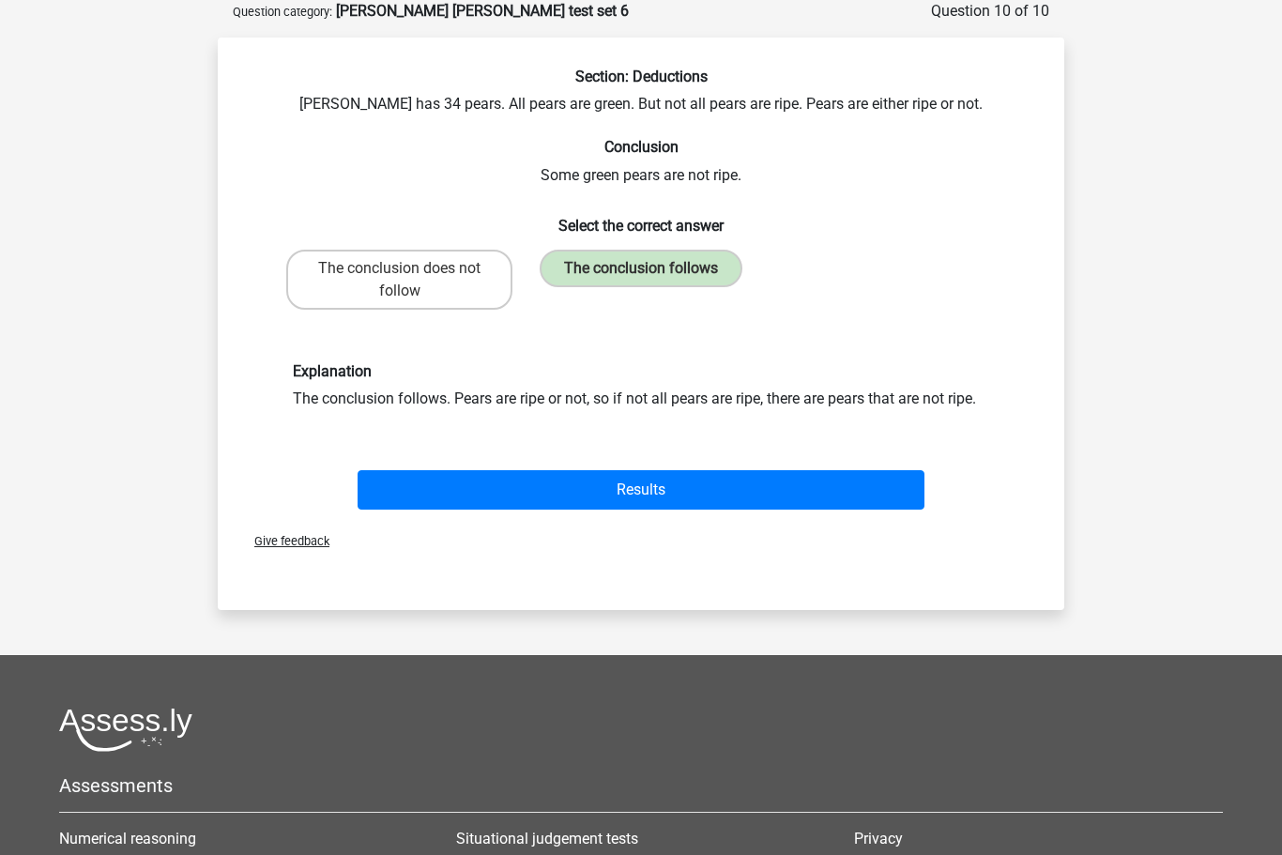
click at [661, 494] on button "Results" at bounding box center [642, 489] width 568 height 39
click at [650, 487] on button "Results" at bounding box center [642, 489] width 568 height 39
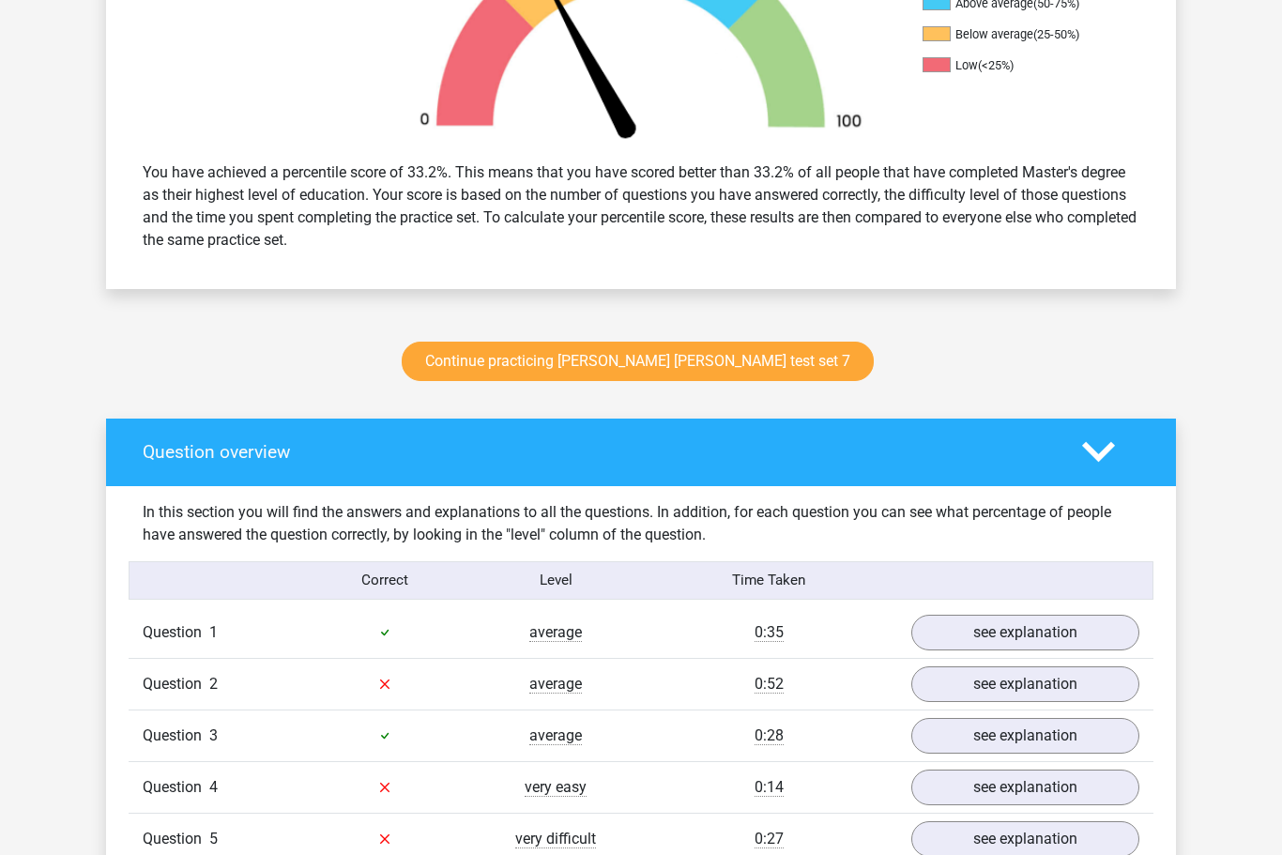
scroll to position [720, 0]
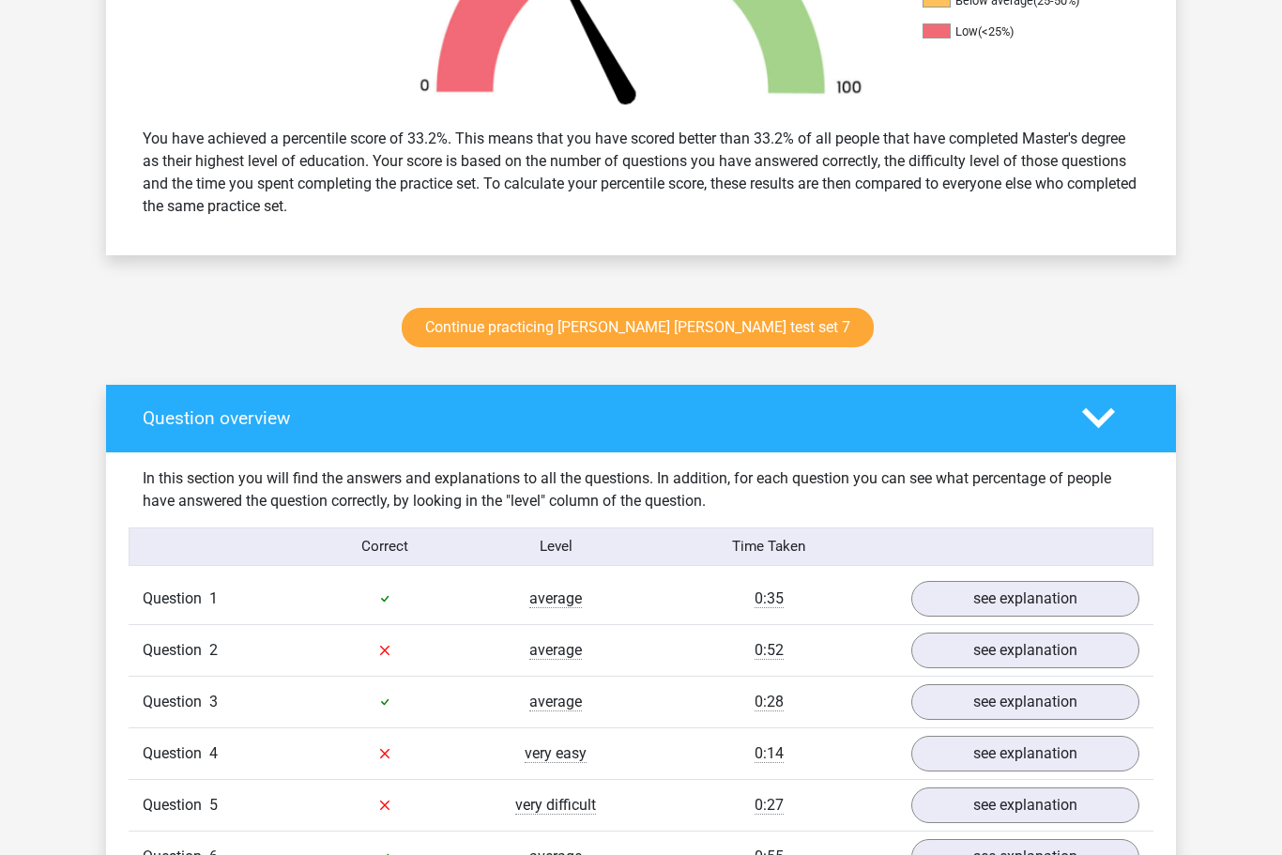
click at [1015, 655] on link "see explanation" at bounding box center [1025, 651] width 228 height 36
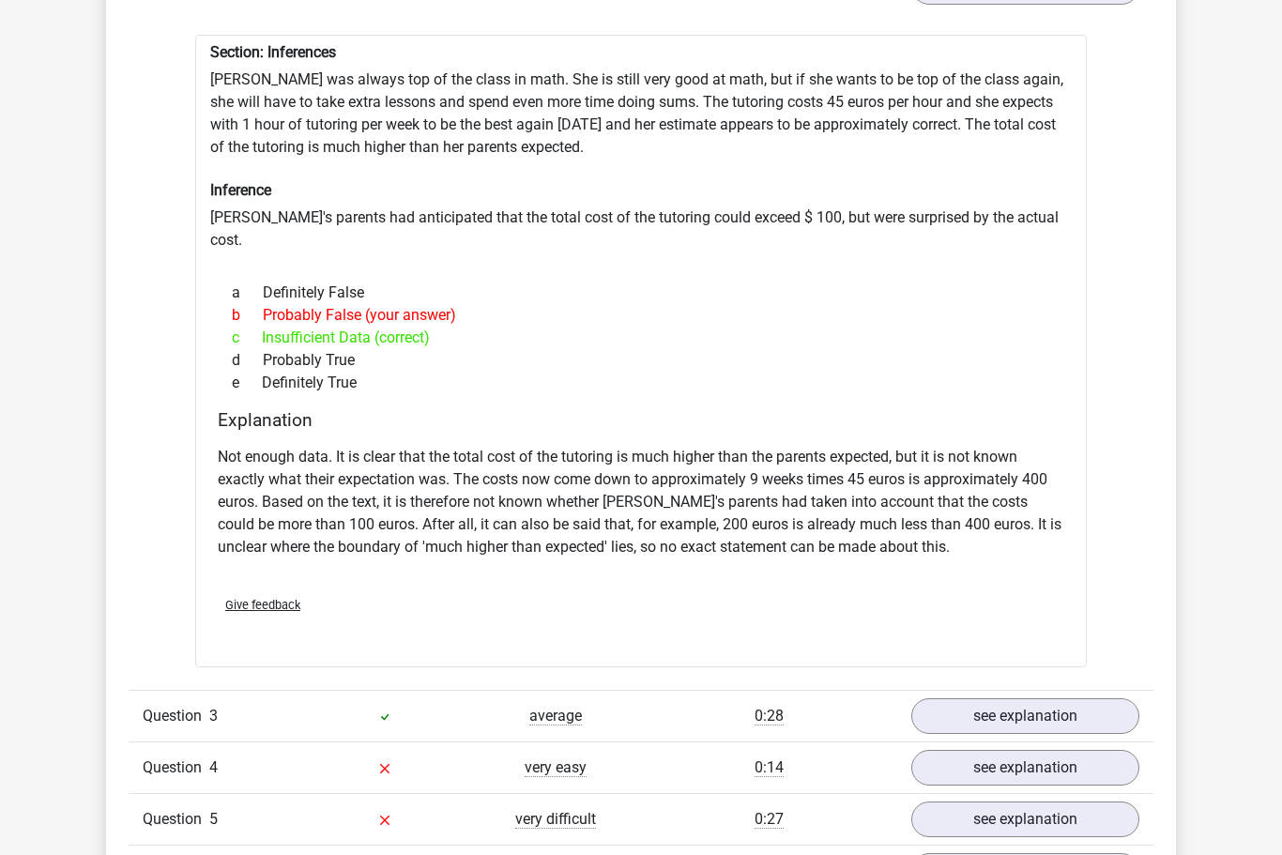
scroll to position [1362, 0]
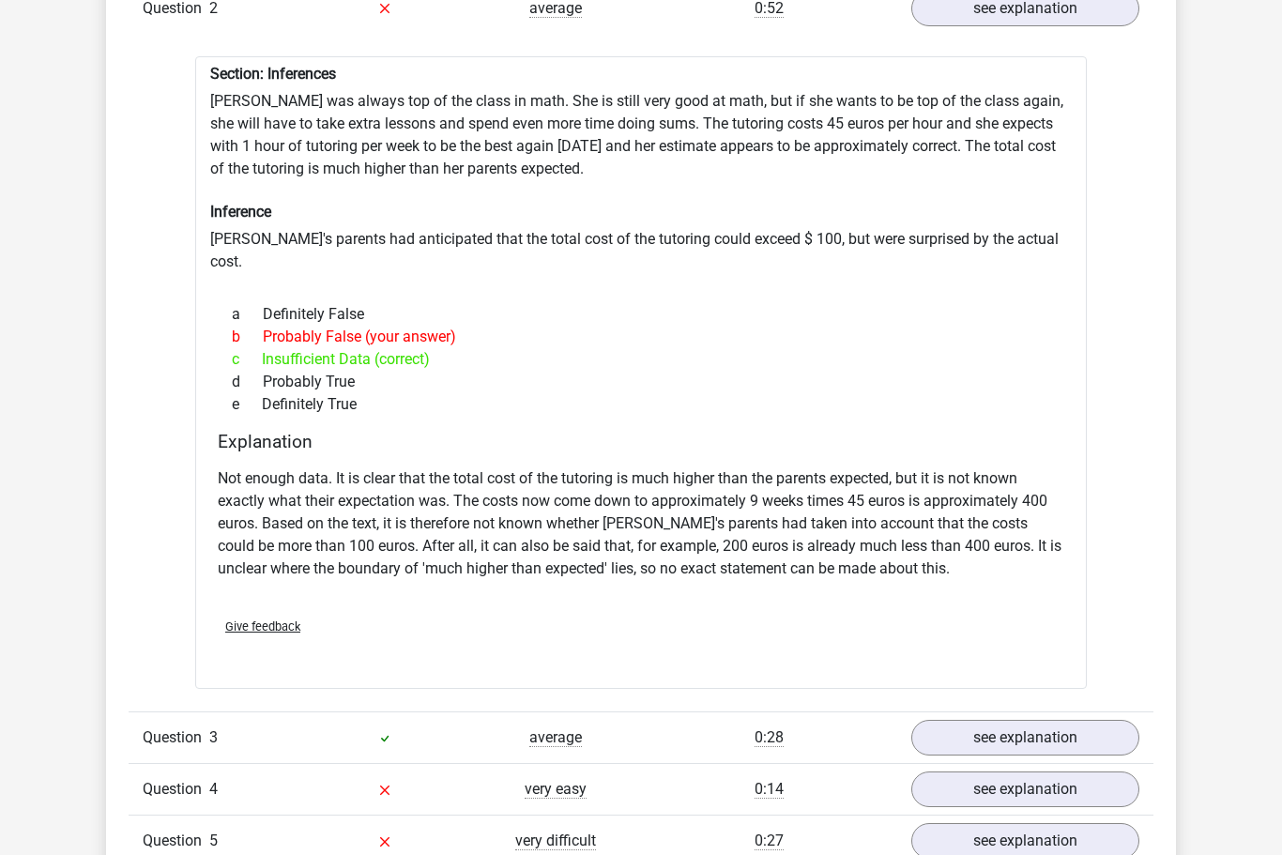
click at [1014, 772] on link "see explanation" at bounding box center [1025, 790] width 228 height 36
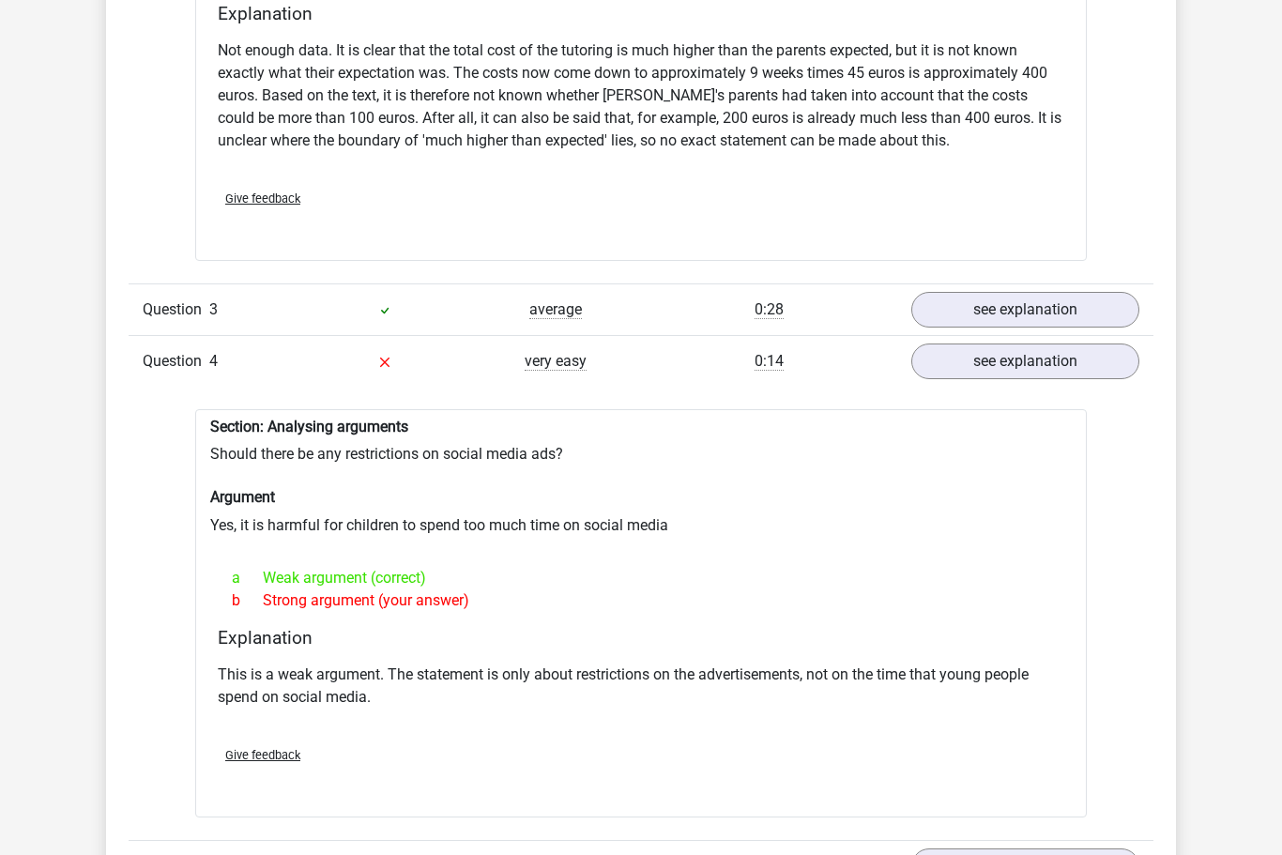
scroll to position [1774, 0]
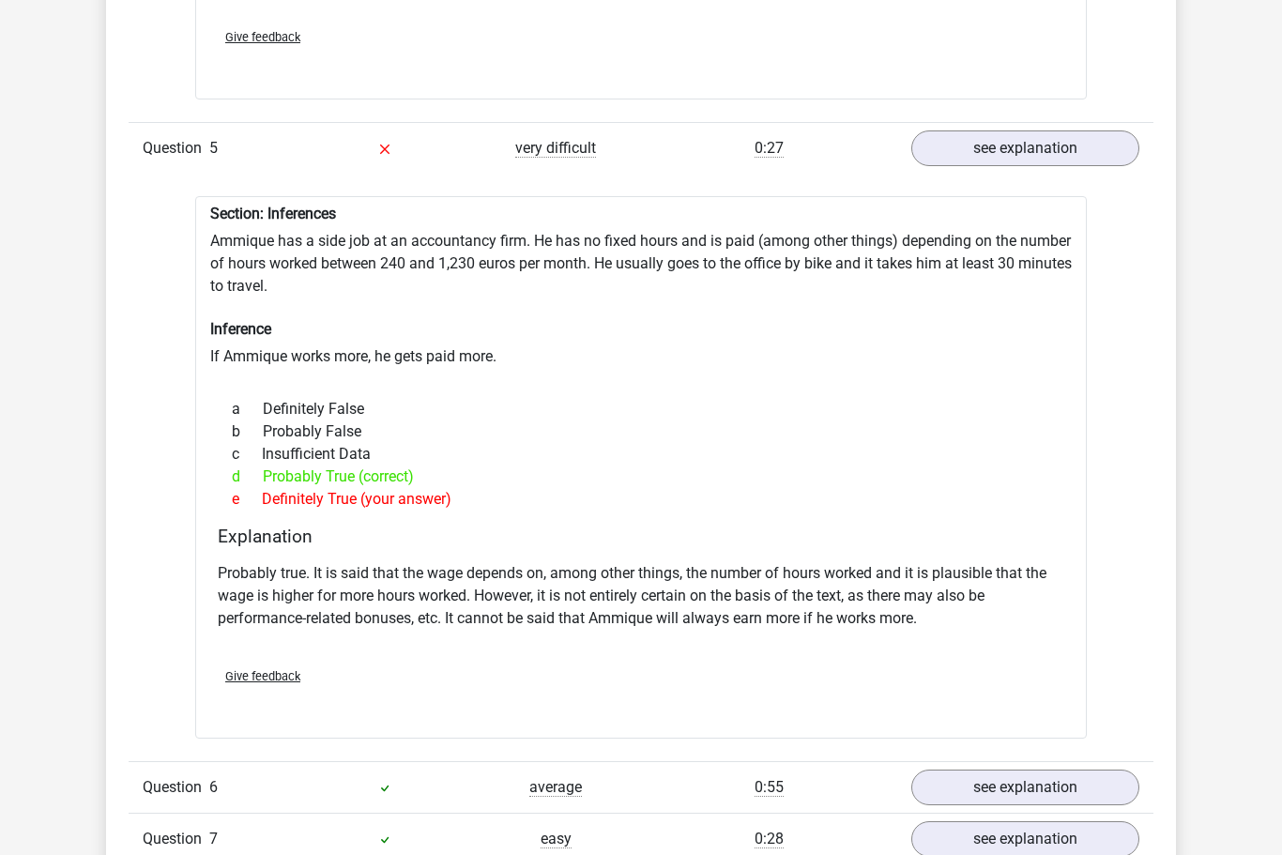
scroll to position [2525, 0]
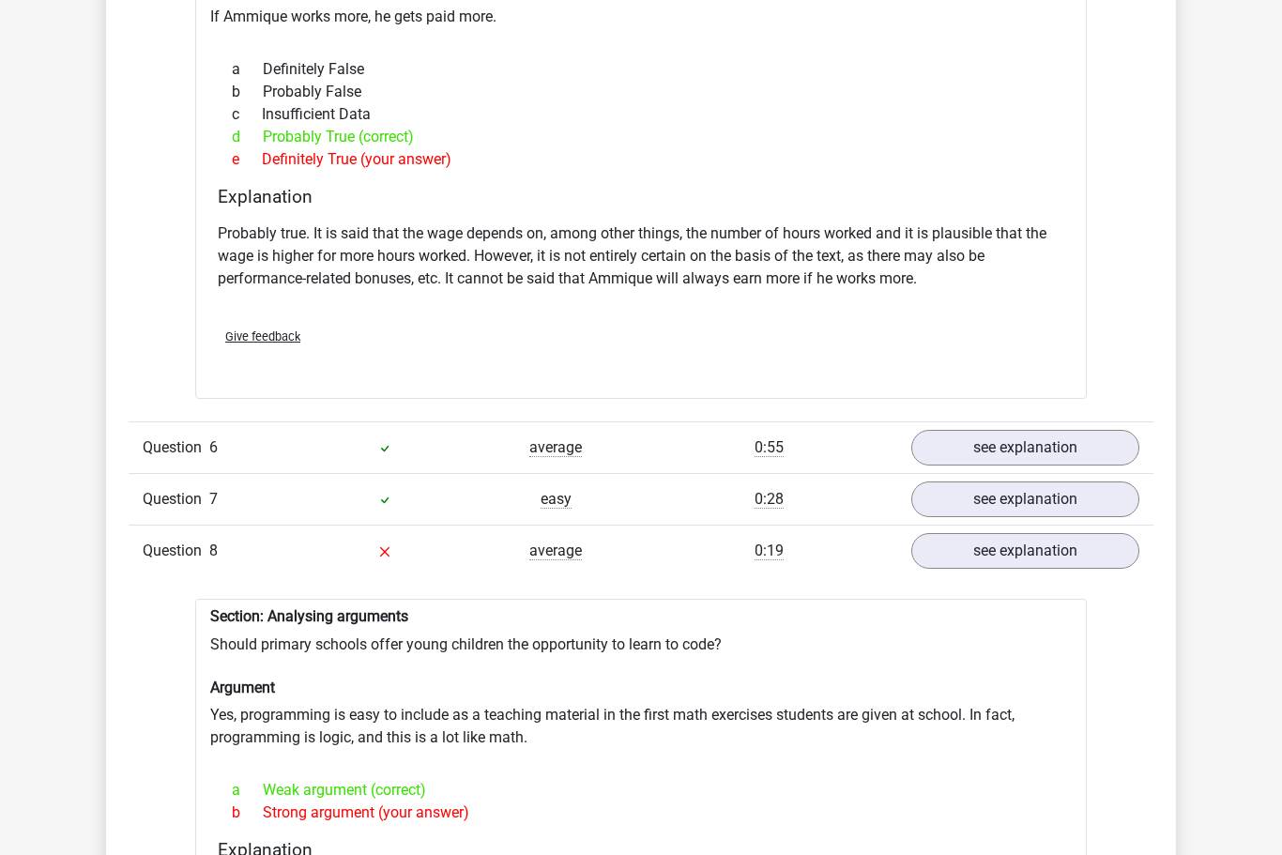
scroll to position [2848, 0]
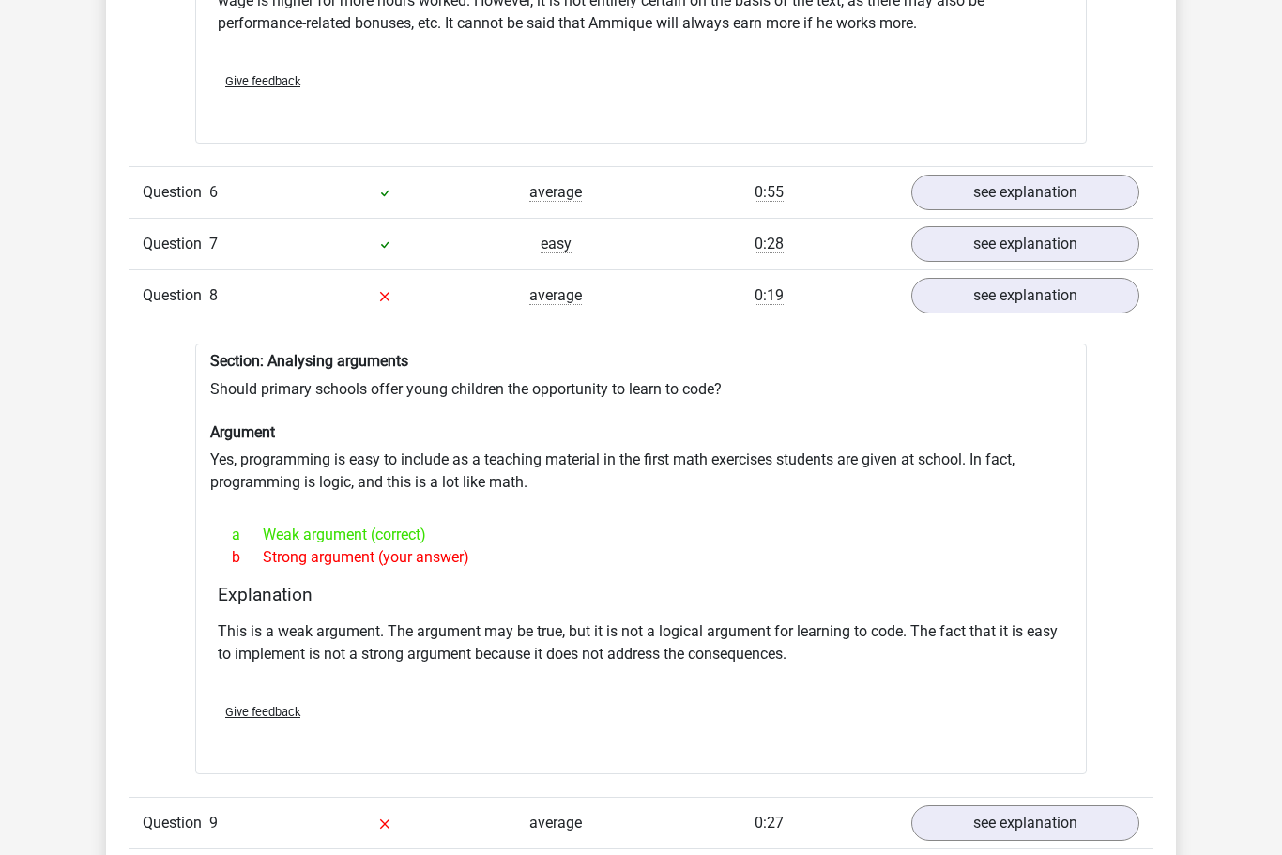
click at [1007, 805] on link "see explanation" at bounding box center [1025, 823] width 228 height 36
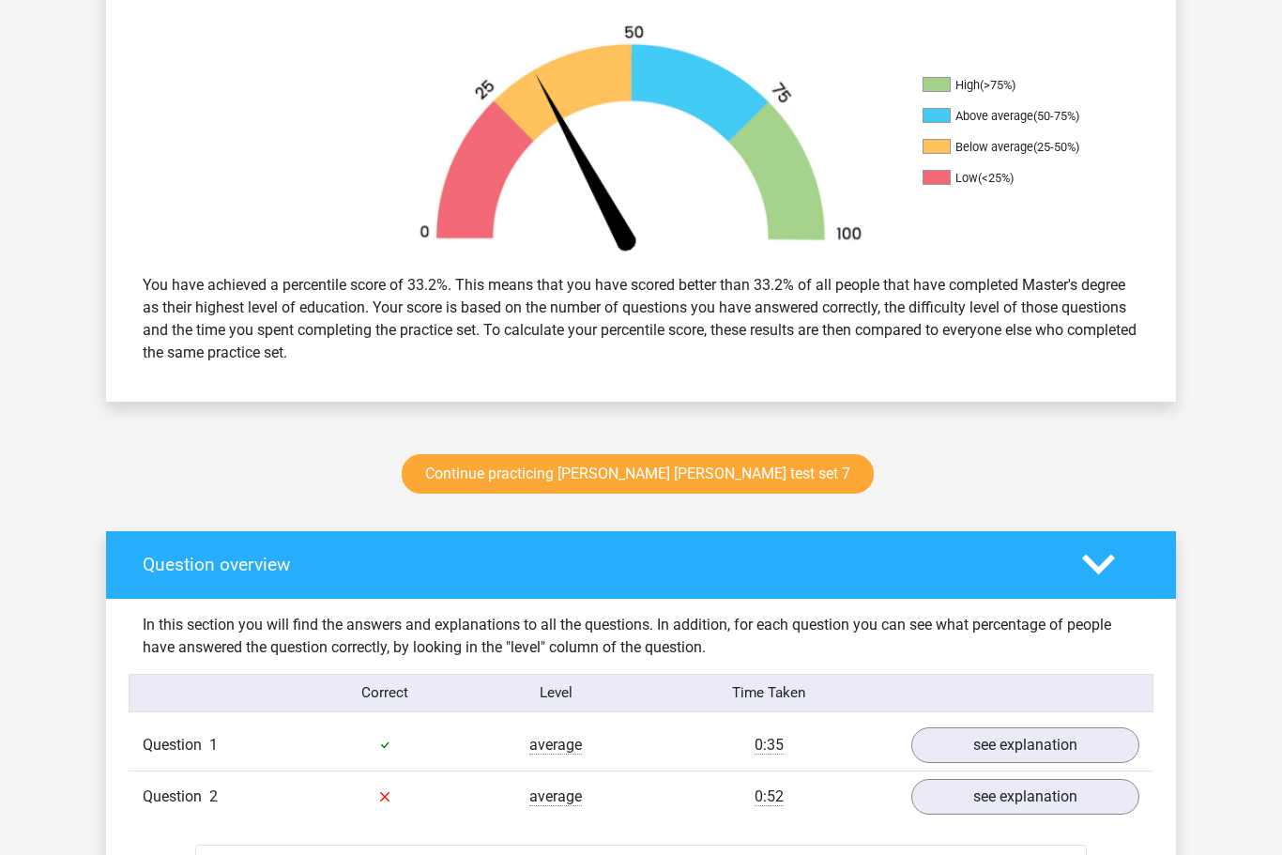
scroll to position [573, 0]
click at [684, 473] on link "Continue practicing watson glaser test set 7" at bounding box center [638, 474] width 472 height 39
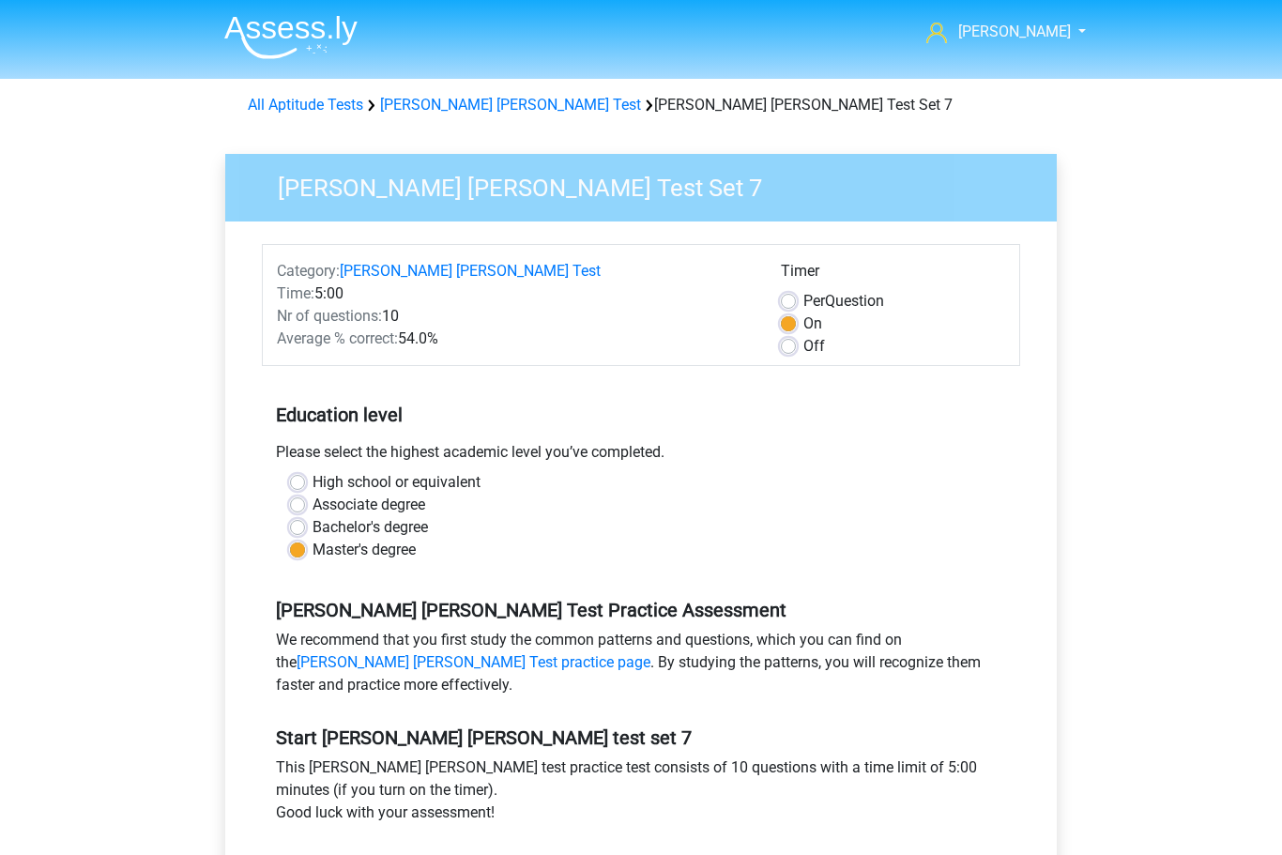
click at [803, 341] on label "Off" at bounding box center [814, 346] width 22 height 23
click at [796, 341] on input "Off" at bounding box center [788, 344] width 15 height 19
radio input "true"
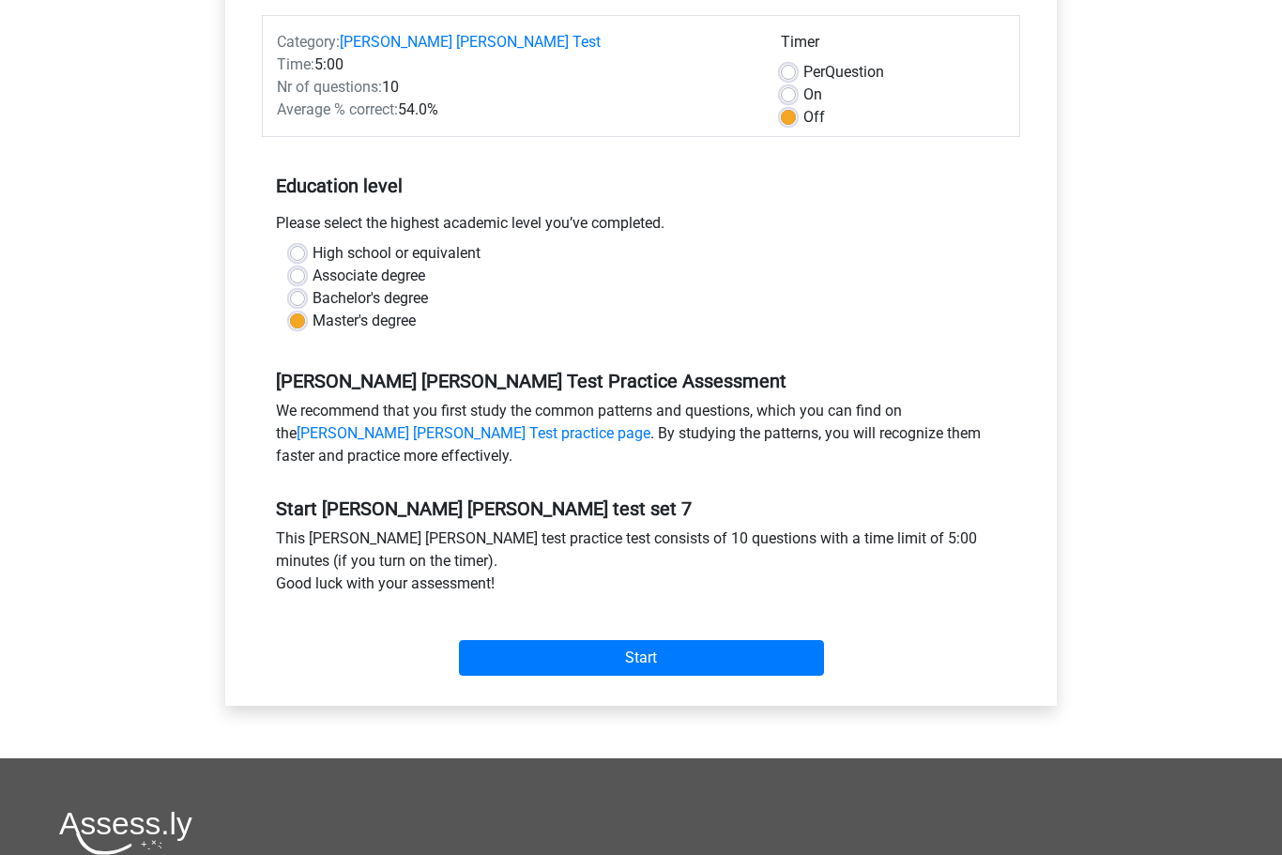
scroll to position [231, 0]
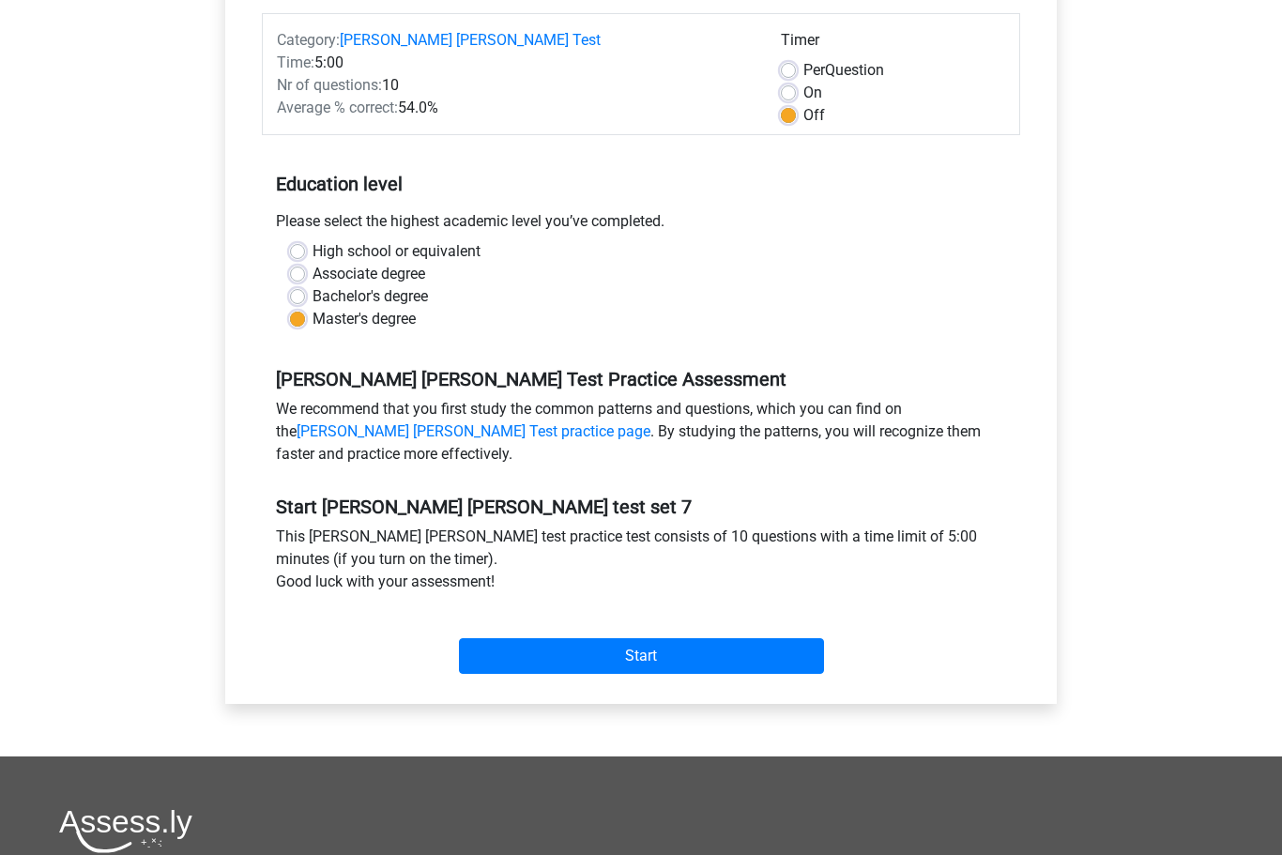
click at [646, 658] on input "Start" at bounding box center [641, 656] width 365 height 36
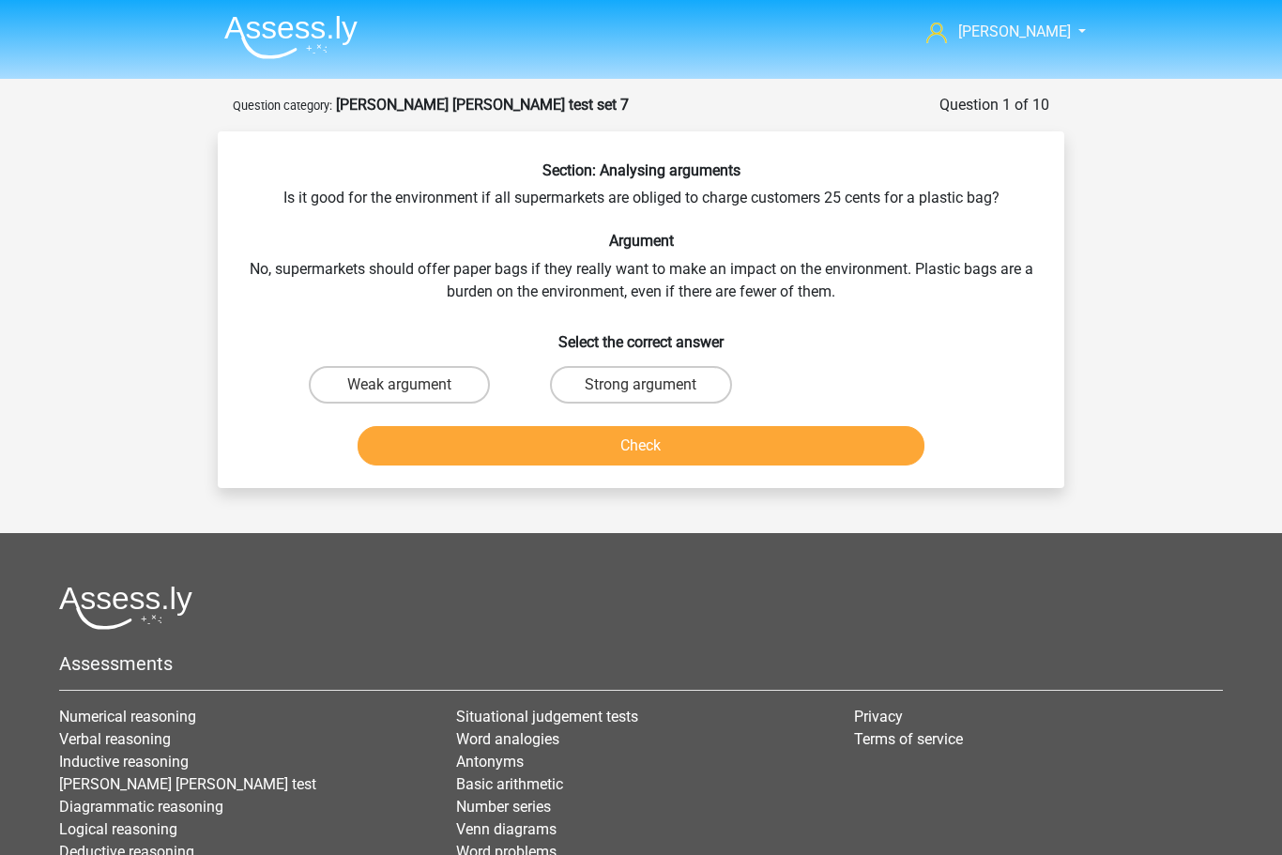
click at [397, 401] on label "Weak argument" at bounding box center [399, 385] width 181 height 38
click at [400, 397] on input "Weak argument" at bounding box center [406, 391] width 12 height 12
radio input "true"
click at [599, 445] on button "Check" at bounding box center [642, 445] width 568 height 39
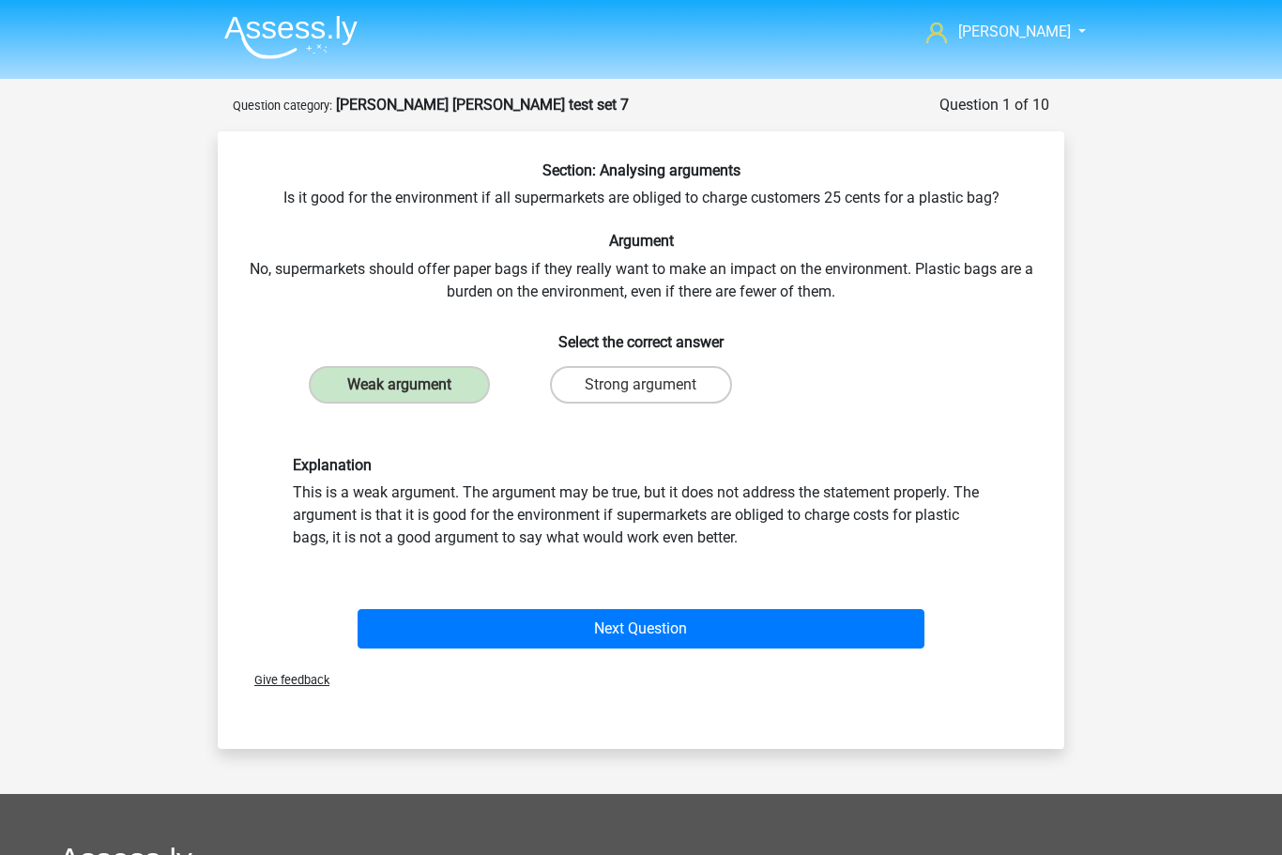
click at [637, 647] on button "Next Question" at bounding box center [642, 628] width 568 height 39
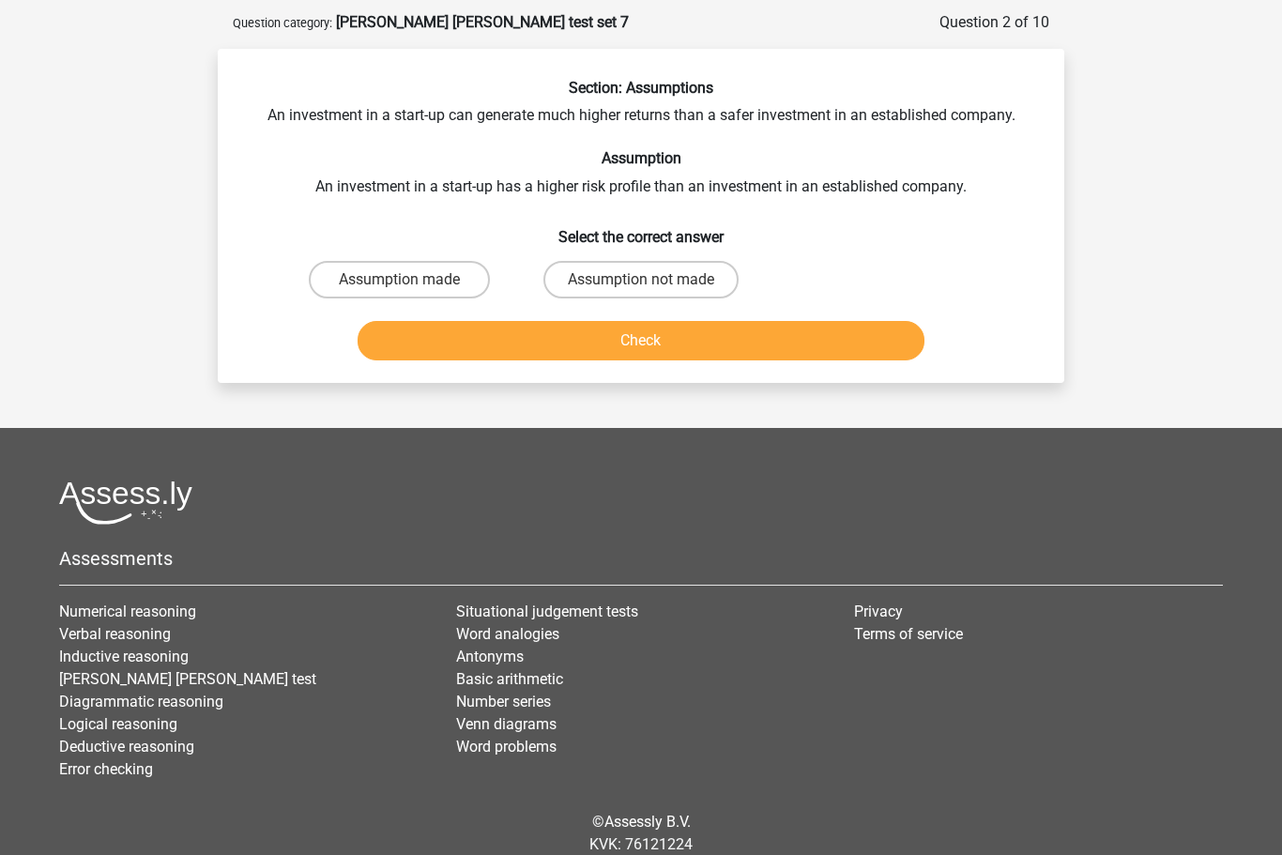
scroll to position [93, 0]
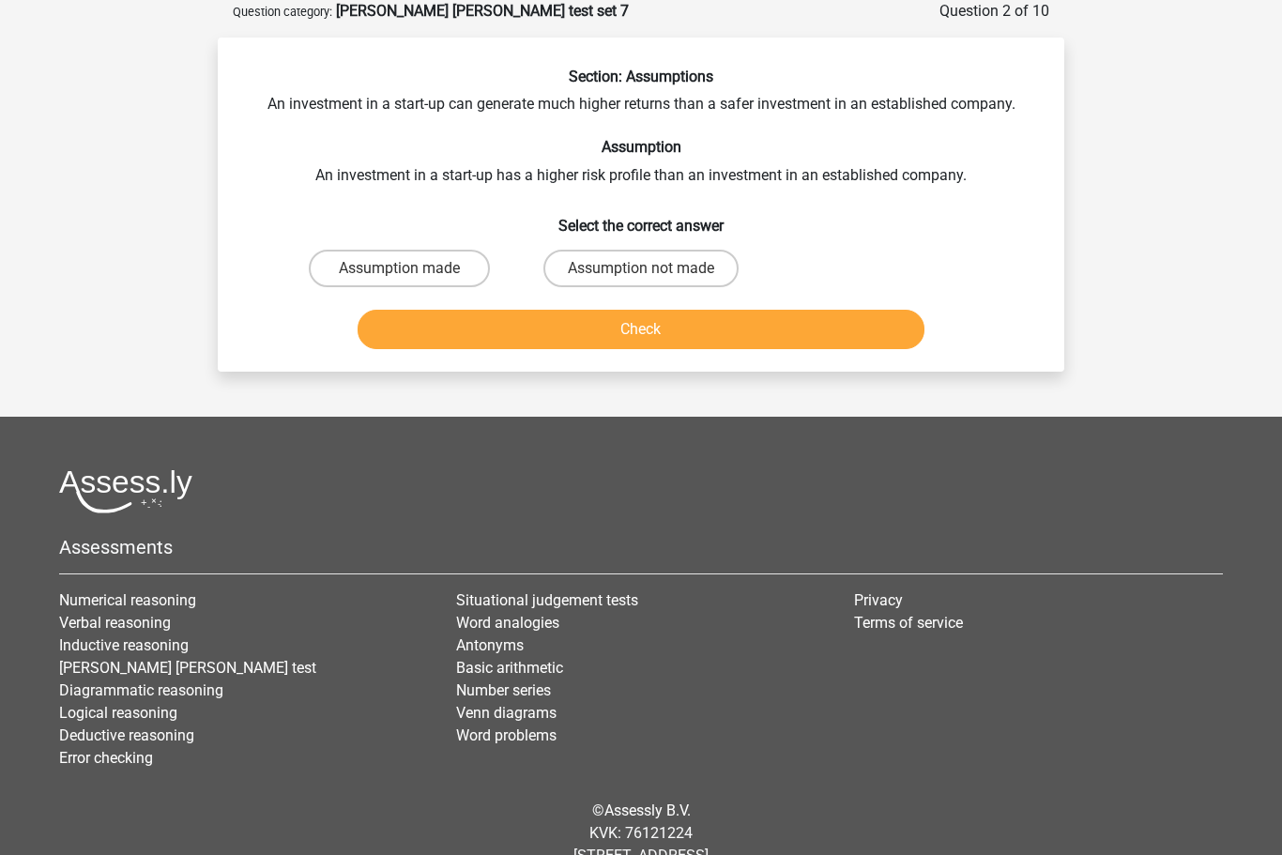
click at [408, 269] on input "Assumption made" at bounding box center [406, 275] width 12 height 12
radio input "true"
click at [655, 330] on button "Check" at bounding box center [642, 329] width 568 height 39
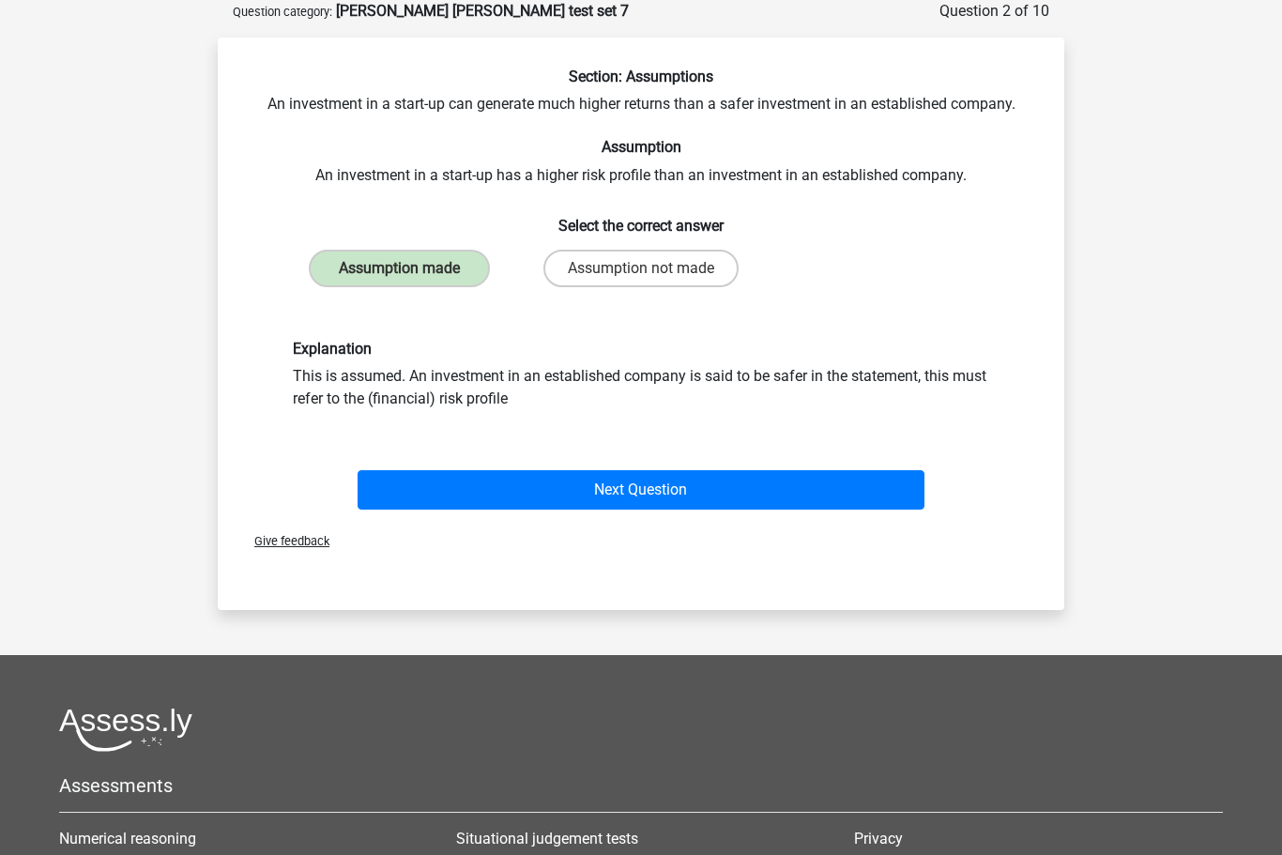
click at [664, 493] on button "Next Question" at bounding box center [642, 490] width 568 height 39
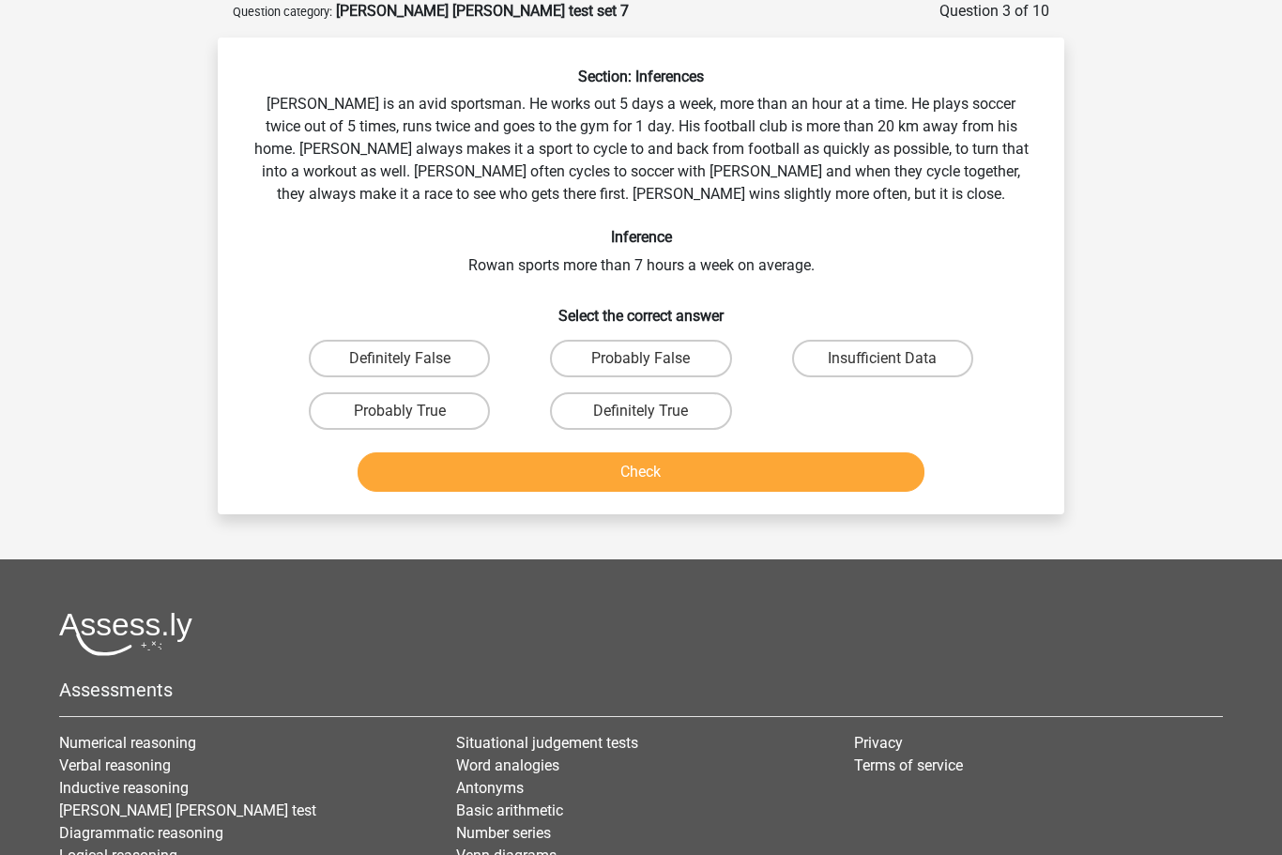
click at [391, 409] on label "Probably True" at bounding box center [399, 411] width 181 height 38
click at [400, 411] on input "Probably True" at bounding box center [406, 417] width 12 height 12
radio input "true"
click at [649, 472] on button "Check" at bounding box center [642, 471] width 568 height 39
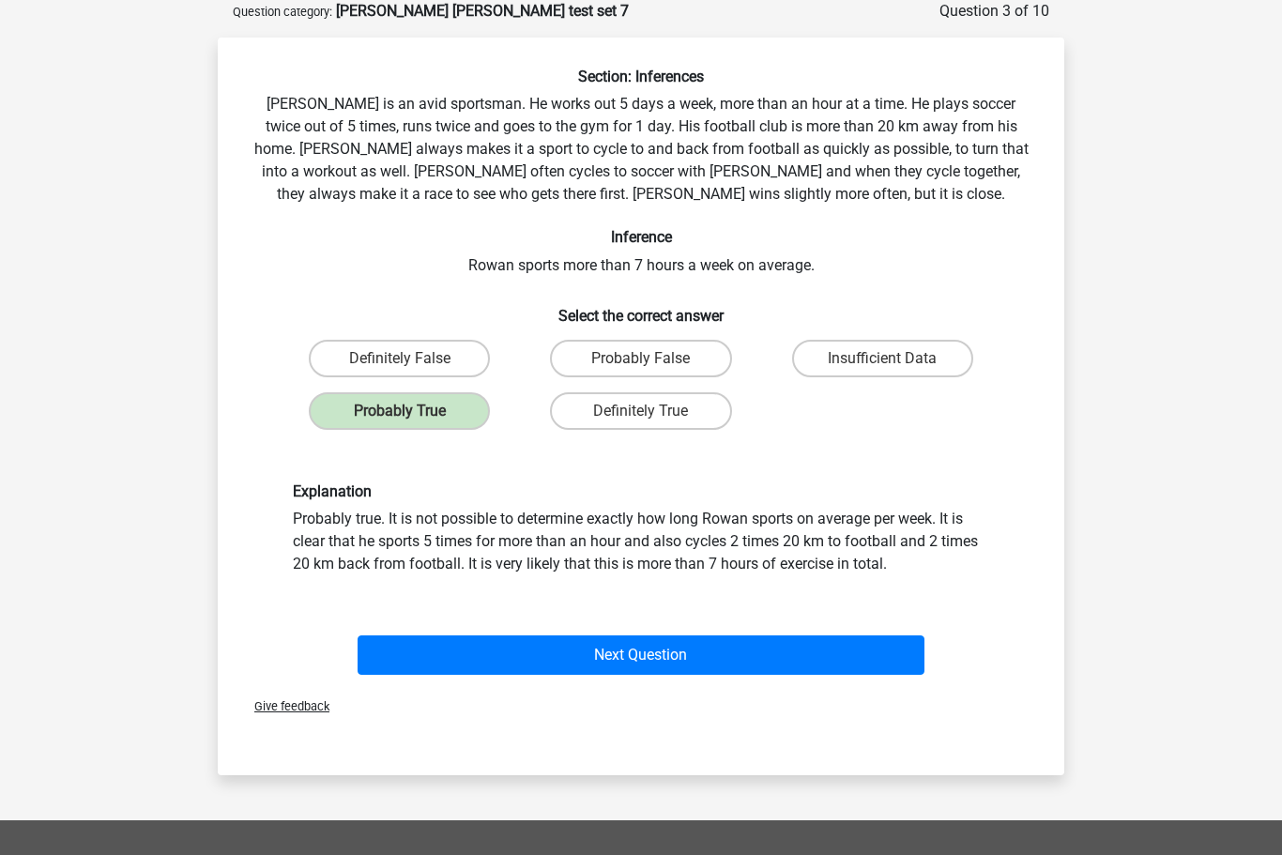
click at [642, 663] on button "Next Question" at bounding box center [642, 654] width 568 height 39
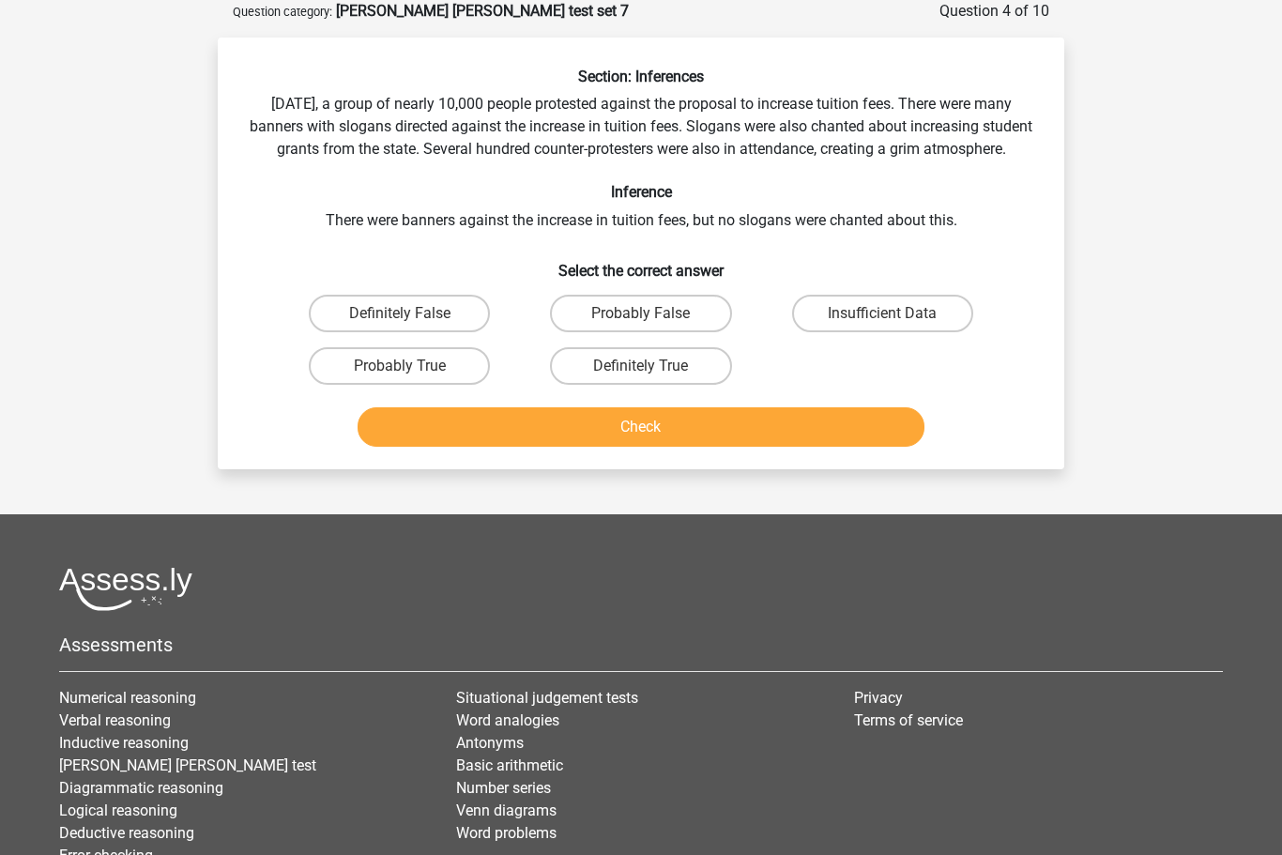
click at [858, 329] on label "Insufficient Data" at bounding box center [882, 314] width 181 height 38
click at [882, 326] on input "Insufficient Data" at bounding box center [888, 319] width 12 height 12
radio input "true"
click at [682, 442] on button "Check" at bounding box center [642, 426] width 568 height 39
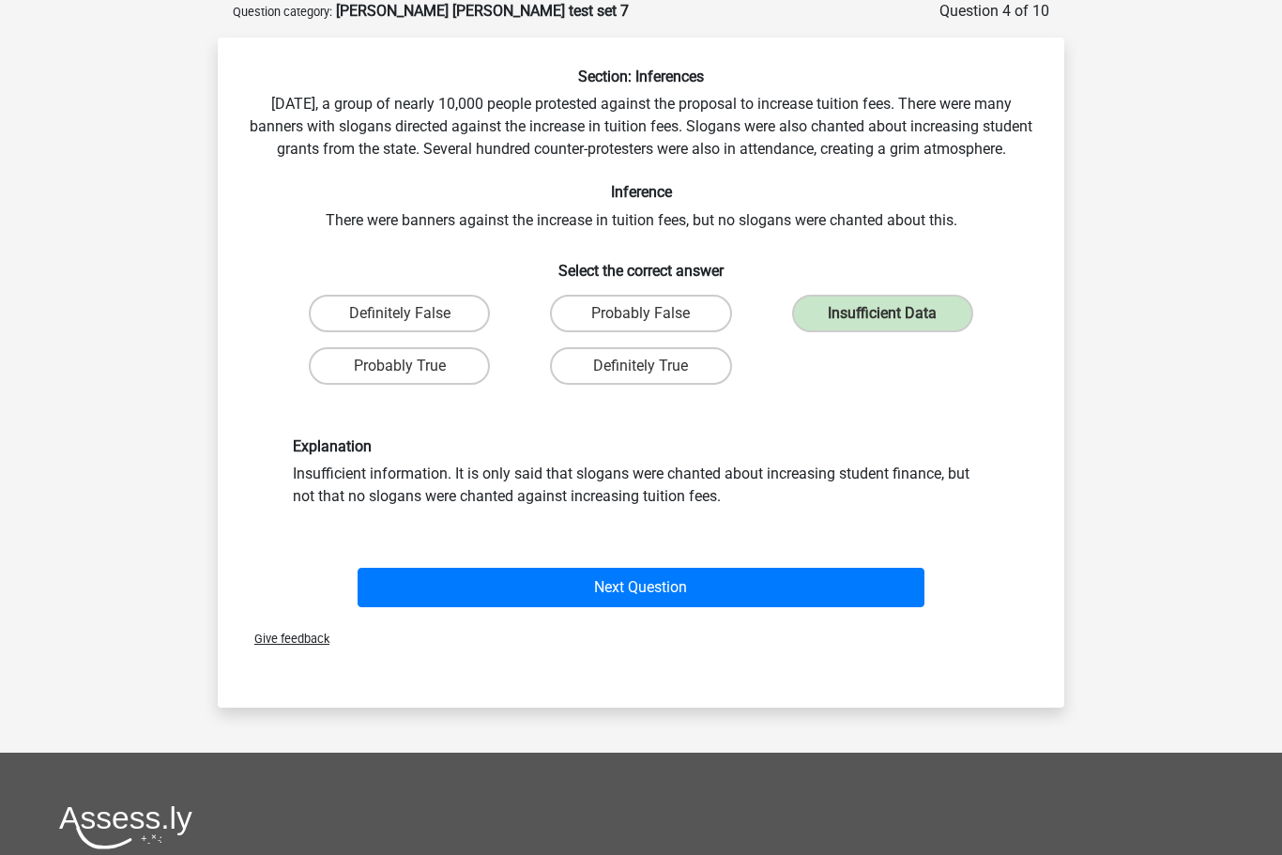
click at [689, 604] on button "Next Question" at bounding box center [642, 587] width 568 height 39
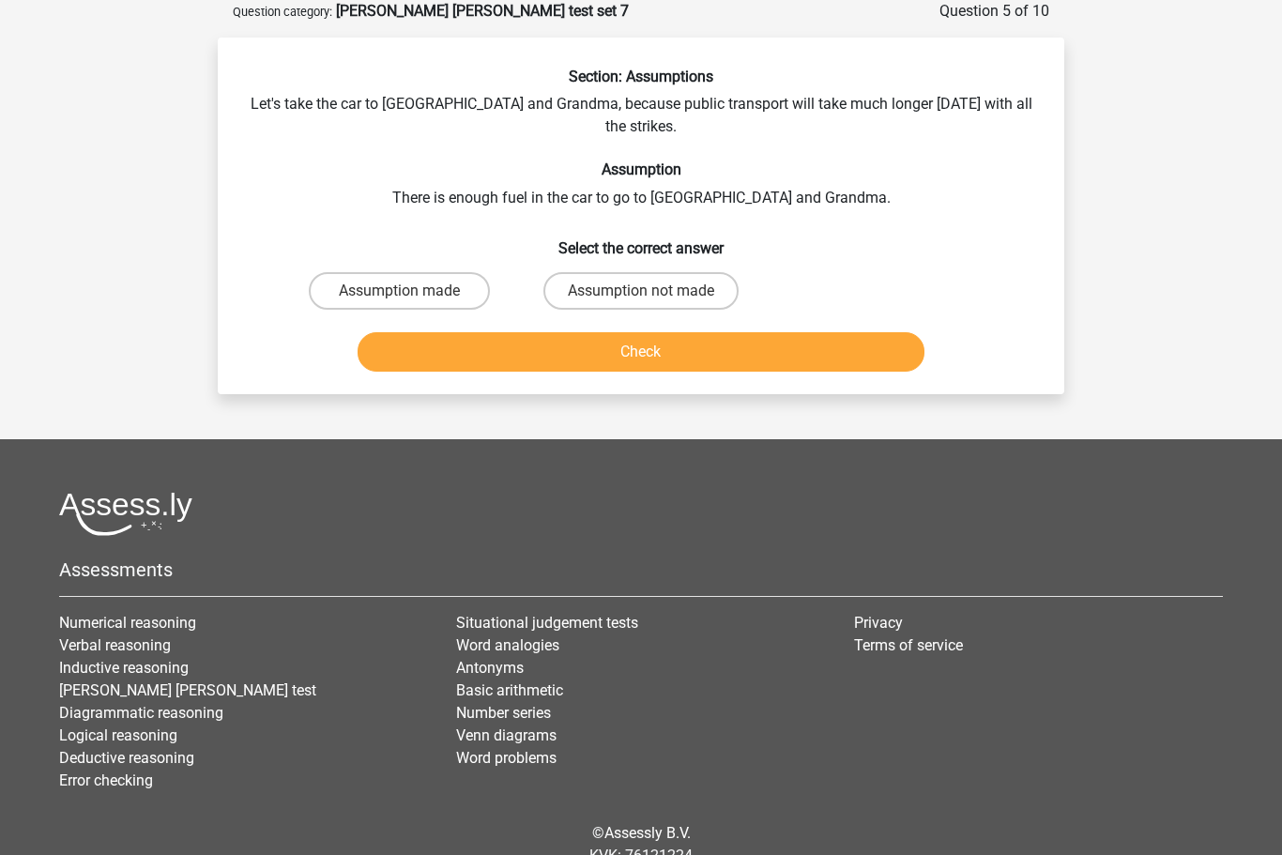
click at [656, 272] on label "Assumption not made" at bounding box center [640, 291] width 195 height 38
click at [653, 291] on input "Assumption not made" at bounding box center [647, 297] width 12 height 12
radio input "true"
click at [702, 332] on button "Check" at bounding box center [642, 351] width 568 height 39
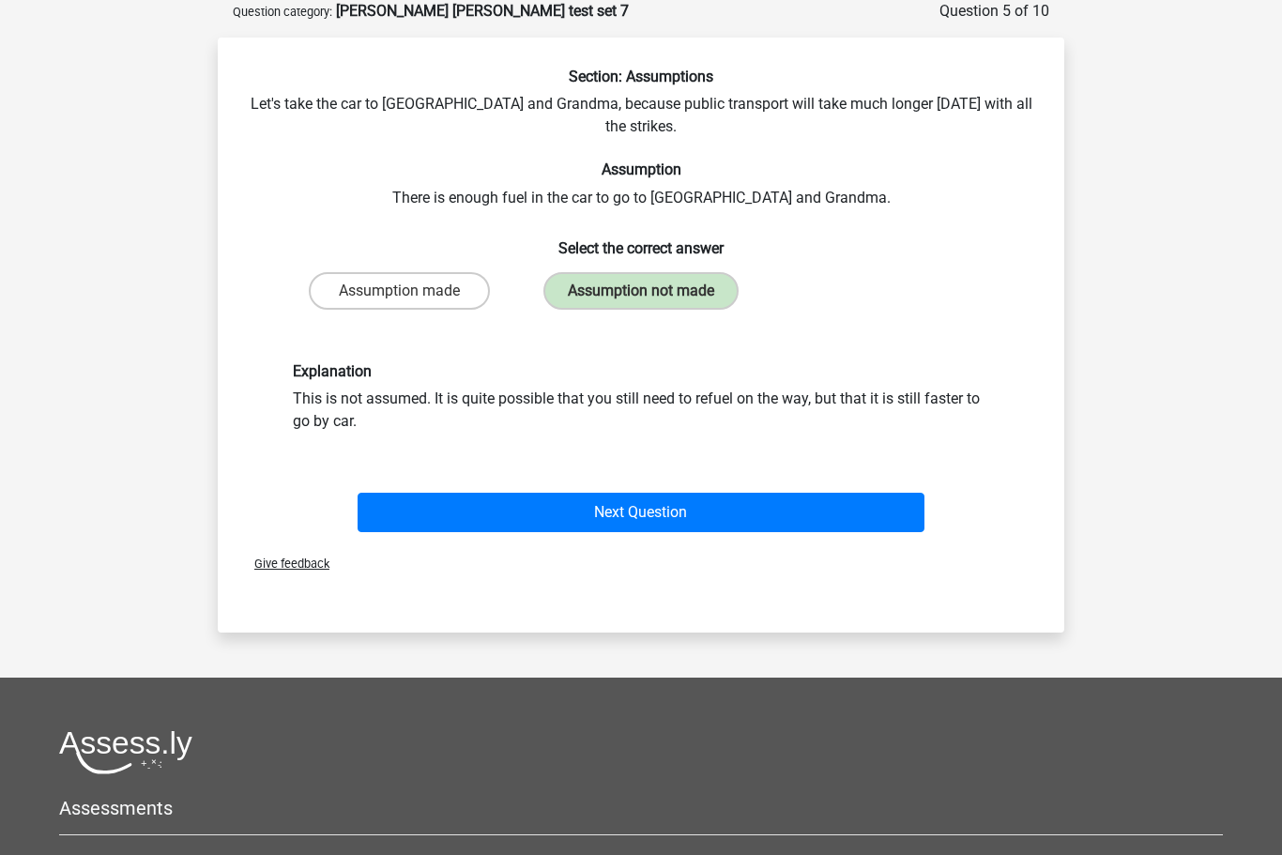
click at [657, 493] on button "Next Question" at bounding box center [642, 512] width 568 height 39
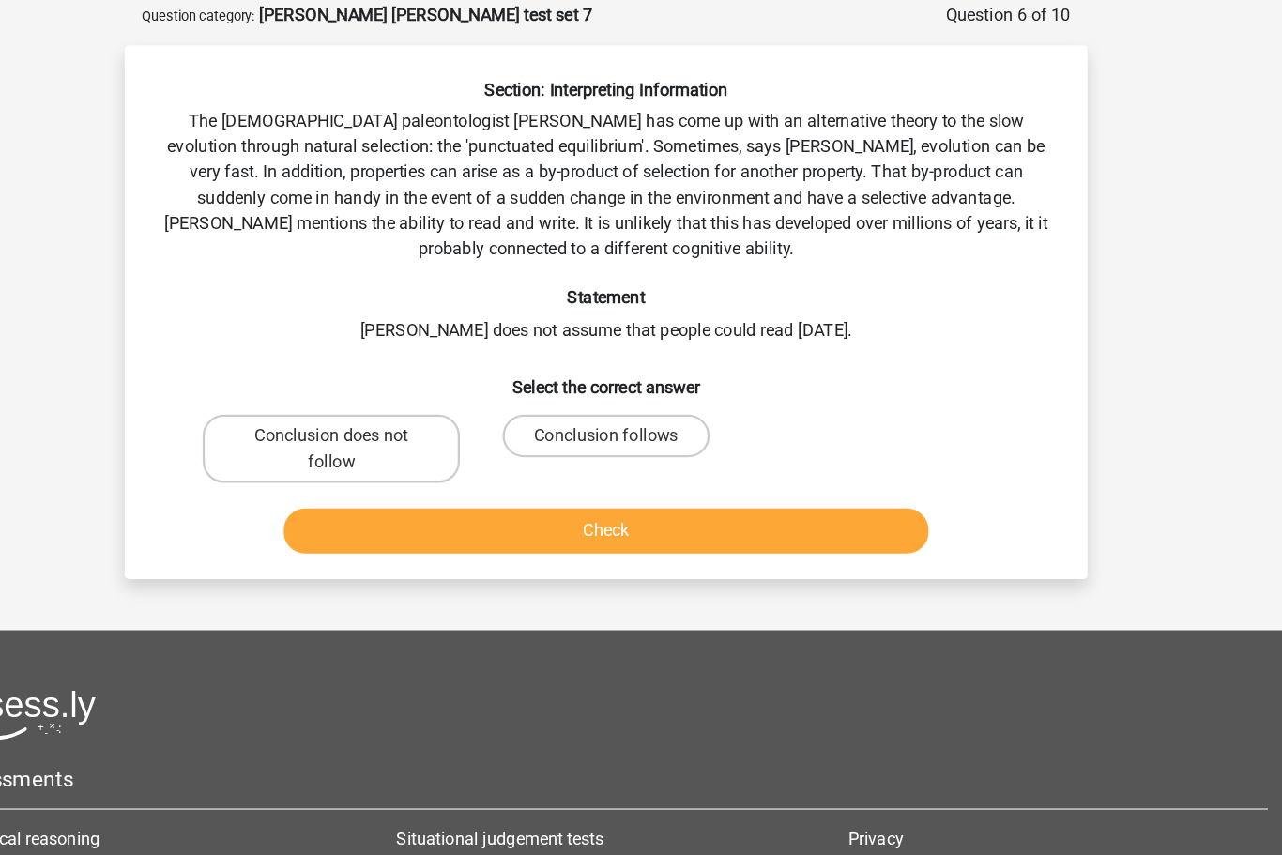
scroll to position [86, 0]
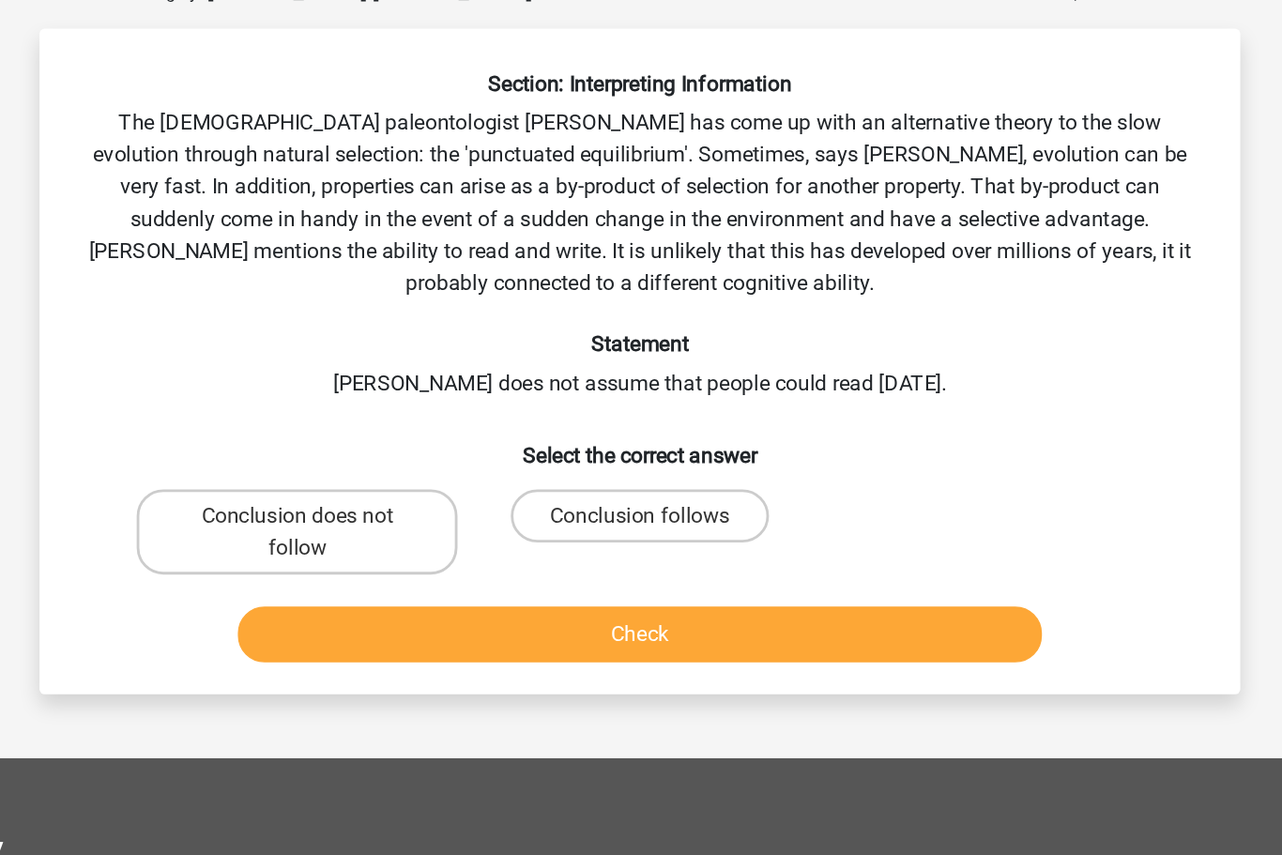
click at [550, 370] on label "Conclusion follows" at bounding box center [640, 389] width 181 height 38
click at [641, 389] on input "Conclusion follows" at bounding box center [647, 395] width 12 height 12
radio input "true"
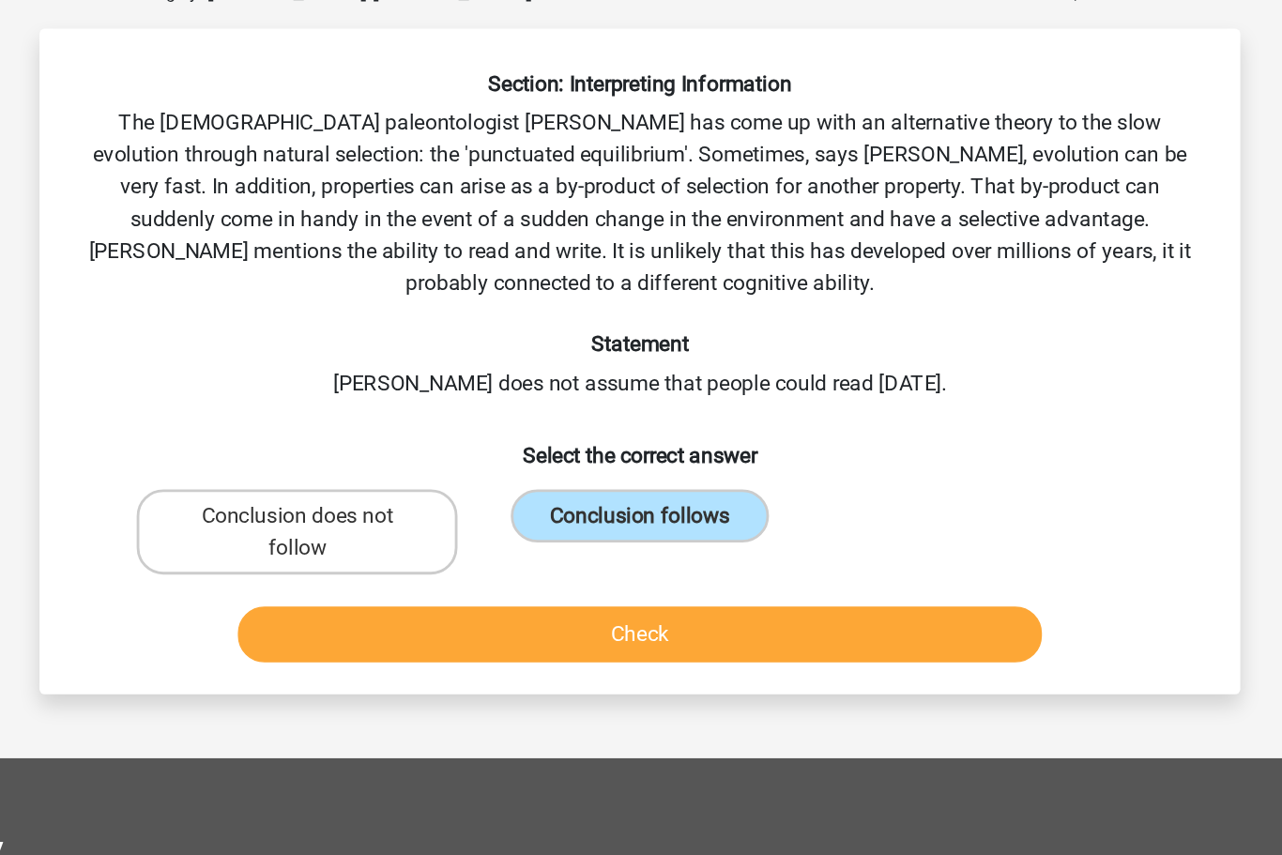
click at [490, 452] on button "Check" at bounding box center [642, 471] width 568 height 39
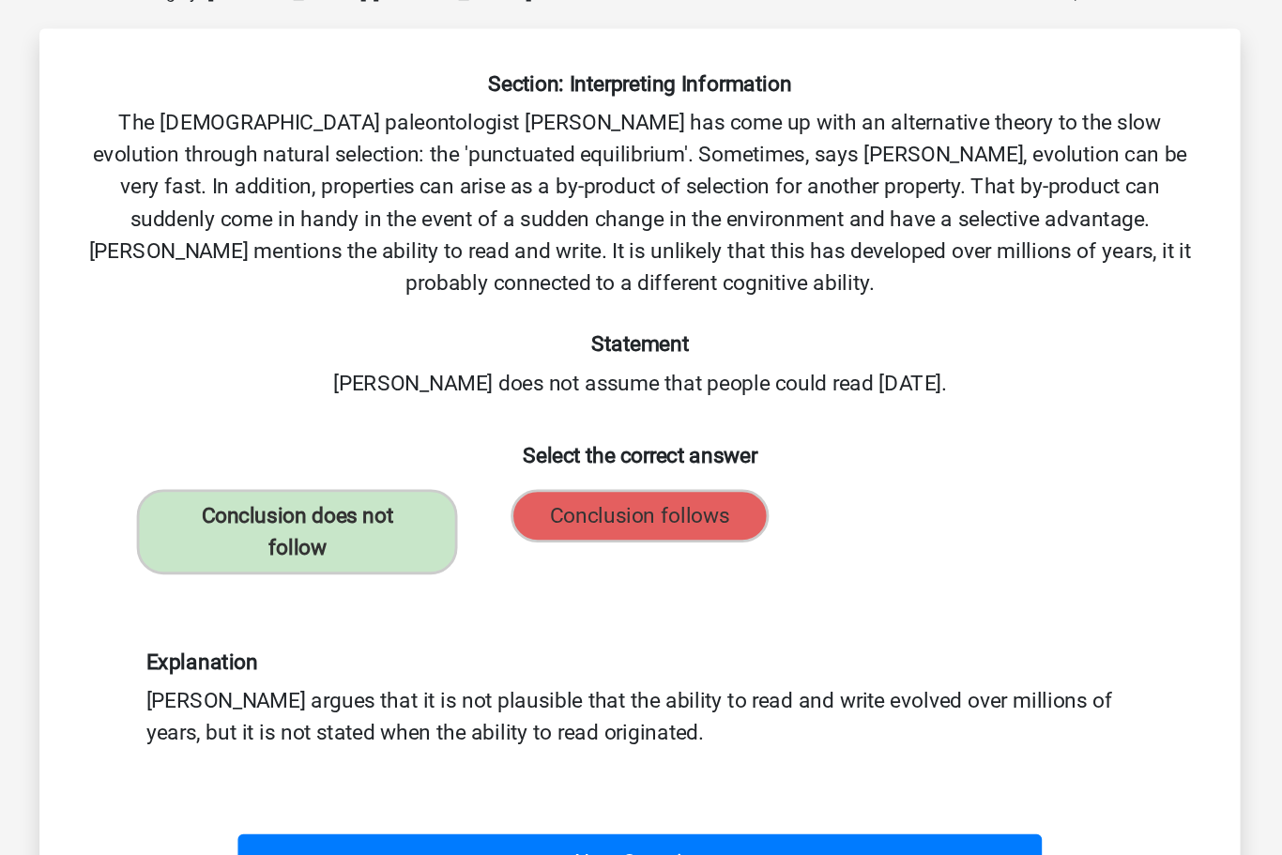
click at [447, 613] on button "Next Question" at bounding box center [642, 632] width 568 height 39
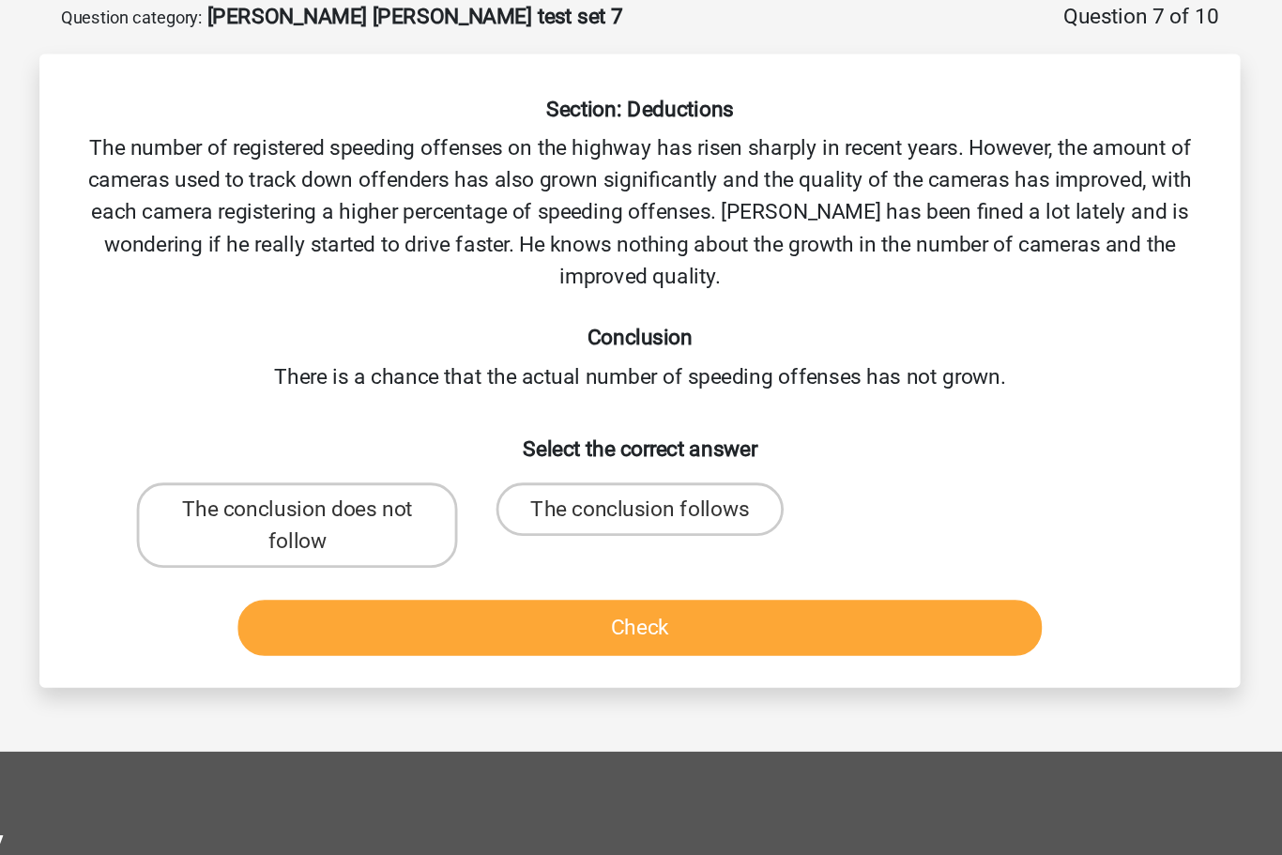
click at [286, 367] on label "The conclusion does not follow" at bounding box center [399, 377] width 226 height 60
click at [400, 367] on input "The conclusion does not follow" at bounding box center [406, 372] width 12 height 12
radio input "true"
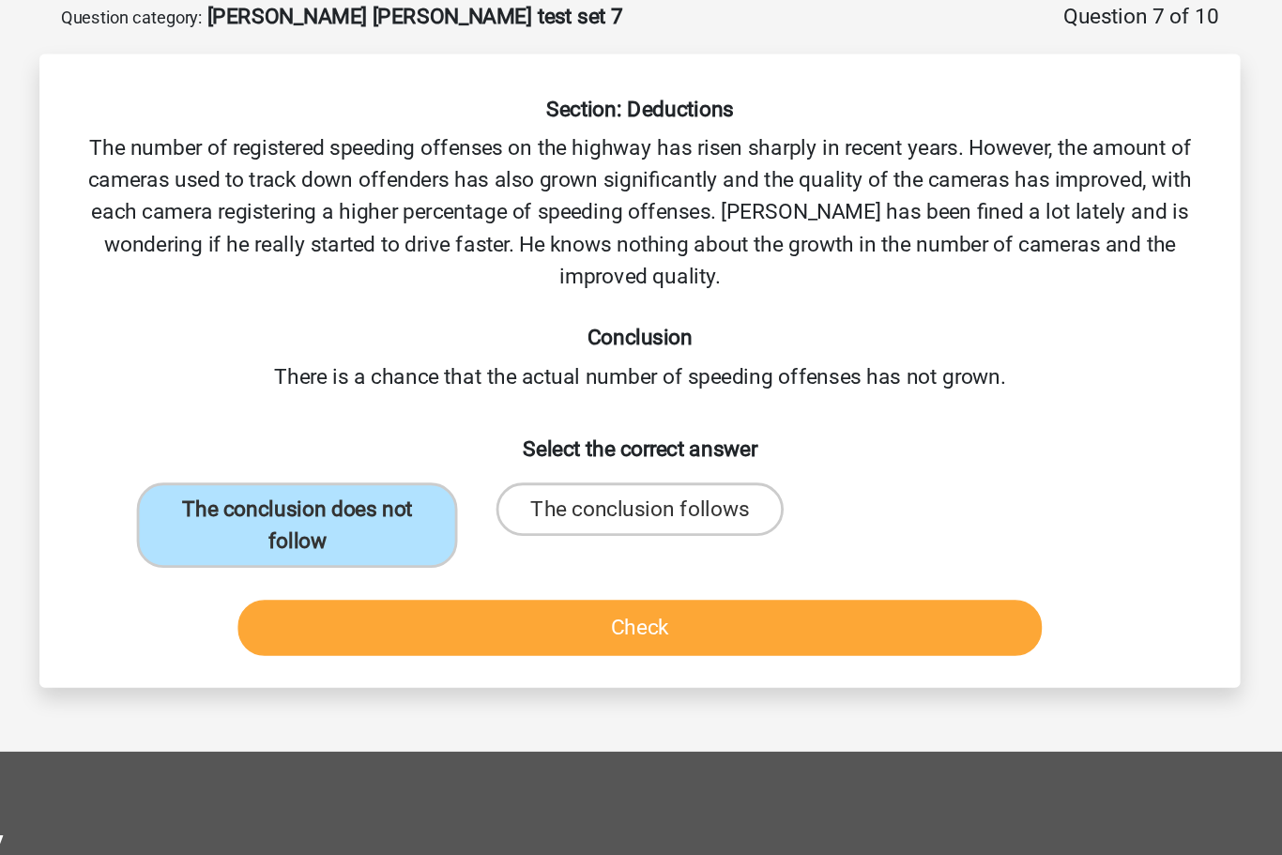
click at [465, 435] on button "Check" at bounding box center [642, 449] width 568 height 39
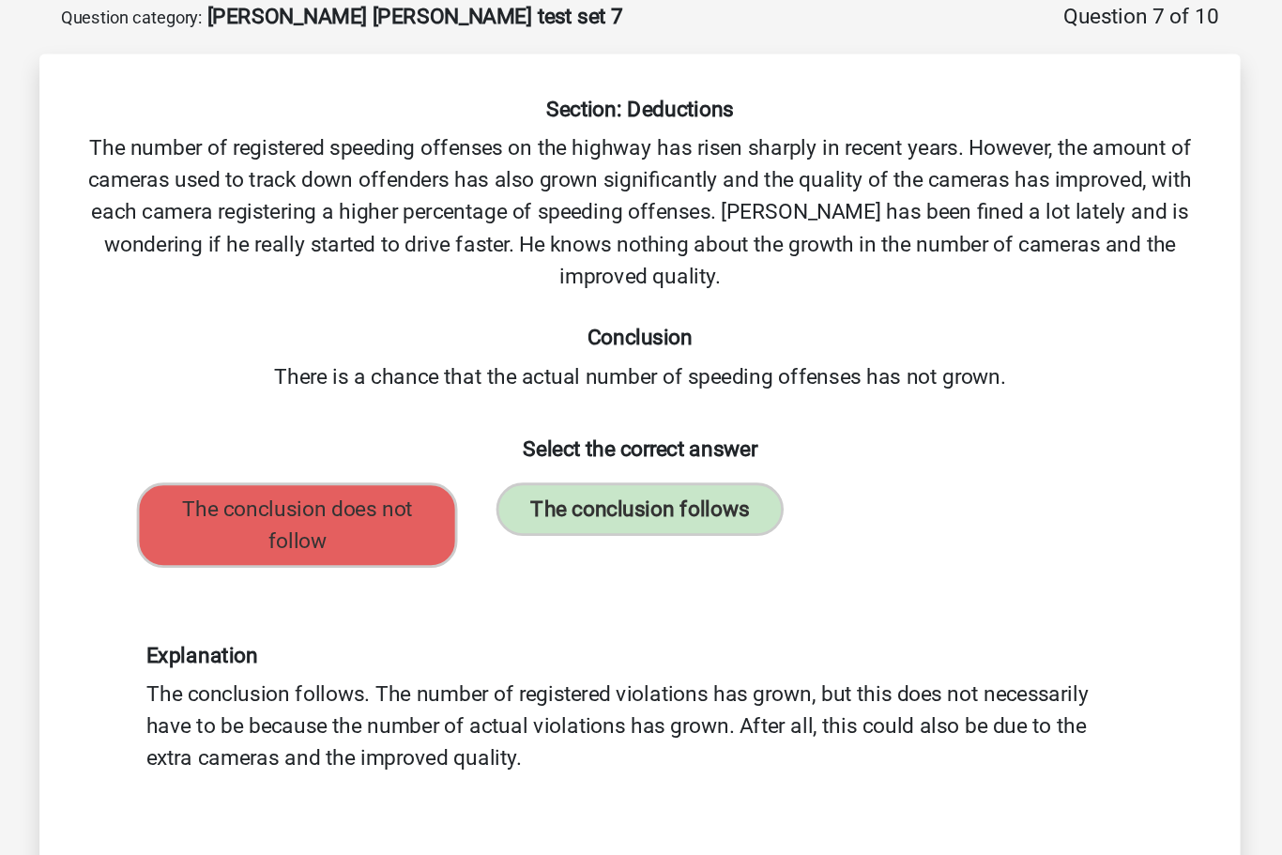
click at [459, 619] on button "Next Question" at bounding box center [642, 632] width 568 height 39
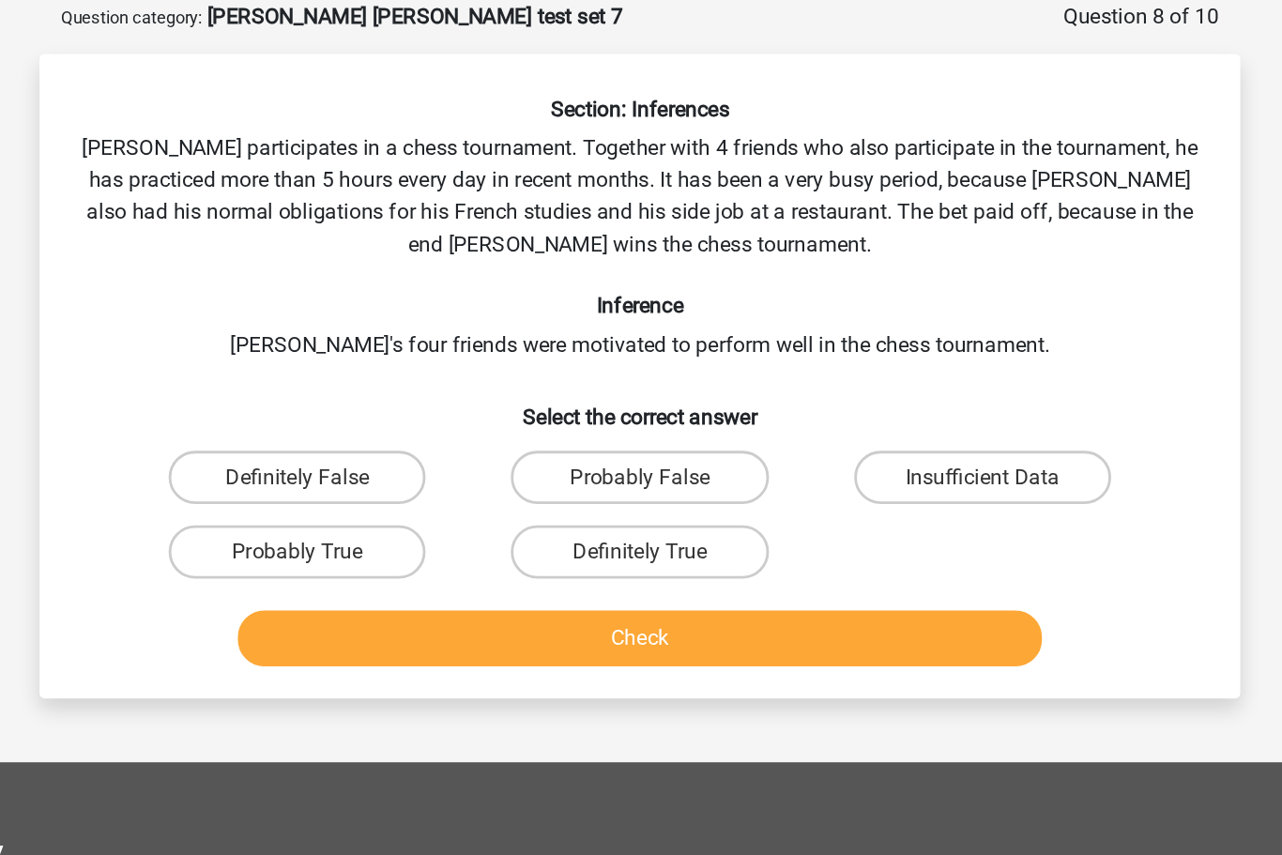
click at [792, 336] on label "Insufficient Data" at bounding box center [882, 344] width 181 height 38
click at [882, 344] on input "Insufficient Data" at bounding box center [888, 350] width 12 height 12
radio input "true"
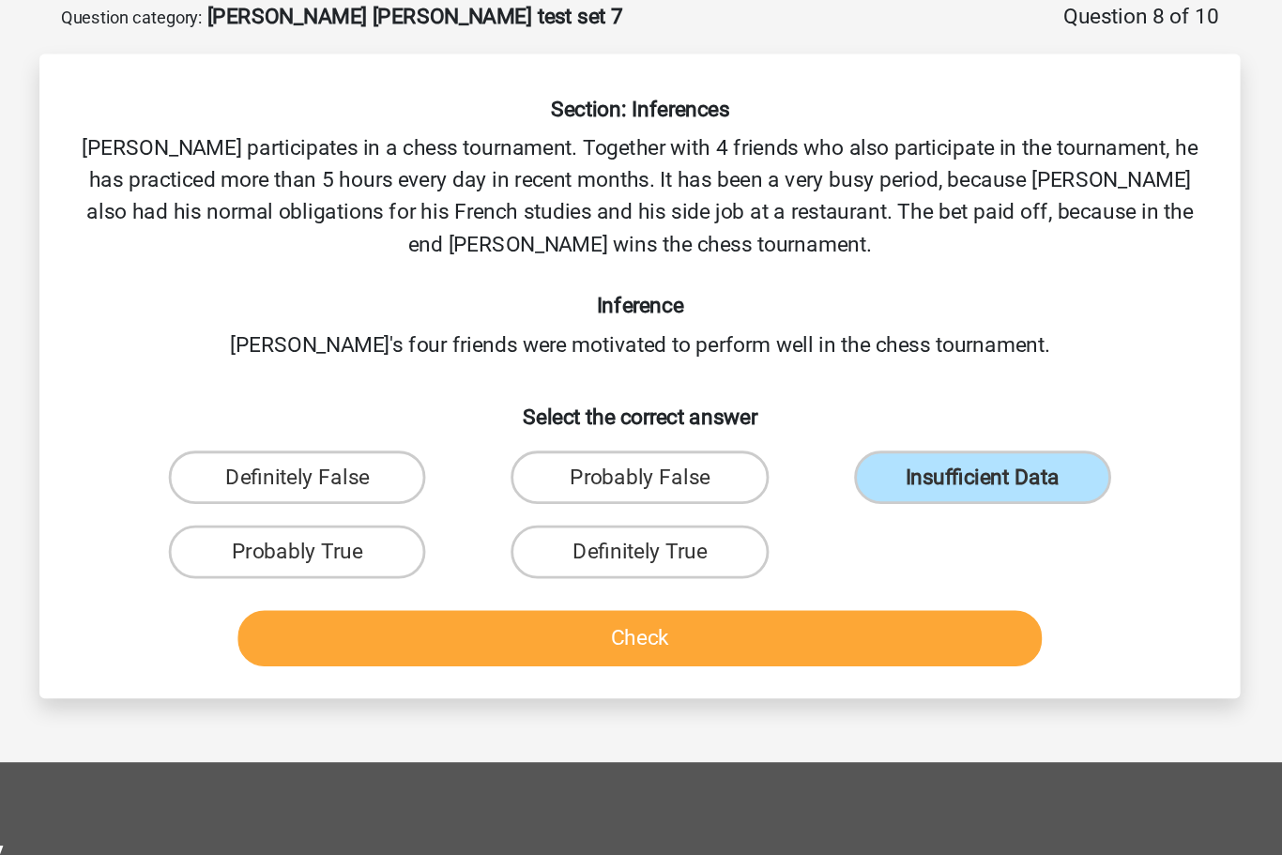
click at [558, 458] on button "Check" at bounding box center [642, 456] width 568 height 39
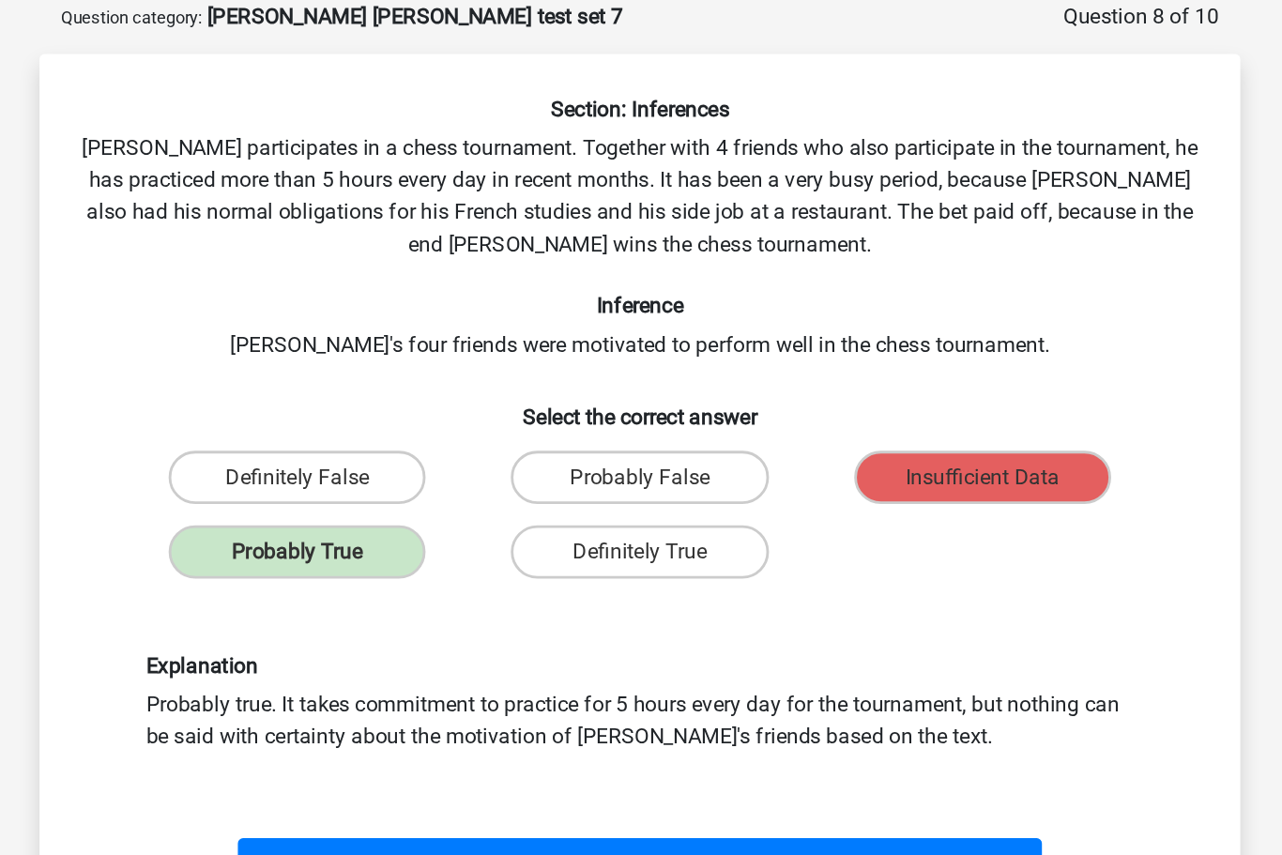
click at [517, 607] on button "Next Question" at bounding box center [642, 617] width 568 height 39
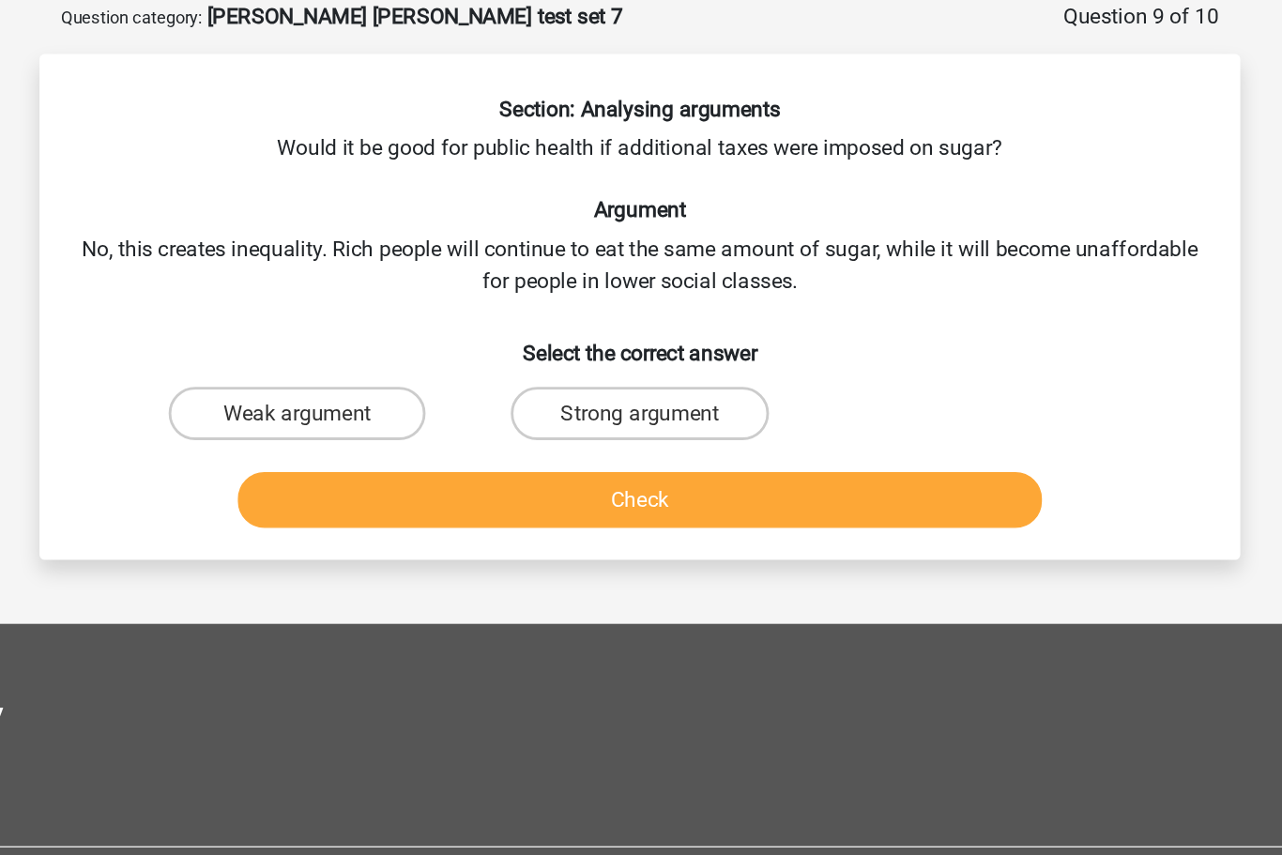
click at [309, 284] on label "Weak argument" at bounding box center [399, 299] width 181 height 38
click at [400, 298] on input "Weak argument" at bounding box center [406, 304] width 12 height 12
radio input "true"
click at [478, 351] on button "Check" at bounding box center [642, 359] width 568 height 39
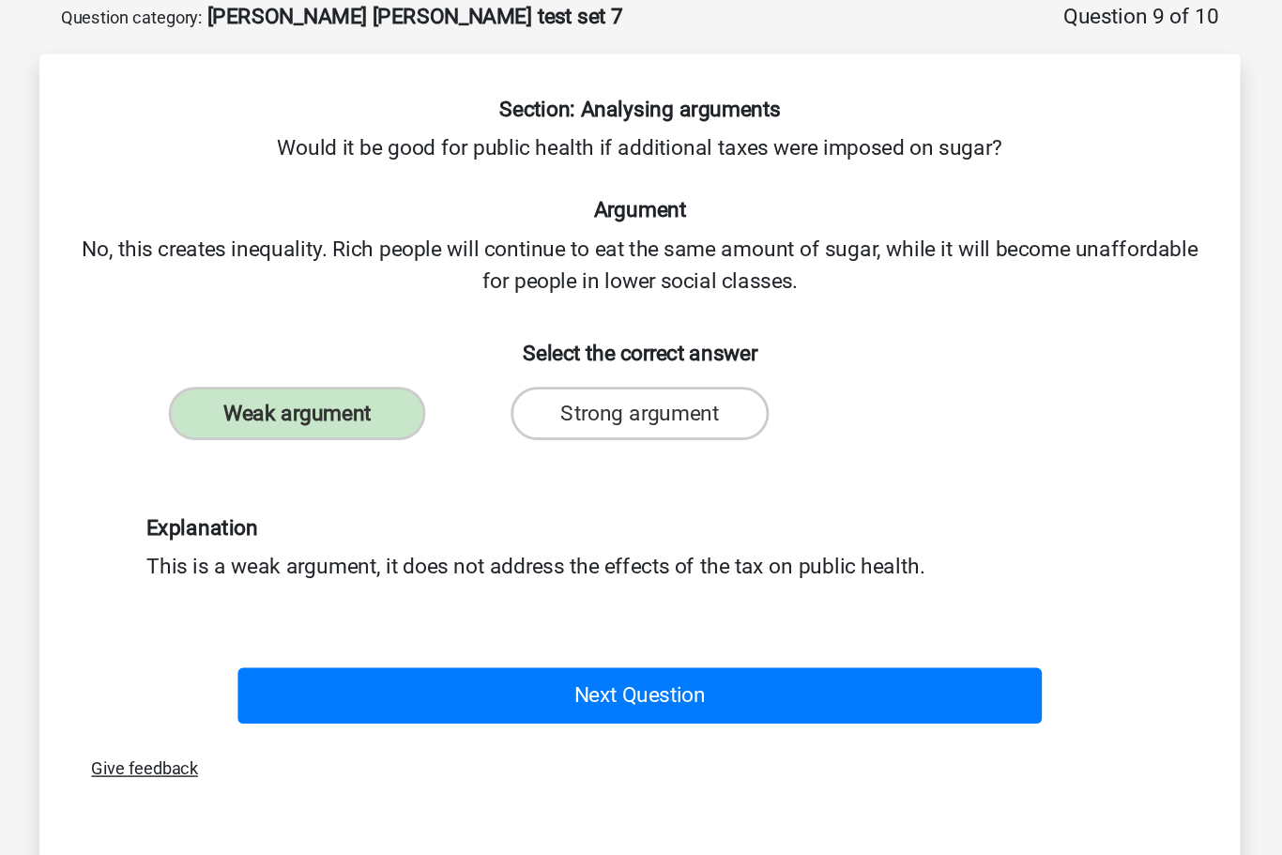
click at [470, 492] on button "Next Question" at bounding box center [642, 497] width 568 height 39
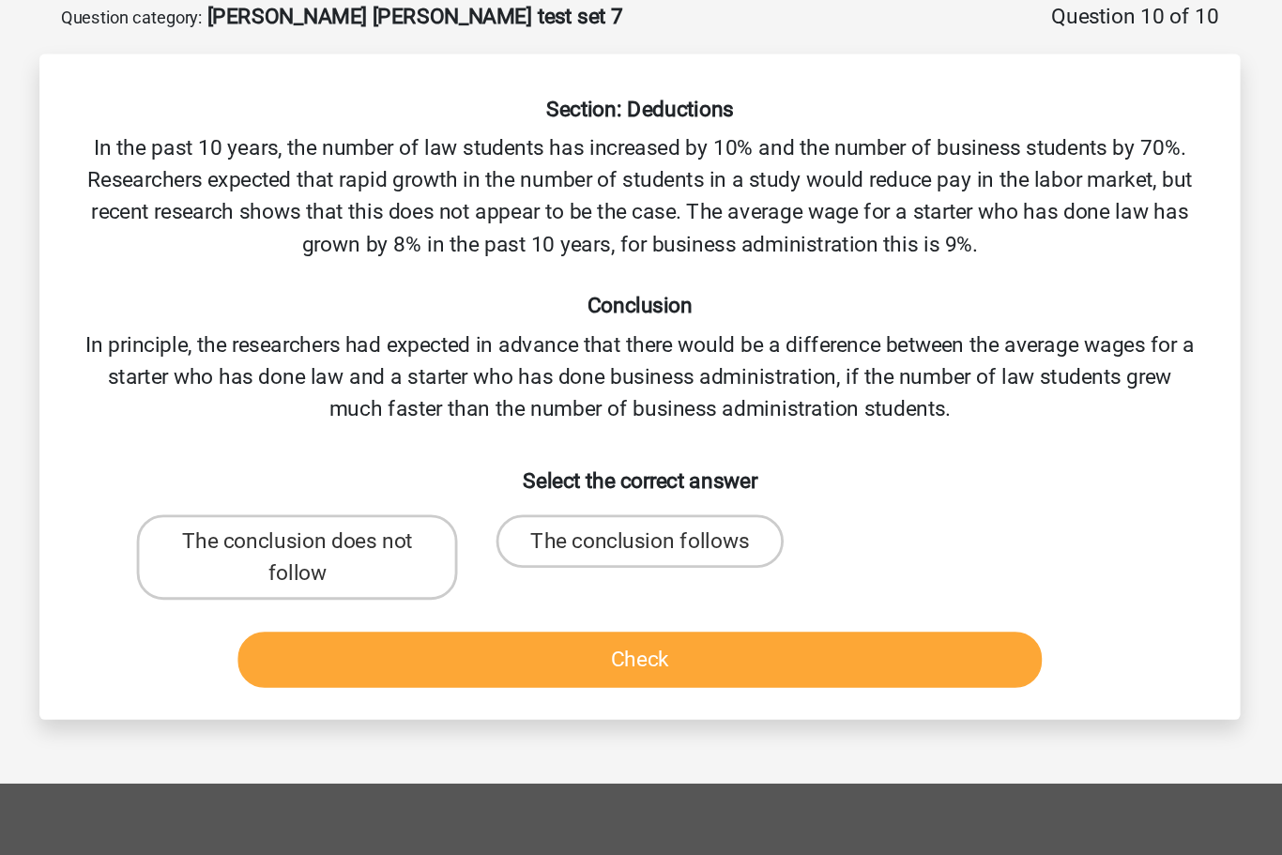
click at [286, 390] on label "The conclusion does not follow" at bounding box center [399, 400] width 226 height 60
click at [400, 390] on input "The conclusion does not follow" at bounding box center [406, 395] width 12 height 12
radio input "true"
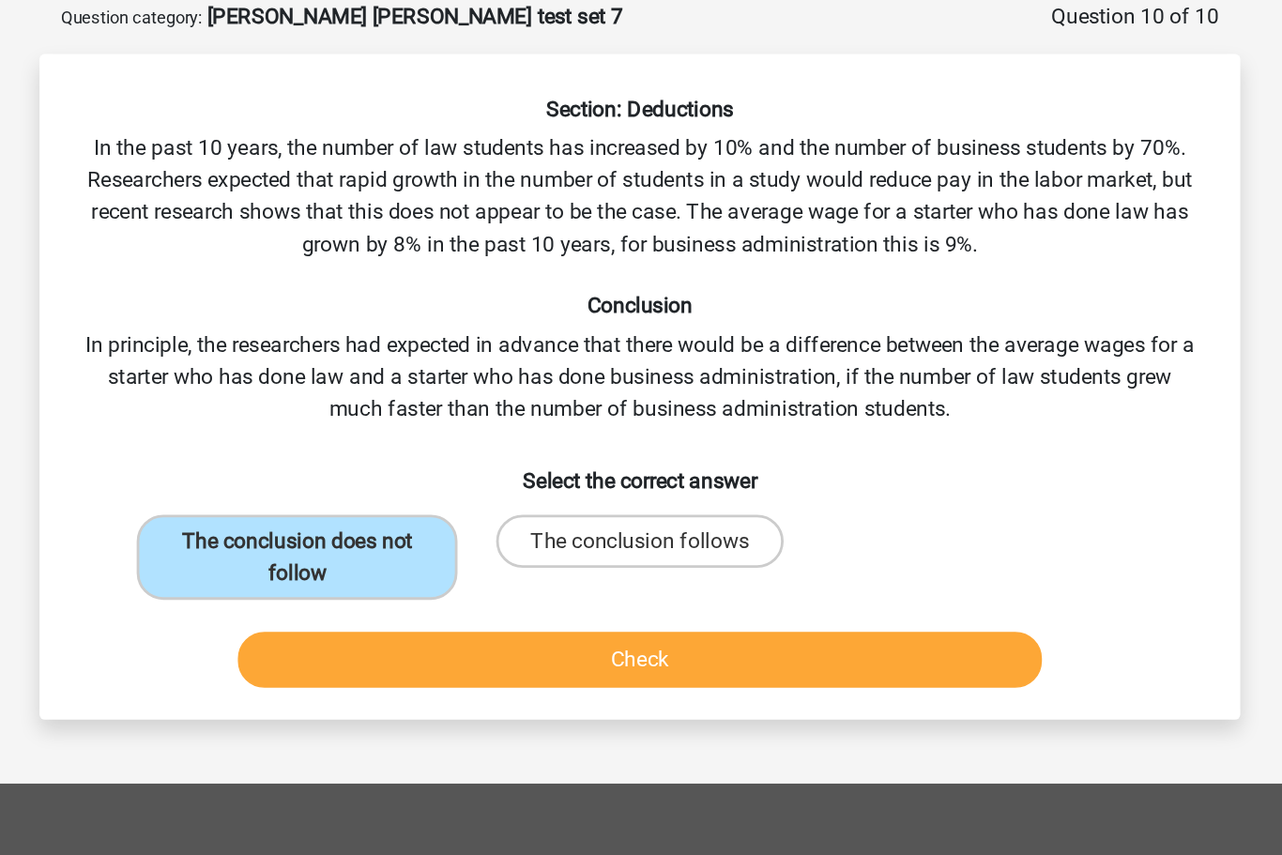
click at [391, 460] on button "Check" at bounding box center [642, 471] width 568 height 39
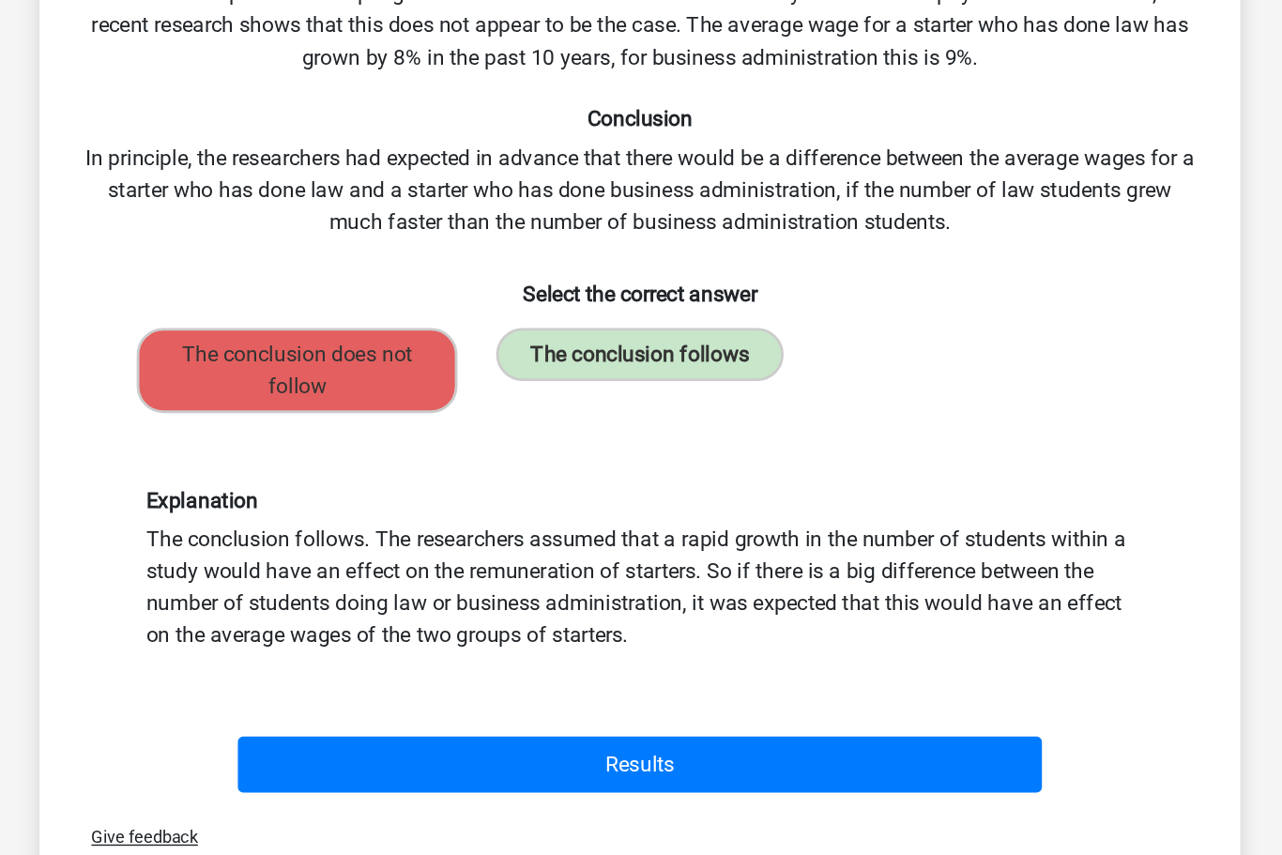
click at [456, 658] on button "Results" at bounding box center [642, 677] width 568 height 39
click at [471, 658] on button "Results" at bounding box center [642, 677] width 568 height 39
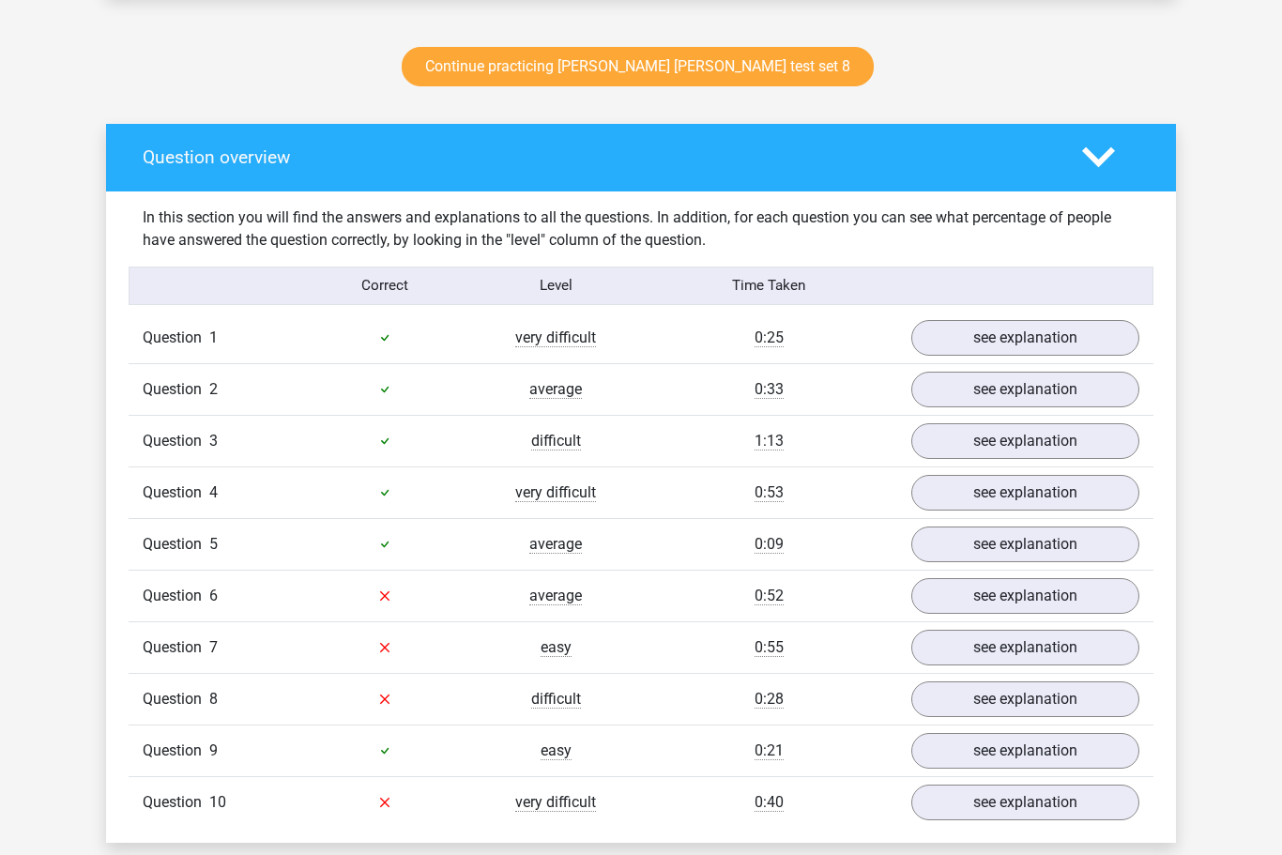
scroll to position [981, 0]
click at [1032, 597] on link "see explanation" at bounding box center [1025, 596] width 228 height 36
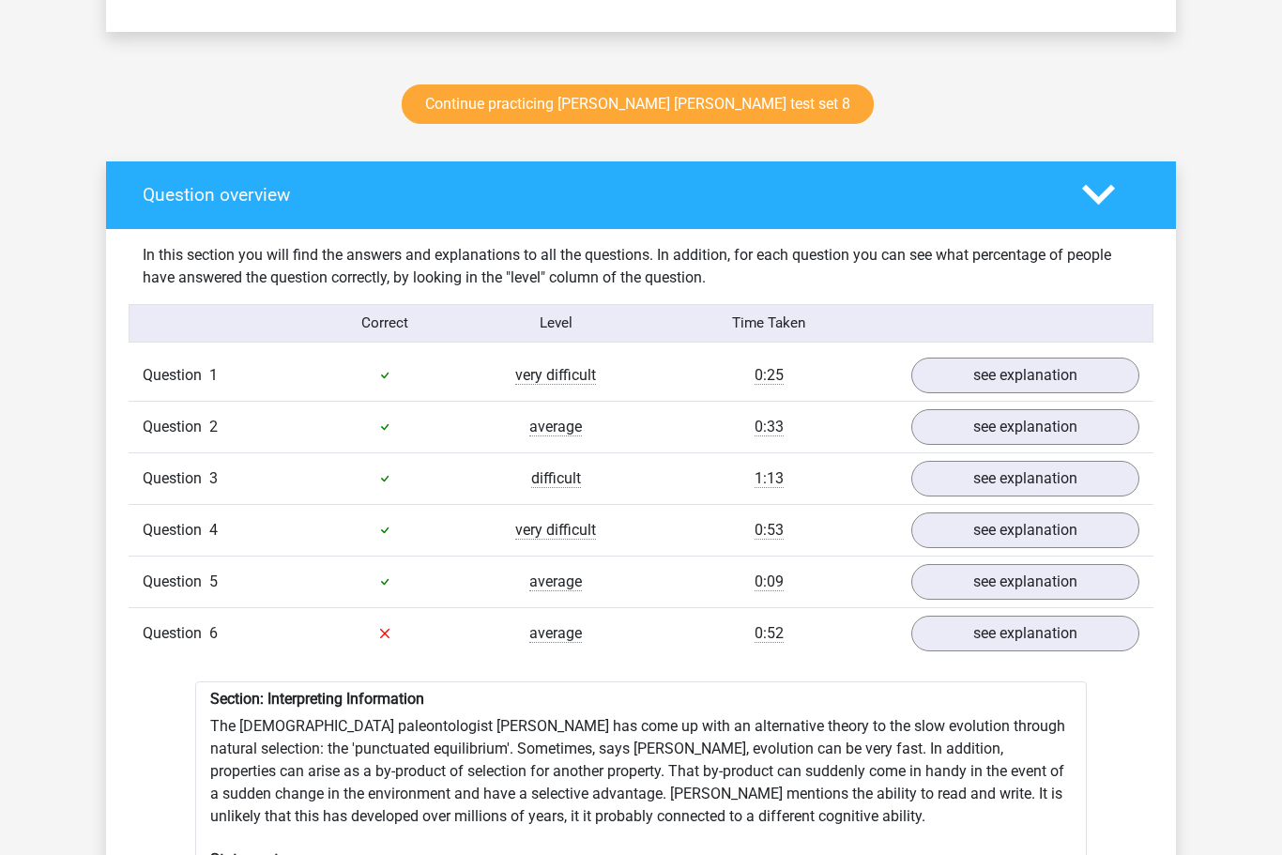
scroll to position [942, 0]
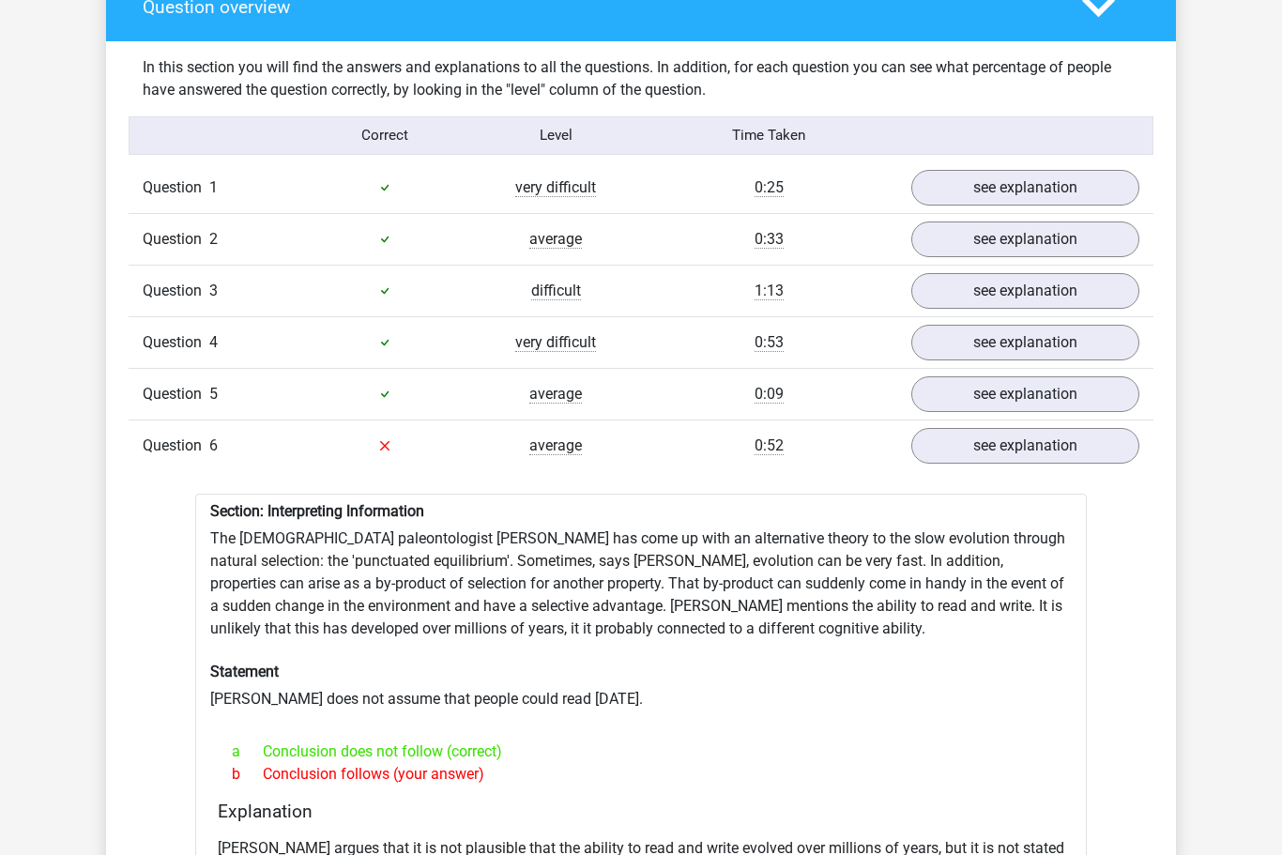
scroll to position [1131, 0]
click at [1032, 449] on link "see explanation" at bounding box center [1025, 446] width 228 height 36
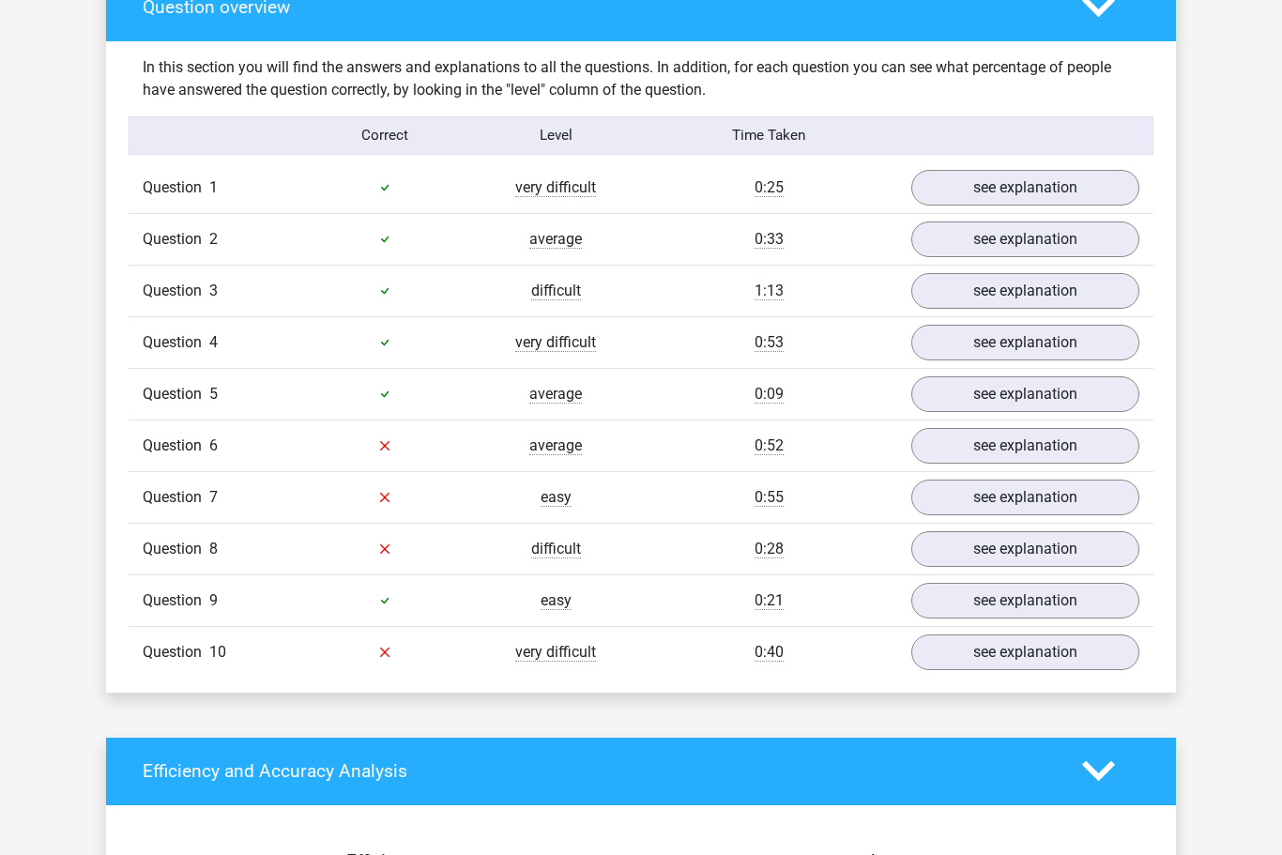
click at [1034, 507] on link "see explanation" at bounding box center [1025, 498] width 228 height 36
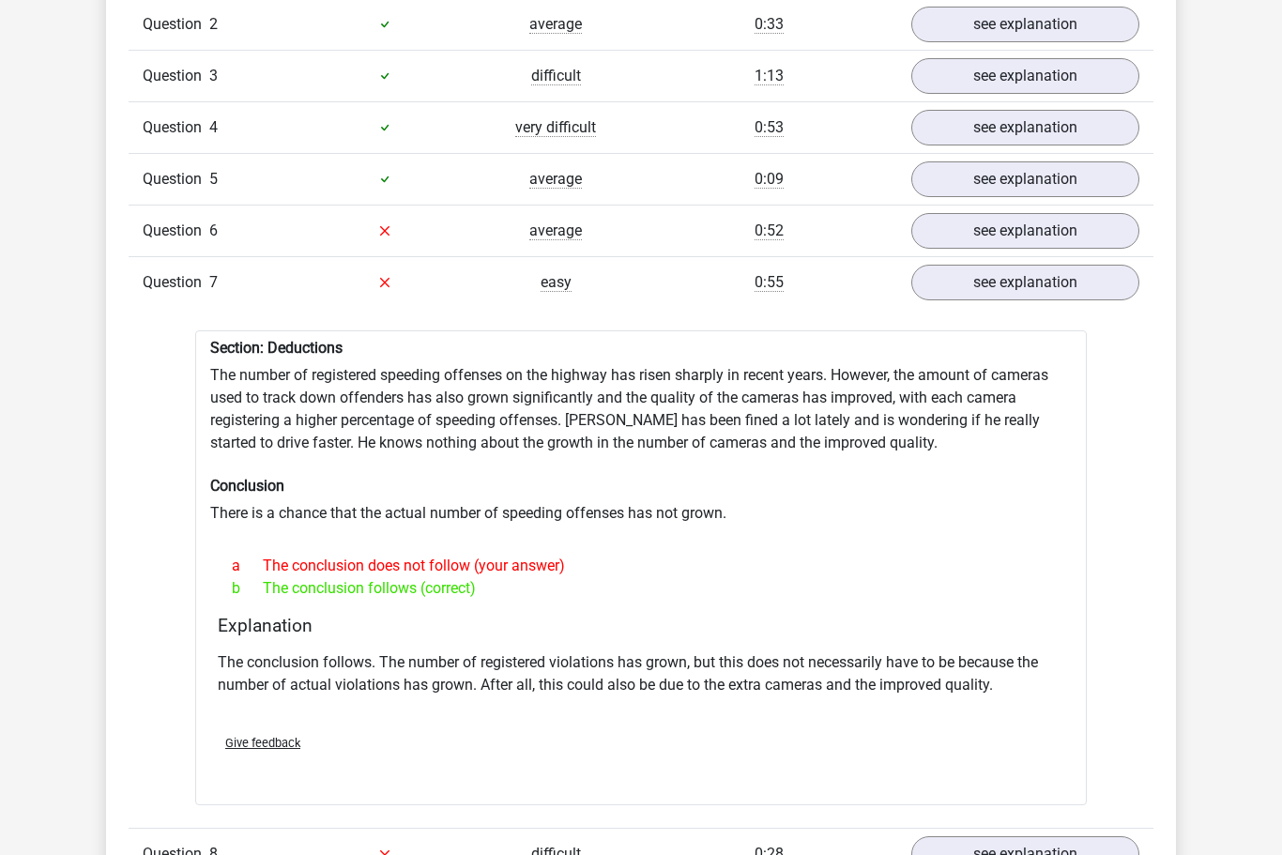
scroll to position [1349, 0]
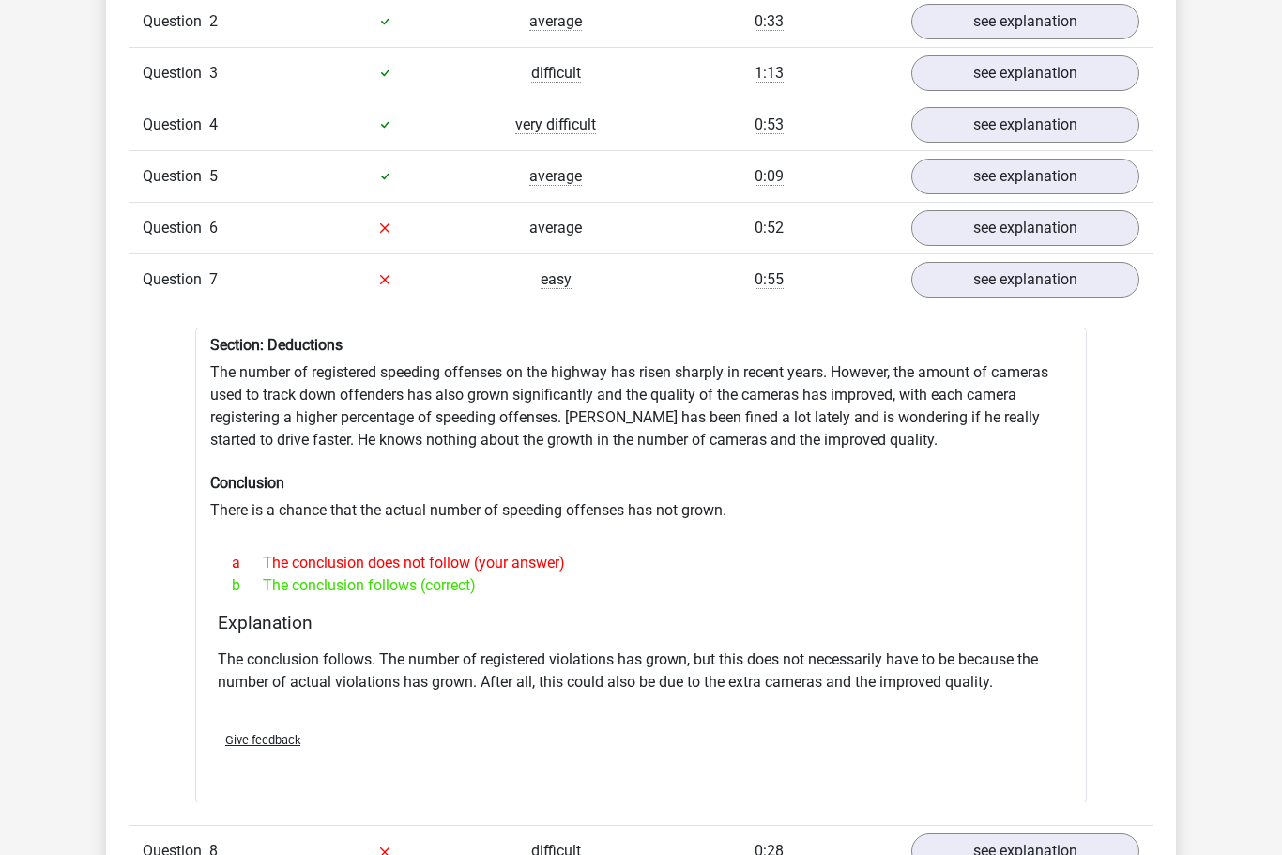
click at [1041, 848] on link "see explanation" at bounding box center [1025, 851] width 228 height 36
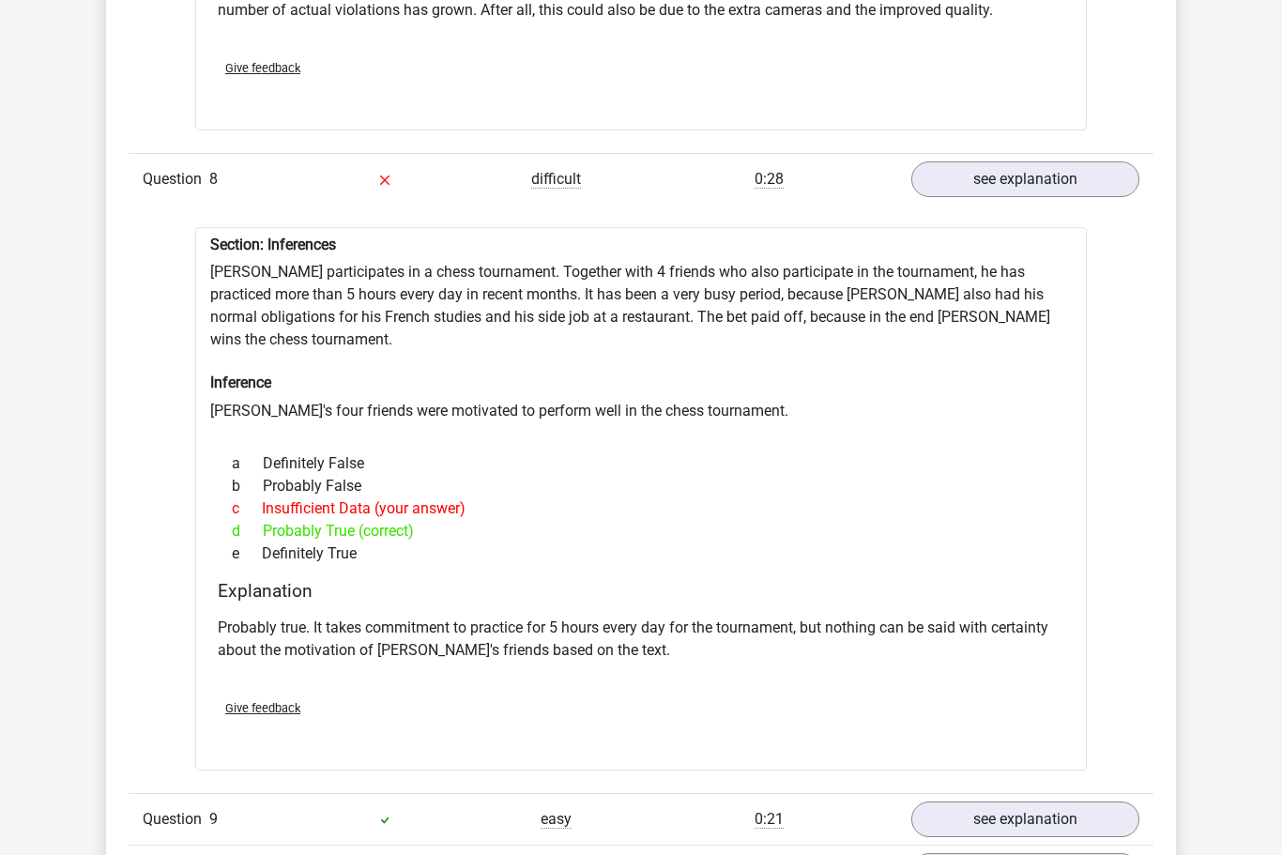
scroll to position [2021, 0]
click at [1052, 853] on link "see explanation" at bounding box center [1025, 871] width 228 height 36
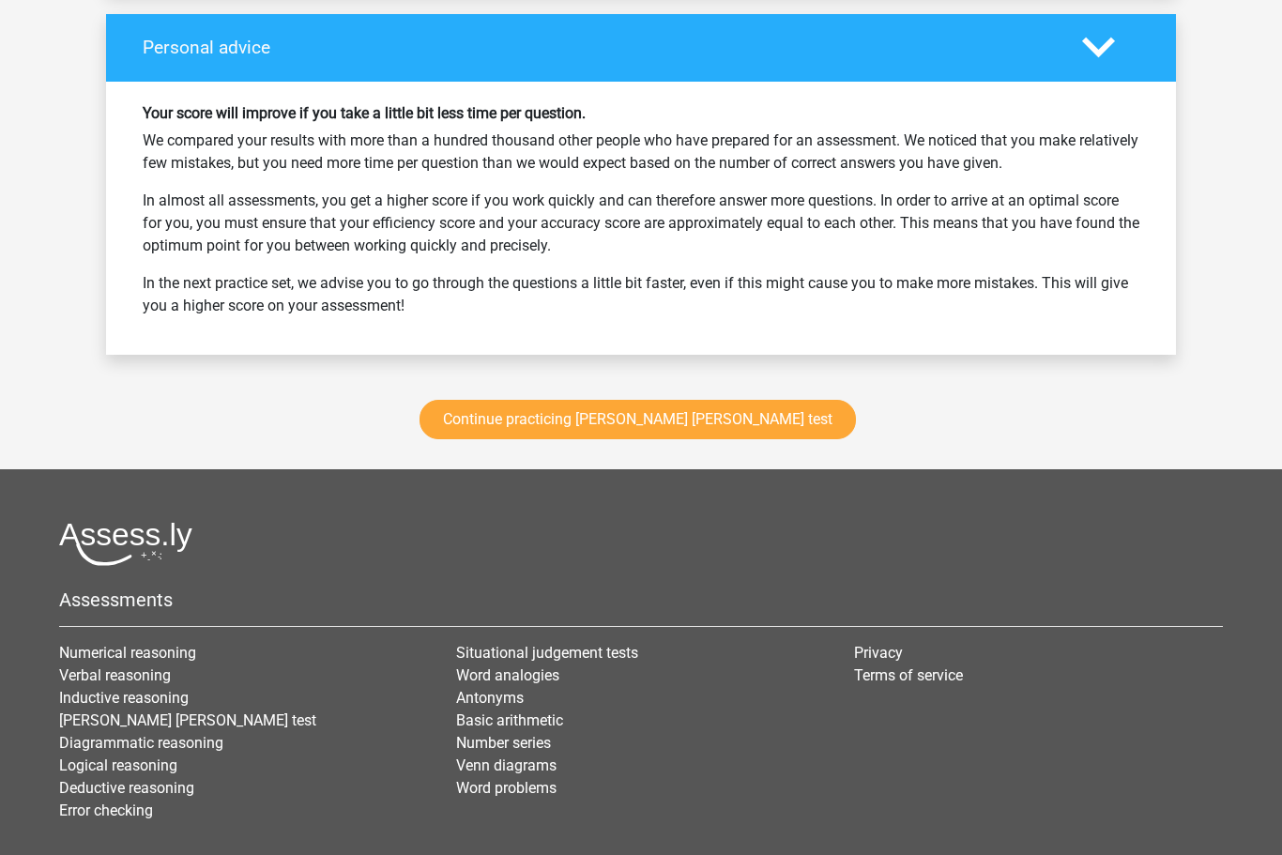
scroll to position [4180, 0]
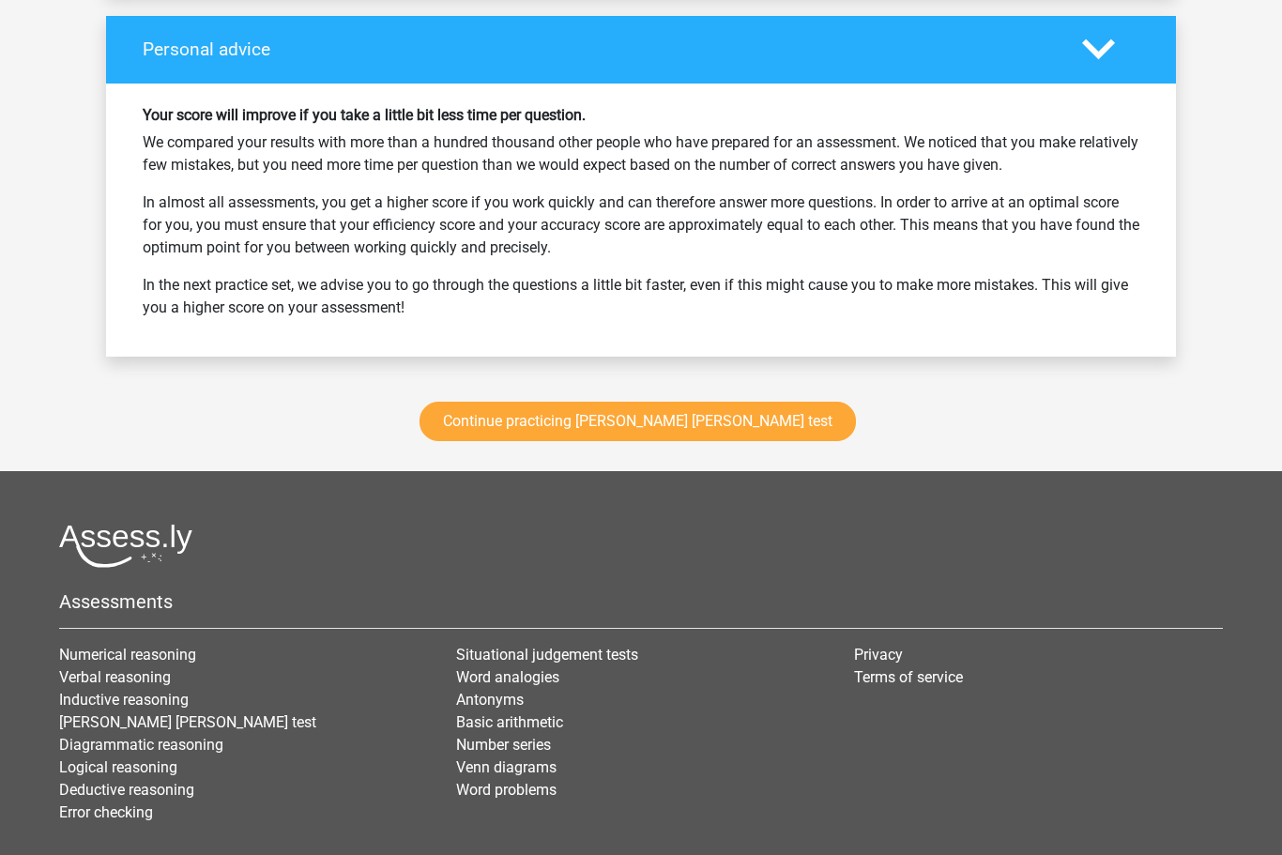
click at [615, 403] on link "Continue practicing watson glaser test" at bounding box center [638, 422] width 436 height 39
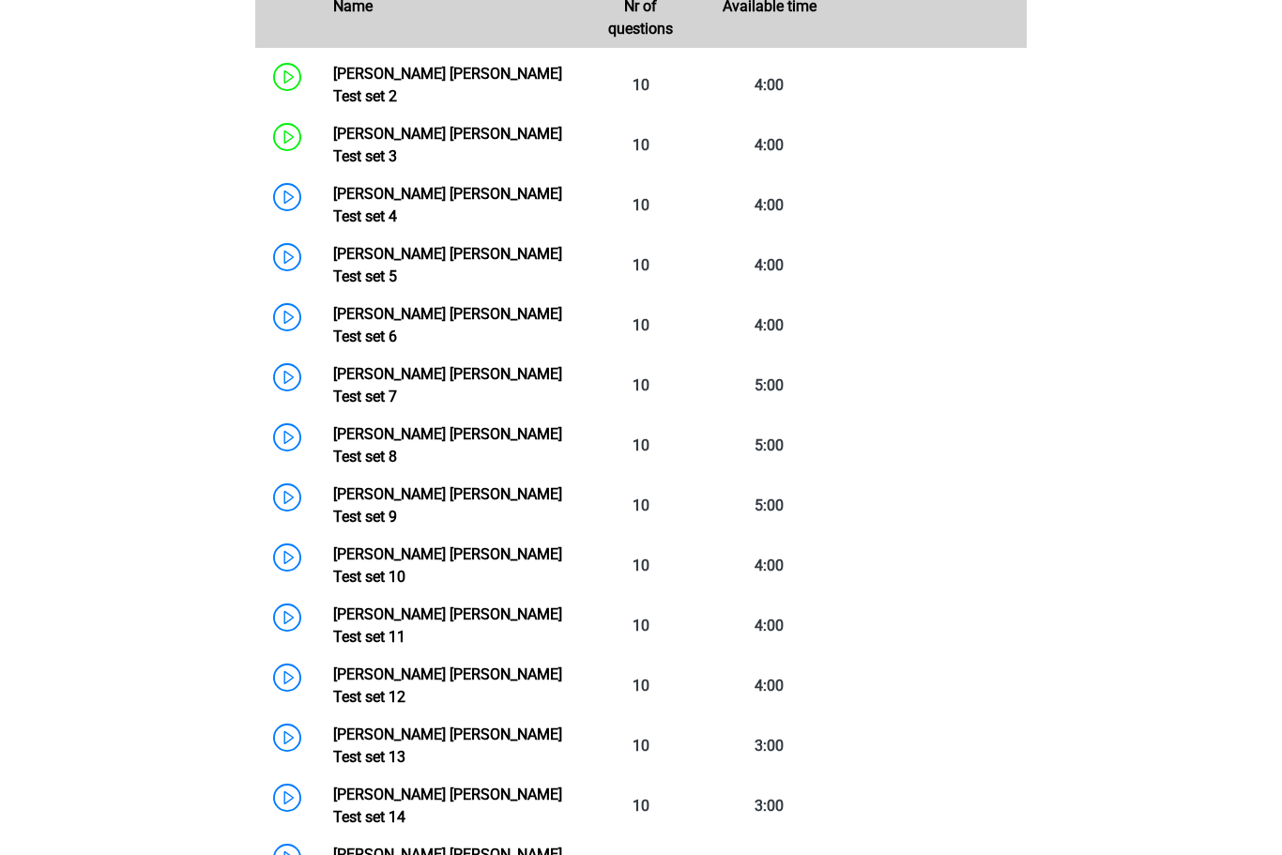
scroll to position [962, 0]
click at [333, 425] on link "[PERSON_NAME] [PERSON_NAME] Test set 8" at bounding box center [447, 445] width 229 height 40
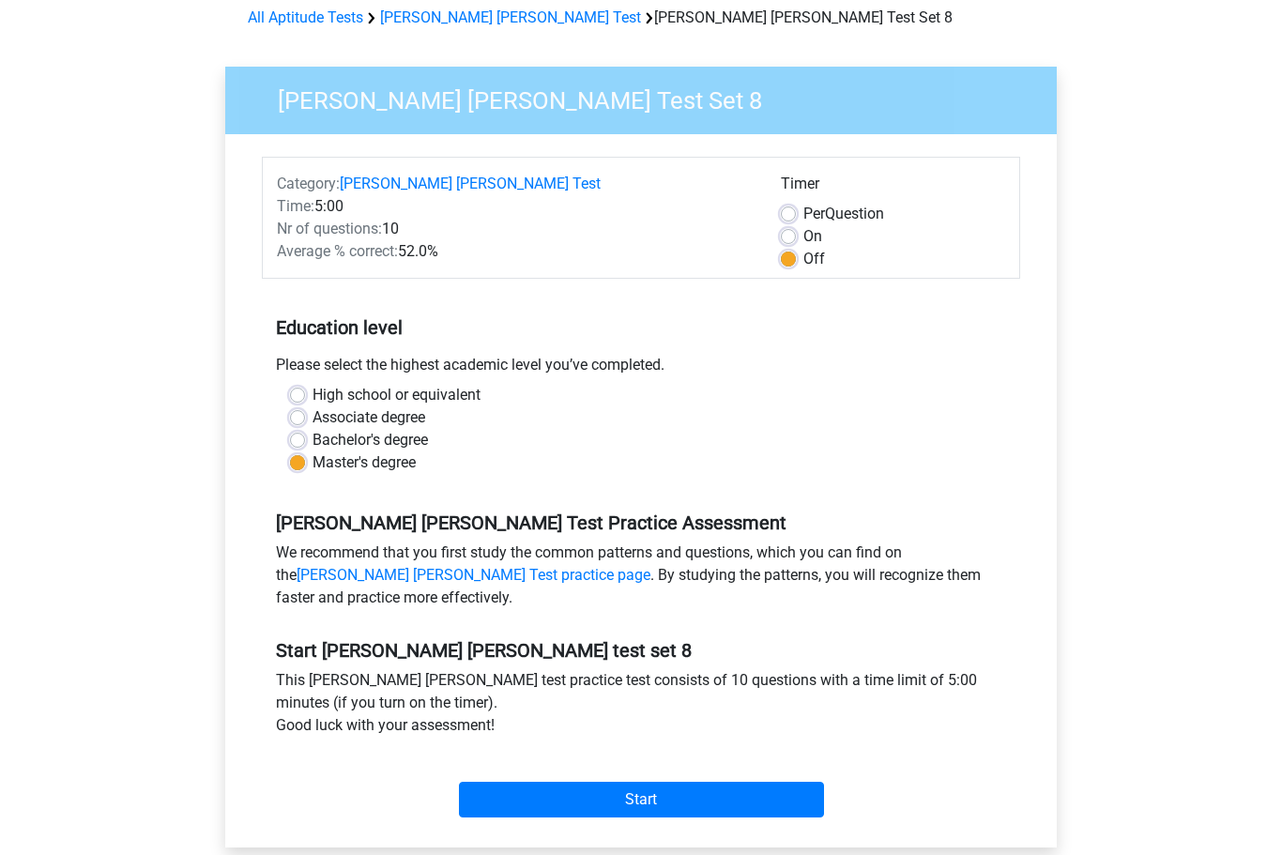
scroll to position [86, 0]
click at [627, 790] on input "Start" at bounding box center [641, 801] width 365 height 36
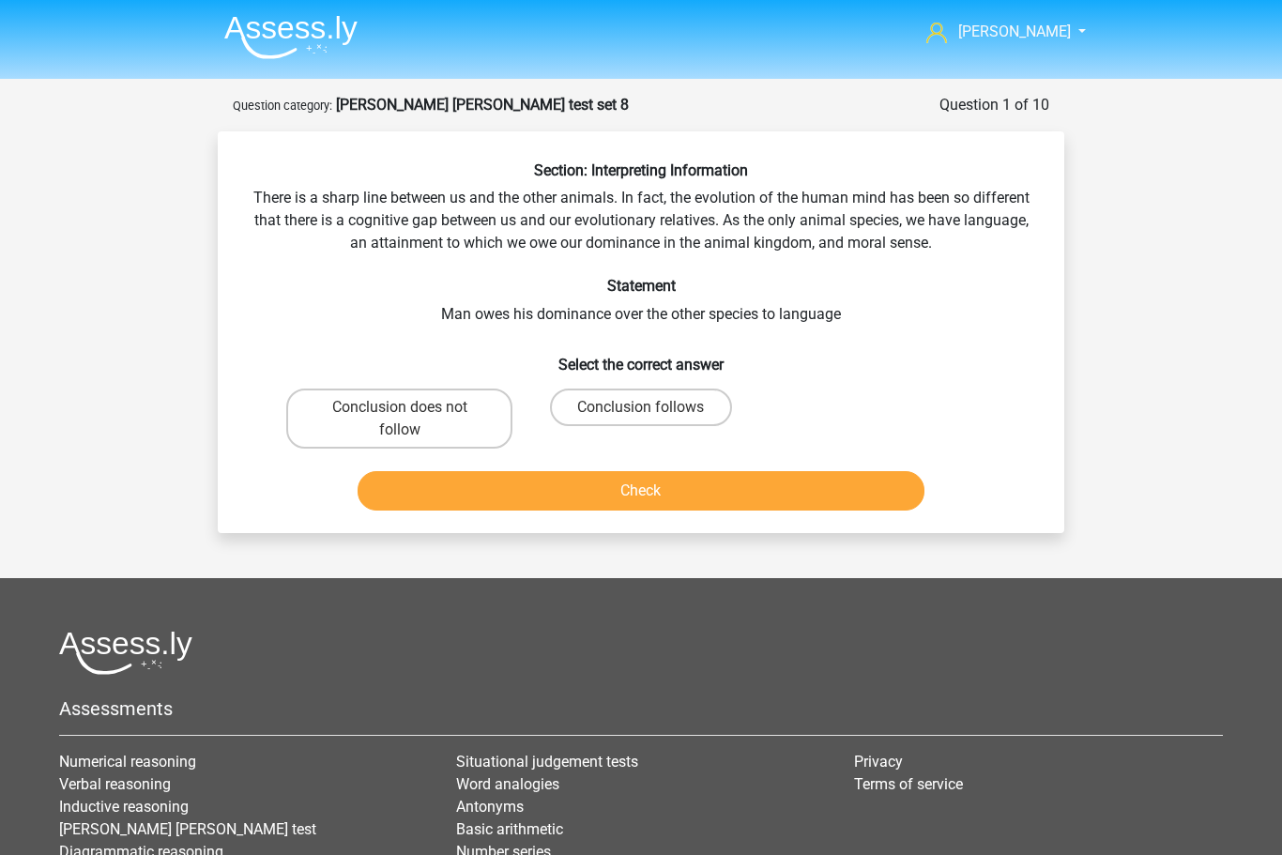
click at [373, 404] on label "Conclusion does not follow" at bounding box center [399, 419] width 226 height 60
click at [400, 407] on input "Conclusion does not follow" at bounding box center [406, 413] width 12 height 12
radio input "true"
click at [650, 491] on button "Check" at bounding box center [642, 490] width 568 height 39
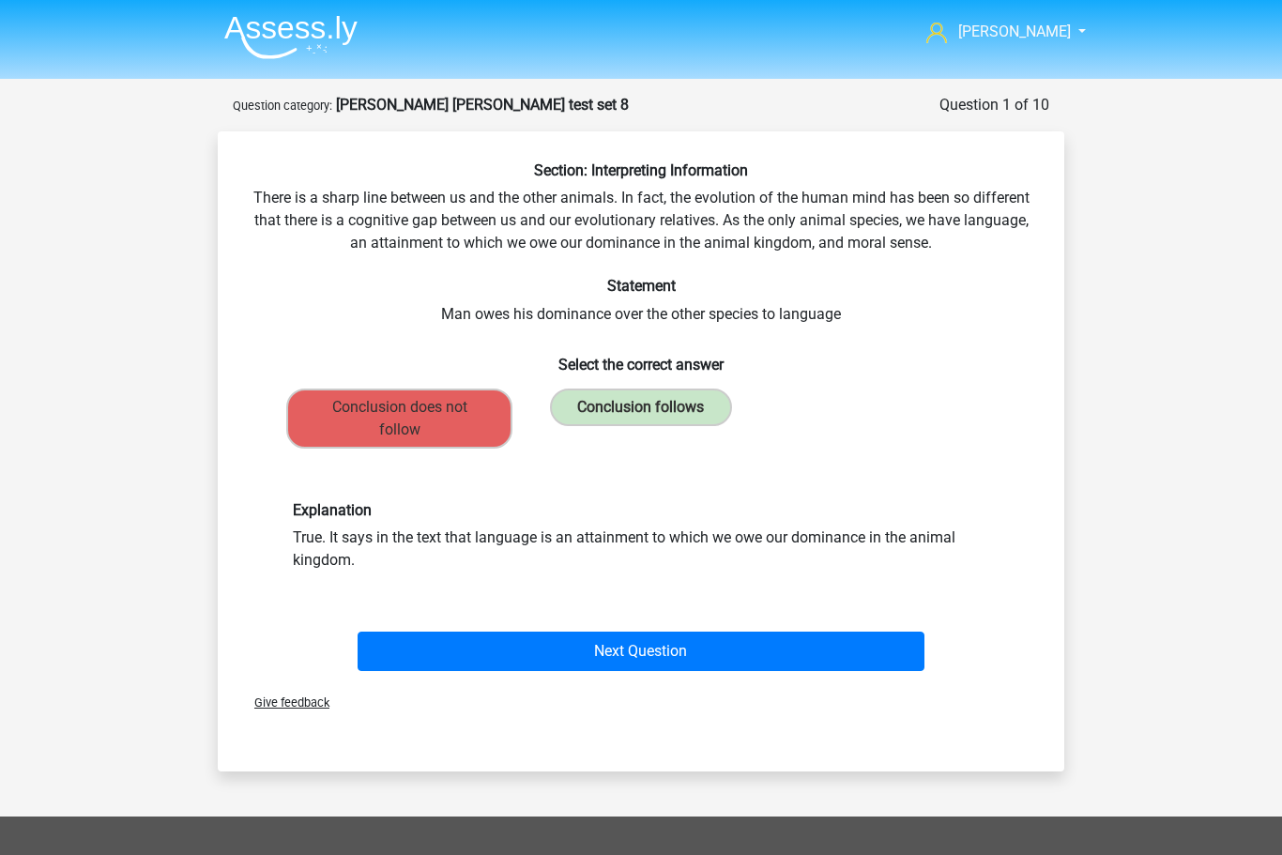
click at [680, 656] on button "Next Question" at bounding box center [642, 651] width 568 height 39
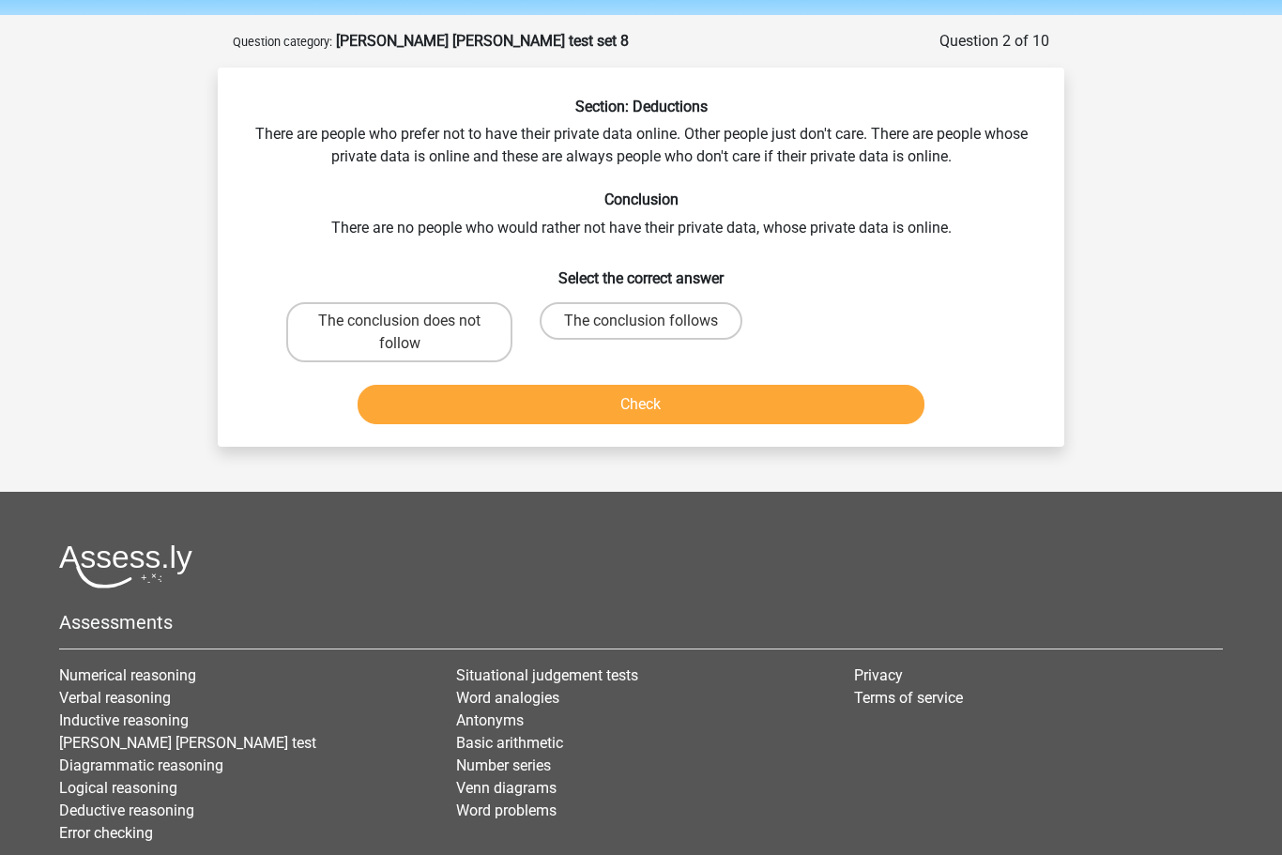
scroll to position [93, 0]
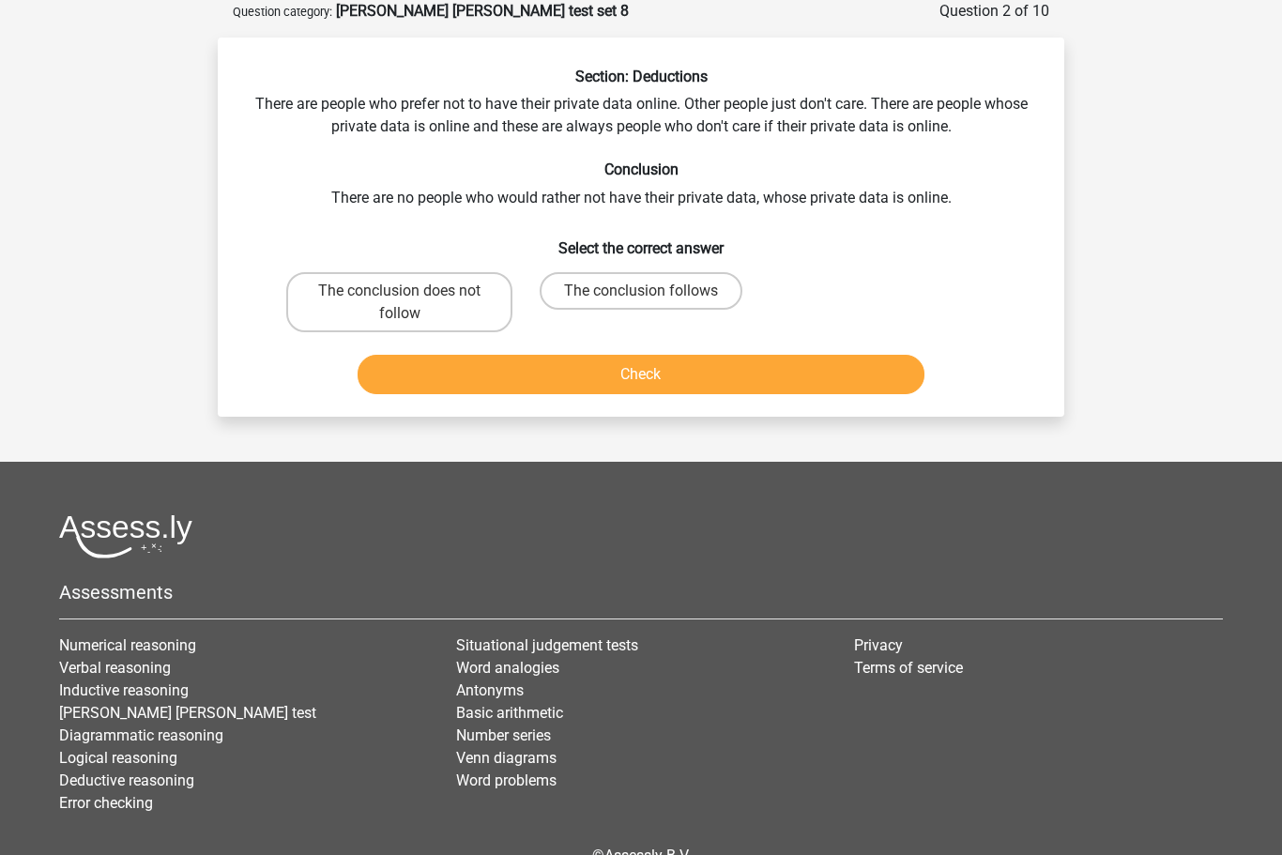
click at [343, 283] on label "The conclusion does not follow" at bounding box center [399, 303] width 226 height 60
click at [400, 292] on input "The conclusion does not follow" at bounding box center [406, 298] width 12 height 12
radio input "true"
click at [637, 378] on button "Check" at bounding box center [642, 374] width 568 height 39
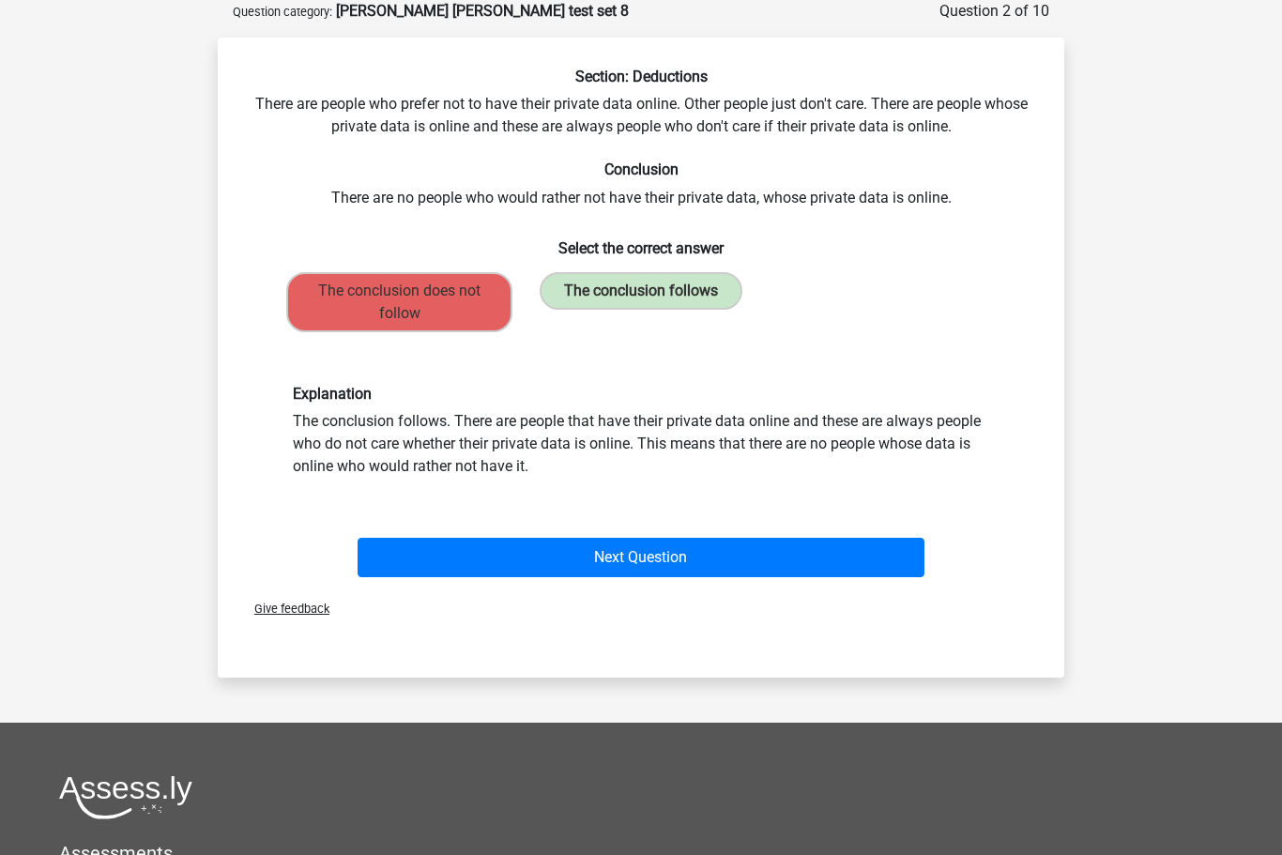
click at [666, 561] on button "Next Question" at bounding box center [642, 557] width 568 height 39
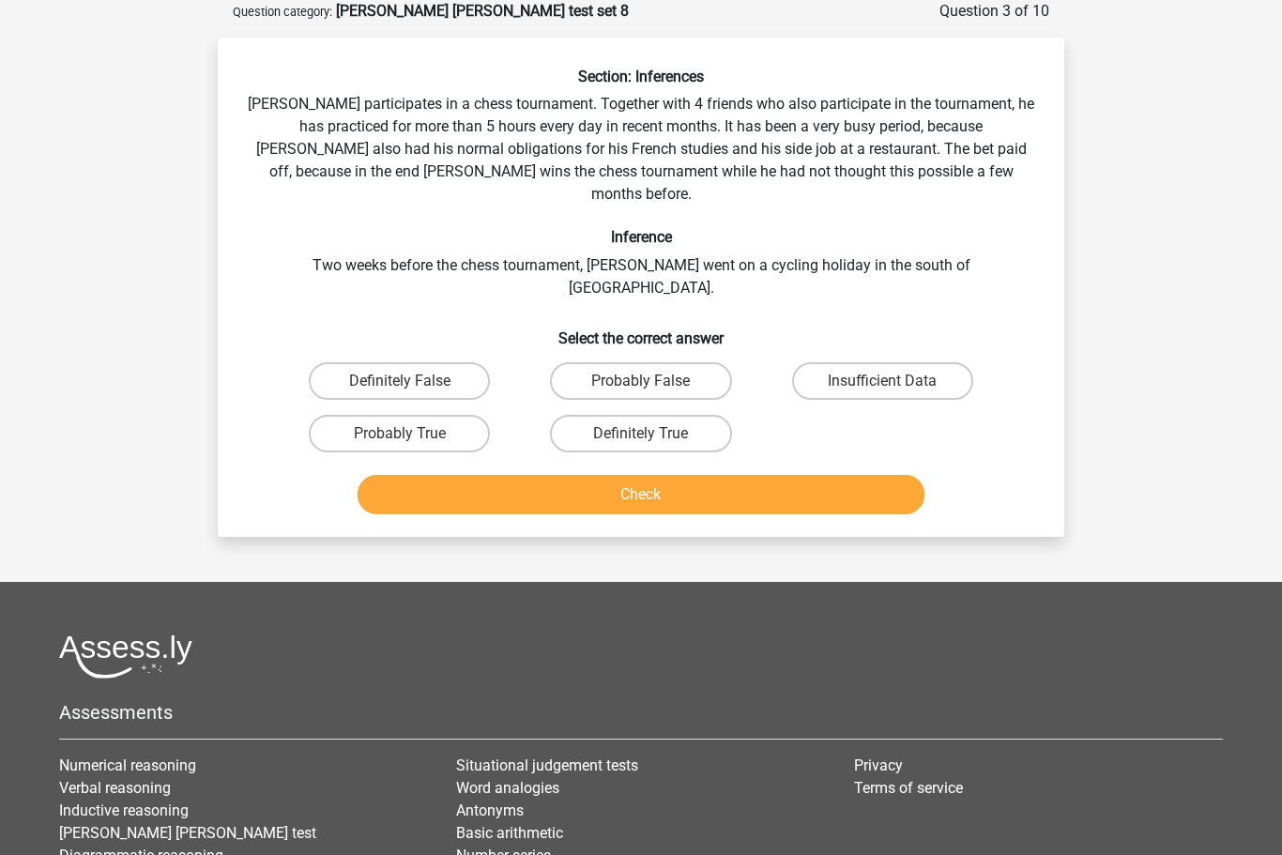
click at [852, 362] on label "Insufficient Data" at bounding box center [882, 381] width 181 height 38
click at [882, 381] on input "Insufficient Data" at bounding box center [888, 387] width 12 height 12
radio input "true"
click at [668, 475] on button "Check" at bounding box center [642, 494] width 568 height 39
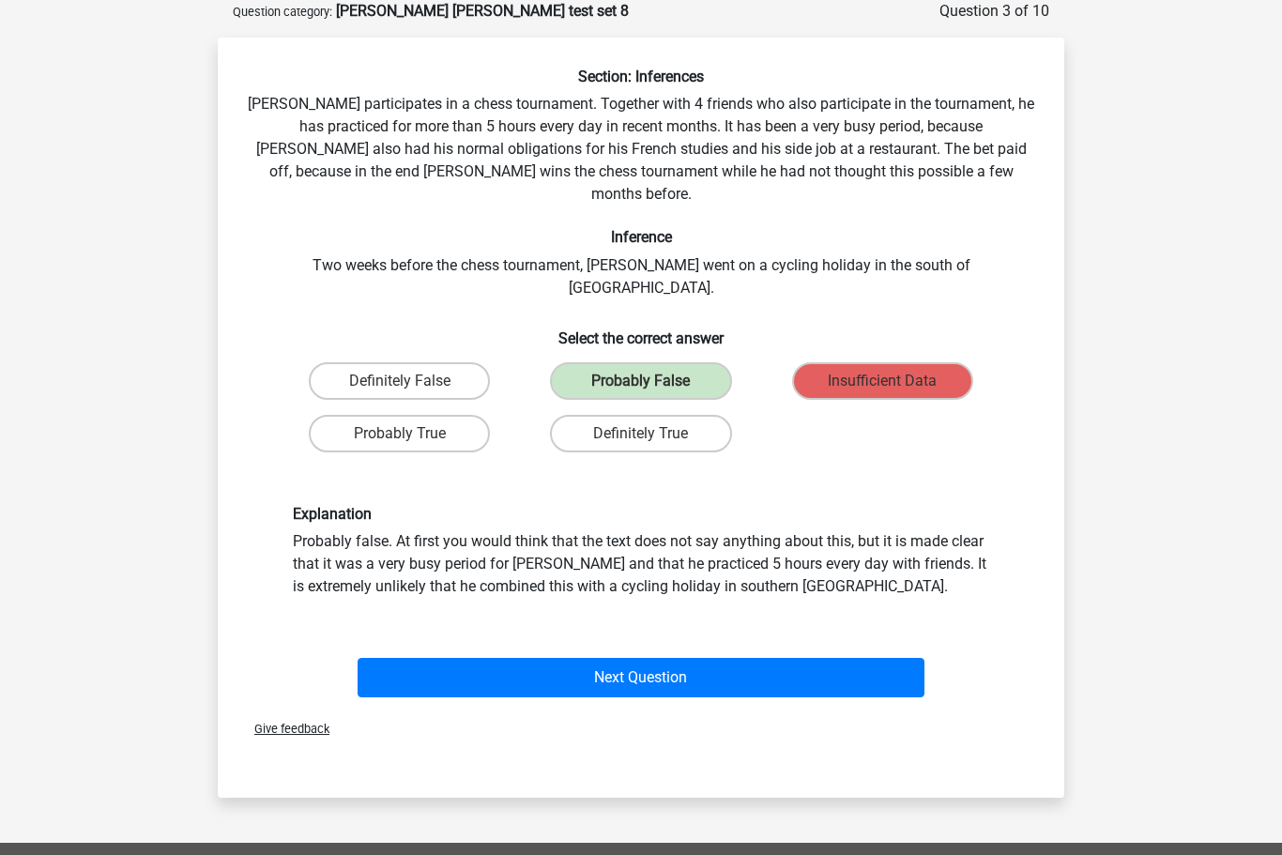
click at [656, 658] on button "Next Question" at bounding box center [642, 677] width 568 height 39
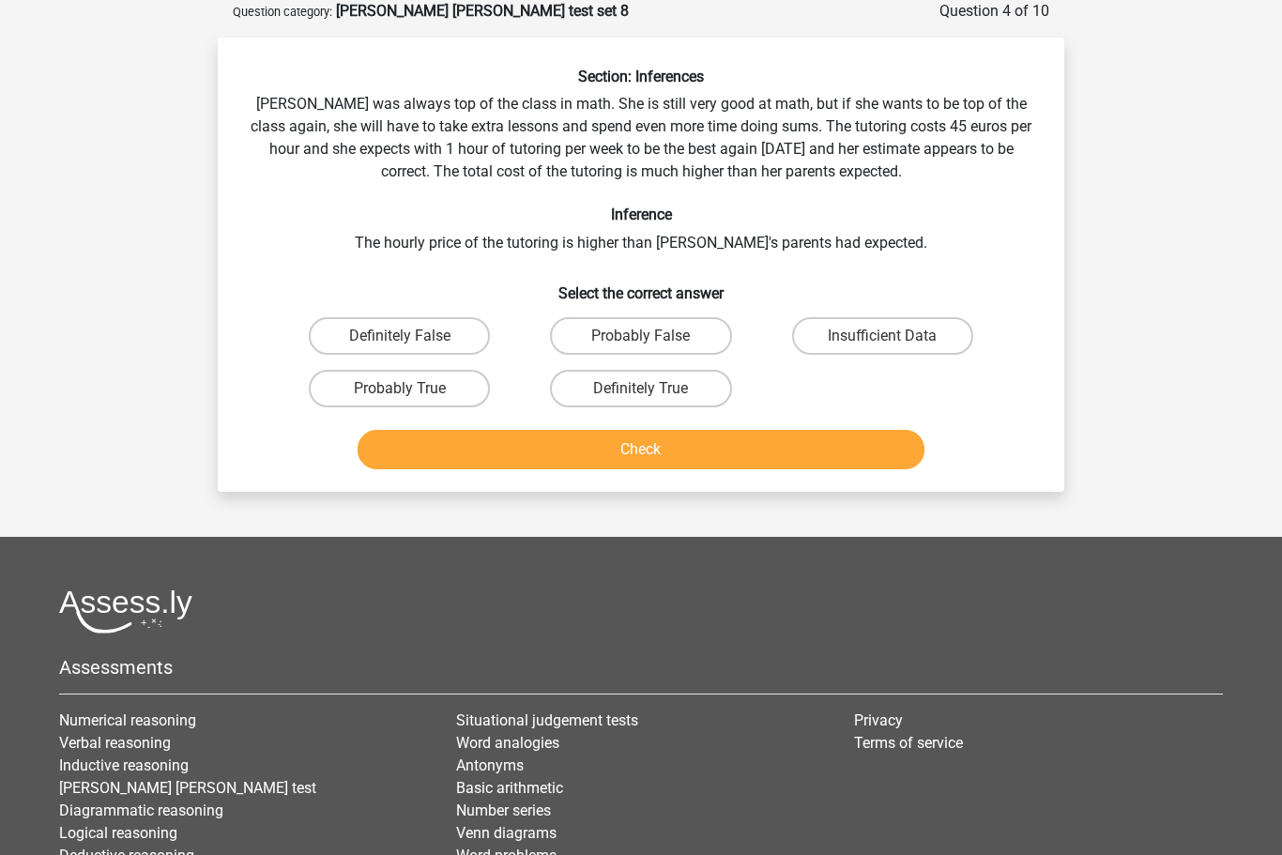
click at [635, 342] on label "Probably False" at bounding box center [640, 336] width 181 height 38
click at [641, 342] on input "Probably False" at bounding box center [647, 342] width 12 height 12
radio input "true"
click at [689, 451] on button "Check" at bounding box center [642, 449] width 568 height 39
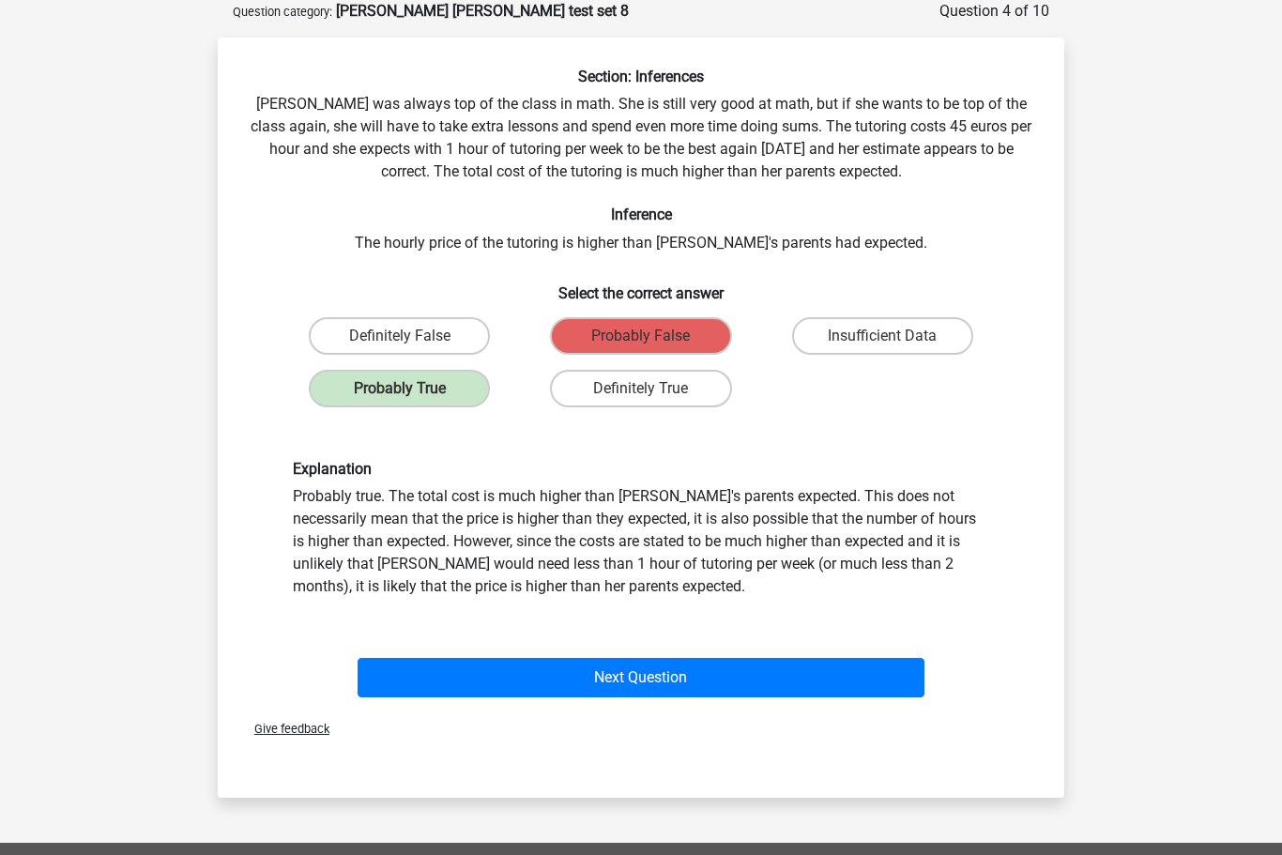
click at [689, 661] on button "Next Question" at bounding box center [642, 677] width 568 height 39
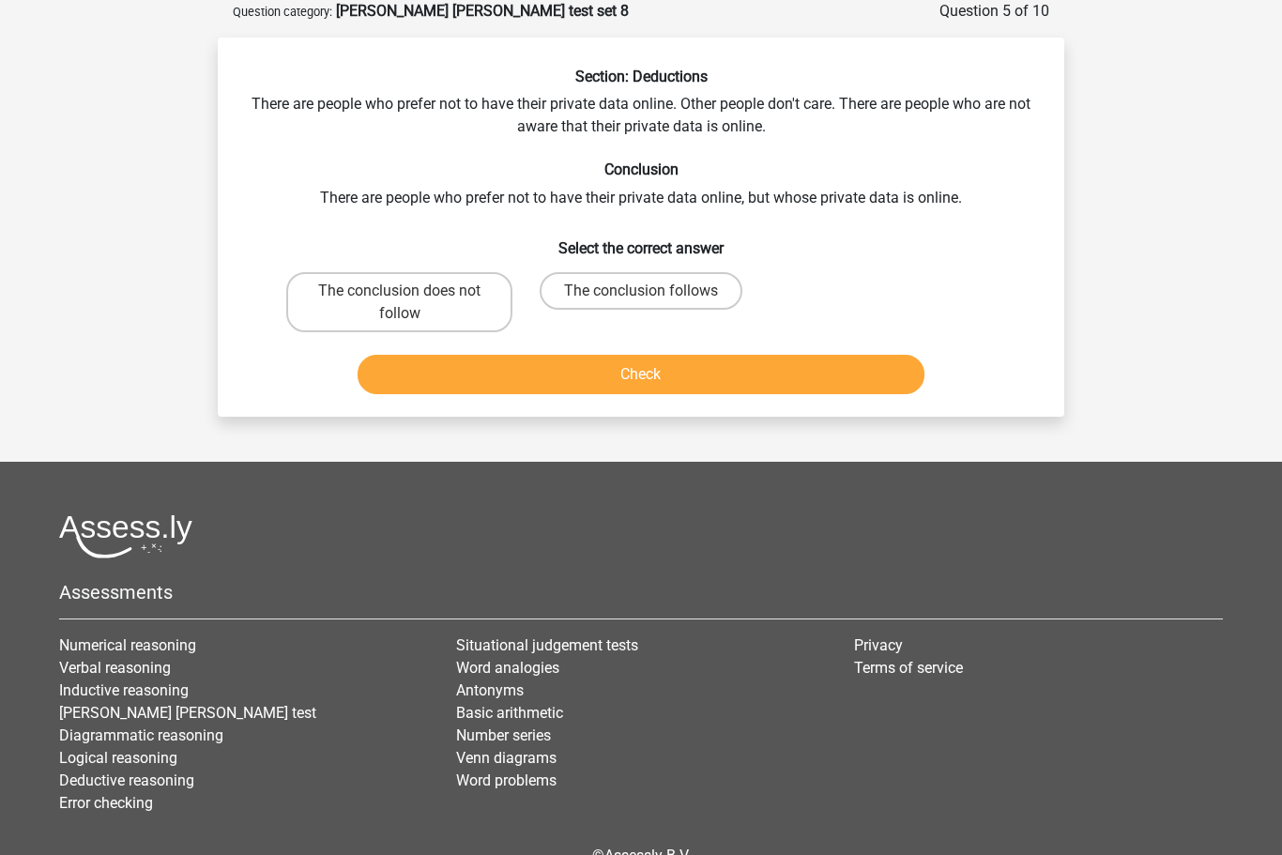
click at [635, 298] on label "The conclusion follows" at bounding box center [641, 291] width 203 height 38
click at [641, 298] on input "The conclusion follows" at bounding box center [647, 297] width 12 height 12
radio input "true"
click at [687, 385] on button "Check" at bounding box center [642, 374] width 568 height 39
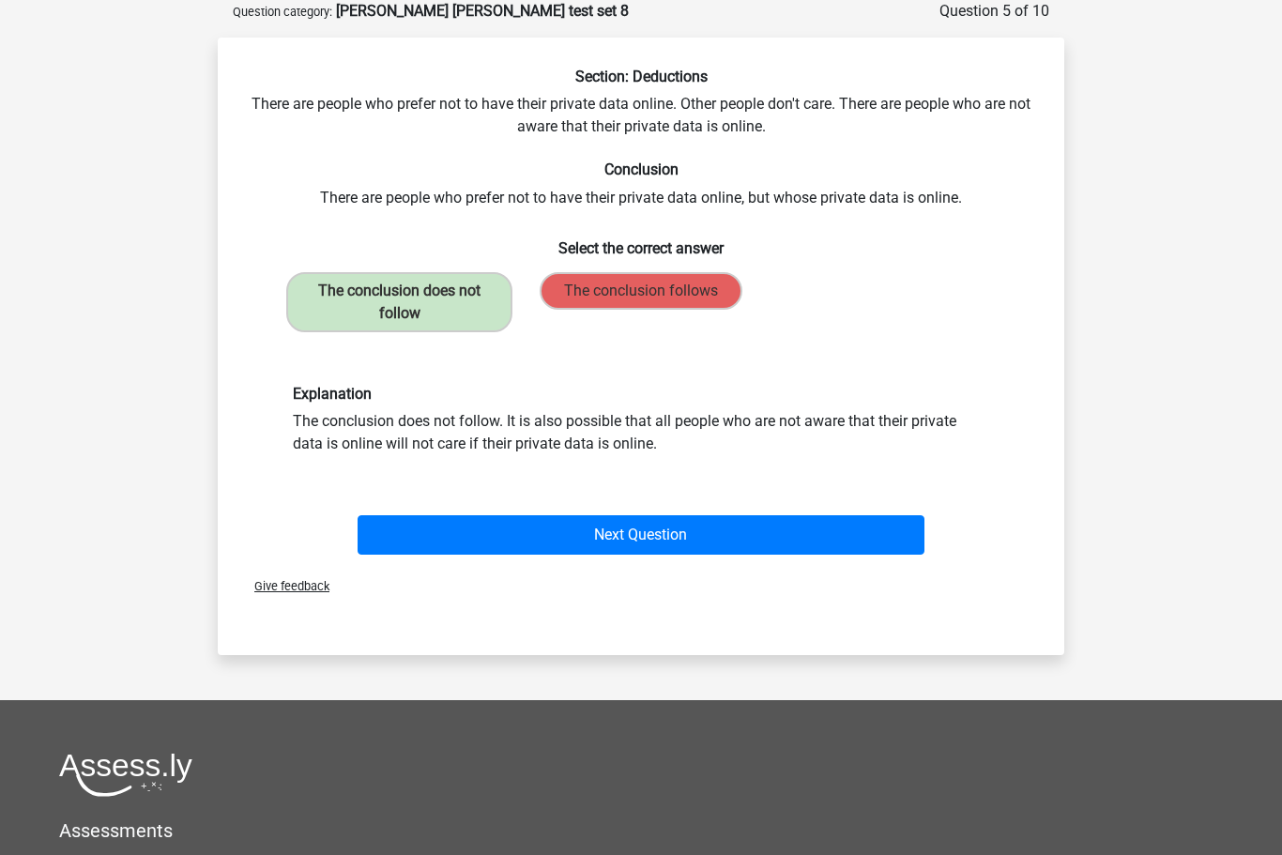
click at [680, 530] on button "Next Question" at bounding box center [642, 534] width 568 height 39
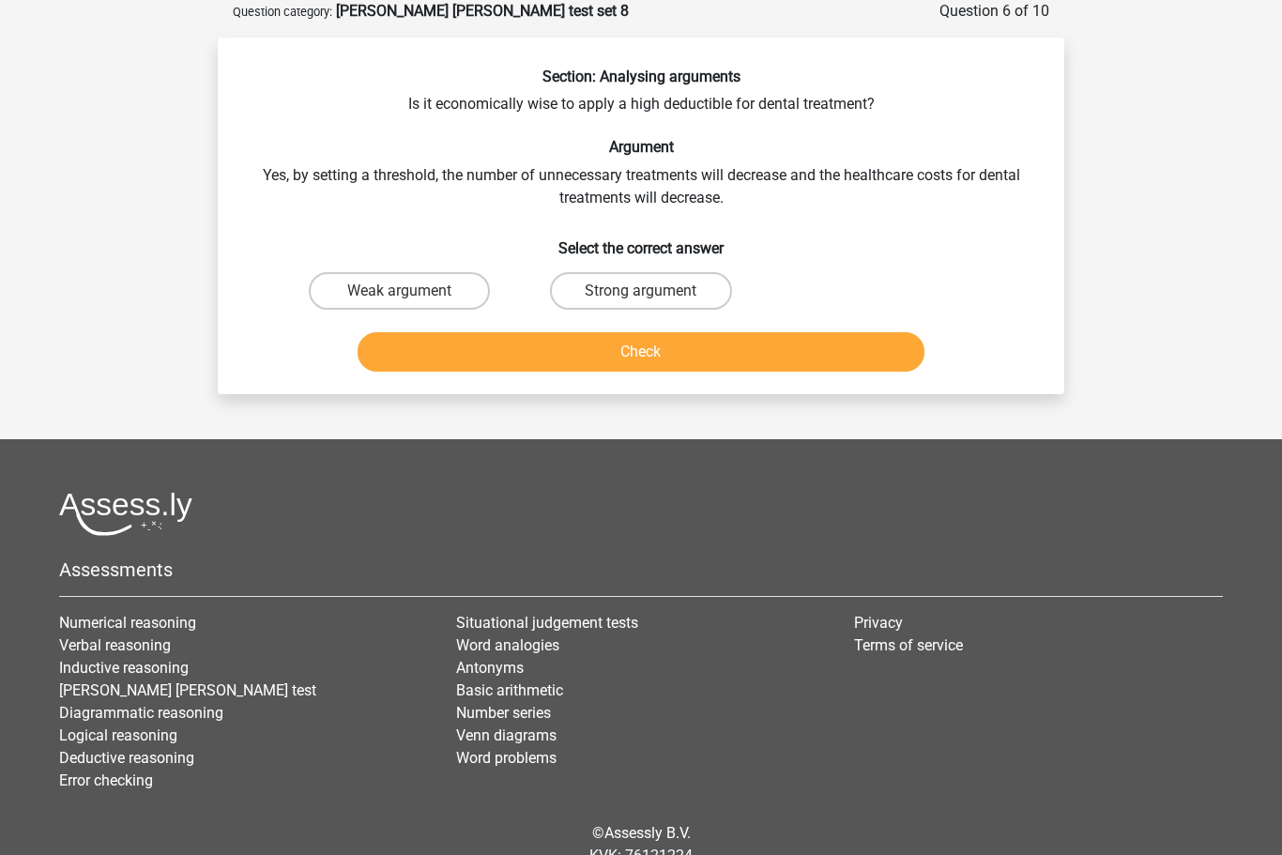
click at [611, 289] on label "Strong argument" at bounding box center [640, 291] width 181 height 38
click at [641, 291] on input "Strong argument" at bounding box center [647, 297] width 12 height 12
radio input "true"
click at [646, 348] on button "Check" at bounding box center [642, 351] width 568 height 39
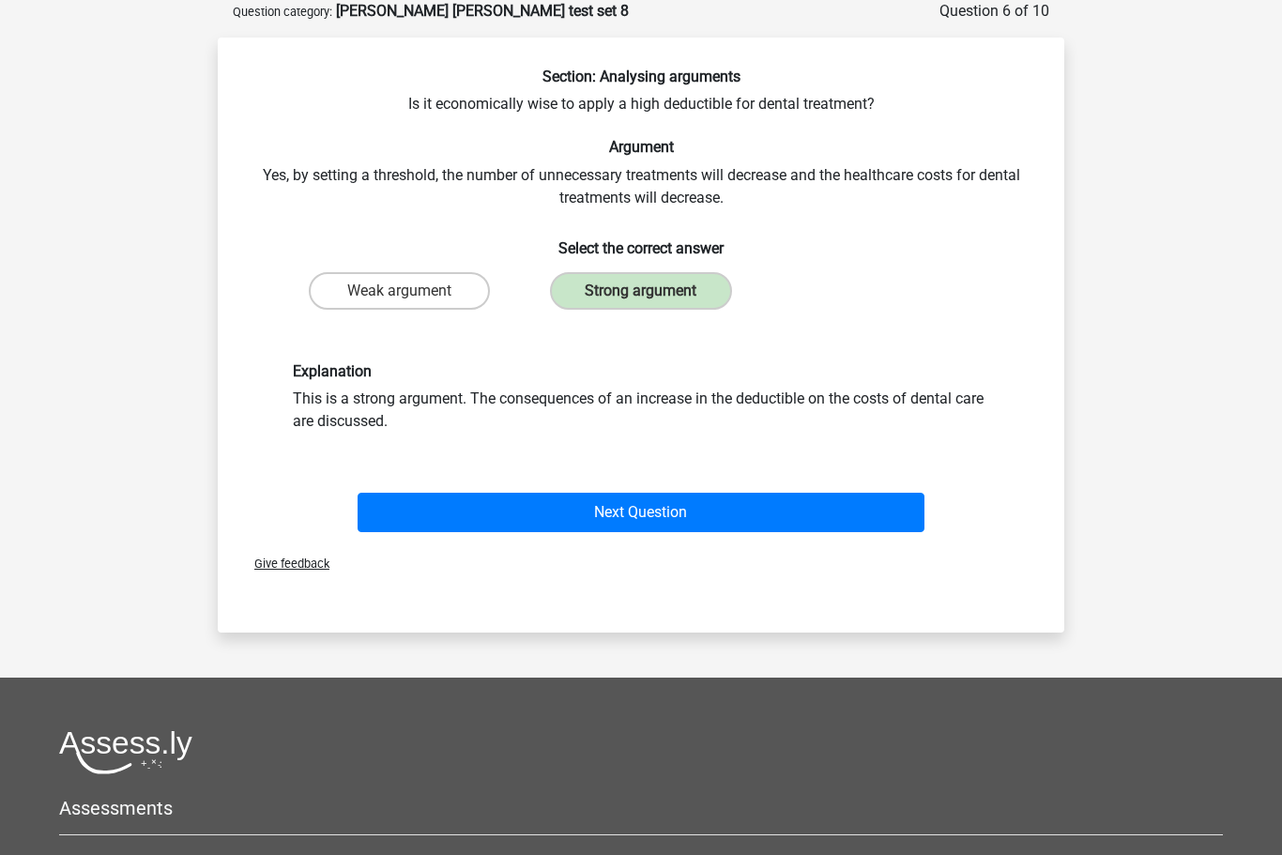
click at [652, 516] on button "Next Question" at bounding box center [642, 512] width 568 height 39
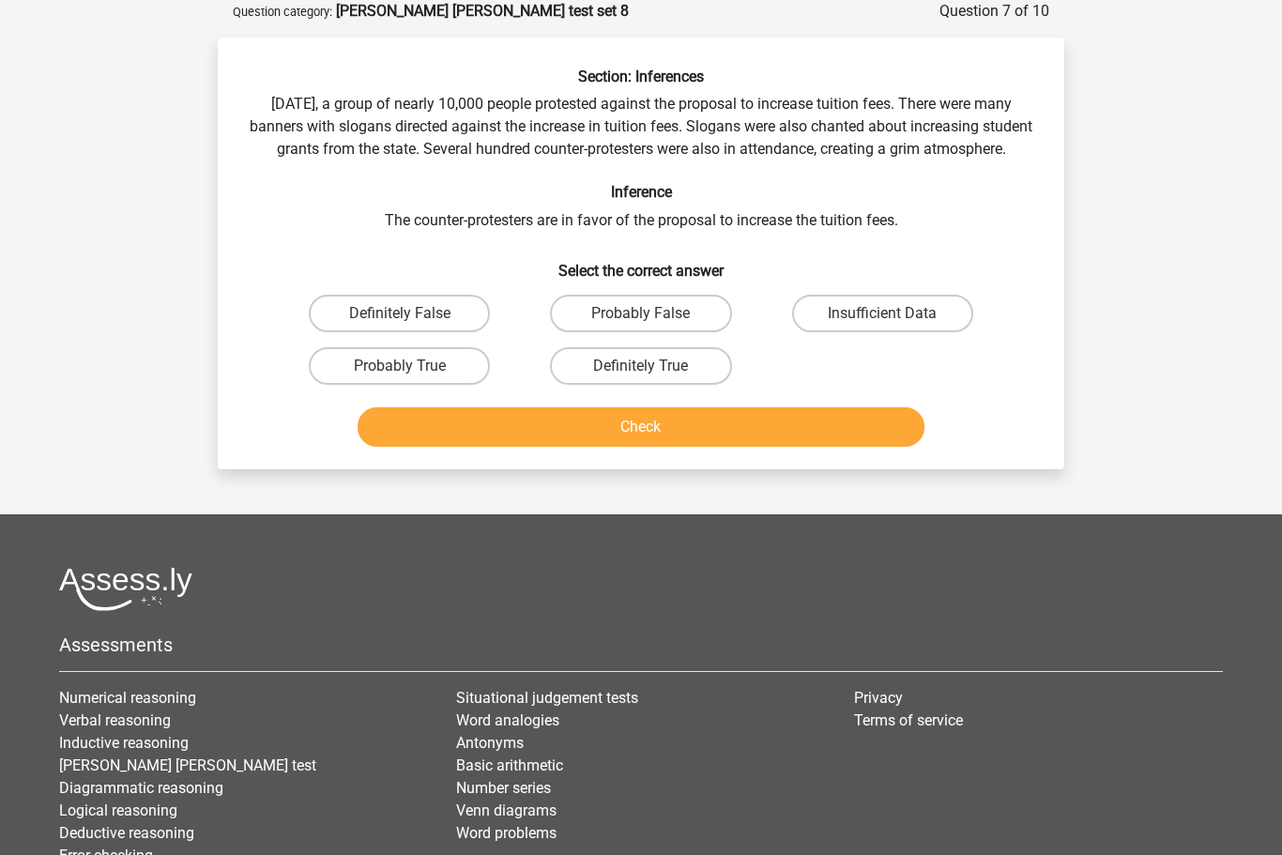
click at [878, 331] on label "Insufficient Data" at bounding box center [882, 314] width 181 height 38
click at [882, 326] on input "Insufficient Data" at bounding box center [888, 319] width 12 height 12
radio input "true"
click at [607, 447] on button "Check" at bounding box center [642, 426] width 568 height 39
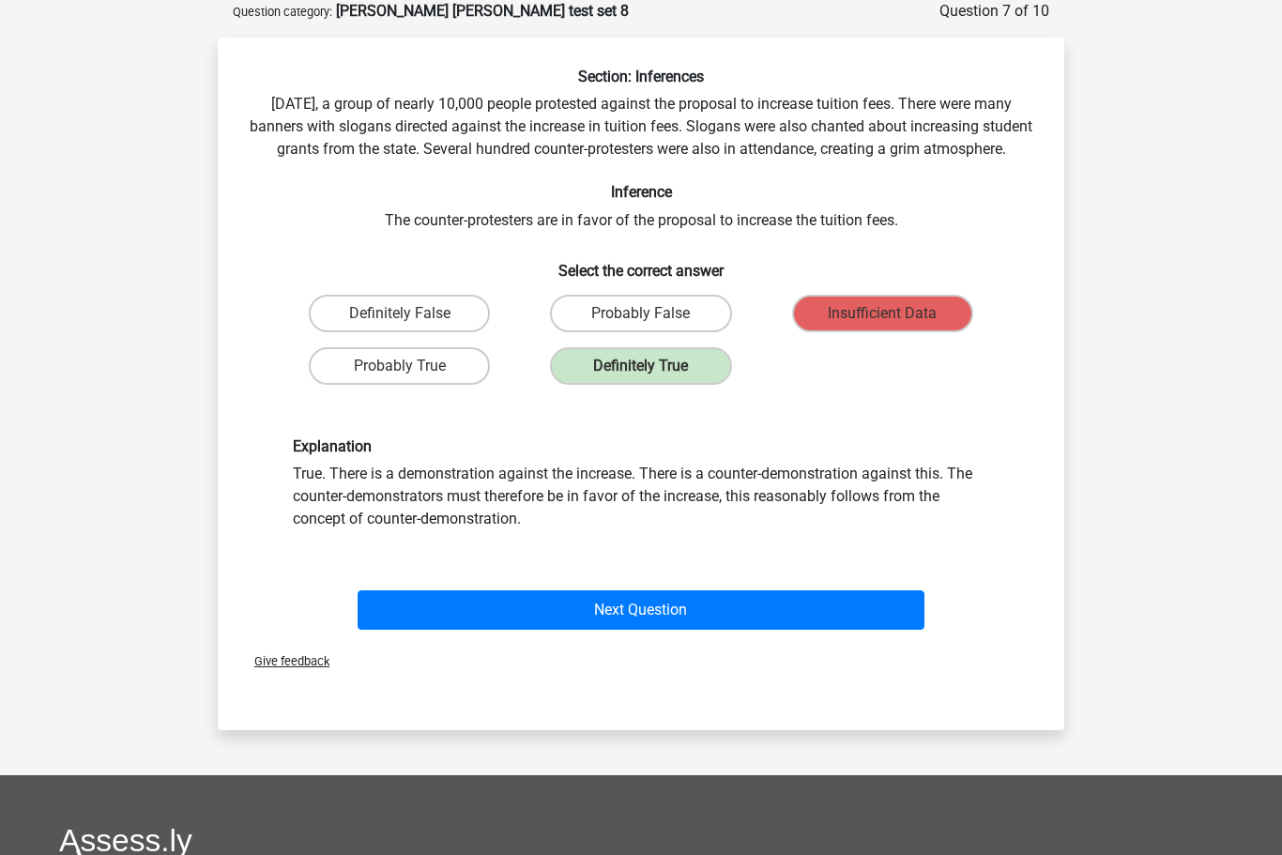
click at [635, 630] on button "Next Question" at bounding box center [642, 609] width 568 height 39
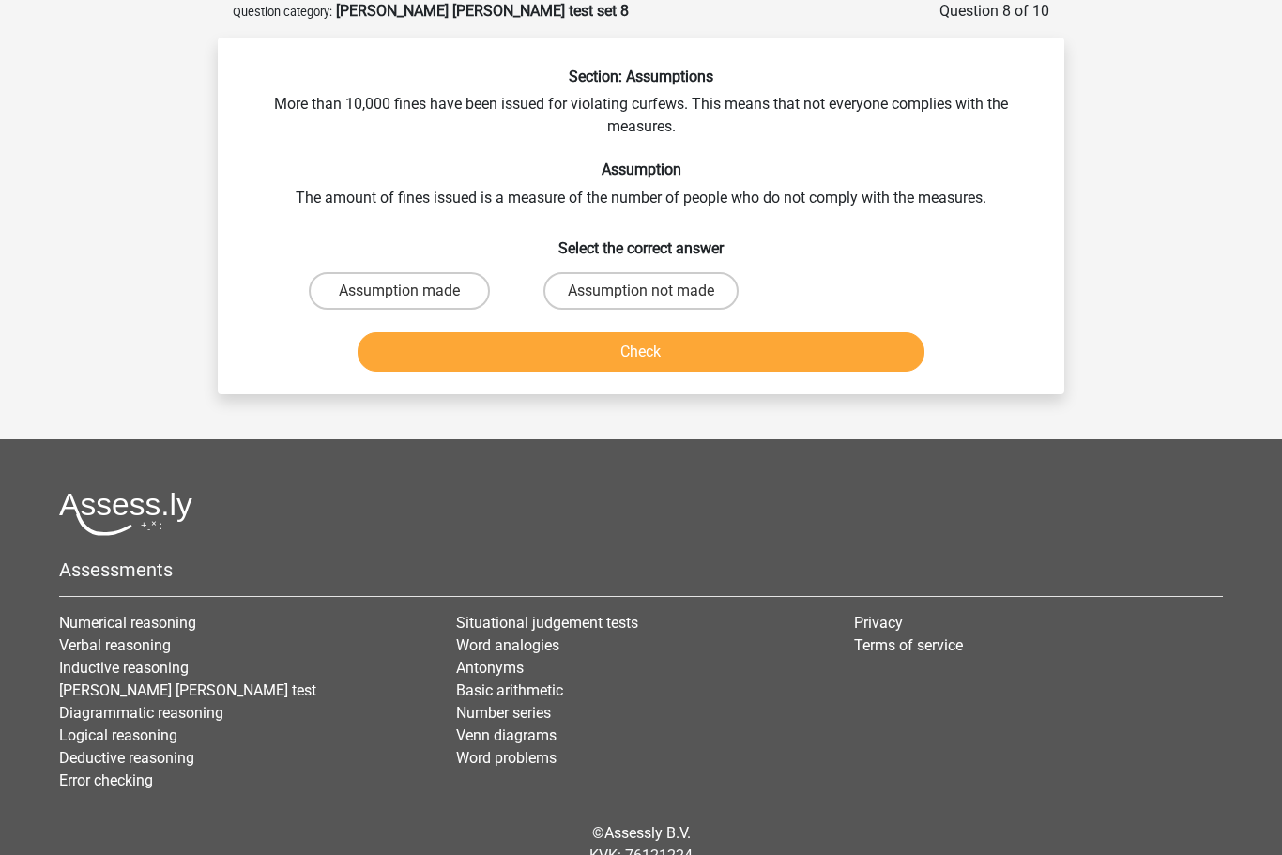
click at [389, 283] on label "Assumption made" at bounding box center [399, 291] width 181 height 38
click at [400, 291] on input "Assumption made" at bounding box center [406, 297] width 12 height 12
radio input "true"
click at [584, 349] on button "Check" at bounding box center [642, 351] width 568 height 39
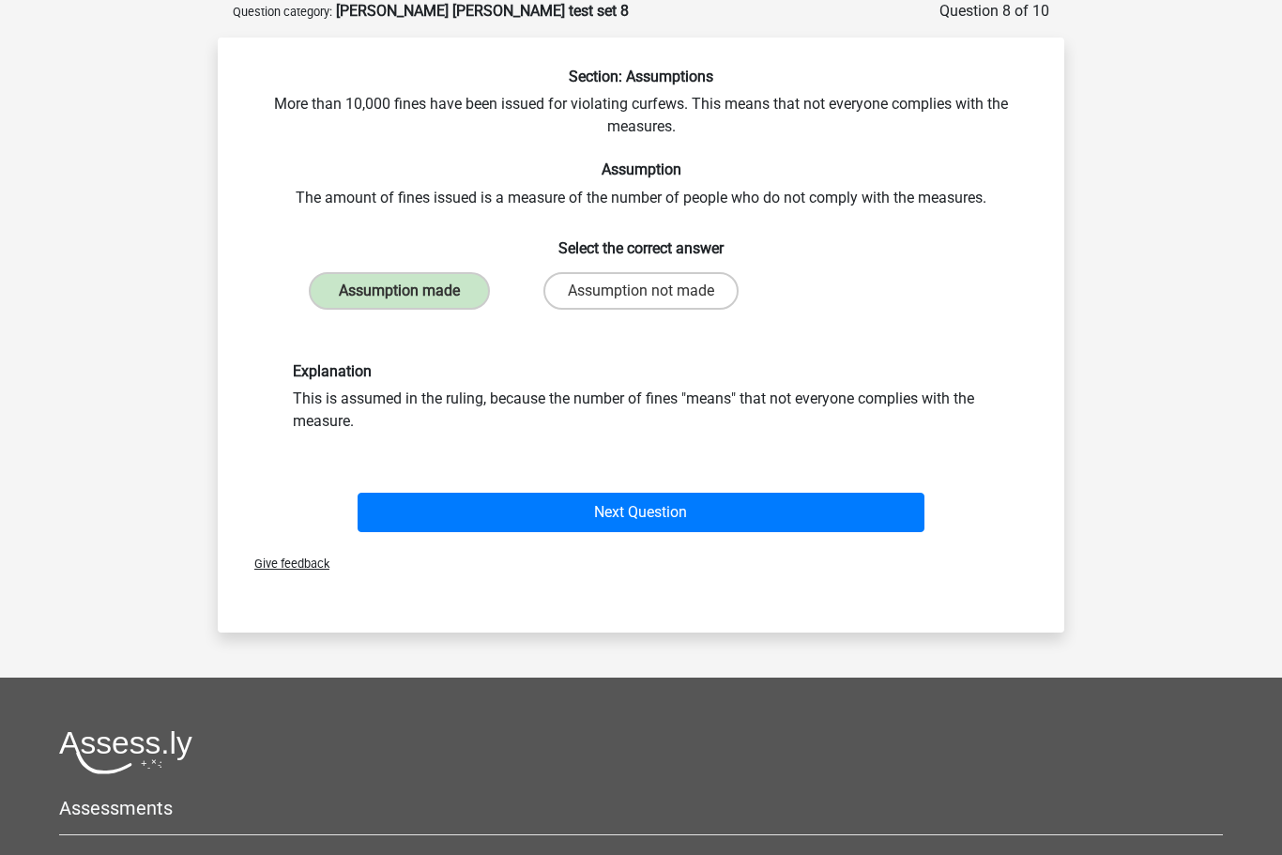
click at [650, 512] on button "Next Question" at bounding box center [642, 512] width 568 height 39
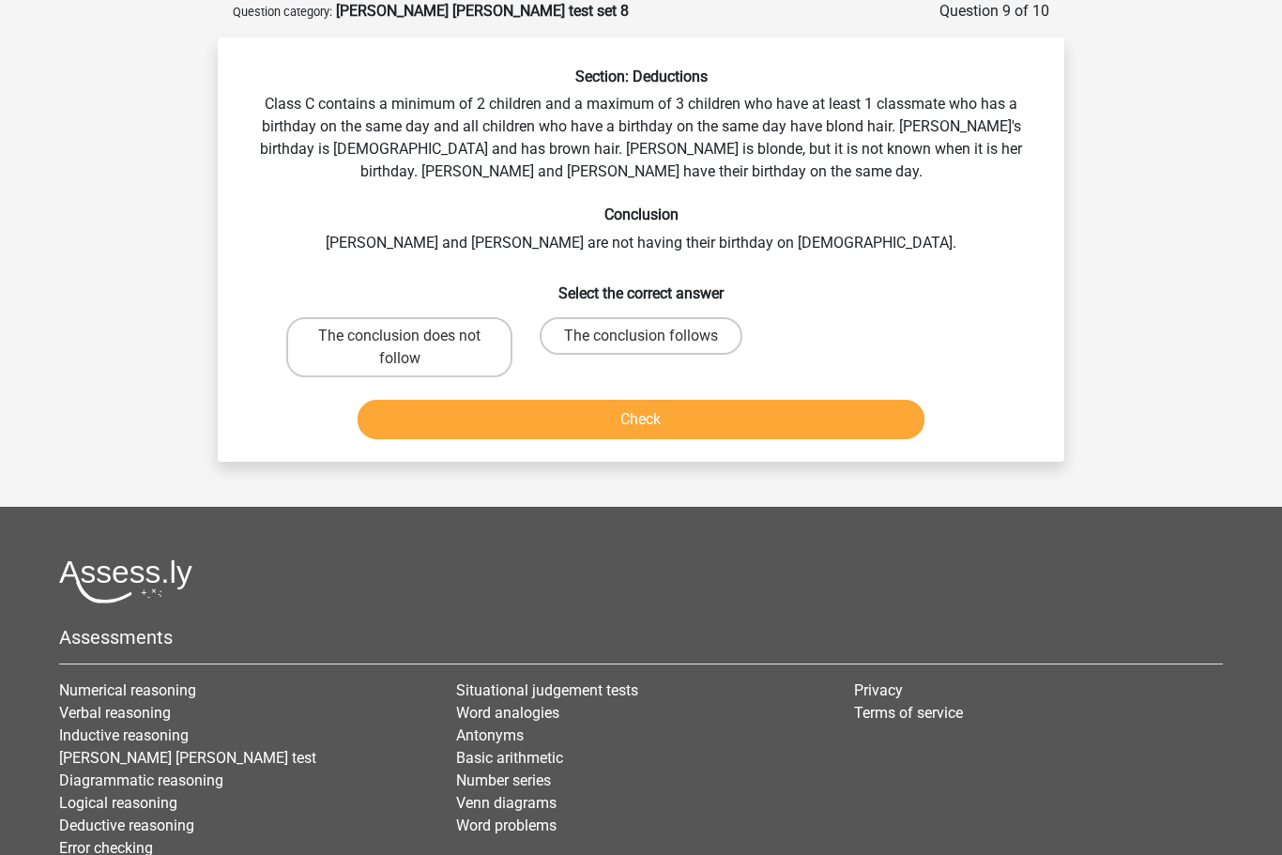
click at [383, 342] on label "The conclusion does not follow" at bounding box center [399, 347] width 226 height 60
click at [400, 342] on input "The conclusion does not follow" at bounding box center [406, 342] width 12 height 12
radio input "true"
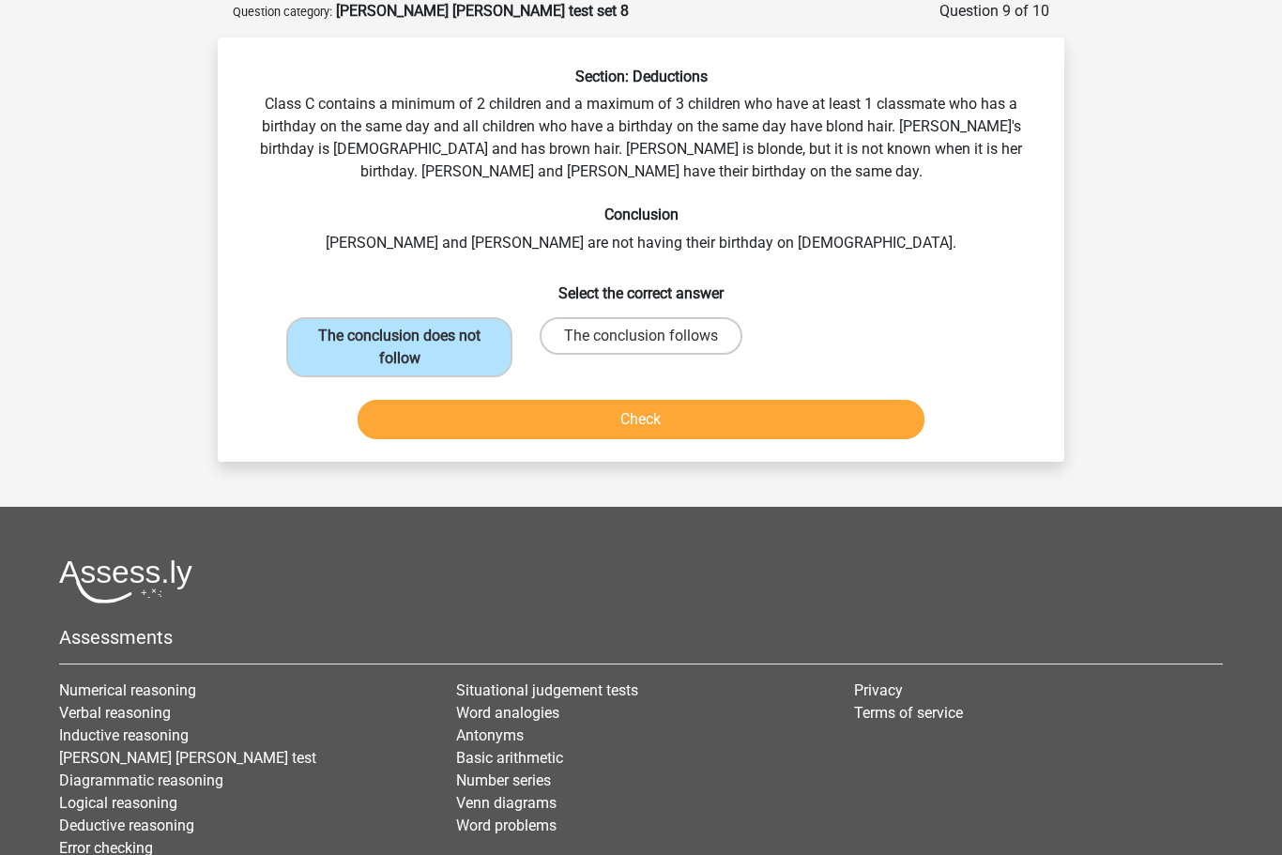
click at [640, 414] on button "Check" at bounding box center [642, 419] width 568 height 39
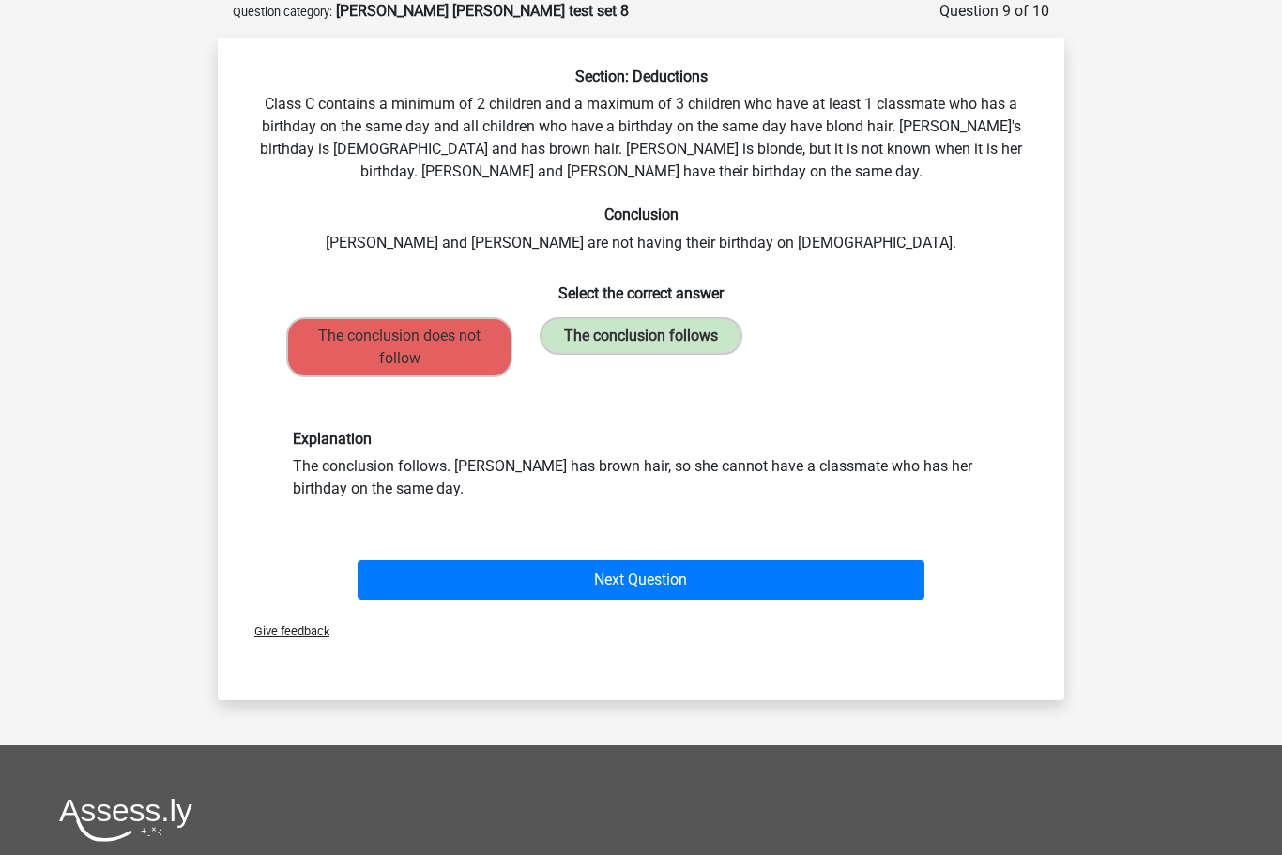
click at [638, 583] on button "Next Question" at bounding box center [642, 579] width 568 height 39
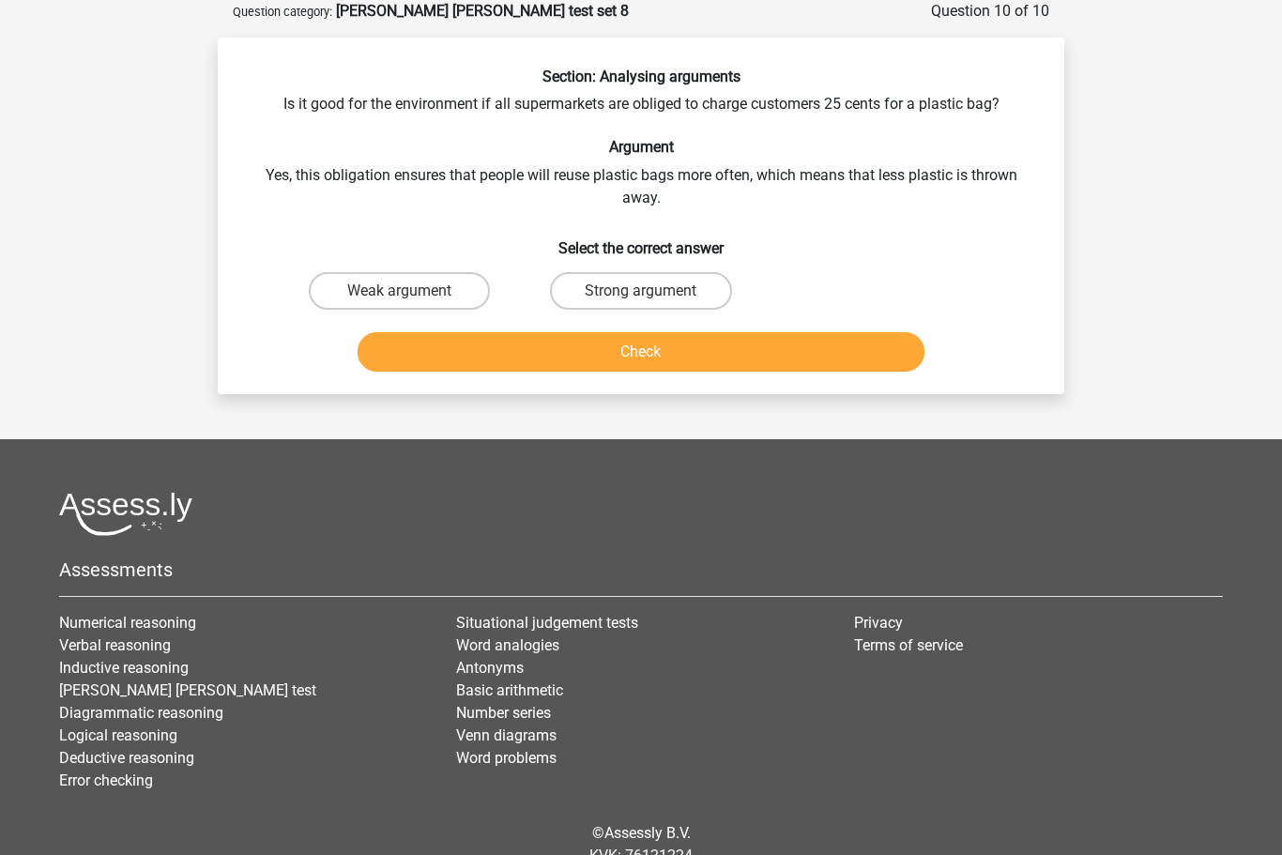
click at [644, 279] on label "Strong argument" at bounding box center [640, 291] width 181 height 38
click at [644, 291] on input "Strong argument" at bounding box center [647, 297] width 12 height 12
radio input "true"
click at [675, 345] on button "Check" at bounding box center [642, 351] width 568 height 39
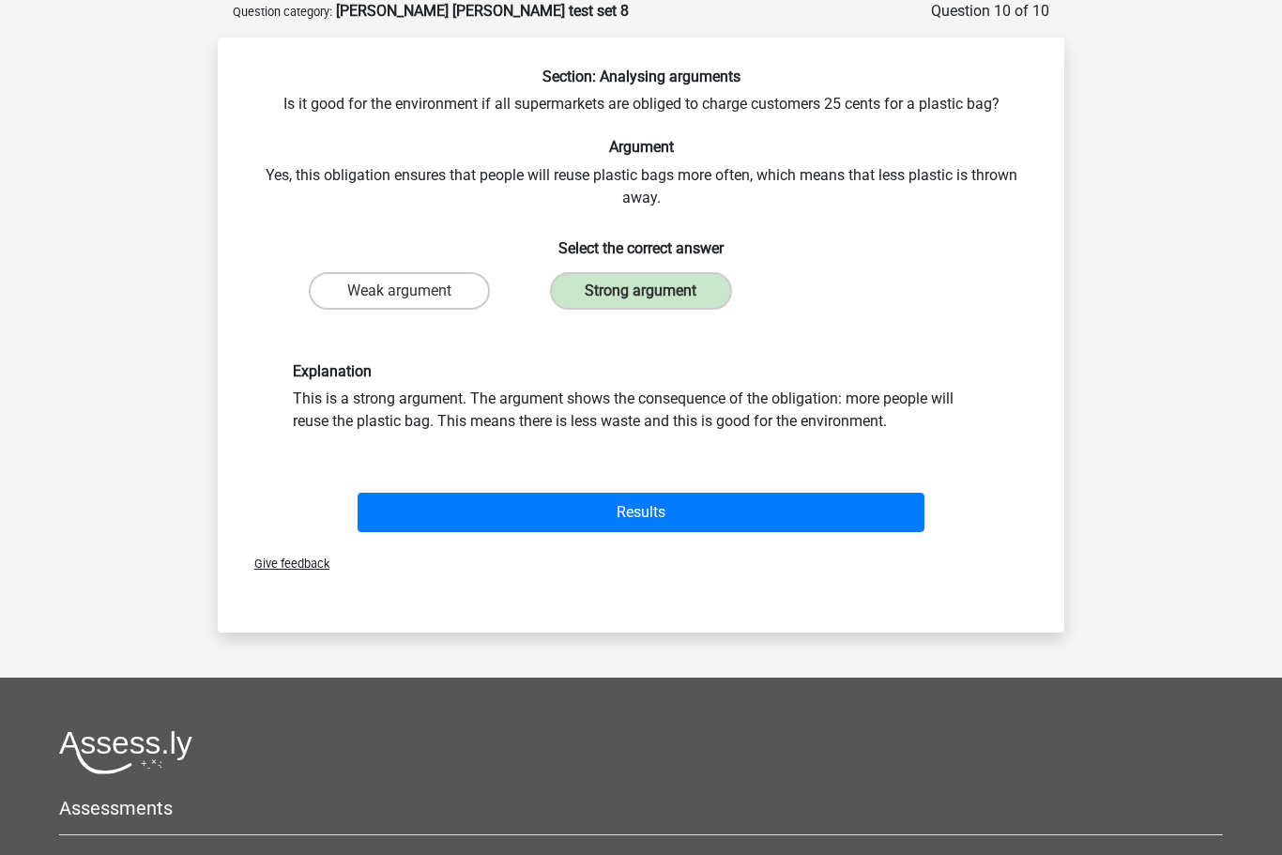
click at [644, 504] on button "Results" at bounding box center [642, 512] width 568 height 39
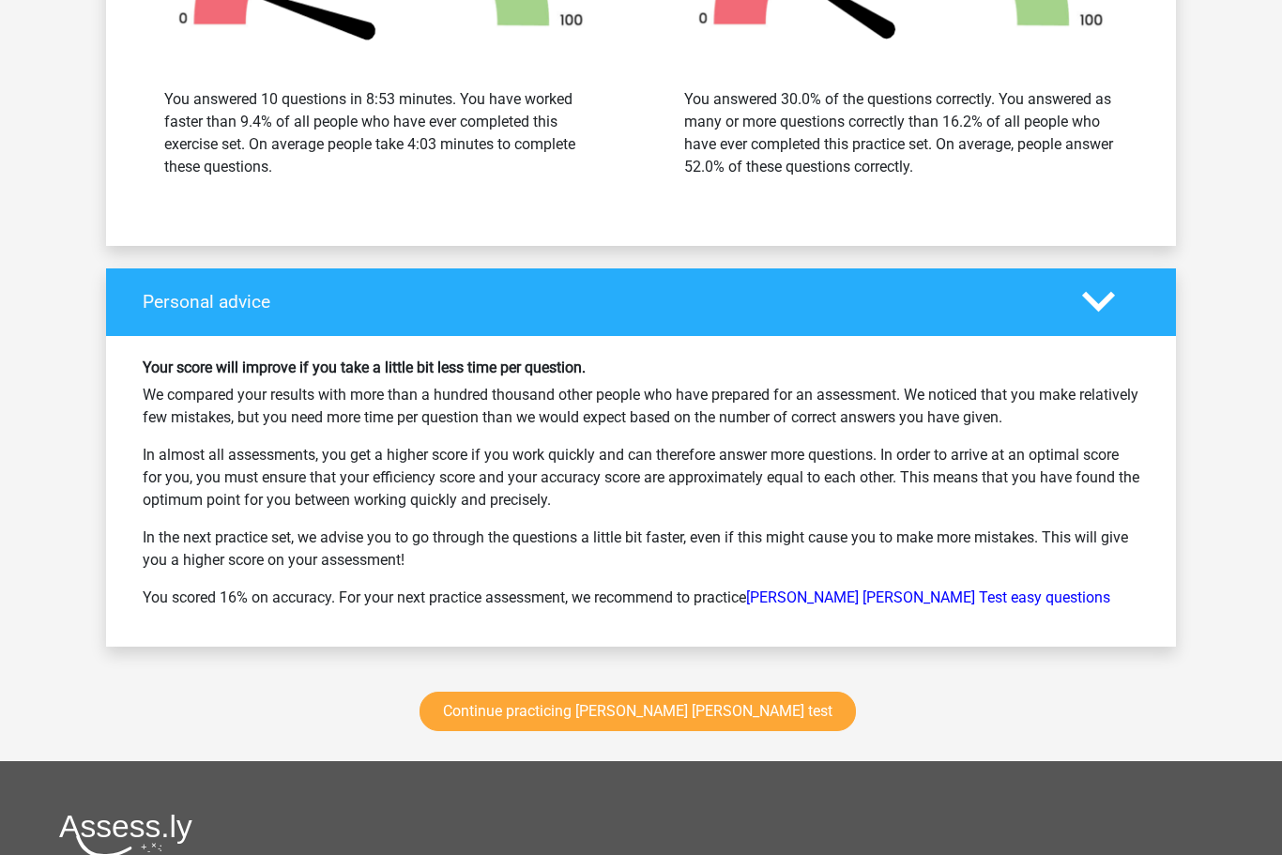
scroll to position [2231, 0]
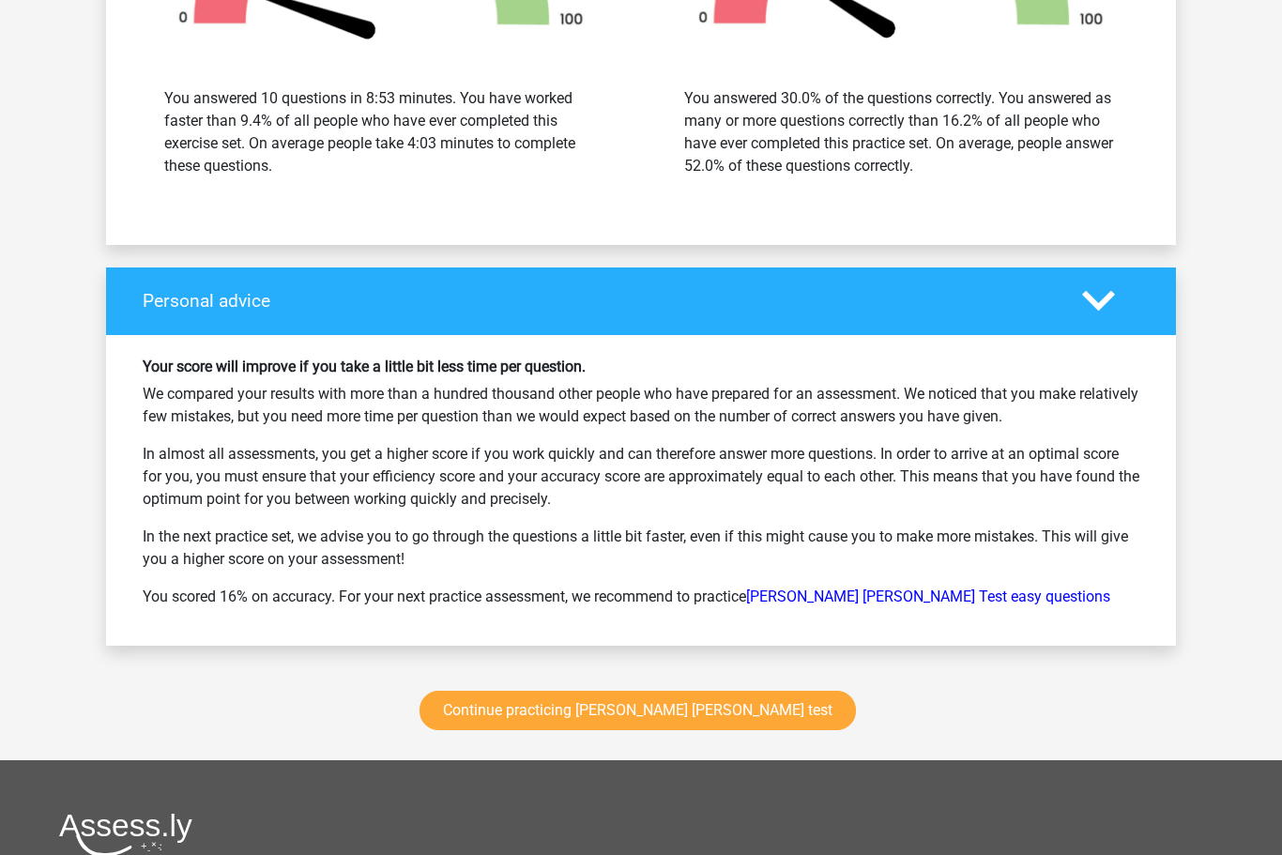
click at [630, 714] on link "Continue practicing [PERSON_NAME] [PERSON_NAME] test" at bounding box center [638, 711] width 436 height 39
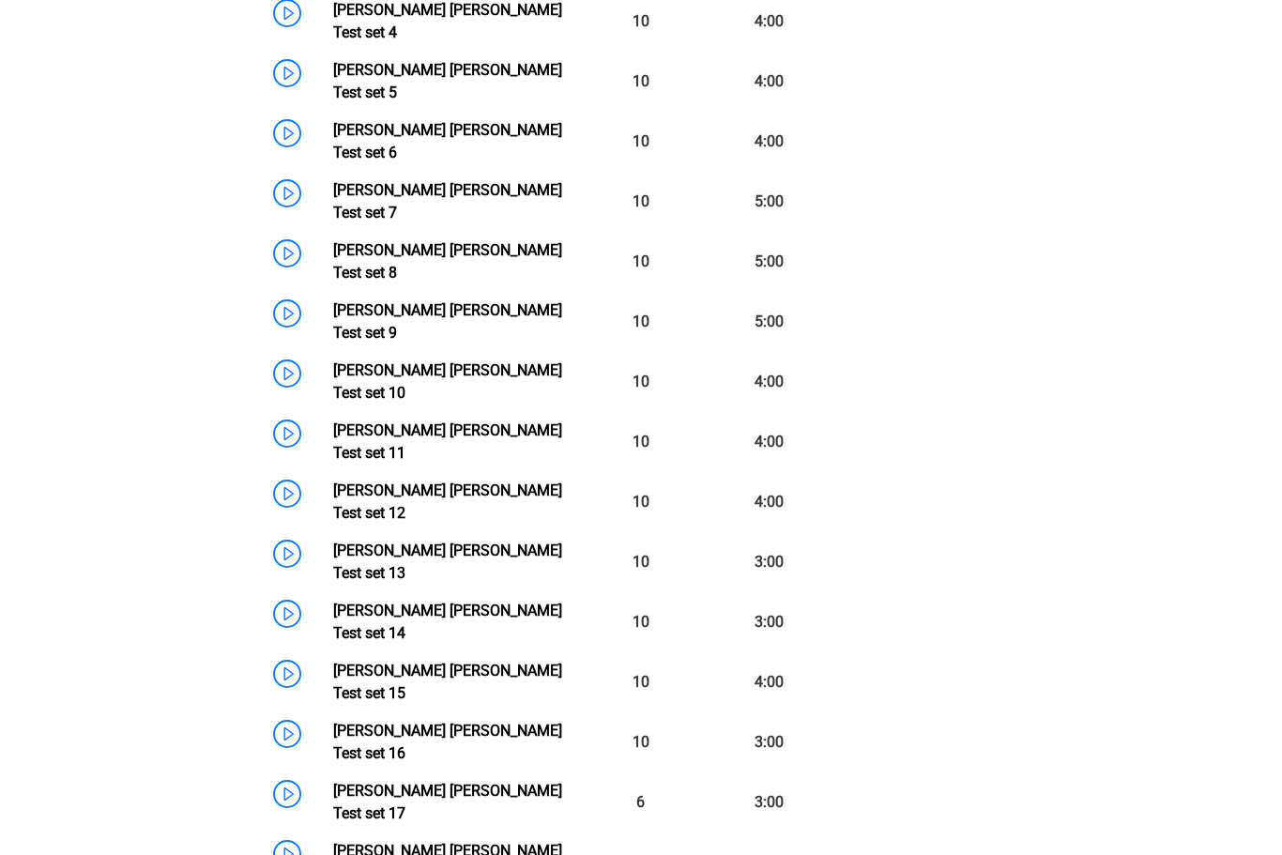
scroll to position [1146, 0]
click at [333, 301] on link "[PERSON_NAME] [PERSON_NAME] Test set 9" at bounding box center [447, 321] width 229 height 40
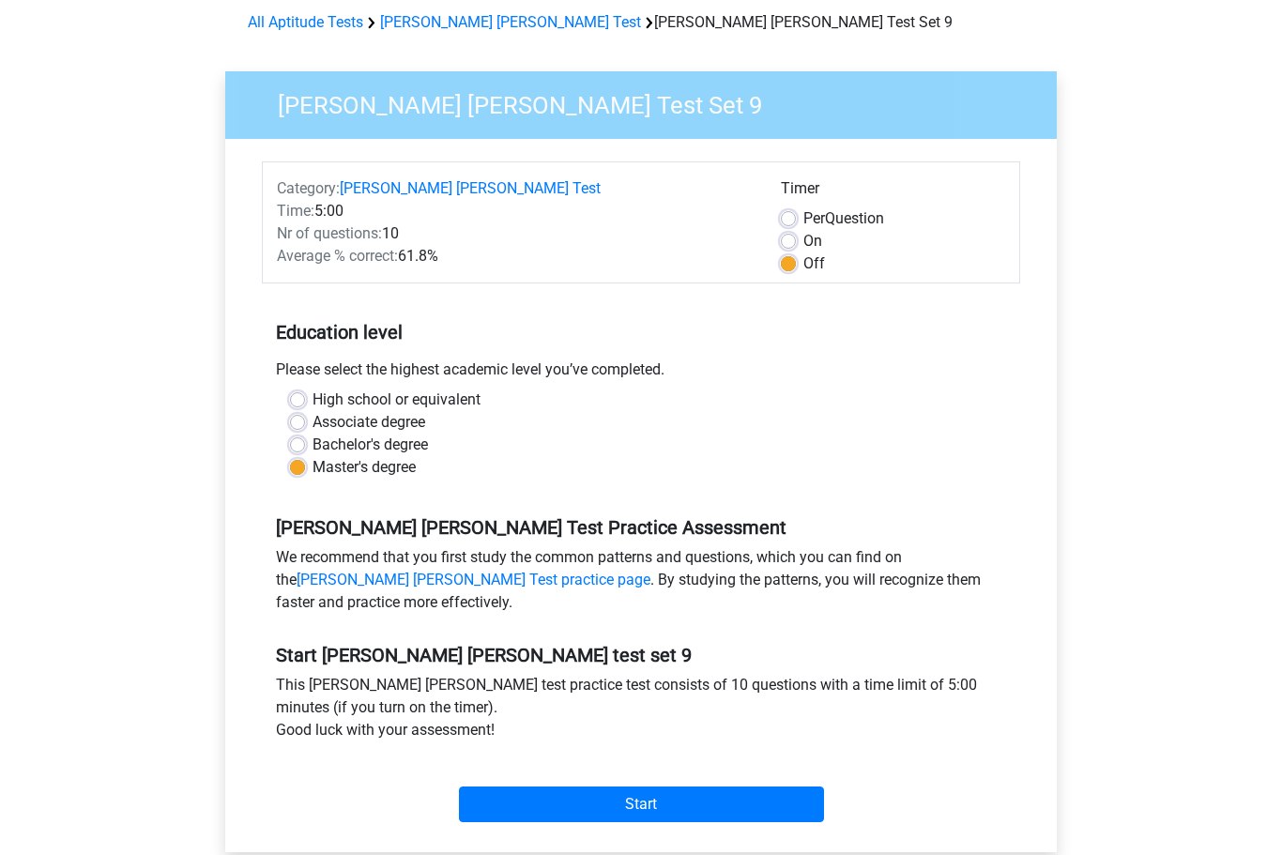
scroll to position [166, 0]
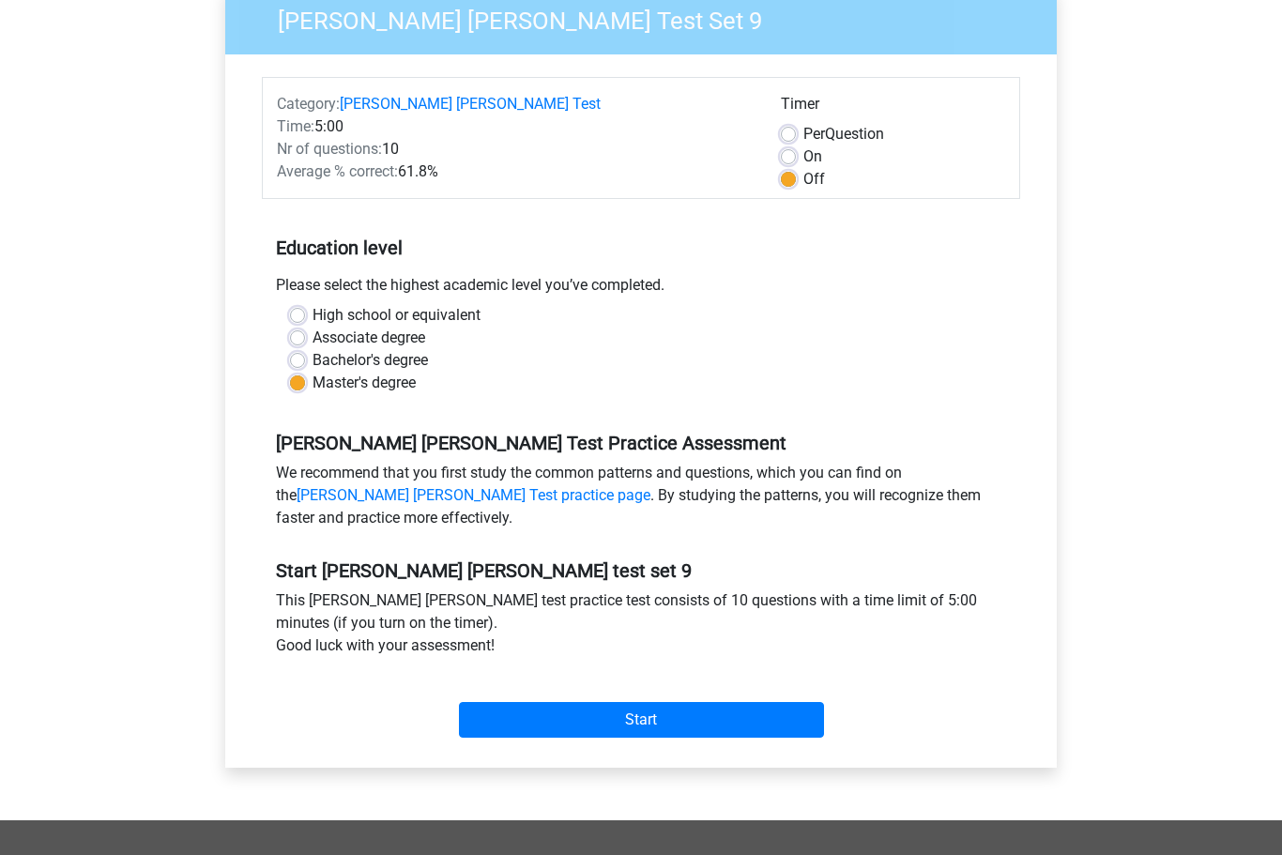
click at [669, 718] on input "Start" at bounding box center [641, 721] width 365 height 36
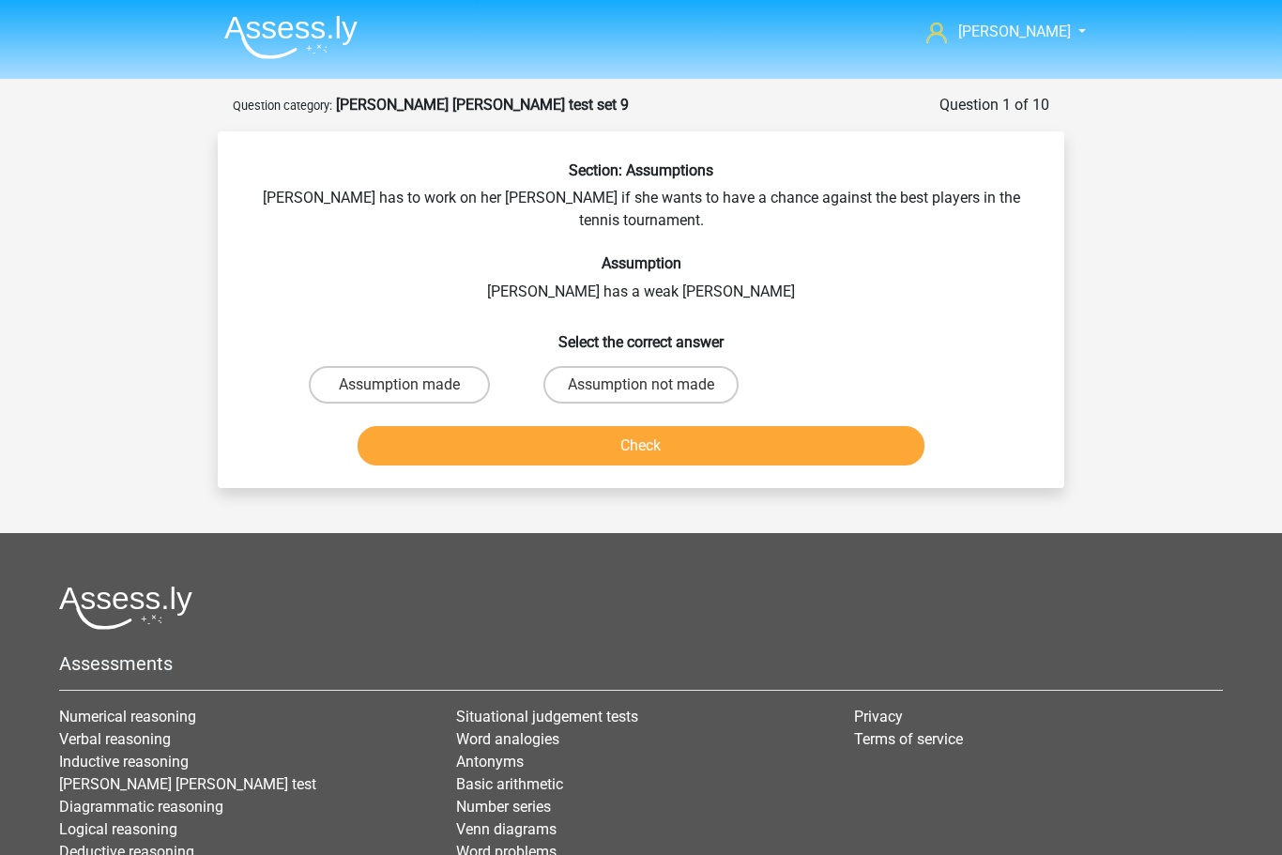
click at [618, 366] on label "Assumption not made" at bounding box center [640, 385] width 195 height 38
click at [641, 385] on input "Assumption not made" at bounding box center [647, 391] width 12 height 12
radio input "true"
click at [685, 428] on button "Check" at bounding box center [642, 445] width 568 height 39
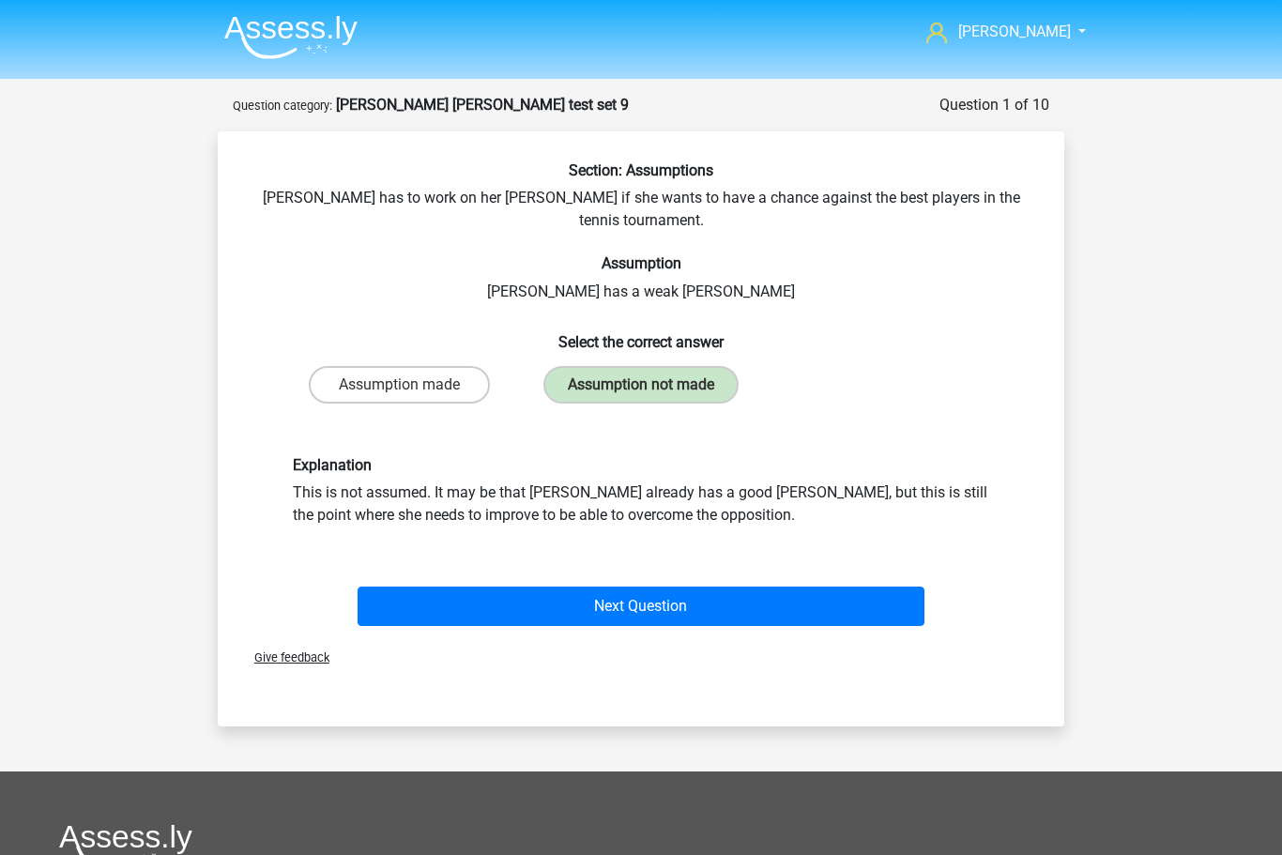
click at [677, 587] on button "Next Question" at bounding box center [642, 606] width 568 height 39
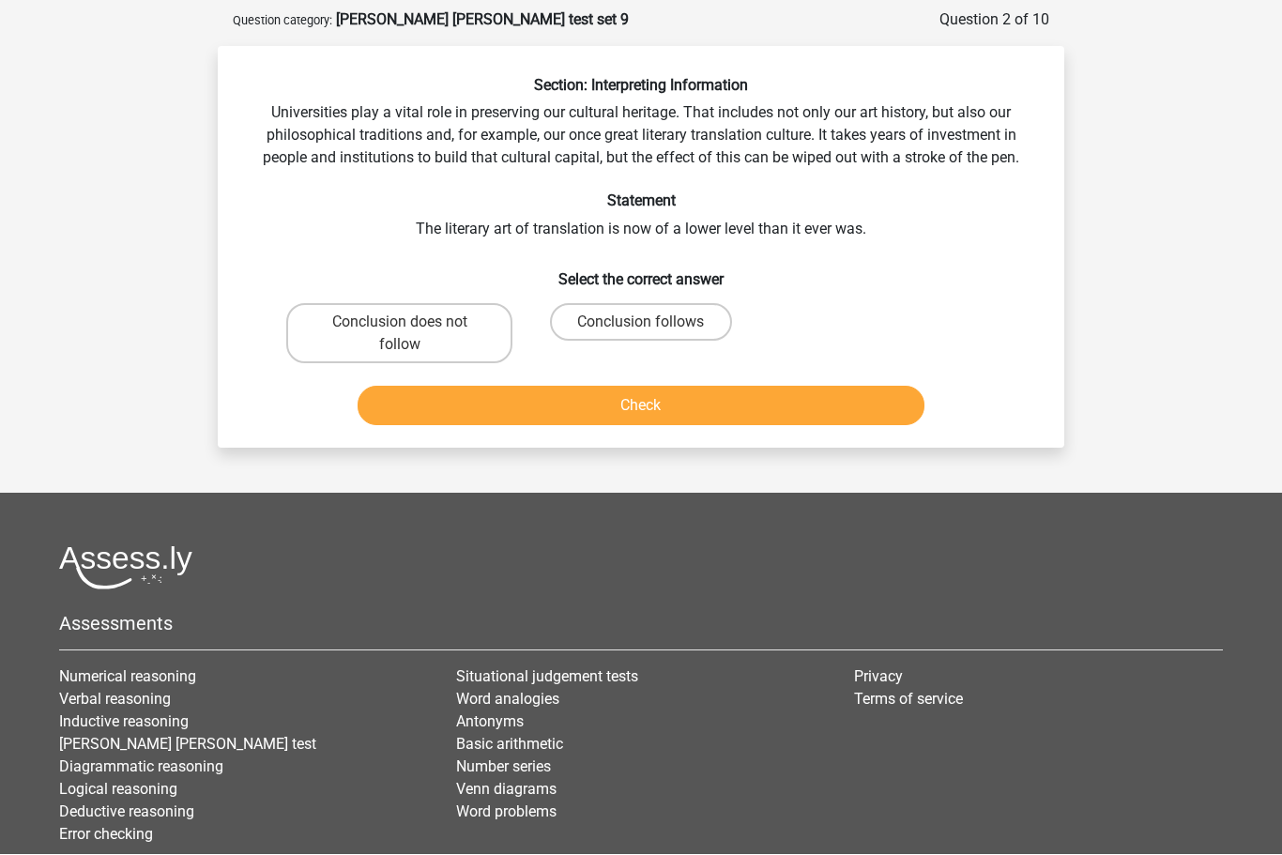
scroll to position [93, 0]
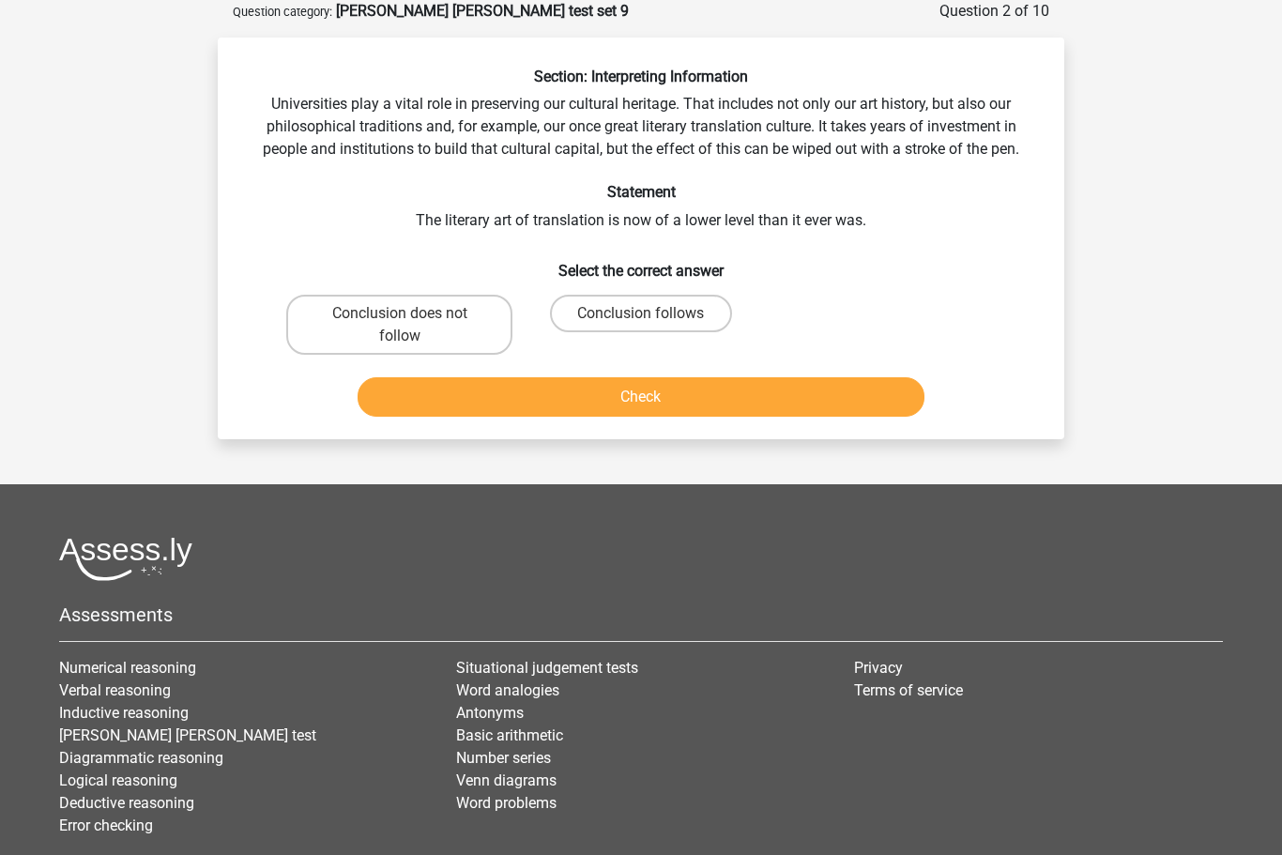
click at [387, 314] on label "Conclusion does not follow" at bounding box center [399, 326] width 226 height 60
click at [400, 314] on input "Conclusion does not follow" at bounding box center [406, 320] width 12 height 12
radio input "true"
click at [671, 404] on button "Check" at bounding box center [642, 396] width 568 height 39
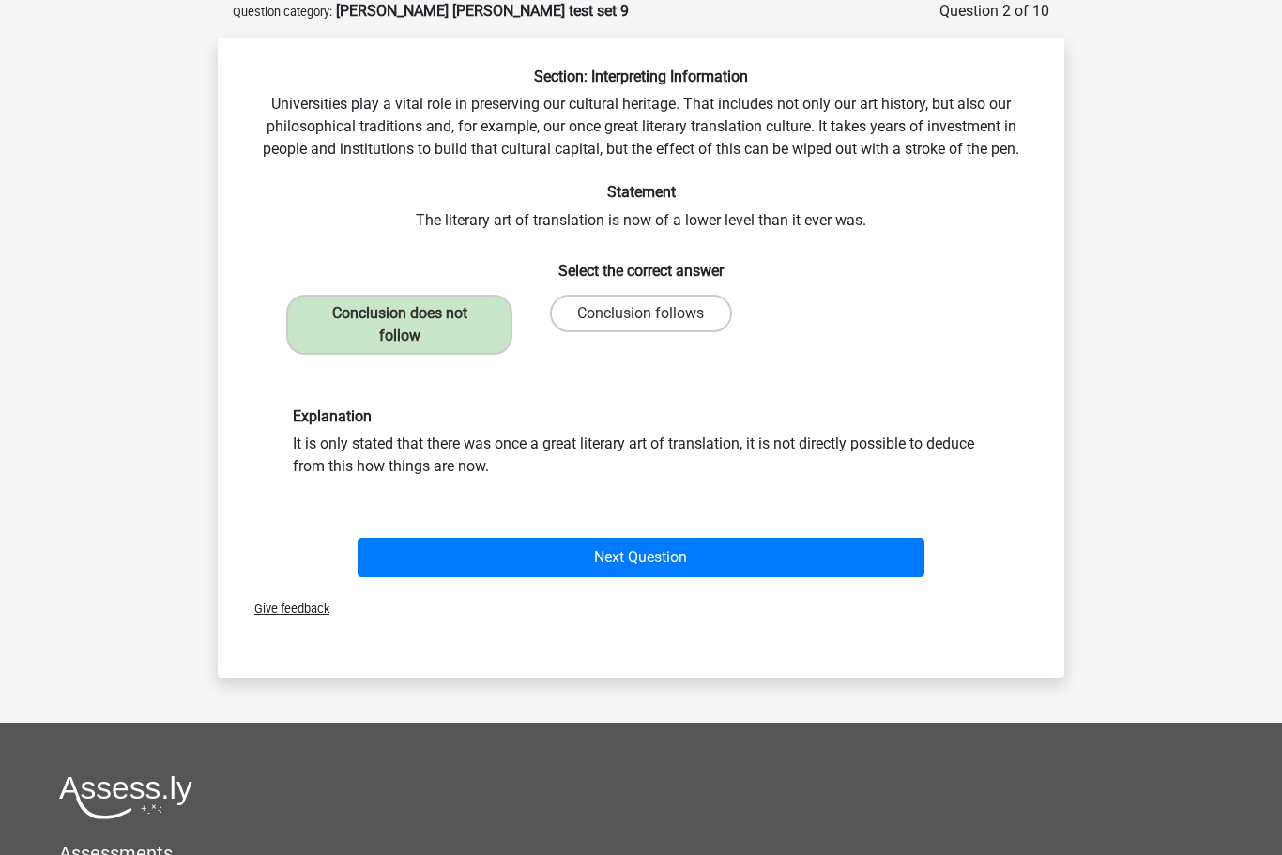
click at [708, 572] on button "Next Question" at bounding box center [642, 557] width 568 height 39
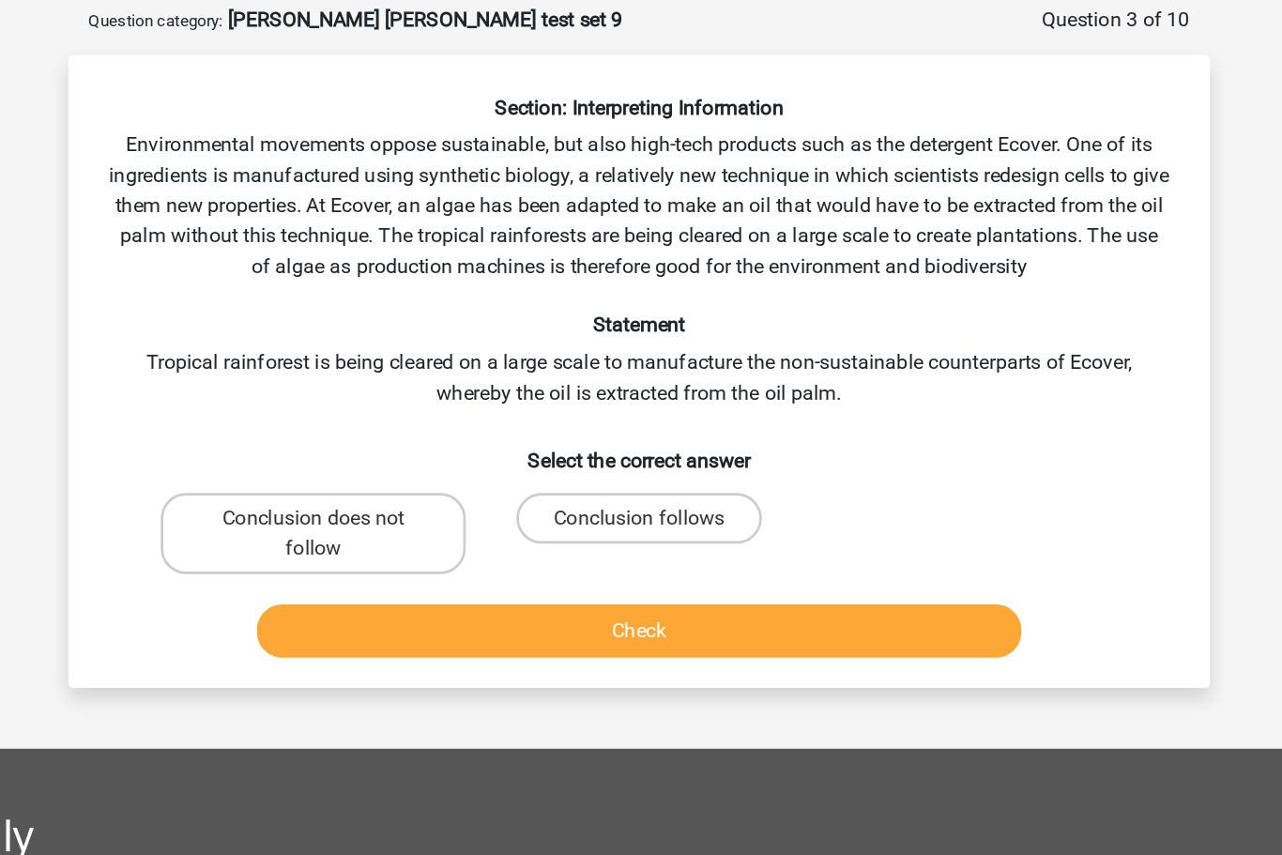
scroll to position [90, 0]
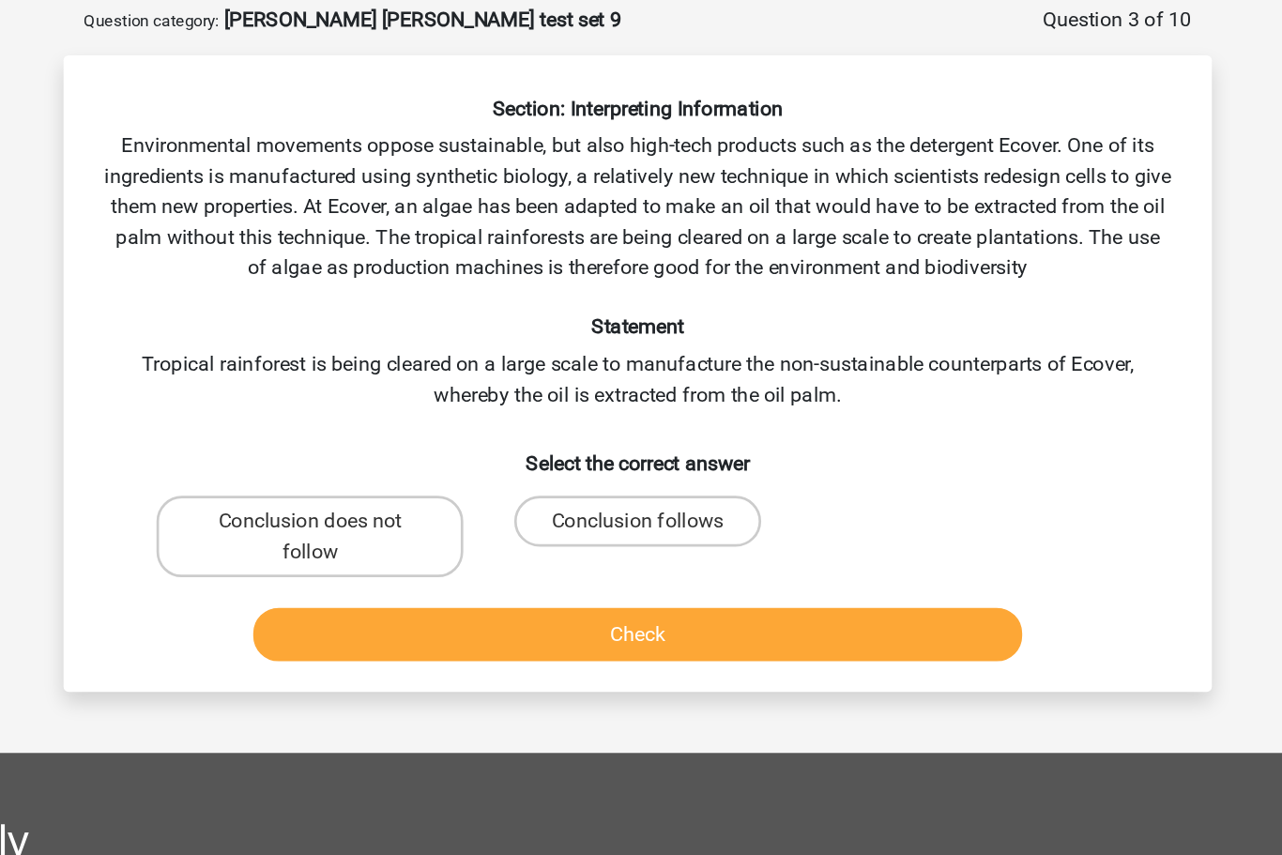
click at [400, 386] on input "Conclusion does not follow" at bounding box center [406, 391] width 12 height 12
radio input "true"
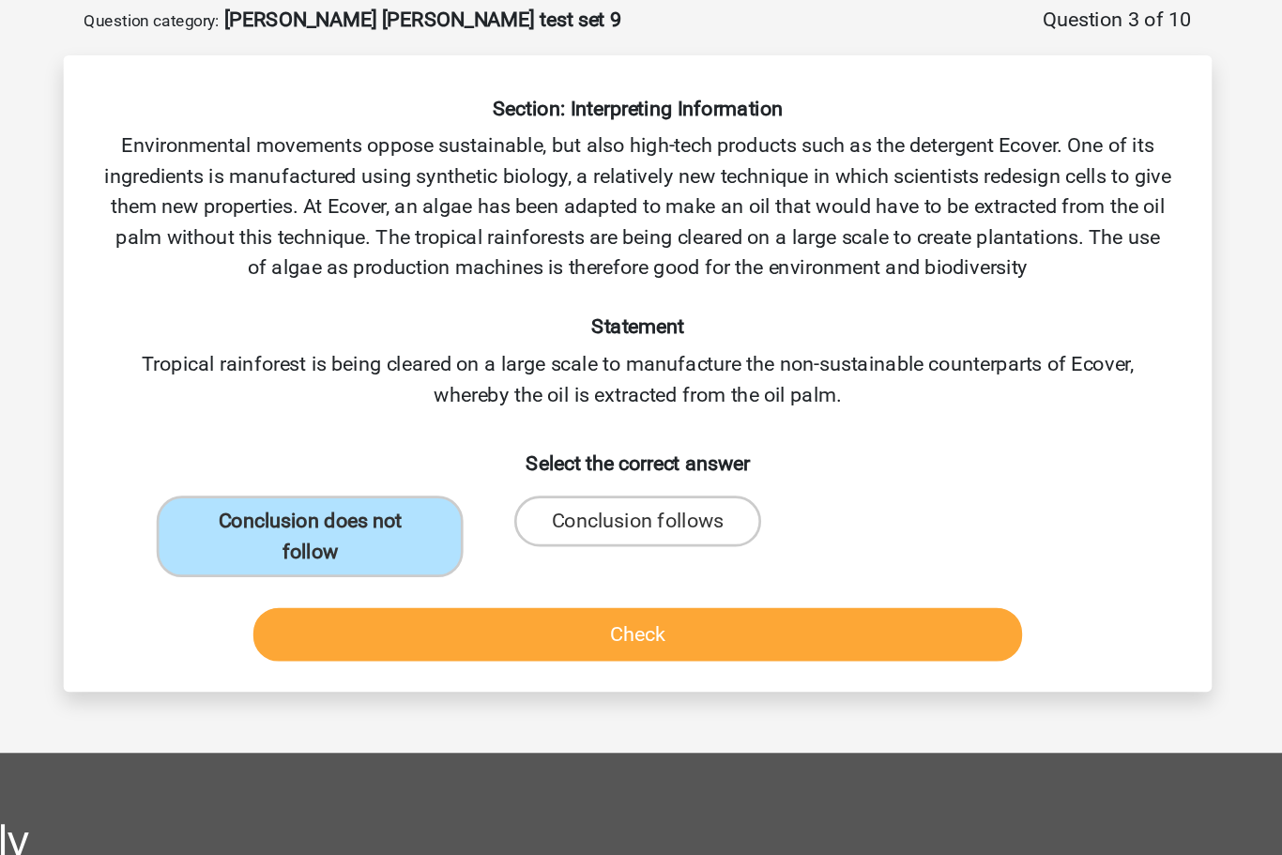
click at [485, 468] on button "Check" at bounding box center [642, 468] width 568 height 39
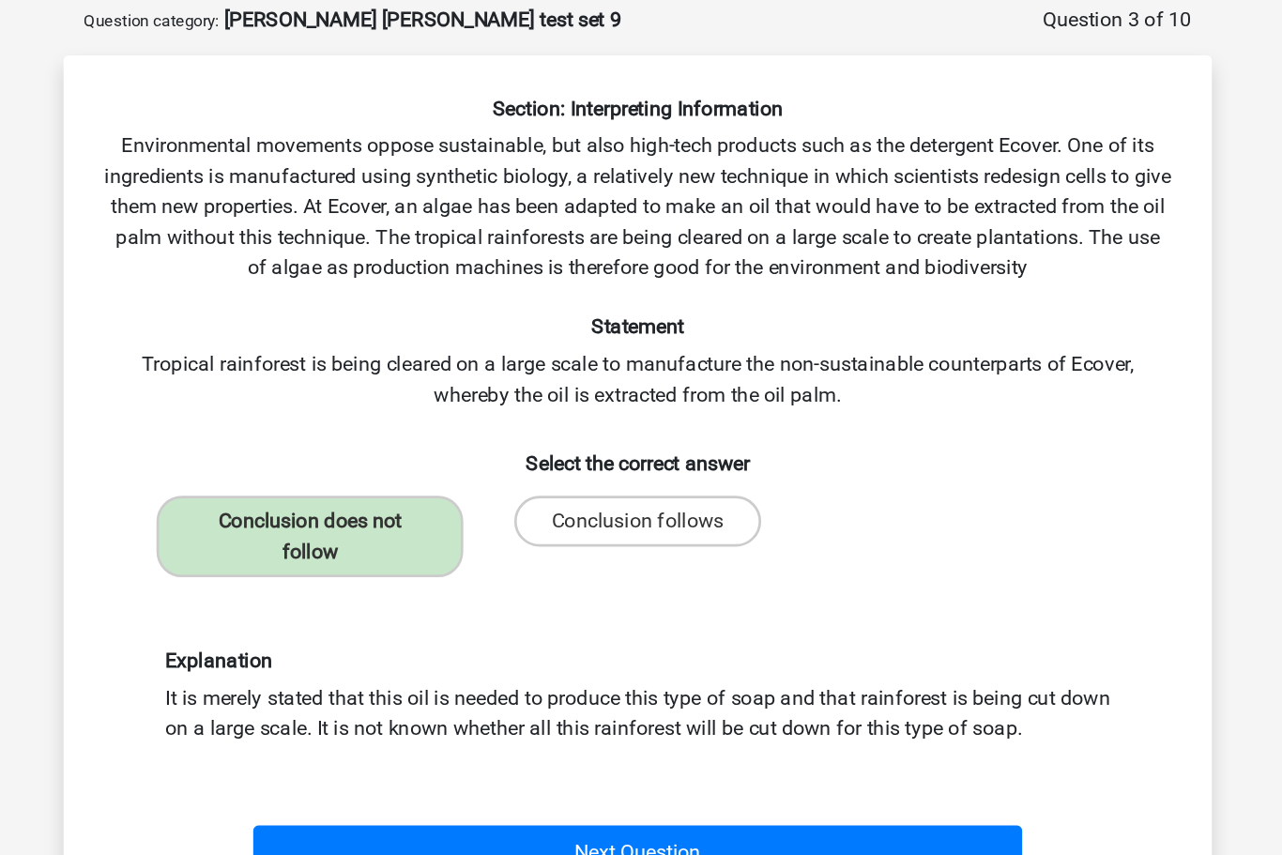
click at [544, 624] on button "Next Question" at bounding box center [642, 628] width 568 height 39
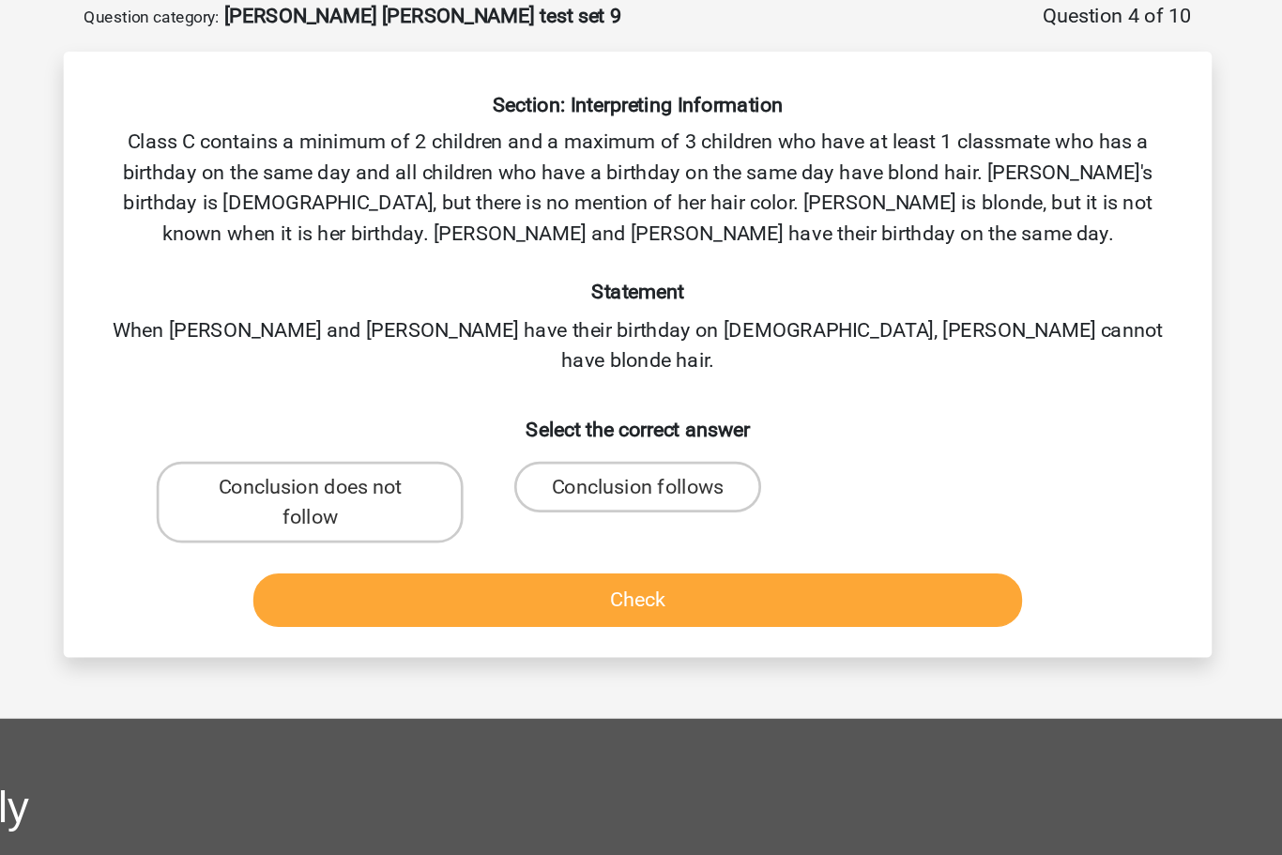
click at [400, 362] on input "Conclusion does not follow" at bounding box center [406, 368] width 12 height 12
radio input "true"
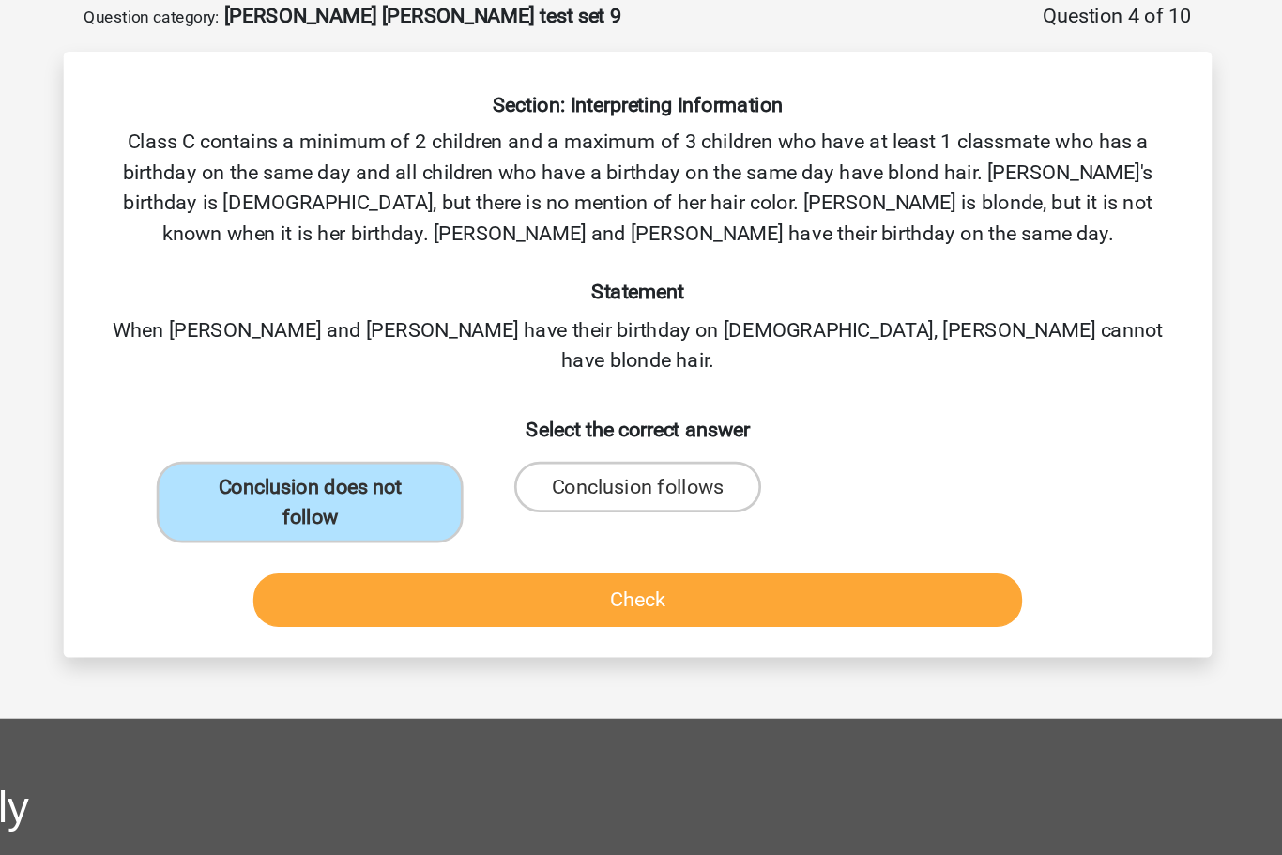
click at [482, 426] on button "Check" at bounding box center [642, 445] width 568 height 39
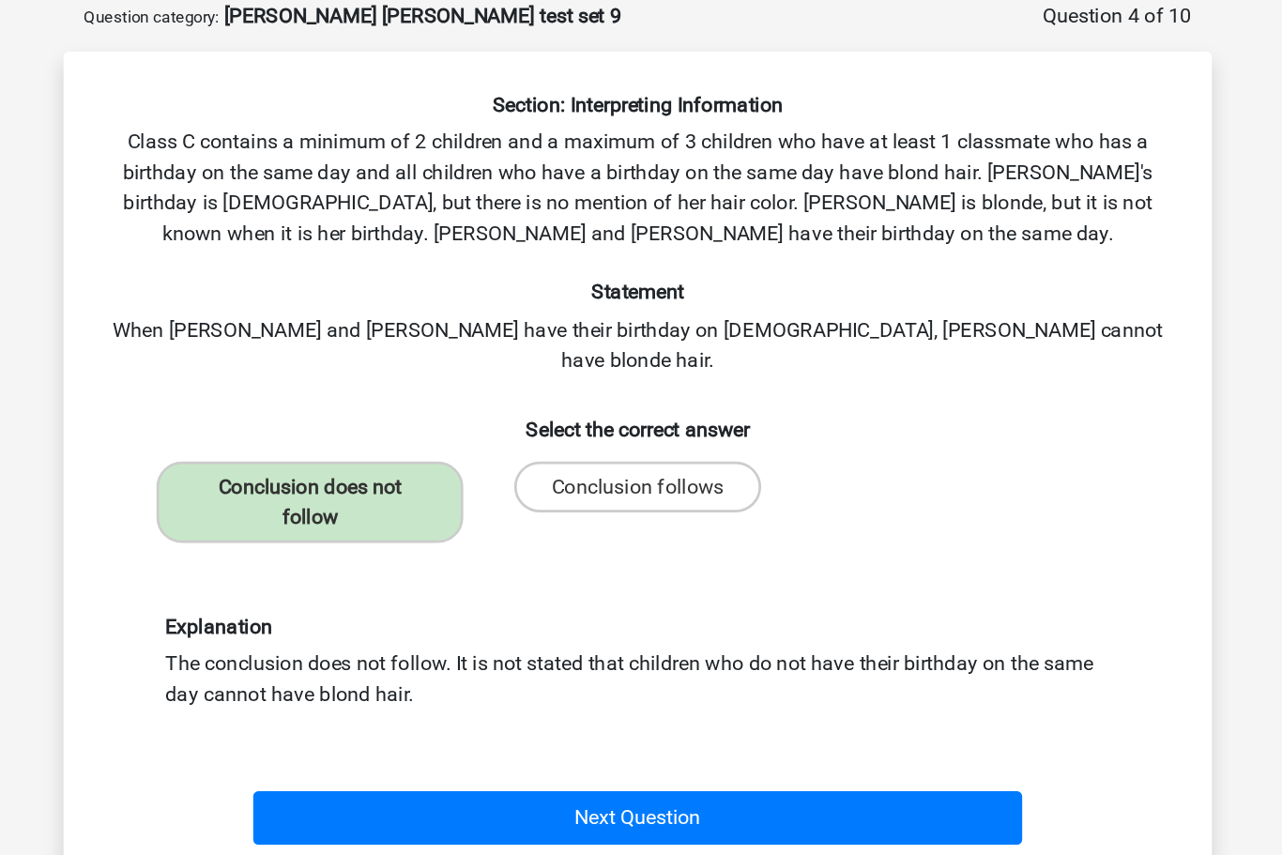
click at [489, 587] on button "Next Question" at bounding box center [642, 606] width 568 height 39
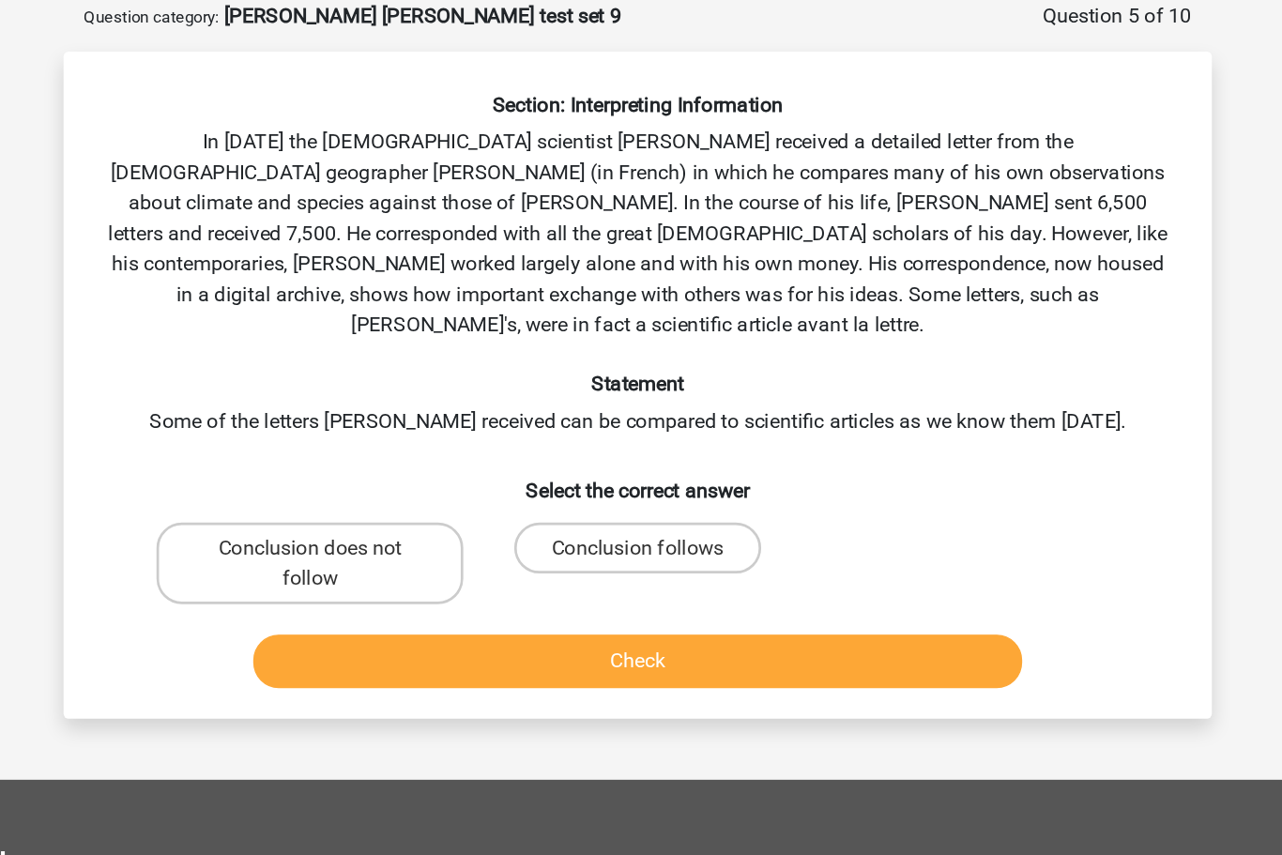
click at [400, 407] on input "Conclusion does not follow" at bounding box center [406, 413] width 12 height 12
radio input "true"
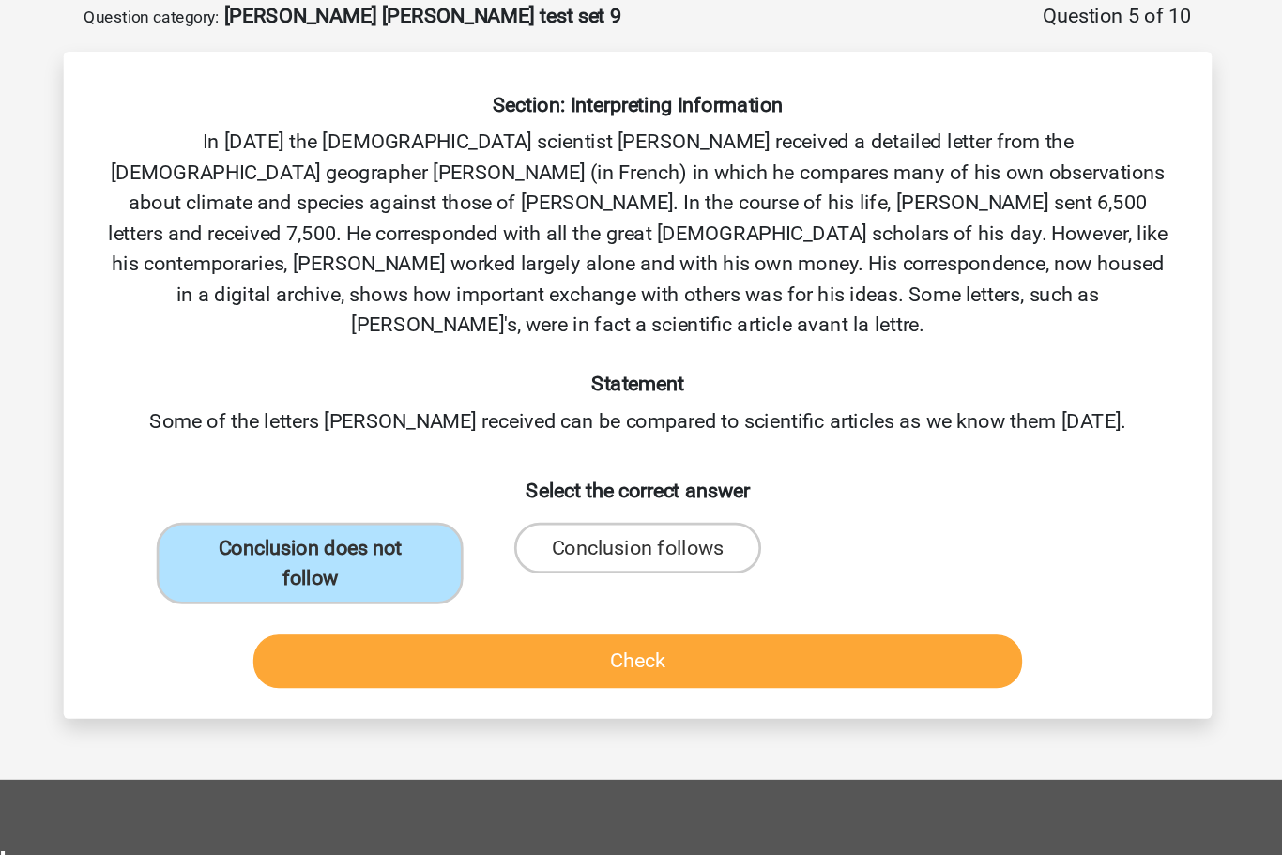
click at [501, 471] on button "Check" at bounding box center [642, 490] width 568 height 39
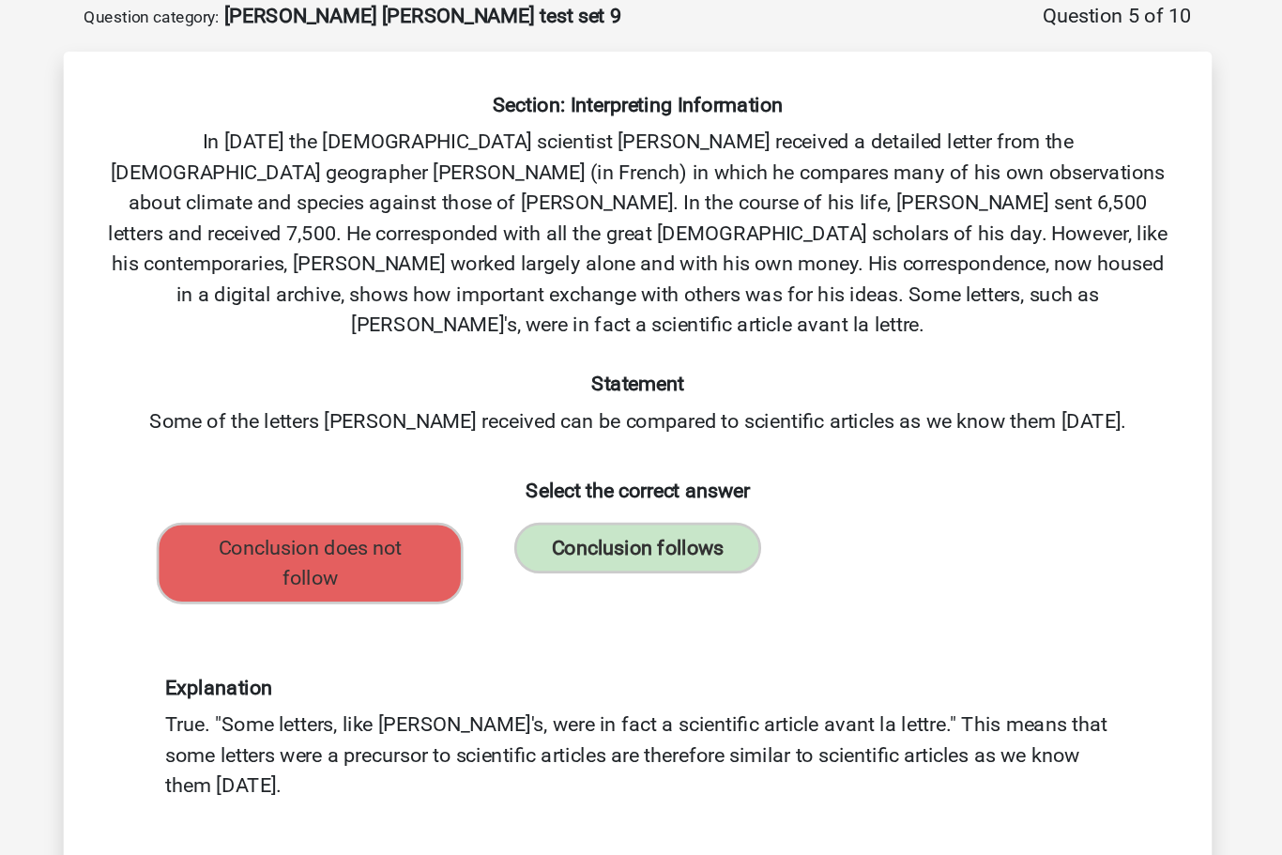
click at [504, 654] on button "Next Question" at bounding box center [642, 673] width 568 height 39
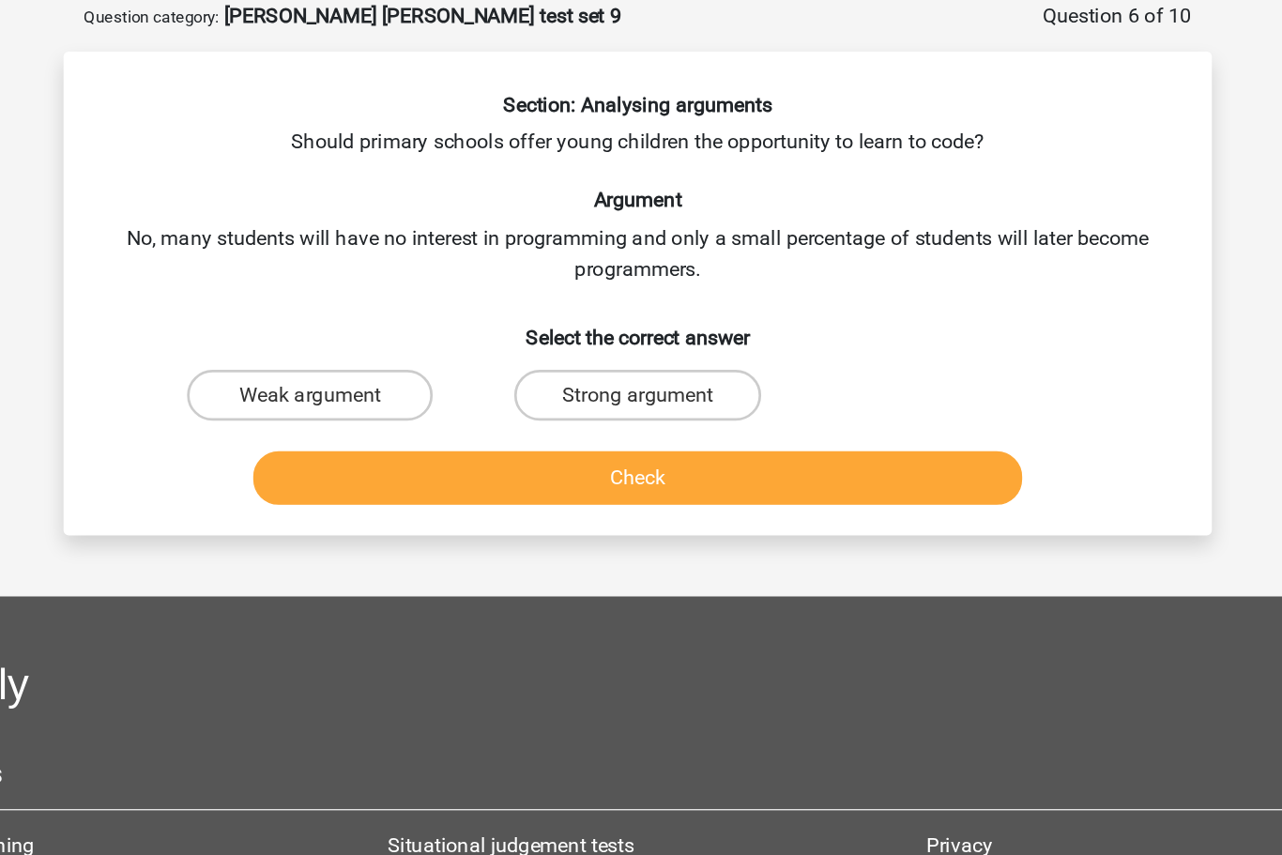
click at [550, 276] on label "Strong argument" at bounding box center [640, 295] width 181 height 38
click at [641, 295] on input "Strong argument" at bounding box center [647, 301] width 12 height 12
radio input "true"
click at [495, 348] on button "Check" at bounding box center [642, 355] width 568 height 39
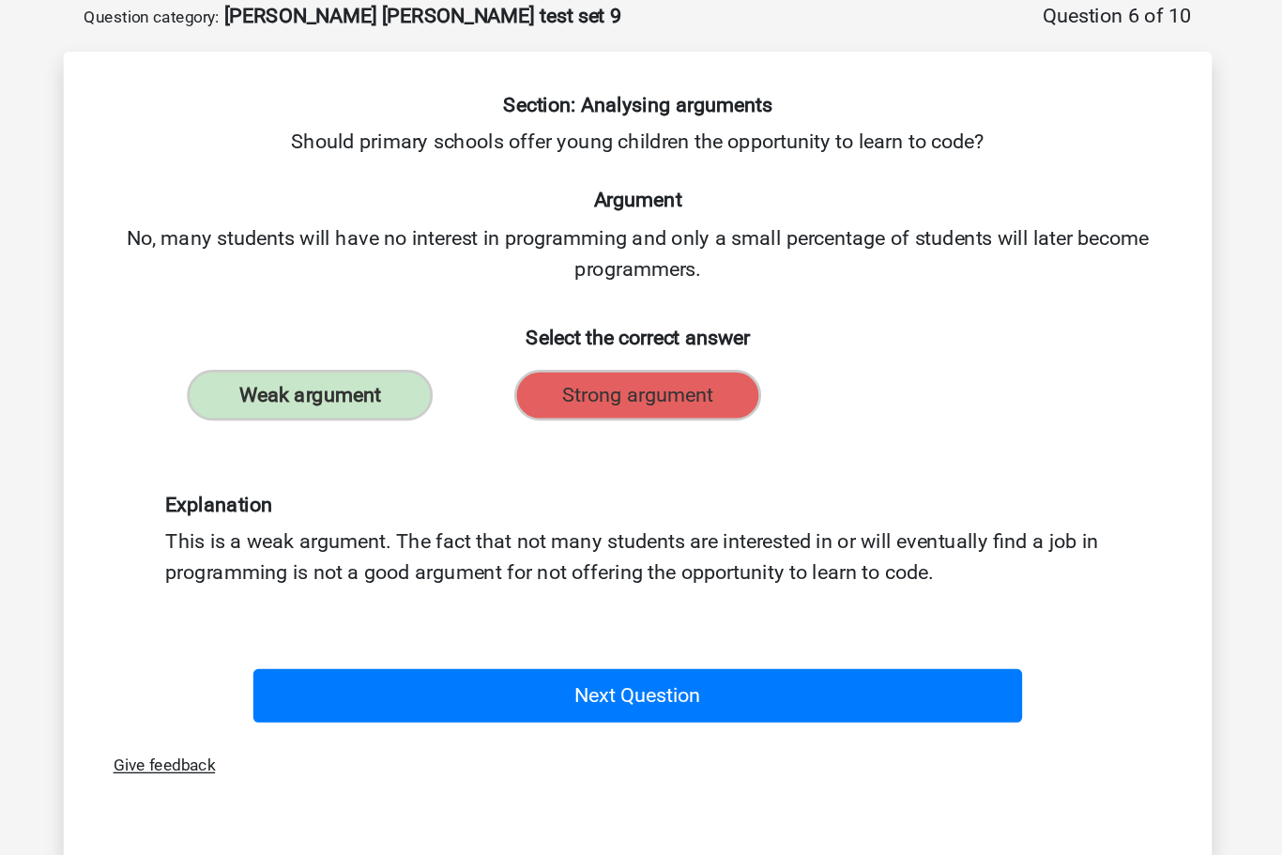
click at [523, 513] on button "Next Question" at bounding box center [642, 516] width 568 height 39
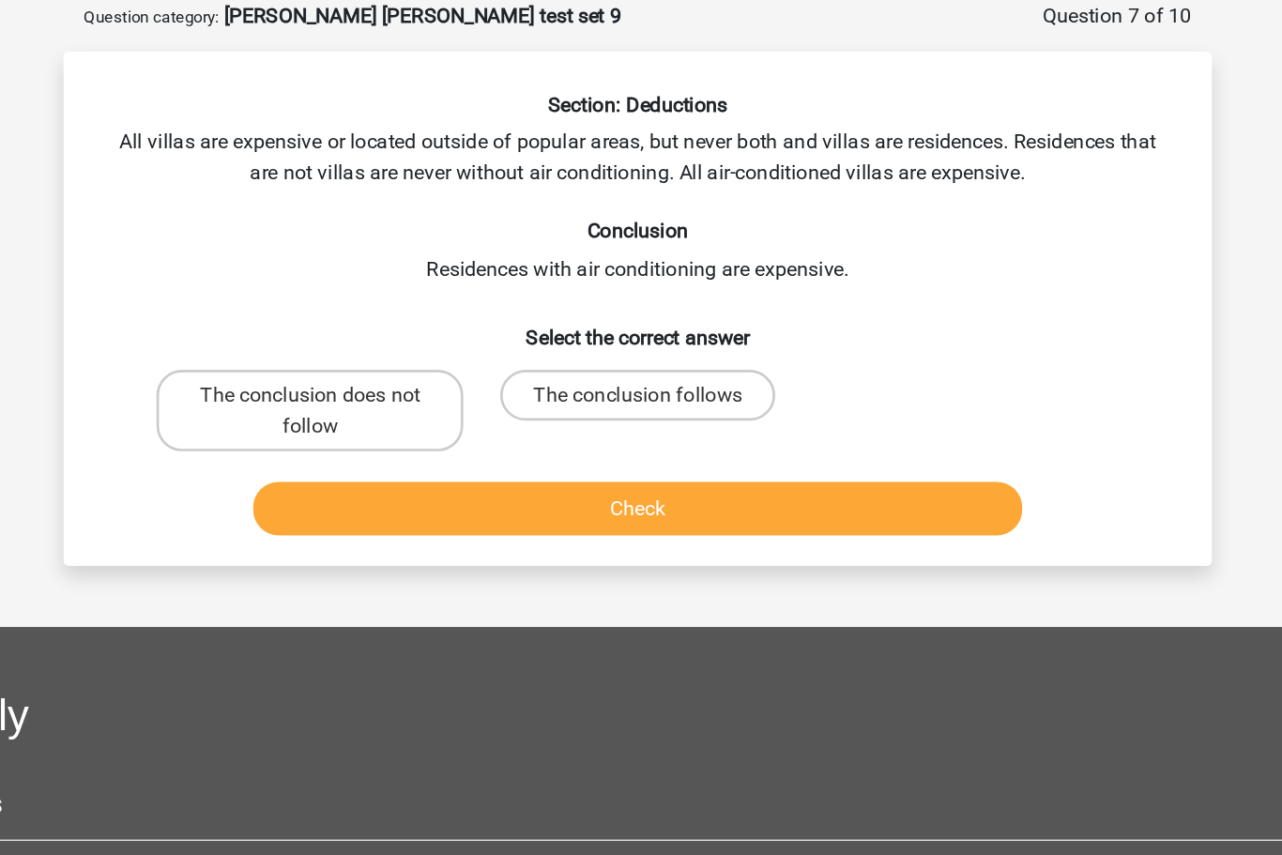
click at [400, 298] on input "The conclusion does not follow" at bounding box center [406, 301] width 12 height 12
radio input "true"
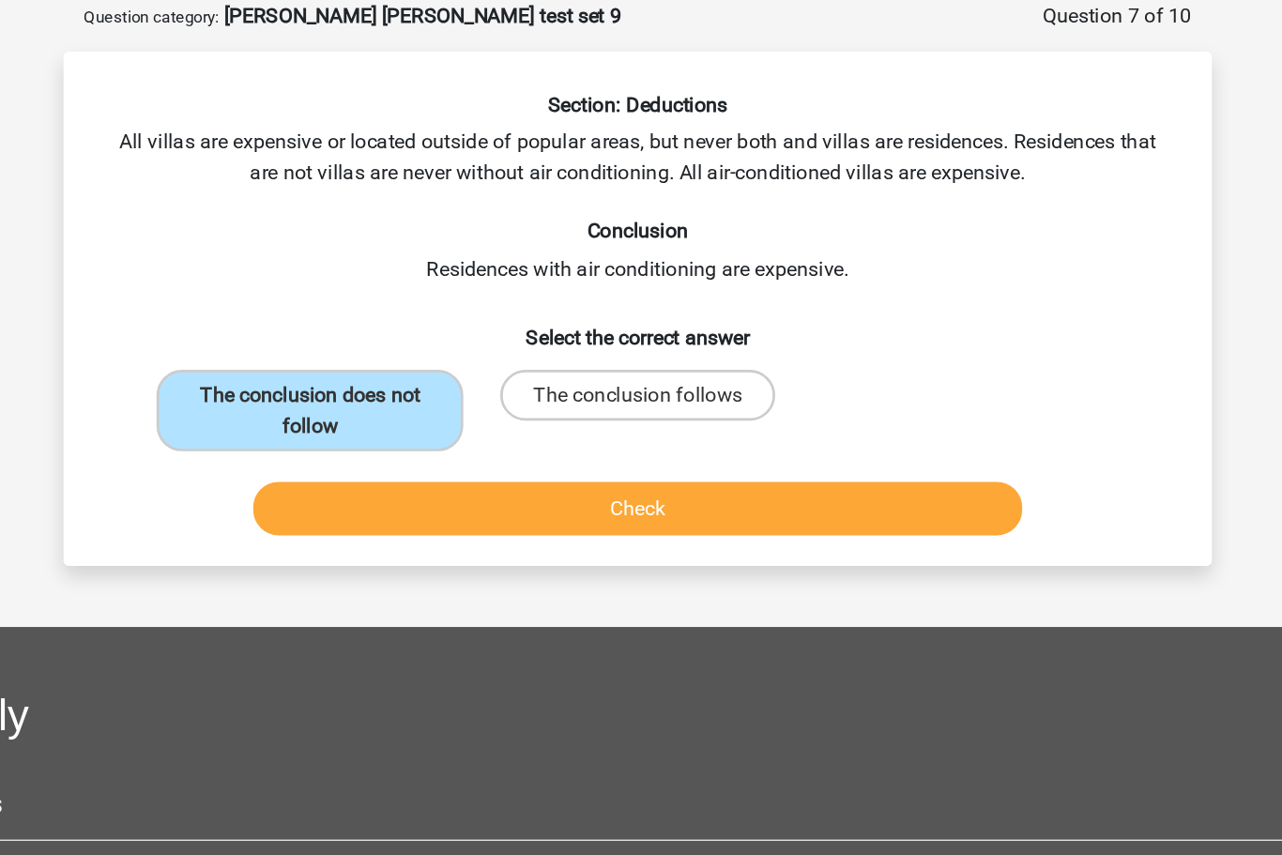
click at [466, 359] on button "Check" at bounding box center [642, 378] width 568 height 39
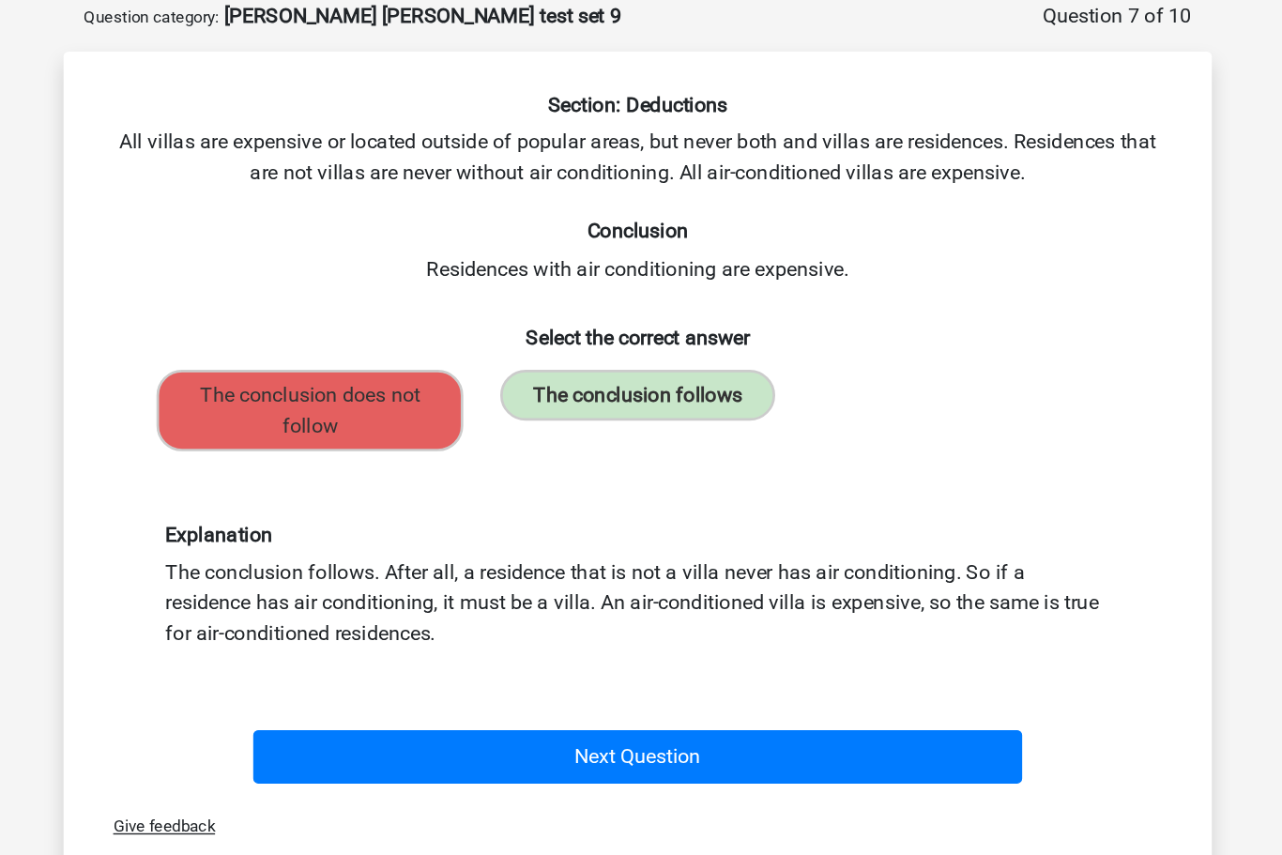
click at [506, 558] on button "Next Question" at bounding box center [642, 561] width 568 height 39
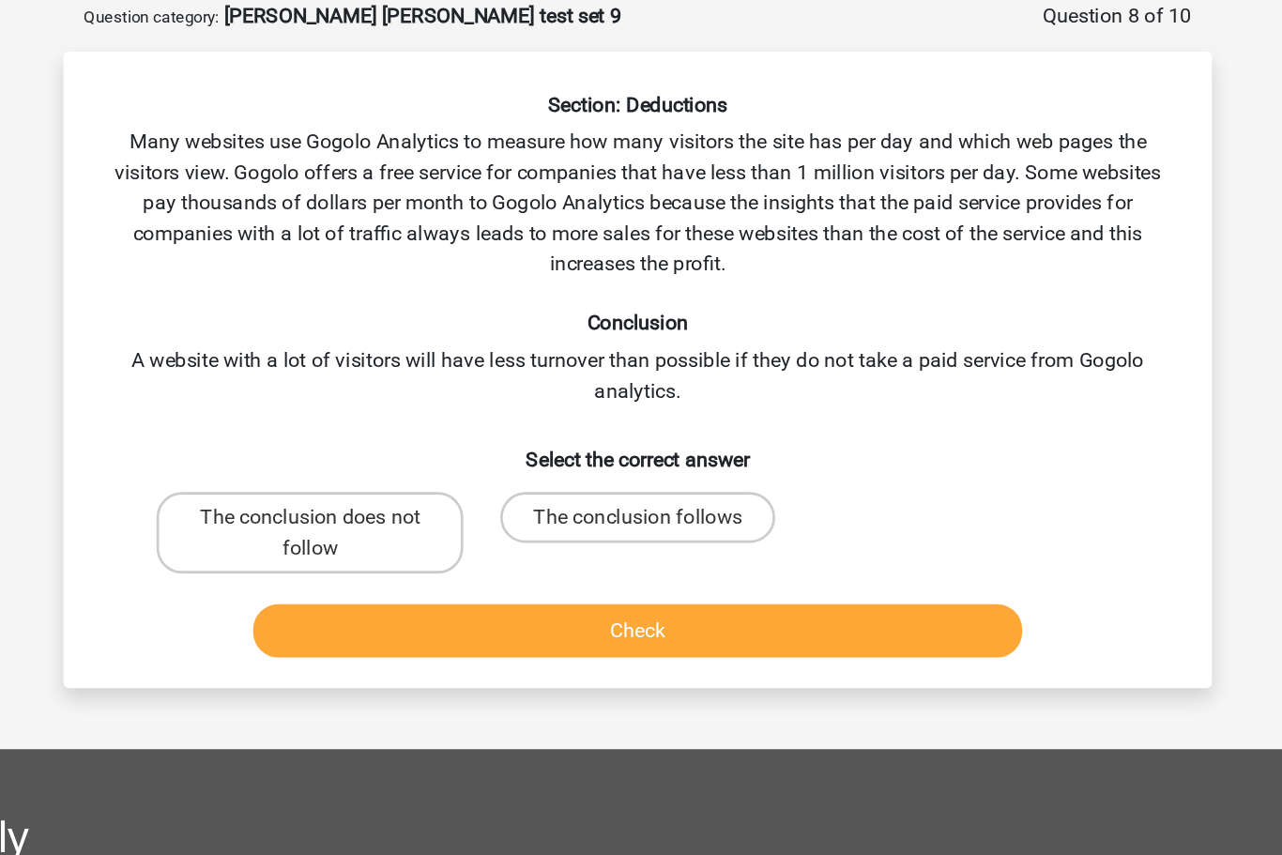
click at [286, 390] on label "The conclusion does not follow" at bounding box center [399, 396] width 226 height 60
click at [400, 390] on input "The conclusion does not follow" at bounding box center [406, 391] width 12 height 12
radio input "true"
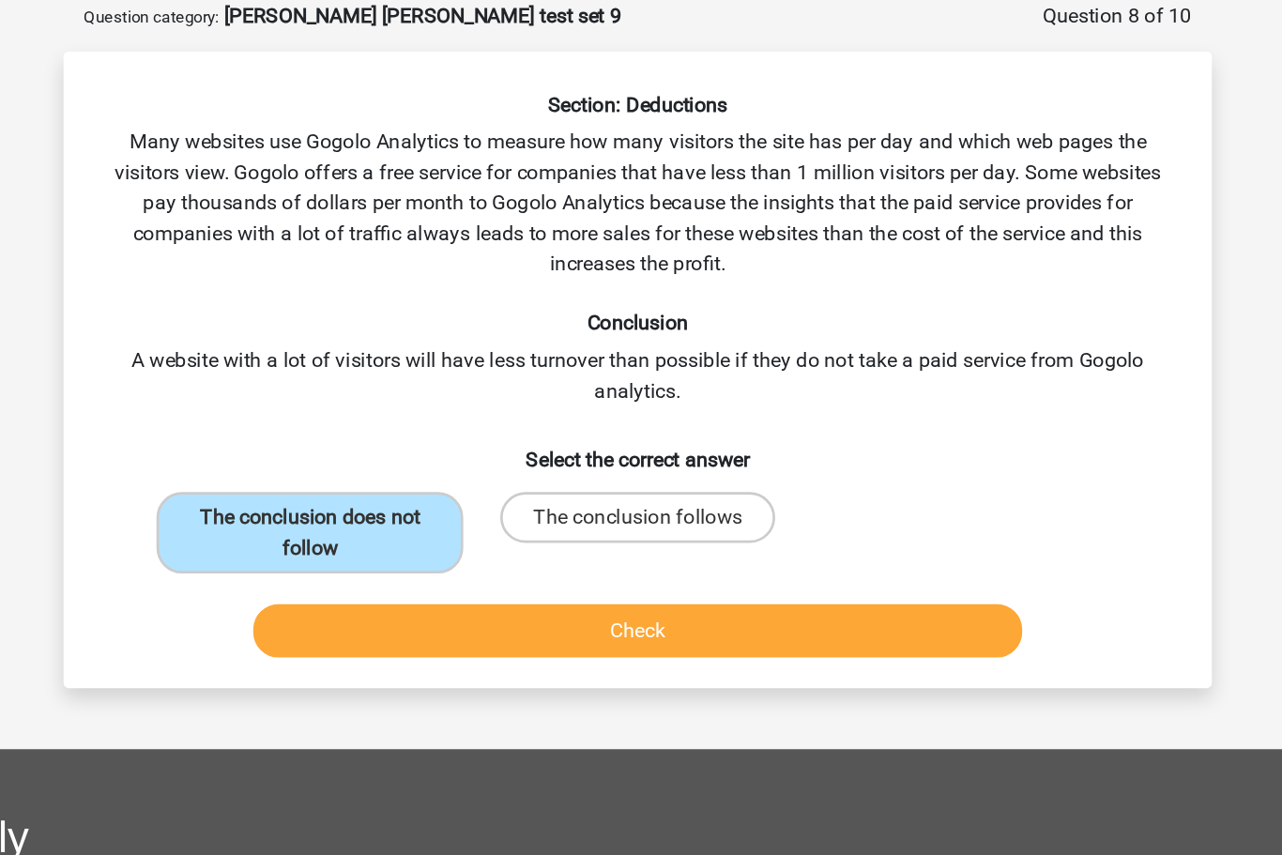
click at [470, 468] on button "Check" at bounding box center [642, 468] width 568 height 39
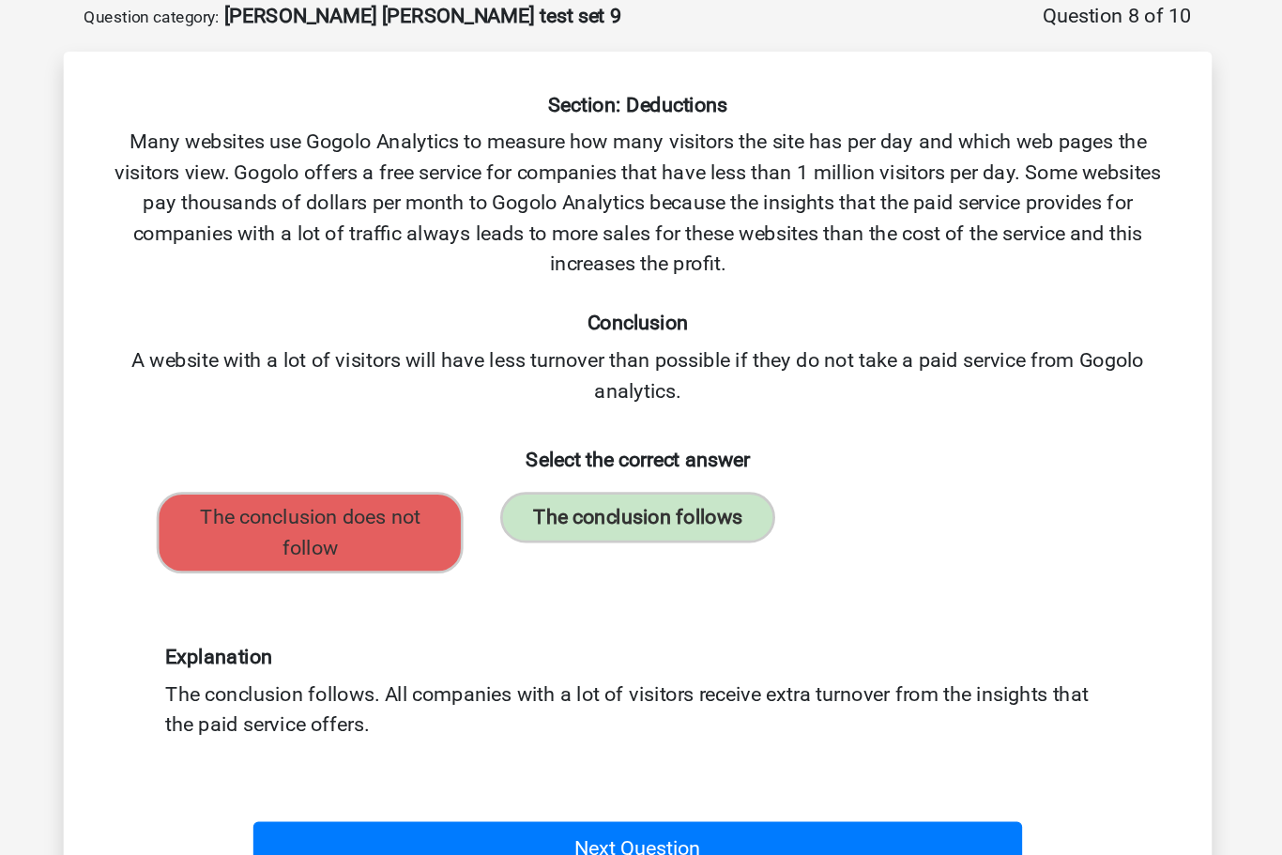
click at [458, 624] on button "Next Question" at bounding box center [642, 628] width 568 height 39
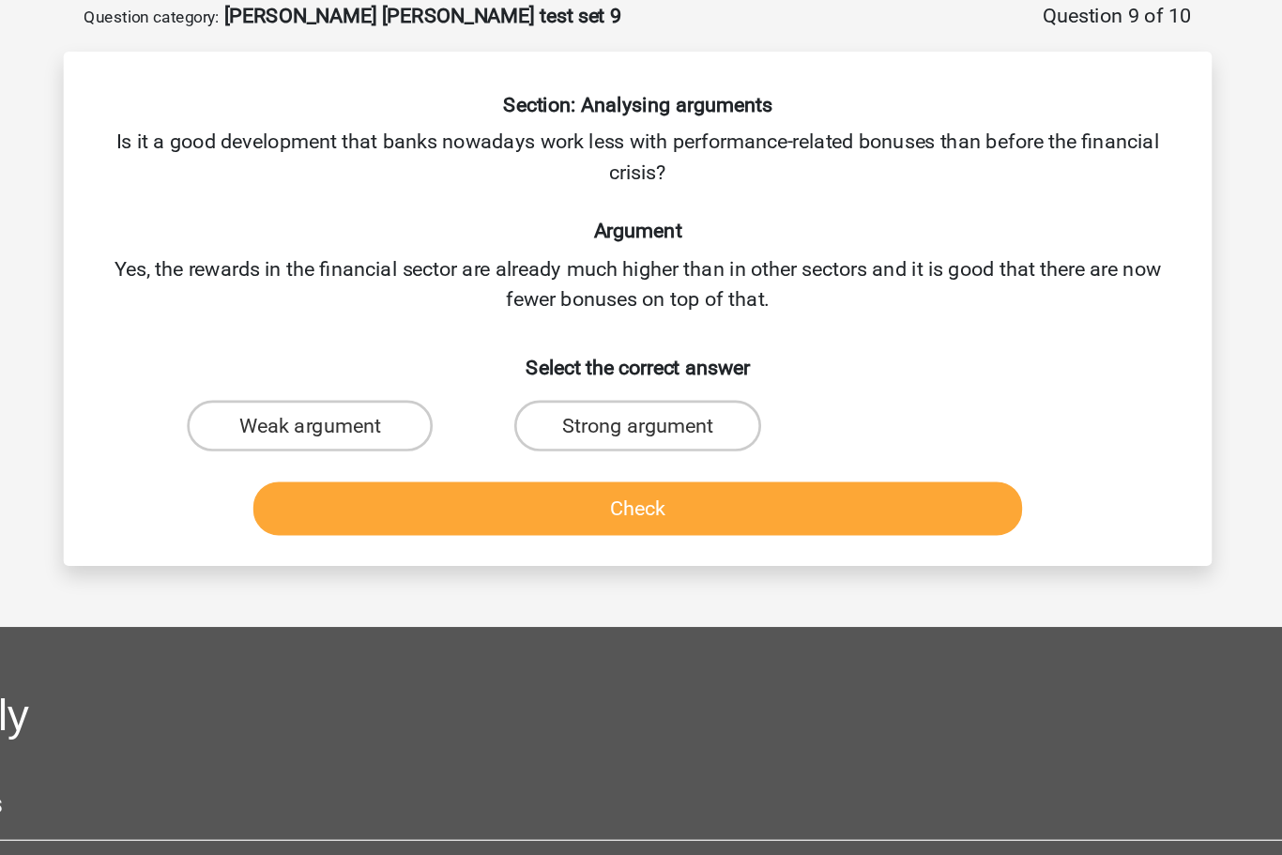
click at [550, 306] on label "Strong argument" at bounding box center [640, 317] width 181 height 38
click at [641, 317] on input "Strong argument" at bounding box center [647, 323] width 12 height 12
radio input "true"
click at [516, 376] on button "Check" at bounding box center [642, 378] width 568 height 39
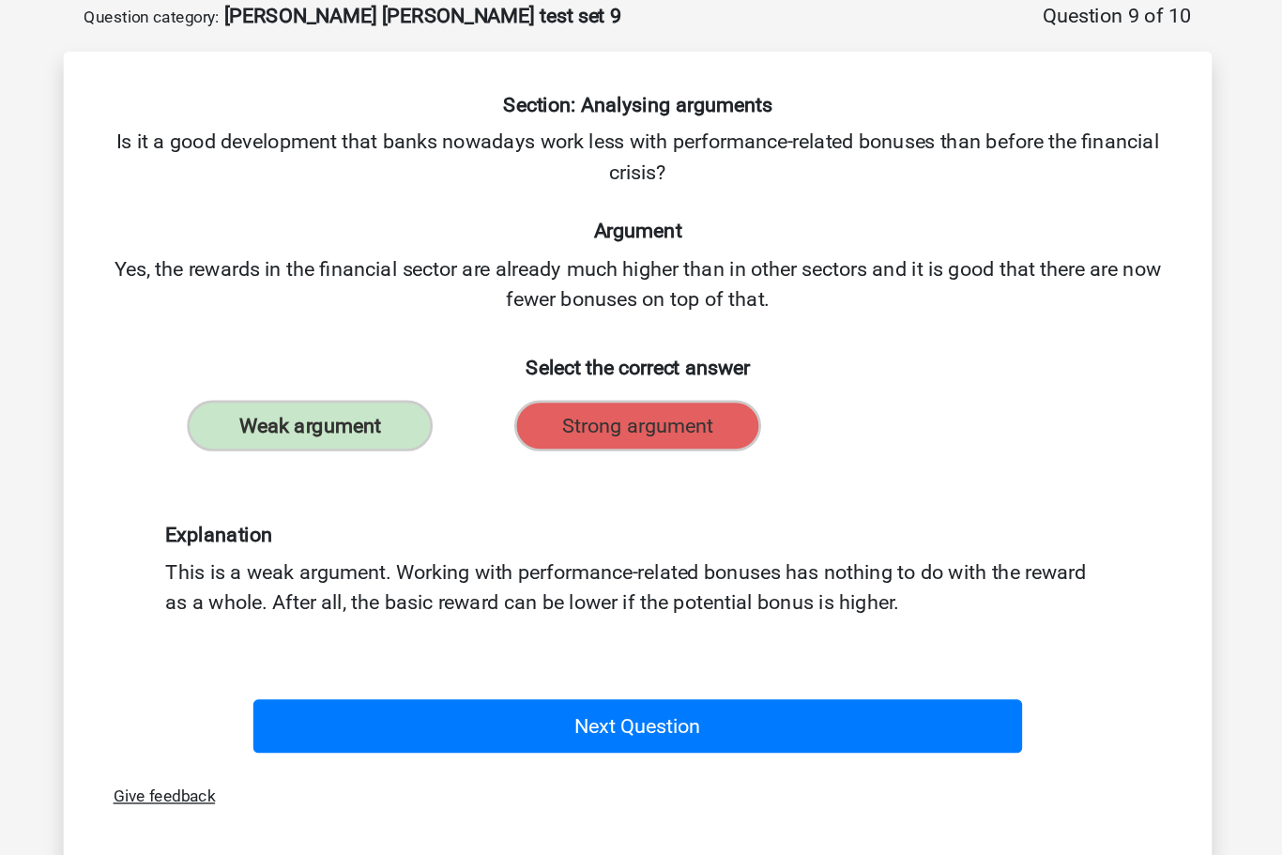
click at [488, 531] on button "Next Question" at bounding box center [642, 538] width 568 height 39
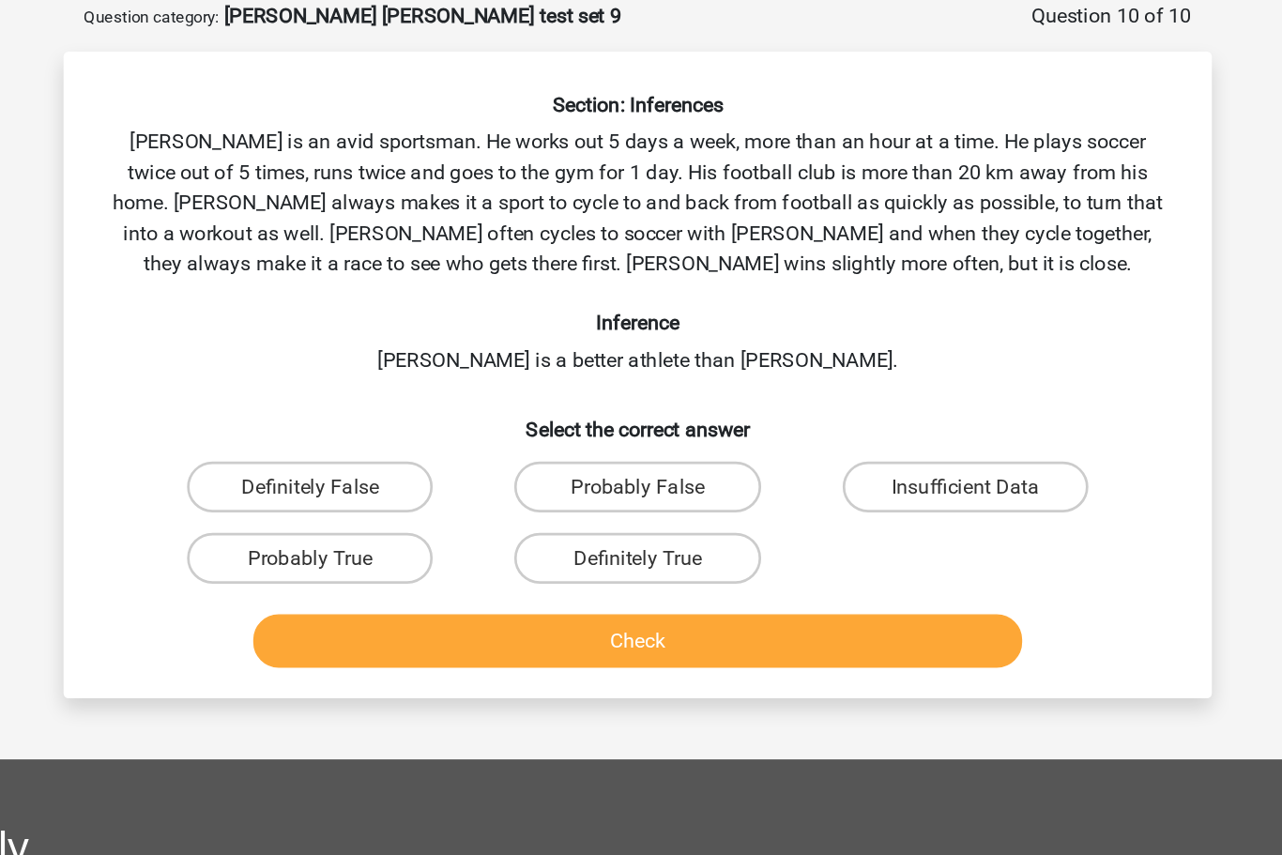
click at [792, 353] on label "Insufficient Data" at bounding box center [882, 363] width 181 height 38
click at [882, 362] on input "Insufficient Data" at bounding box center [888, 368] width 12 height 12
radio input "true"
click at [493, 479] on button "Check" at bounding box center [642, 475] width 568 height 39
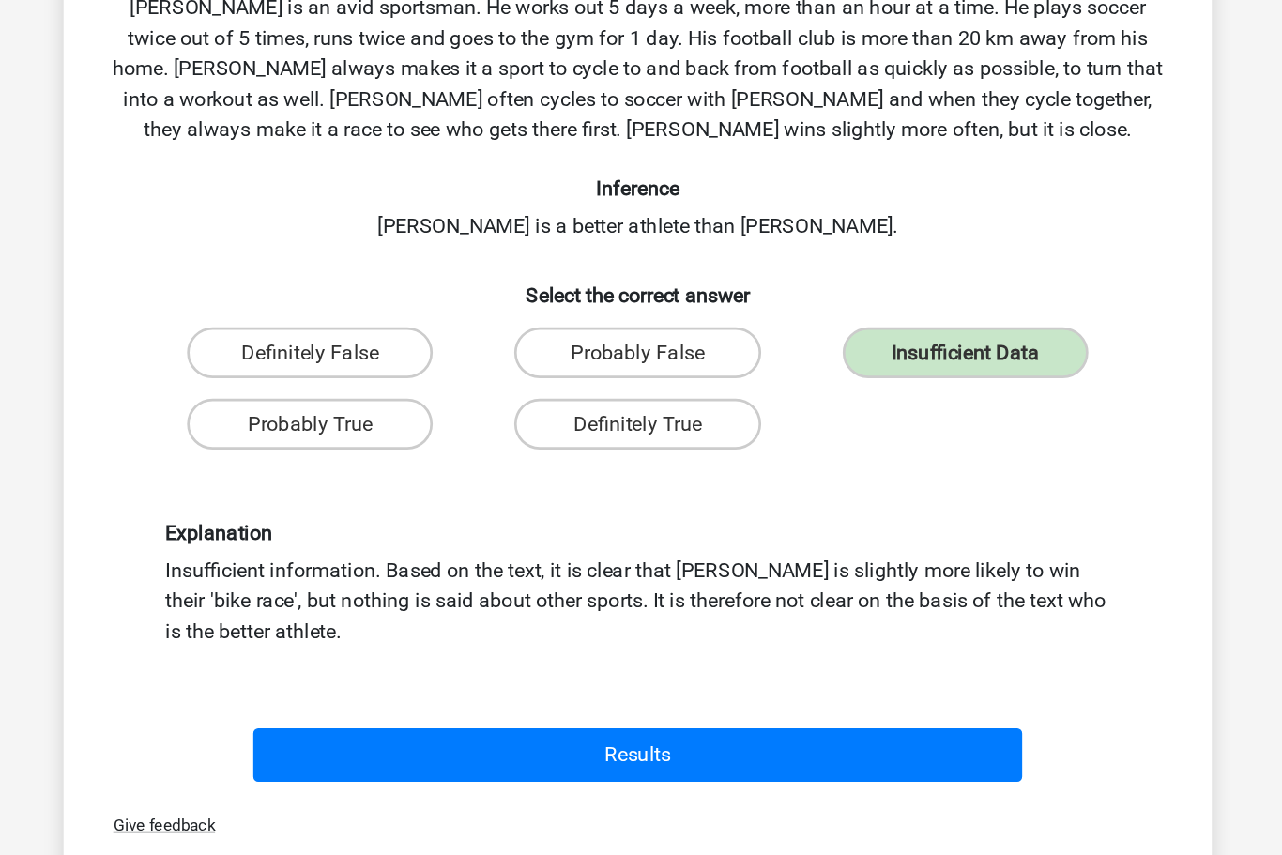
click at [476, 639] on button "Results" at bounding box center [642, 658] width 568 height 39
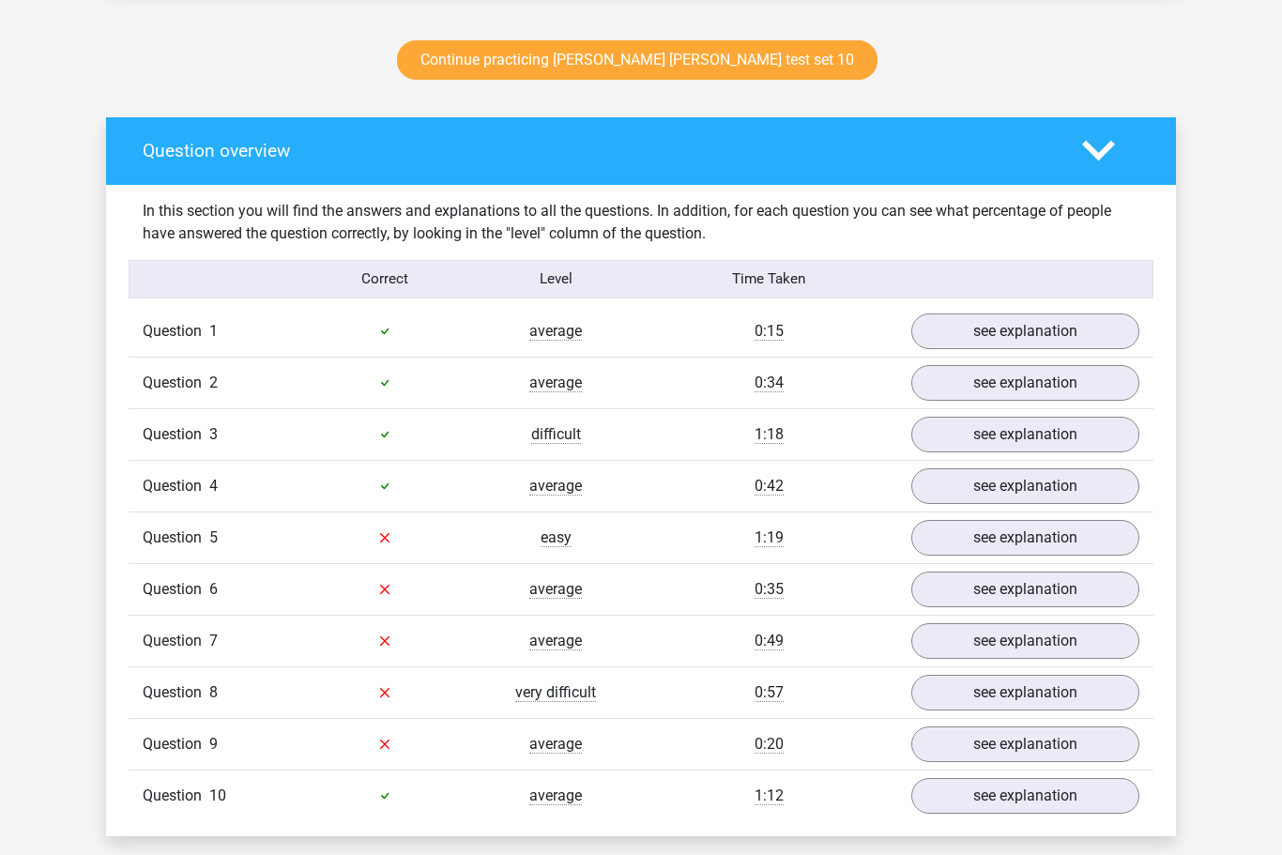
scroll to position [977, 0]
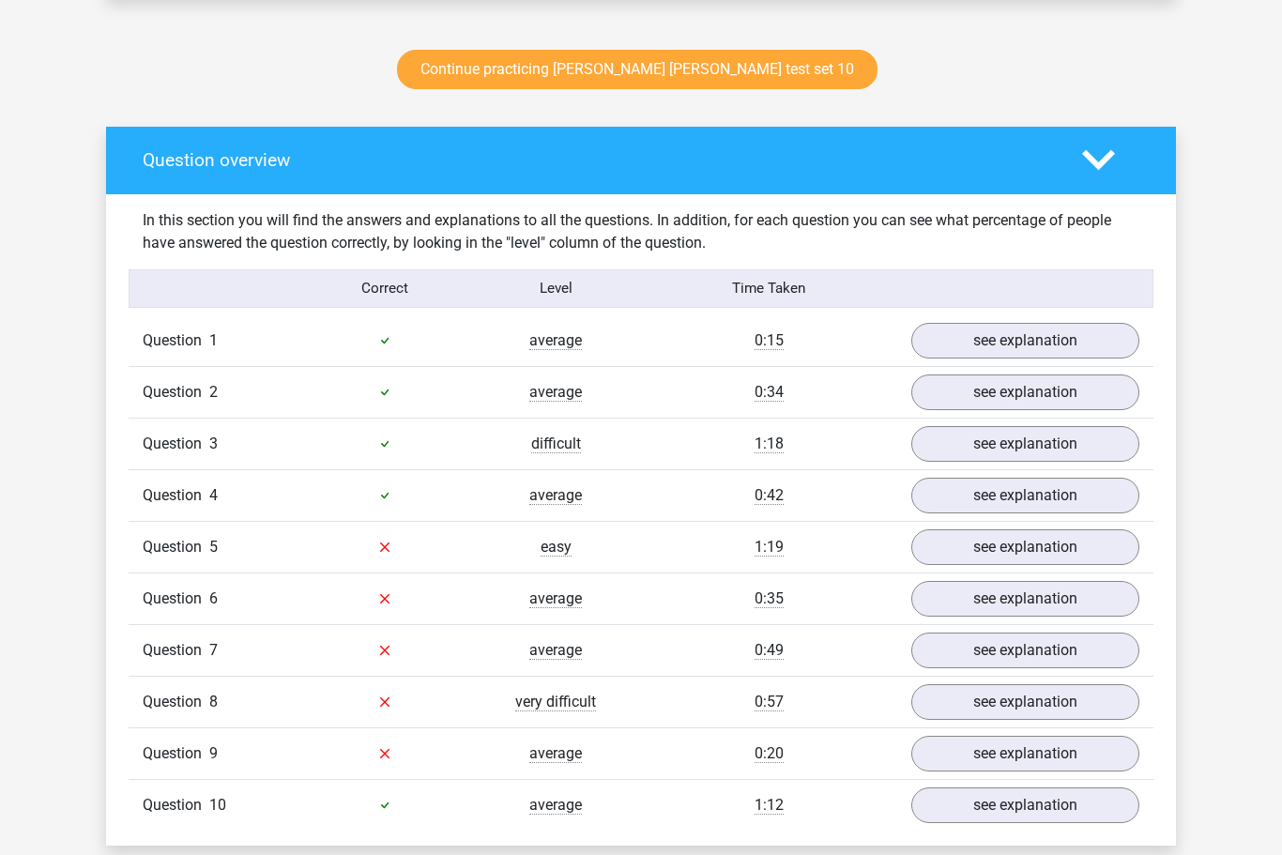
click at [1035, 540] on link "see explanation" at bounding box center [1025, 548] width 228 height 36
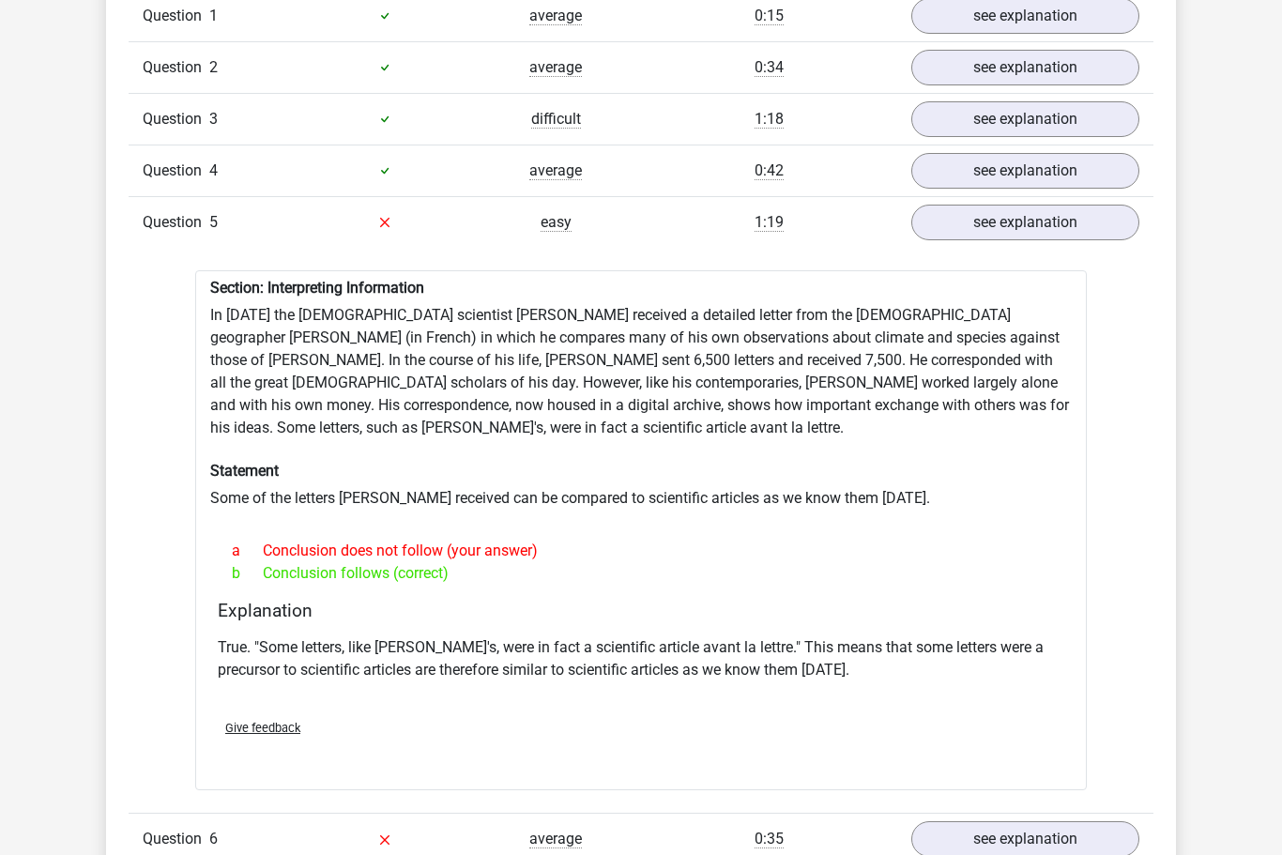
scroll to position [1305, 0]
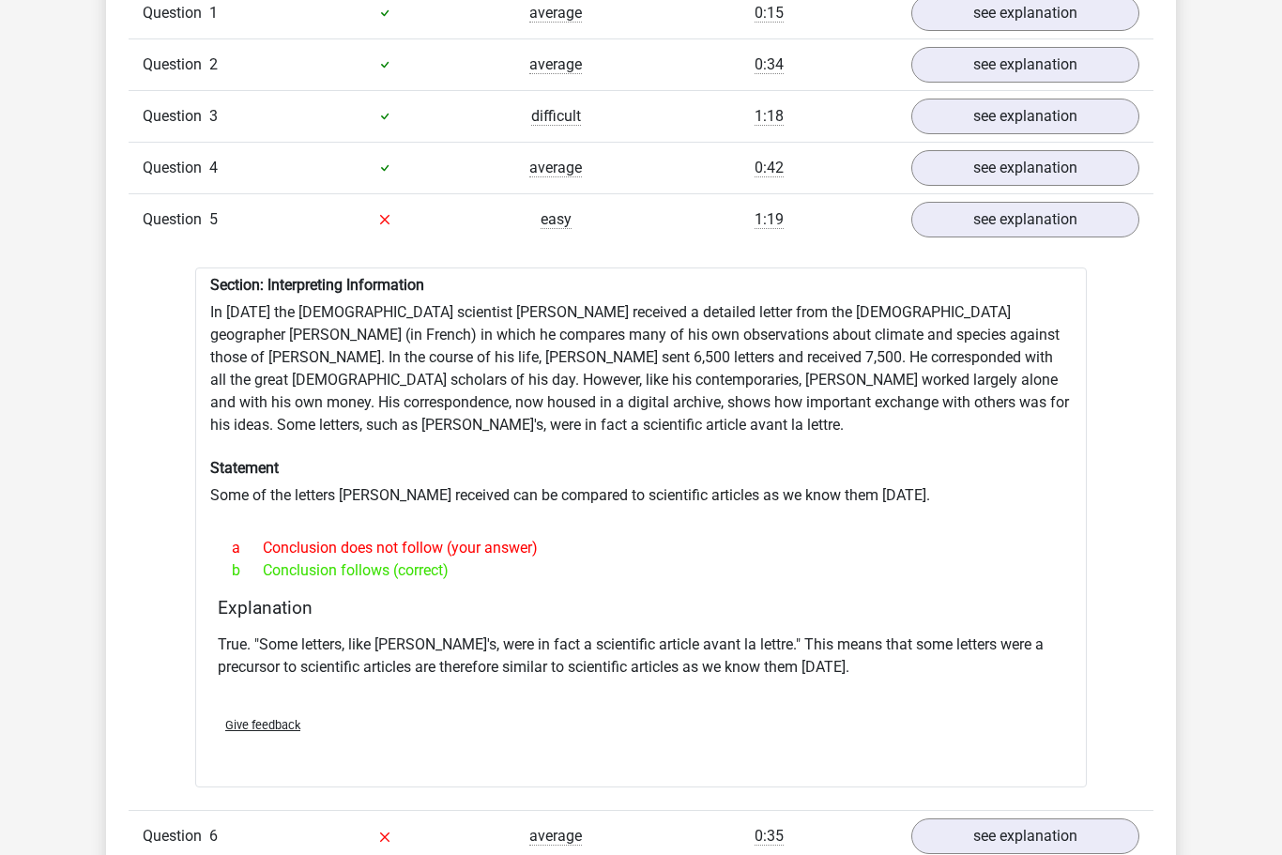
click at [1012, 829] on link "see explanation" at bounding box center [1025, 836] width 228 height 36
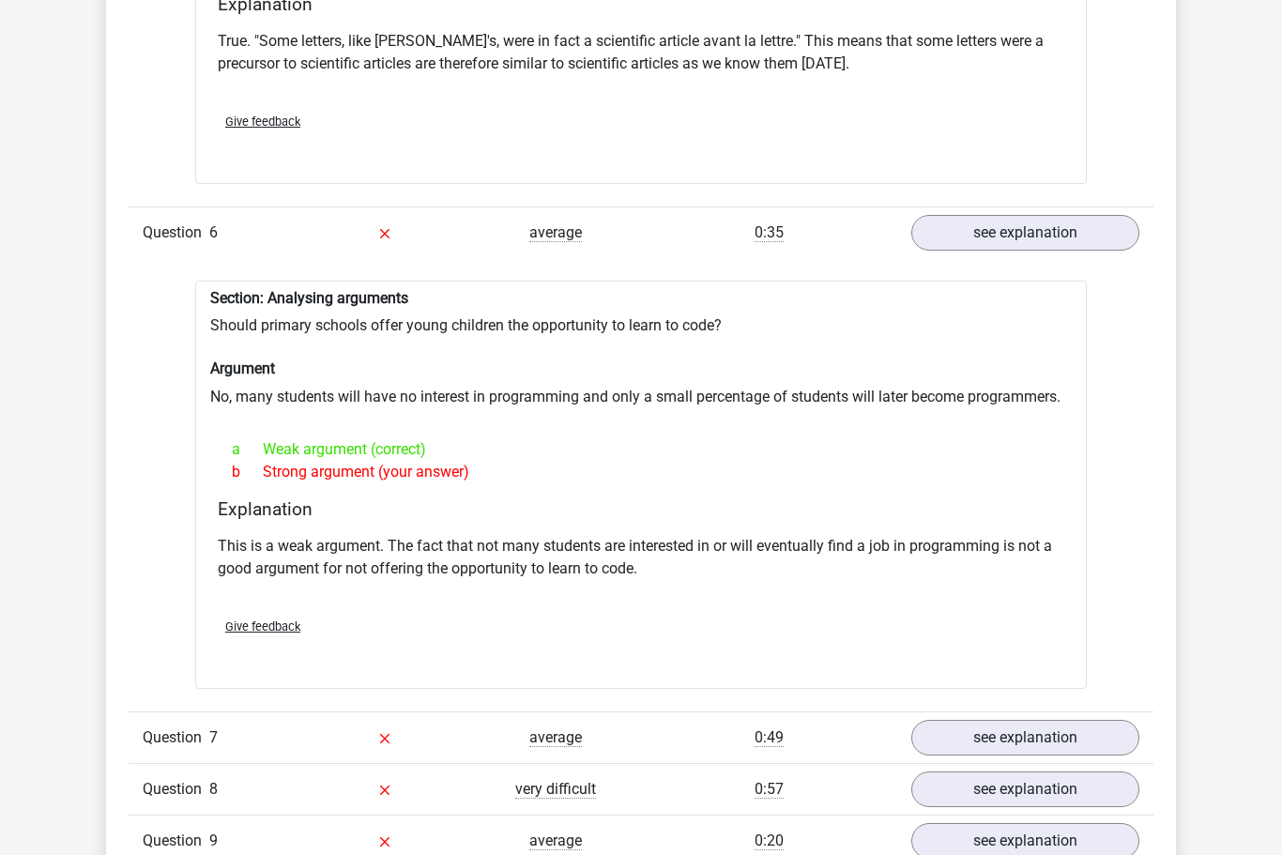
scroll to position [1887, 0]
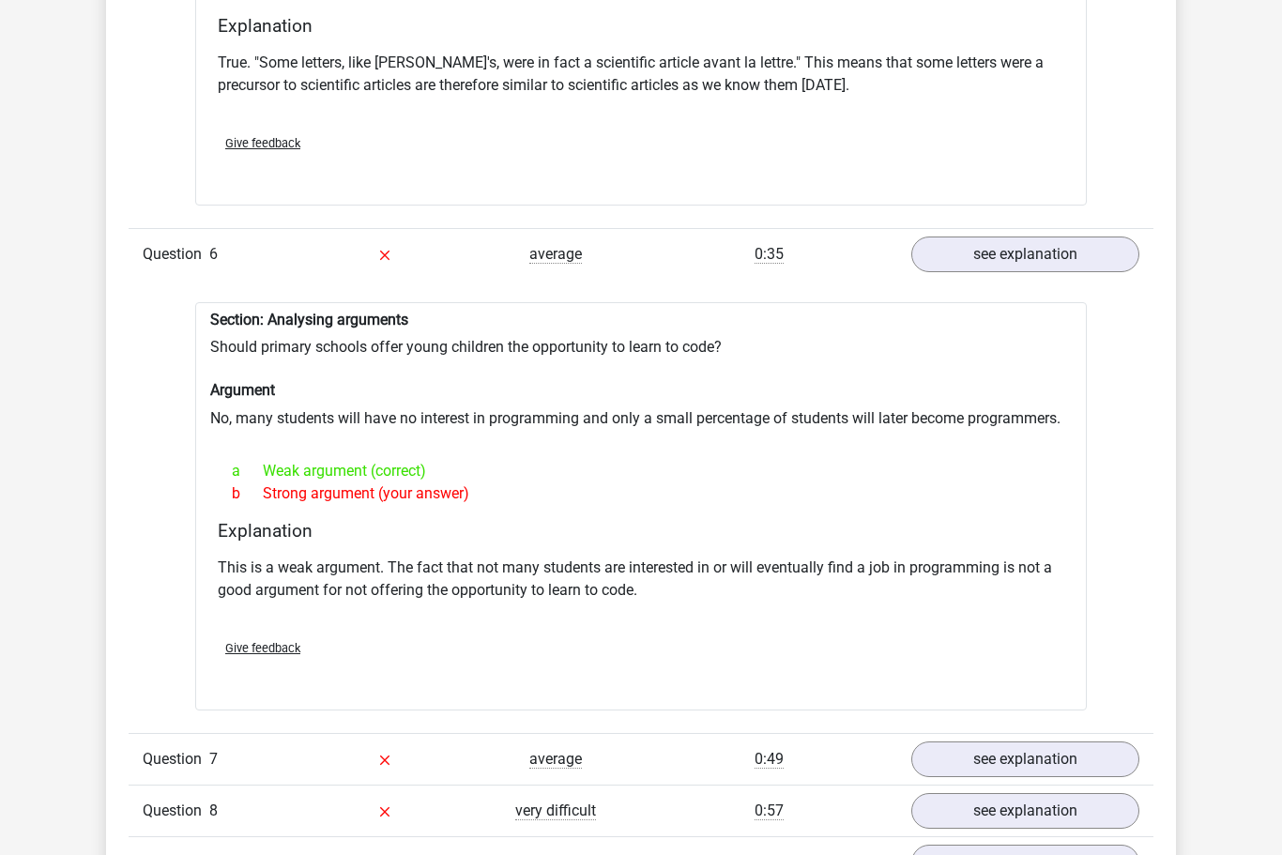
click at [1051, 756] on link "see explanation" at bounding box center [1025, 759] width 228 height 36
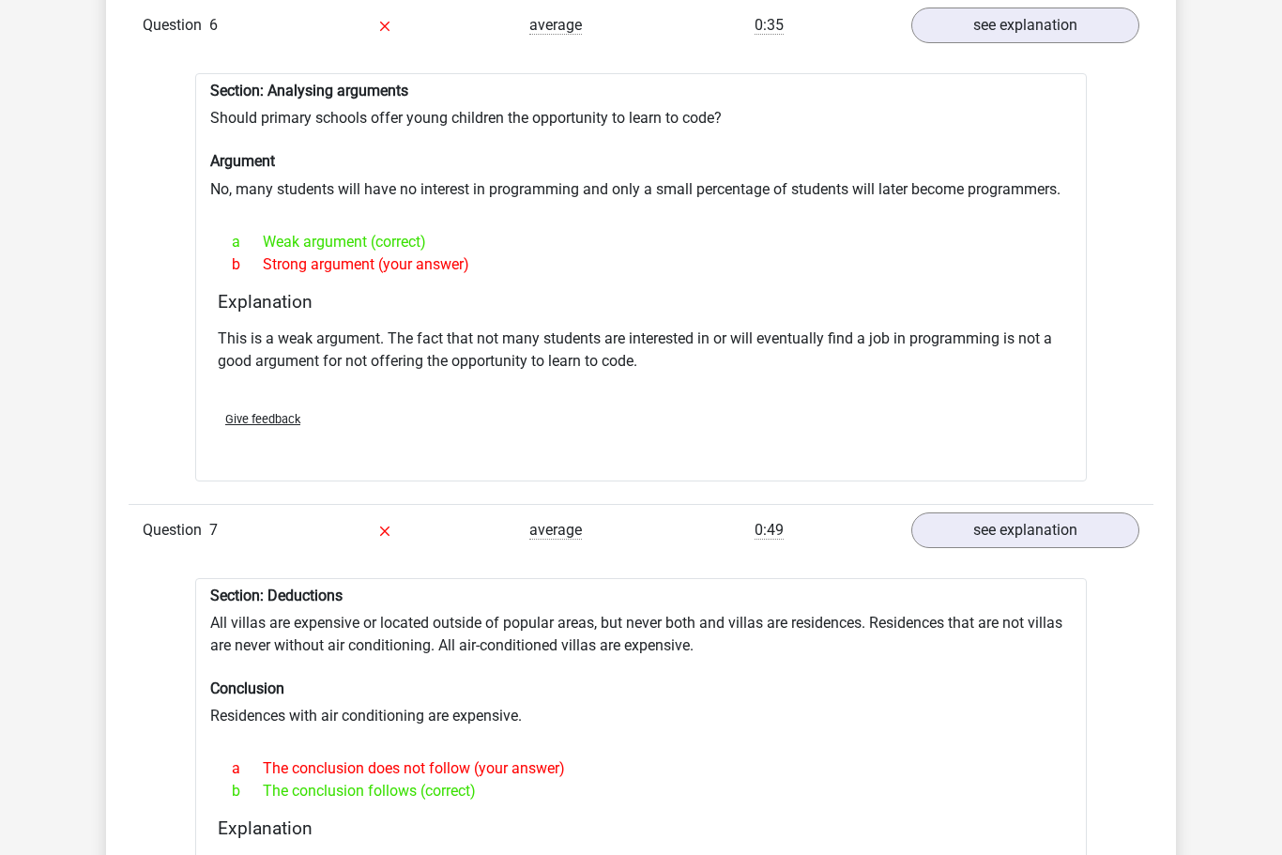
scroll to position [2117, 0]
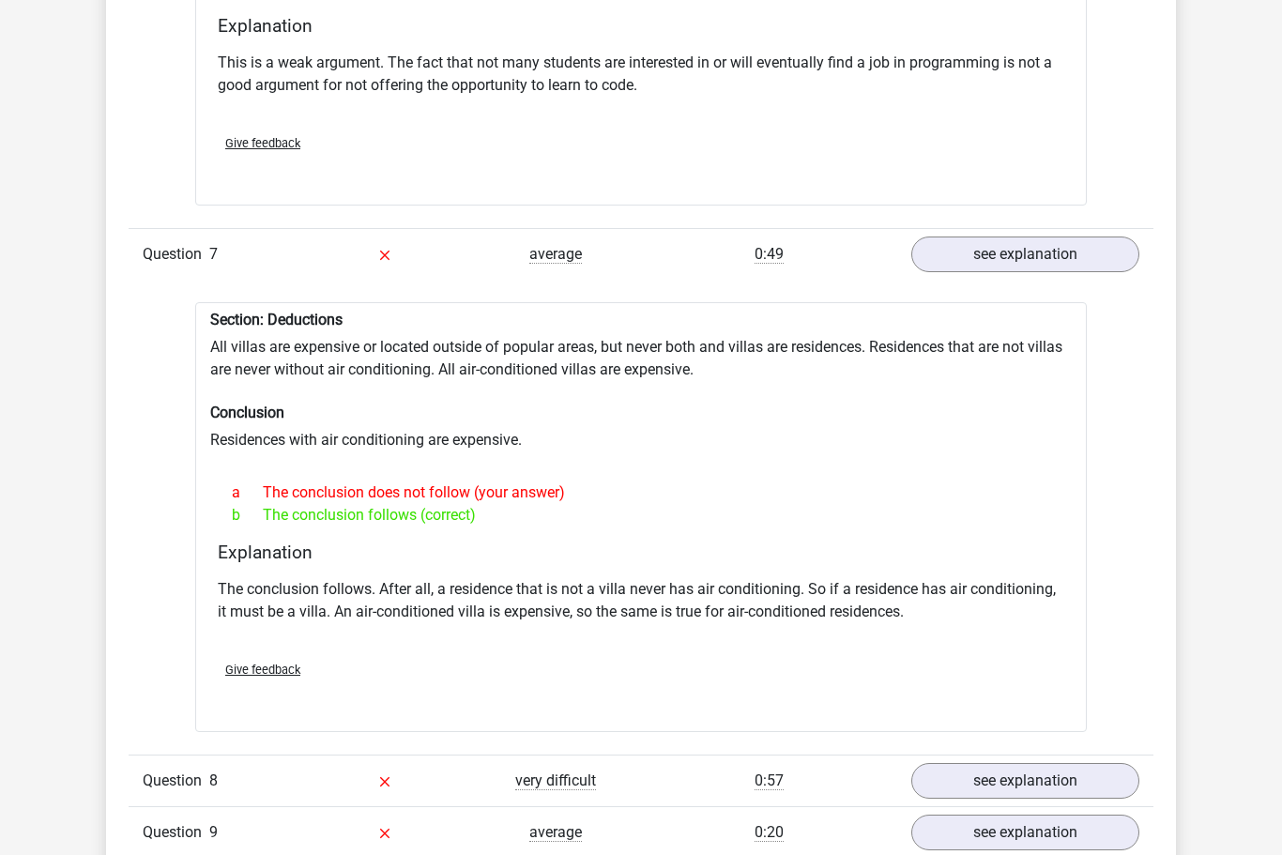
click at [1030, 779] on link "see explanation" at bounding box center [1025, 781] width 228 height 36
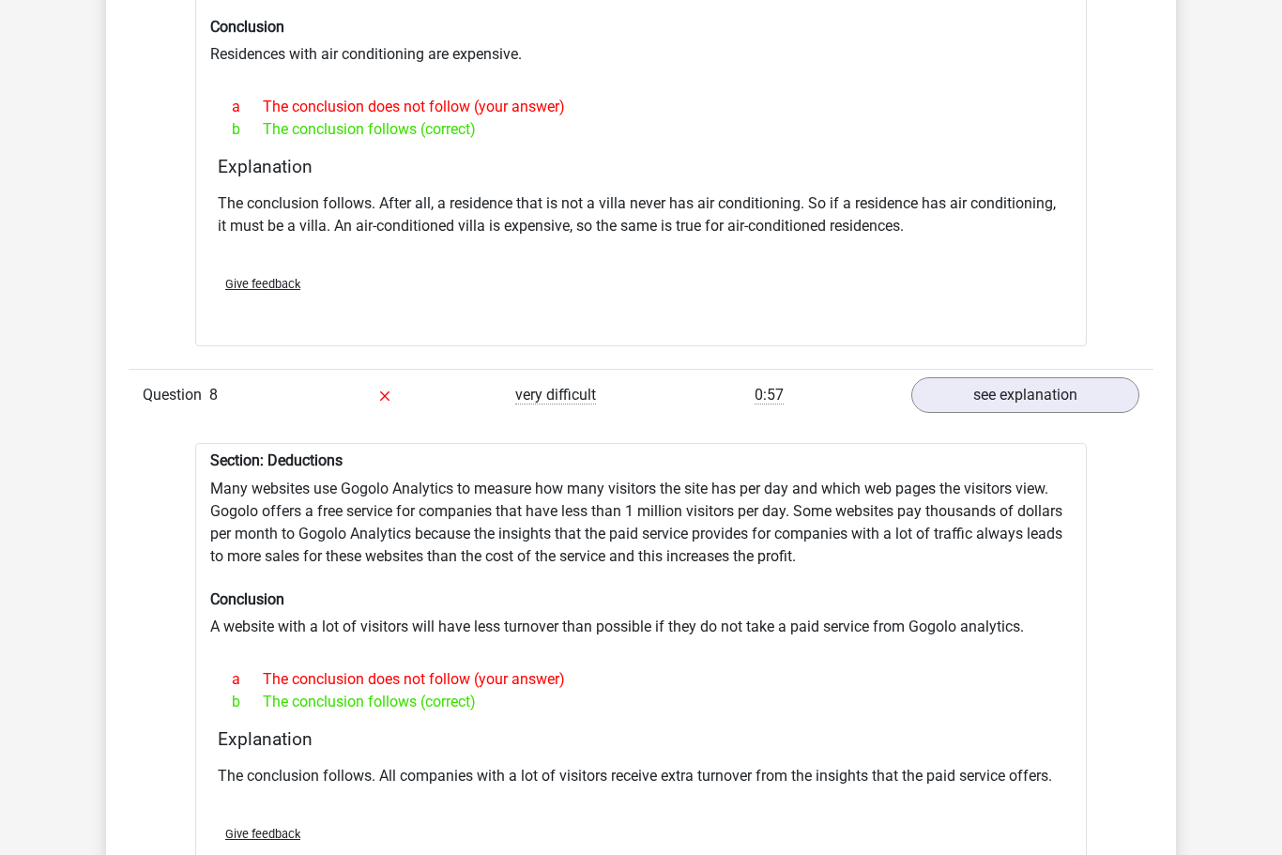
scroll to position [2776, 0]
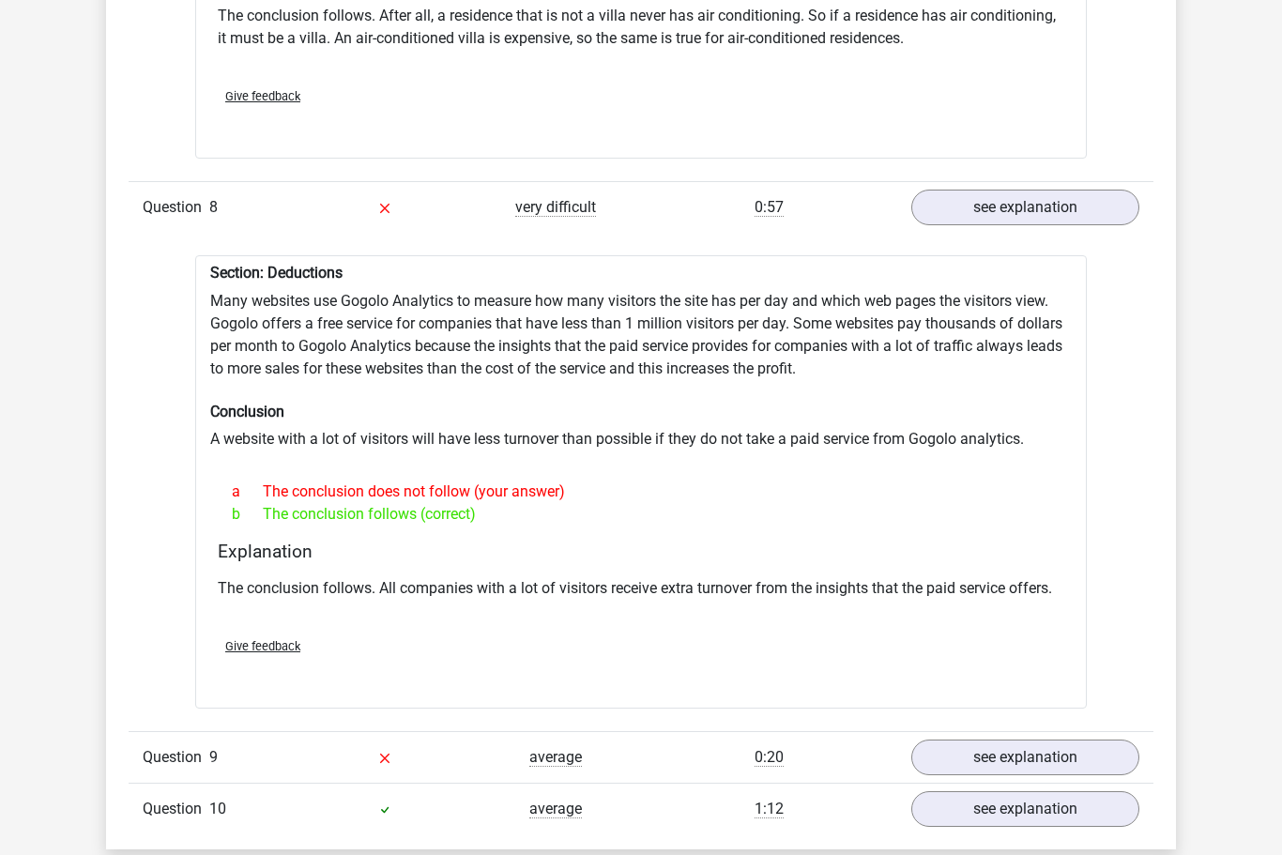
click at [1029, 761] on link "see explanation" at bounding box center [1025, 758] width 228 height 36
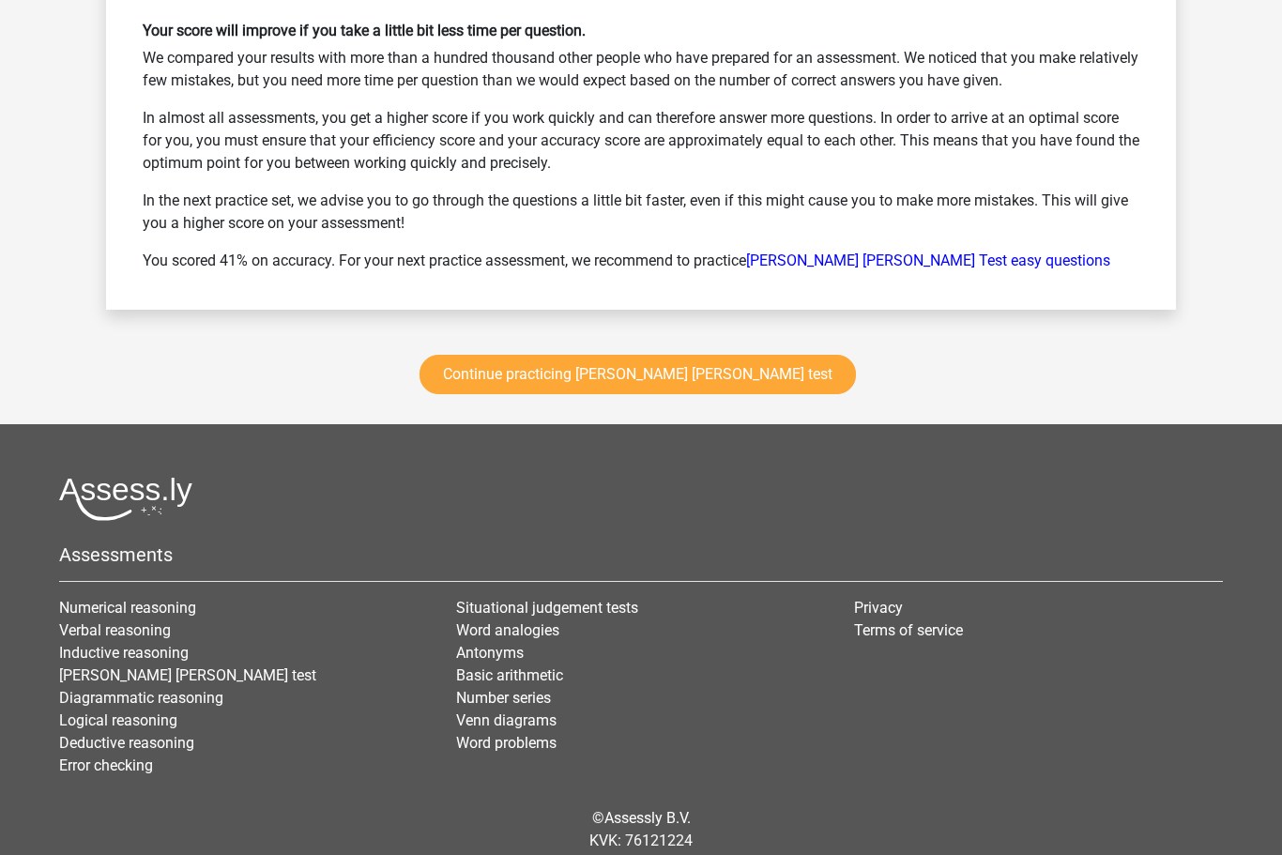
scroll to position [5025, 0]
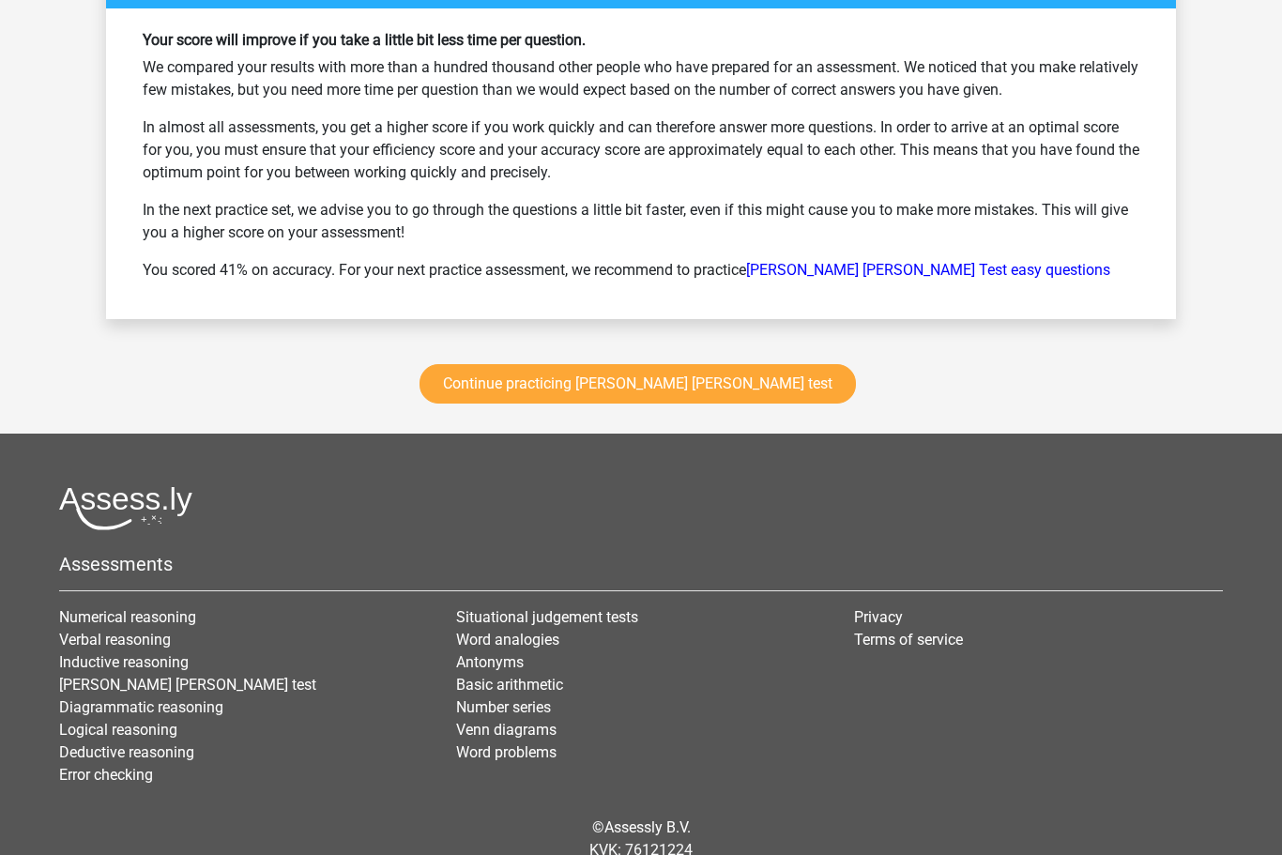
click at [619, 382] on link "Continue practicing [PERSON_NAME] [PERSON_NAME] test" at bounding box center [638, 384] width 436 height 39
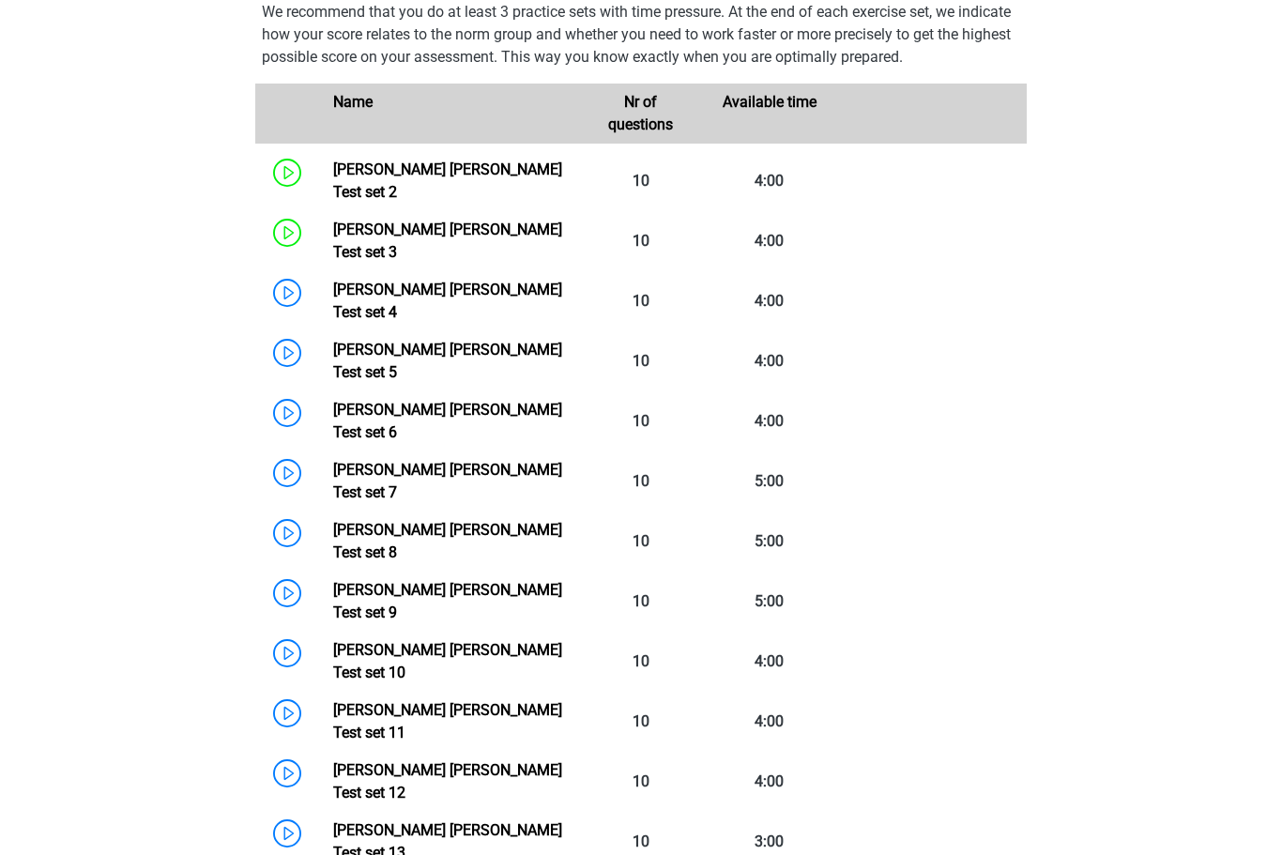
scroll to position [866, 0]
click at [333, 641] on link "[PERSON_NAME] [PERSON_NAME] Test set 10" at bounding box center [447, 661] width 229 height 40
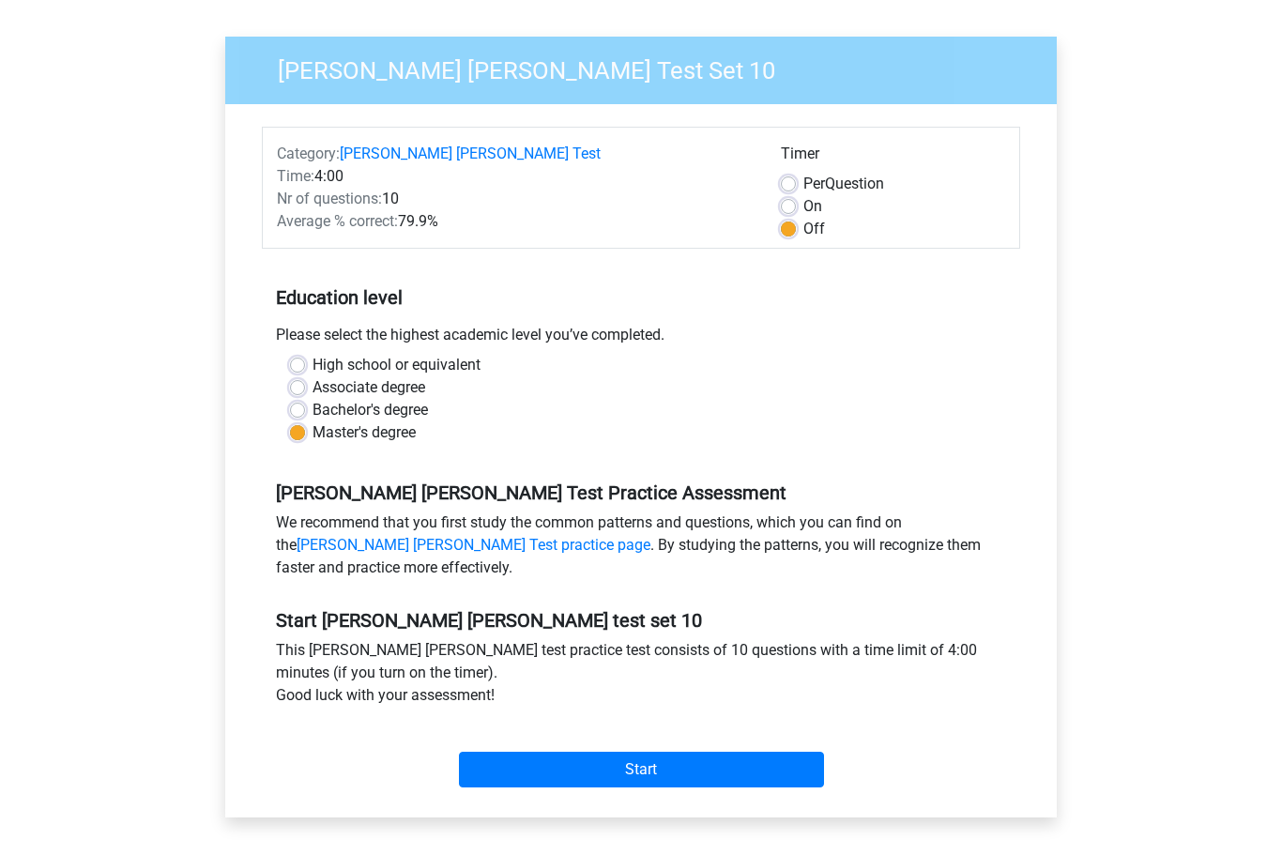
scroll to position [118, 0]
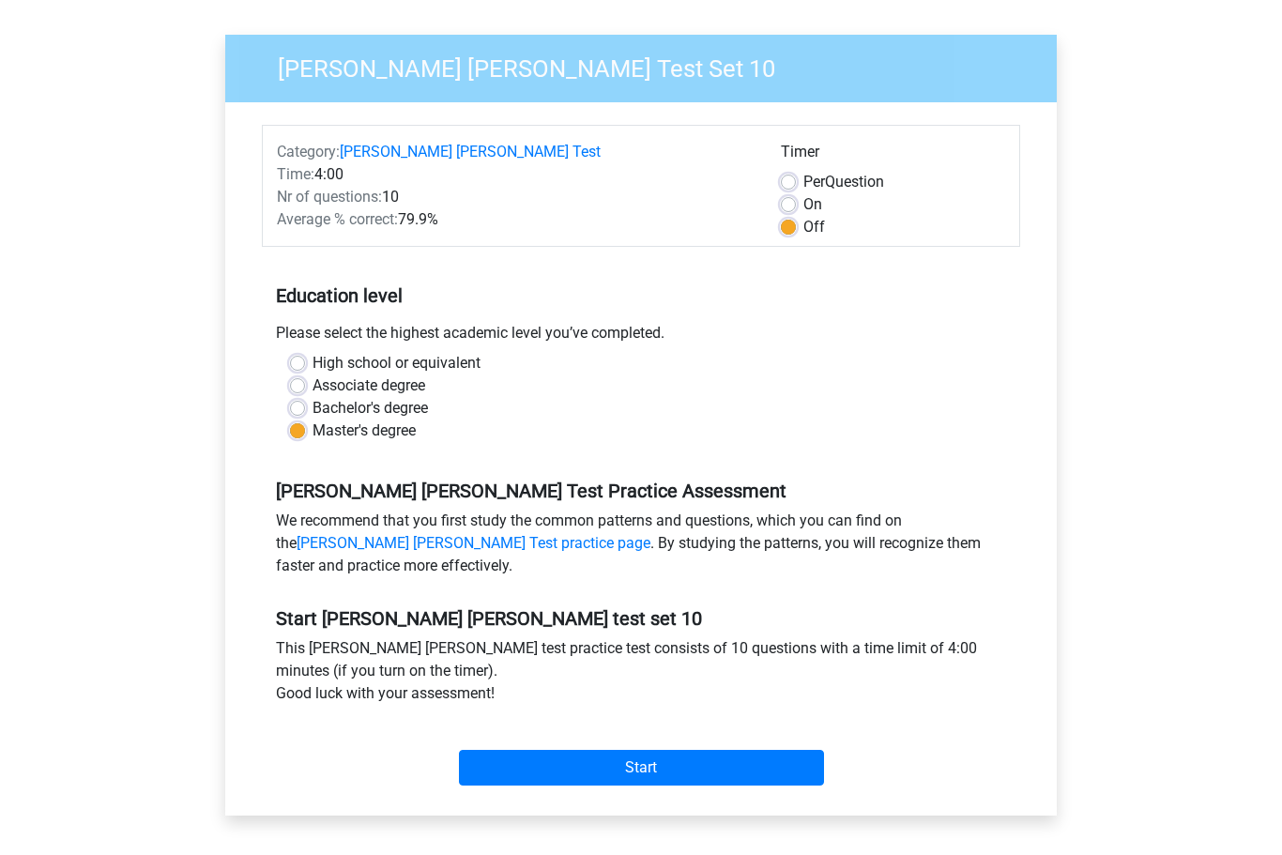
click at [614, 756] on input "Start" at bounding box center [641, 769] width 365 height 36
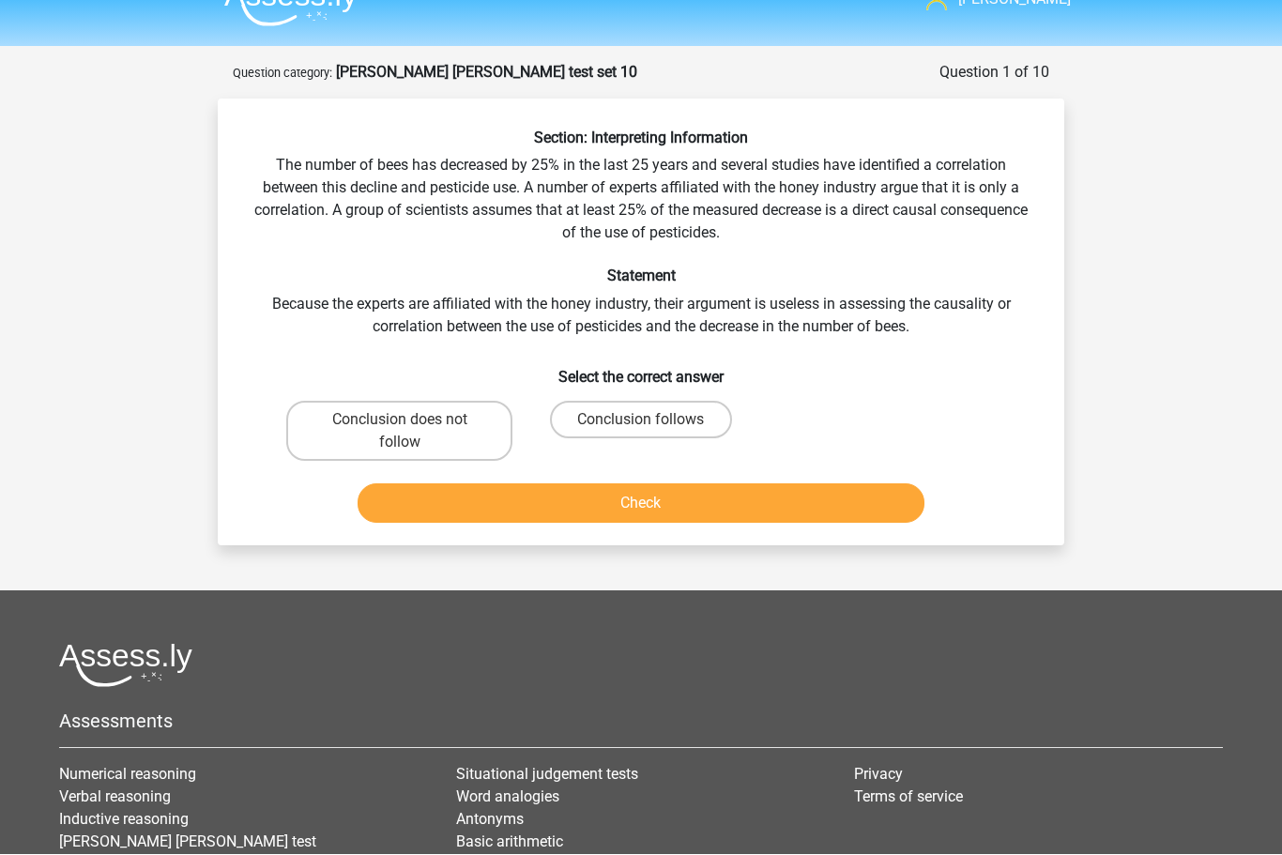
click at [407, 430] on input "Conclusion does not follow" at bounding box center [406, 426] width 12 height 12
radio input "true"
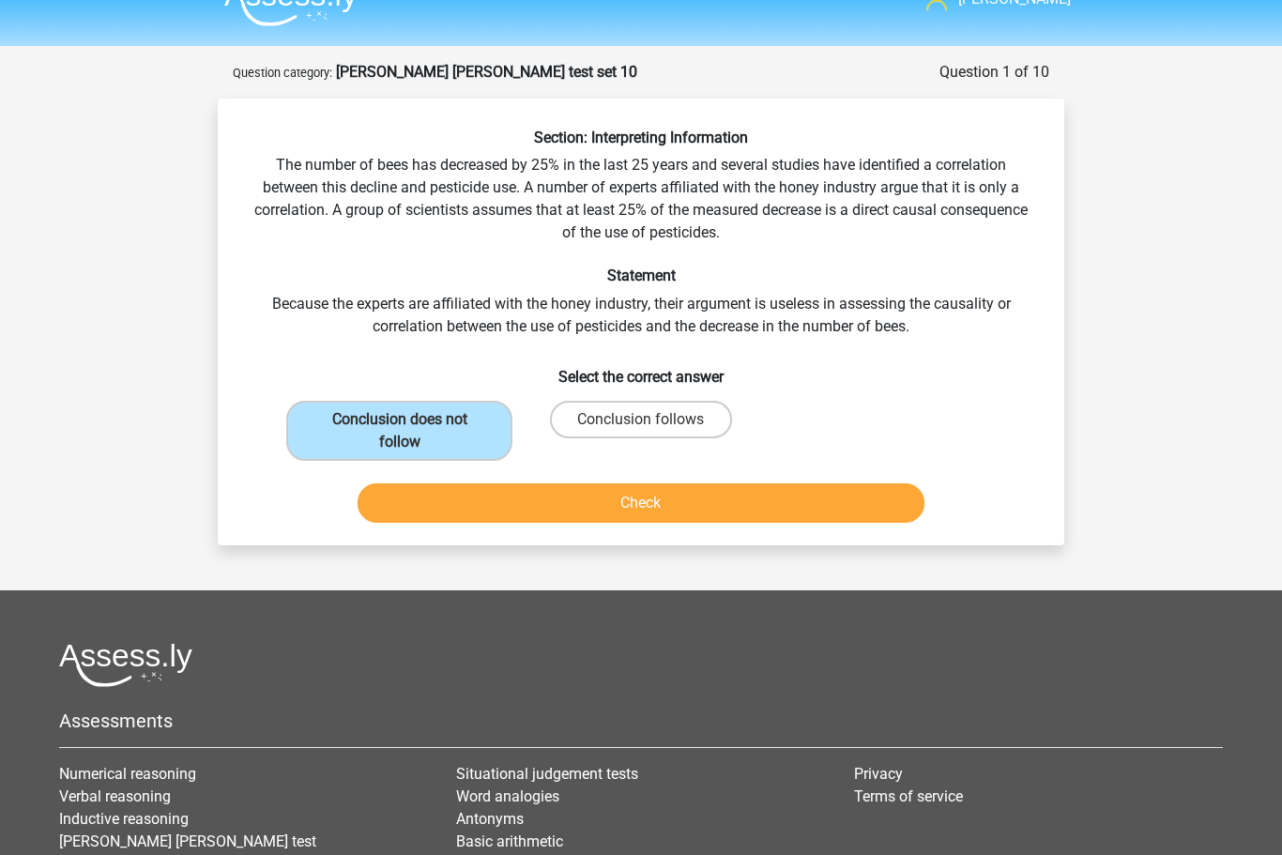
click at [671, 503] on button "Check" at bounding box center [642, 502] width 568 height 39
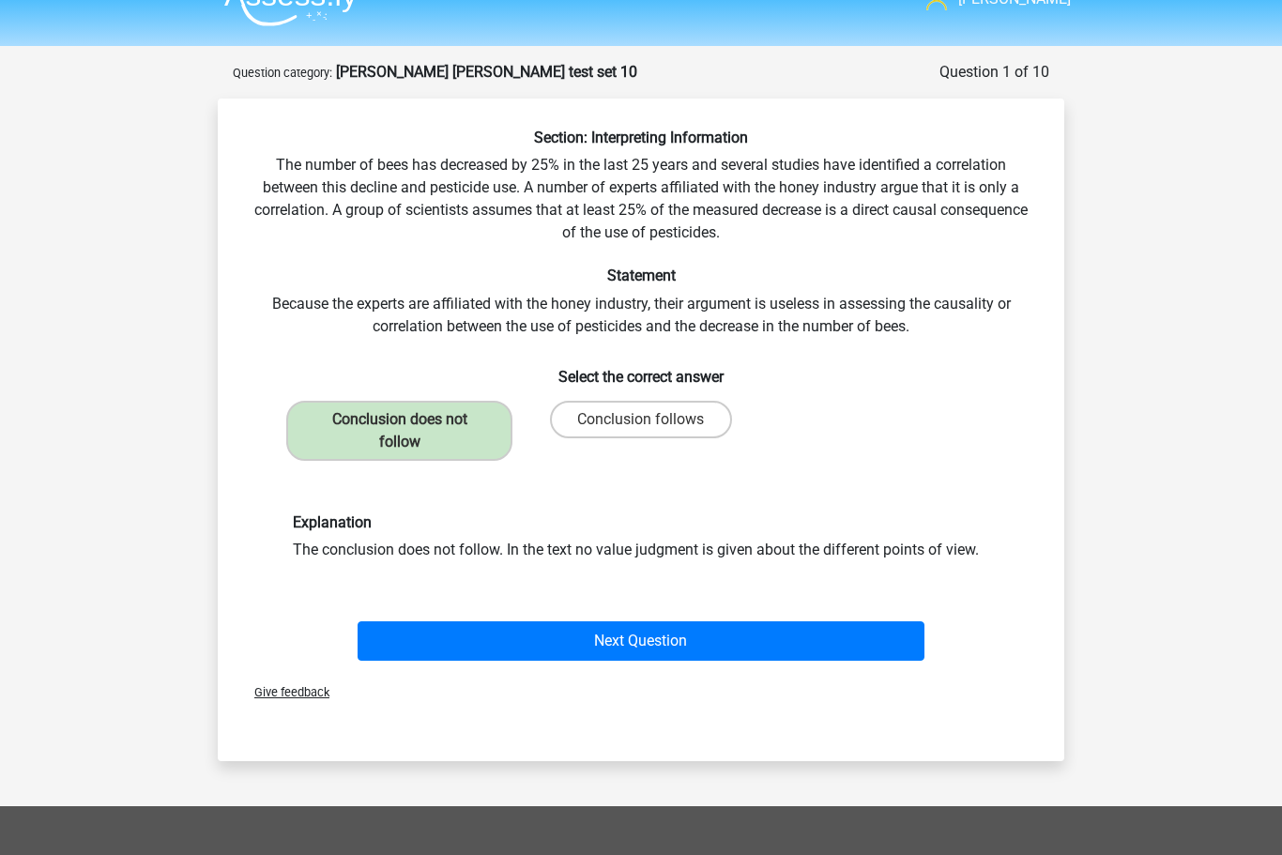
click at [655, 647] on button "Next Question" at bounding box center [642, 640] width 568 height 39
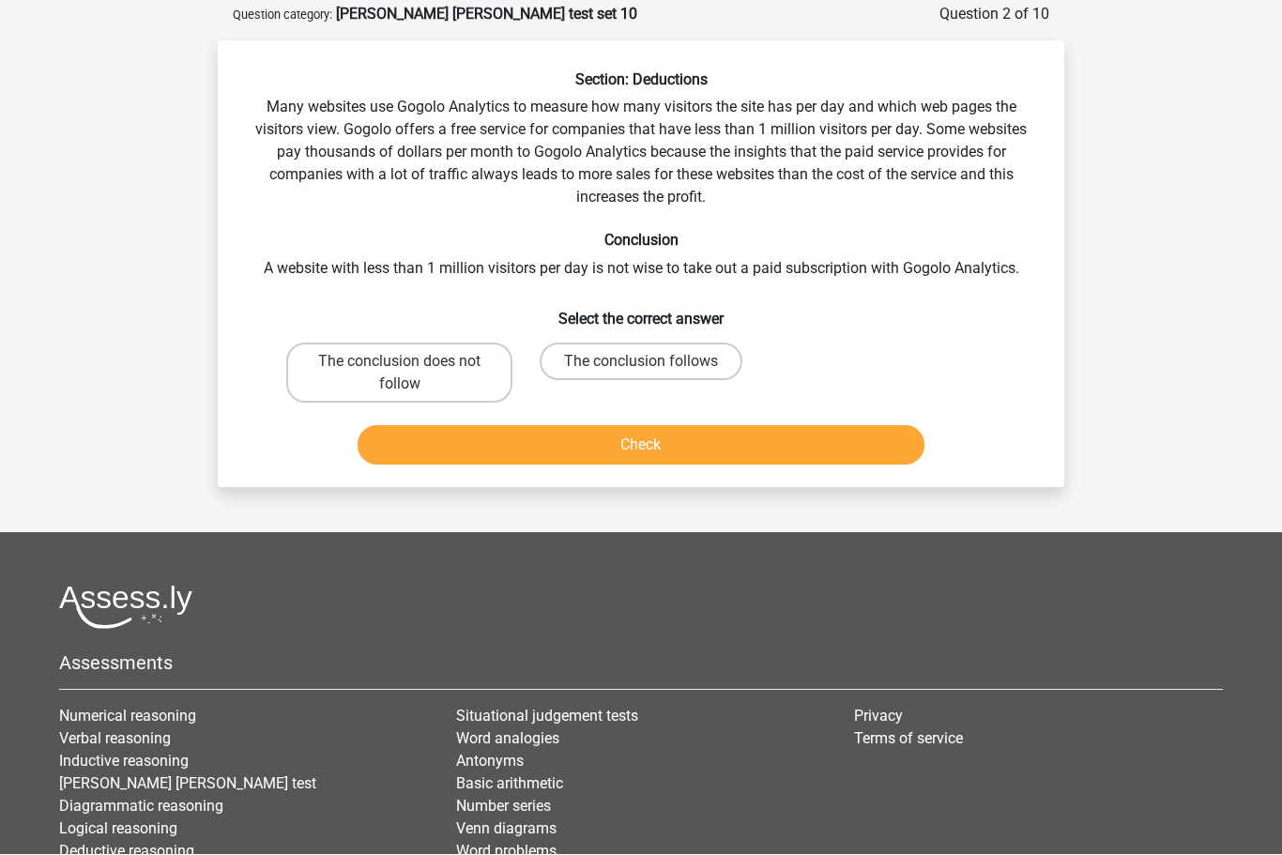
scroll to position [93, 0]
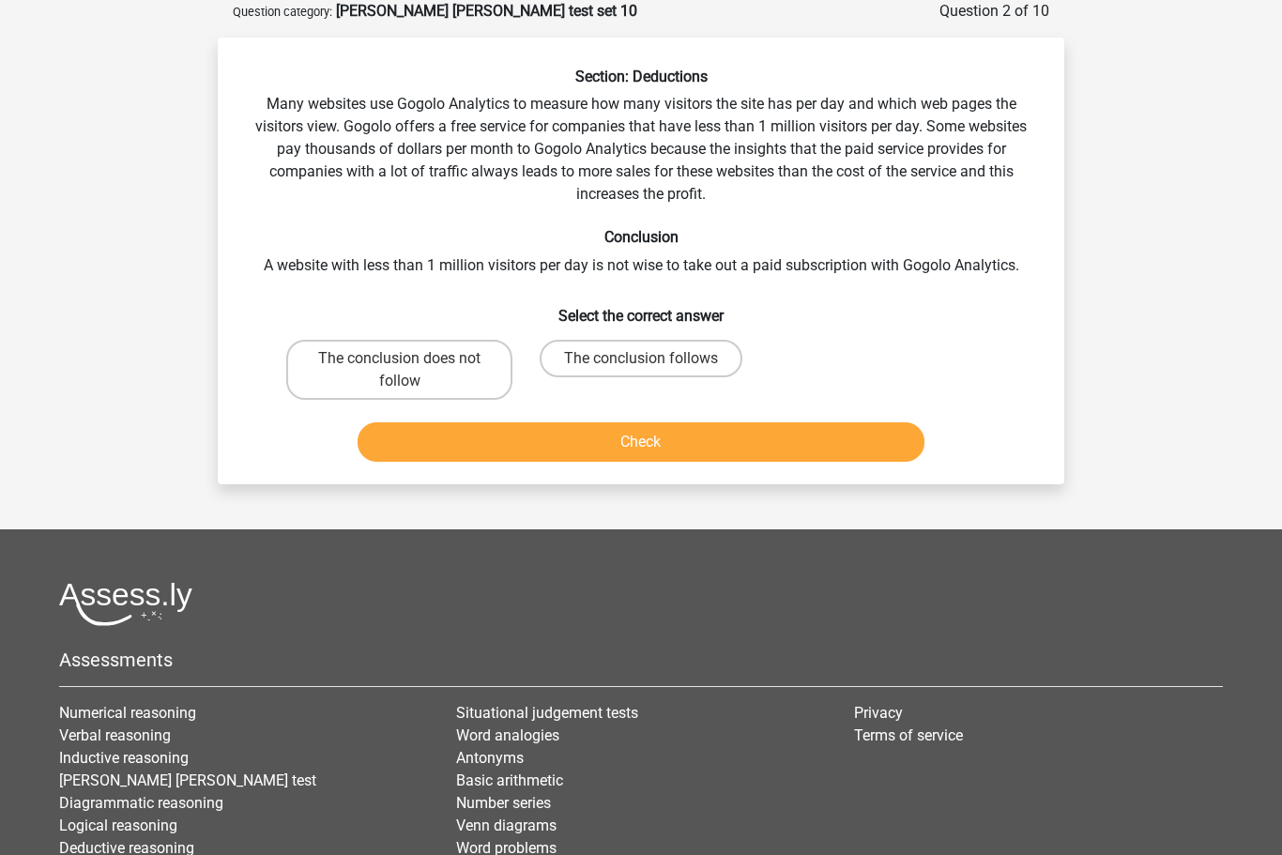
click at [386, 356] on label "The conclusion does not follow" at bounding box center [399, 371] width 226 height 60
click at [400, 359] on input "The conclusion does not follow" at bounding box center [406, 365] width 12 height 12
radio input "true"
click at [624, 443] on button "Check" at bounding box center [642, 441] width 568 height 39
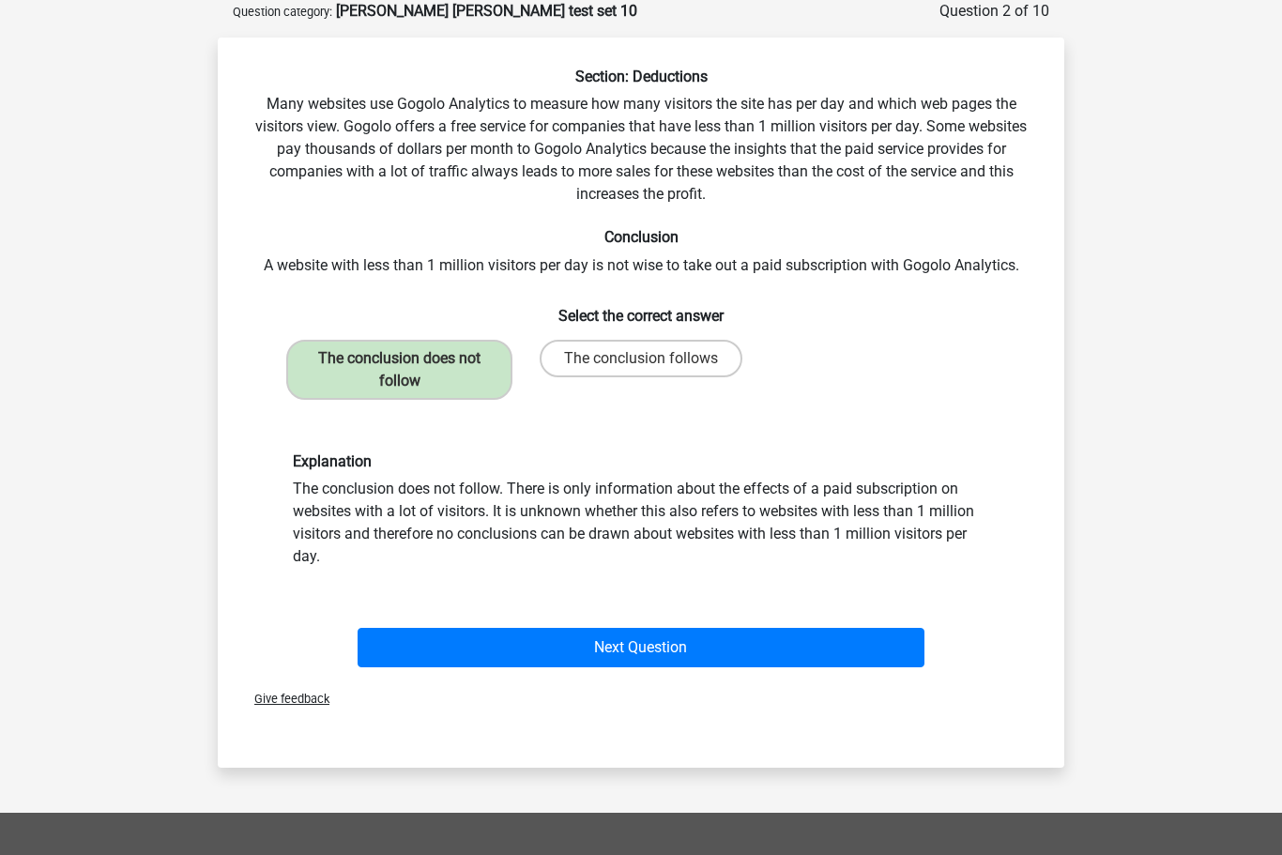
click at [674, 640] on button "Next Question" at bounding box center [642, 647] width 568 height 39
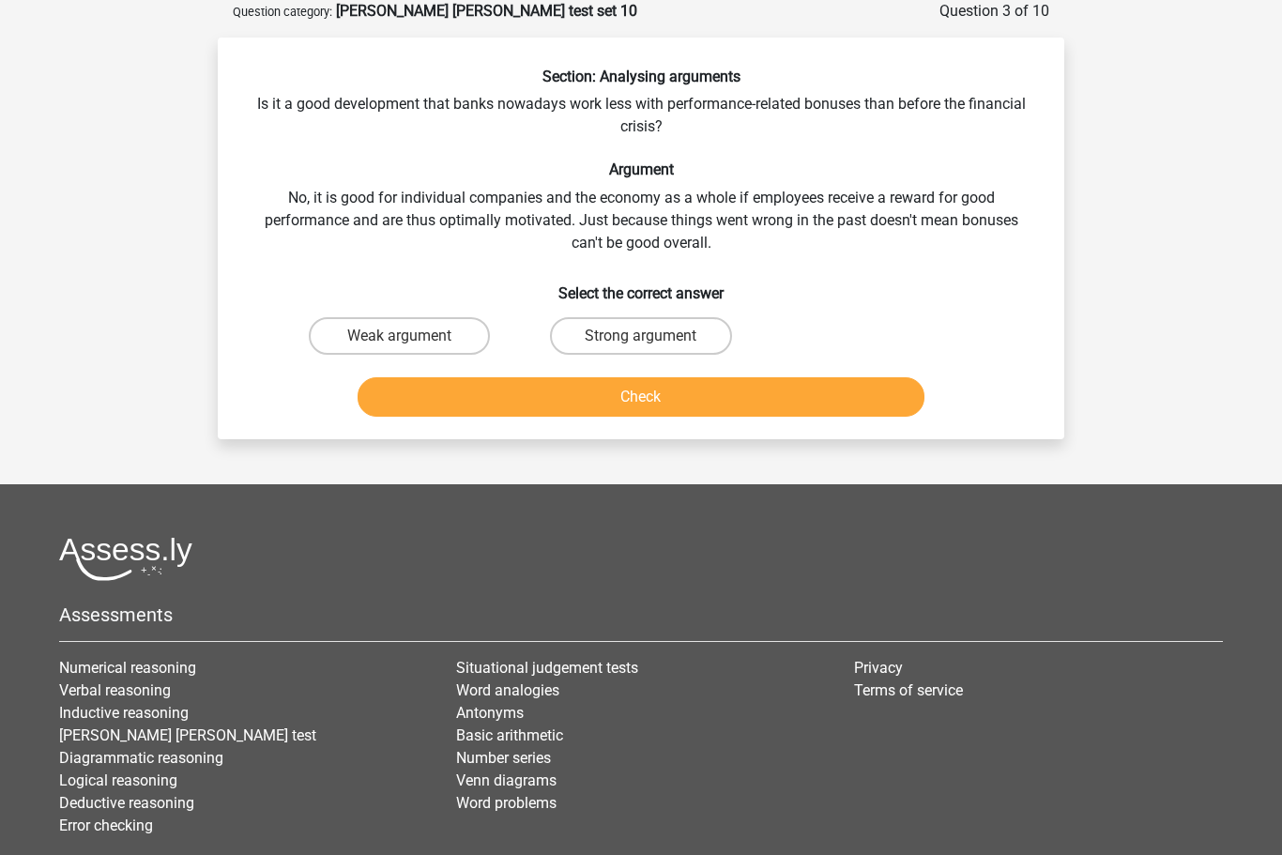
click at [637, 328] on label "Strong argument" at bounding box center [640, 336] width 181 height 38
click at [641, 336] on input "Strong argument" at bounding box center [647, 342] width 12 height 12
radio input "true"
click at [697, 401] on button "Check" at bounding box center [642, 396] width 568 height 39
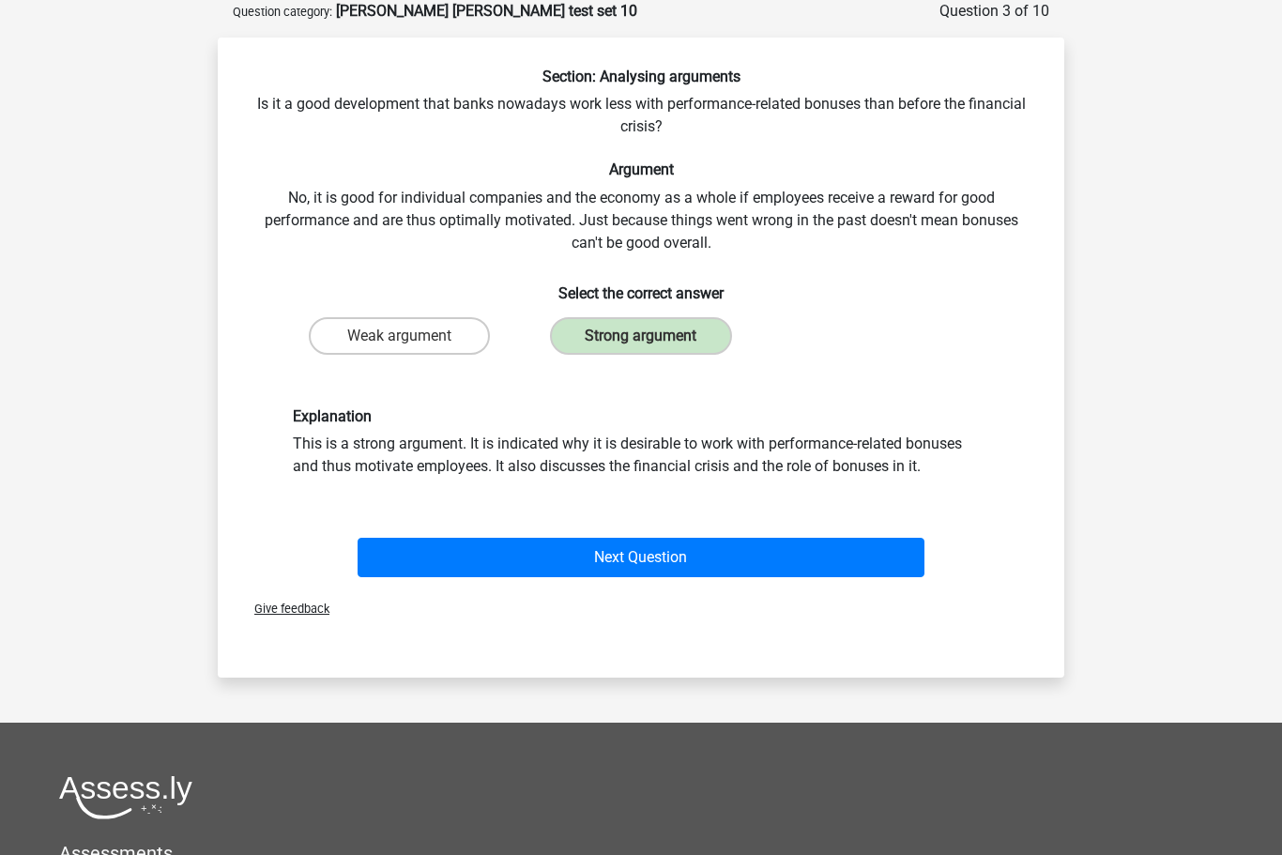
click at [658, 551] on button "Next Question" at bounding box center [642, 557] width 568 height 39
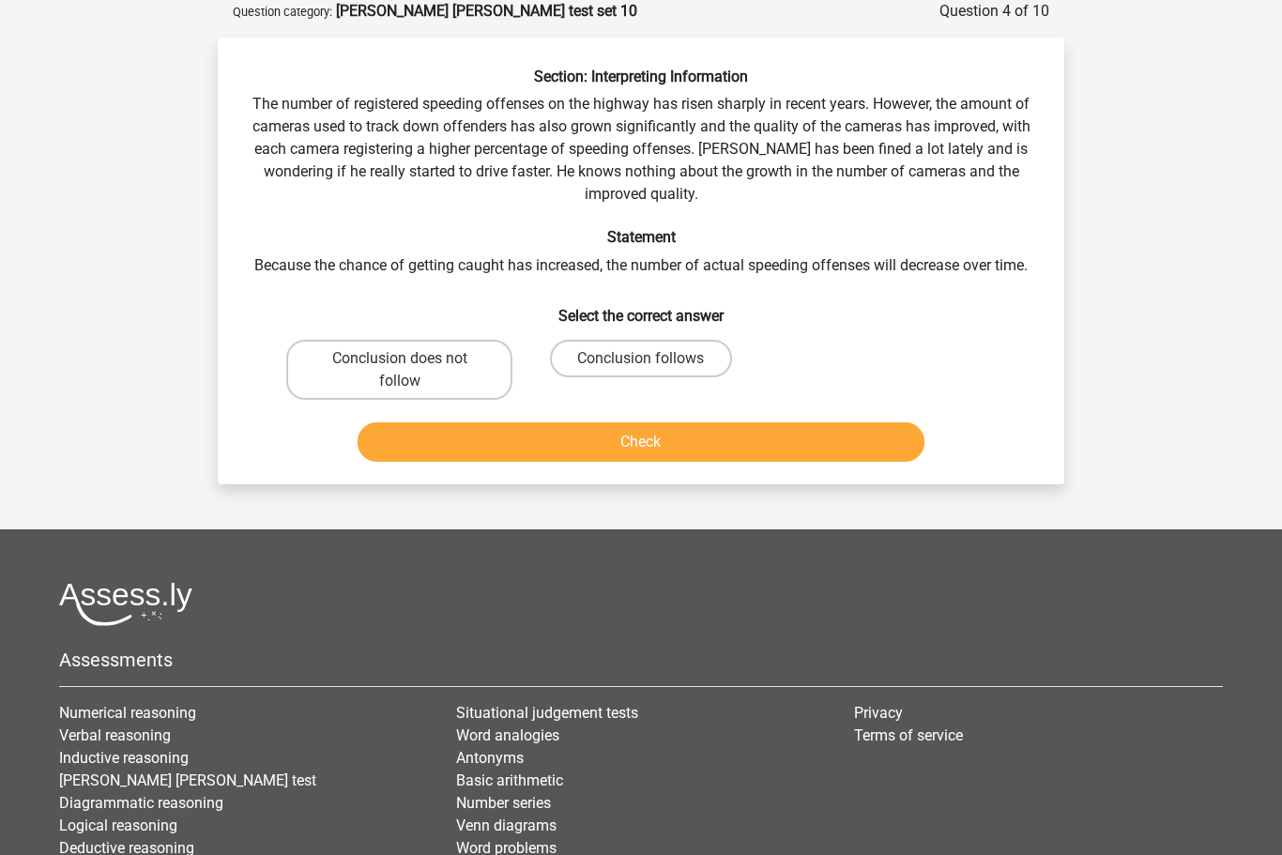
click at [426, 362] on label "Conclusion does not follow" at bounding box center [399, 370] width 226 height 60
click at [412, 362] on input "Conclusion does not follow" at bounding box center [406, 365] width 12 height 12
radio input "true"
click at [590, 445] on button "Check" at bounding box center [642, 441] width 568 height 39
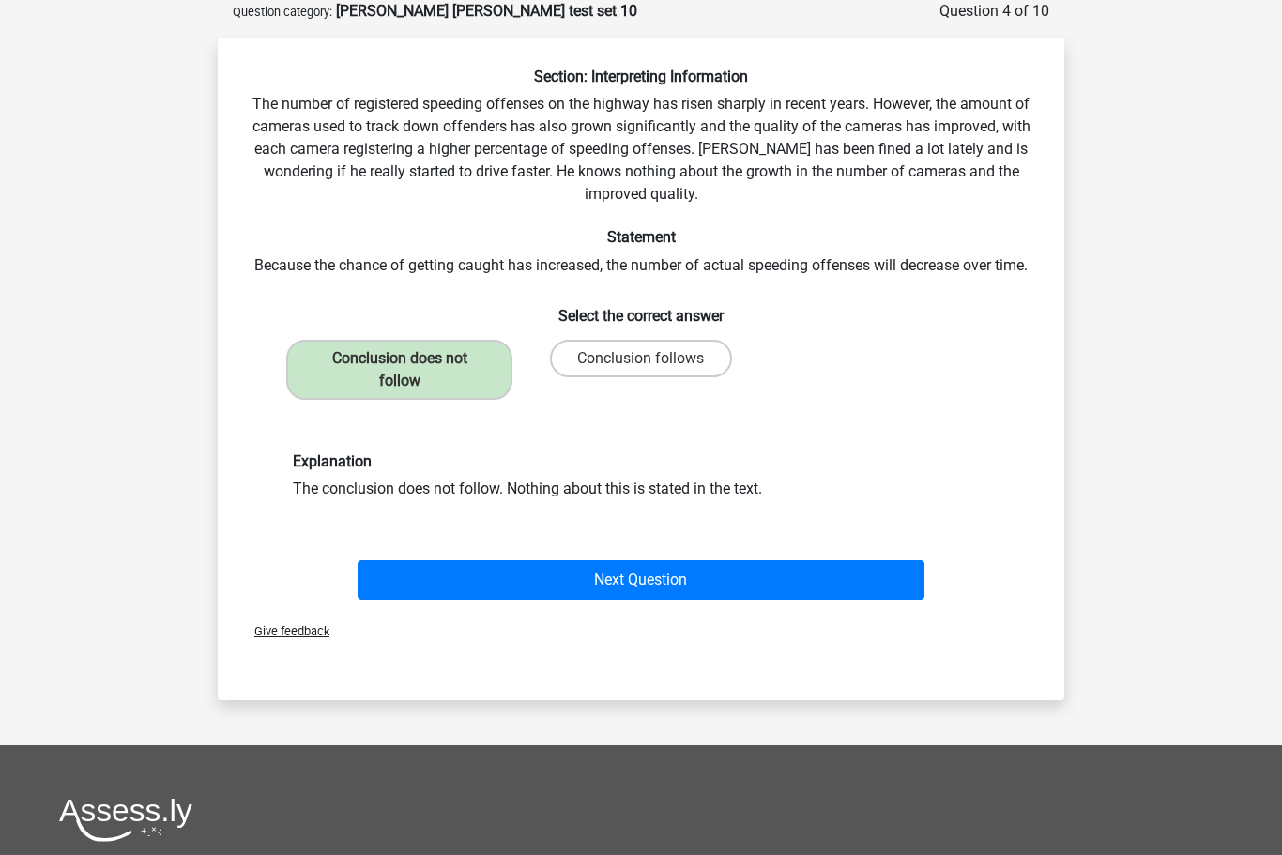
click at [649, 584] on button "Next Question" at bounding box center [642, 579] width 568 height 39
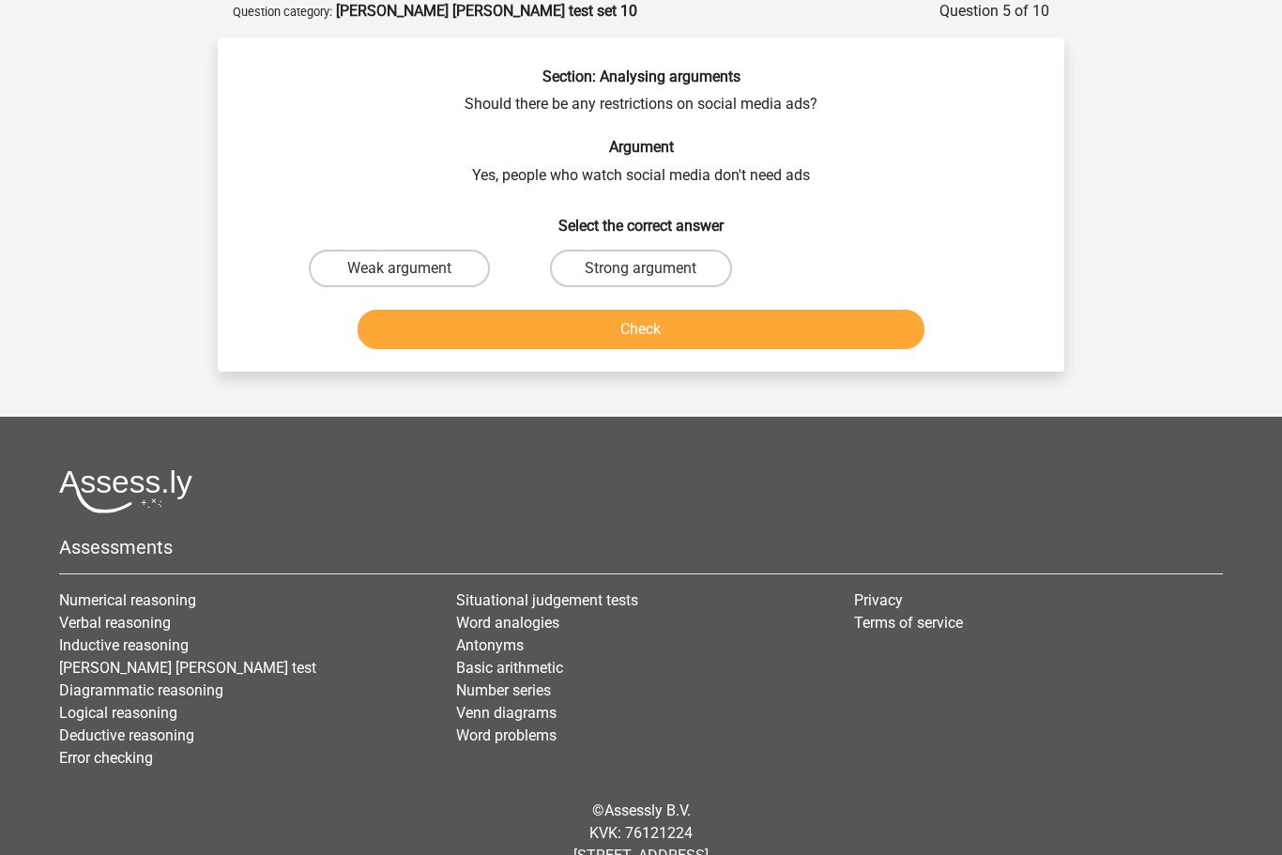
click at [408, 259] on label "Weak argument" at bounding box center [399, 269] width 181 height 38
click at [408, 268] on input "Weak argument" at bounding box center [406, 274] width 12 height 12
radio input "true"
click at [654, 332] on button "Check" at bounding box center [642, 329] width 568 height 39
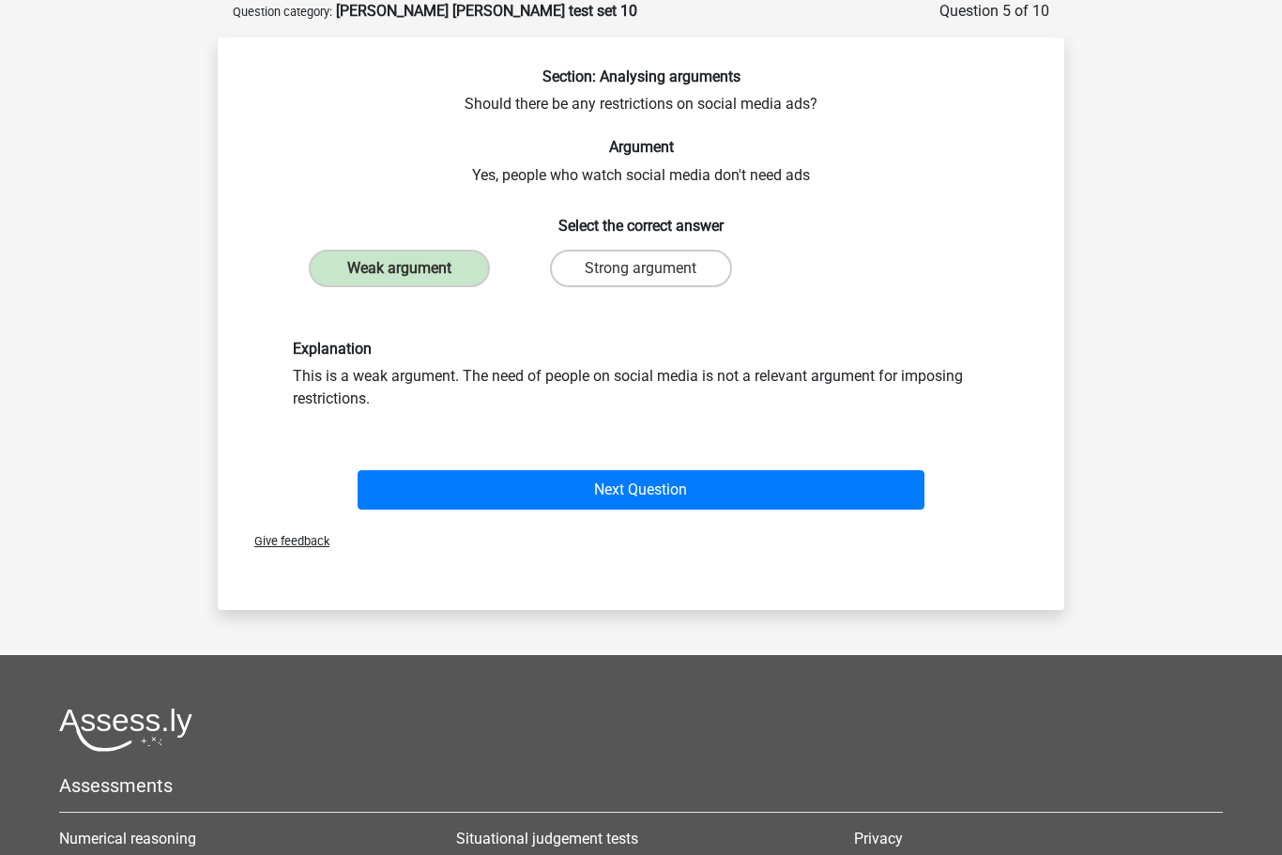
click at [650, 497] on button "Next Question" at bounding box center [642, 489] width 568 height 39
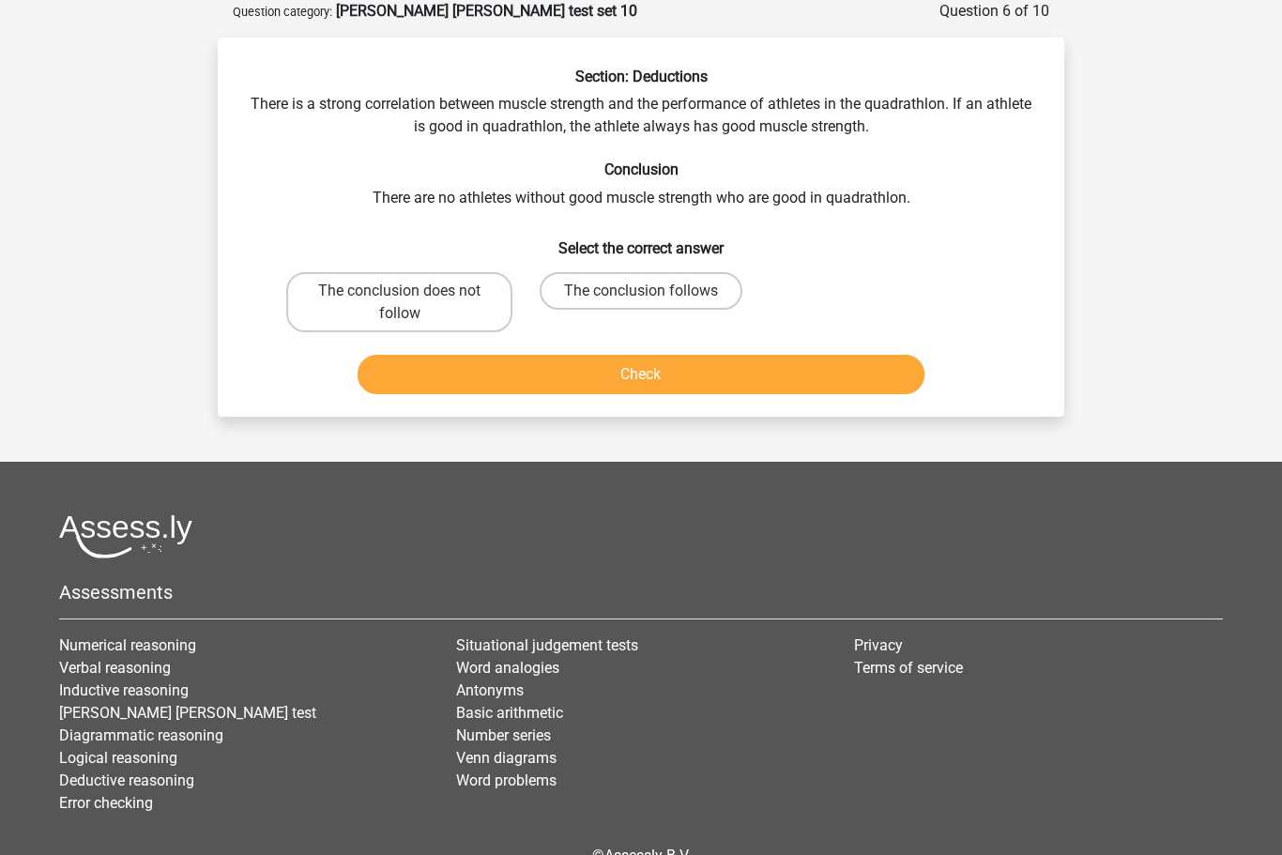
click at [619, 283] on label "The conclusion follows" at bounding box center [641, 291] width 203 height 38
click at [641, 291] on input "The conclusion follows" at bounding box center [647, 297] width 12 height 12
radio input "true"
click at [702, 366] on button "Check" at bounding box center [642, 374] width 568 height 39
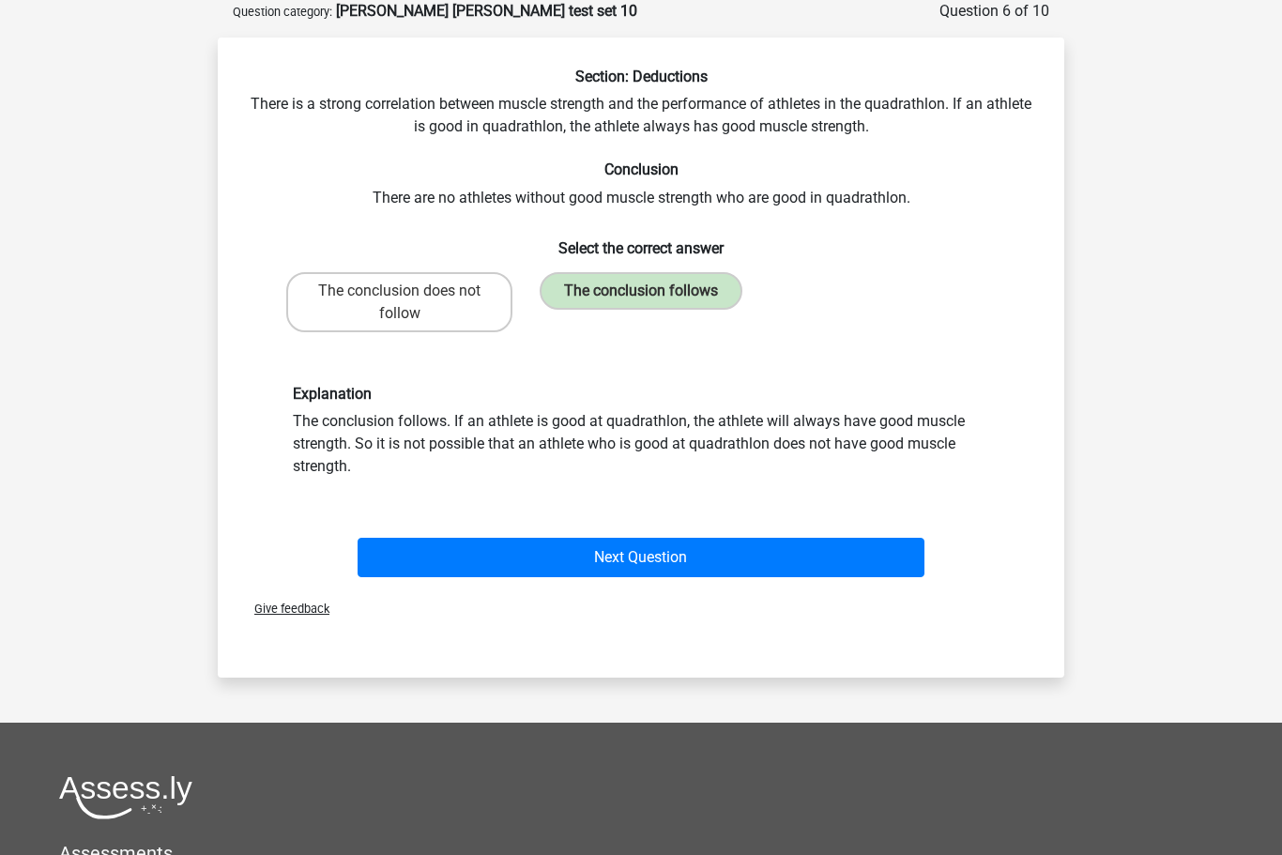
click at [686, 561] on button "Next Question" at bounding box center [642, 557] width 568 height 39
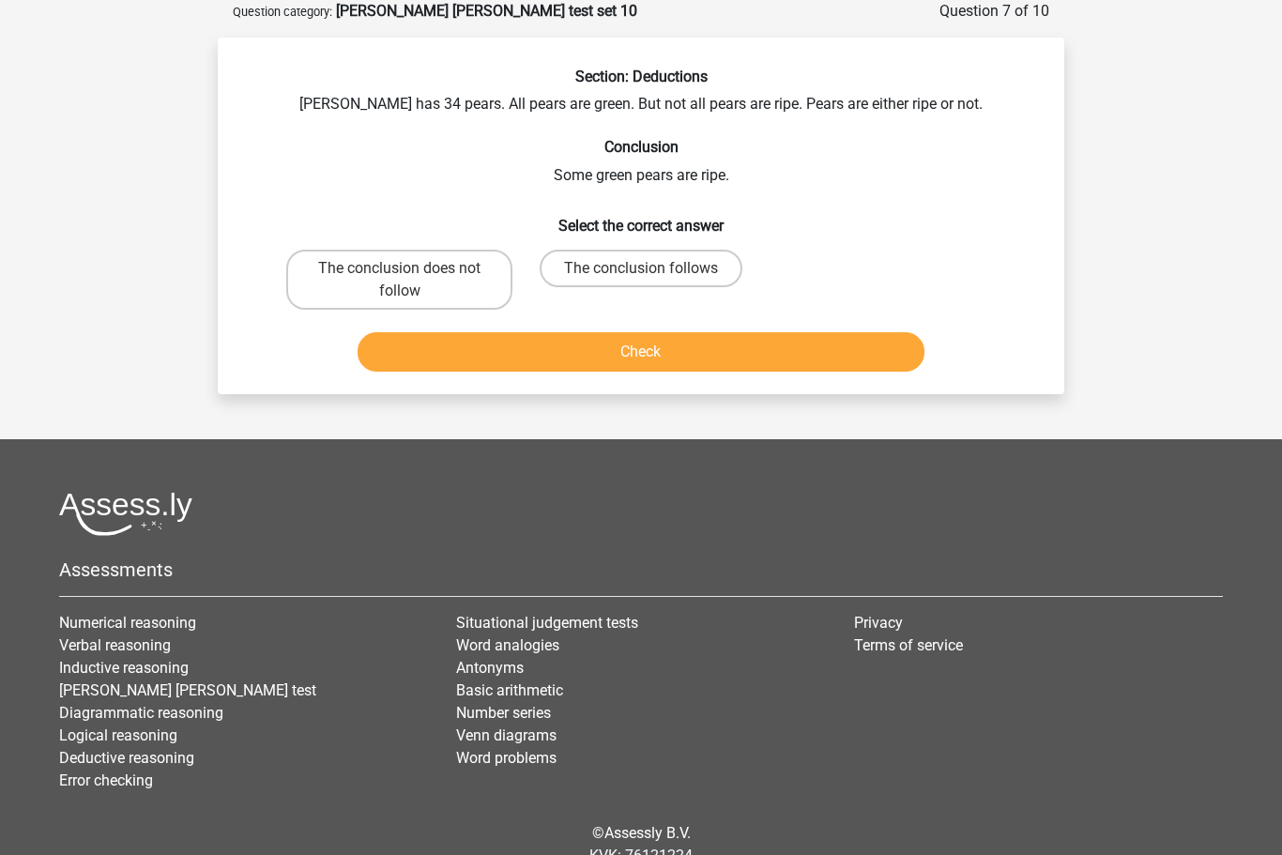
click at [654, 267] on label "The conclusion follows" at bounding box center [641, 269] width 203 height 38
click at [653, 268] on input "The conclusion follows" at bounding box center [647, 274] width 12 height 12
radio input "true"
click at [683, 348] on button "Check" at bounding box center [642, 351] width 568 height 39
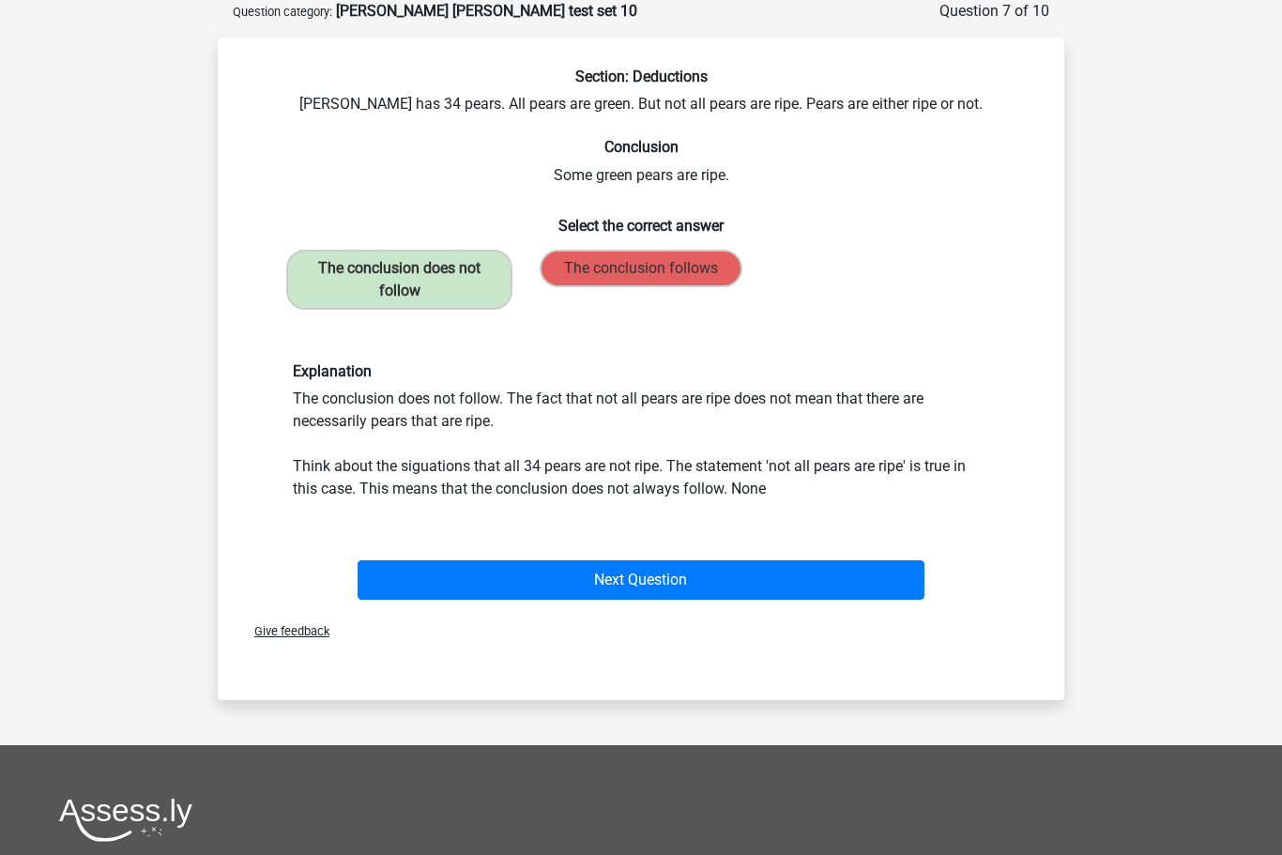
click at [659, 581] on button "Next Question" at bounding box center [642, 579] width 568 height 39
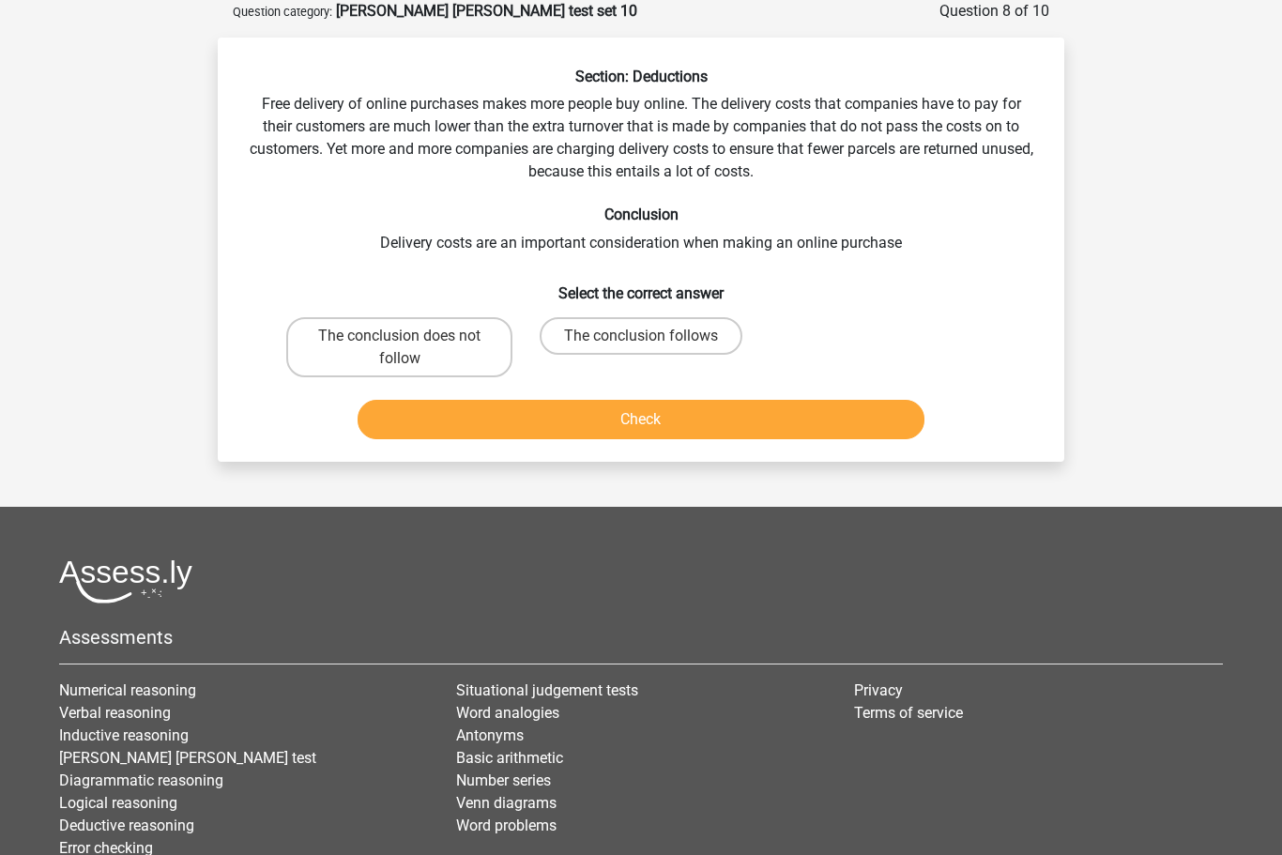
click at [626, 337] on label "The conclusion follows" at bounding box center [641, 336] width 203 height 38
click at [641, 337] on input "The conclusion follows" at bounding box center [647, 342] width 12 height 12
radio input "true"
click at [692, 415] on button "Check" at bounding box center [642, 419] width 568 height 39
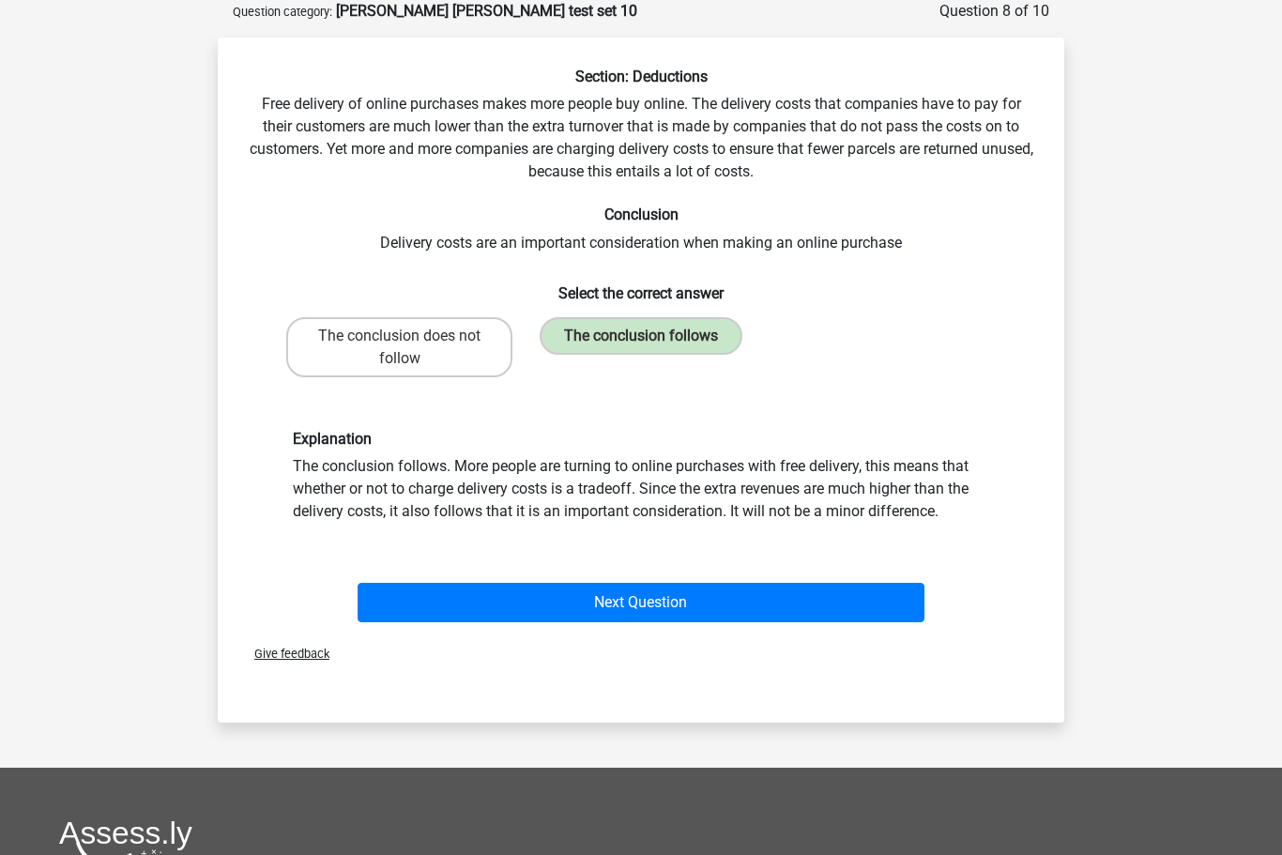
click at [681, 608] on button "Next Question" at bounding box center [642, 602] width 568 height 39
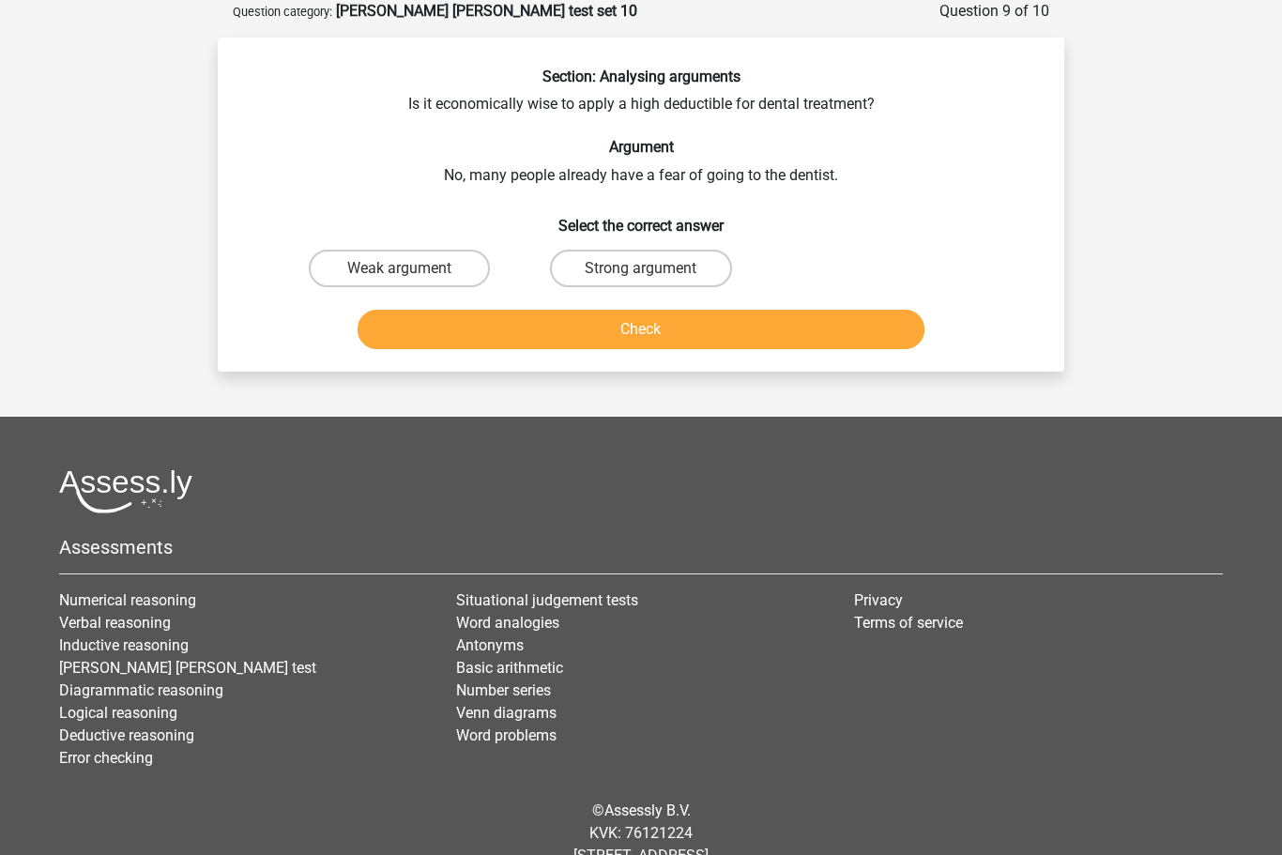
click at [396, 262] on label "Weak argument" at bounding box center [399, 269] width 181 height 38
click at [400, 268] on input "Weak argument" at bounding box center [406, 274] width 12 height 12
radio input "true"
click at [677, 326] on button "Check" at bounding box center [642, 329] width 568 height 39
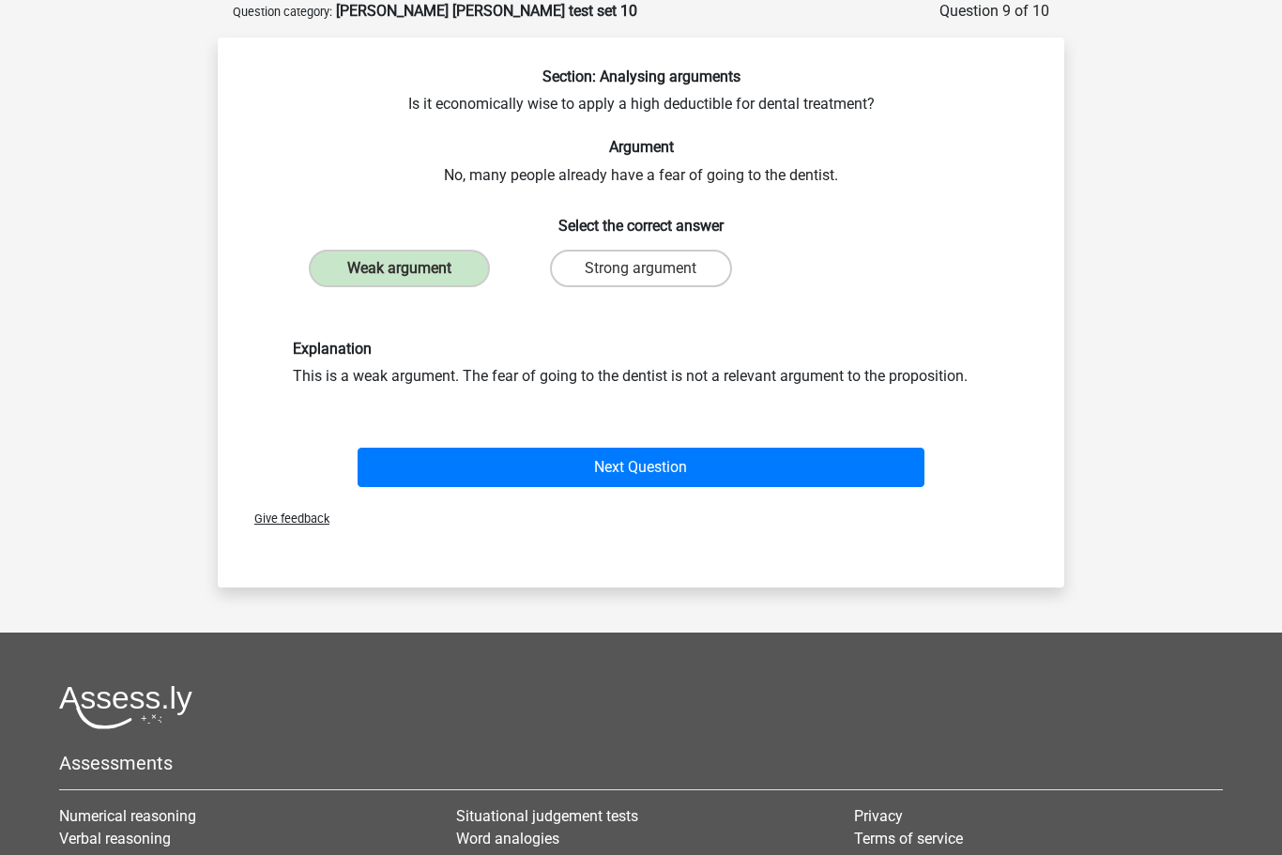
click at [654, 455] on button "Next Question" at bounding box center [642, 467] width 568 height 39
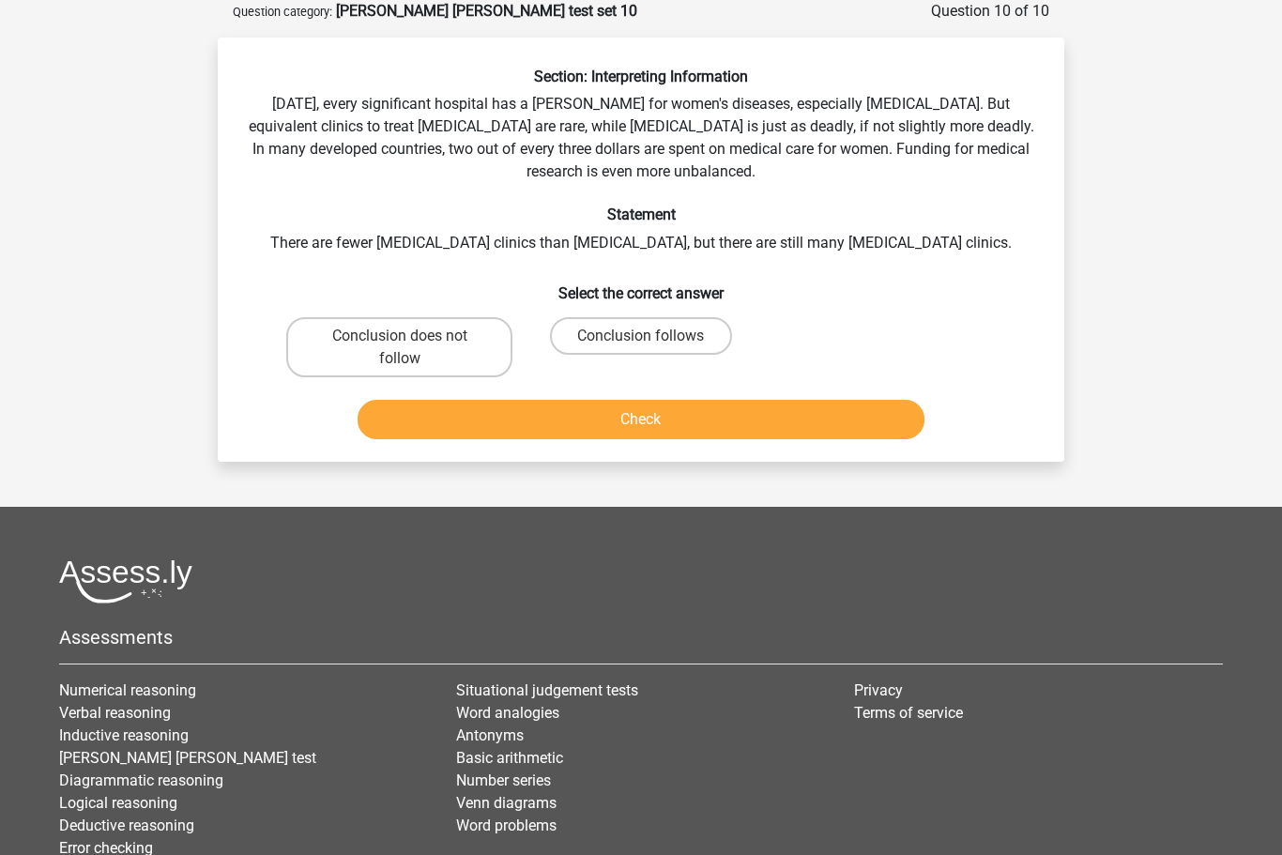
click at [395, 337] on label "Conclusion does not follow" at bounding box center [399, 347] width 226 height 60
click at [400, 337] on input "Conclusion does not follow" at bounding box center [406, 342] width 12 height 12
radio input "true"
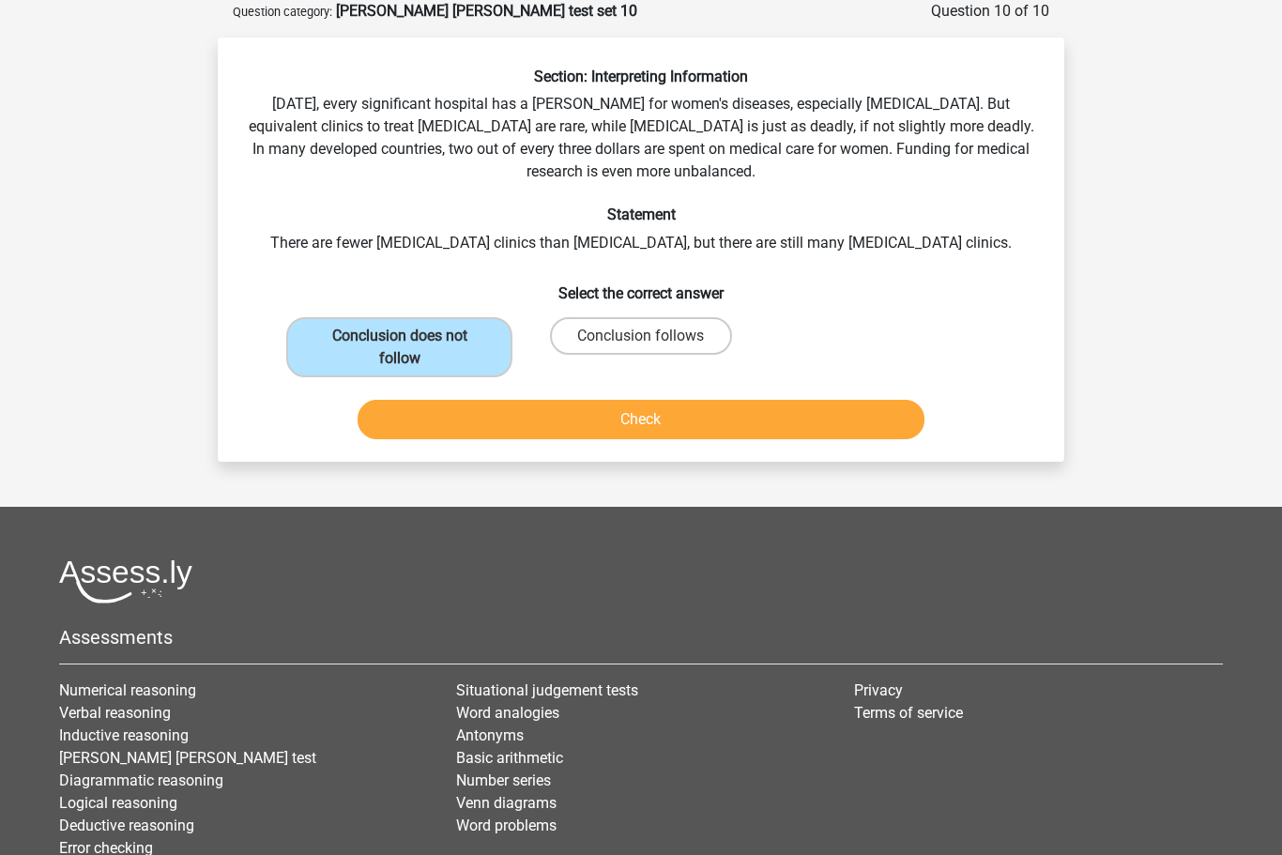
click at [682, 420] on button "Check" at bounding box center [642, 419] width 568 height 39
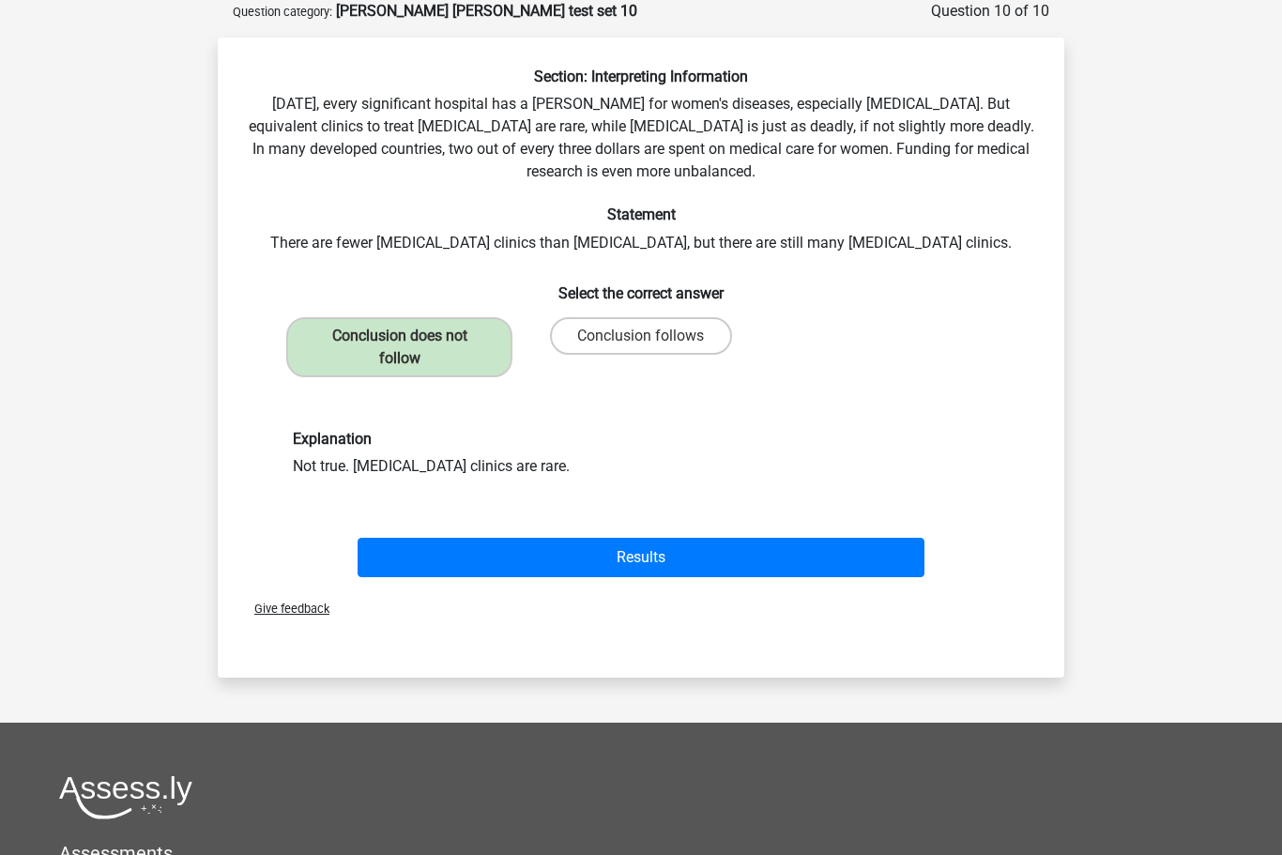
click at [652, 561] on button "Results" at bounding box center [642, 557] width 568 height 39
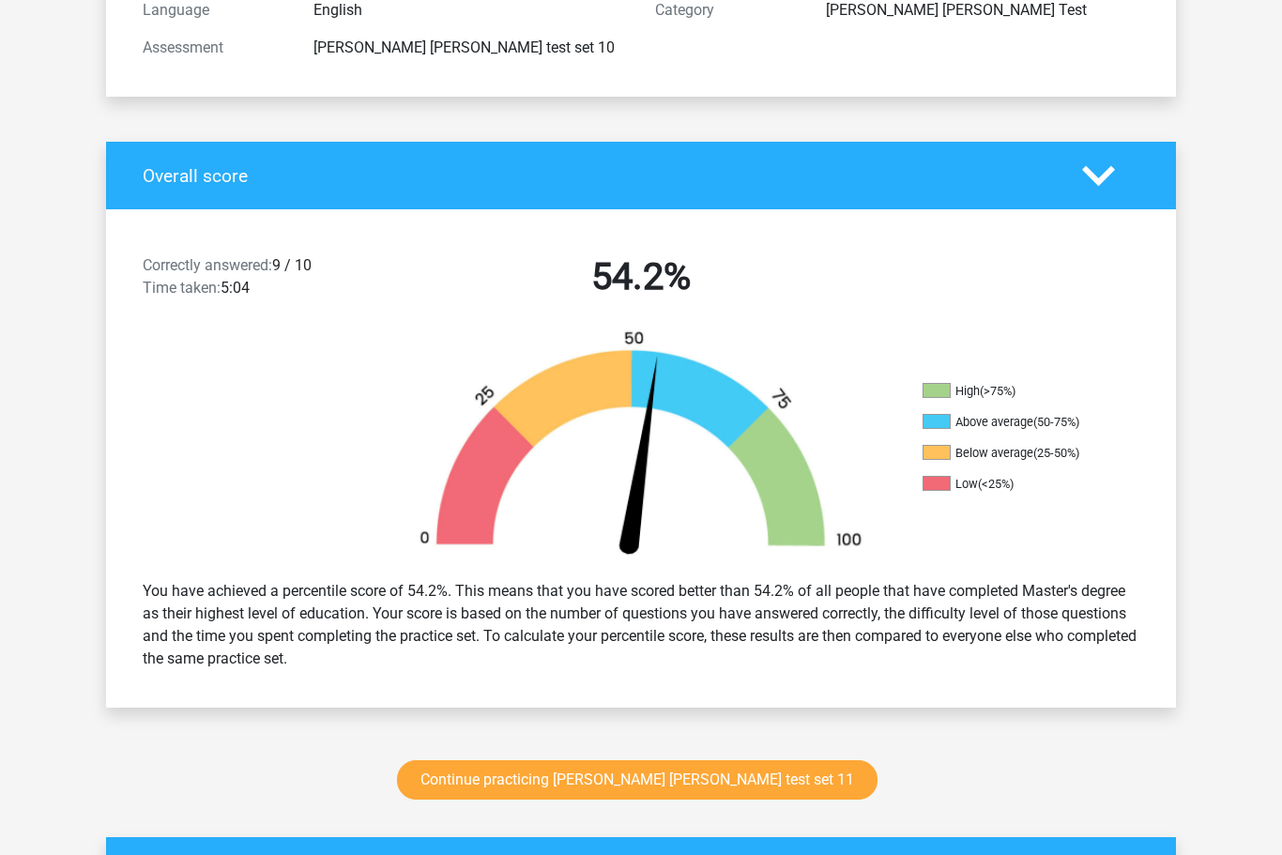
scroll to position [292, 0]
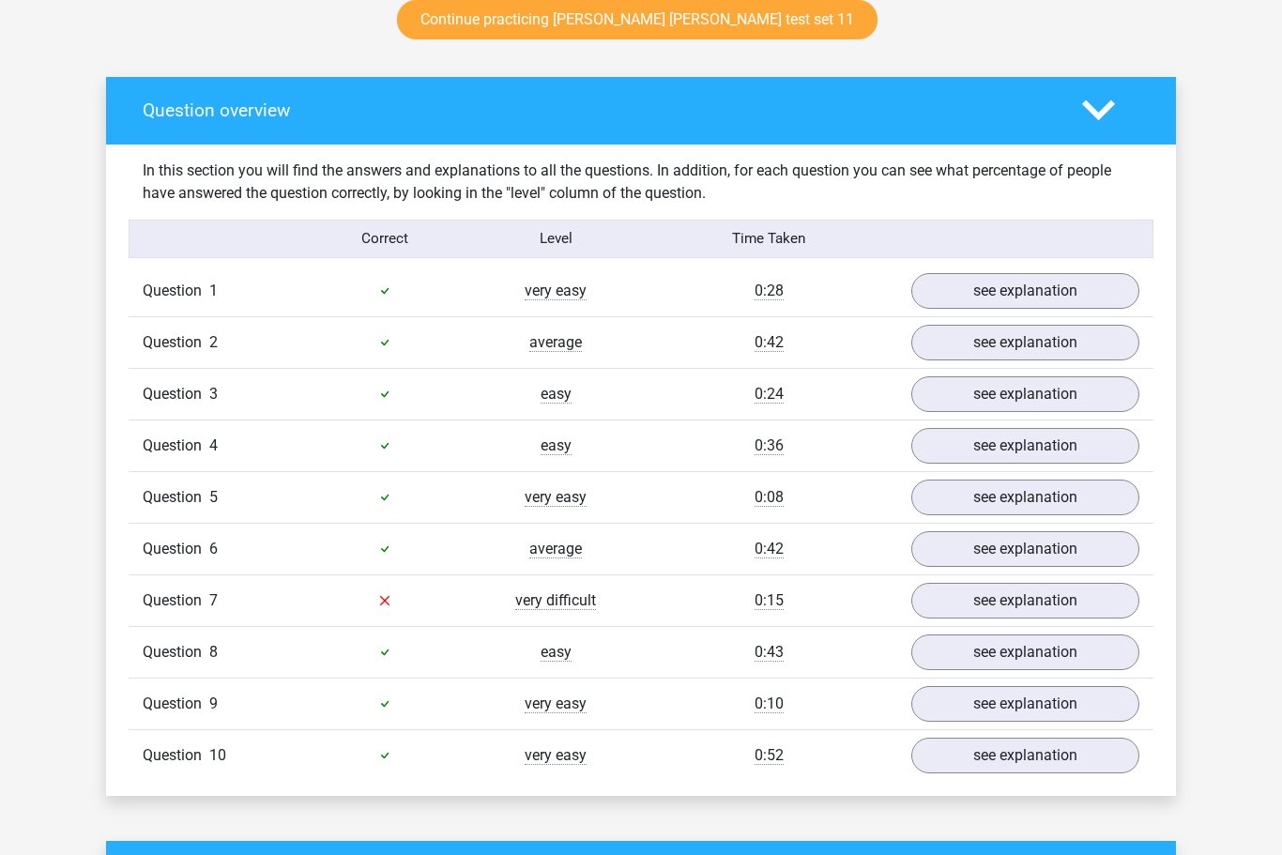
click at [1002, 601] on link "see explanation" at bounding box center [1025, 602] width 228 height 36
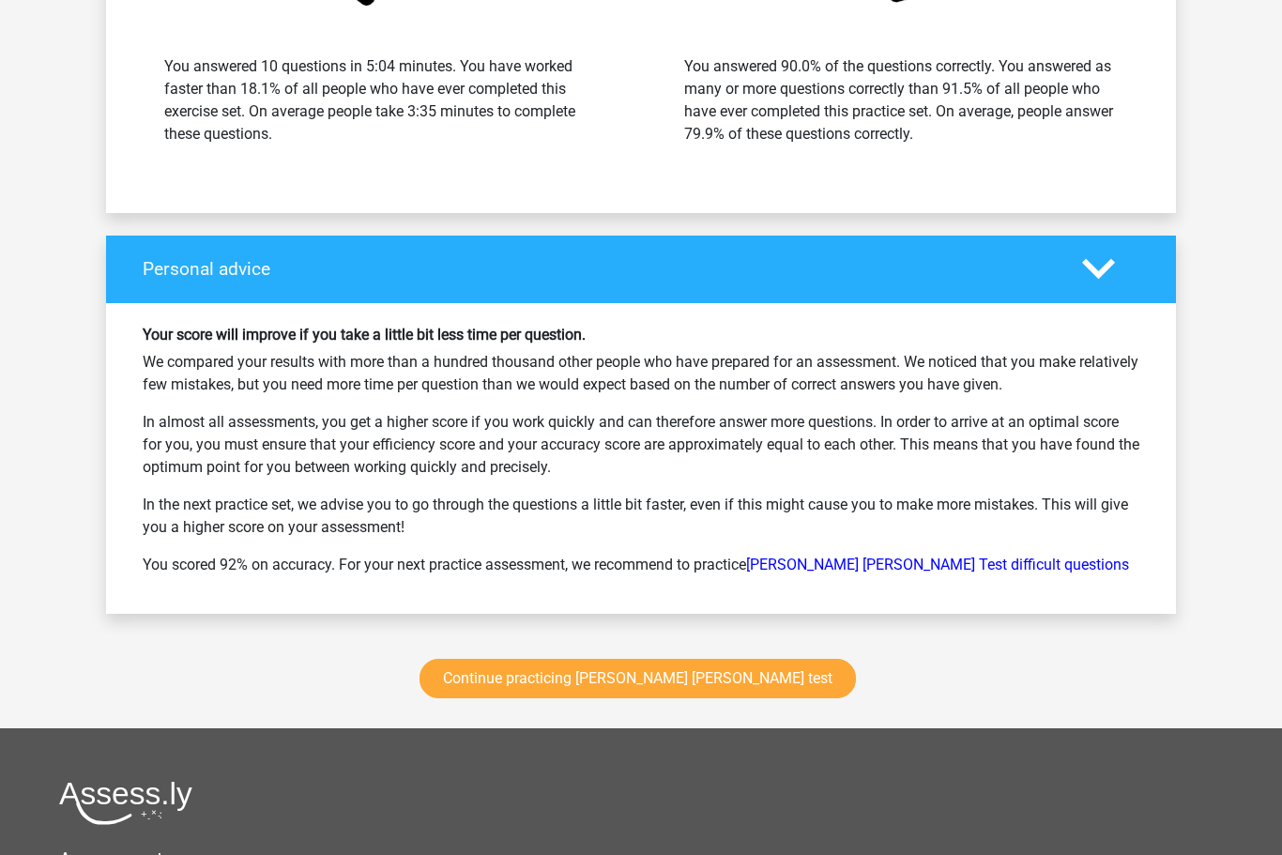
scroll to position [2805, 0]
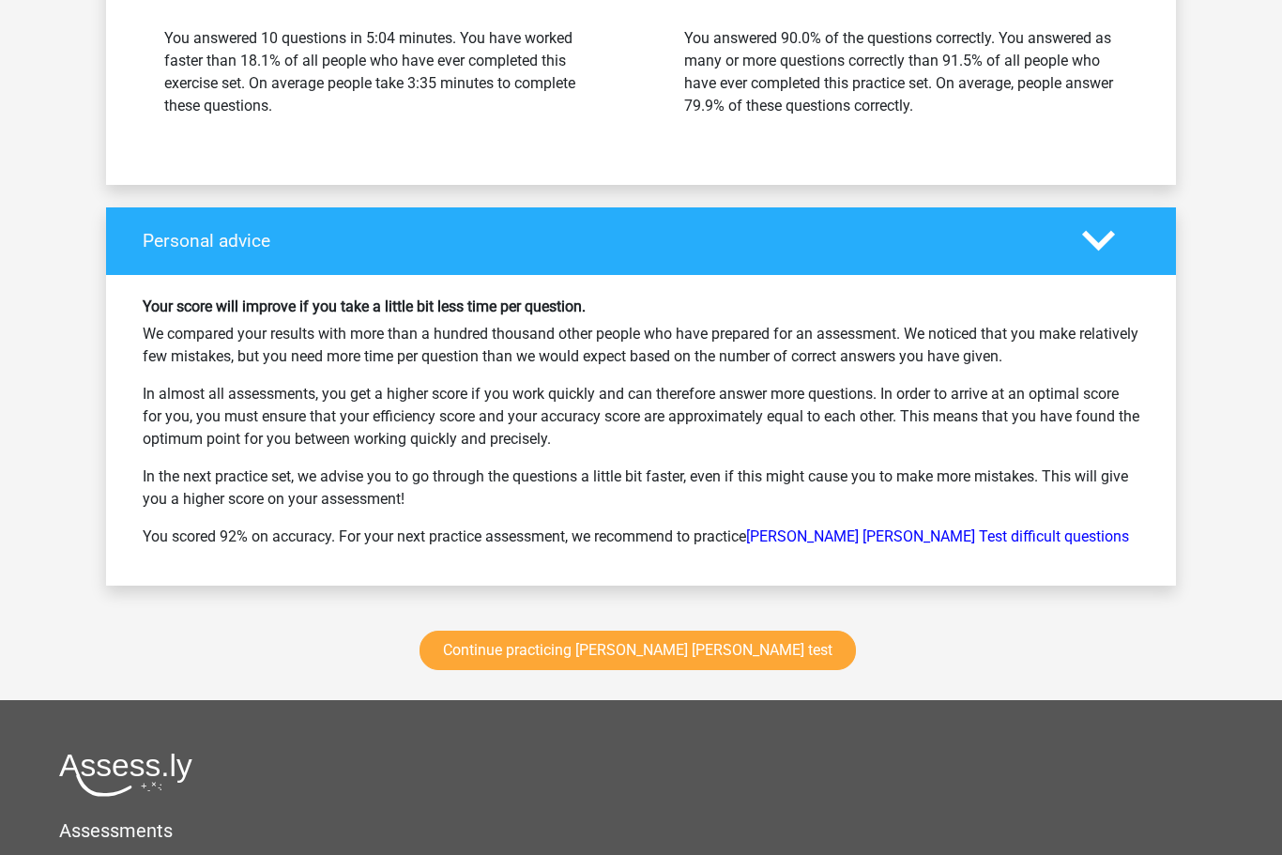
click at [660, 653] on link "Continue practicing [PERSON_NAME] [PERSON_NAME] test" at bounding box center [638, 650] width 436 height 39
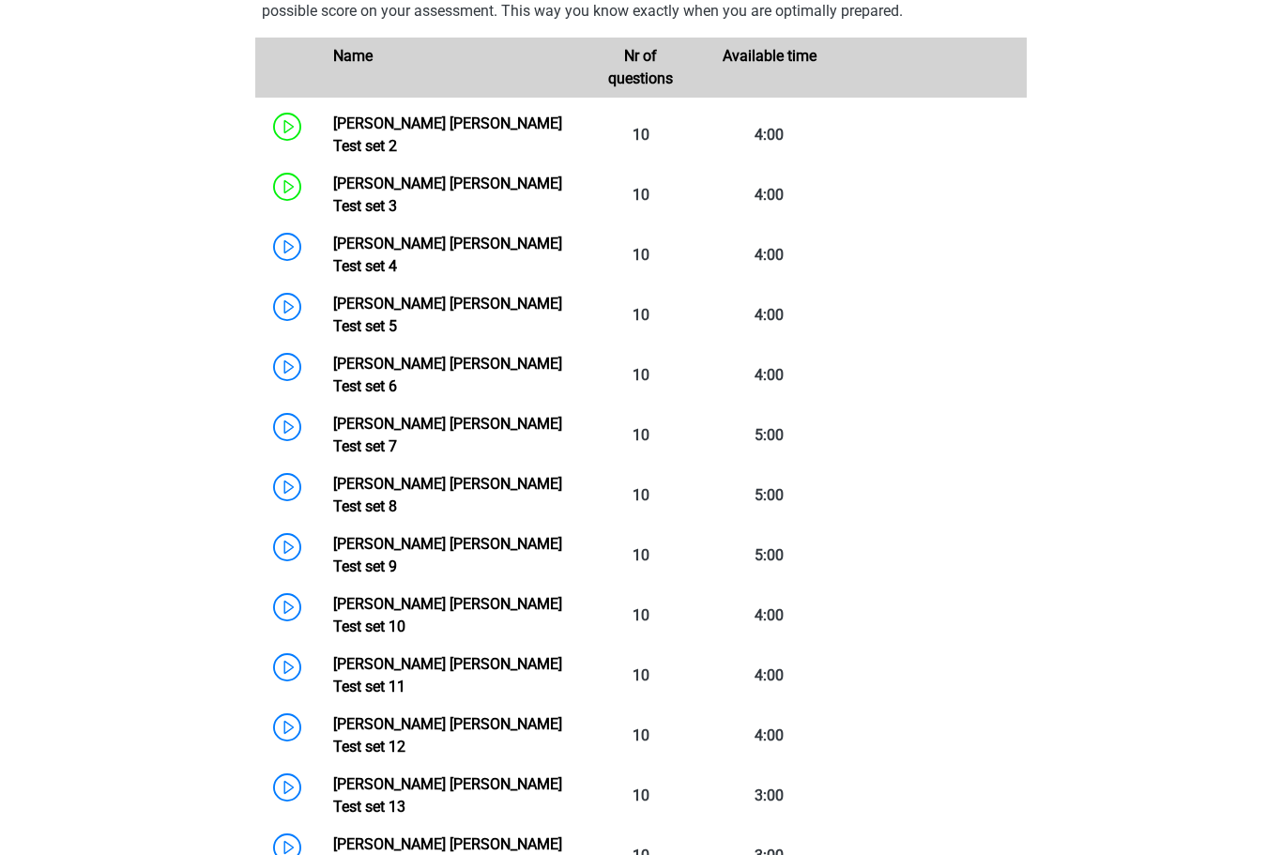
scroll to position [912, 0]
click at [333, 655] on link "[PERSON_NAME] [PERSON_NAME] Test set 11" at bounding box center [447, 675] width 229 height 40
